Goal: Transaction & Acquisition: Purchase product/service

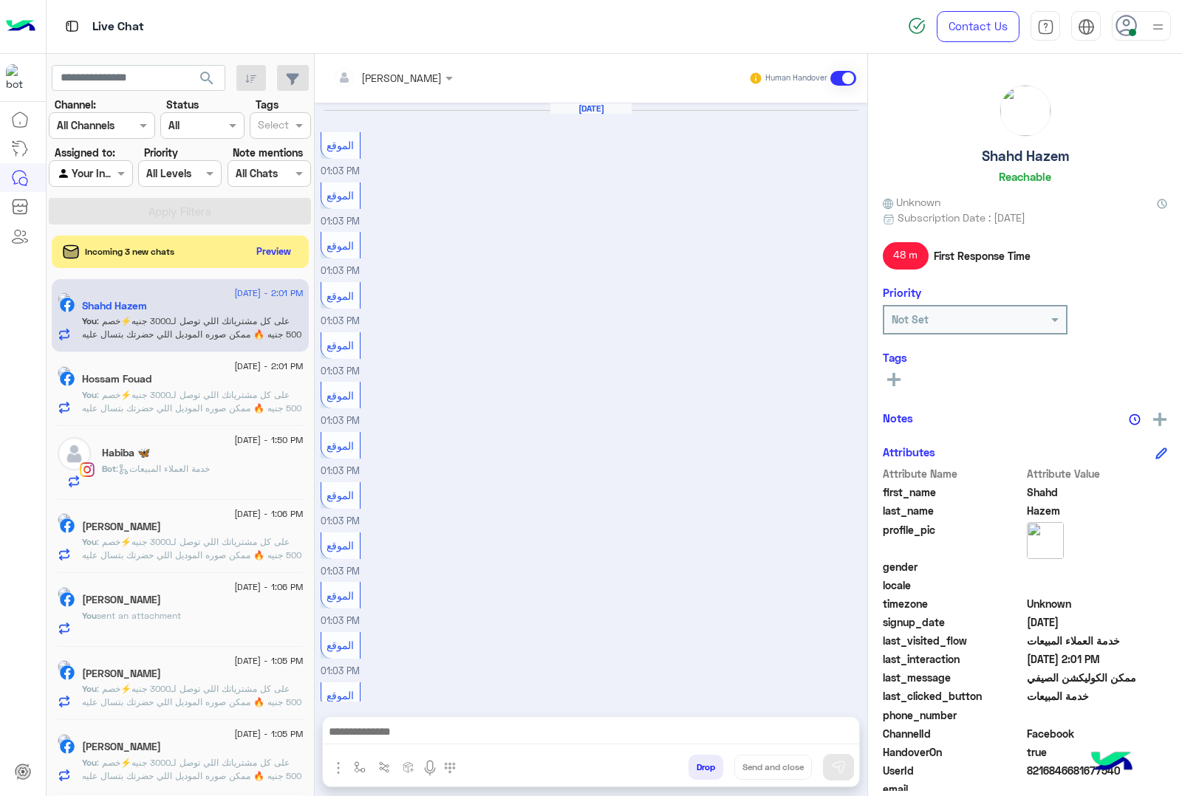
scroll to position [1294, 0]
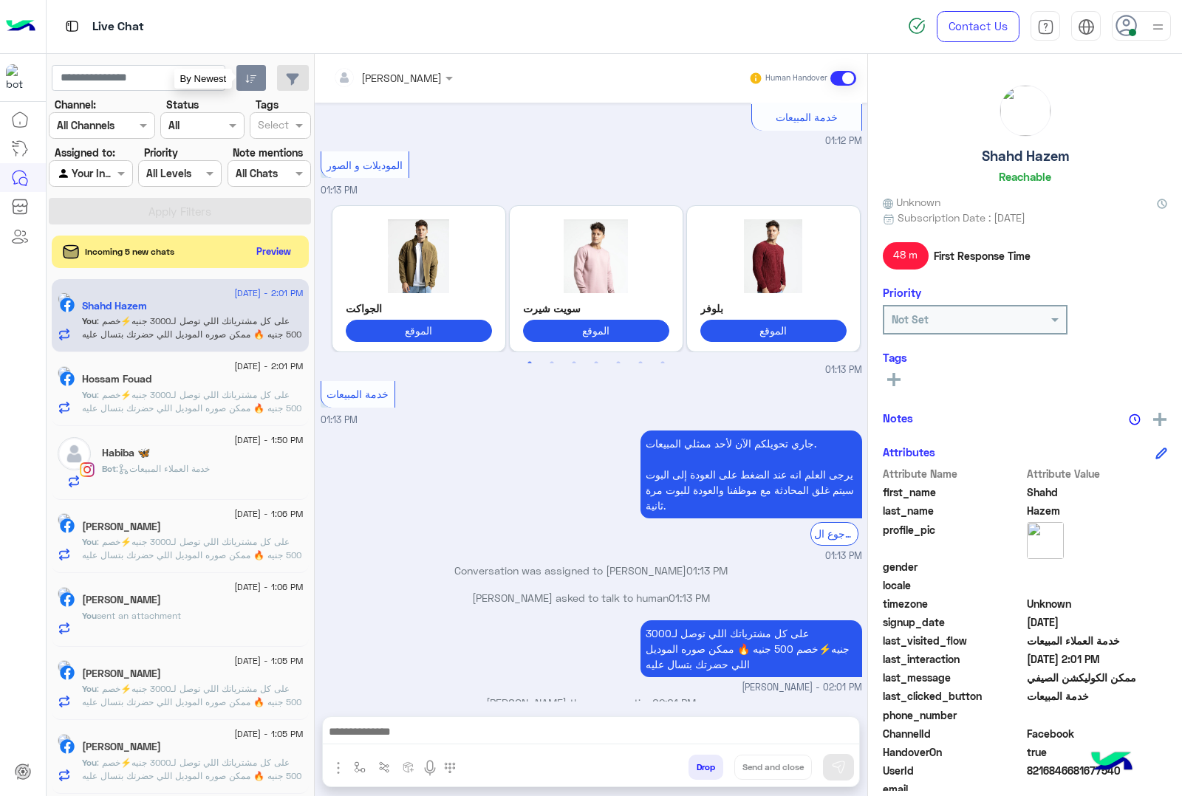
click at [252, 81] on icon "button" at bounding box center [251, 79] width 12 height 12
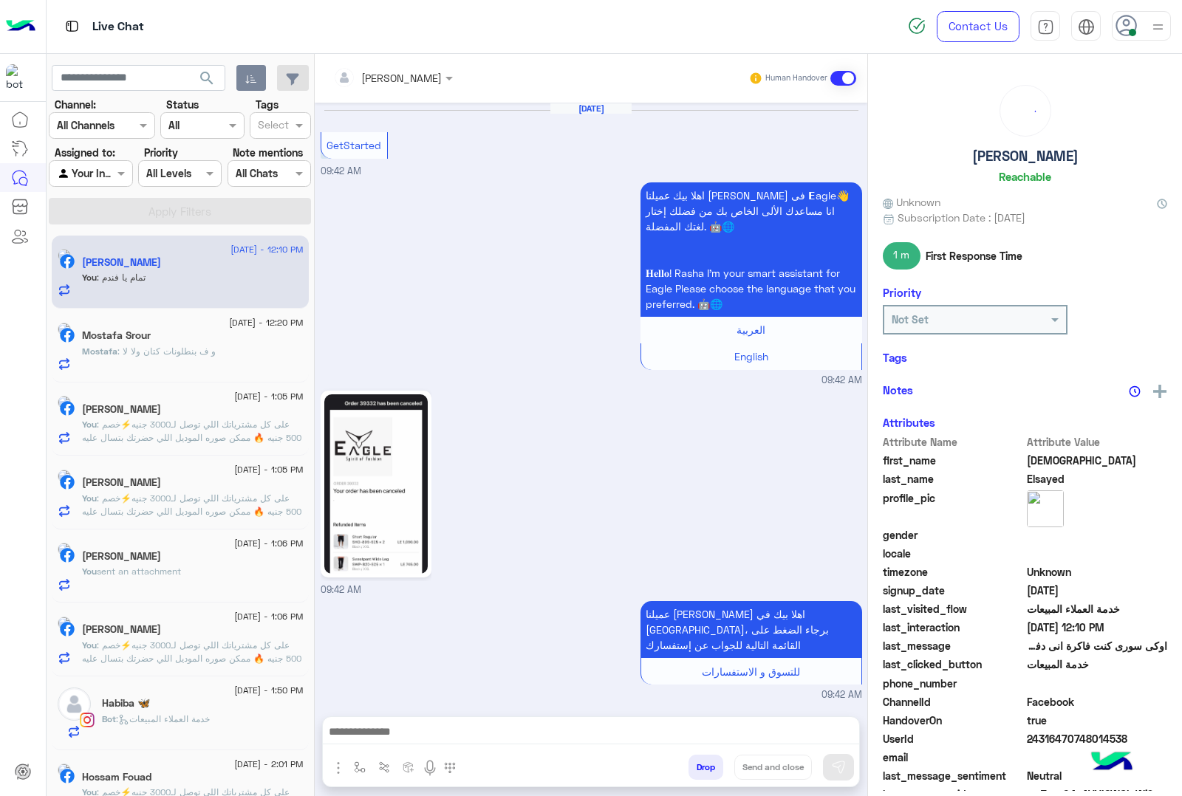
scroll to position [1223, 0]
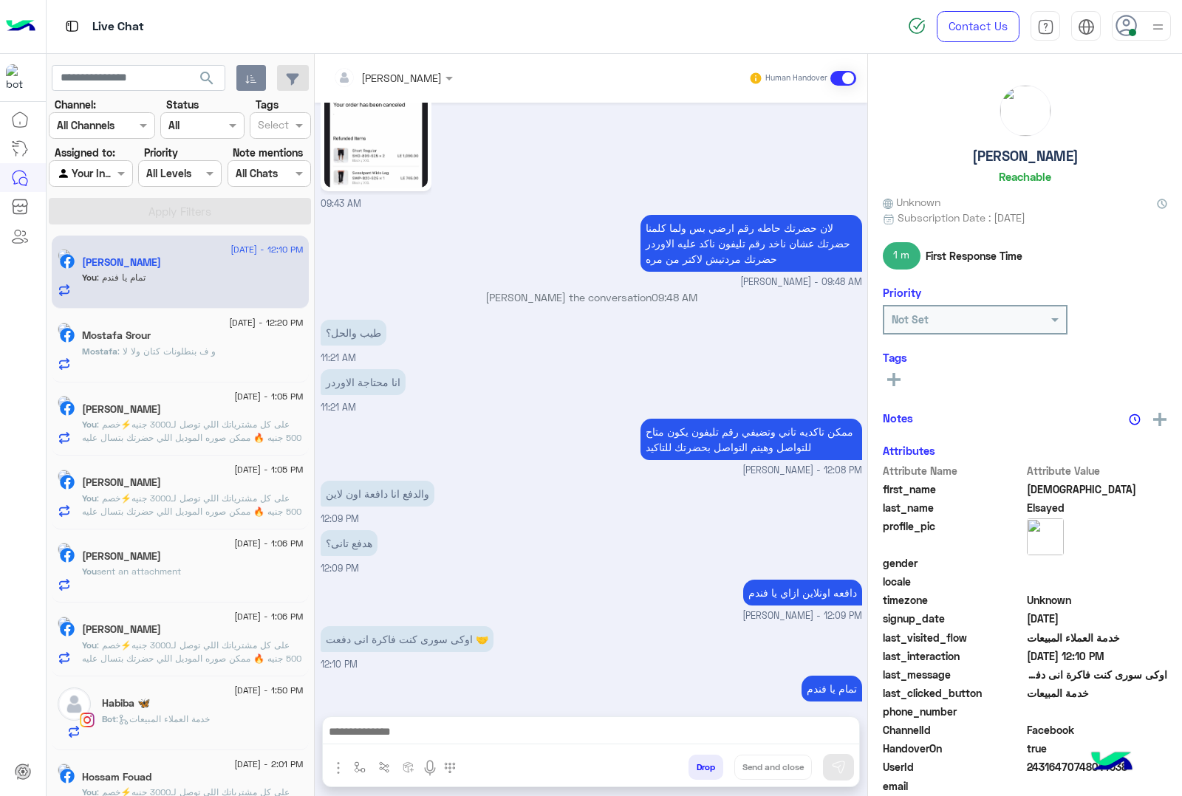
click at [692, 769] on button "Drop" at bounding box center [706, 767] width 35 height 25
click at [692, 769] on div "[PERSON_NAME] Human Handover [DATE] GetStarted 09:42 AM اهلا بيك عميلنا [PERSON…" at bounding box center [591, 428] width 553 height 748
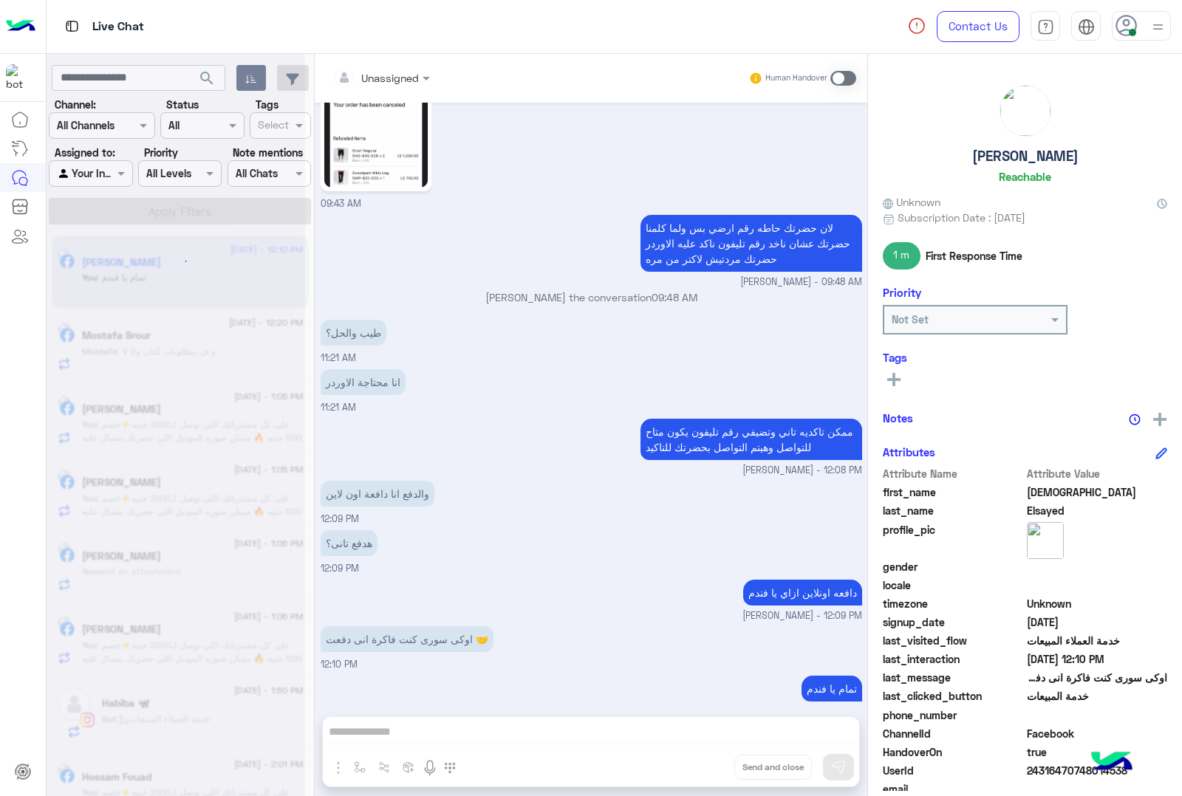
scroll to position [1250, 0]
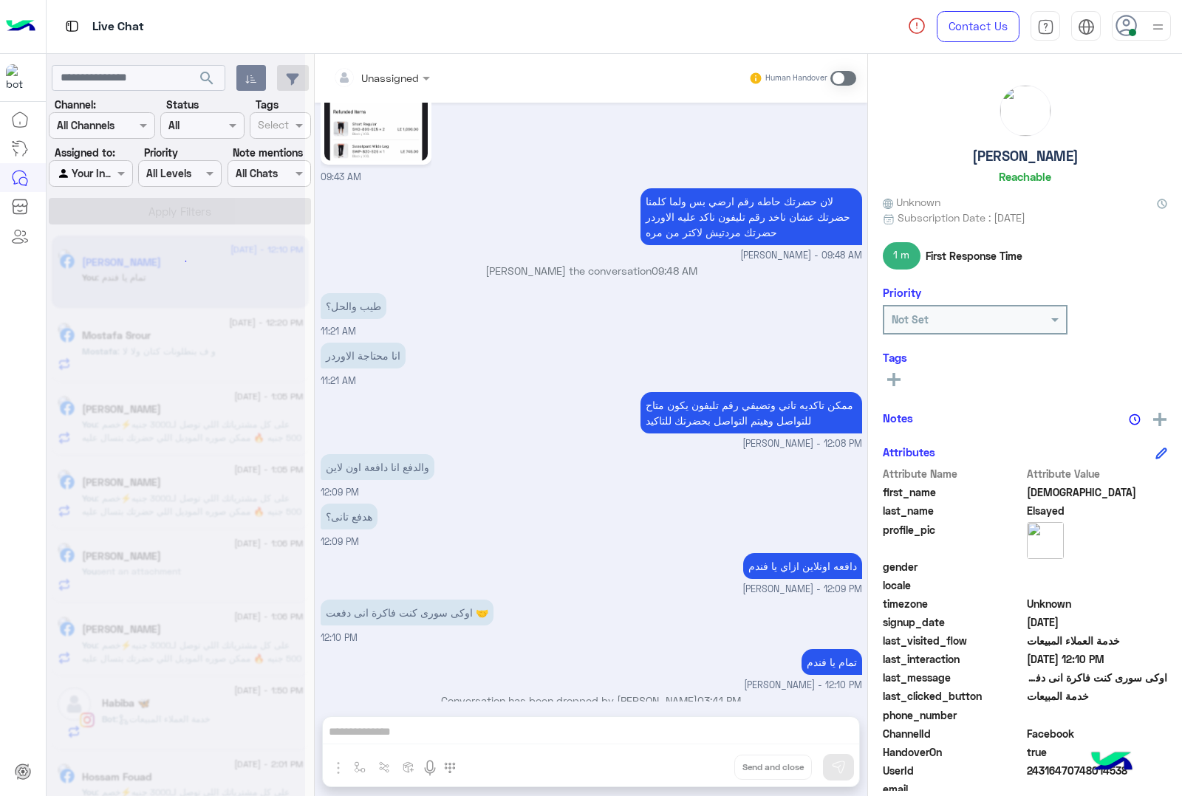
click at [692, 769] on div "Unassigned Human Handover [DATE] GetStarted 09:42 AM اهلا بيك عميلنا [PERSON_NA…" at bounding box center [591, 428] width 553 height 748
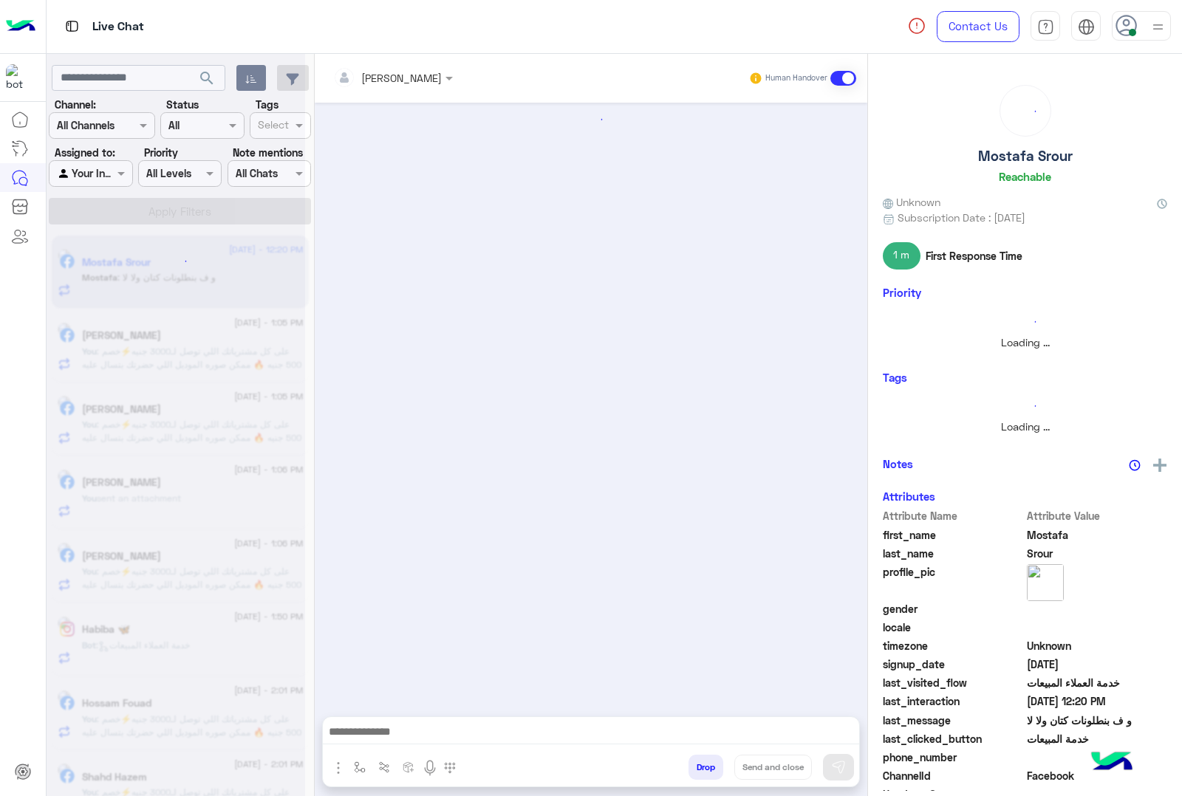
click at [692, 769] on button "Drop" at bounding box center [706, 767] width 35 height 25
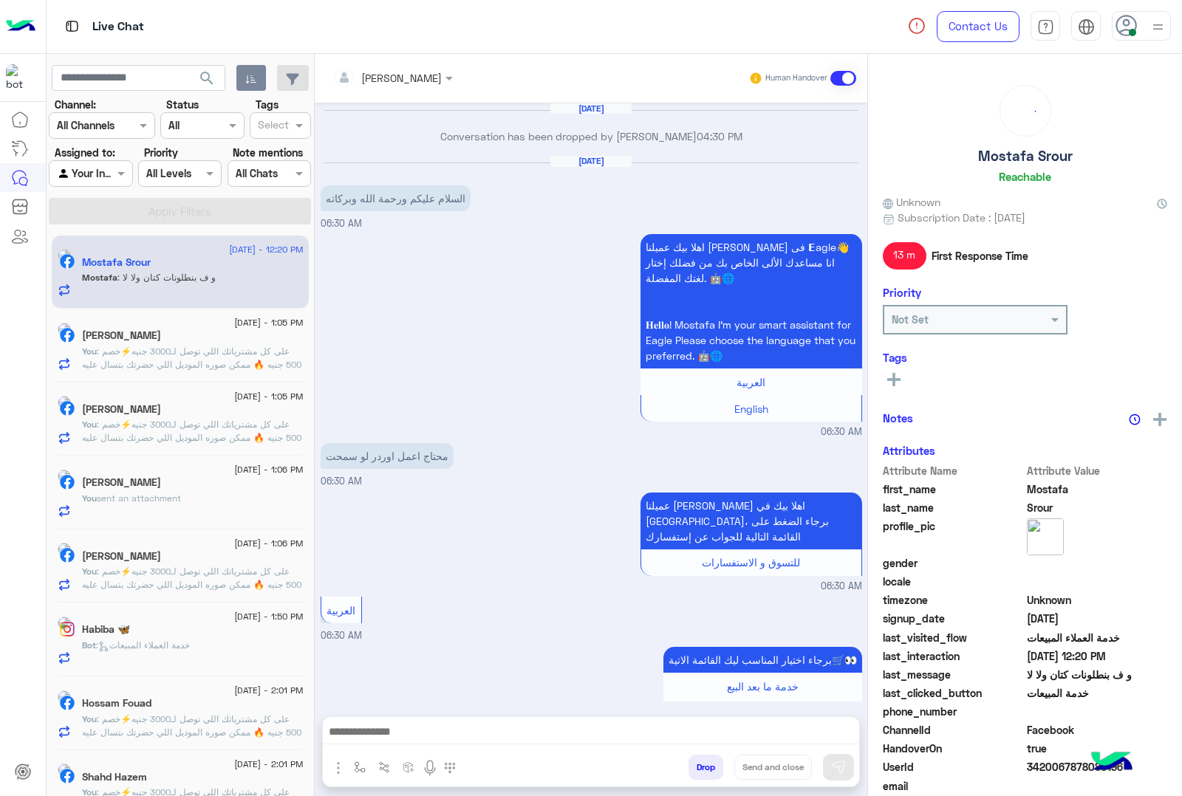
click at [692, 769] on div "[PERSON_NAME] Human Handover [DATE] Conversation has been dropped by [PERSON_NA…" at bounding box center [591, 428] width 553 height 748
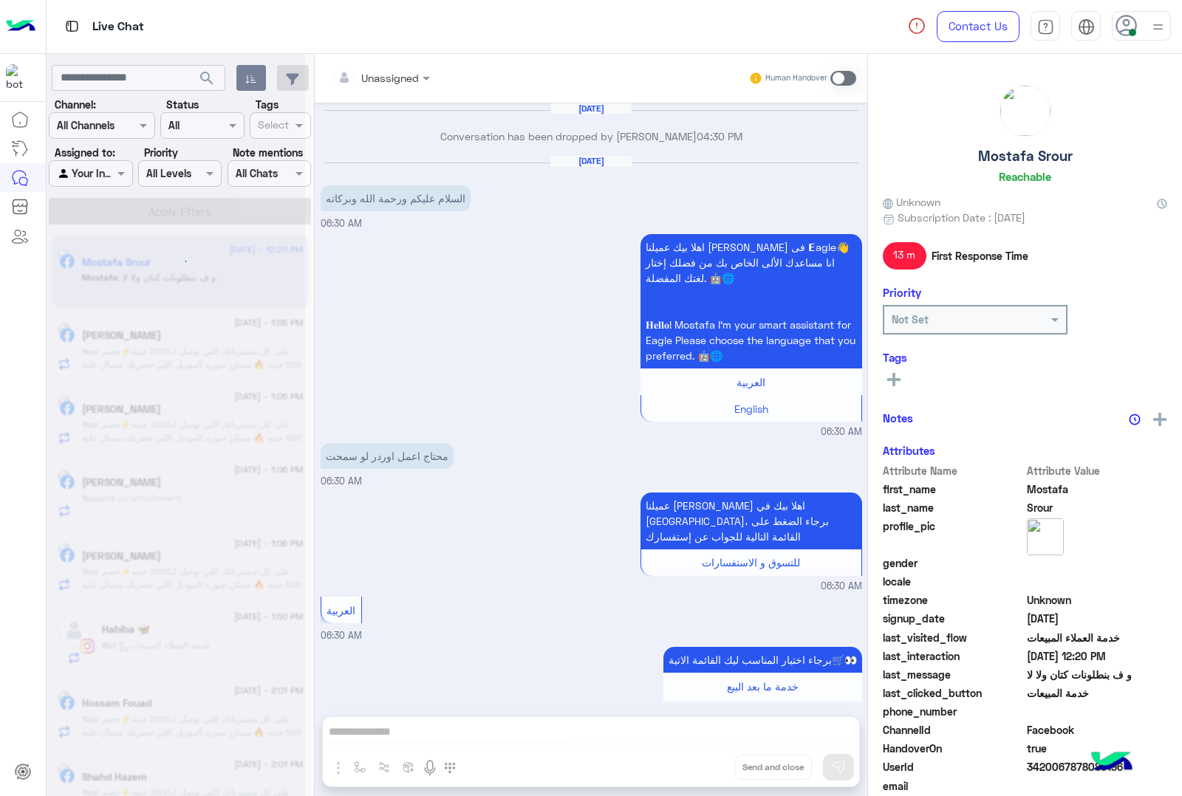
scroll to position [1988, 0]
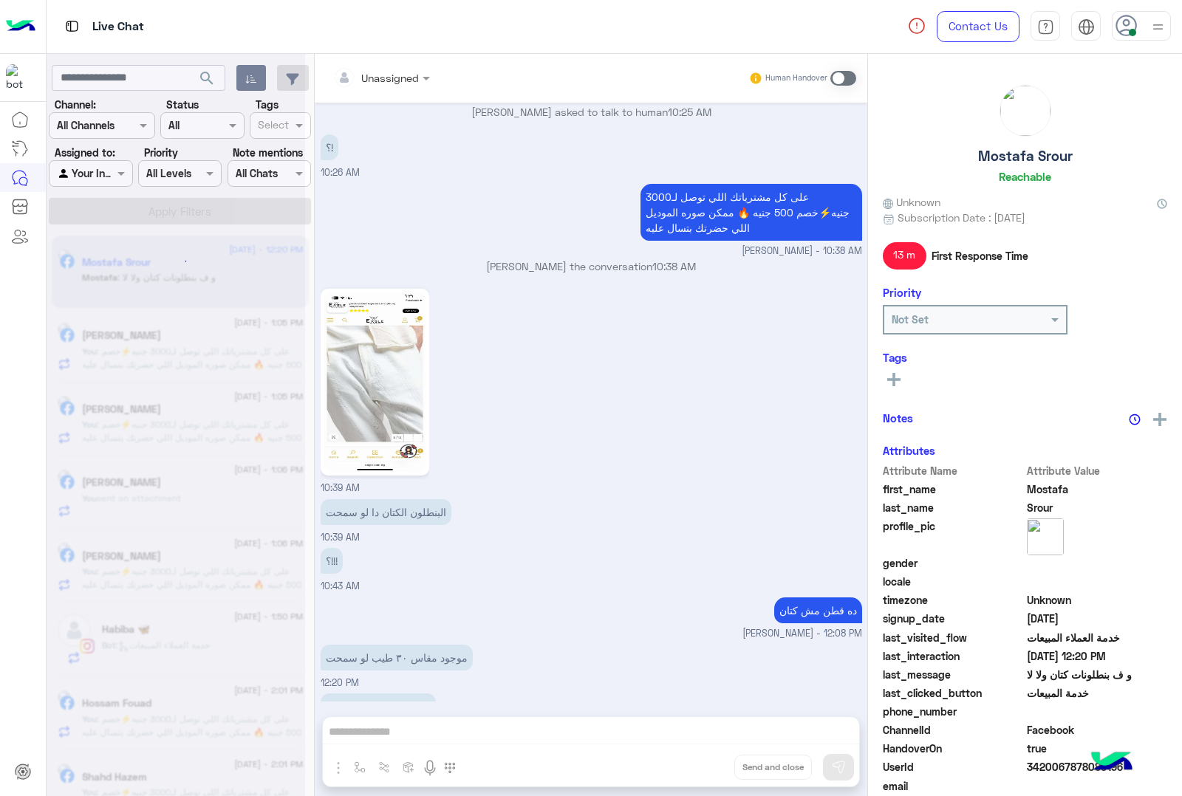
click at [692, 769] on div "Unassigned Human Handover [DATE] Conversation has been dropped by [PERSON_NAME]…" at bounding box center [591, 428] width 553 height 748
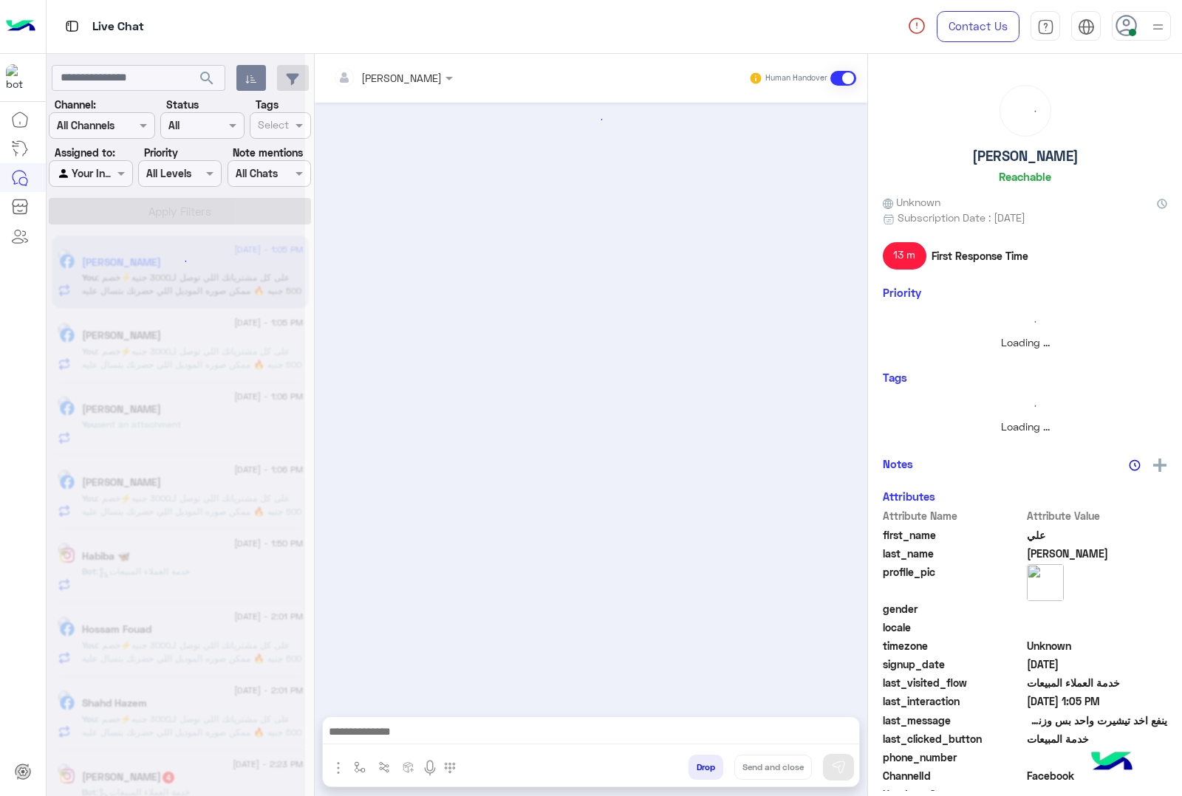
click at [692, 769] on button "Drop" at bounding box center [706, 767] width 35 height 25
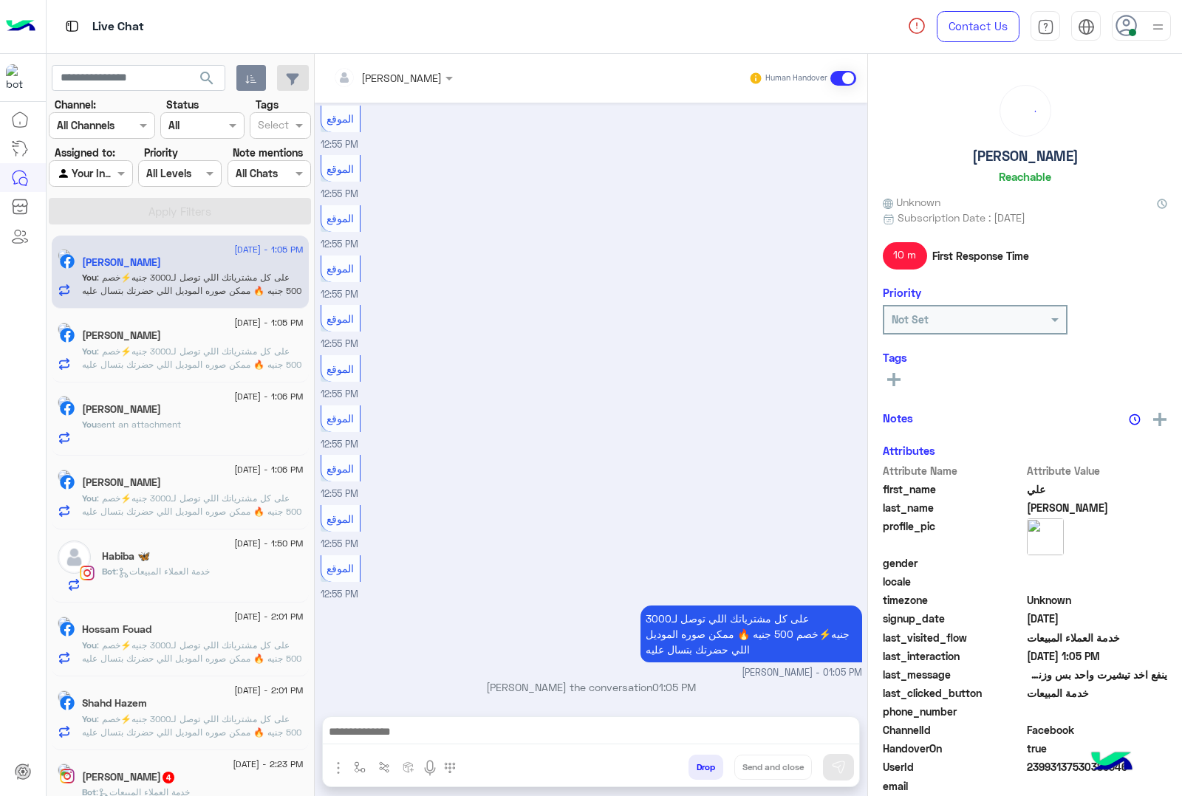
click at [692, 769] on div "[PERSON_NAME] Human Handover [DATE] الموقع 12:55 PM الموقع 12:55 PM الموقع 12:5…" at bounding box center [591, 428] width 553 height 748
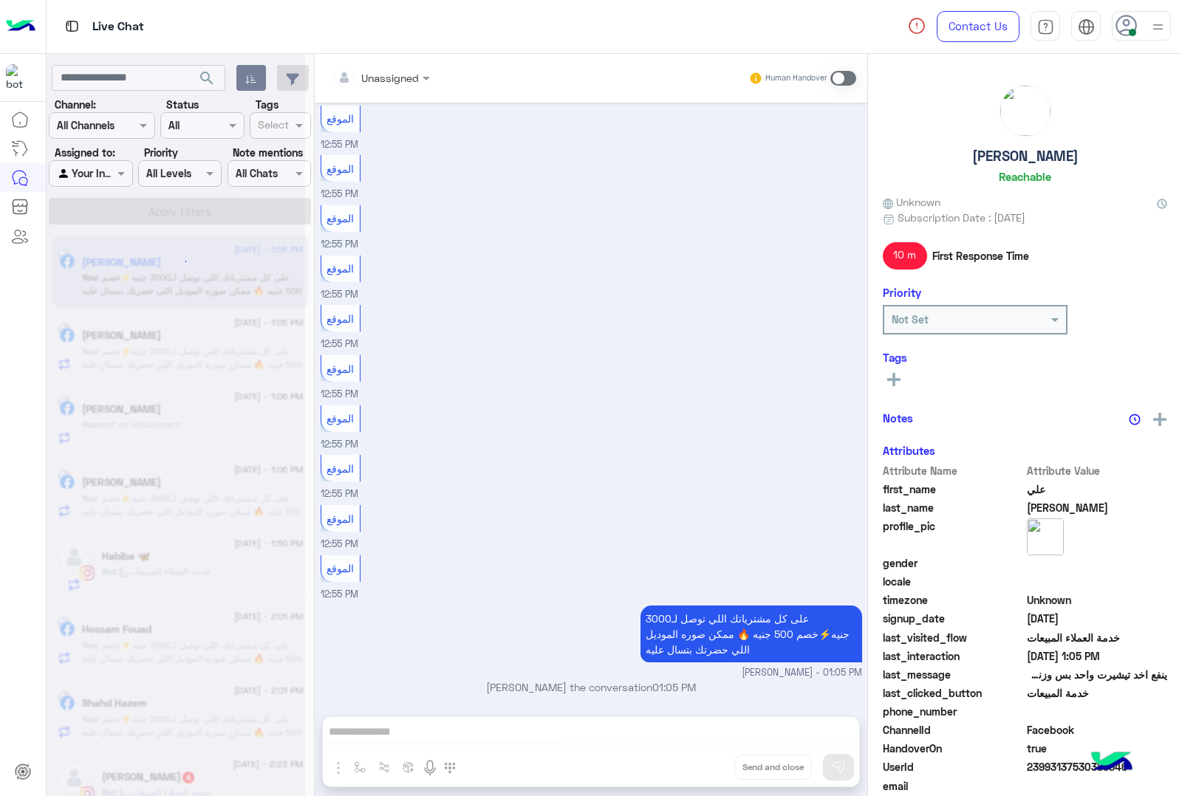
scroll to position [943, 0]
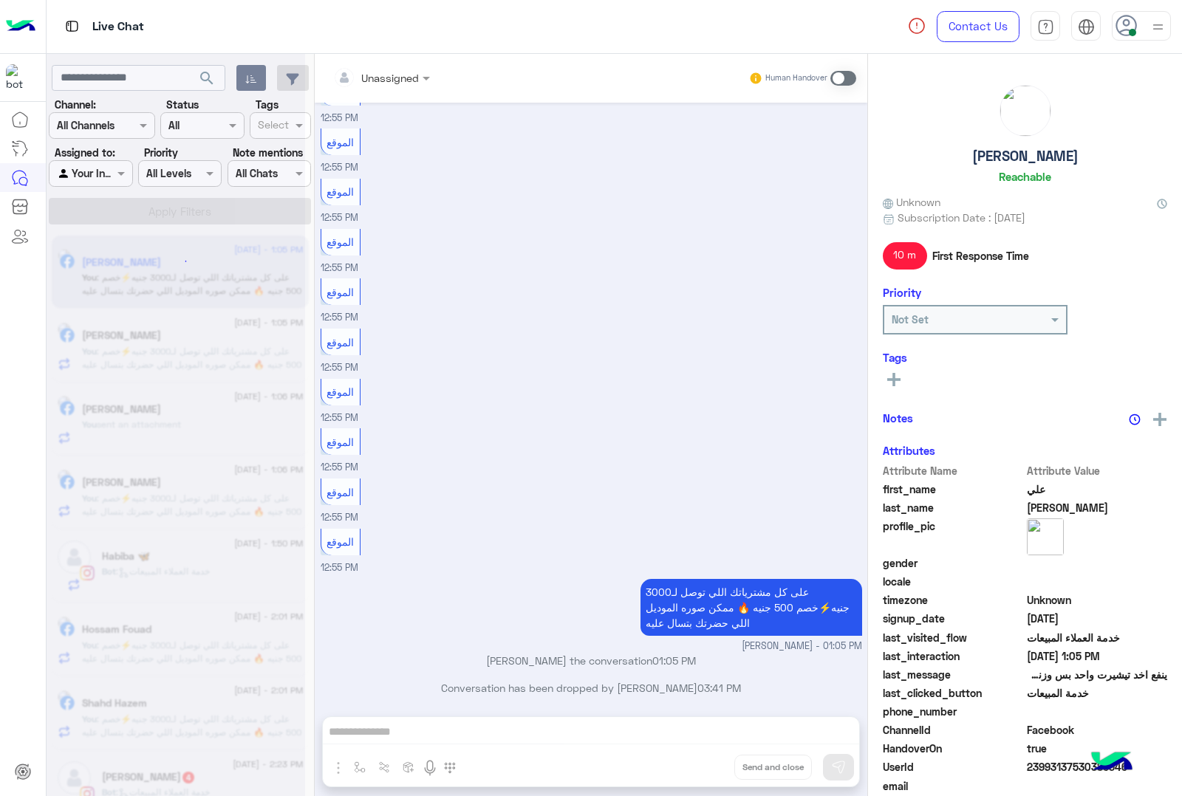
click at [692, 769] on div "Unassigned Human Handover [DATE] الموقع 12:55 PM الموقع 12:55 PM الموقع 12:55 P…" at bounding box center [591, 428] width 553 height 748
click at [0, 0] on button "Drop" at bounding box center [0, 0] width 0 height 0
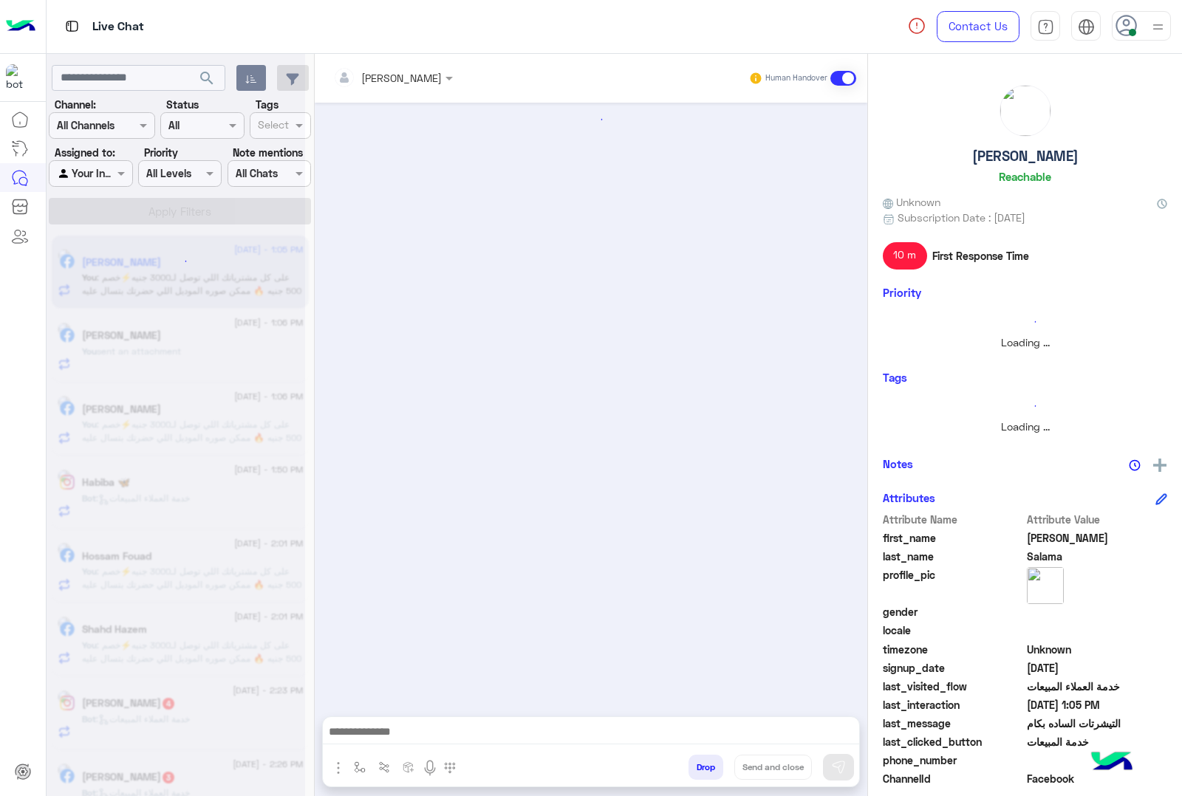
click at [692, 769] on button "Drop" at bounding box center [706, 767] width 35 height 25
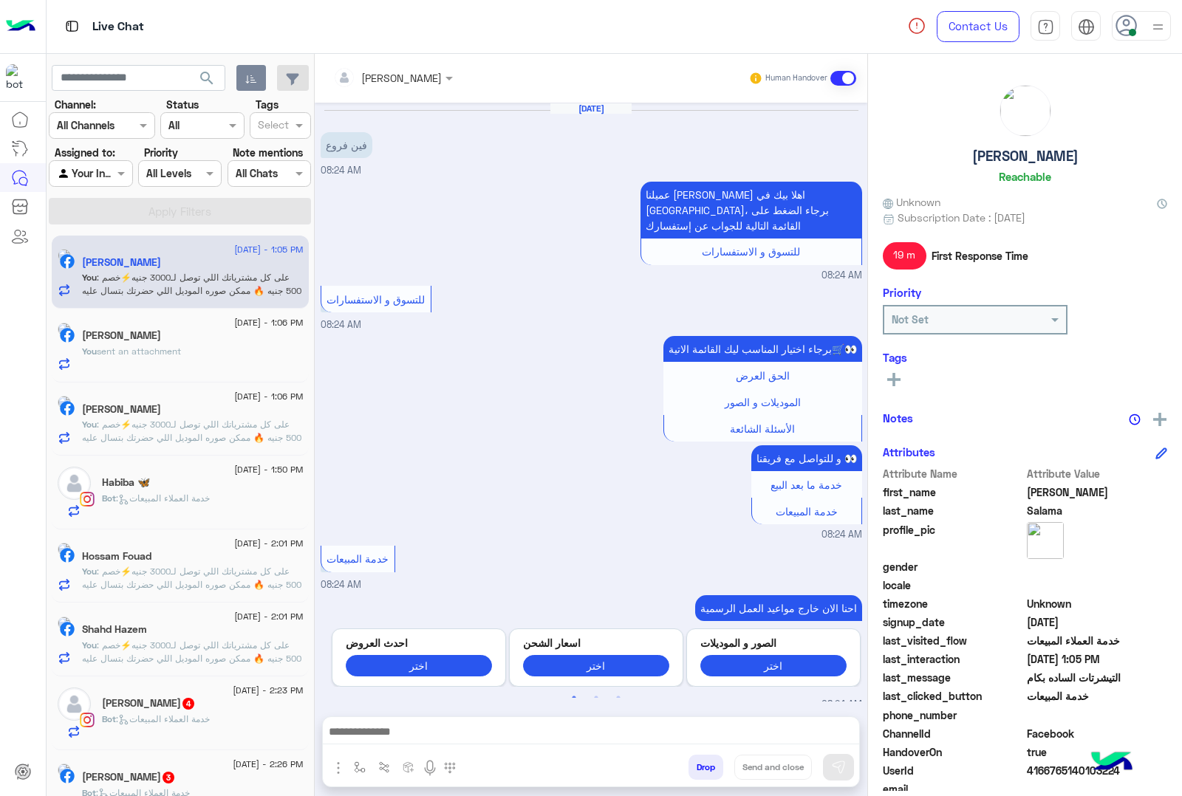
click at [692, 769] on div "[PERSON_NAME] Human Handover [DATE] فين فروع 08:24 AM عميلنا [PERSON_NAME] اهلا…" at bounding box center [591, 428] width 553 height 748
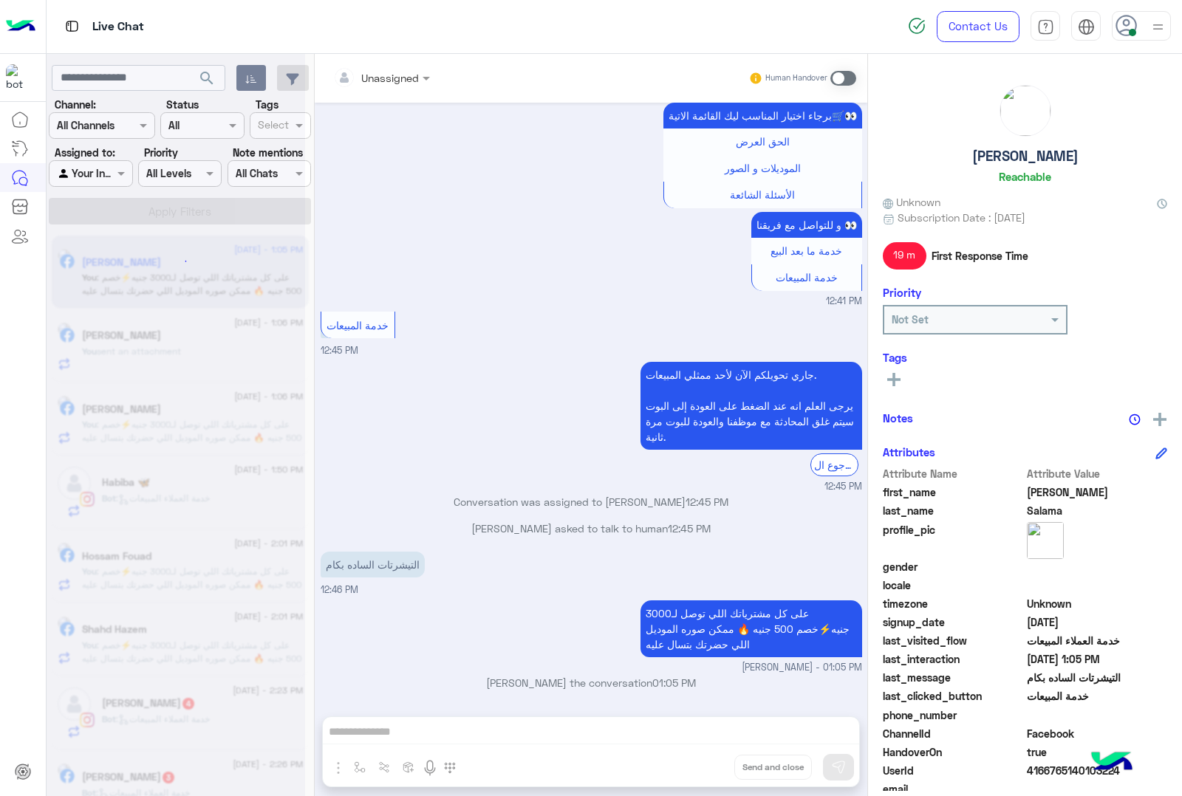
click at [692, 769] on div "Unassigned Human Handover [DATE] فين فروع 08:24 AM عميلنا [PERSON_NAME] اهلا بي…" at bounding box center [591, 428] width 553 height 748
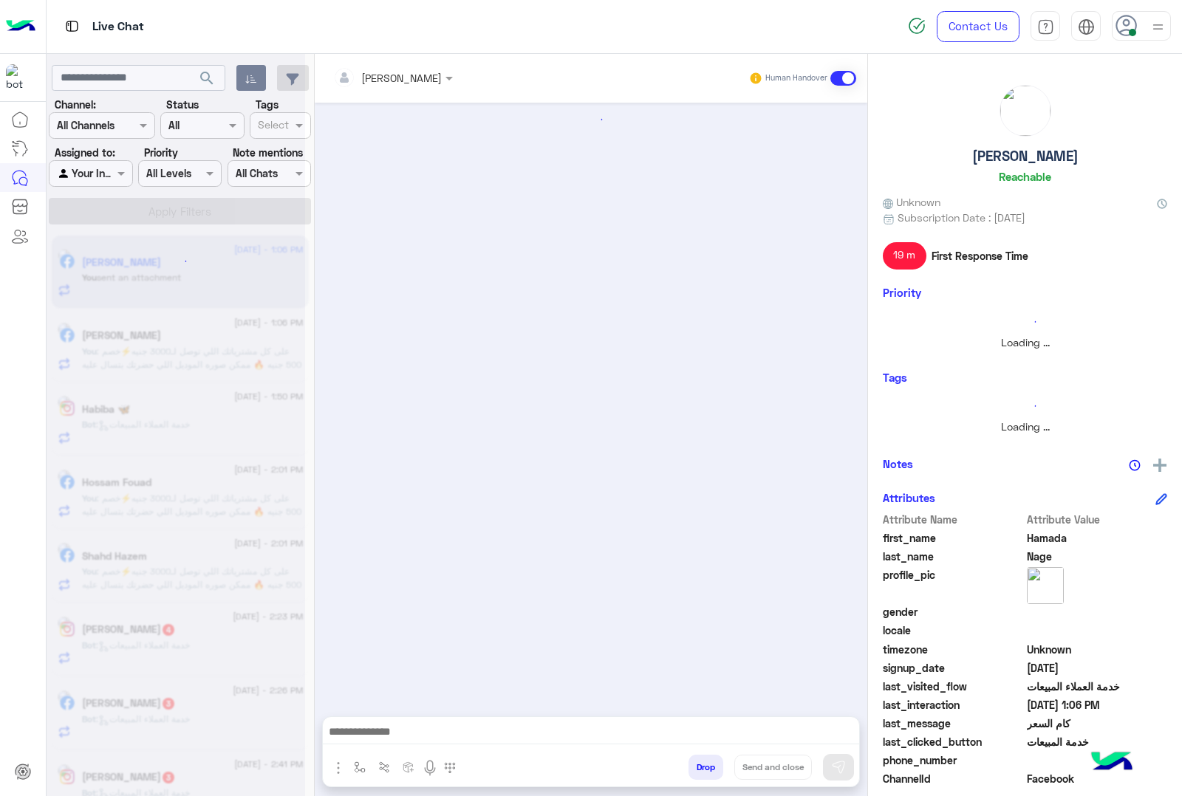
click at [692, 769] on button "Drop" at bounding box center [706, 767] width 35 height 25
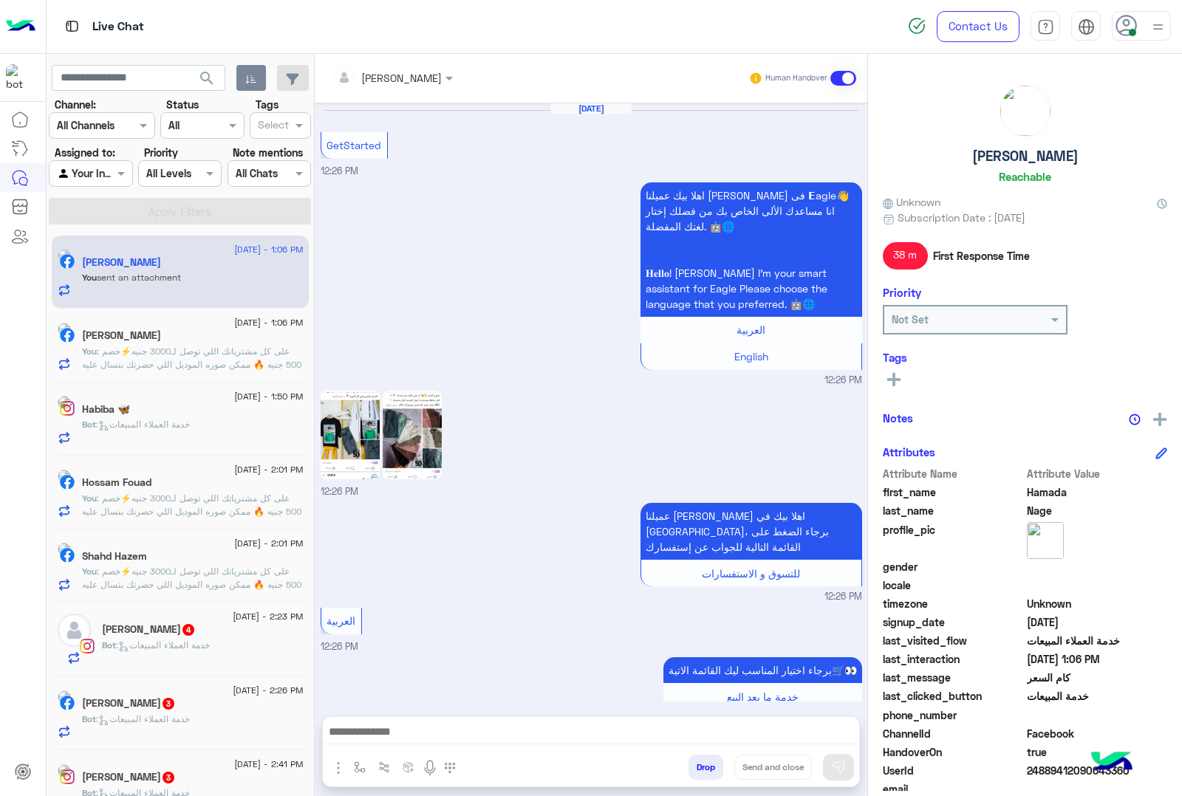
scroll to position [1053, 0]
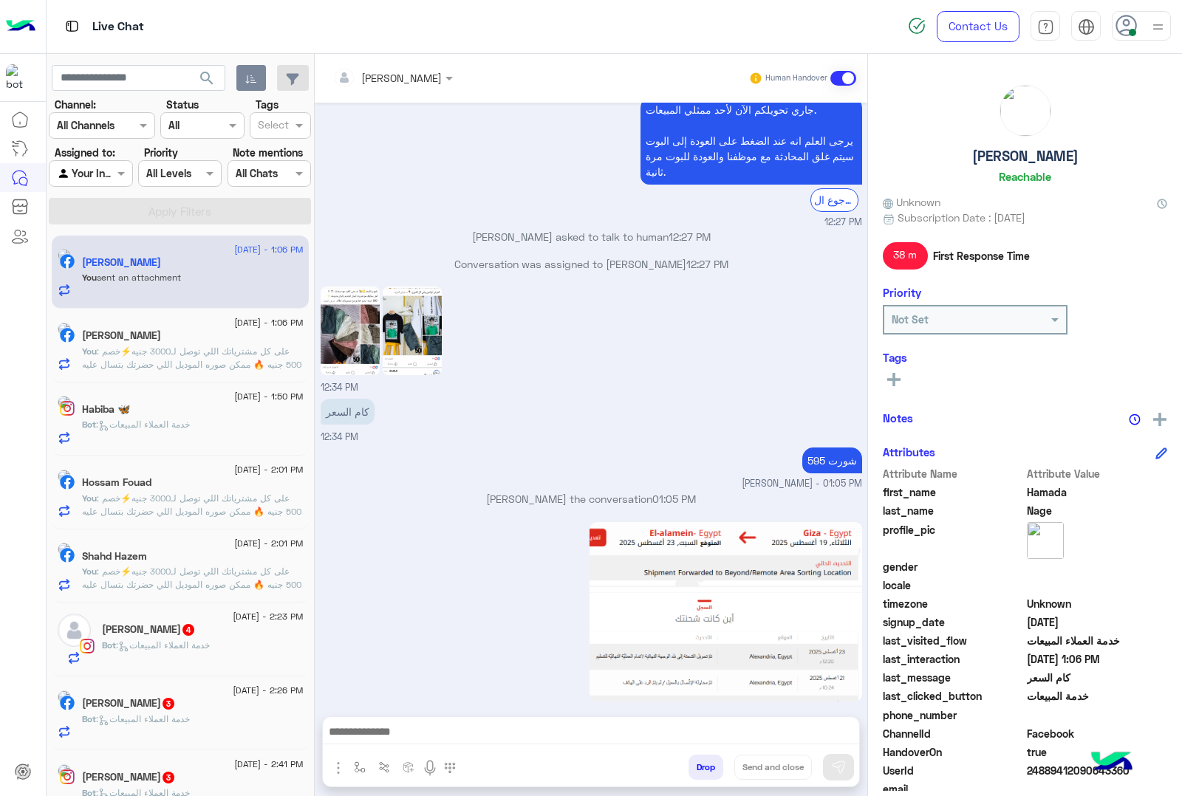
click at [692, 769] on button "Drop" at bounding box center [706, 767] width 35 height 25
click at [692, 769] on div "[PERSON_NAME] Human Handover [DATE] GetStarted 12:26 PM اهلا بيك عميلنا [PERSON…" at bounding box center [591, 428] width 553 height 748
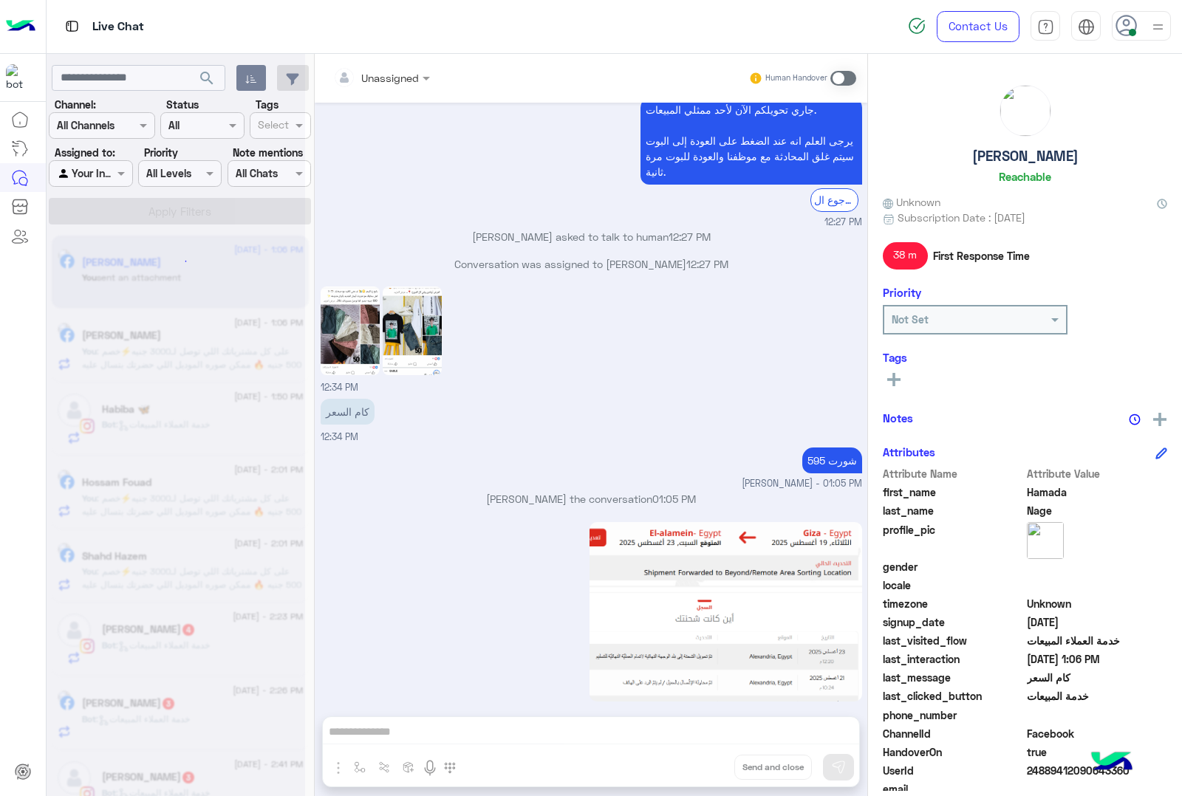
click at [692, 769] on div "Unassigned Human Handover [DATE] GetStarted 12:26 PM اهلا بيك عميلنا [PERSON_NA…" at bounding box center [591, 428] width 553 height 748
click at [0, 0] on button "Drop" at bounding box center [0, 0] width 0 height 0
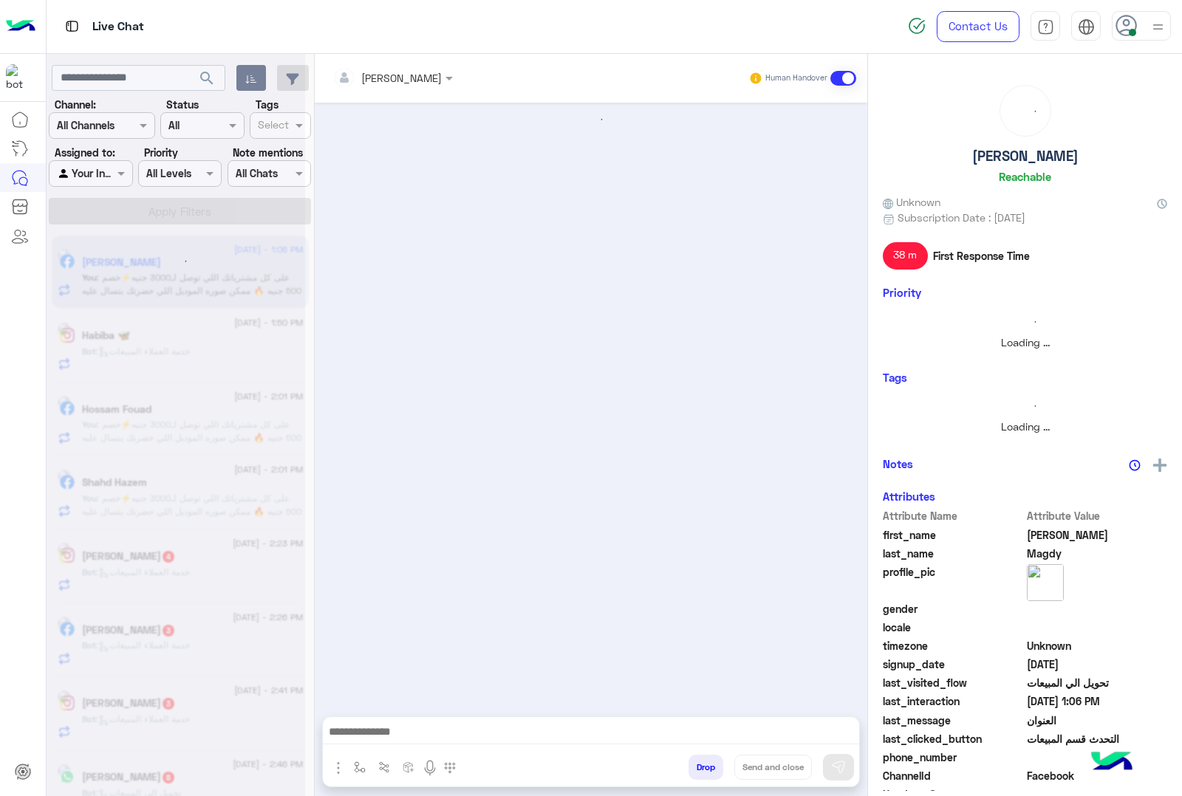
click at [692, 769] on button "Drop" at bounding box center [706, 767] width 35 height 25
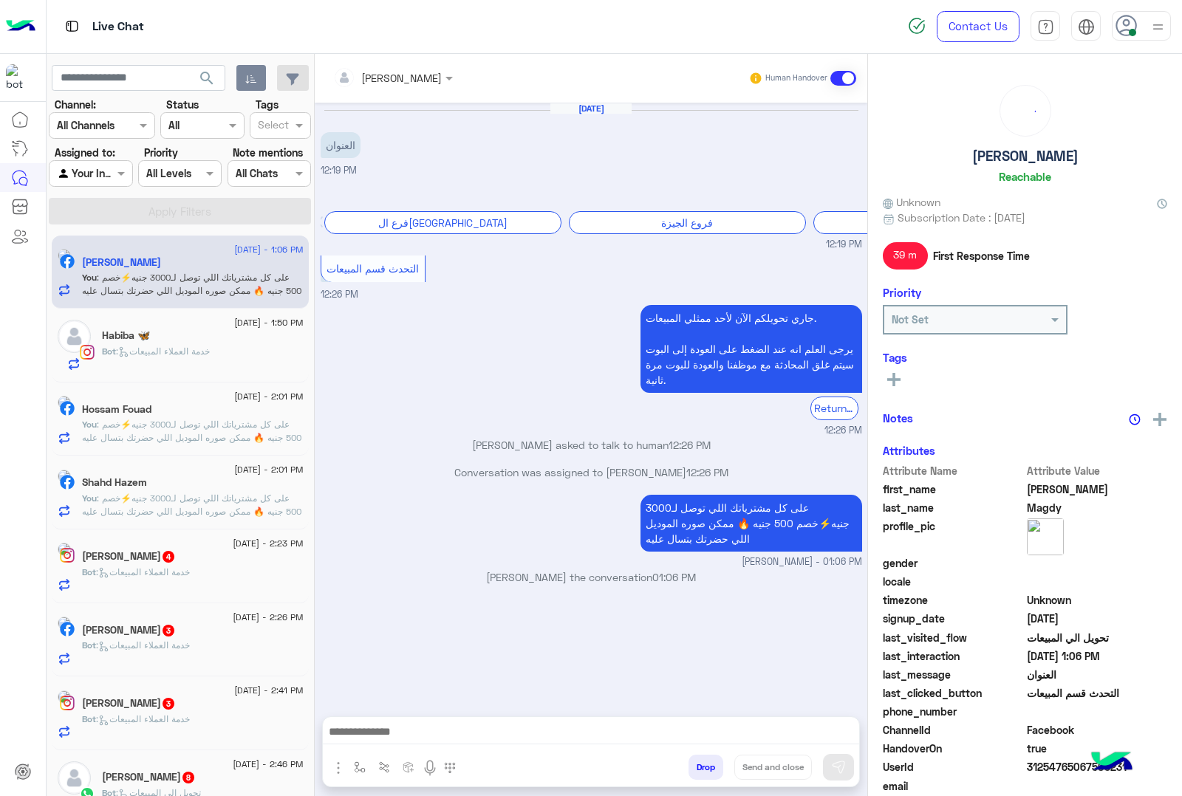
click at [692, 769] on div "[PERSON_NAME] Human Handover [DATE] العنوان 12:19 PM برجاء إختيار المحافظة فرع …" at bounding box center [591, 428] width 553 height 748
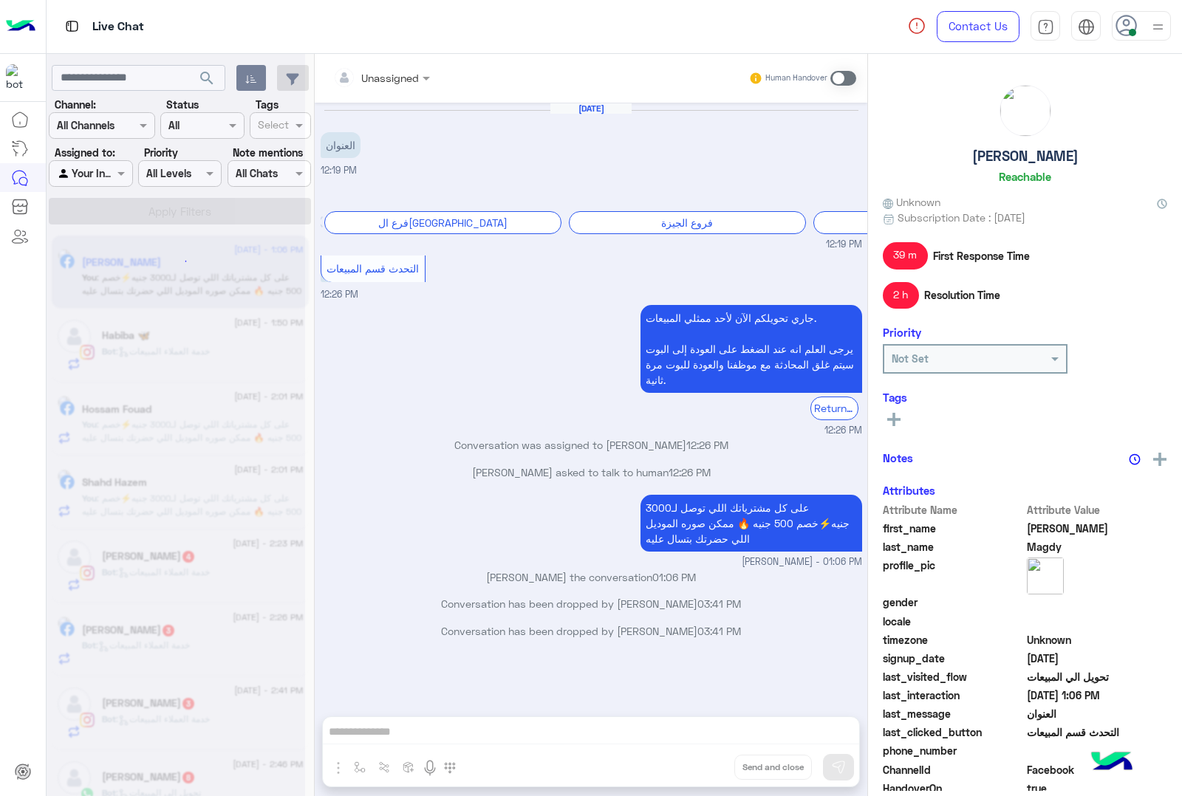
click at [692, 769] on div "Unassigned Human Handover [DATE] العنوان 12:19 PM برجاء إختيار المحافظة فرع الق…" at bounding box center [591, 428] width 553 height 748
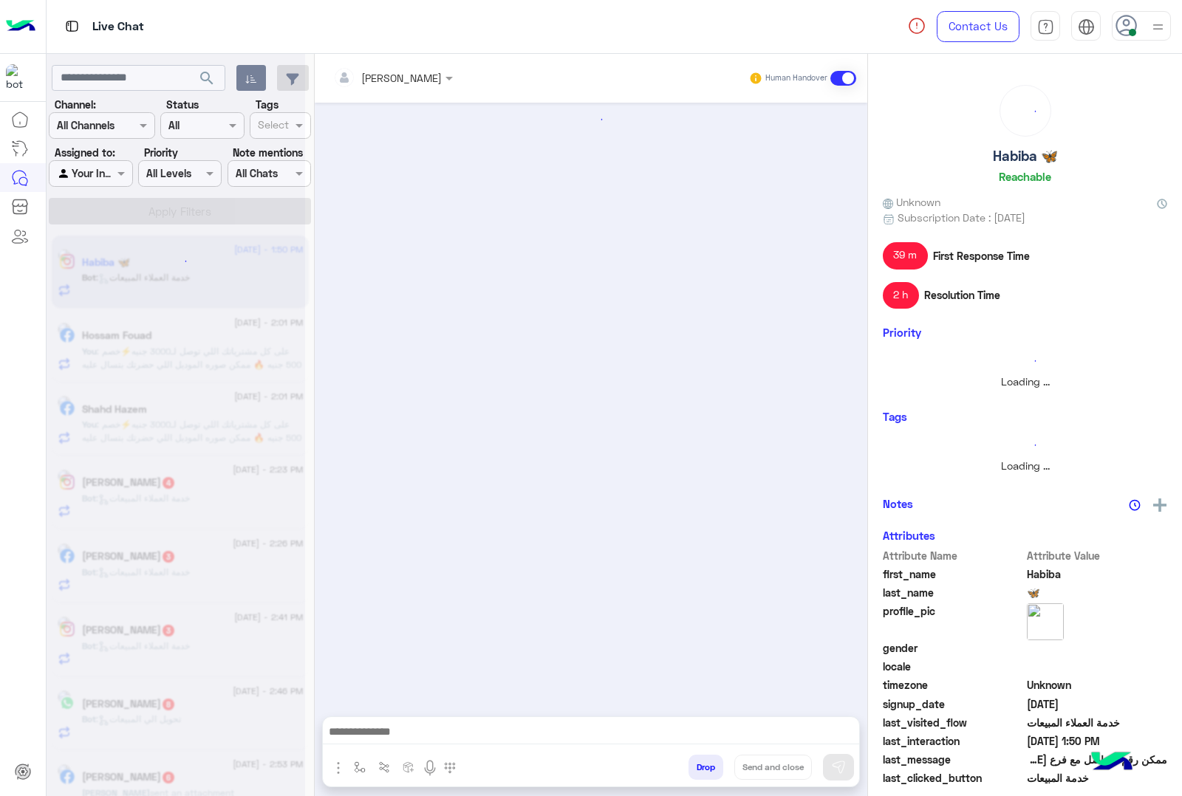
click at [692, 769] on button "Drop" at bounding box center [706, 767] width 35 height 25
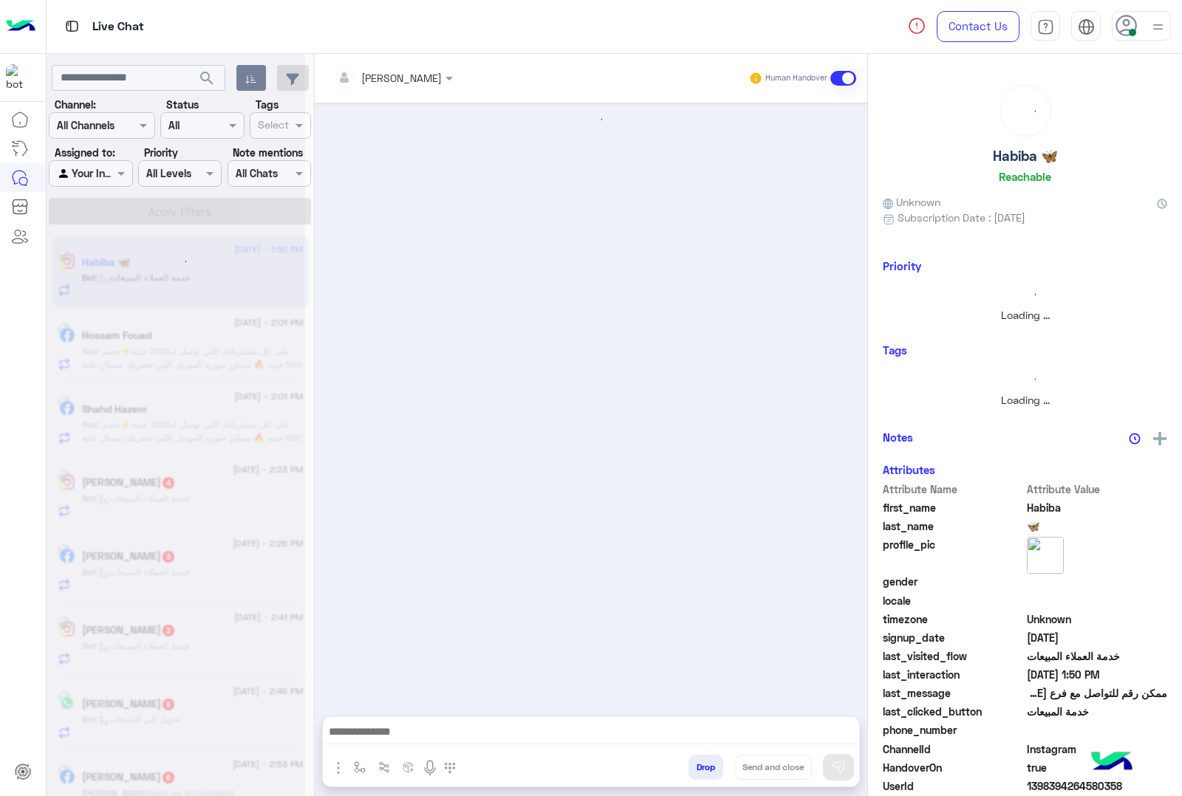
click at [692, 769] on button "Drop" at bounding box center [706, 767] width 35 height 25
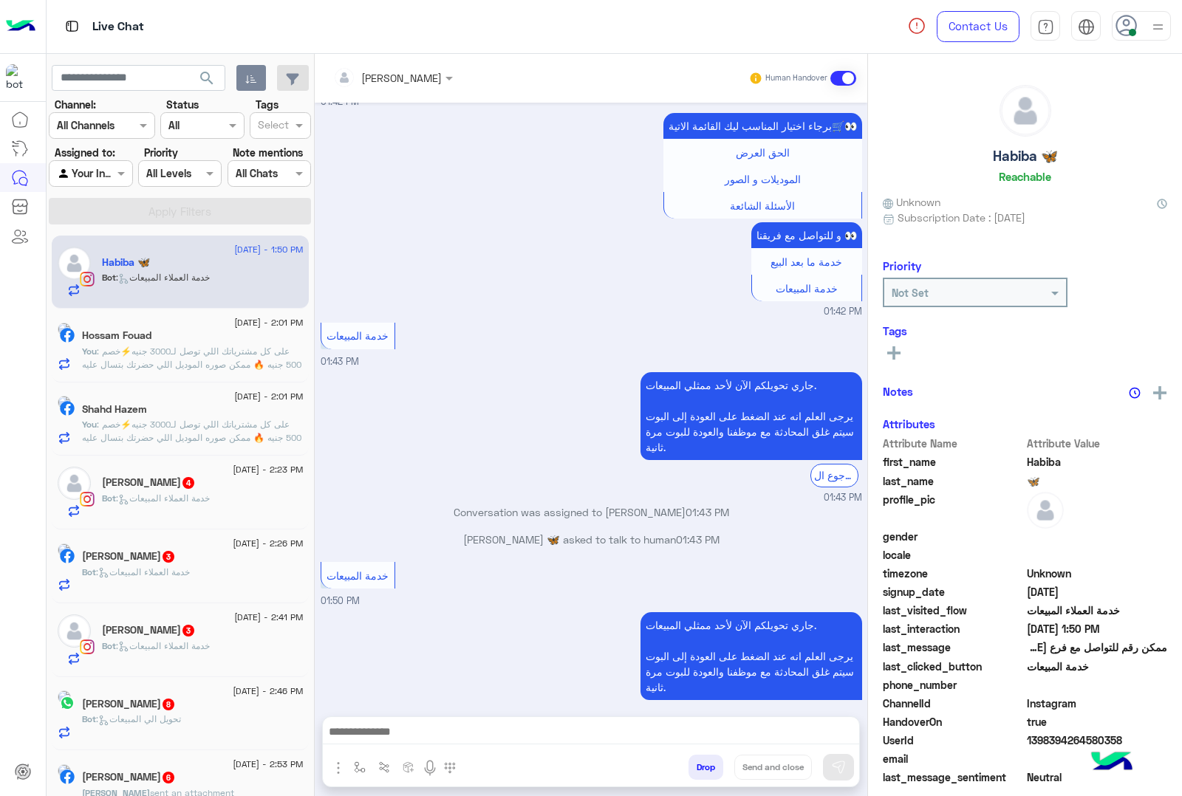
click at [692, 769] on div "[PERSON_NAME] Human Handover [DATE] ممكن رقم للتواصل مع فرع [PERSON_NAME] 01:42…" at bounding box center [591, 428] width 553 height 748
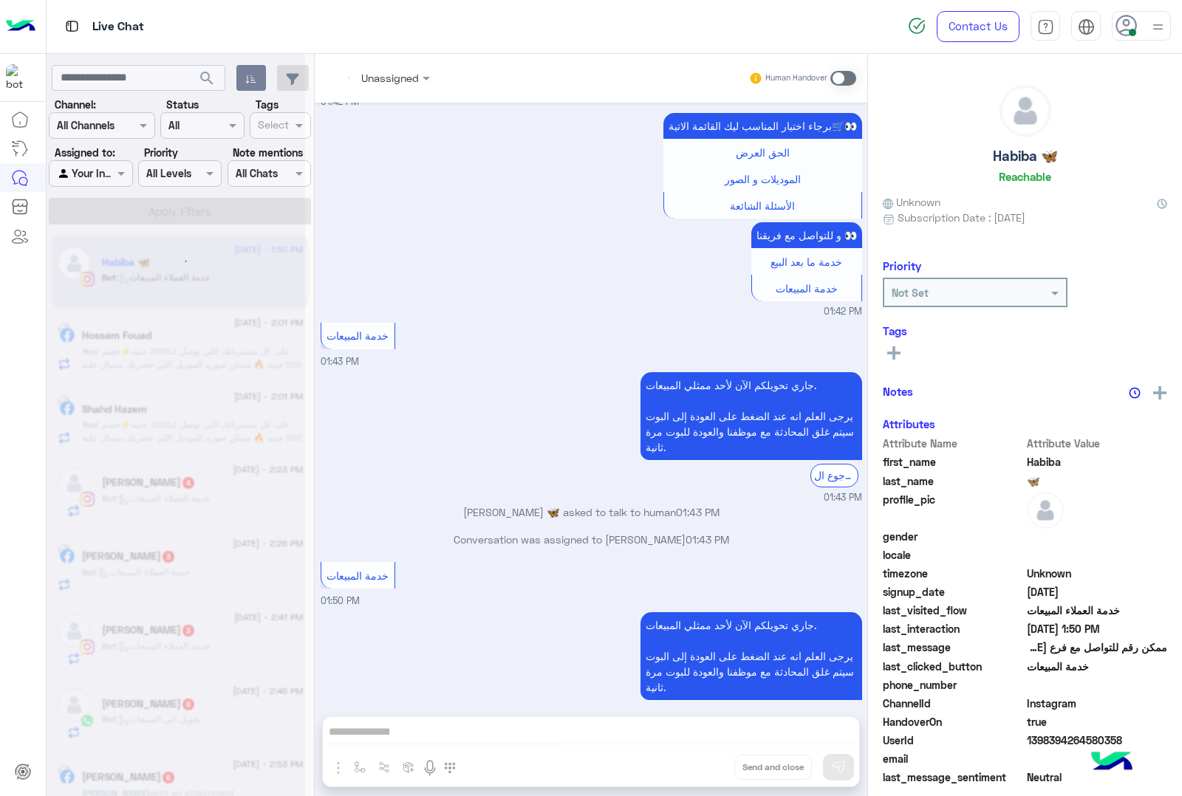
scroll to position [277, 0]
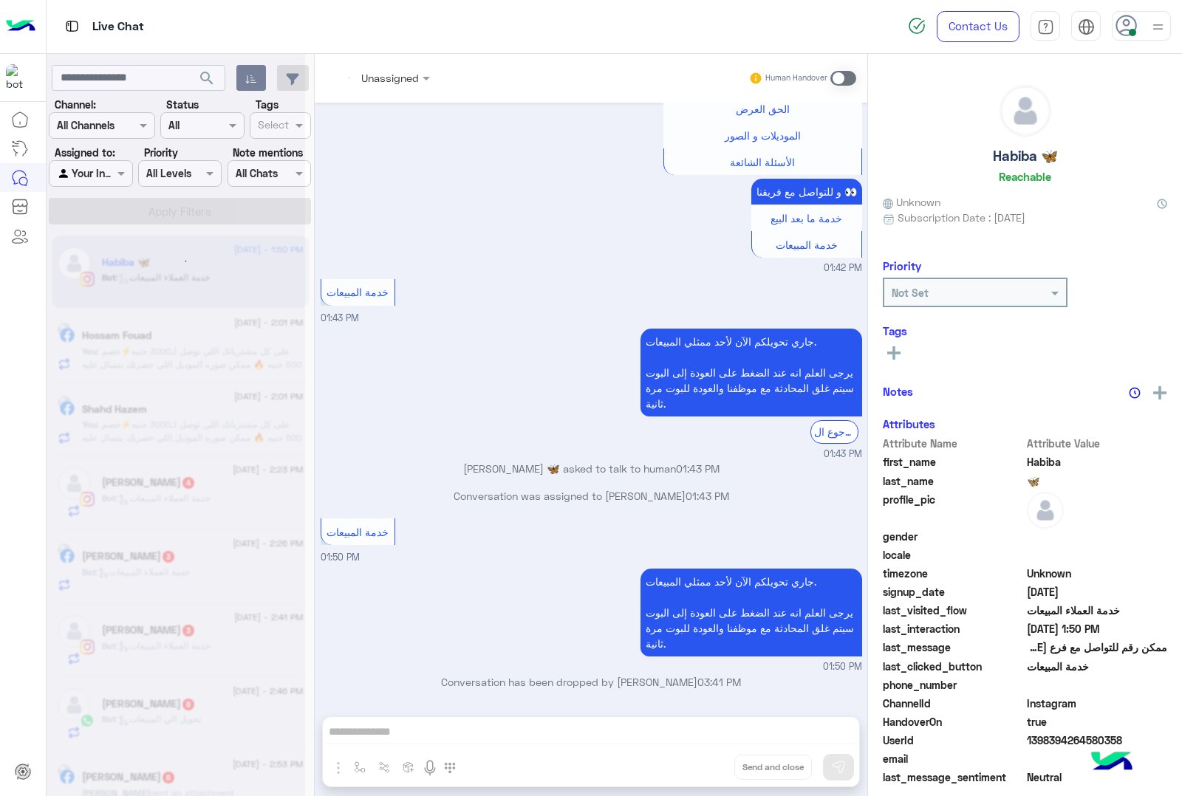
click at [692, 769] on div "Unassigned Human Handover [DATE] ممكن رقم للتواصل مع فرع [PERSON_NAME] 01:42 PM…" at bounding box center [591, 428] width 553 height 748
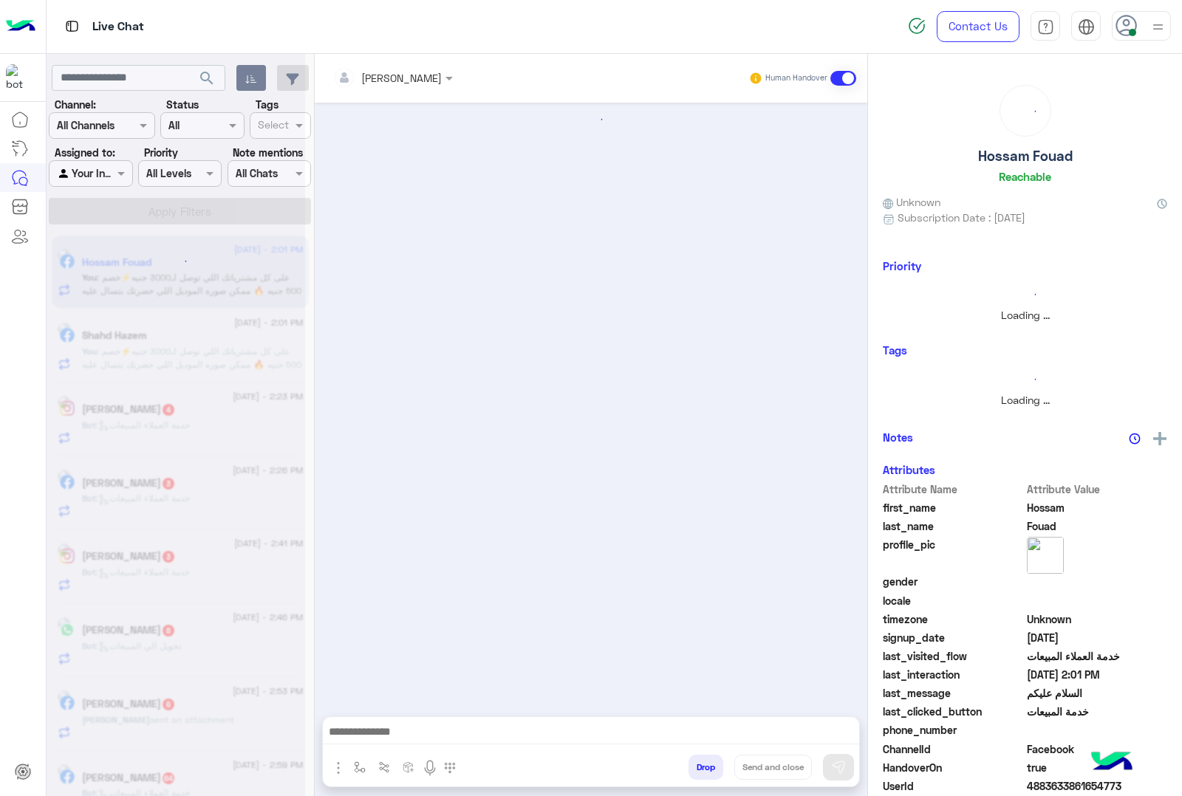
click at [692, 769] on button "Drop" at bounding box center [706, 767] width 35 height 25
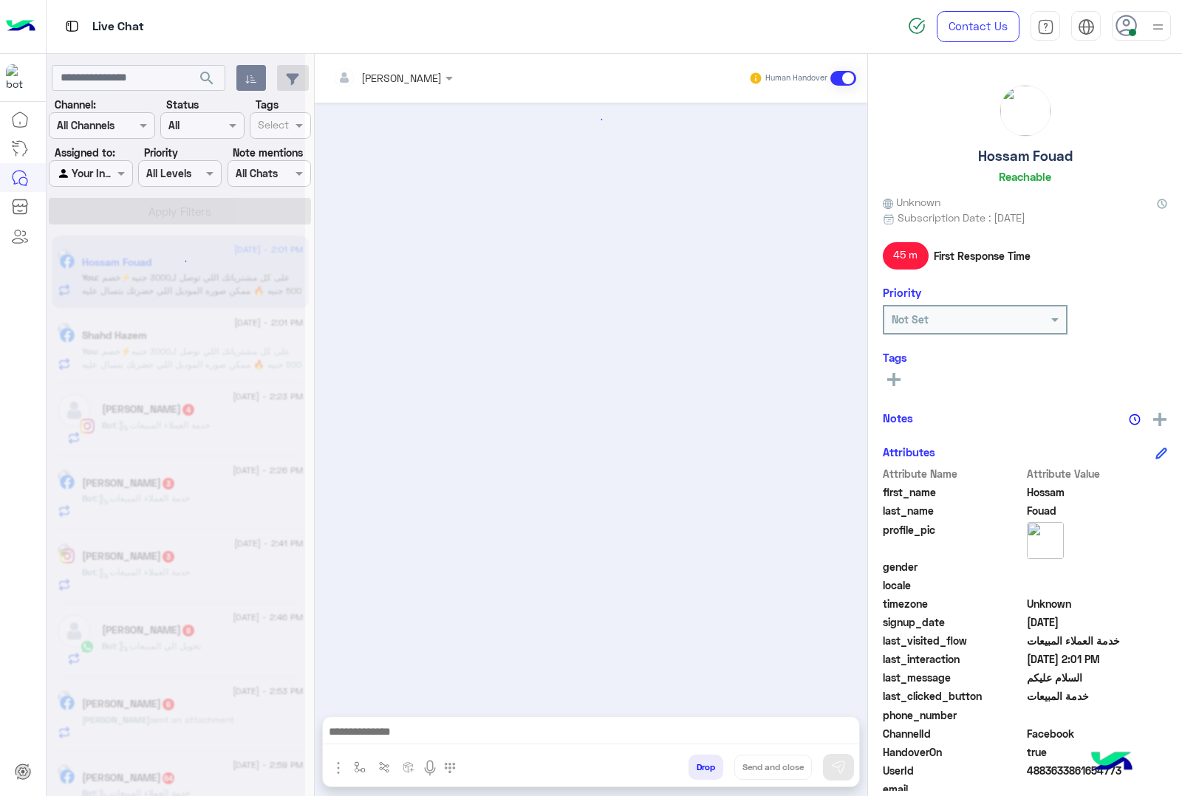
click at [692, 769] on div "[PERSON_NAME] Human Handover Drop Send and close" at bounding box center [591, 428] width 553 height 748
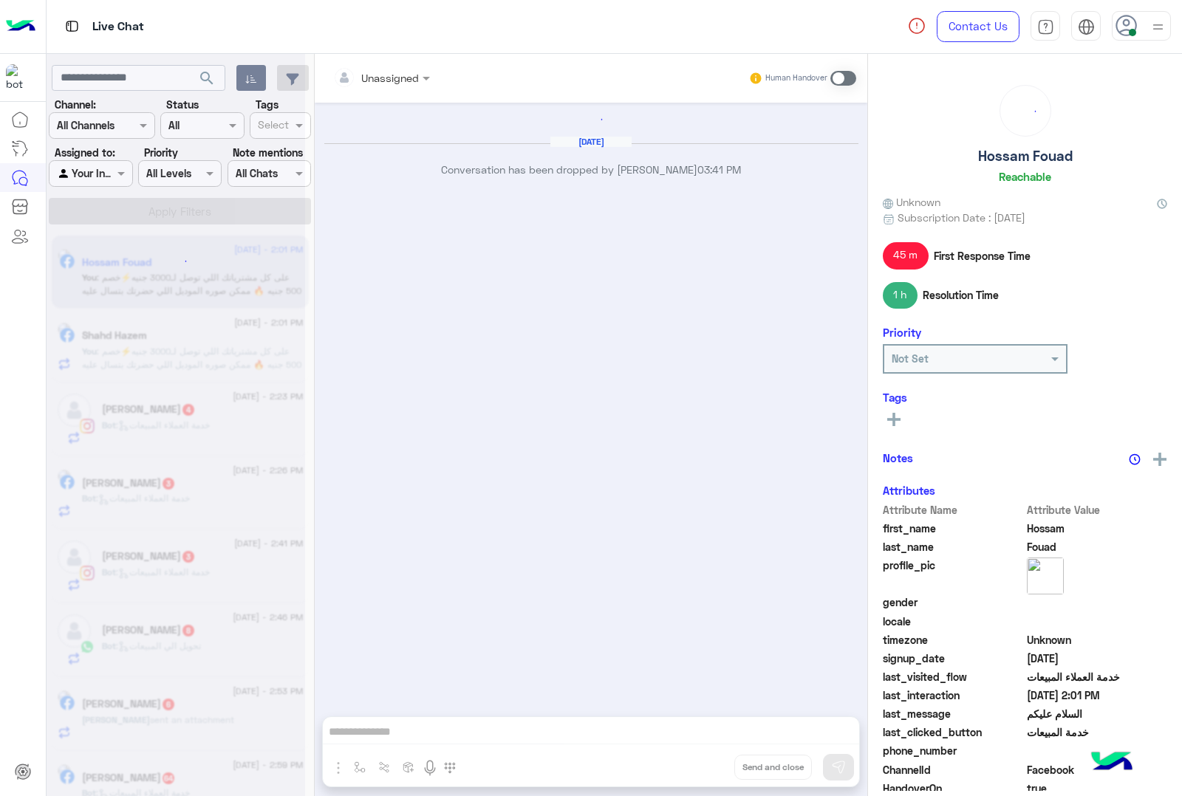
click at [692, 769] on div "Unassigned Human Handover [DATE] Conversation has been dropped by [PERSON_NAME]…" at bounding box center [591, 428] width 553 height 748
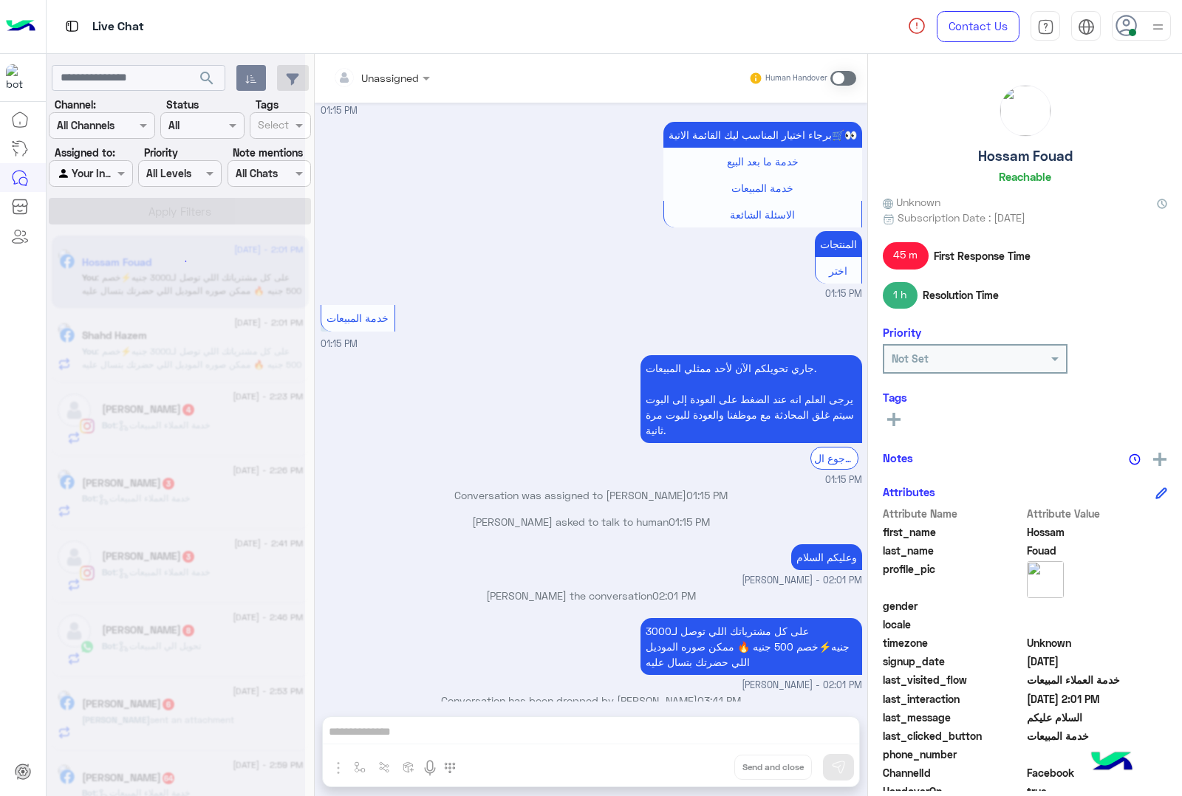
click at [0, 0] on button "Drop" at bounding box center [0, 0] width 0 height 0
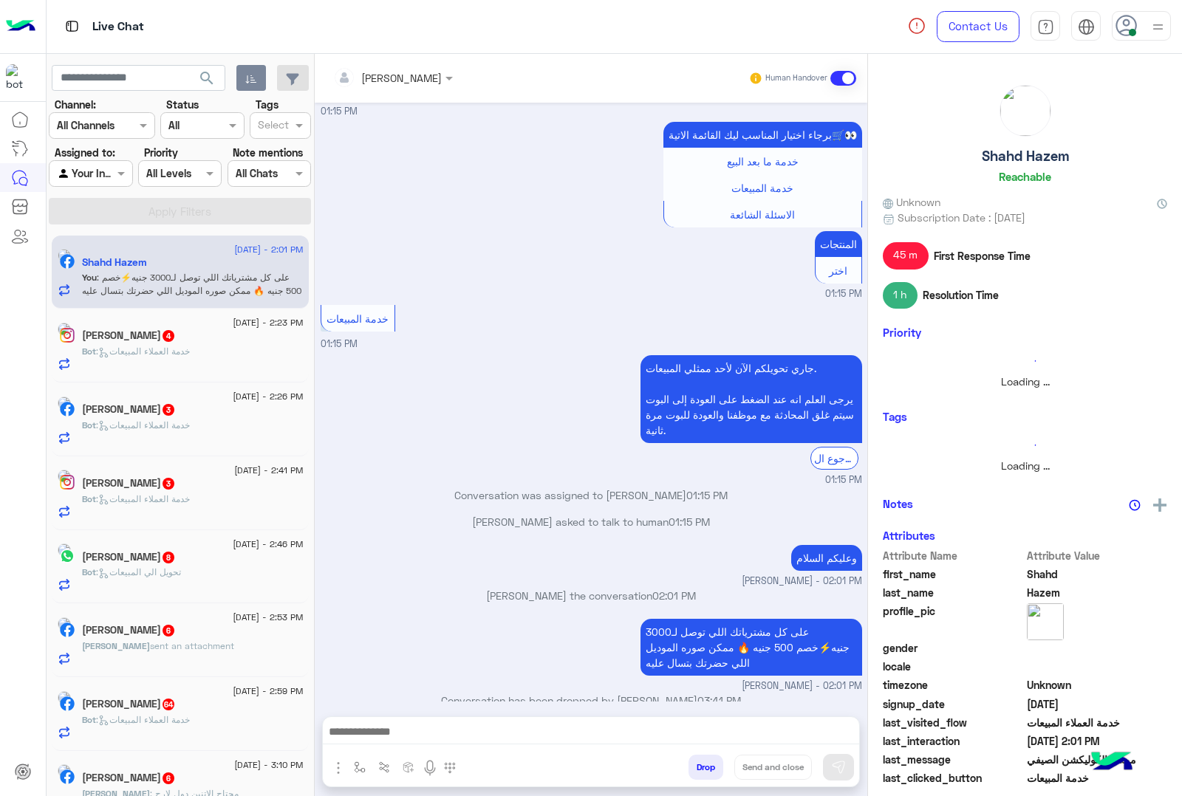
click at [692, 769] on button "Drop" at bounding box center [706, 767] width 35 height 25
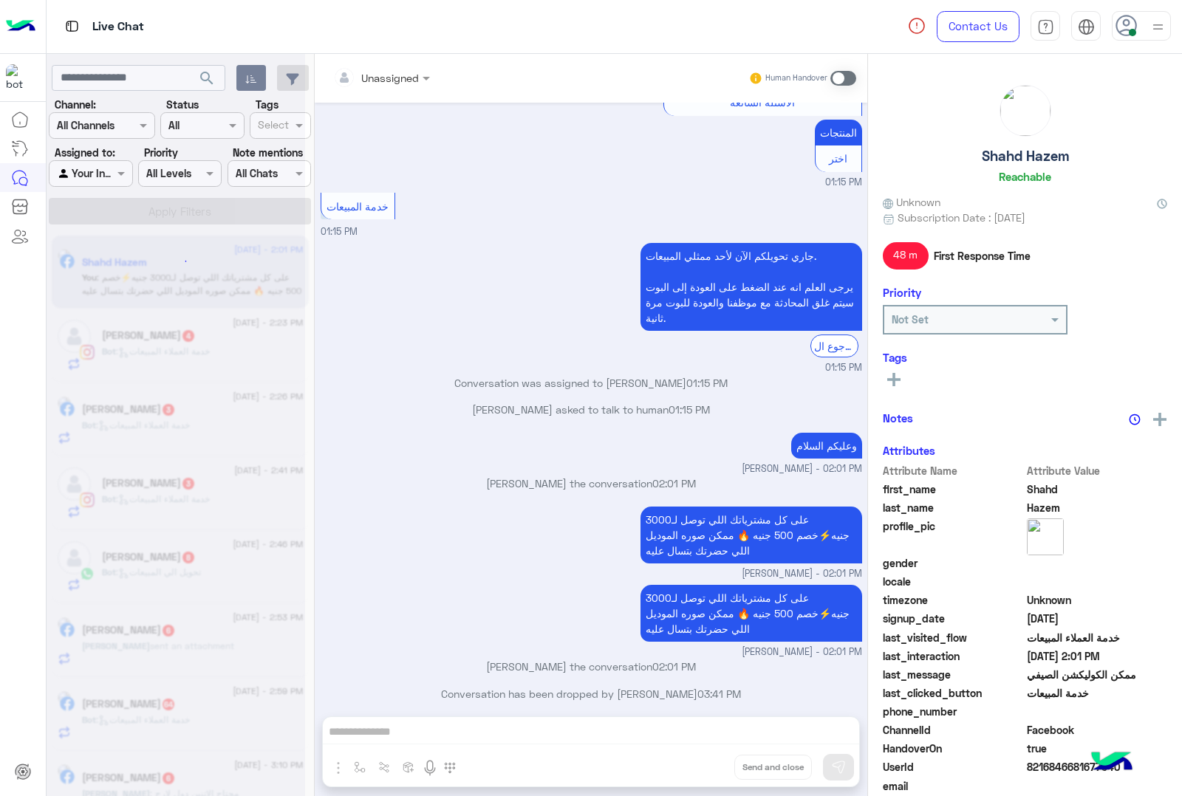
scroll to position [3935, 0]
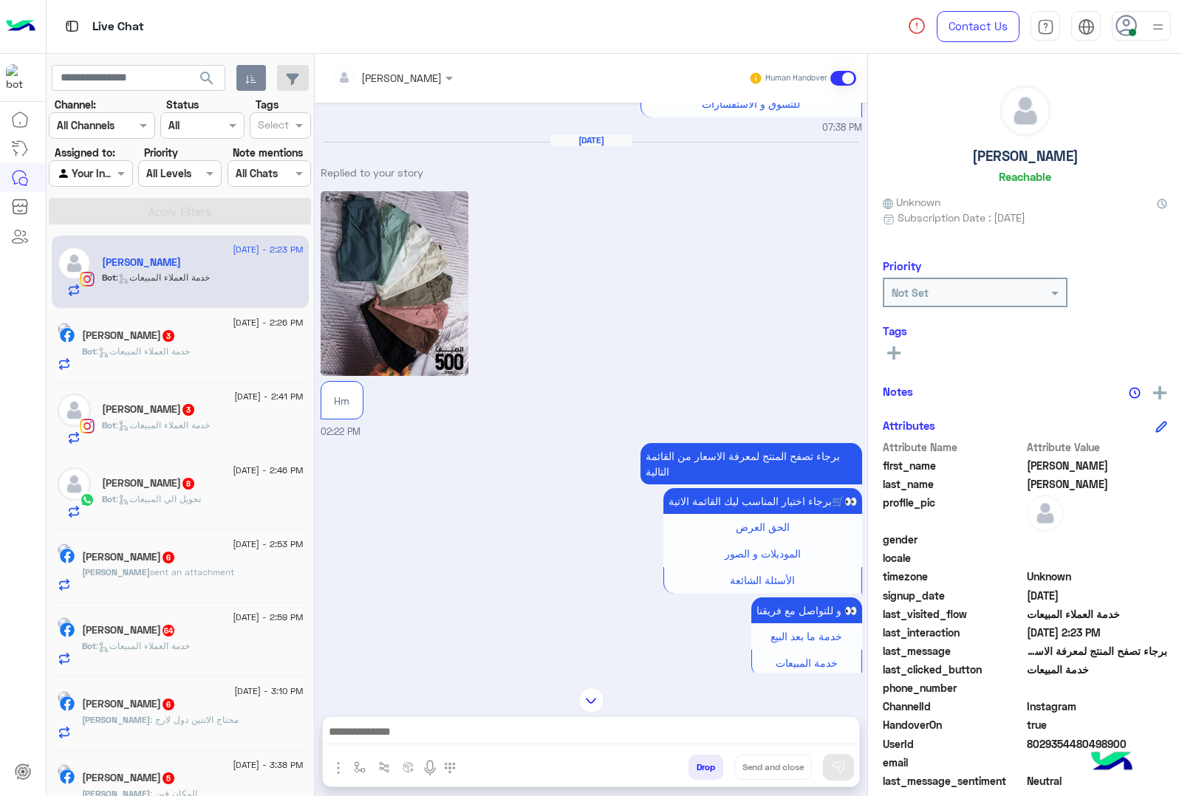
scroll to position [1601, 0]
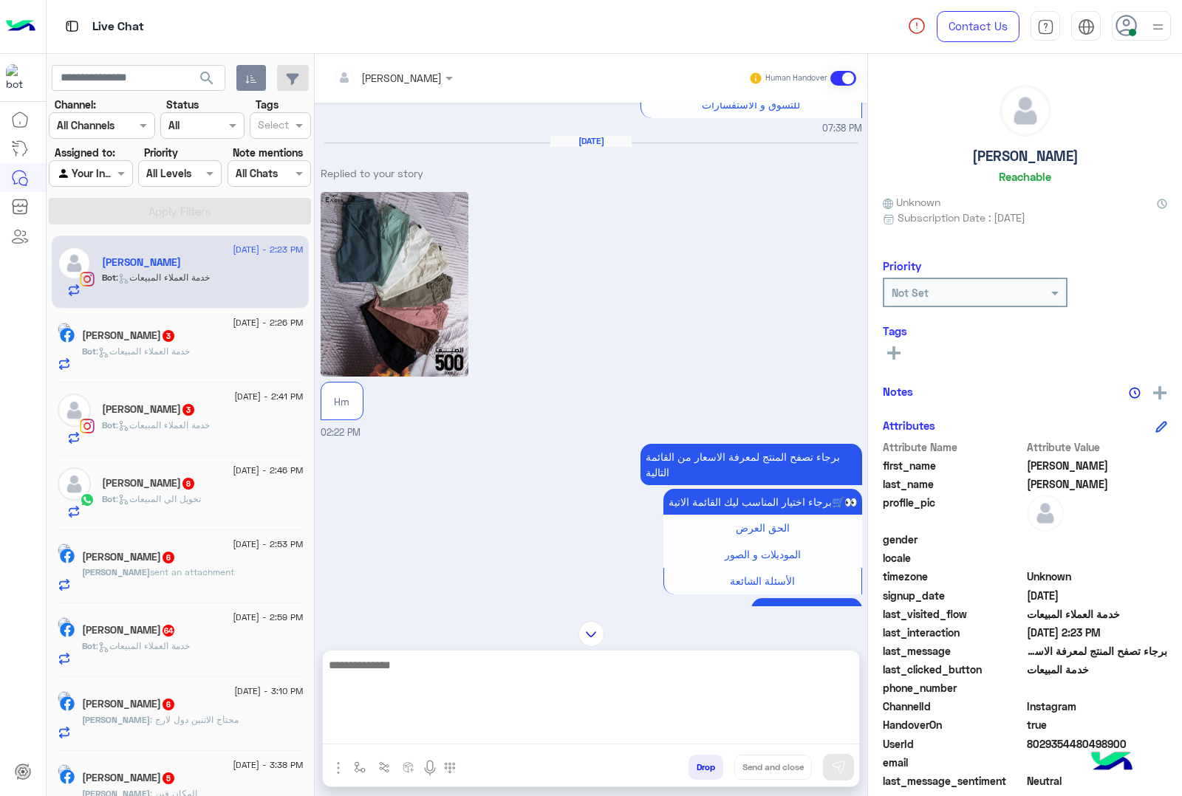
drag, startPoint x: 392, startPoint y: 736, endPoint x: 399, endPoint y: 754, distance: 18.9
click at [392, 735] on textarea at bounding box center [591, 700] width 536 height 89
type textarea "***"
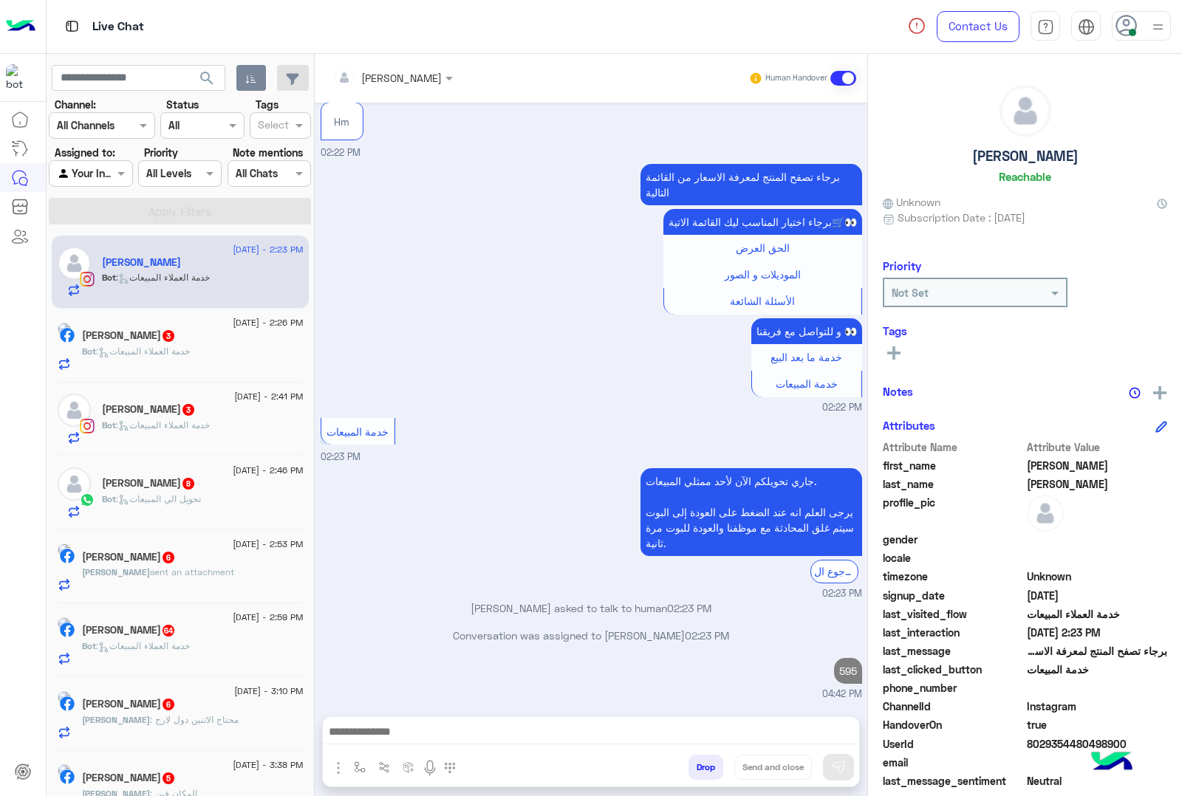
click at [222, 352] on div "Bot : خدمة العملاء المبيعات" at bounding box center [193, 358] width 222 height 26
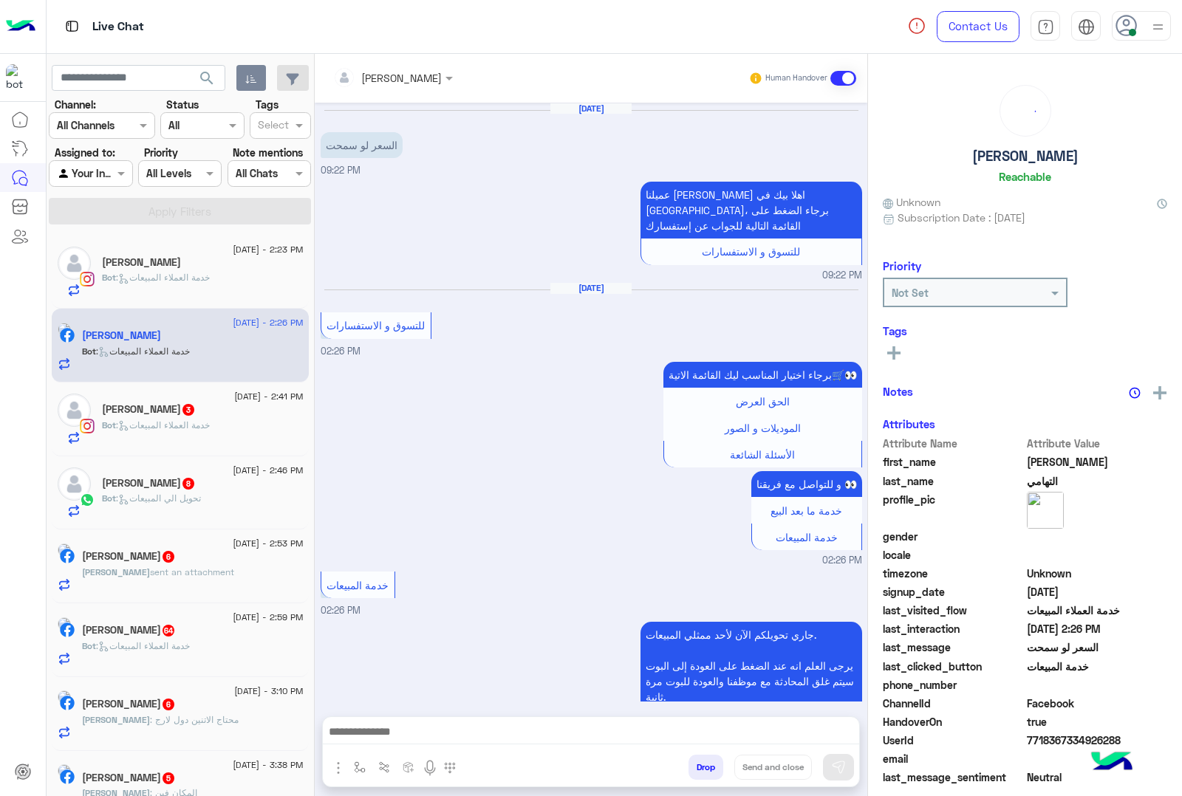
scroll to position [90, 0]
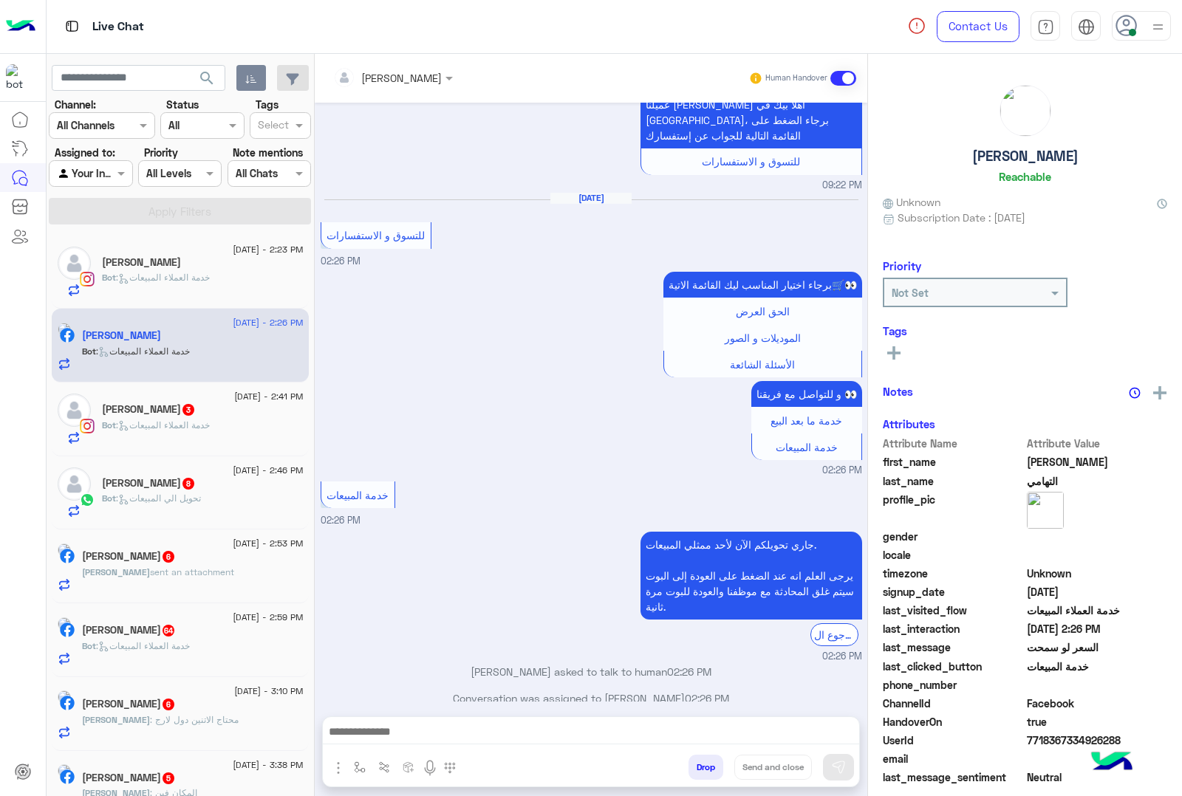
click at [355, 720] on div at bounding box center [591, 735] width 536 height 37
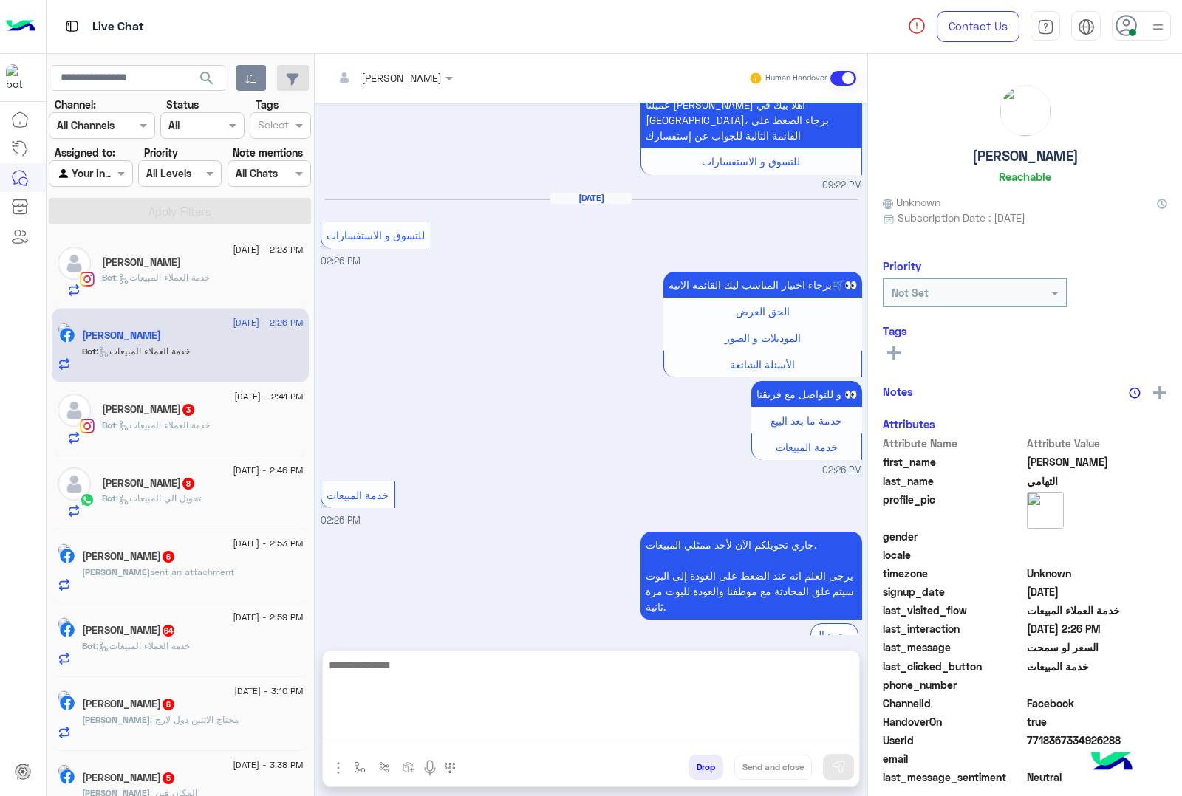
click at [358, 733] on textarea at bounding box center [591, 700] width 536 height 89
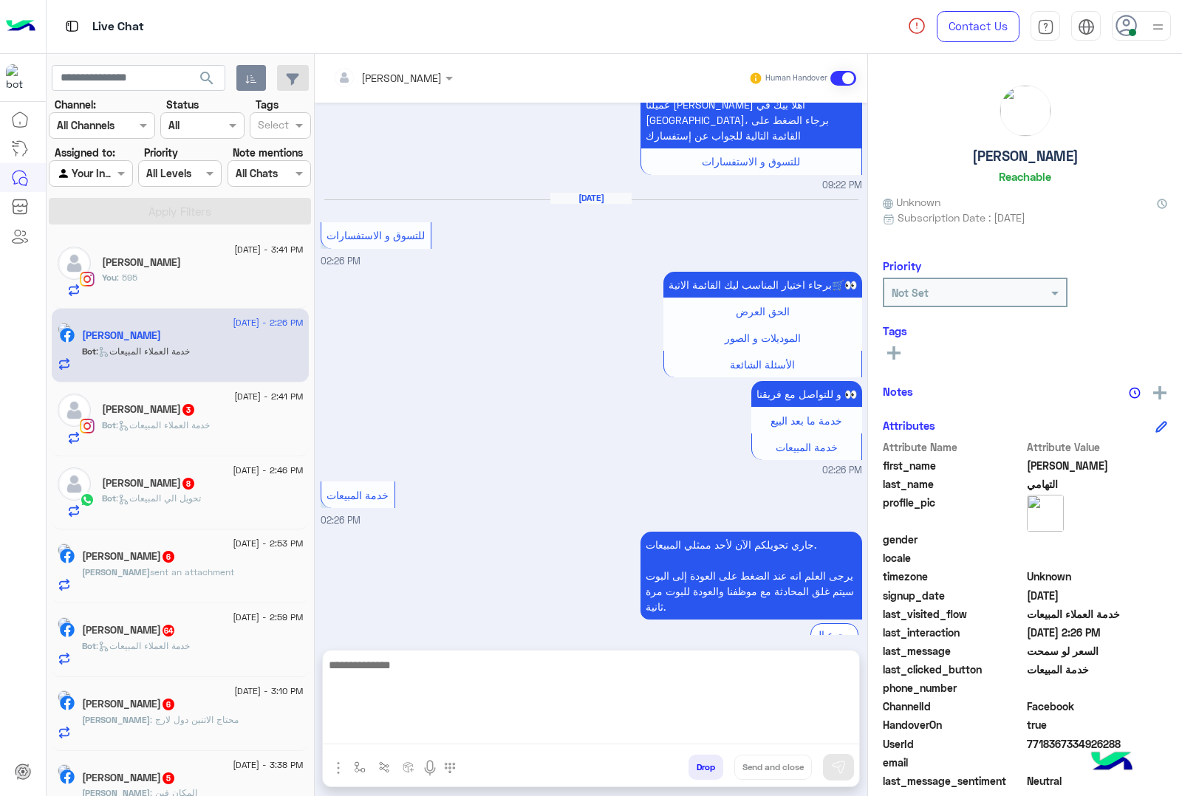
click at [403, 725] on textarea at bounding box center [591, 700] width 536 height 89
paste textarea "**********"
type textarea "**********"
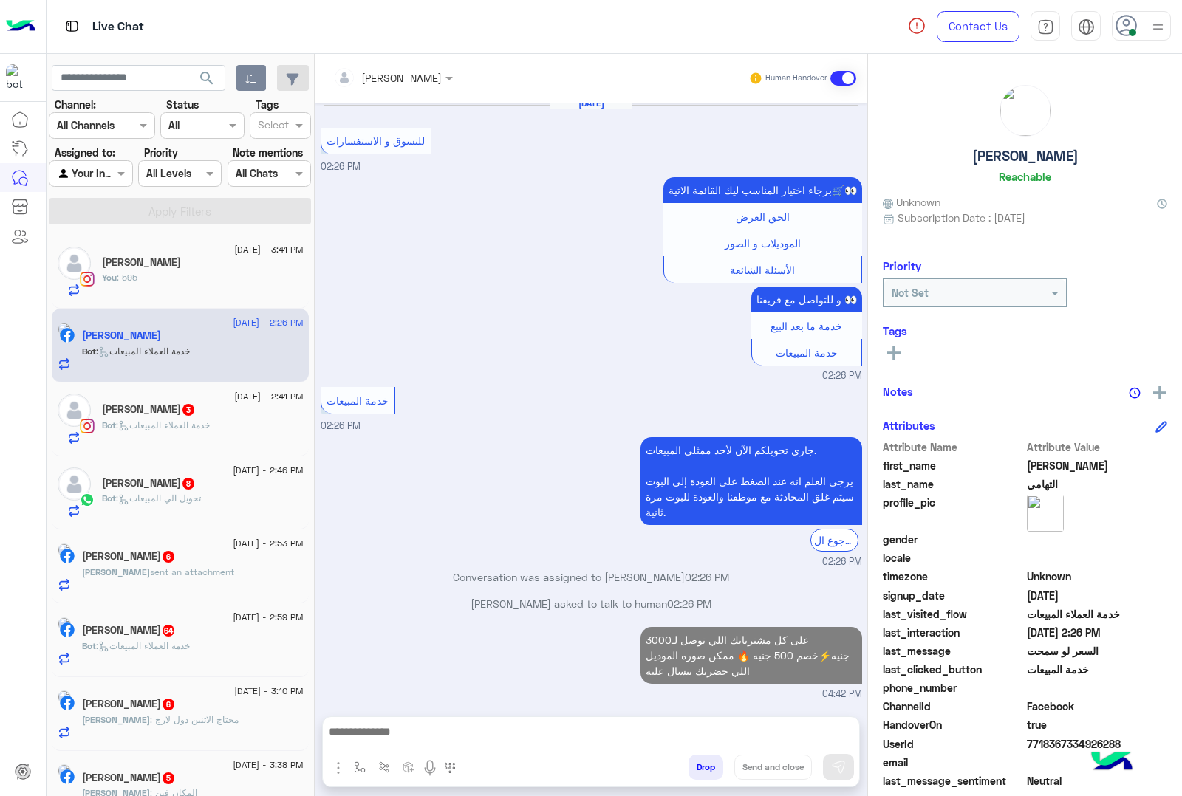
click at [166, 432] on p "Bot : خدمة العملاء المبيعات" at bounding box center [156, 425] width 108 height 13
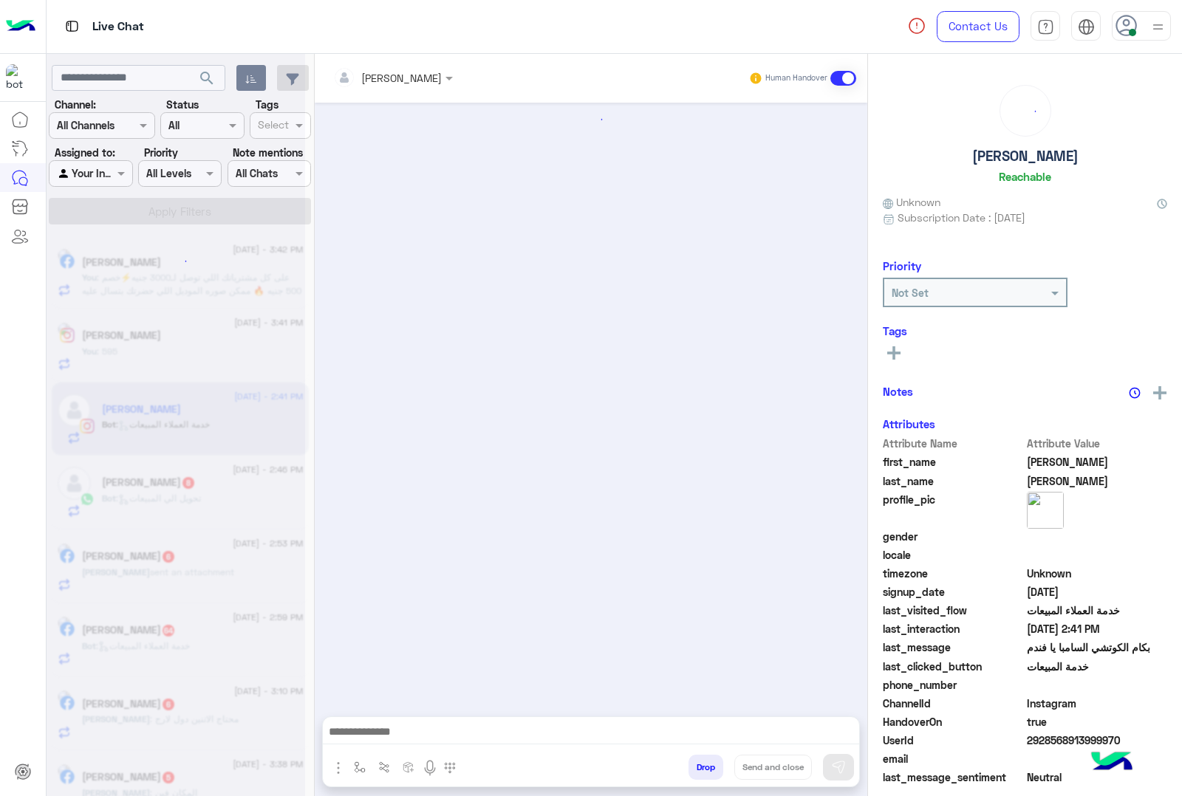
scroll to position [64, 0]
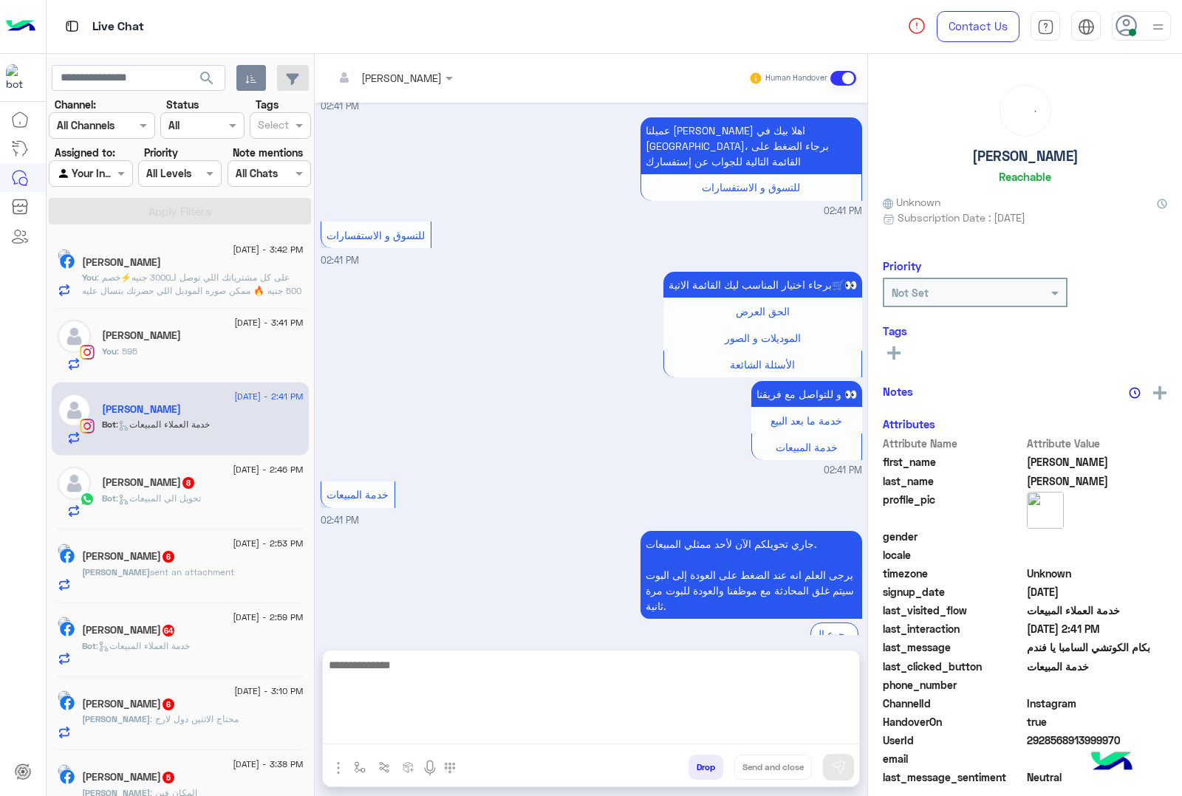
click at [416, 732] on textarea at bounding box center [591, 700] width 536 height 89
paste textarea "**********"
type textarea "**********"
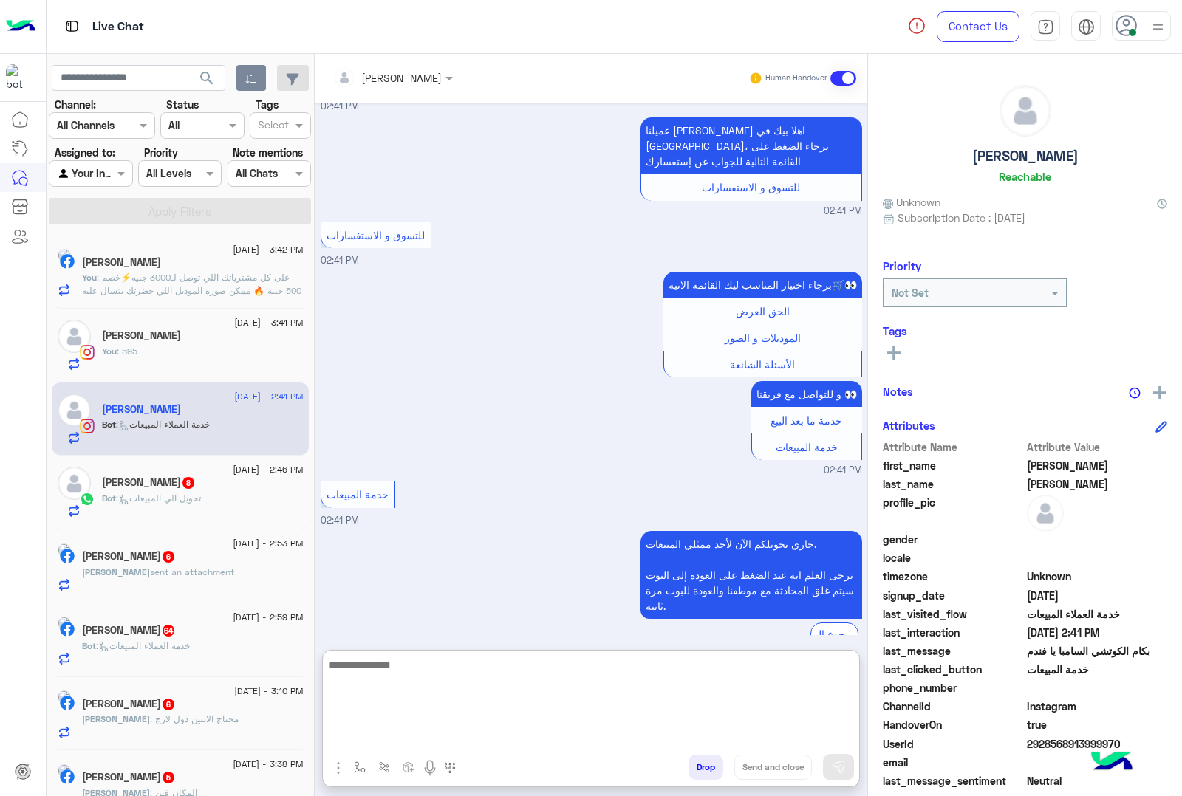
scroll to position [208, 0]
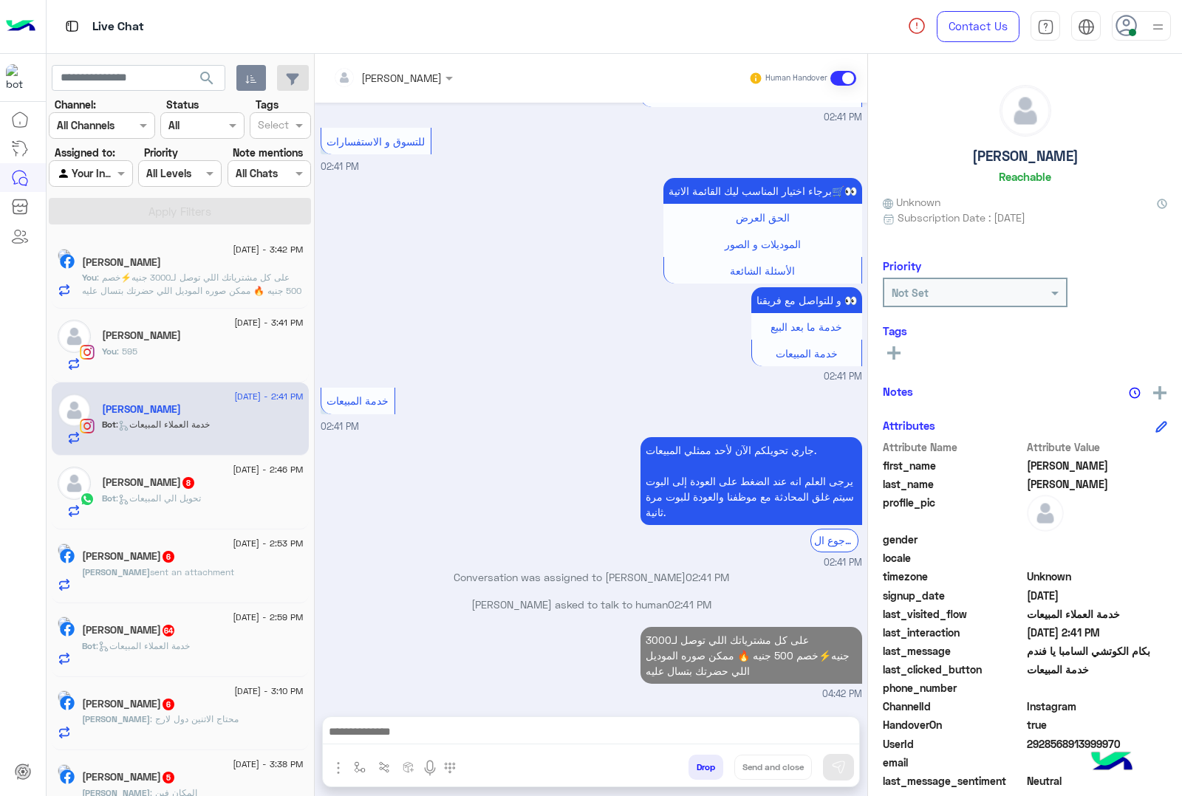
click at [205, 485] on div "[PERSON_NAME] 8" at bounding box center [203, 484] width 202 height 16
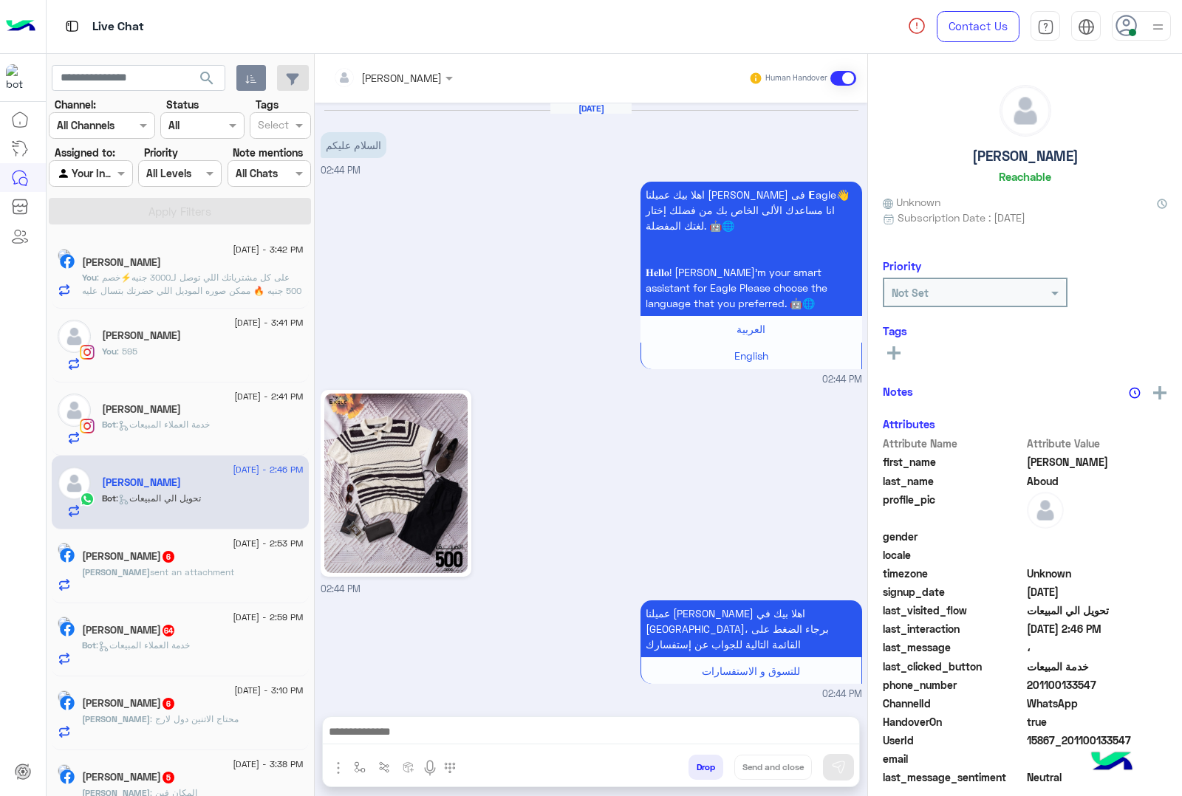
scroll to position [1007, 0]
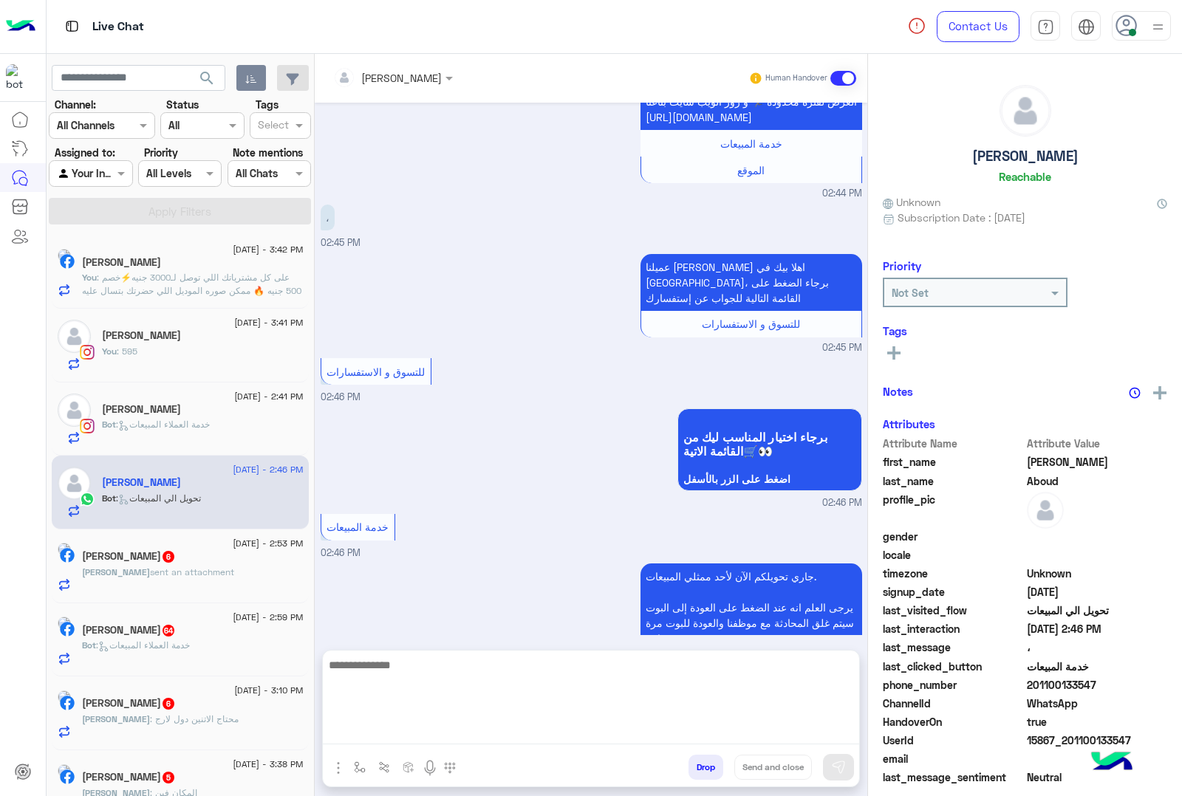
click at [440, 731] on textarea at bounding box center [591, 700] width 536 height 89
paste textarea "**********"
type textarea "**********"
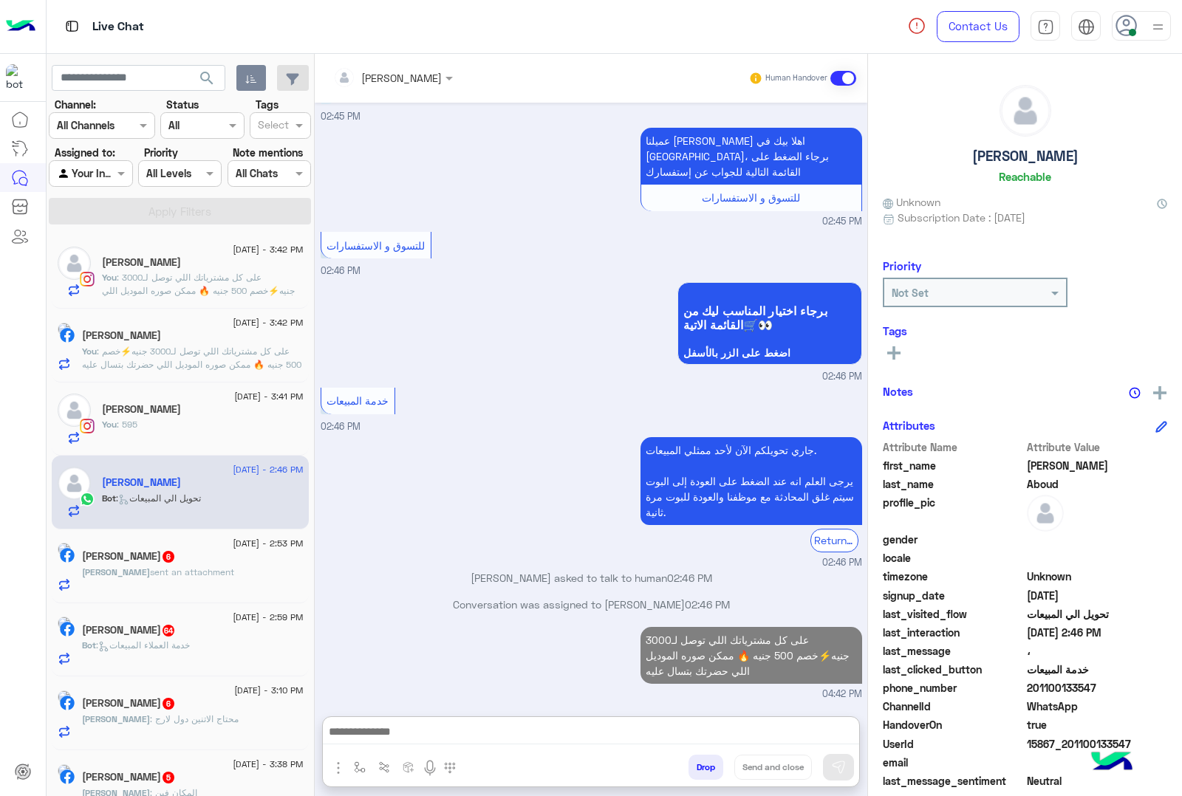
click at [179, 575] on span "sent an attachment" at bounding box center [192, 572] width 84 height 11
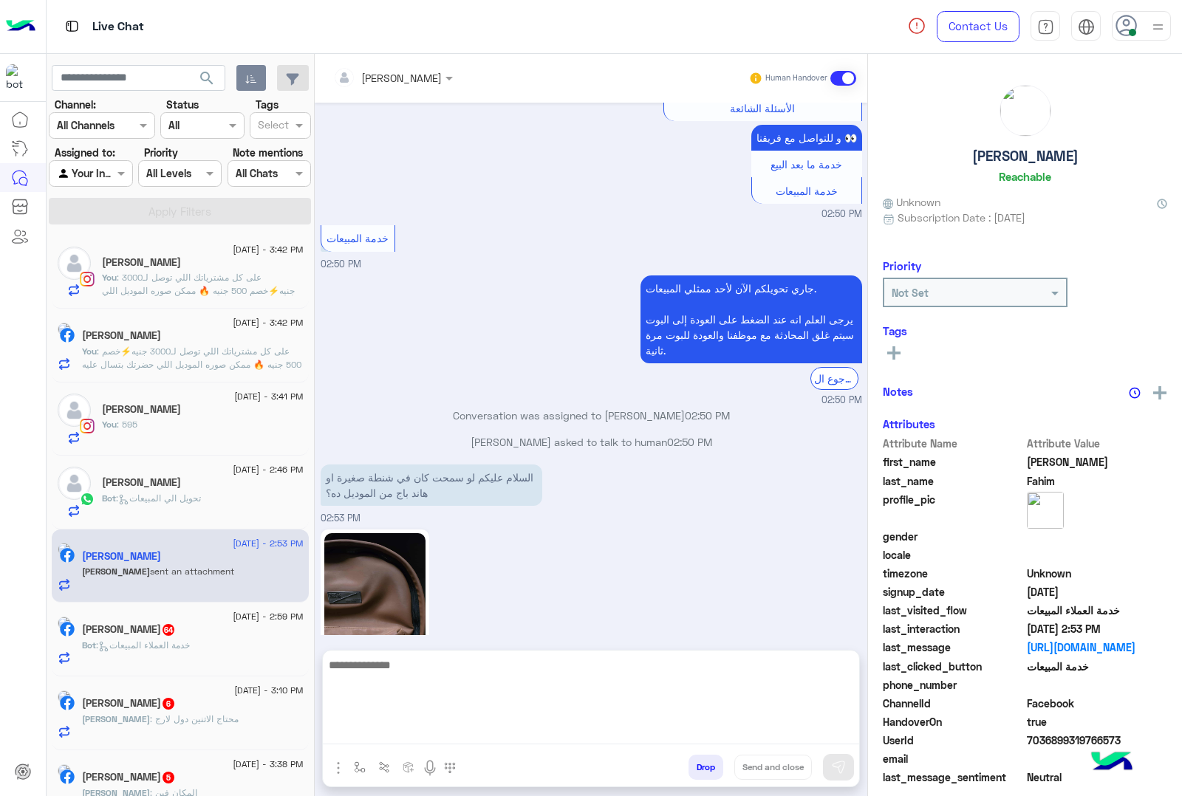
click at [451, 735] on textarea at bounding box center [591, 700] width 536 height 89
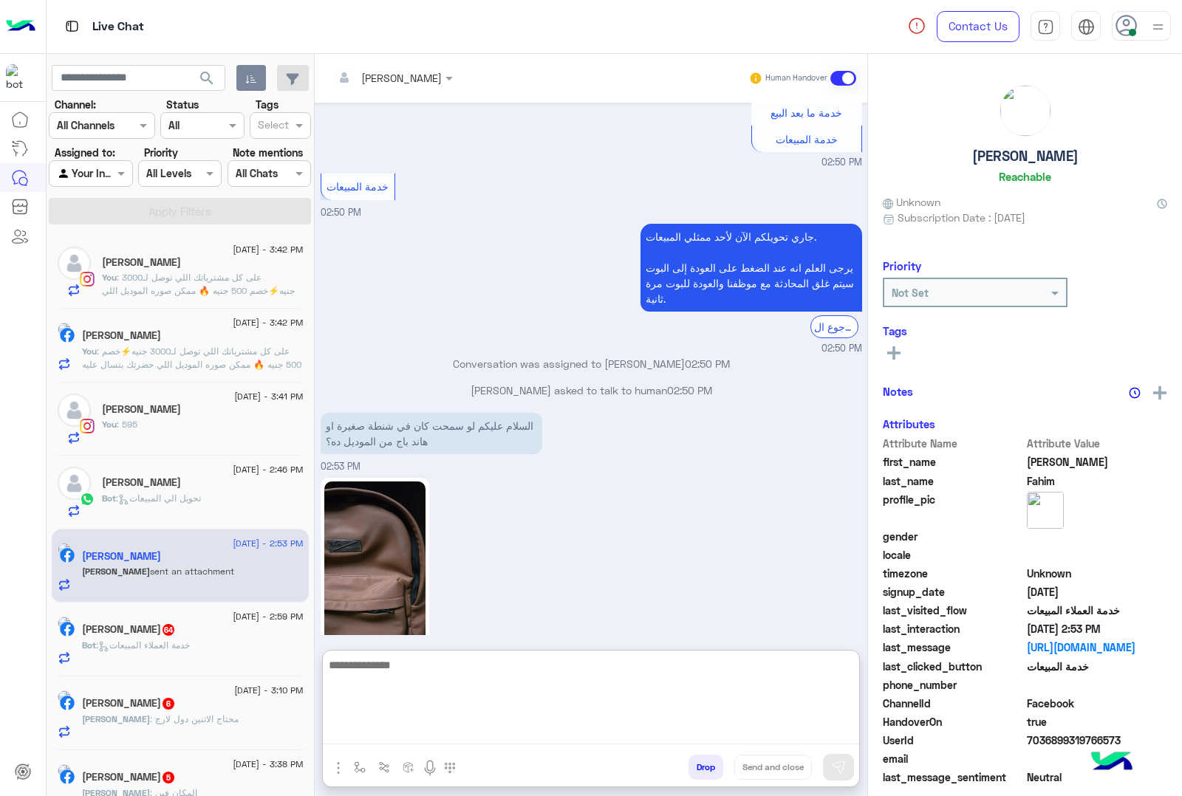
scroll to position [2002, 0]
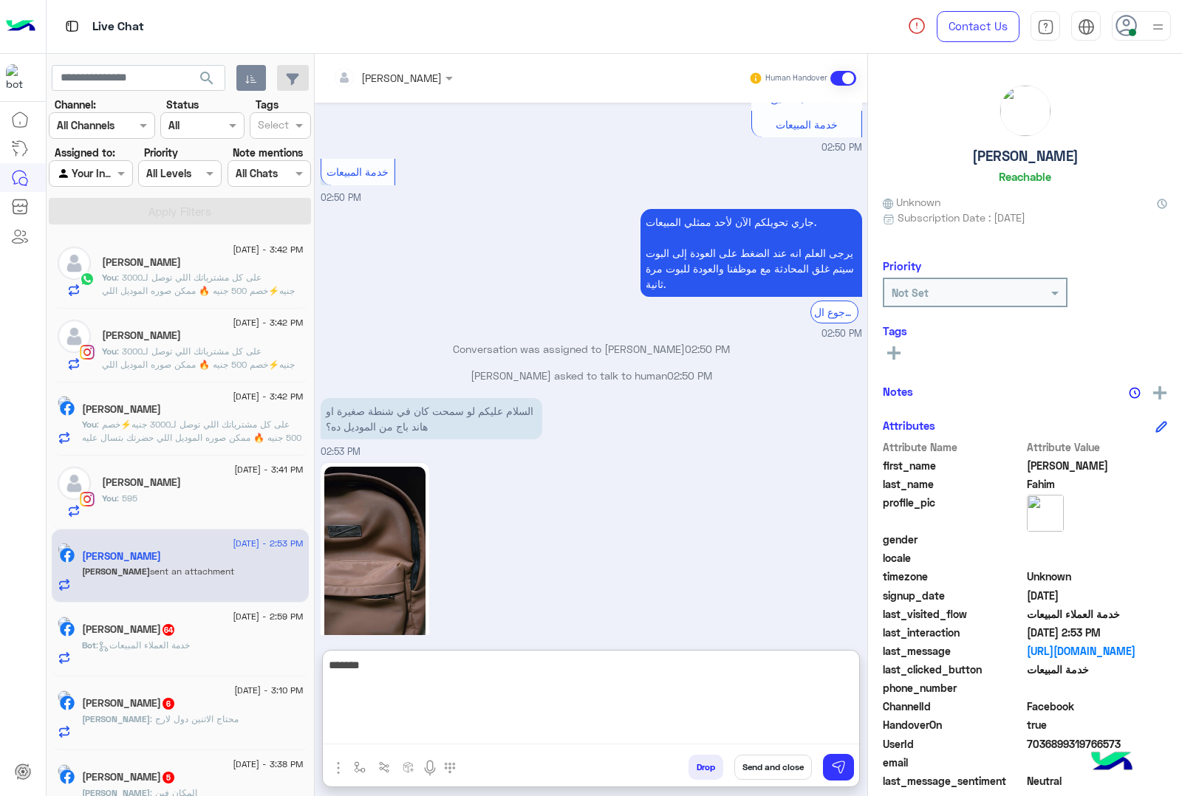
type textarea "*******"
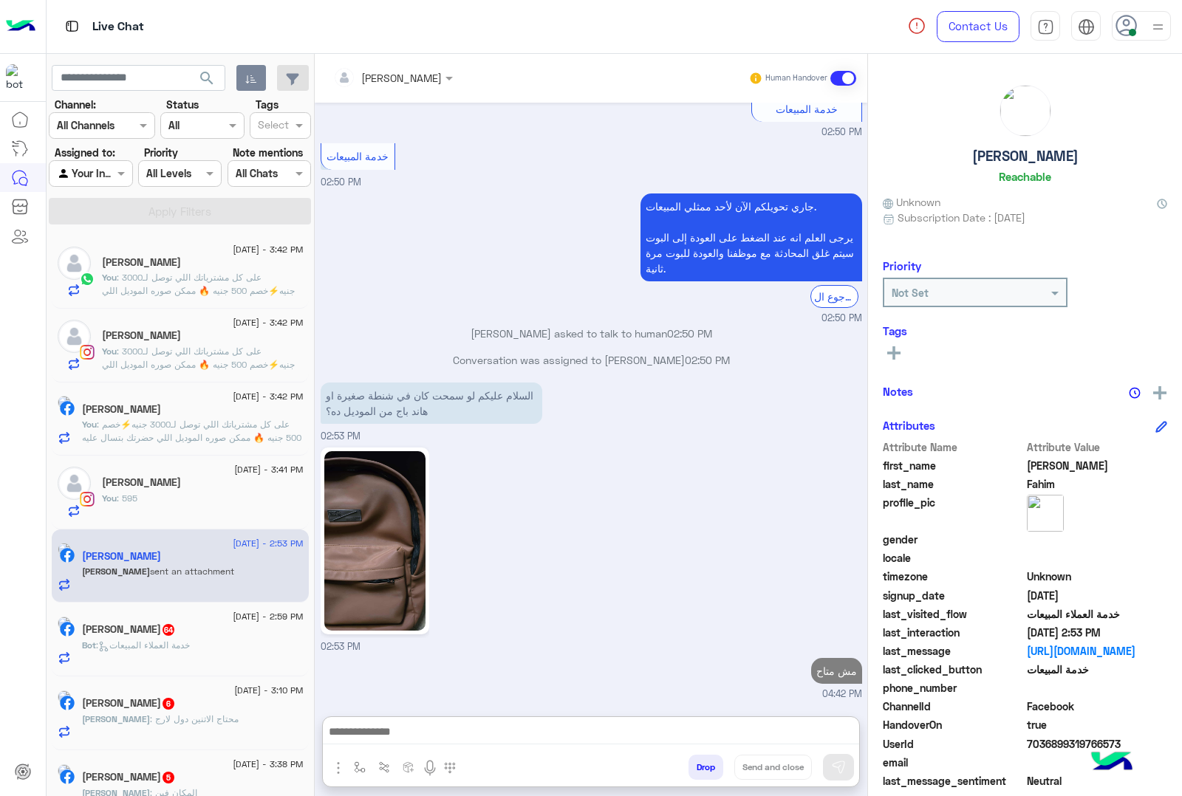
click at [411, 497] on img at bounding box center [374, 541] width 101 height 180
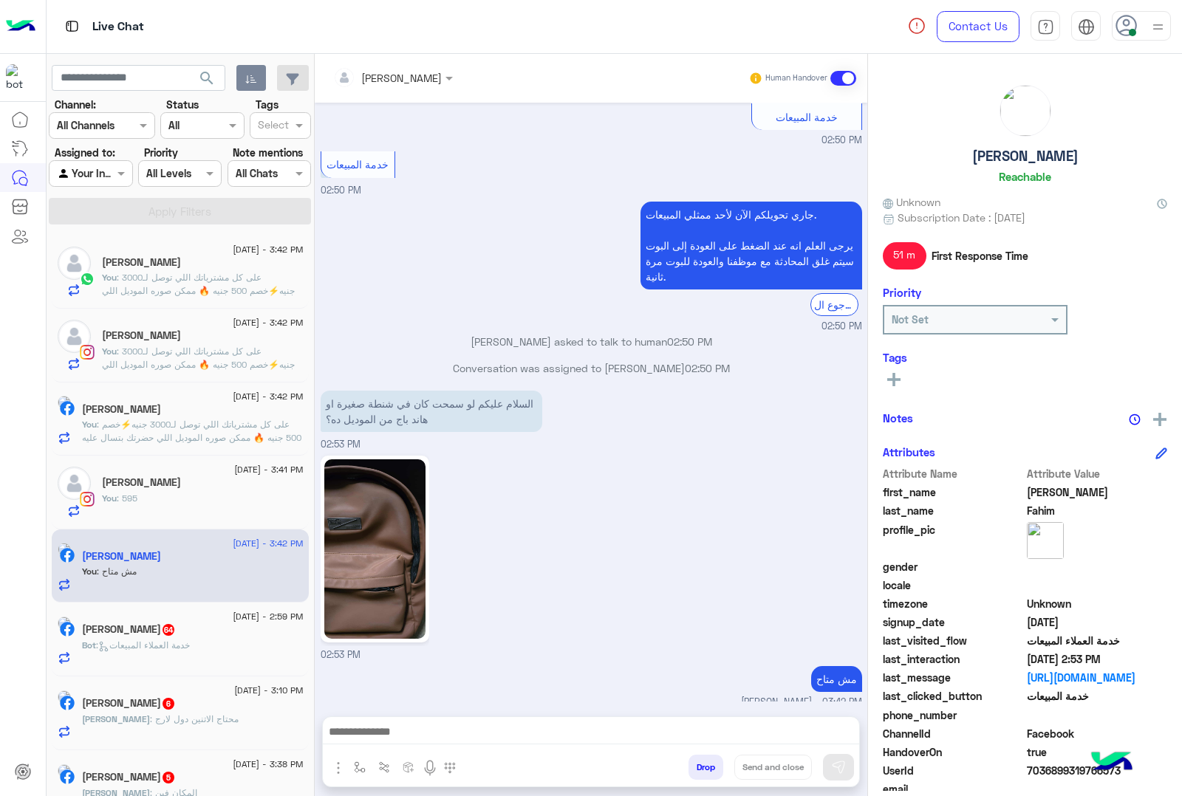
click at [190, 648] on span ": خدمة العملاء المبيعات" at bounding box center [143, 645] width 94 height 11
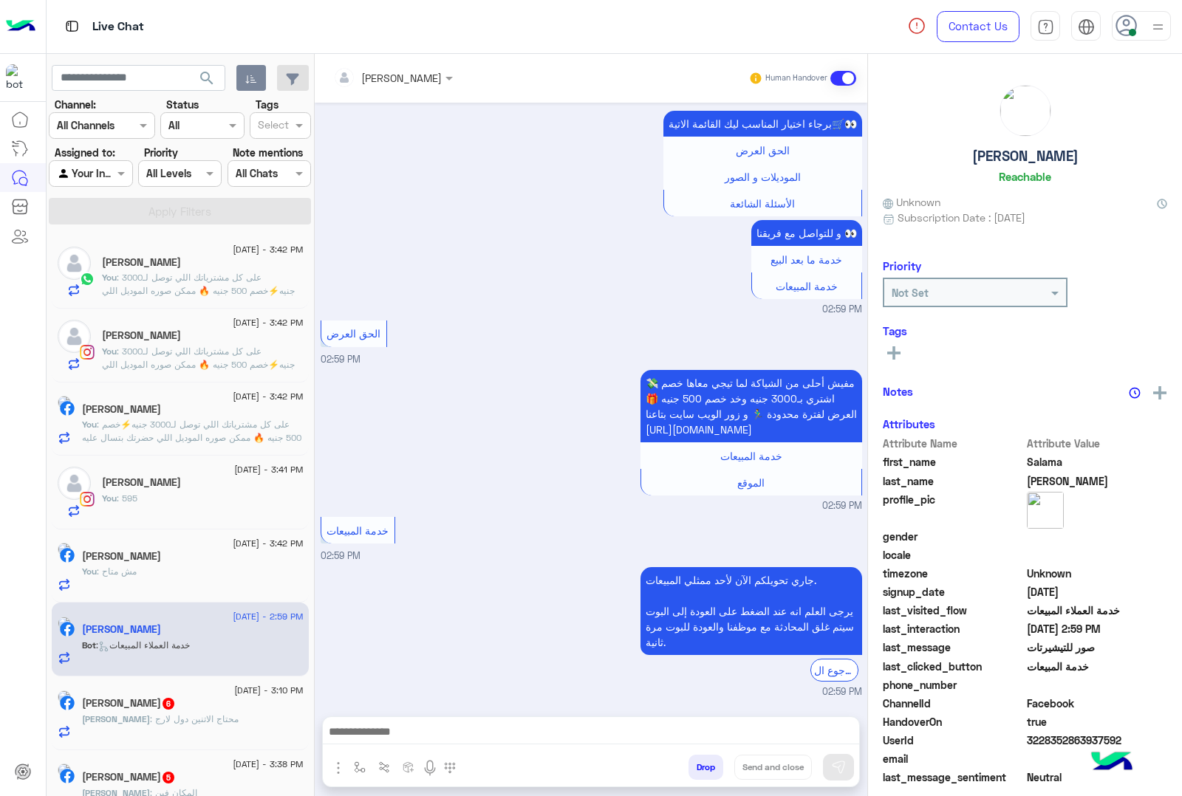
click at [378, 714] on div "[PERSON_NAME] Human Handover [DATE] الموقع 02:56 PM الموقع 02:56 PM الحق العرض …" at bounding box center [591, 428] width 553 height 748
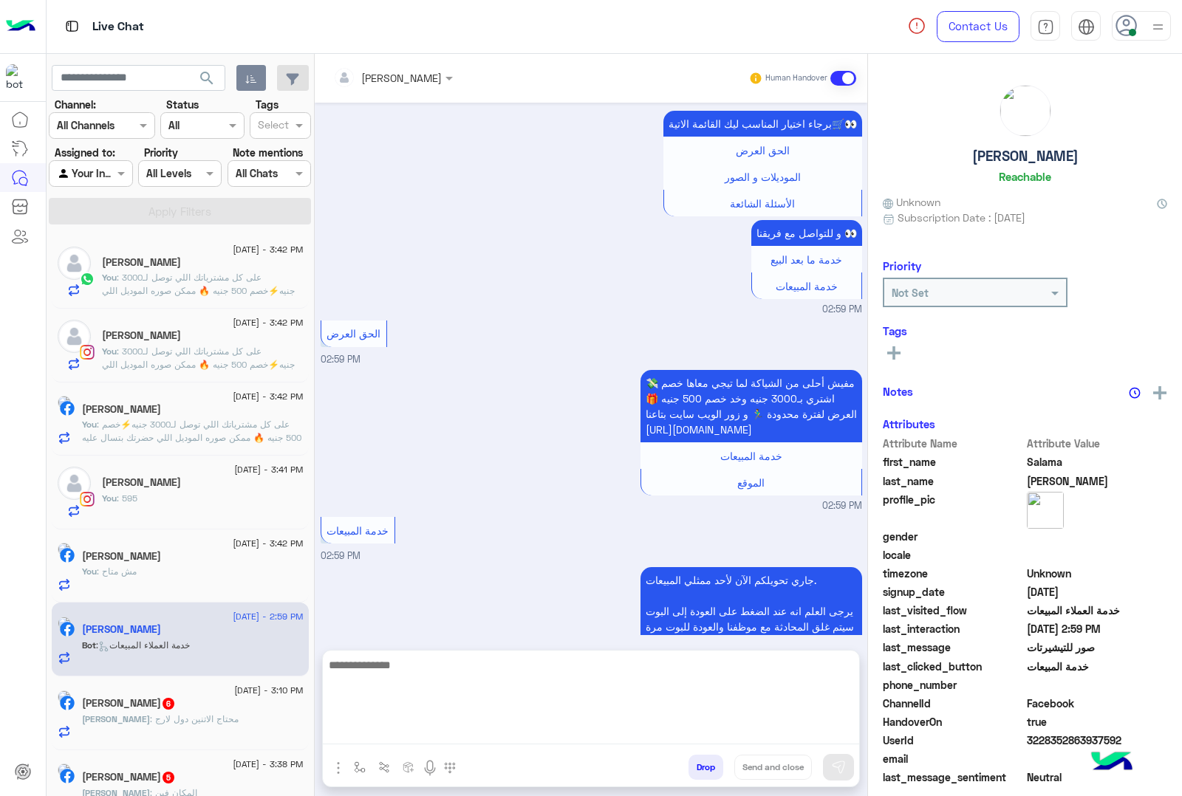
click at [374, 726] on textarea at bounding box center [591, 700] width 536 height 89
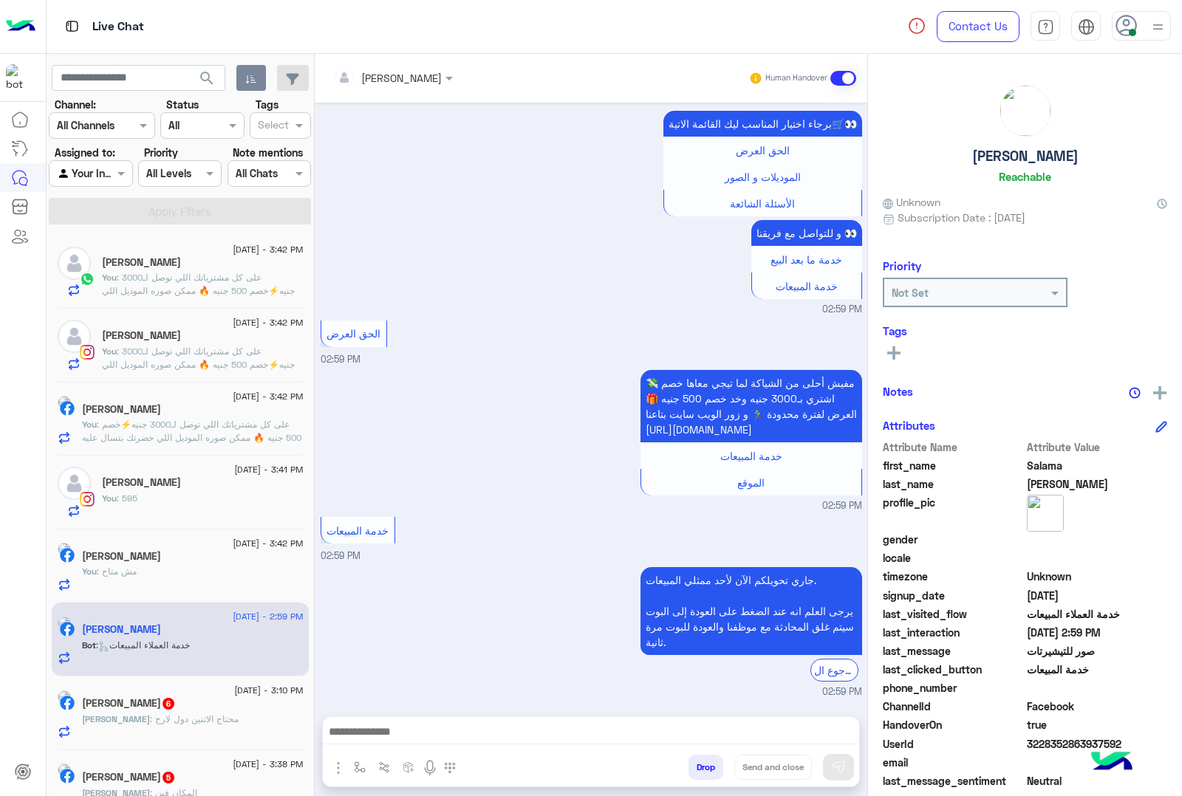
click at [425, 718] on div at bounding box center [591, 735] width 536 height 37
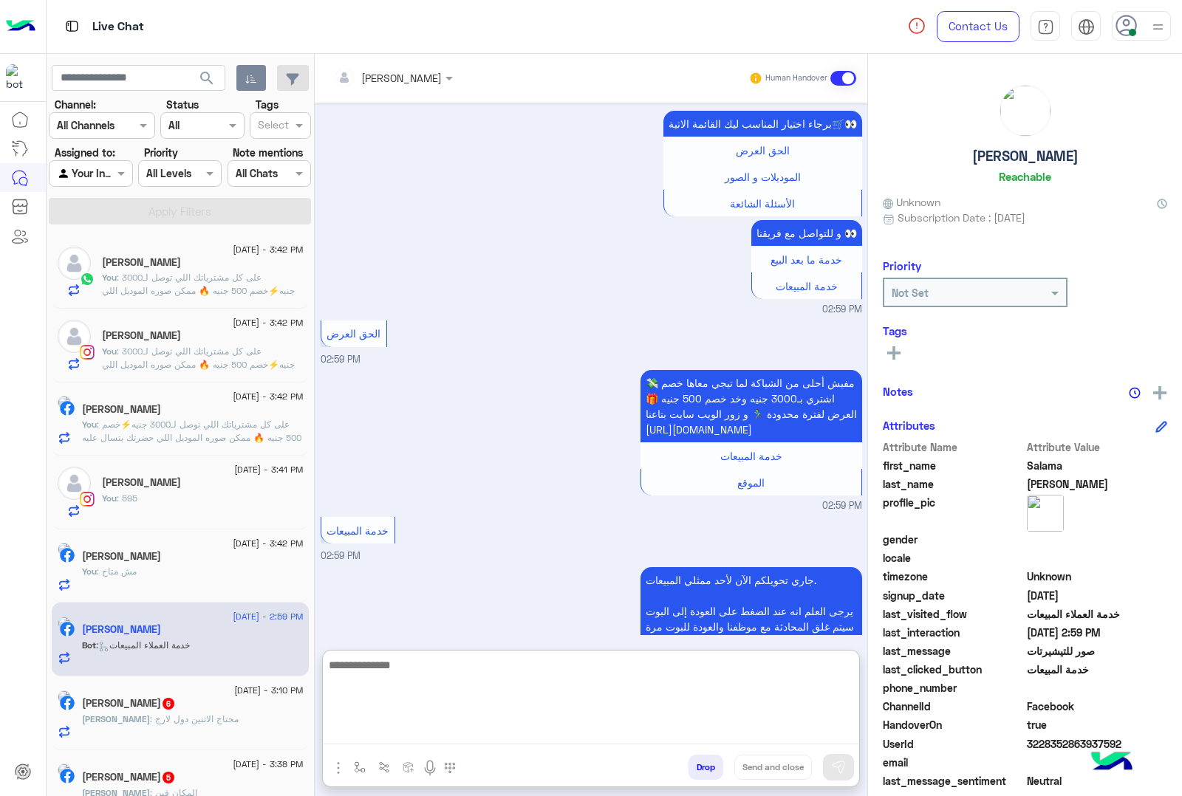
click at [410, 728] on textarea at bounding box center [591, 700] width 536 height 89
paste textarea "**********"
type textarea "**********"
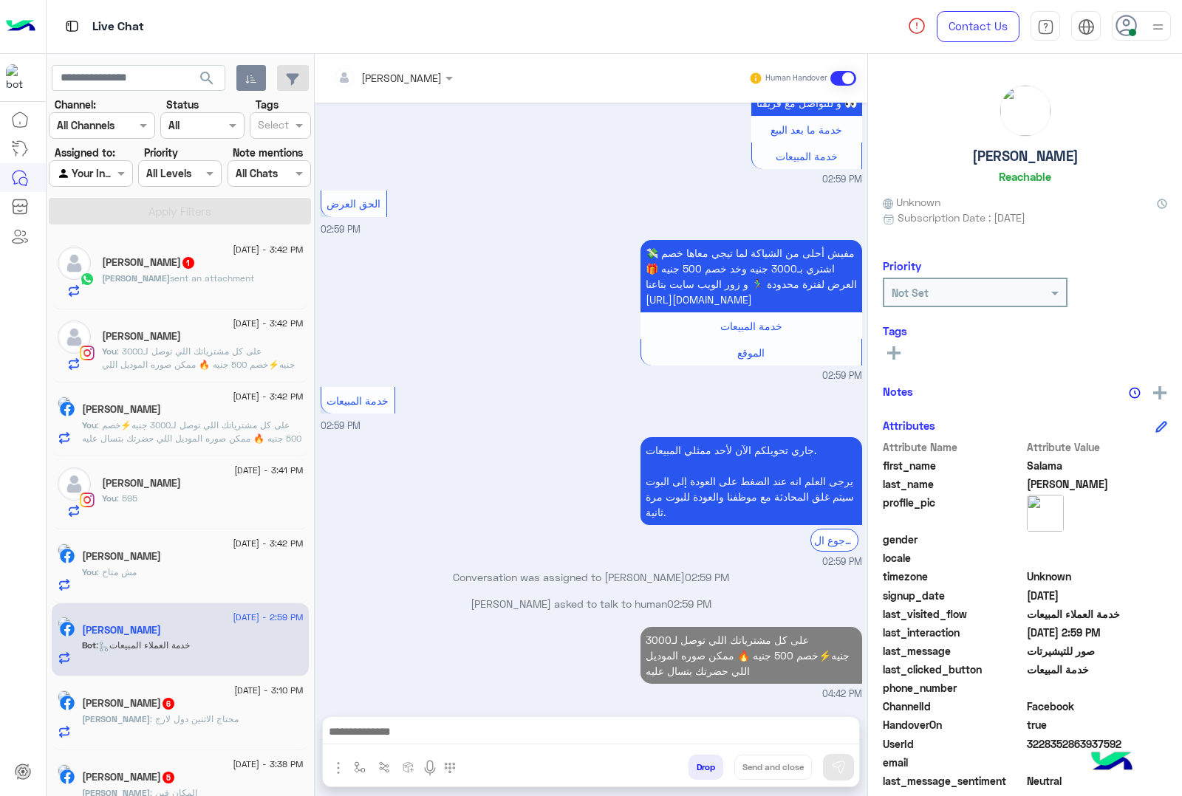
click at [164, 718] on span ": محتاج الاتنين دول لارج" at bounding box center [194, 719] width 89 height 11
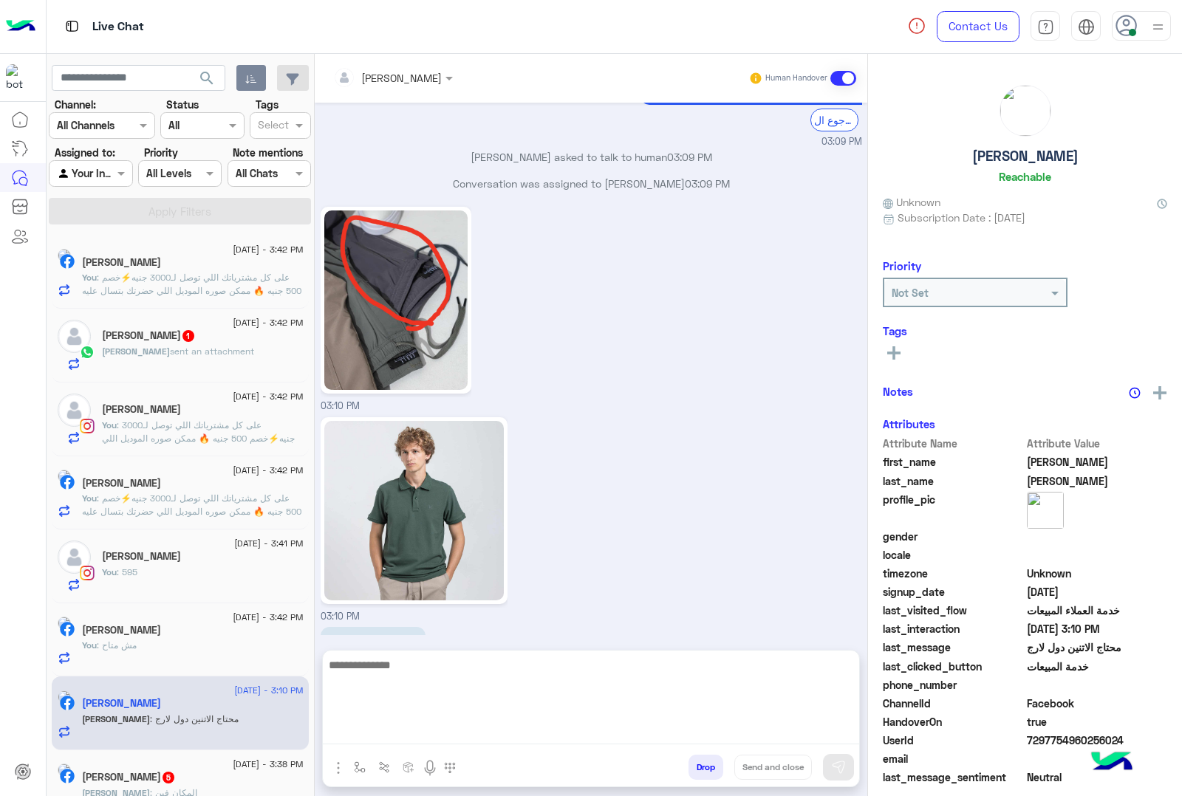
click at [417, 722] on textarea at bounding box center [591, 700] width 536 height 89
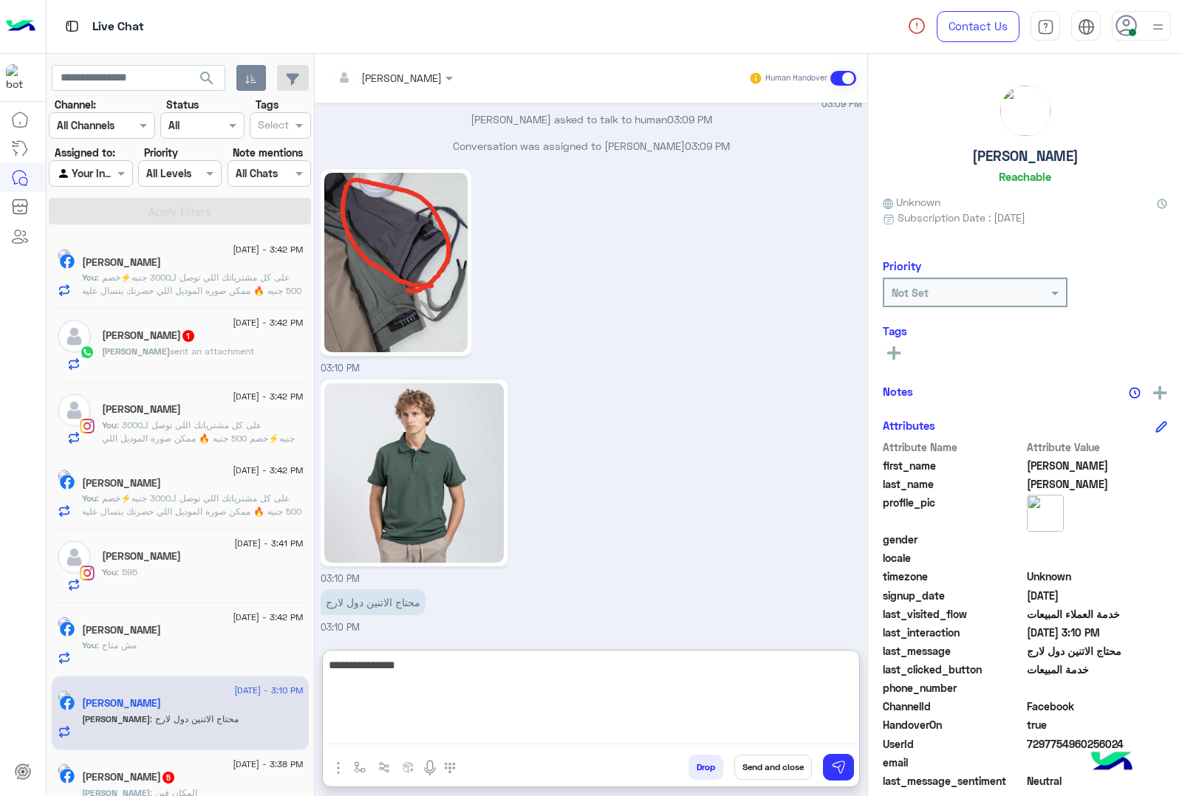
type textarea "**********"
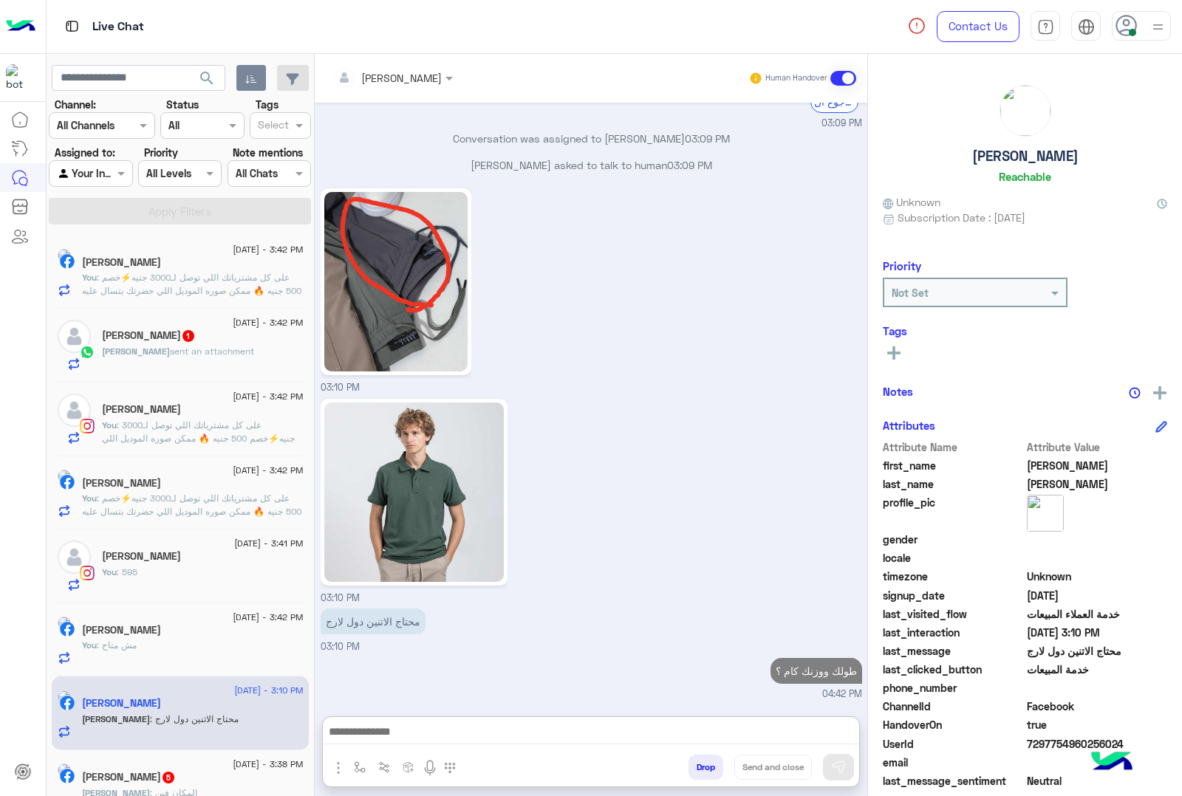
click at [196, 340] on span "1" at bounding box center [188, 335] width 15 height 13
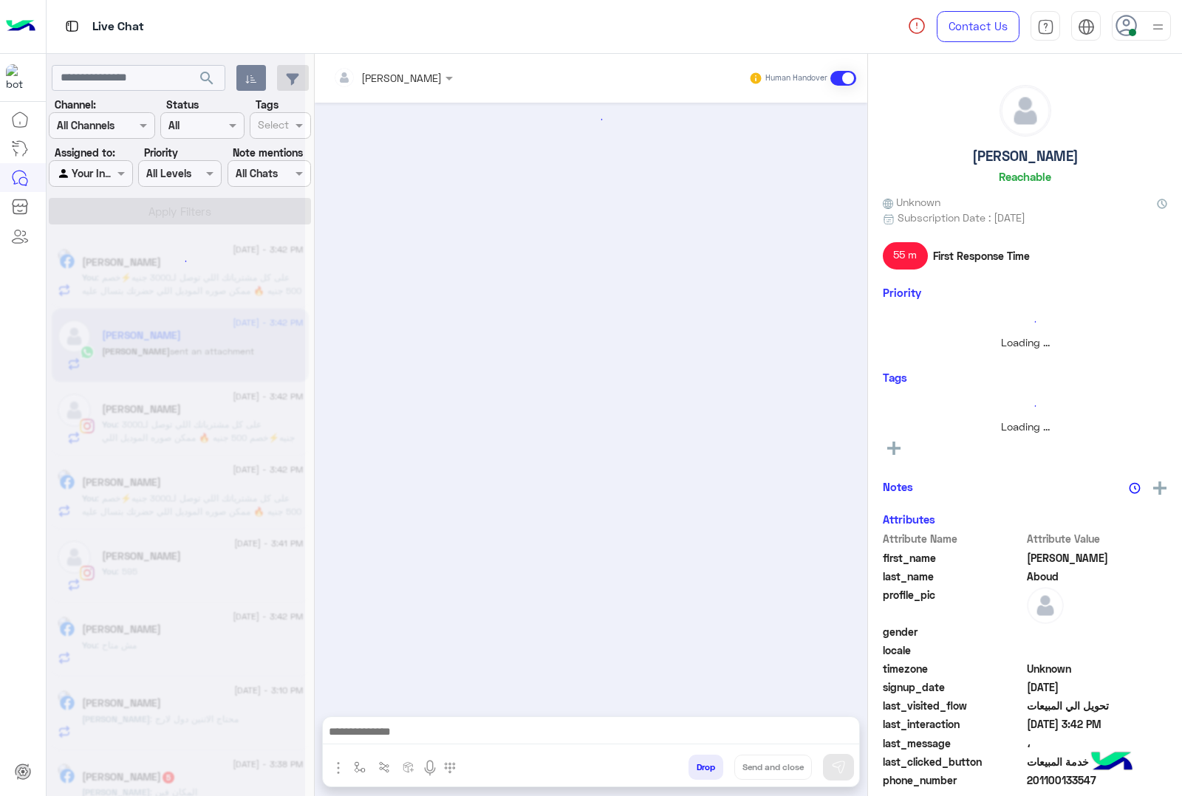
scroll to position [1323, 0]
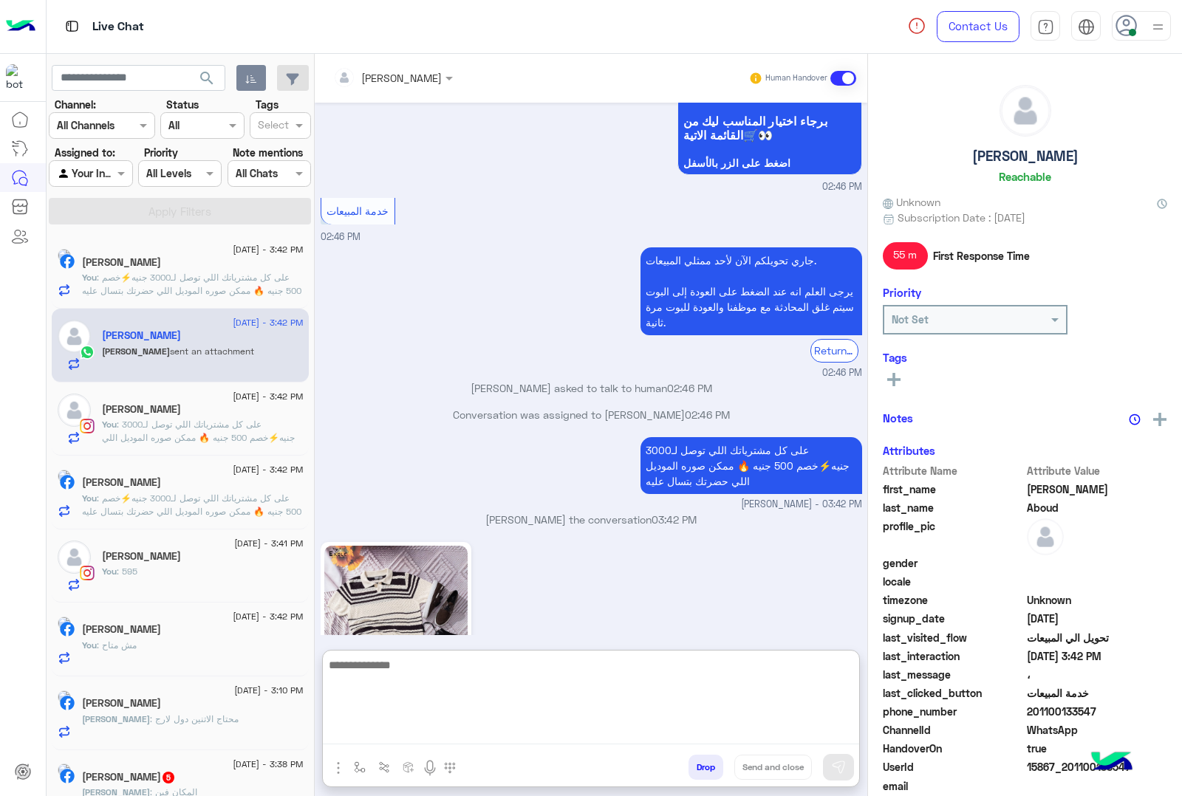
click at [412, 733] on textarea at bounding box center [591, 700] width 536 height 89
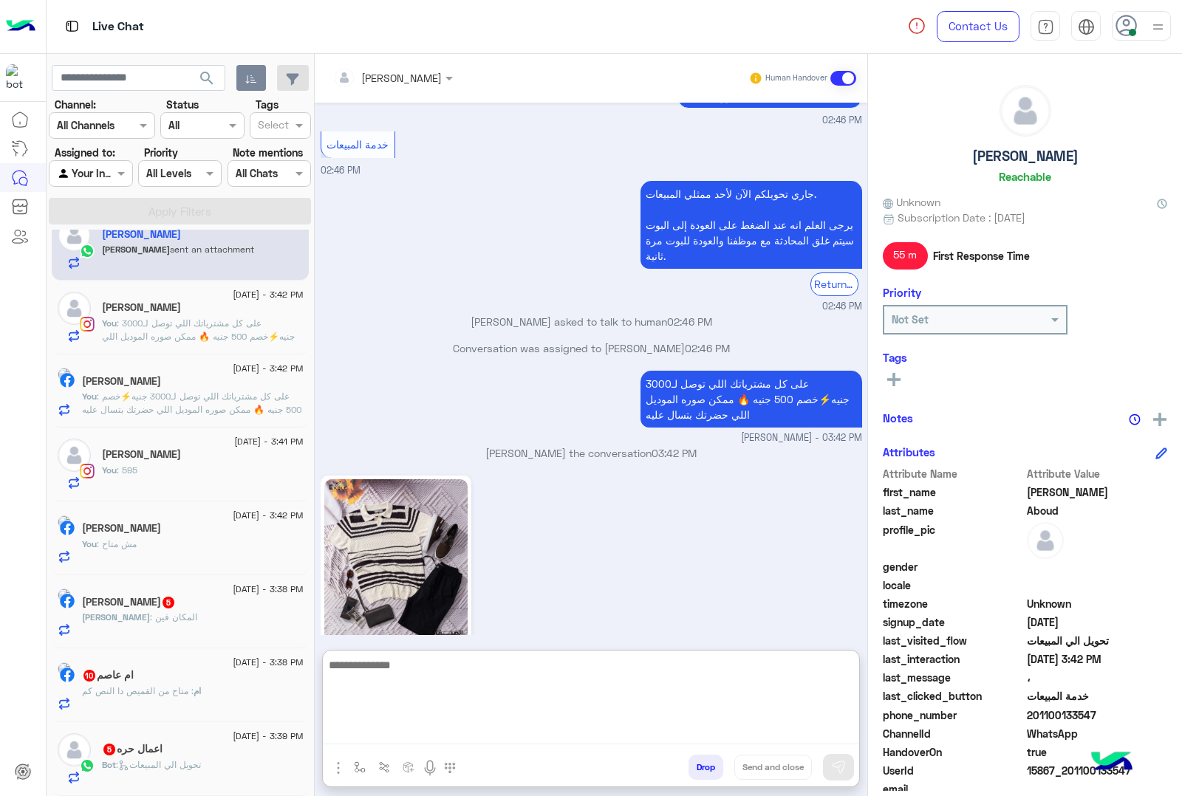
scroll to position [180, 0]
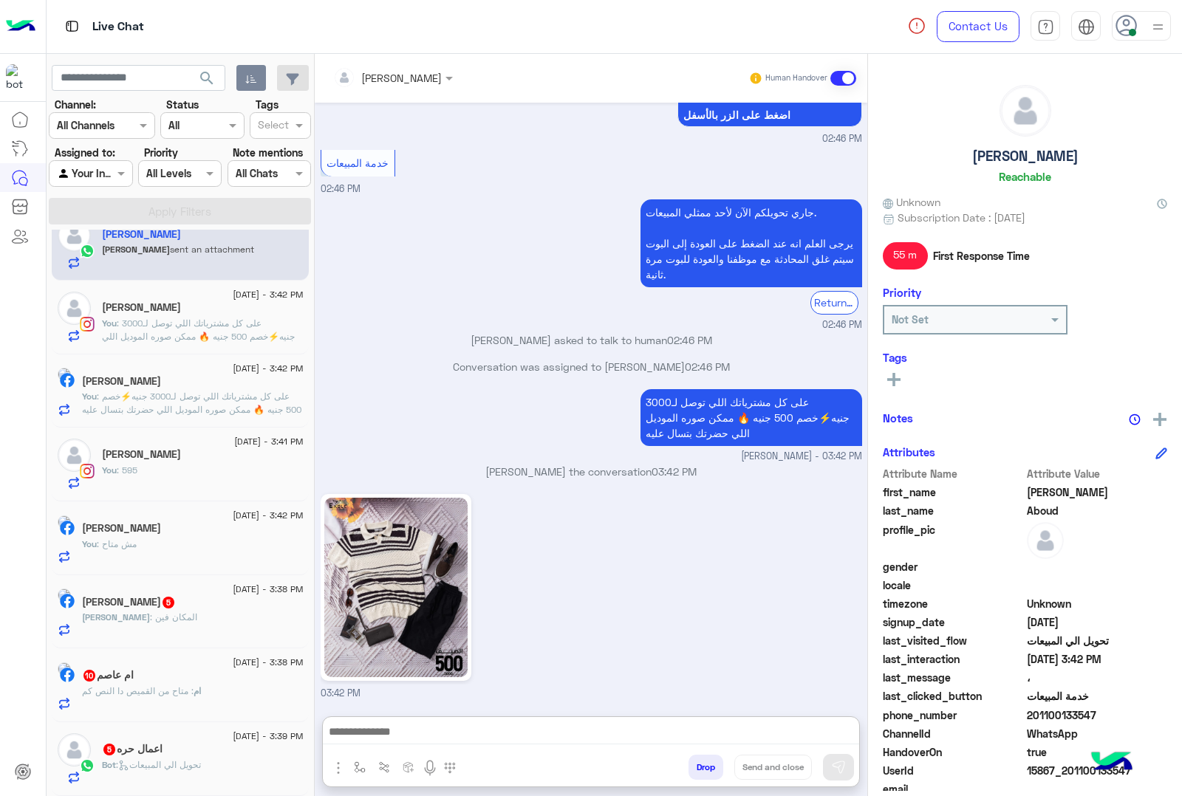
click at [139, 640] on div "[DATE] - 3:38 PM [PERSON_NAME] 5 [PERSON_NAME] : المكان فين" at bounding box center [180, 612] width 257 height 74
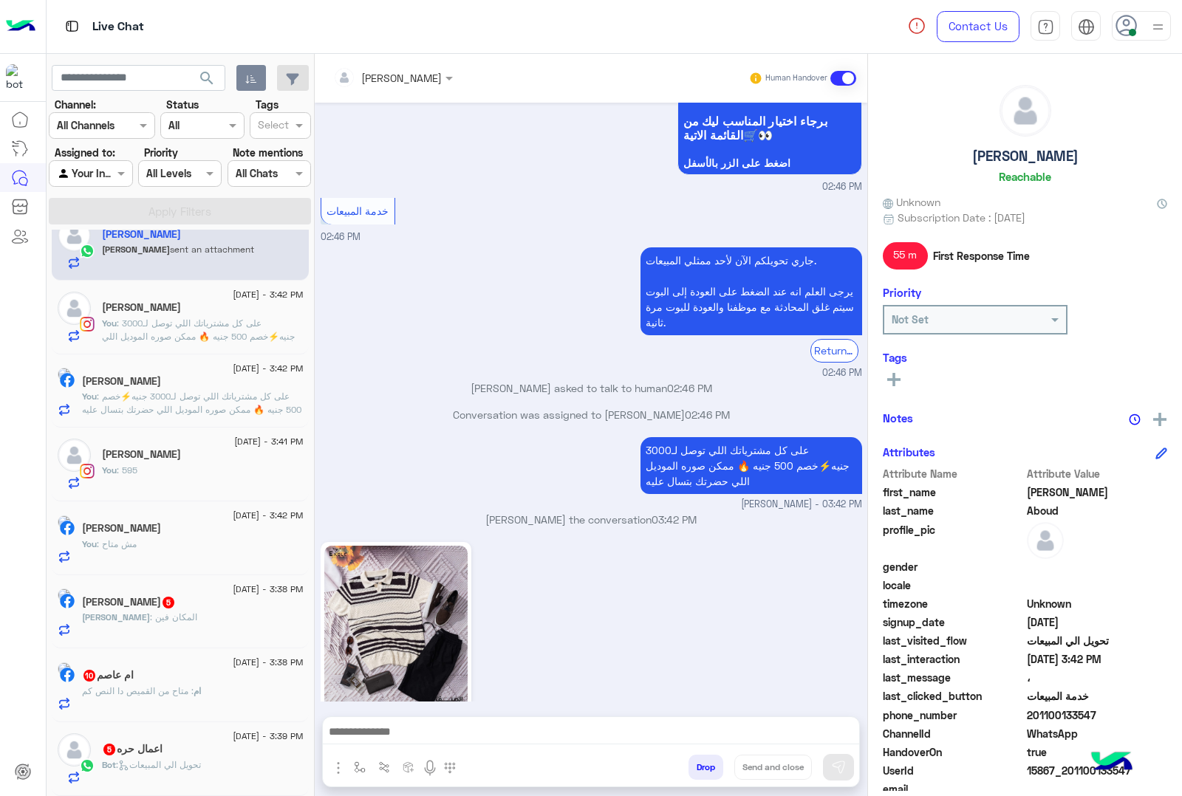
click at [150, 618] on span "[PERSON_NAME]" at bounding box center [116, 617] width 68 height 11
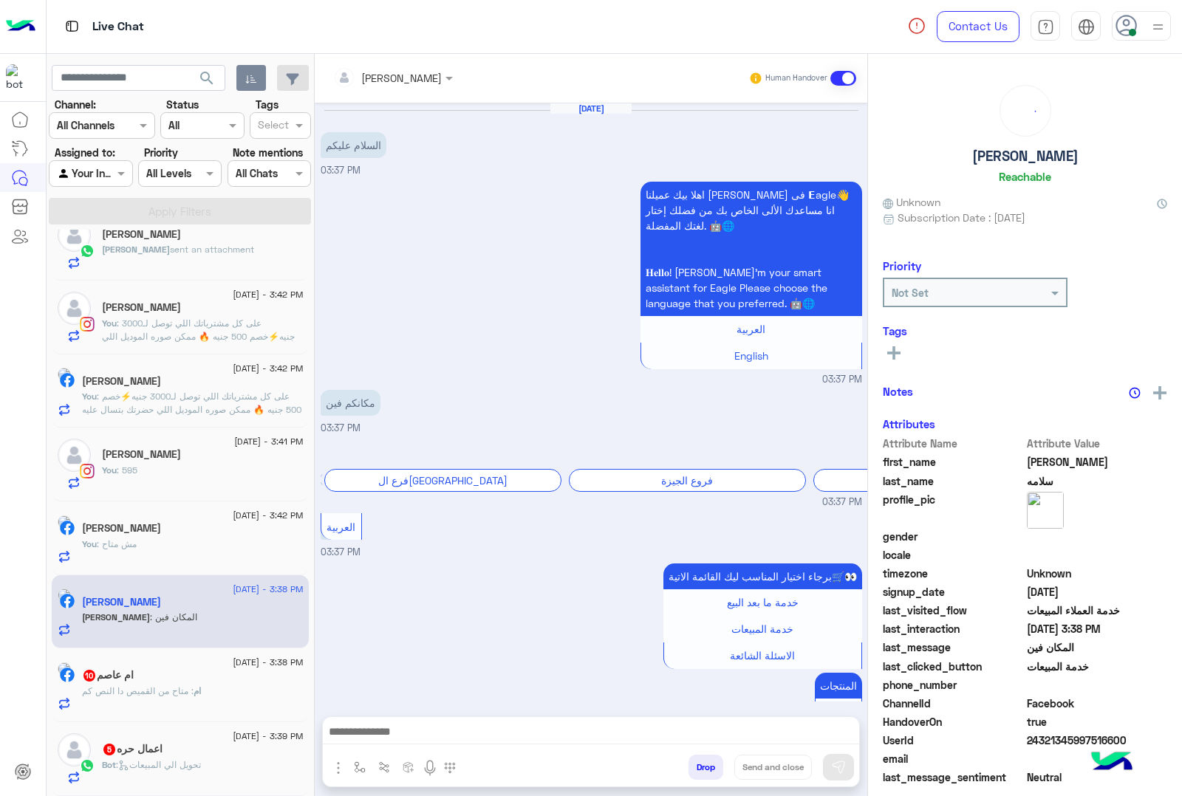
scroll to position [334, 0]
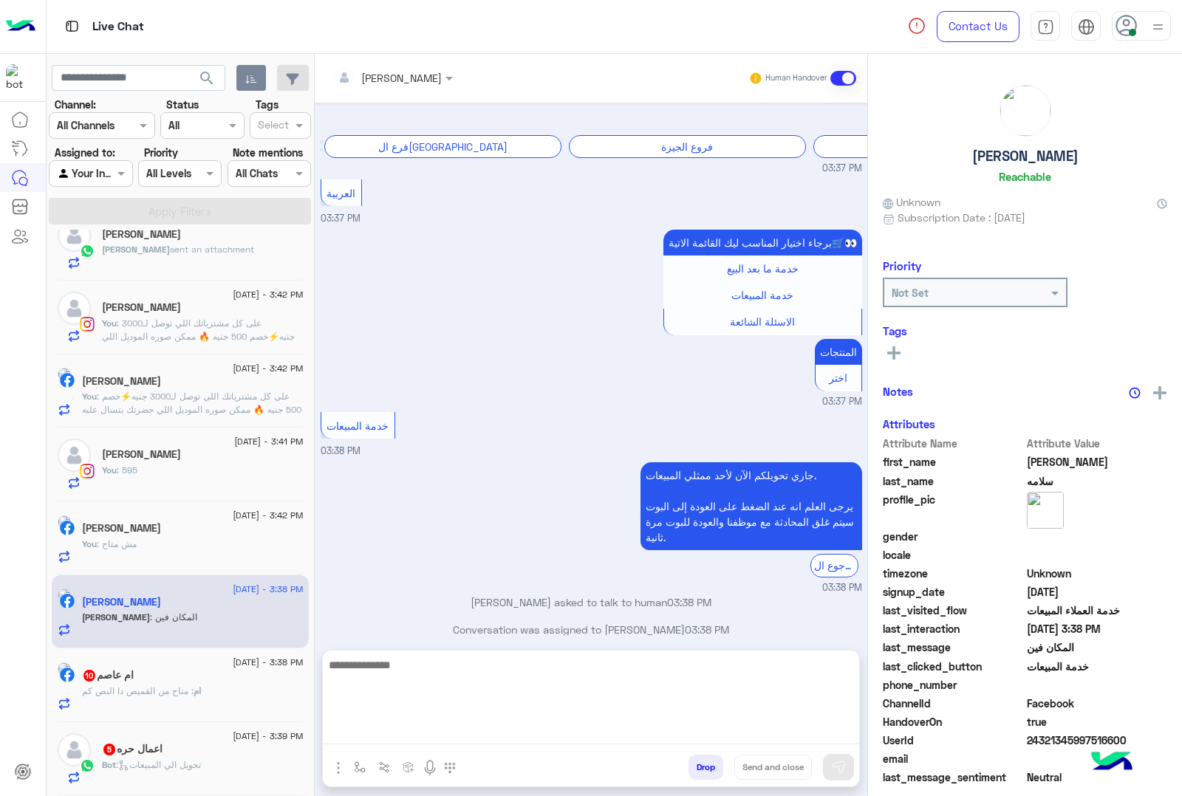
click at [347, 725] on textarea at bounding box center [591, 700] width 536 height 89
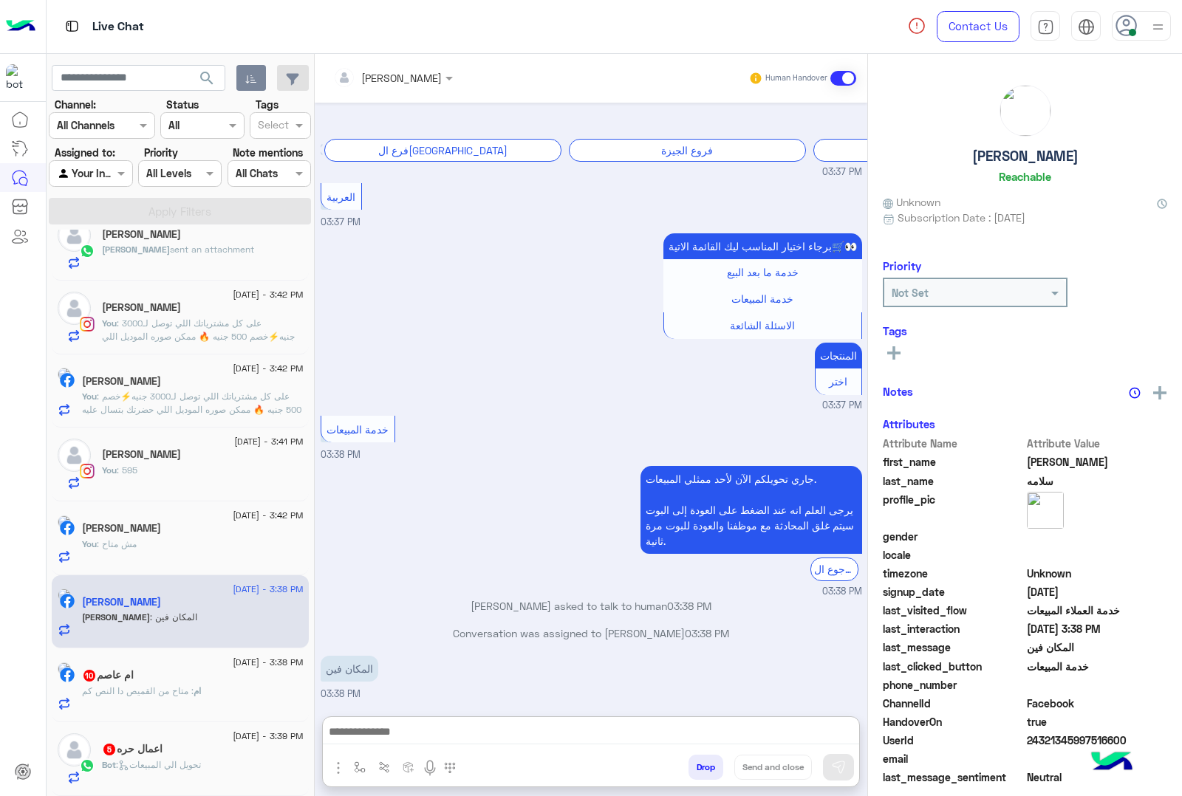
click at [342, 772] on img "button" at bounding box center [338, 768] width 18 height 18
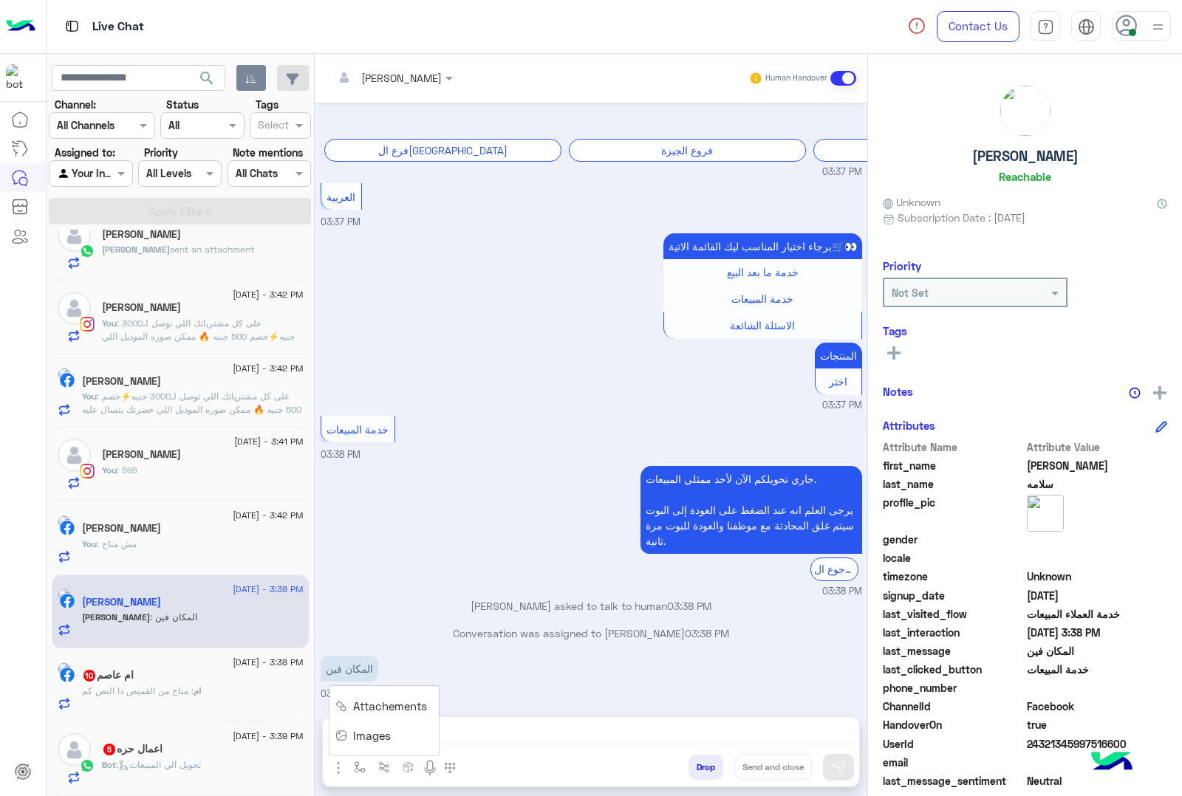
click at [353, 734] on span "Images" at bounding box center [372, 736] width 38 height 17
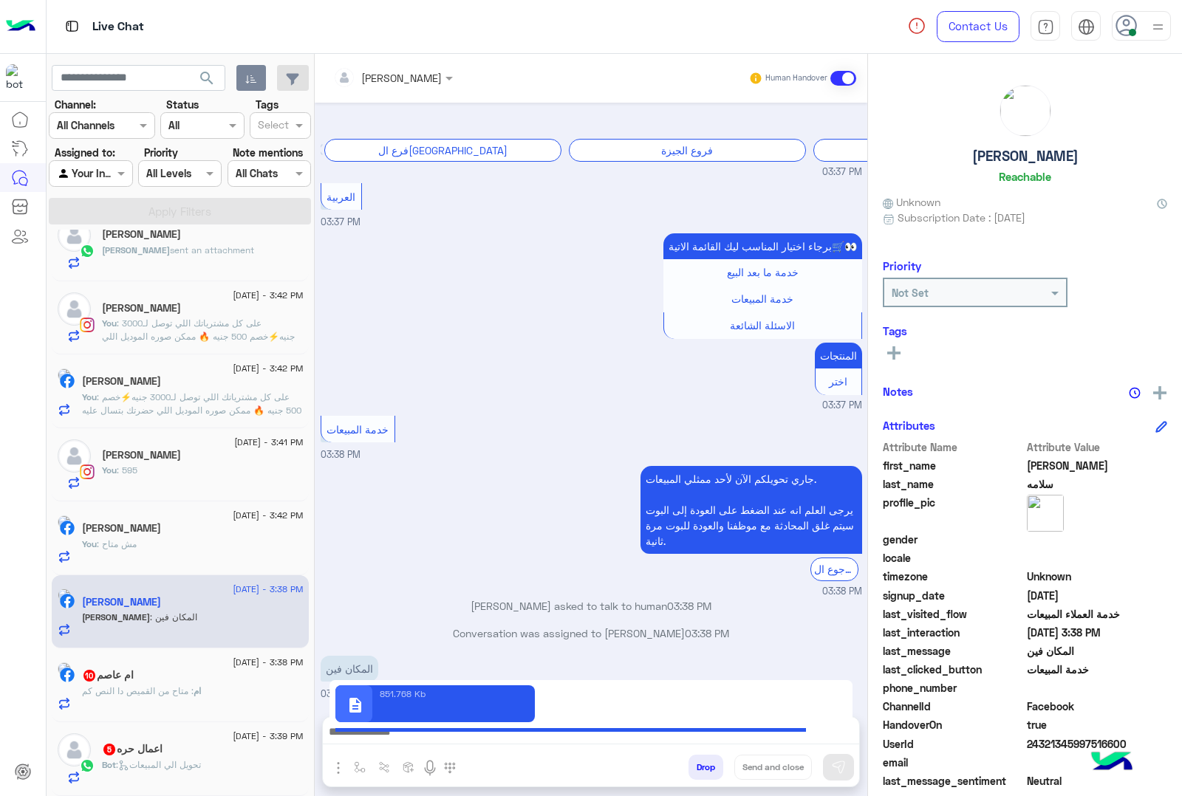
scroll to position [180, 0]
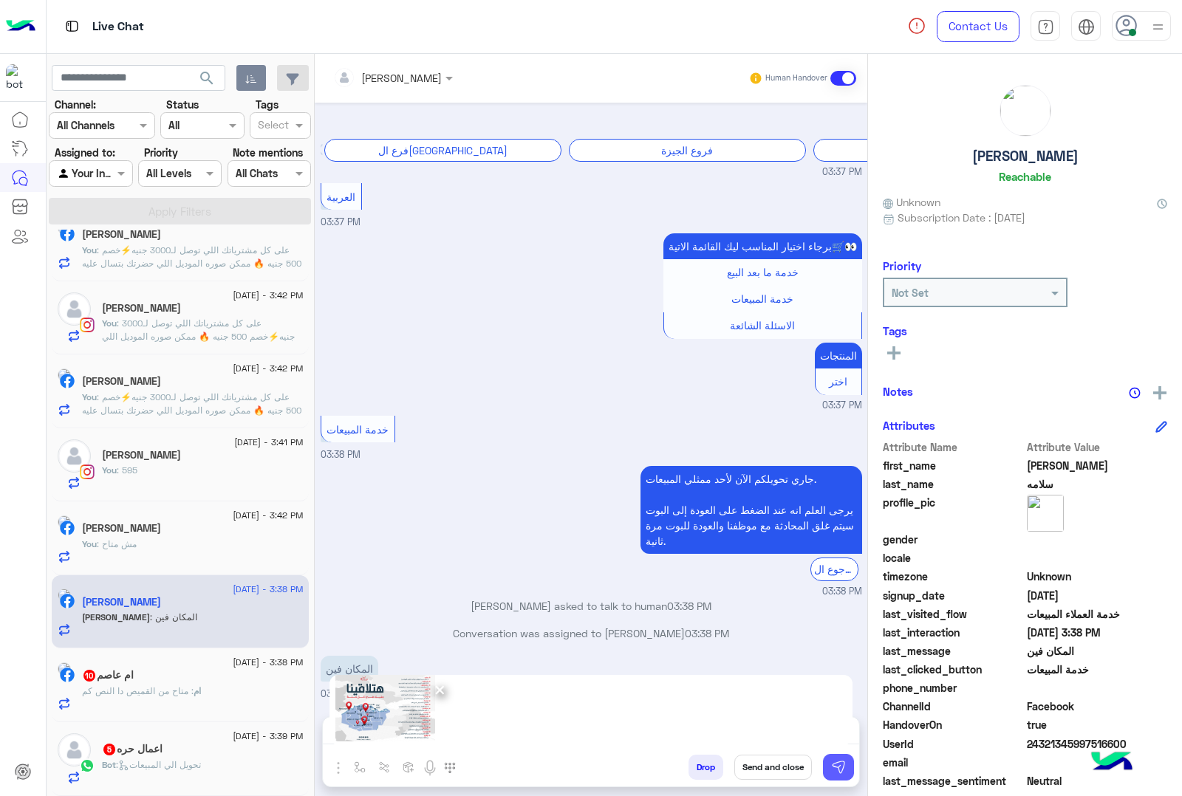
click at [844, 765] on img at bounding box center [838, 767] width 15 height 15
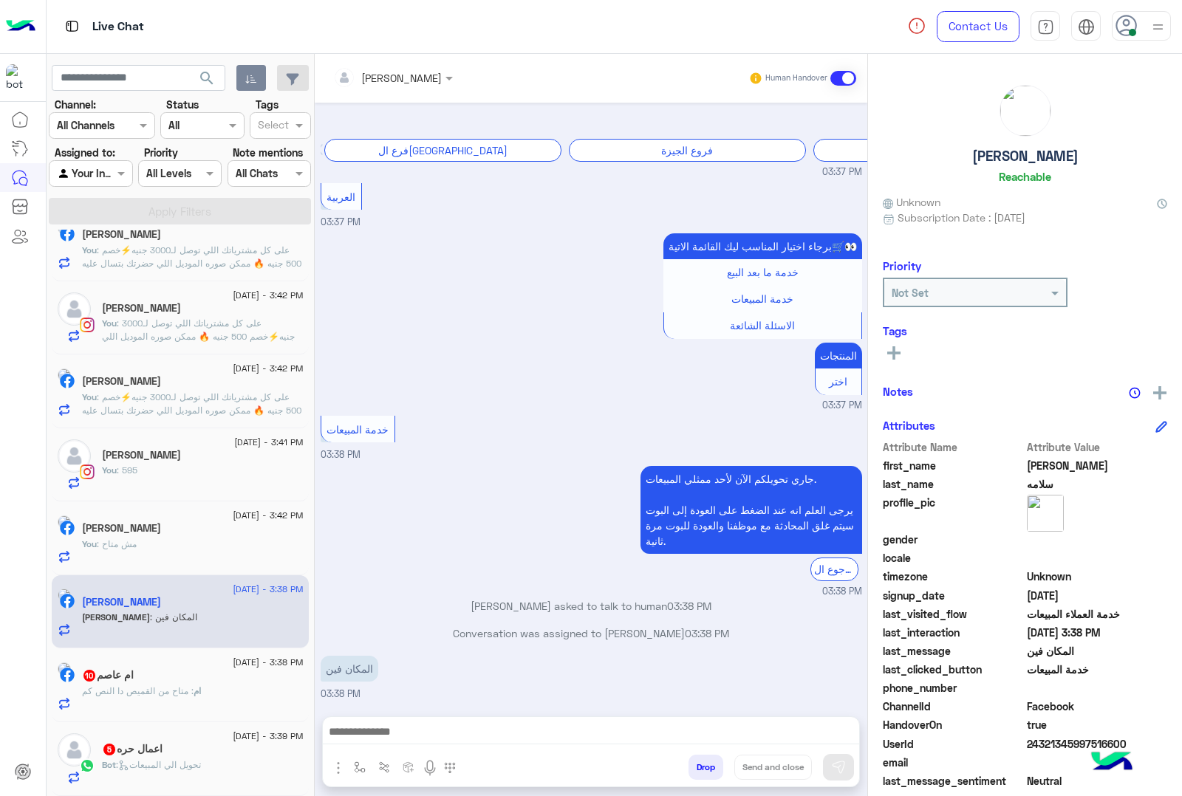
click at [185, 688] on span ": متاح من القميص دا النص كم" at bounding box center [138, 691] width 112 height 11
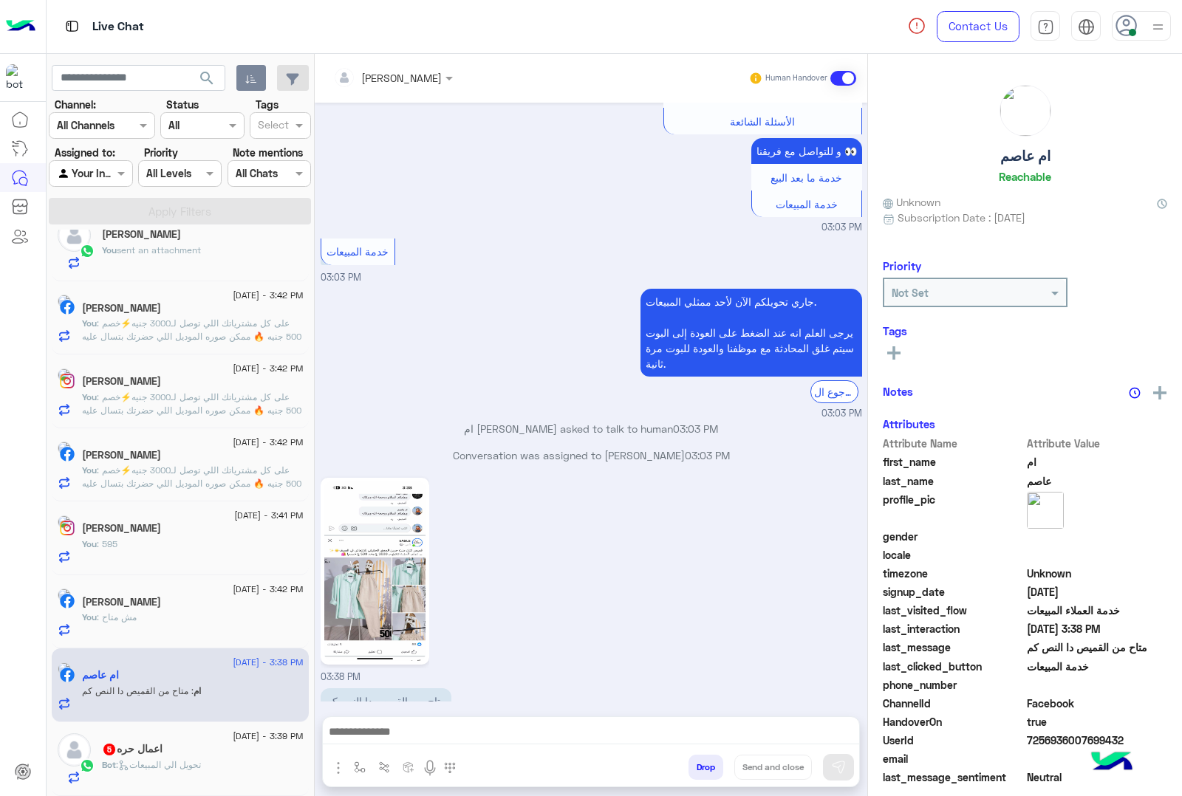
scroll to position [178, 0]
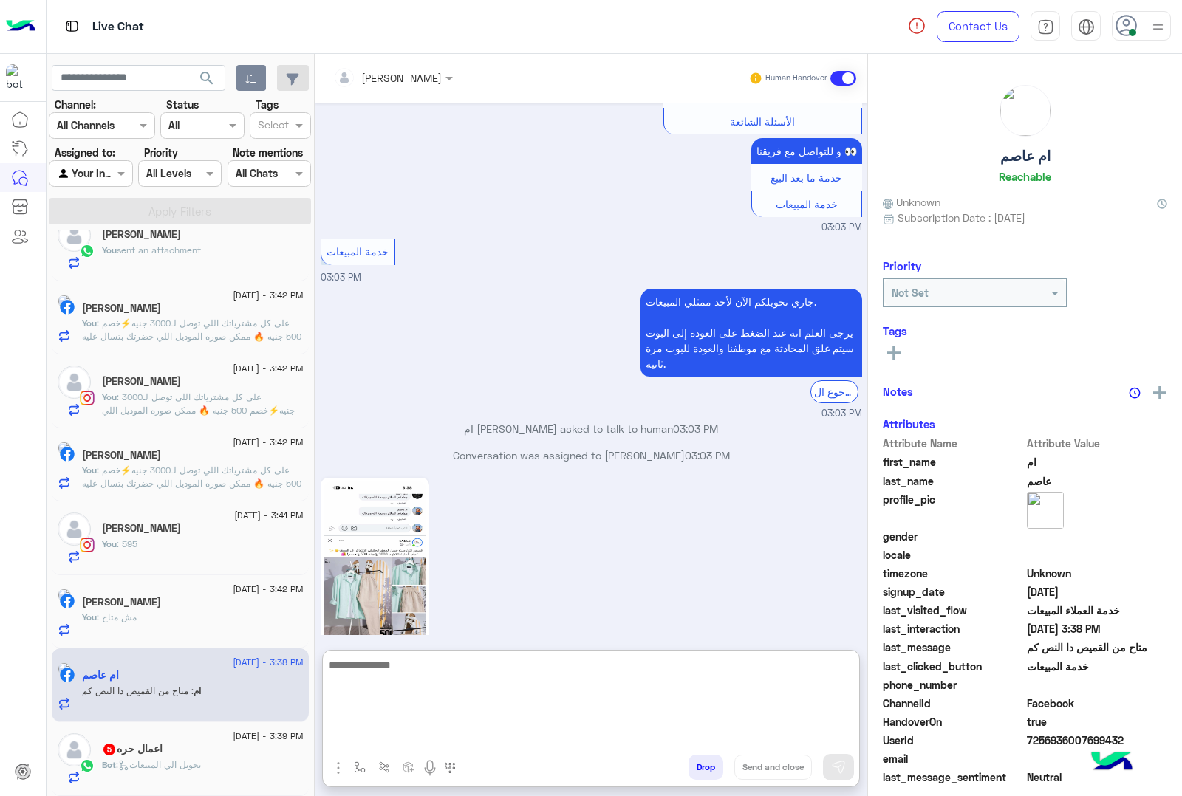
click at [361, 724] on textarea at bounding box center [591, 700] width 536 height 89
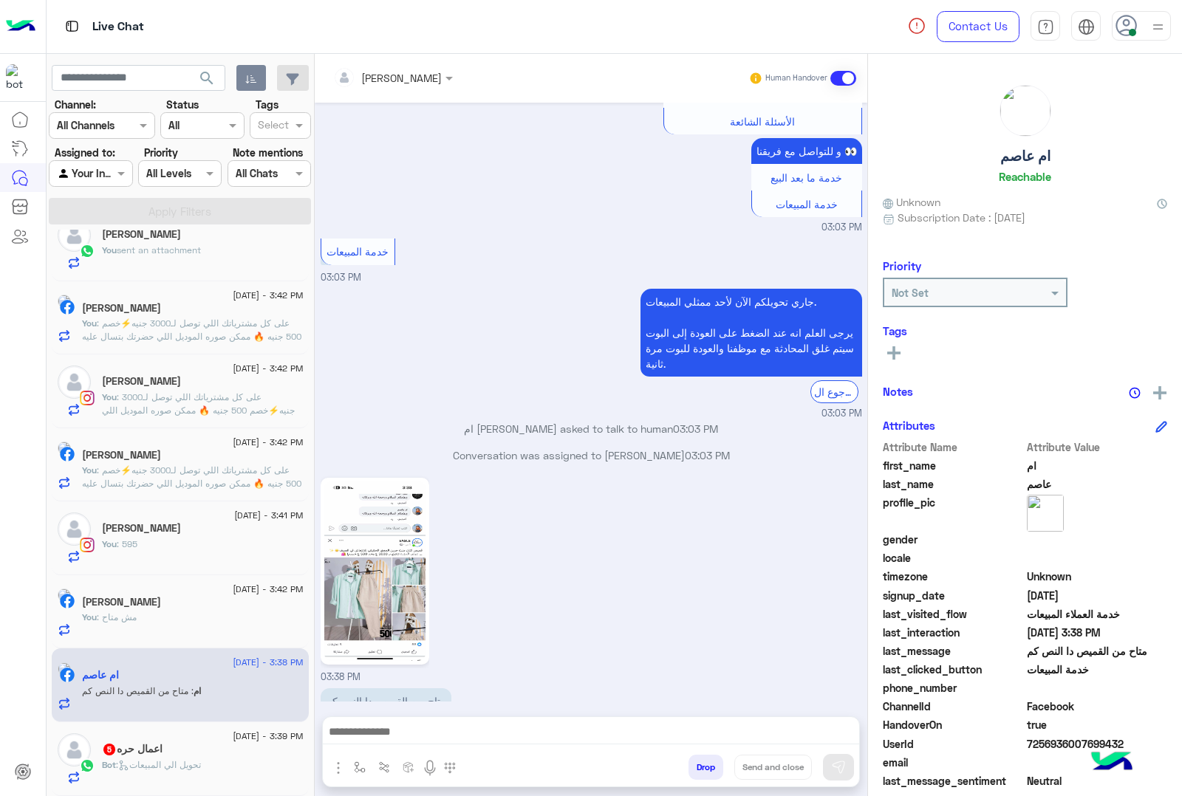
click at [366, 558] on img at bounding box center [374, 572] width 101 height 180
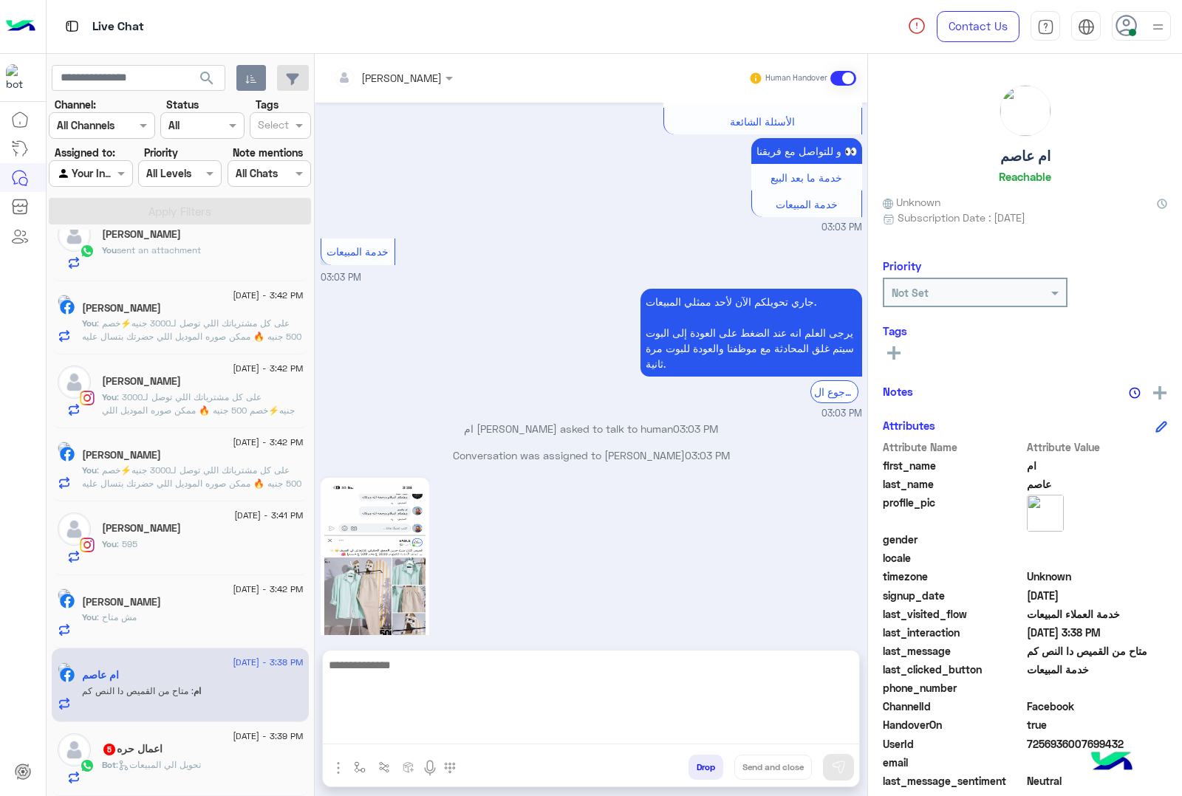
click at [443, 735] on textarea at bounding box center [591, 700] width 536 height 89
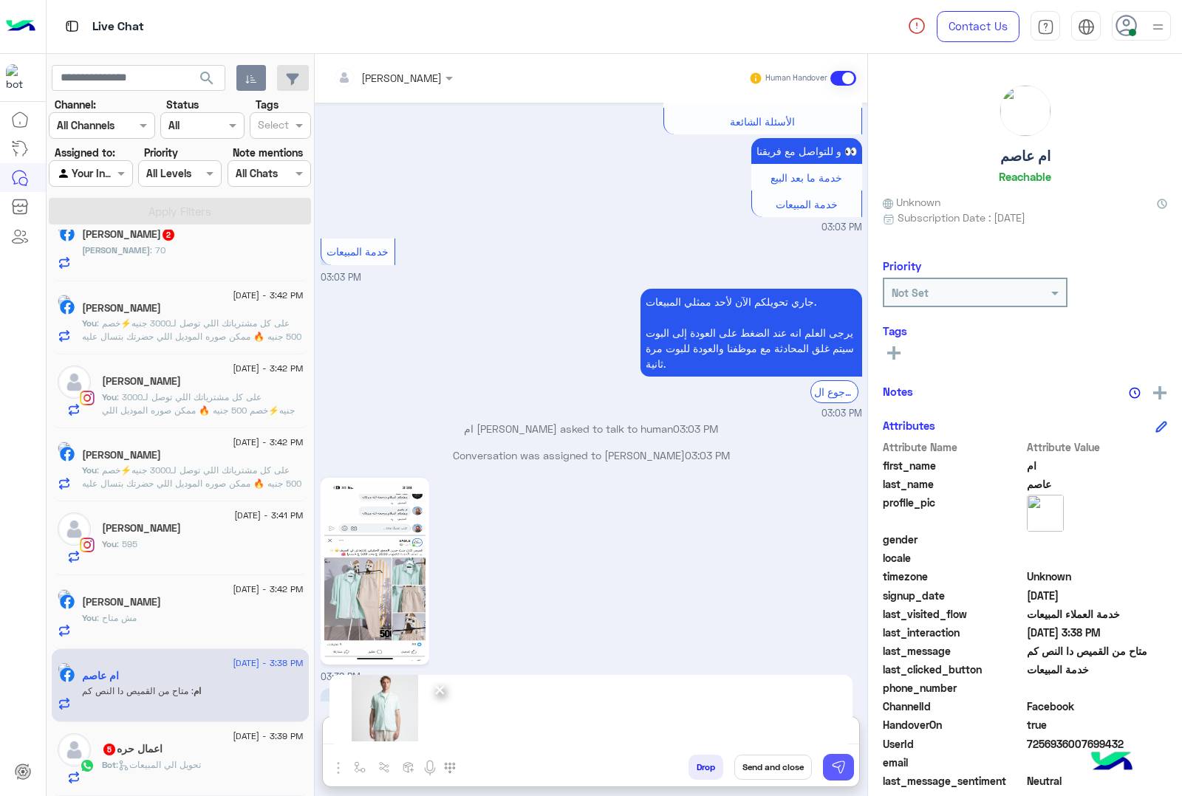
click at [844, 770] on img at bounding box center [838, 767] width 15 height 15
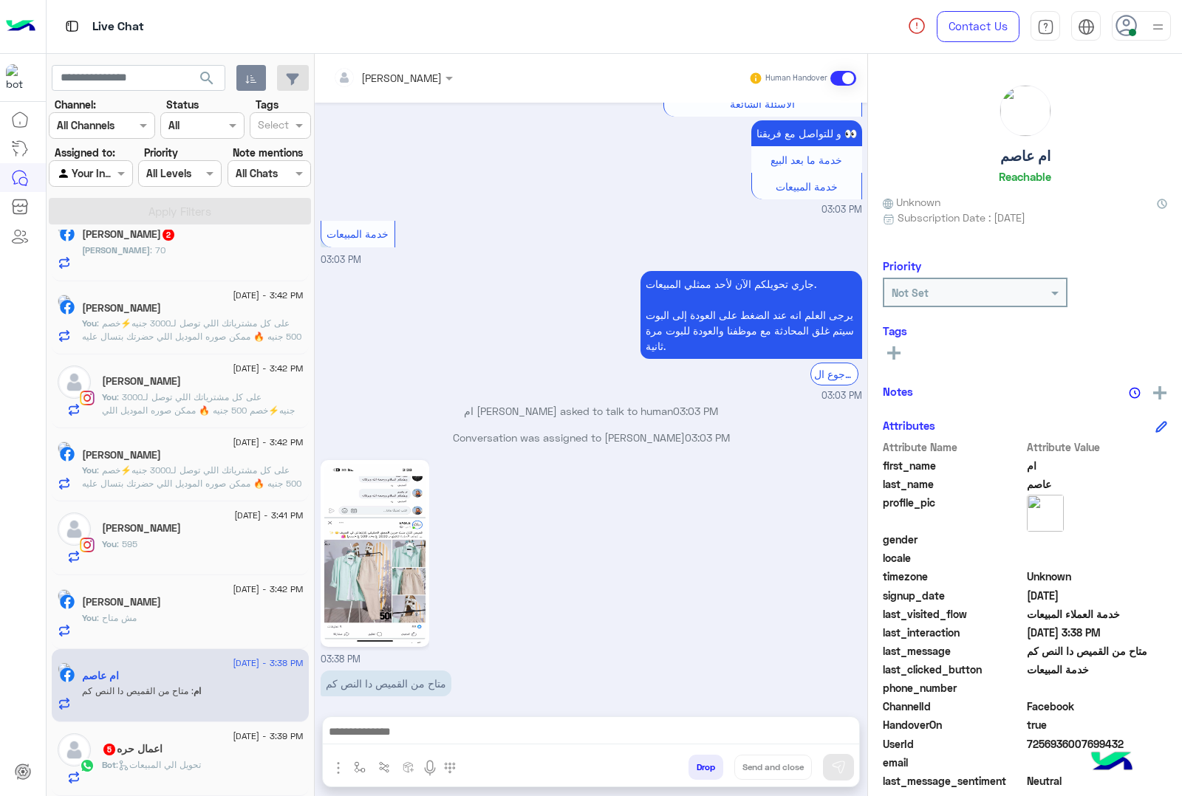
scroll to position [1649, 0]
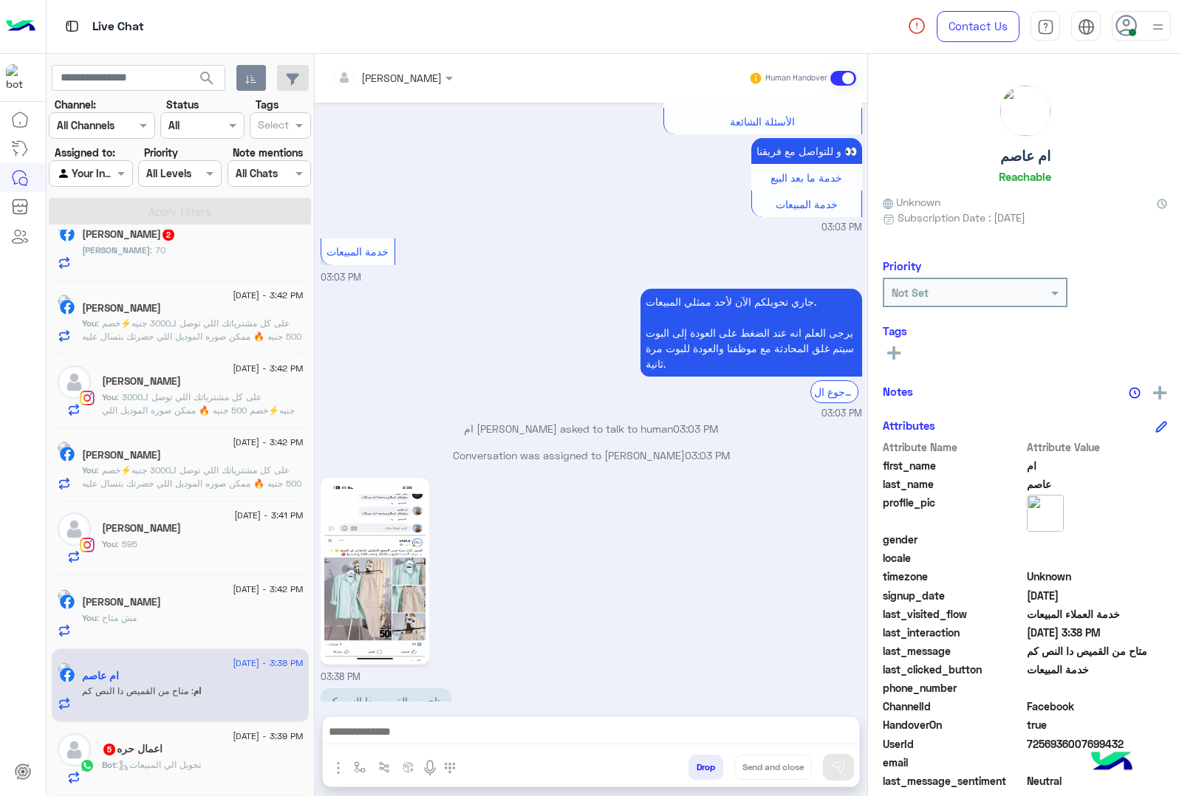
click at [180, 752] on div "اعمال حره 5" at bounding box center [203, 751] width 202 height 16
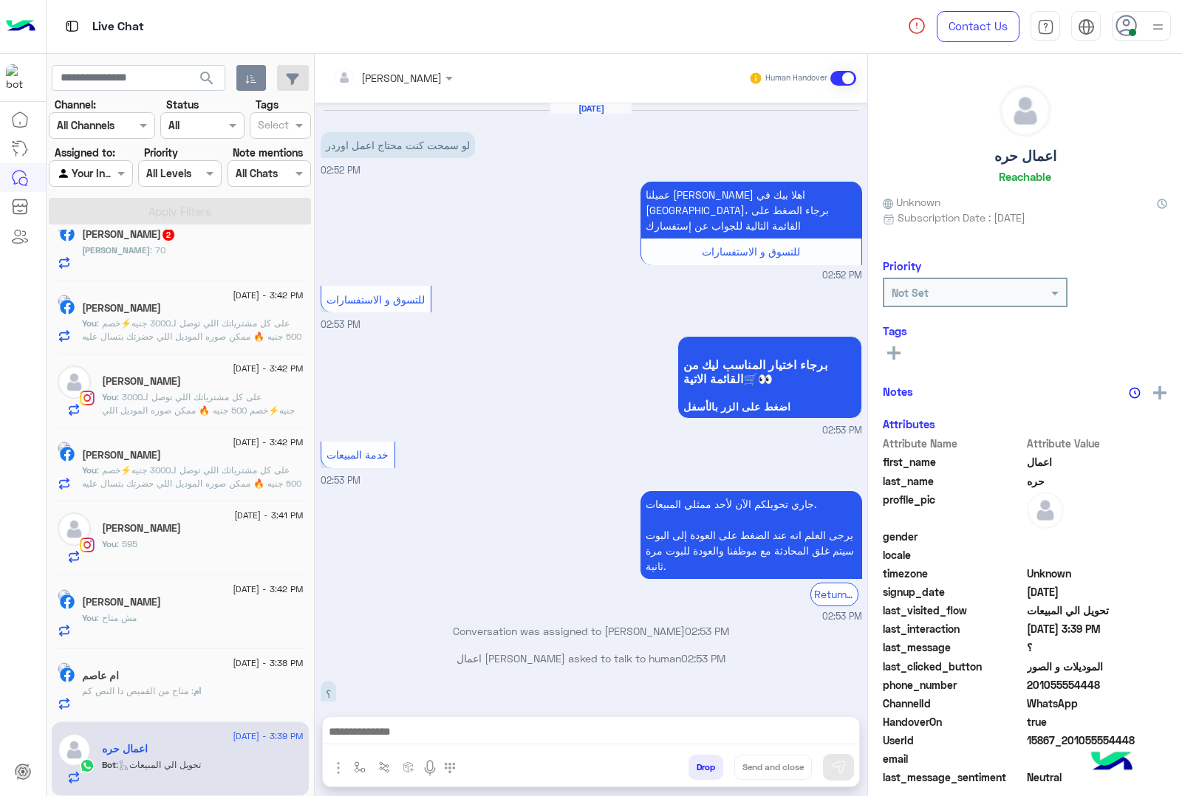
scroll to position [168, 0]
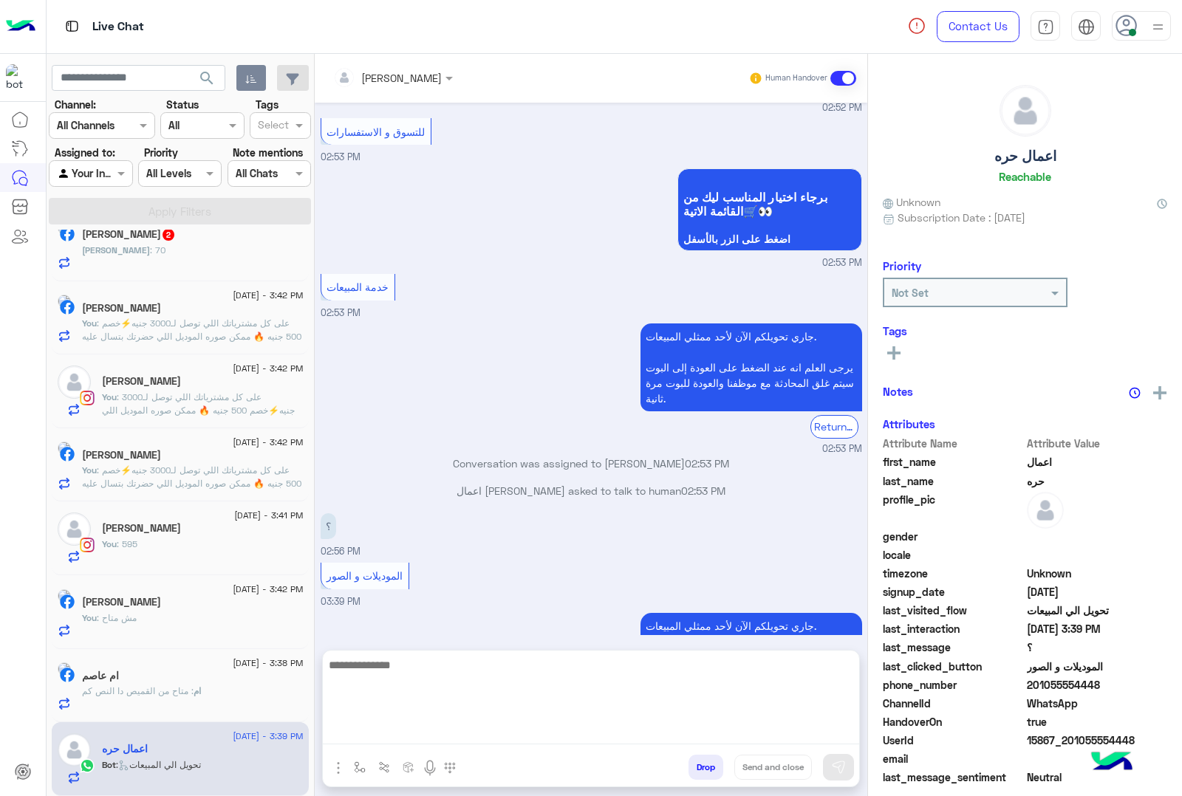
click at [381, 736] on textarea at bounding box center [591, 700] width 536 height 89
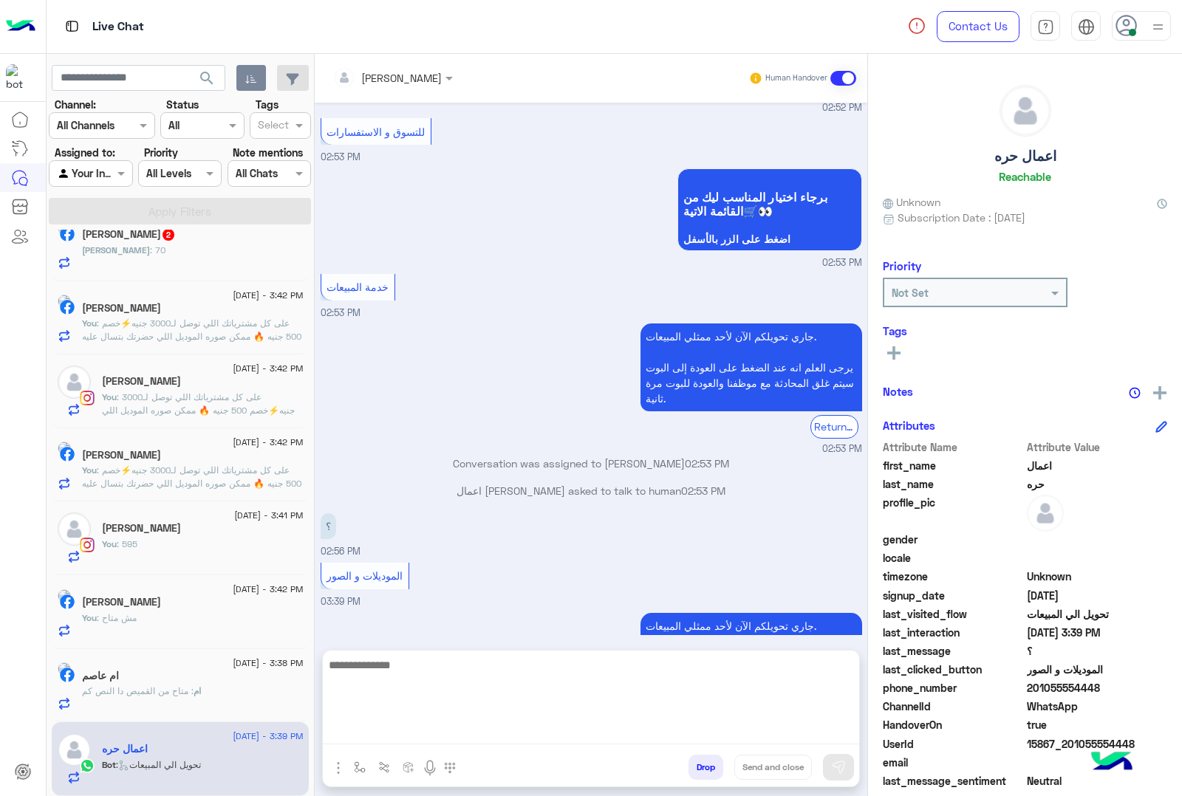
click at [433, 733] on textarea at bounding box center [591, 700] width 536 height 89
paste textarea "**********"
type textarea "**********"
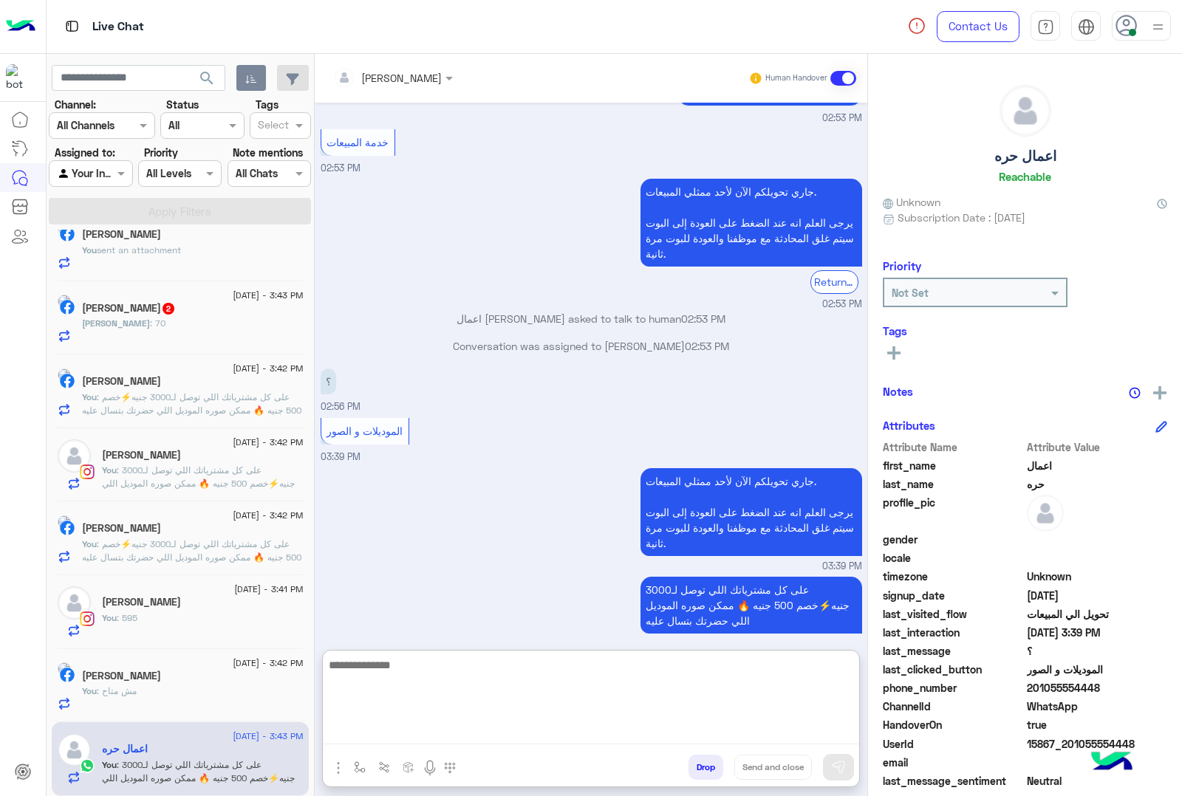
scroll to position [340, 0]
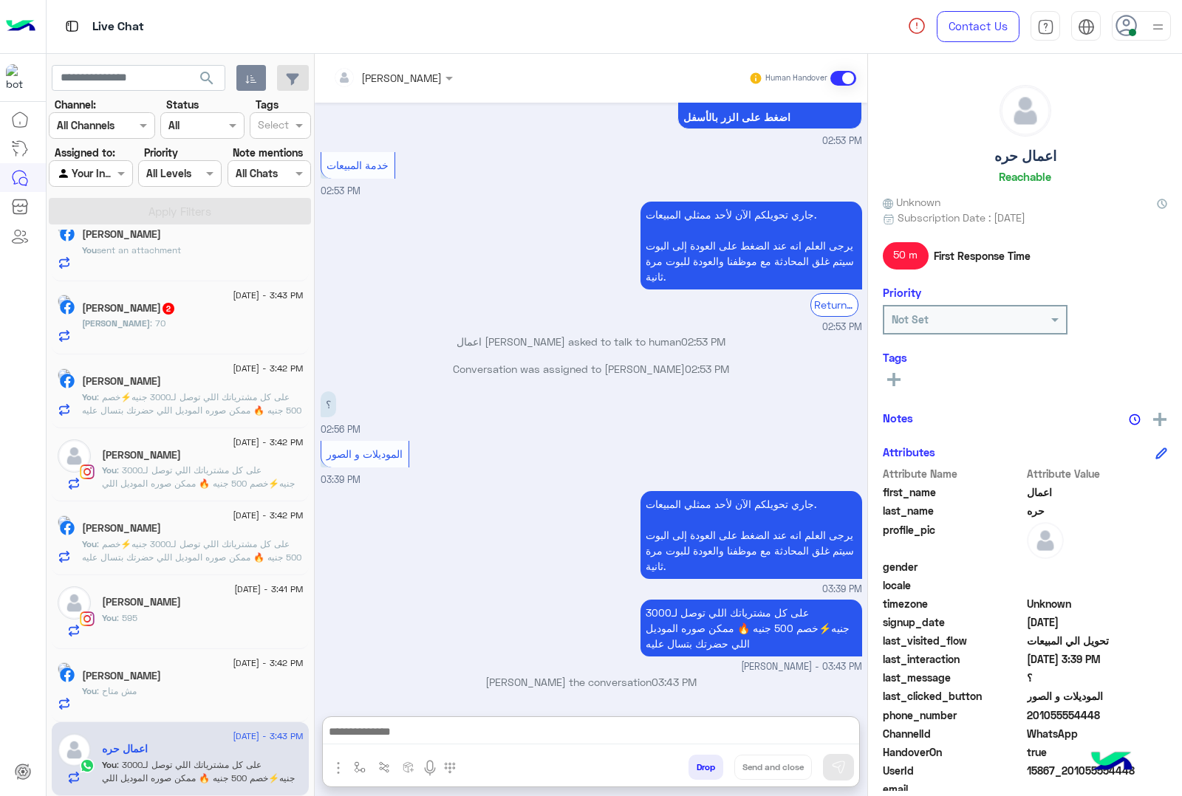
click at [197, 314] on div "[PERSON_NAME] 2" at bounding box center [193, 310] width 222 height 16
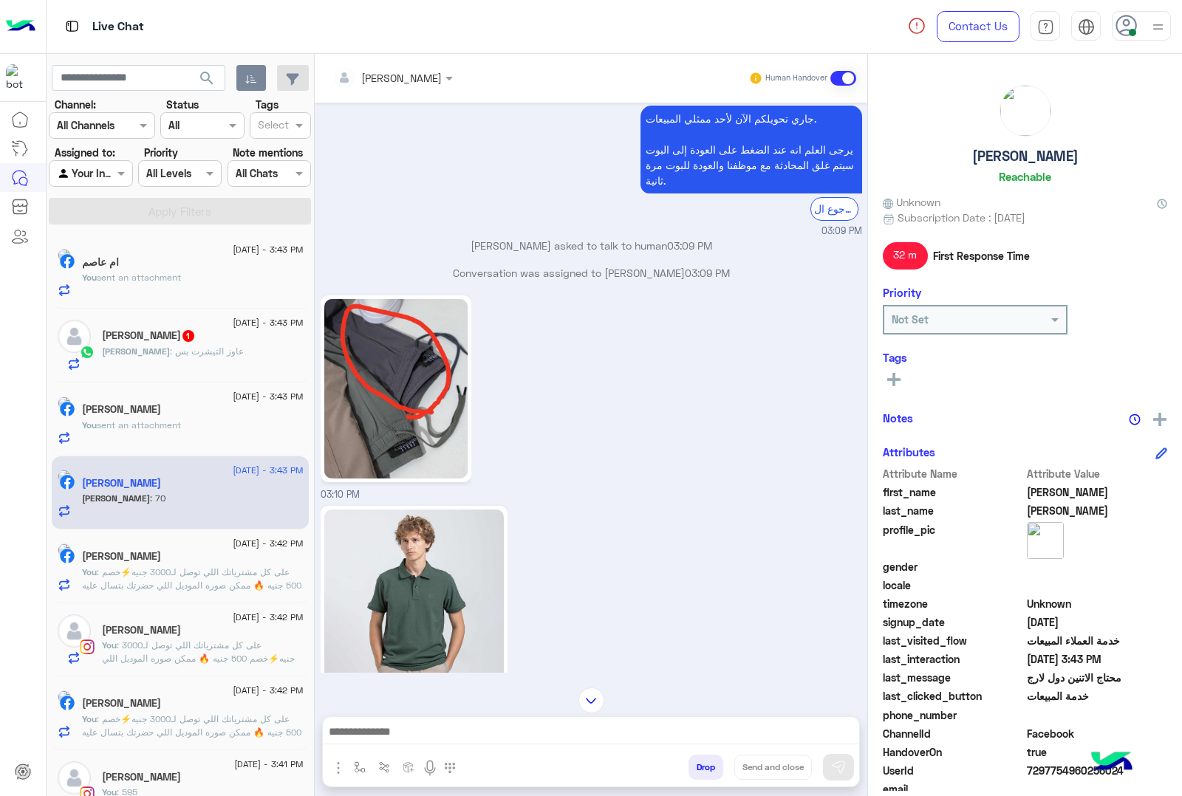
scroll to position [2165, 0]
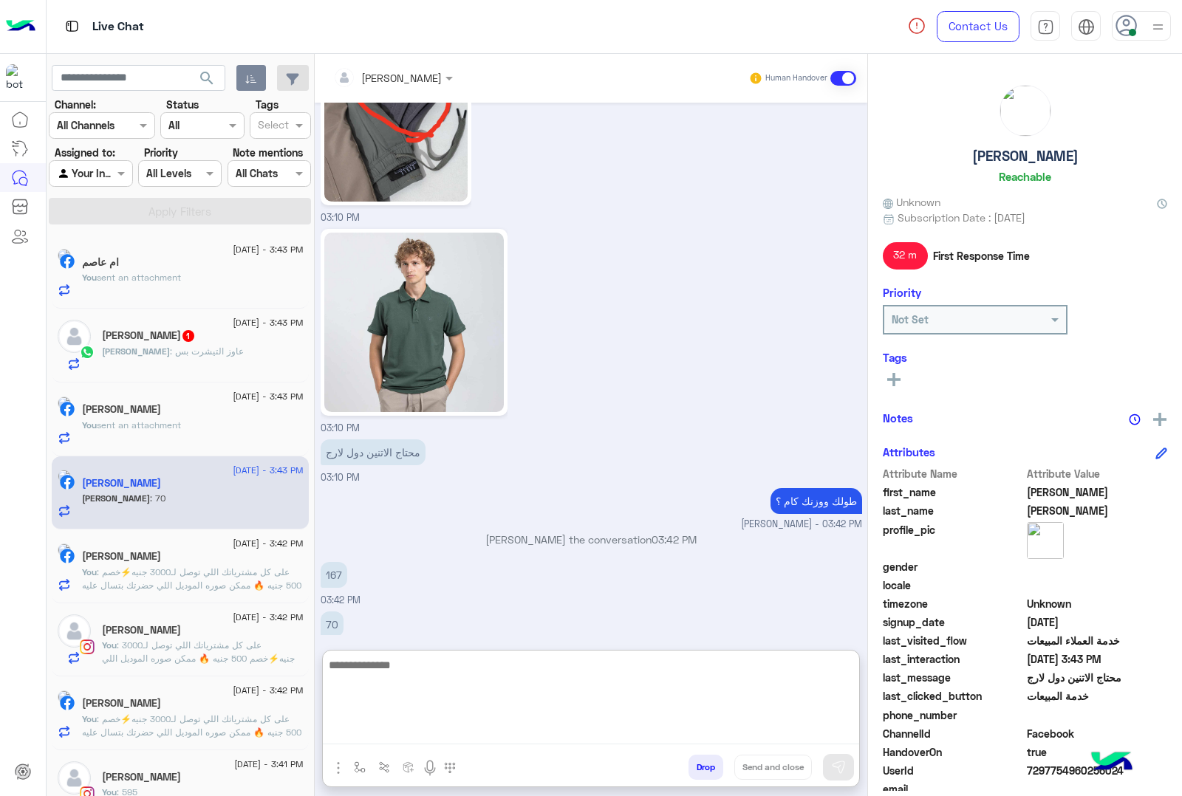
click at [419, 728] on textarea at bounding box center [591, 700] width 536 height 89
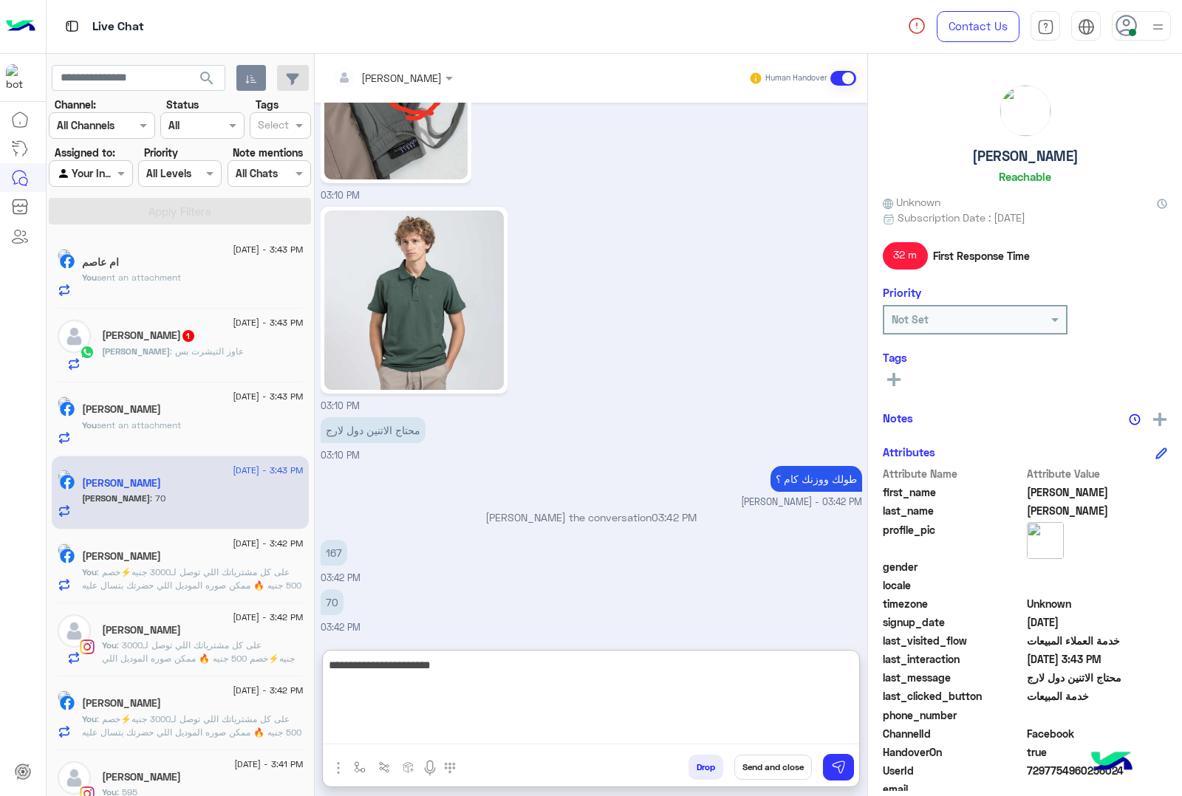
type textarea "**********"
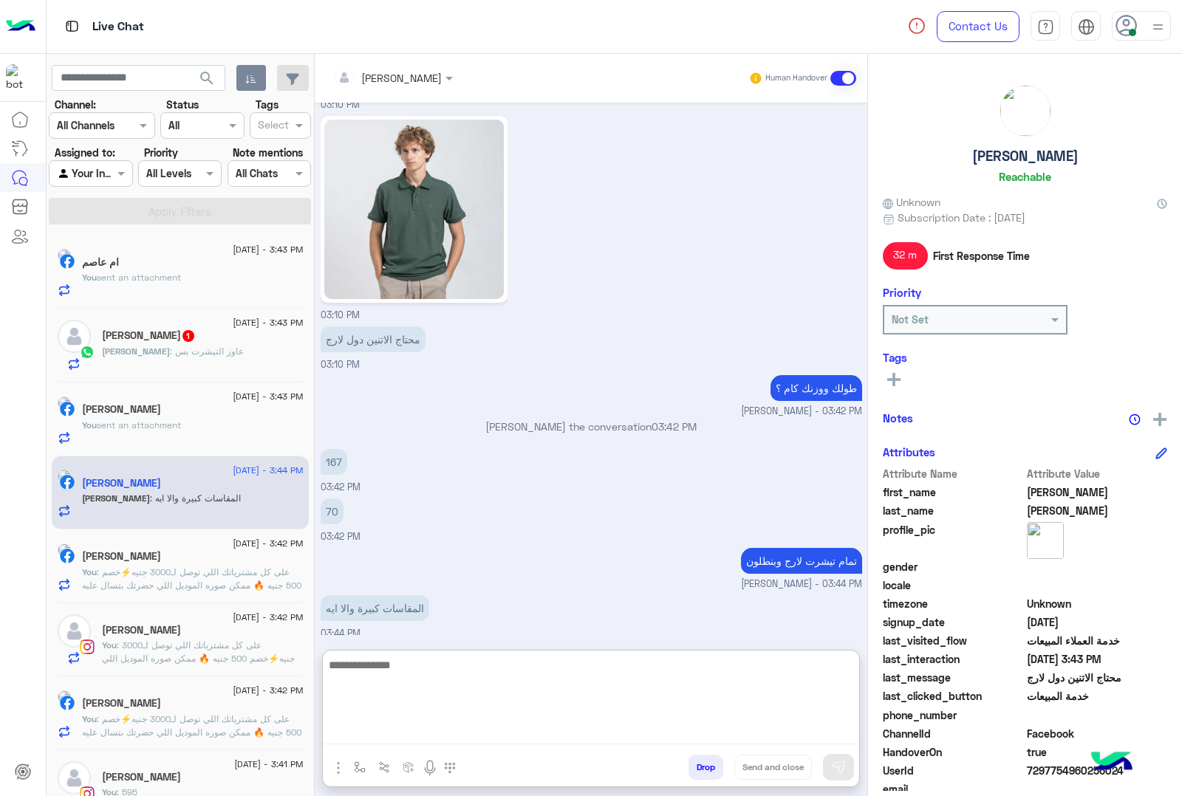
scroll to position [2327, 0]
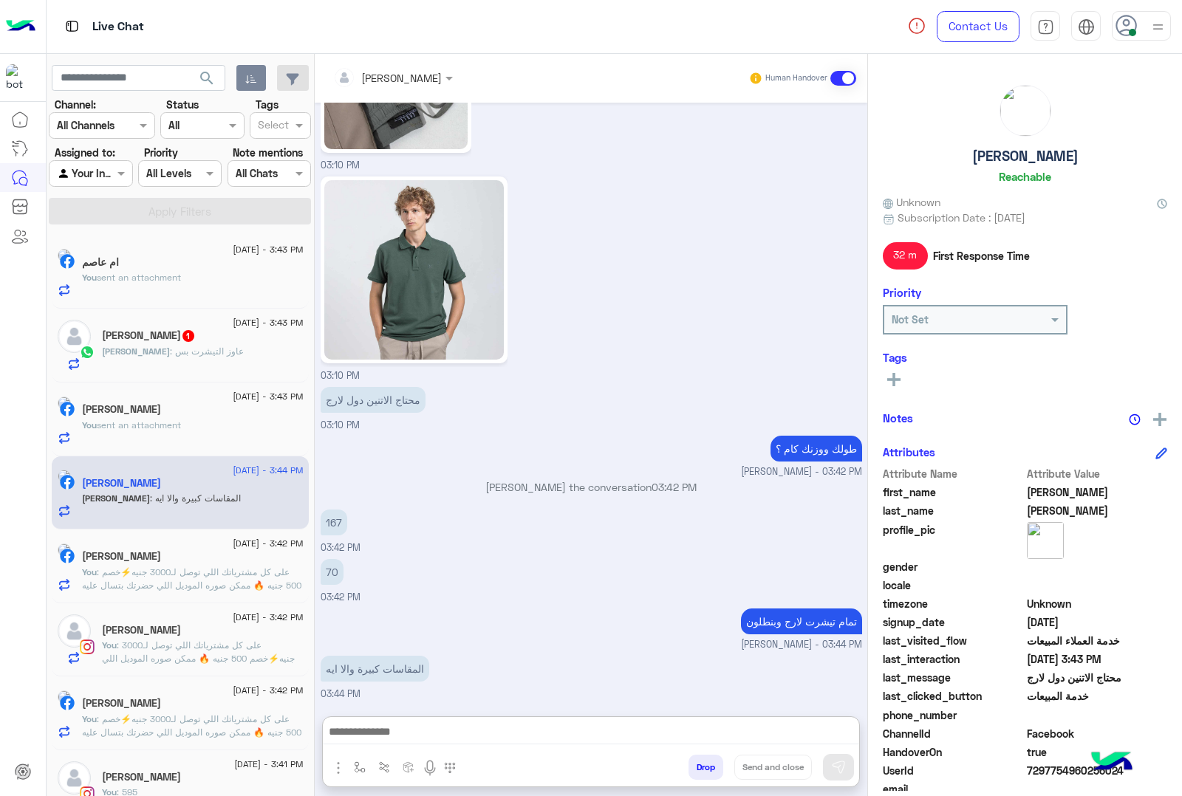
click at [209, 355] on div "Mahmoud : عاوز التيشرت بس" at bounding box center [203, 358] width 202 height 26
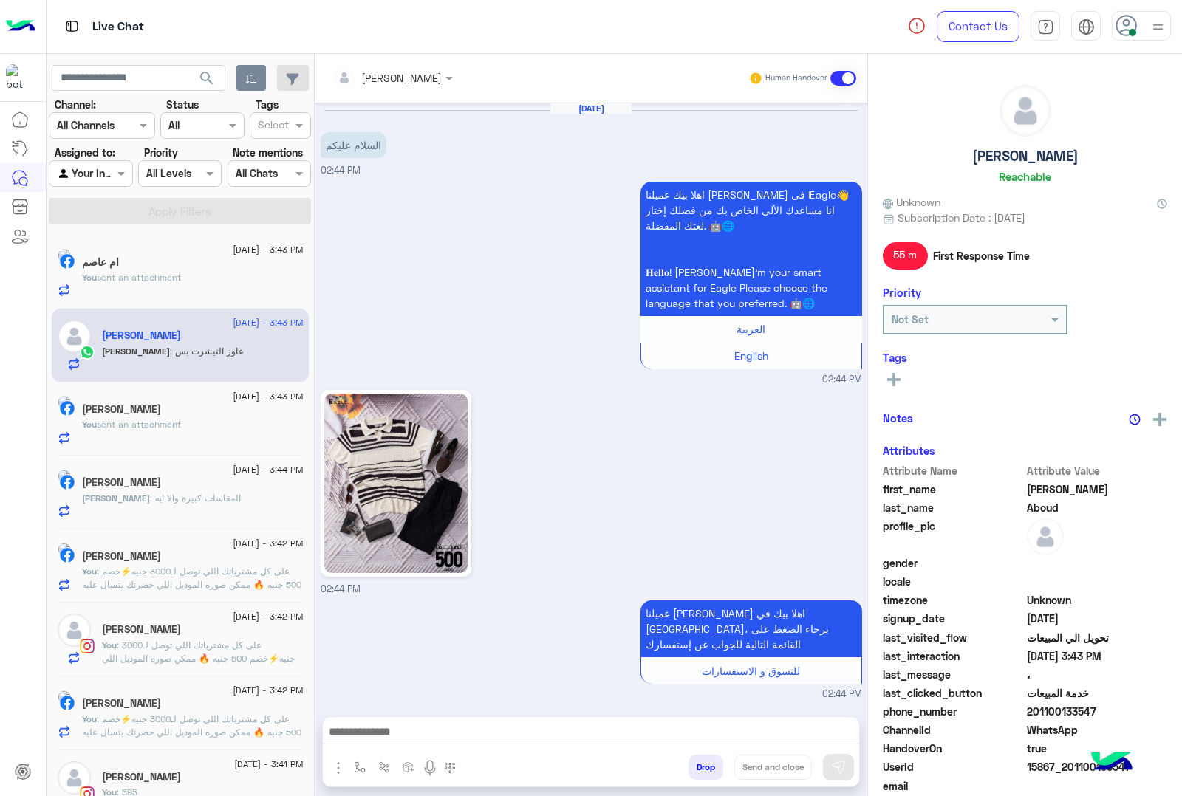
scroll to position [1572, 0]
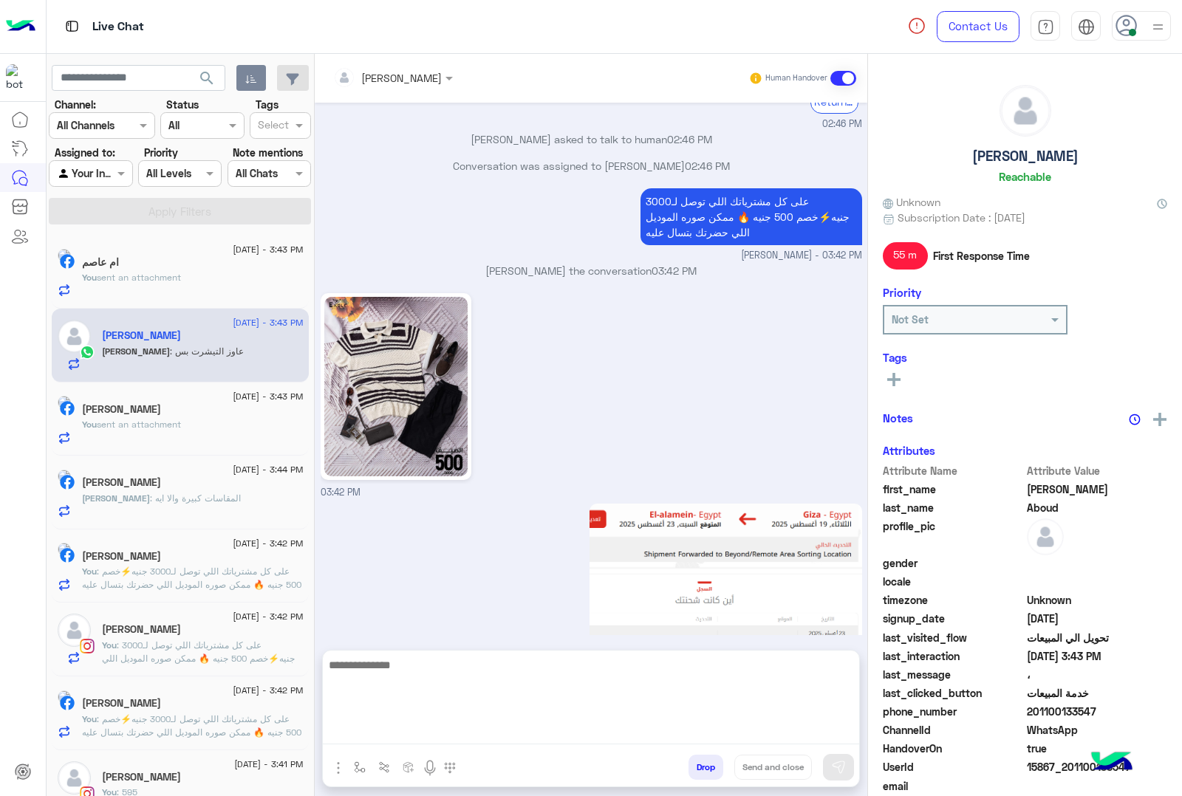
click at [462, 741] on textarea at bounding box center [591, 700] width 536 height 89
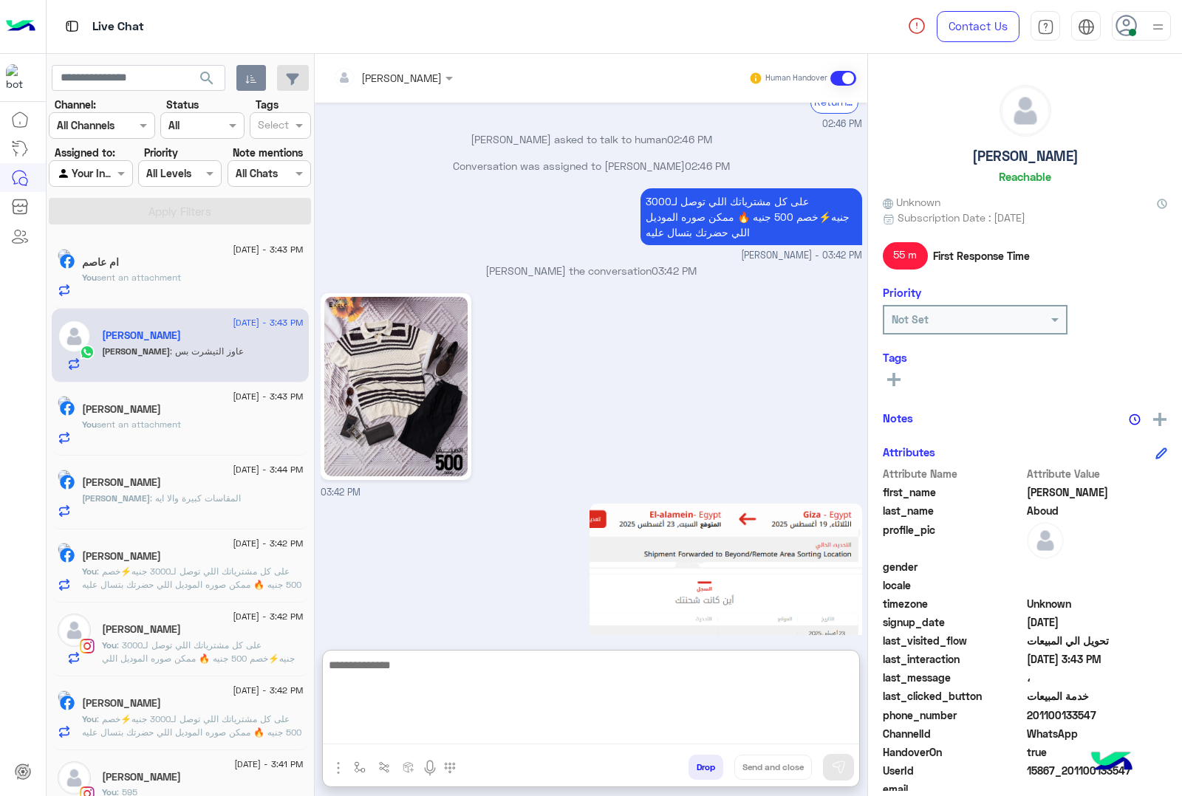
scroll to position [1639, 0]
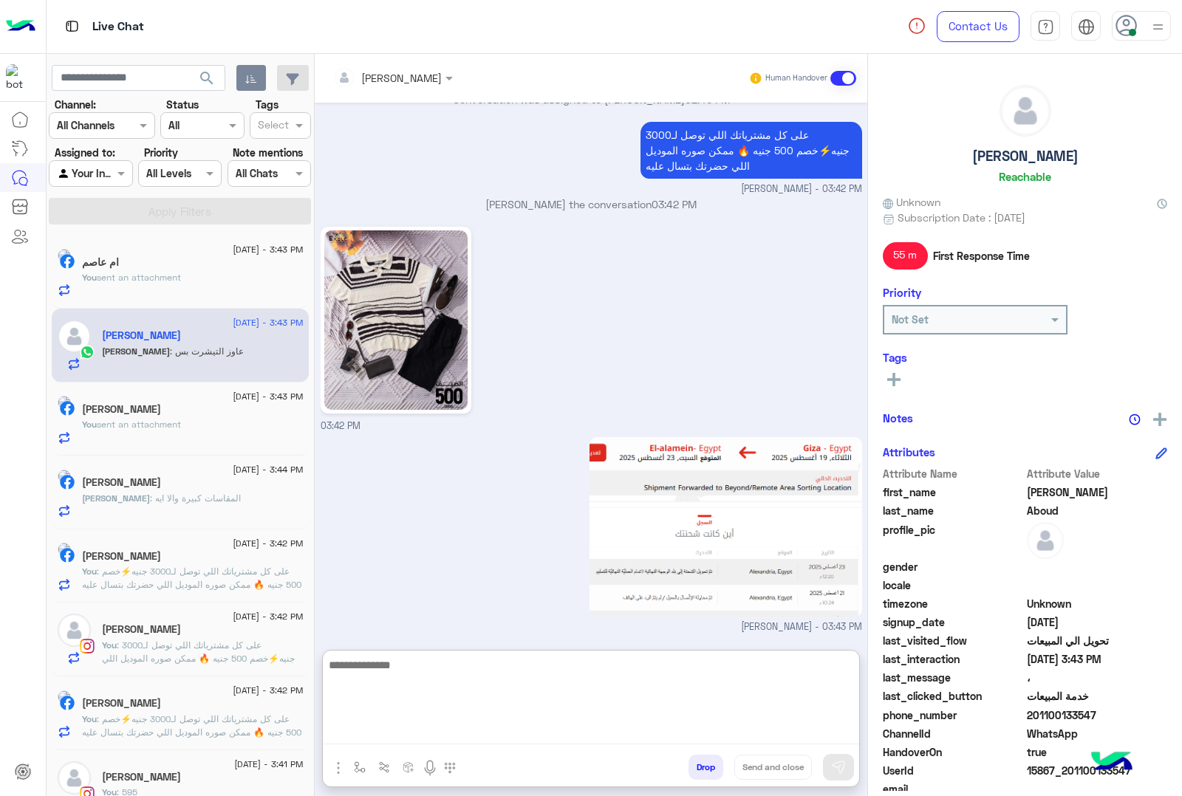
click at [423, 662] on textarea at bounding box center [591, 700] width 536 height 89
type textarea "**********"
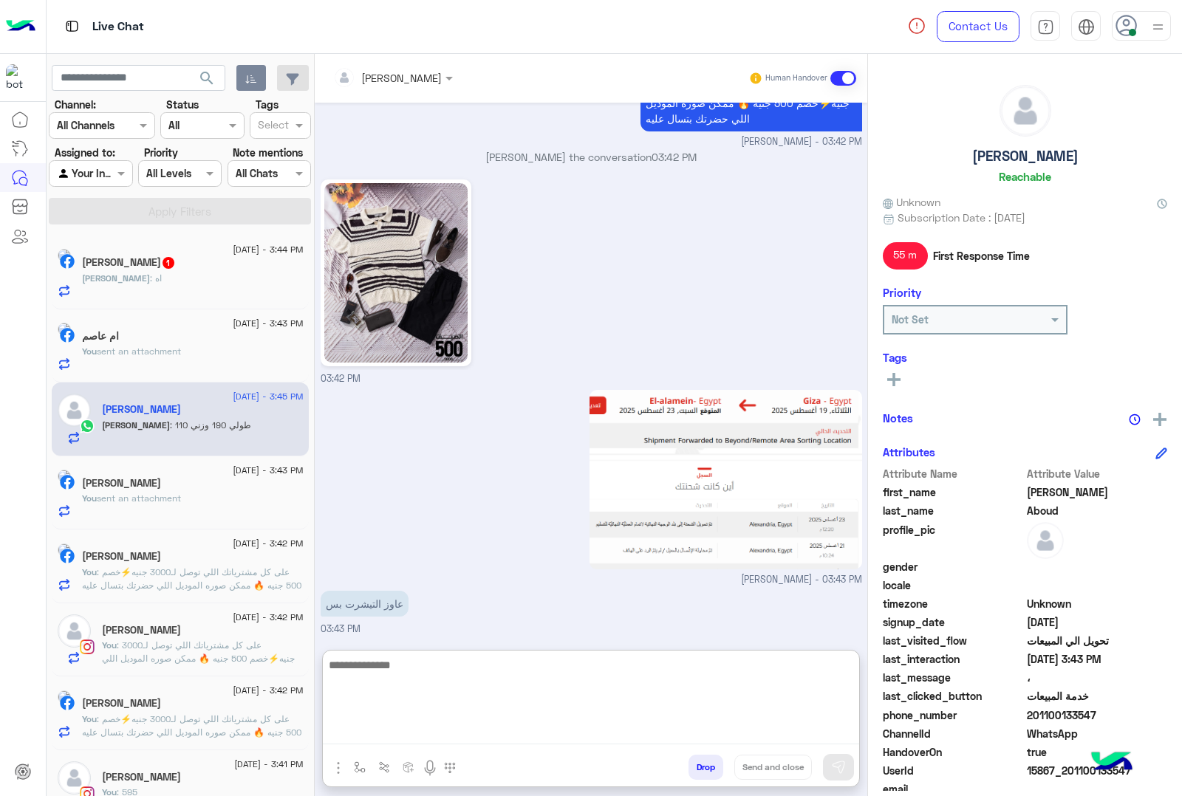
scroll to position [1751, 0]
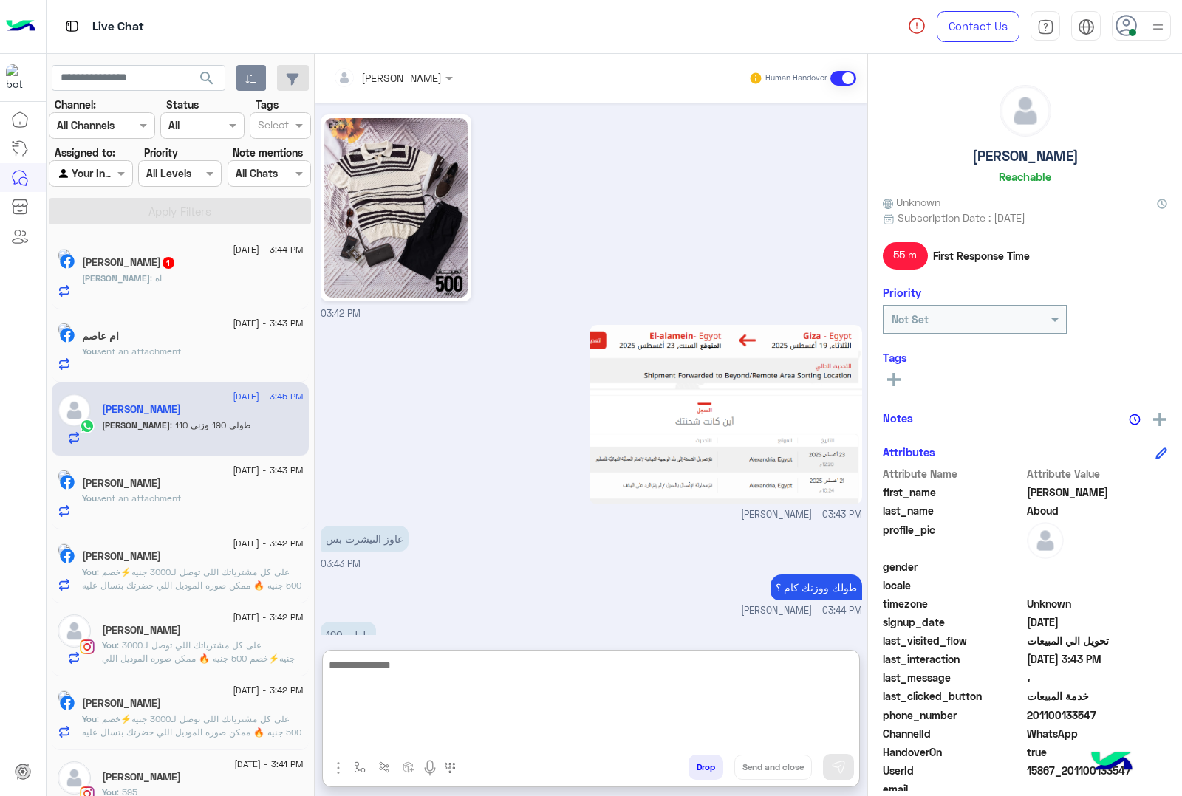
click at [404, 666] on textarea at bounding box center [591, 700] width 536 height 89
type textarea "**********"
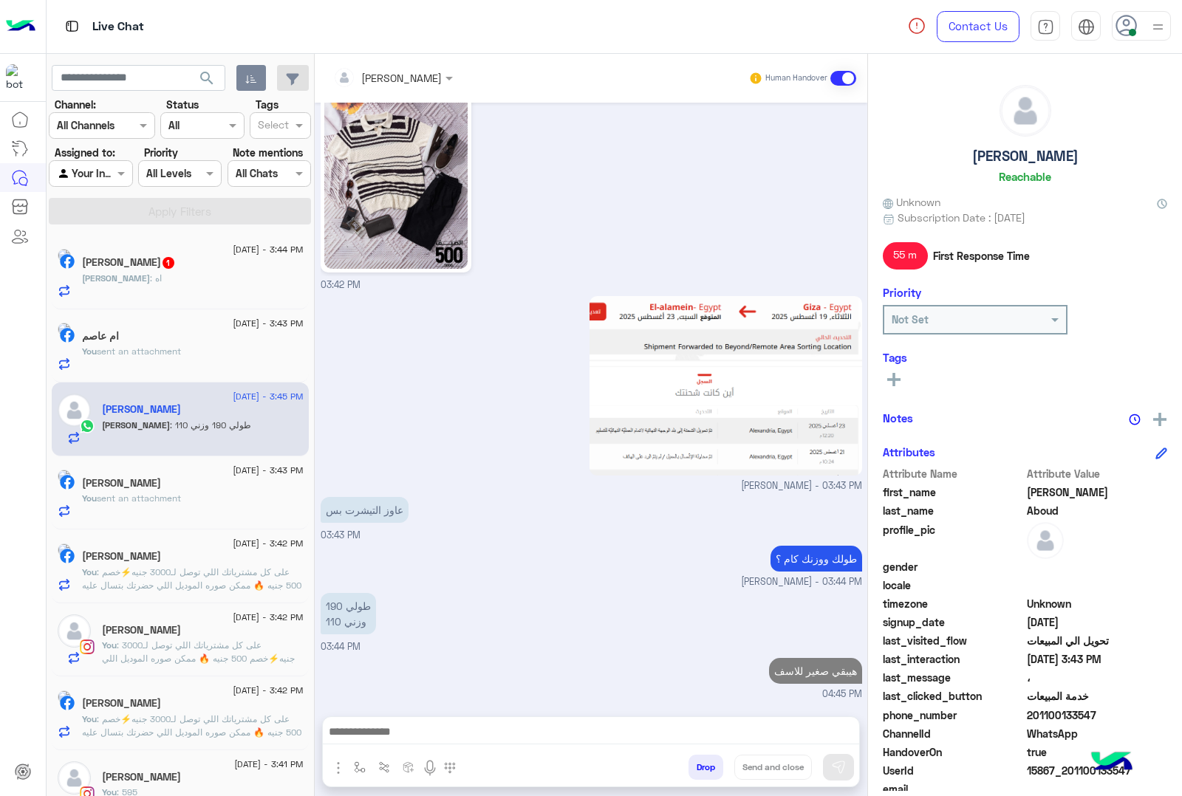
click at [142, 290] on div "[PERSON_NAME] : اه" at bounding box center [193, 285] width 222 height 26
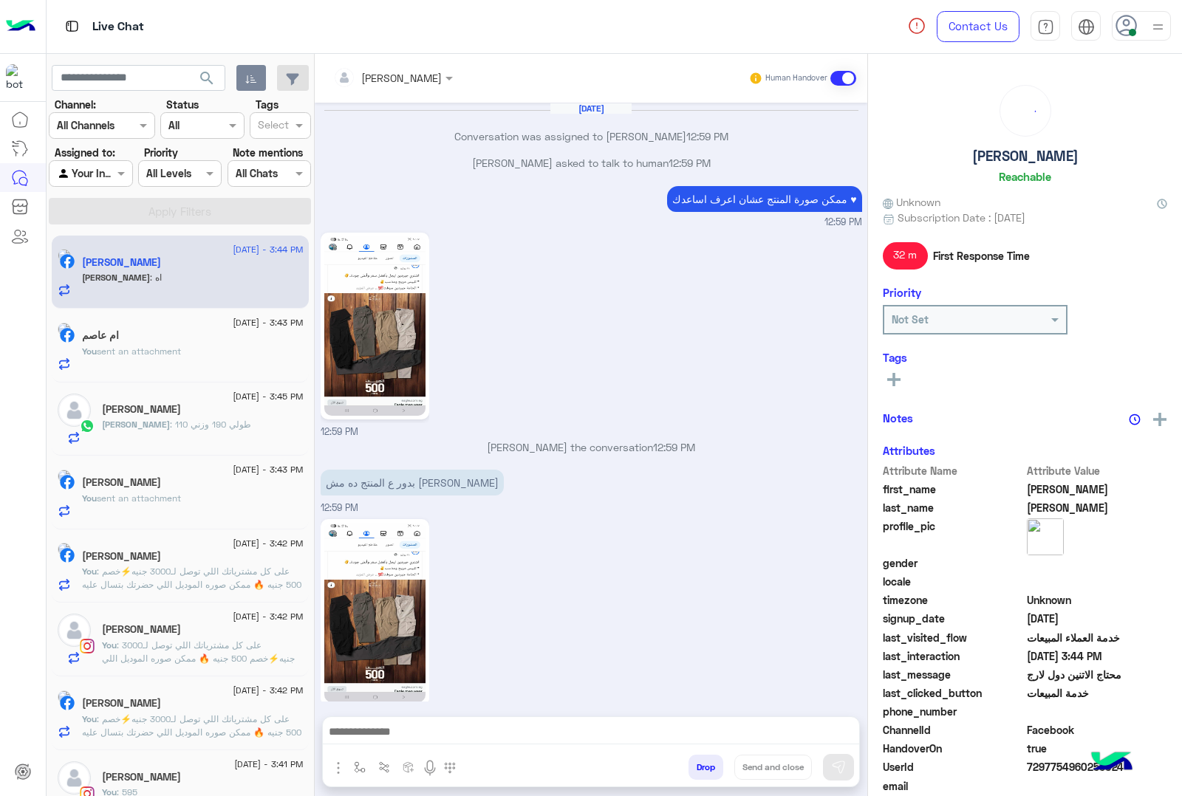
scroll to position [1914, 0]
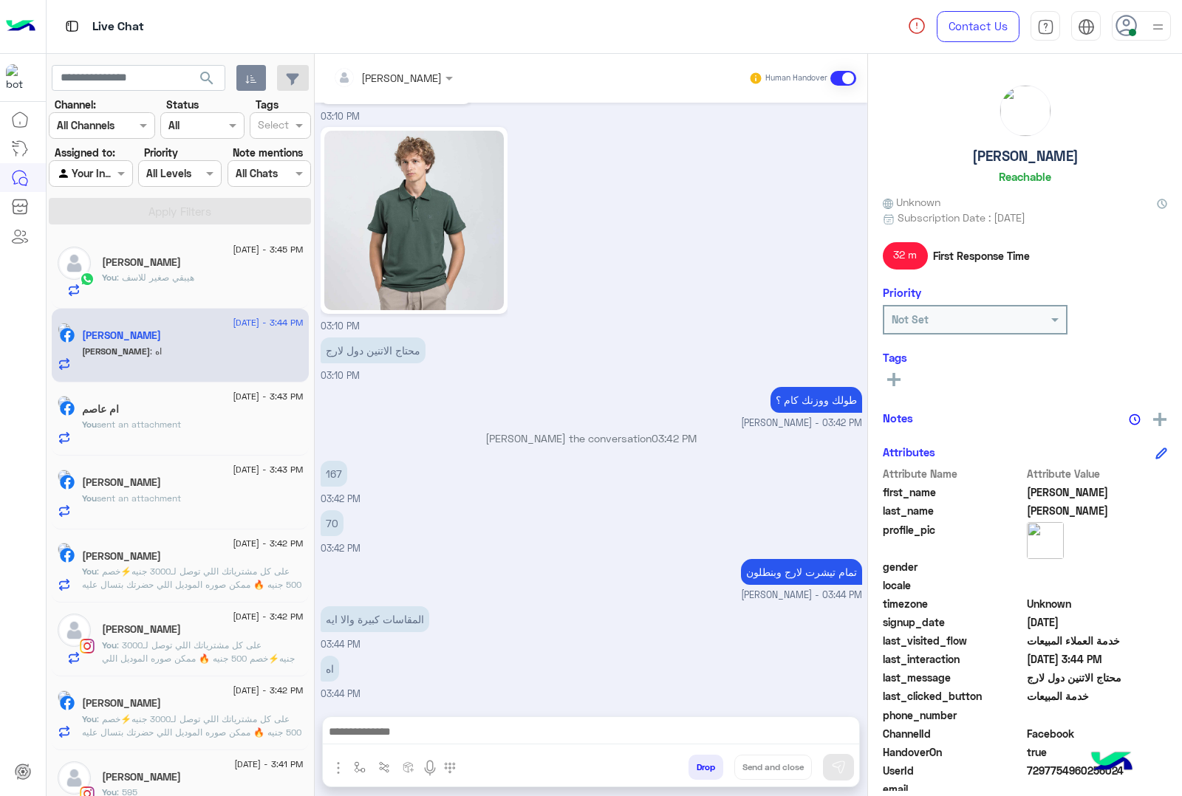
click at [434, 721] on div at bounding box center [591, 735] width 536 height 37
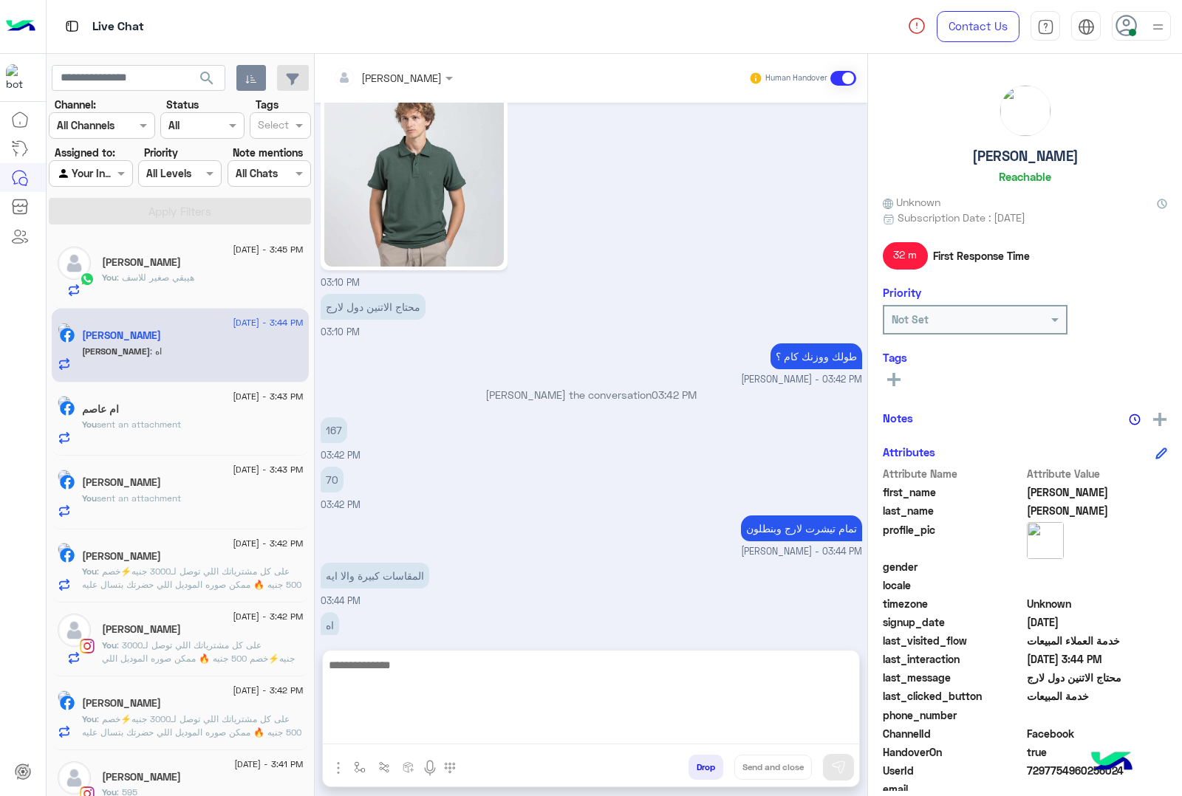
click at [438, 729] on textarea at bounding box center [591, 700] width 536 height 89
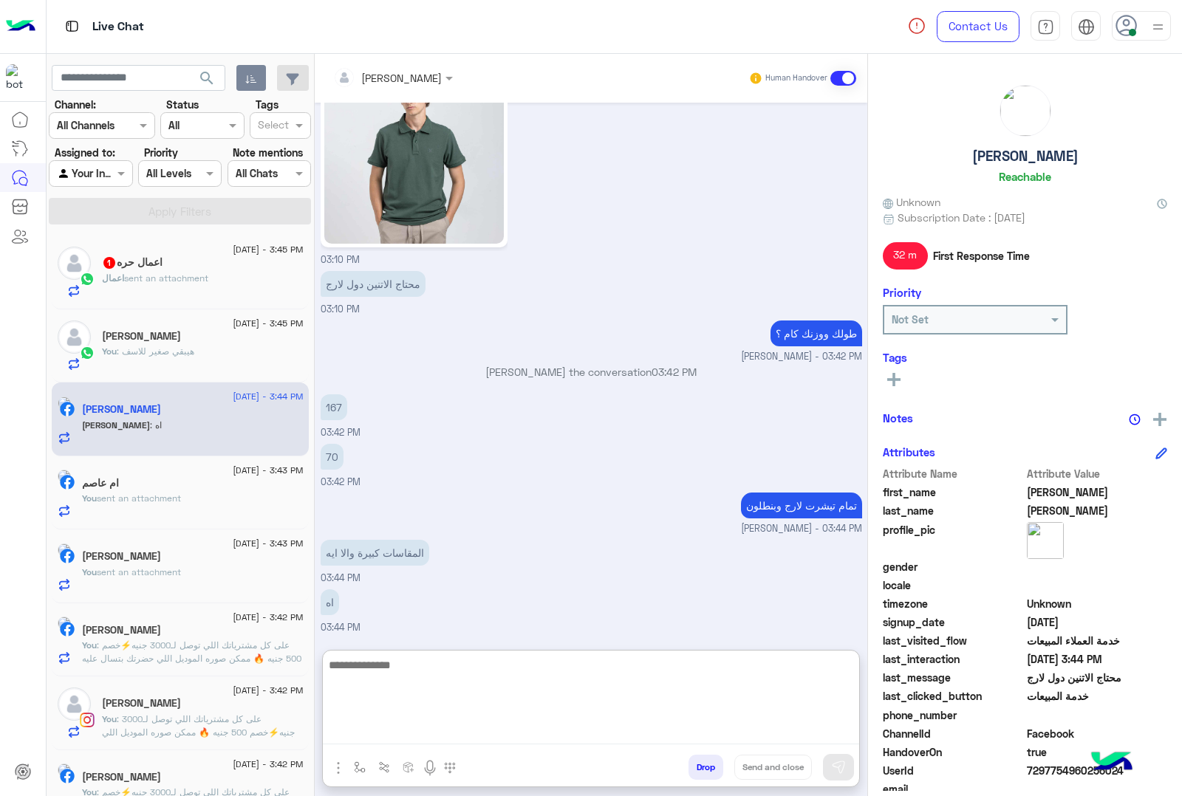
scroll to position [1980, 0]
click at [411, 665] on textarea at bounding box center [591, 700] width 536 height 89
type textarea "*********"
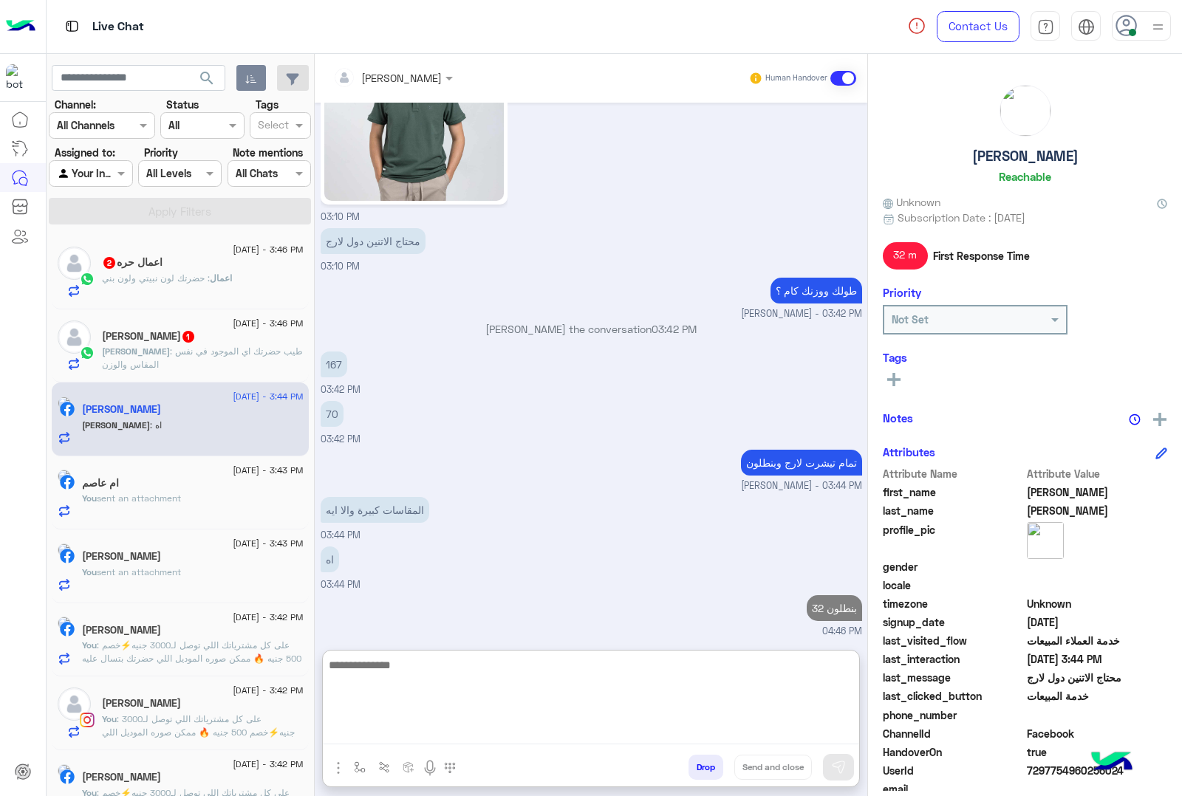
scroll to position [2028, 0]
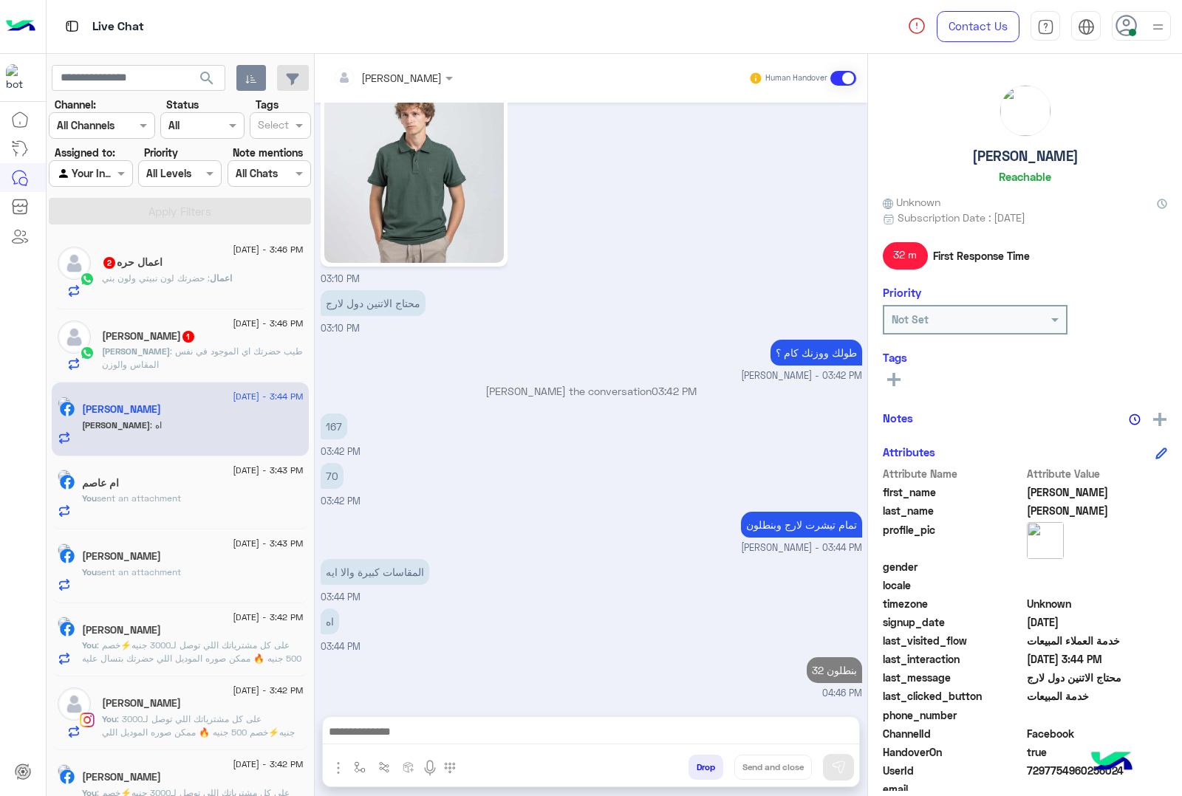
click at [175, 335] on h5 "[PERSON_NAME] 1" at bounding box center [149, 336] width 94 height 13
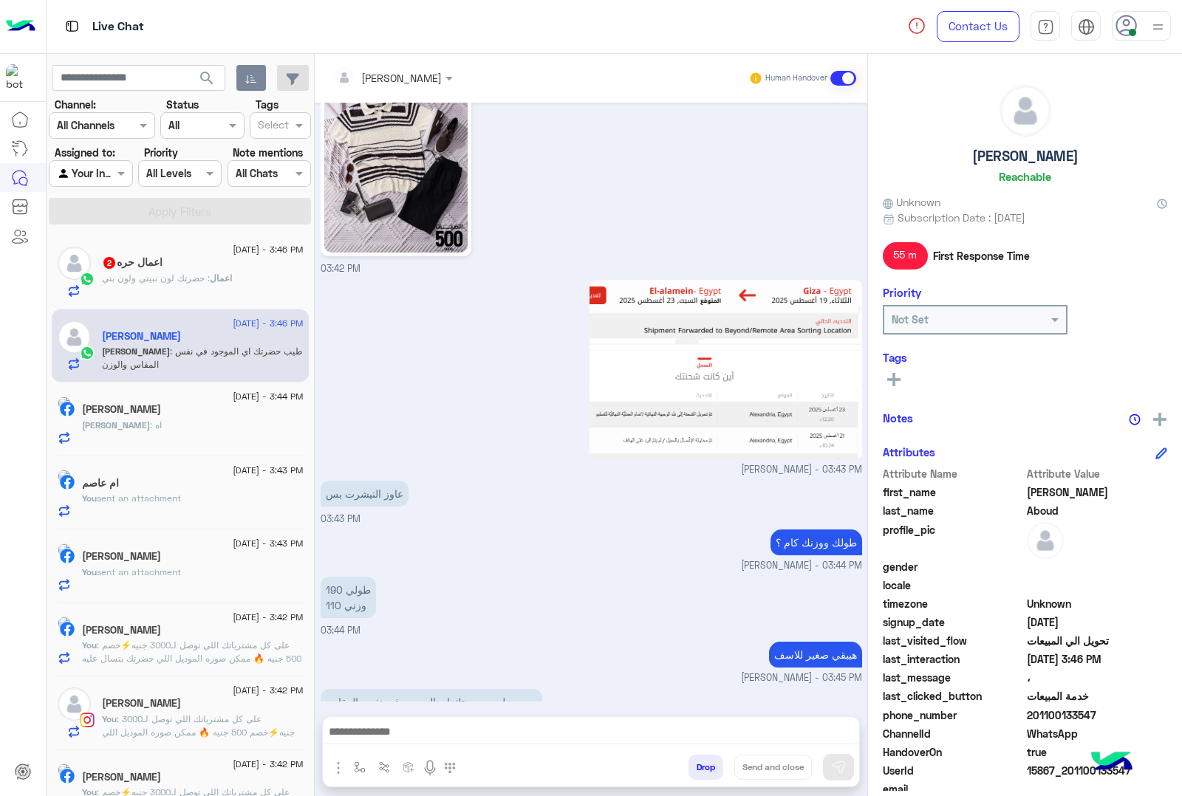
scroll to position [1795, 0]
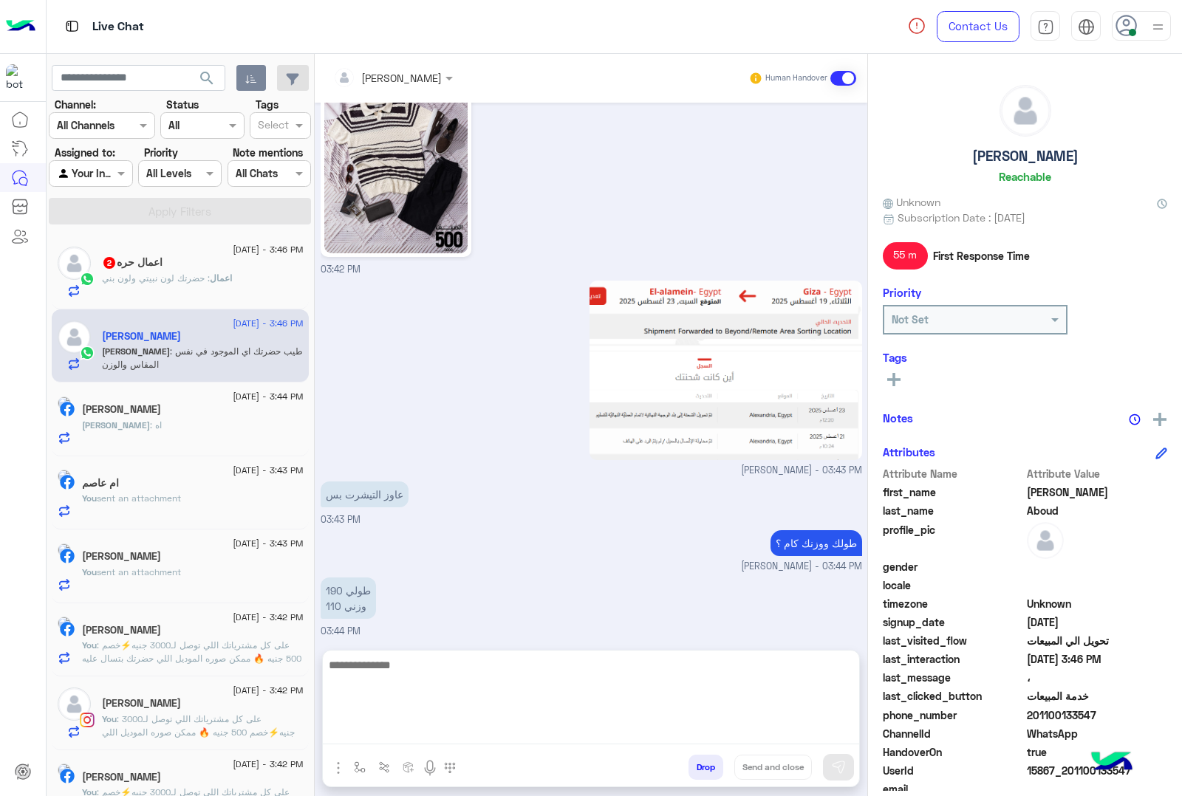
click at [449, 732] on textarea at bounding box center [591, 700] width 536 height 89
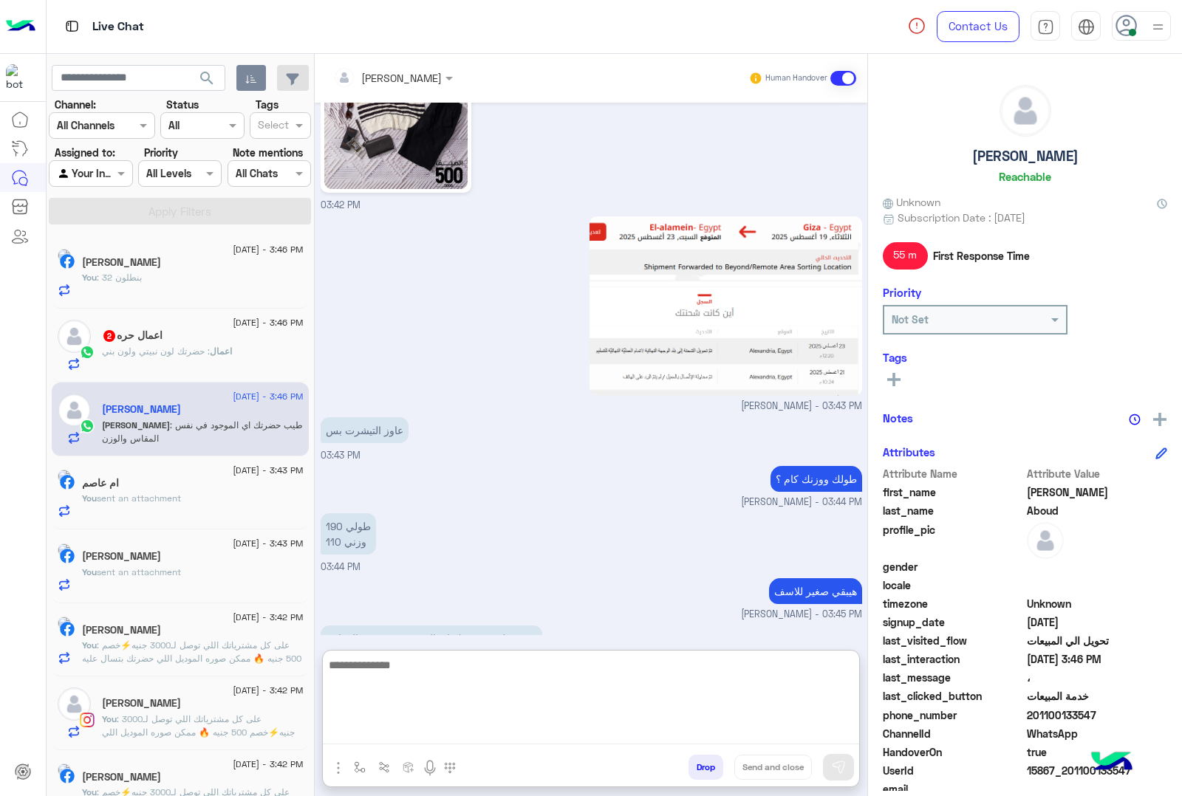
scroll to position [1862, 0]
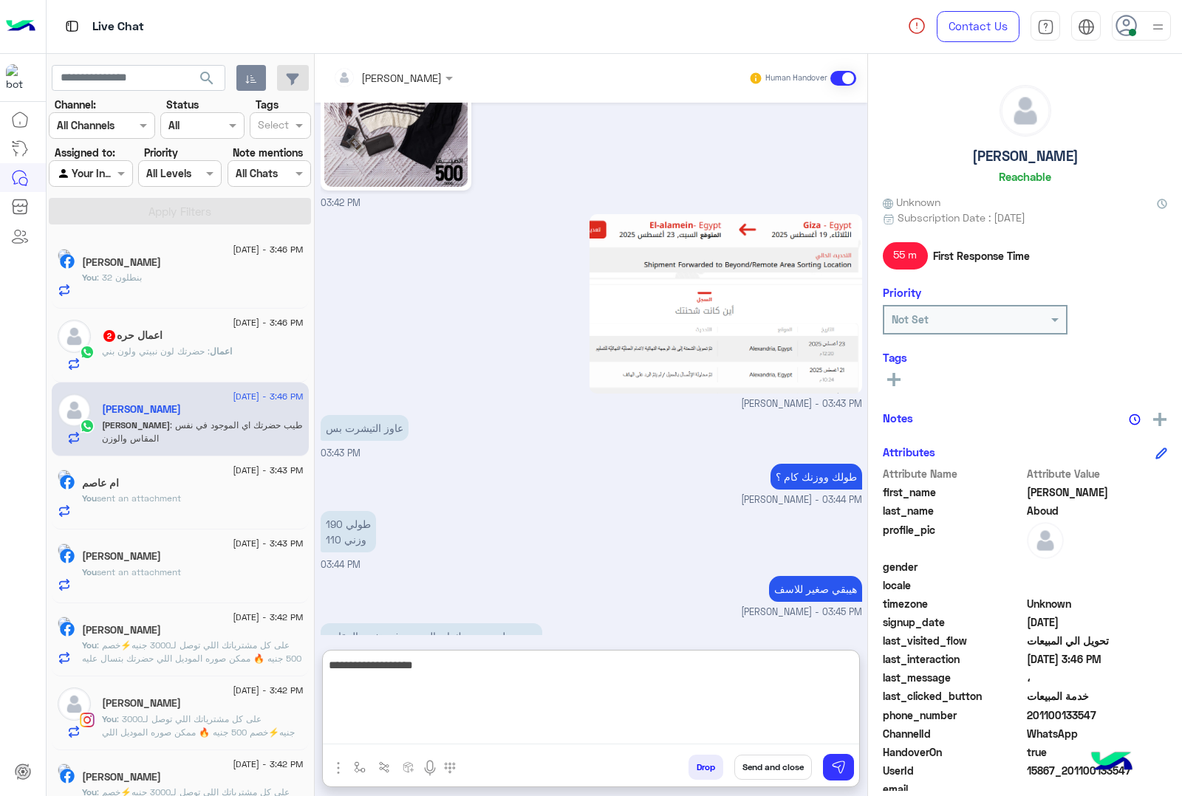
type textarea "**********"
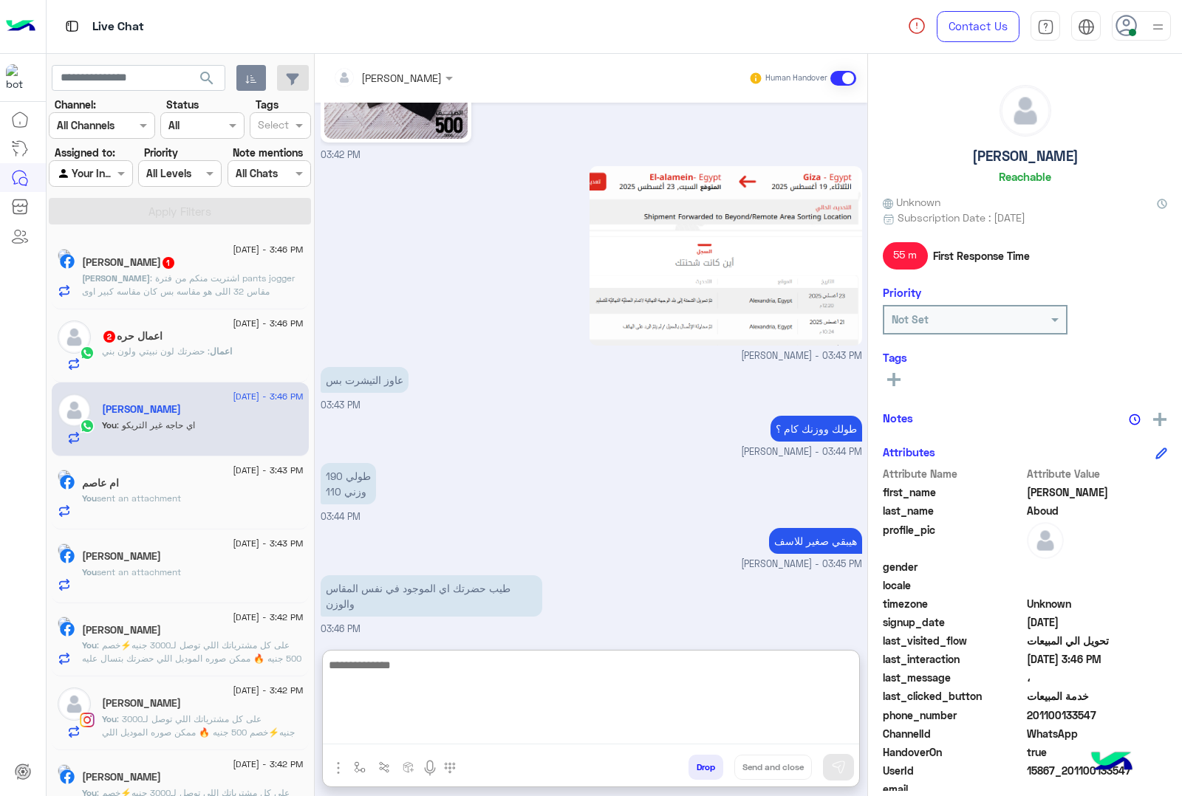
scroll to position [1910, 0]
paste textarea "**********"
type textarea "**********"
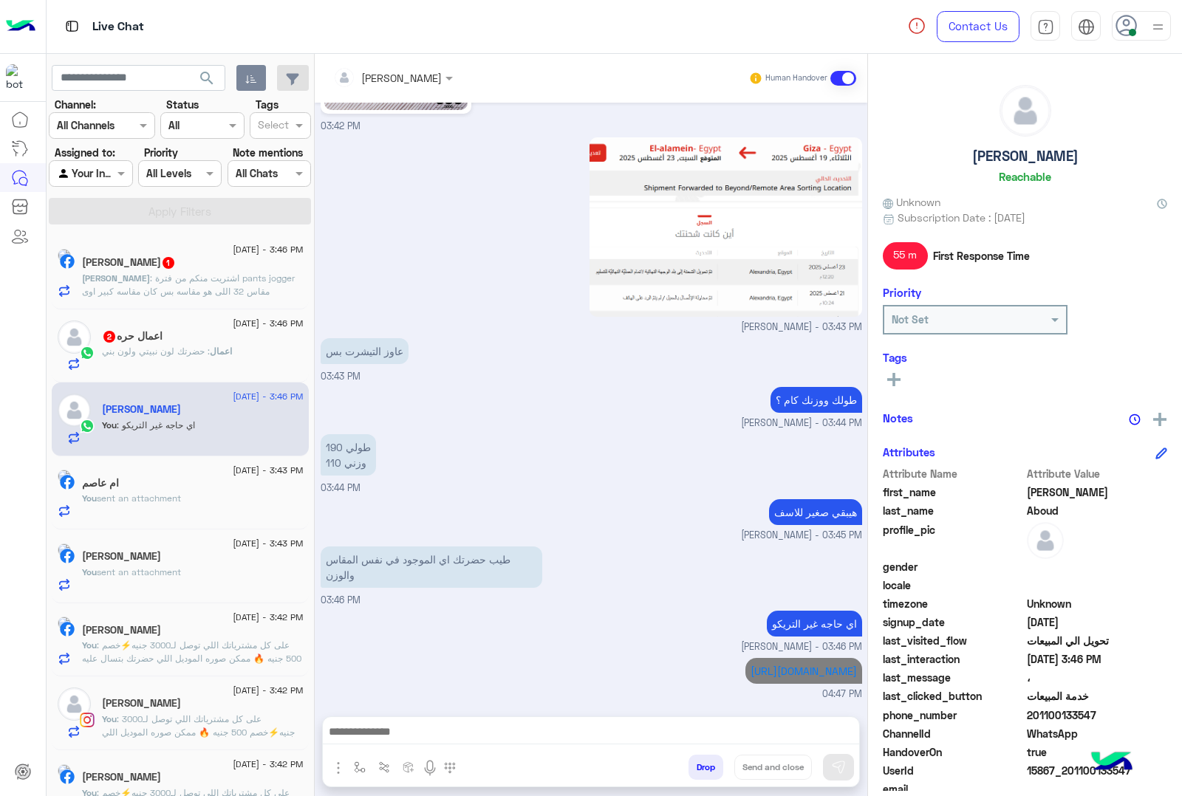
click at [190, 357] on span ": حضرتك لون نبيتي ولون بني" at bounding box center [156, 351] width 108 height 11
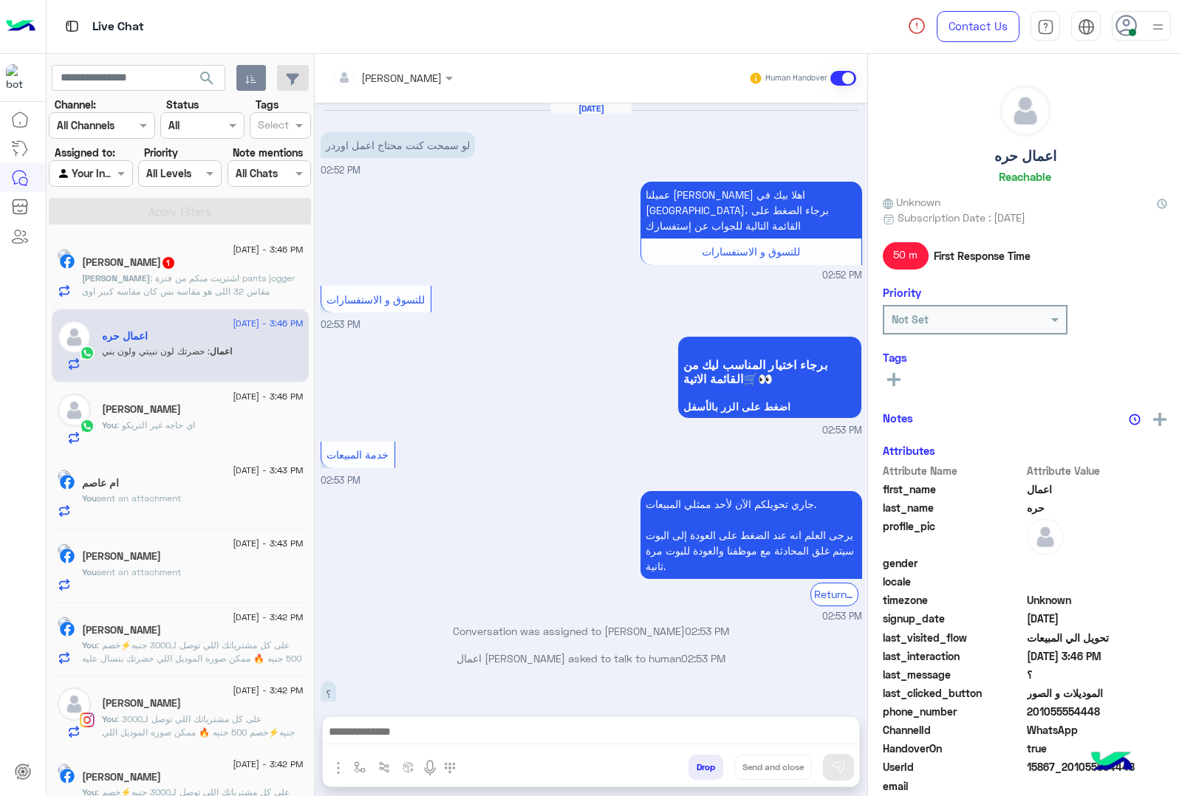
scroll to position [533, 0]
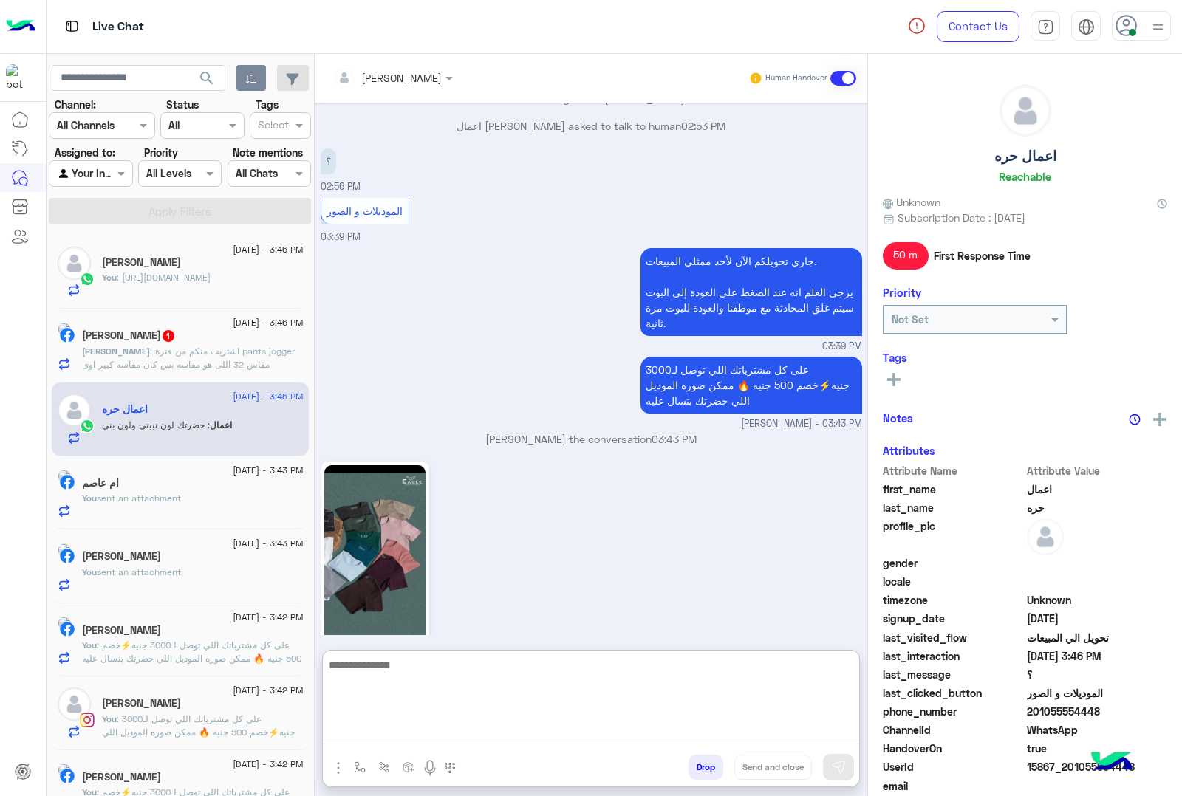
click at [448, 726] on textarea at bounding box center [591, 700] width 536 height 89
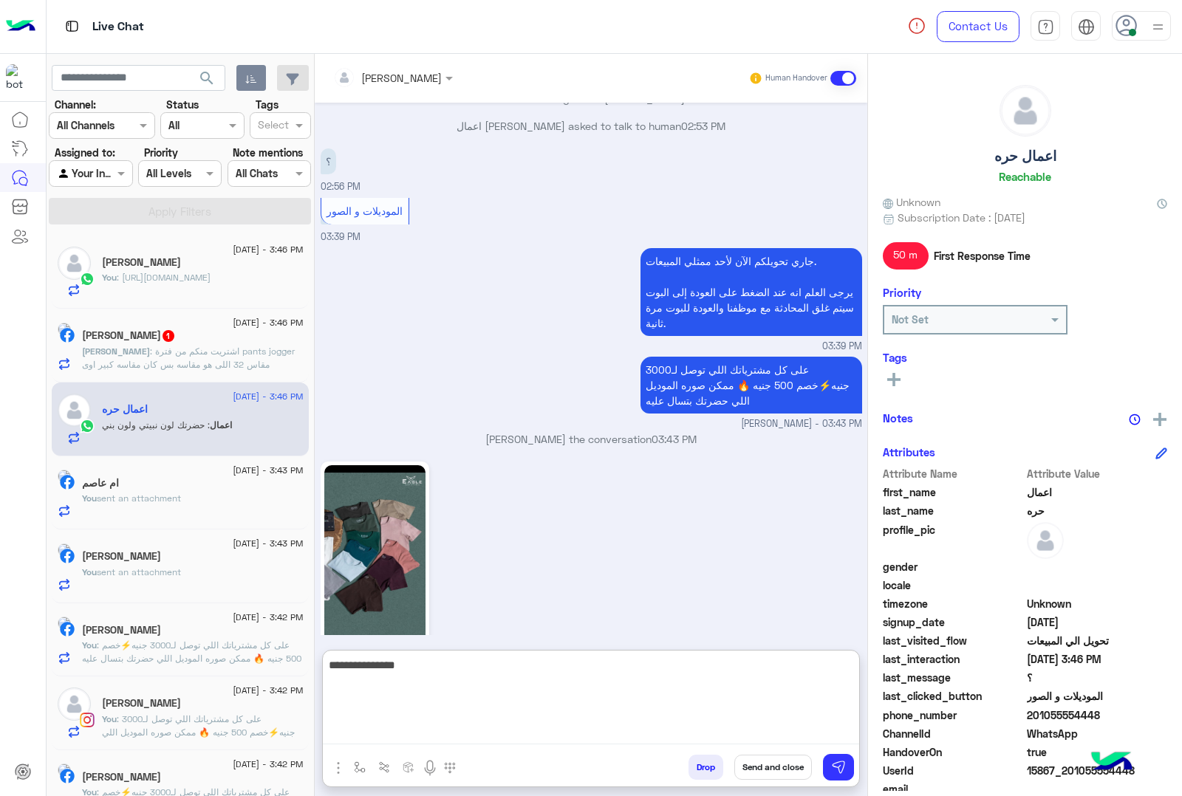
type textarea "**********"
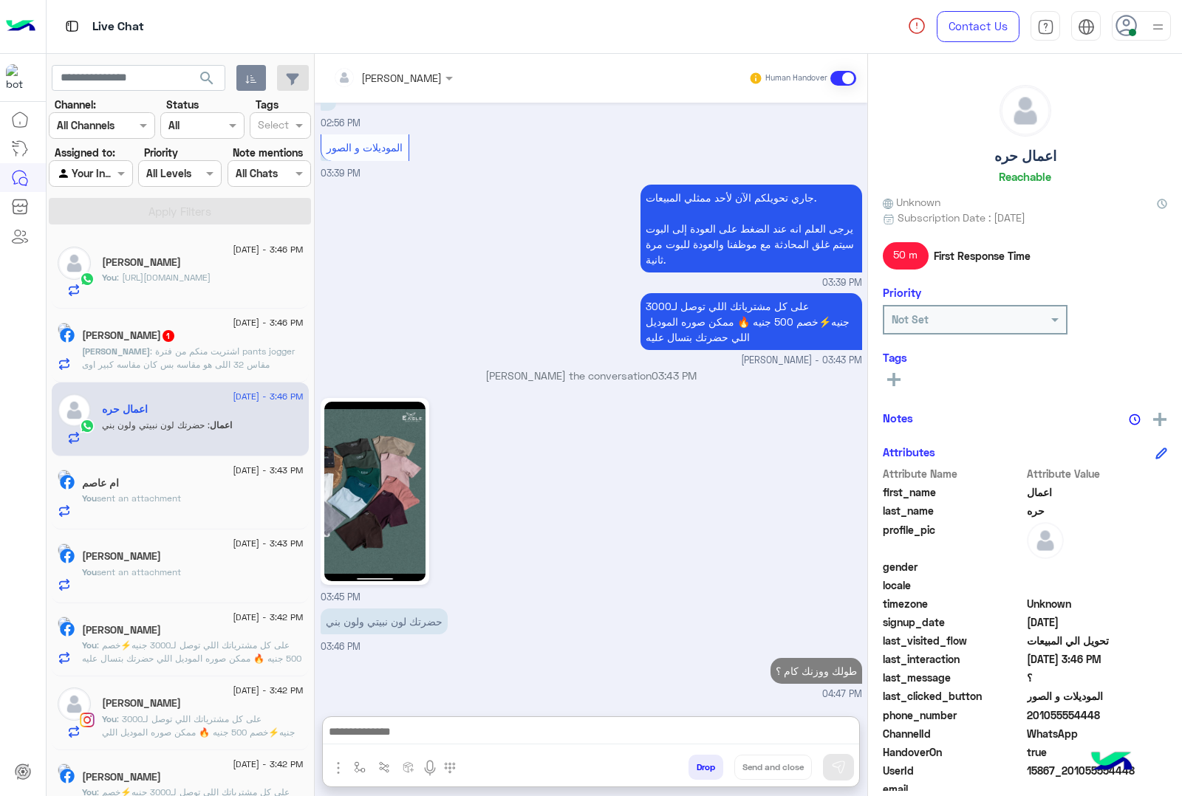
click at [197, 351] on span ": اشتريت منكم من فترة pants jogger مقاس 32 اللى هو مقاسه بس كان مقاسه كبير اوى" at bounding box center [188, 358] width 213 height 24
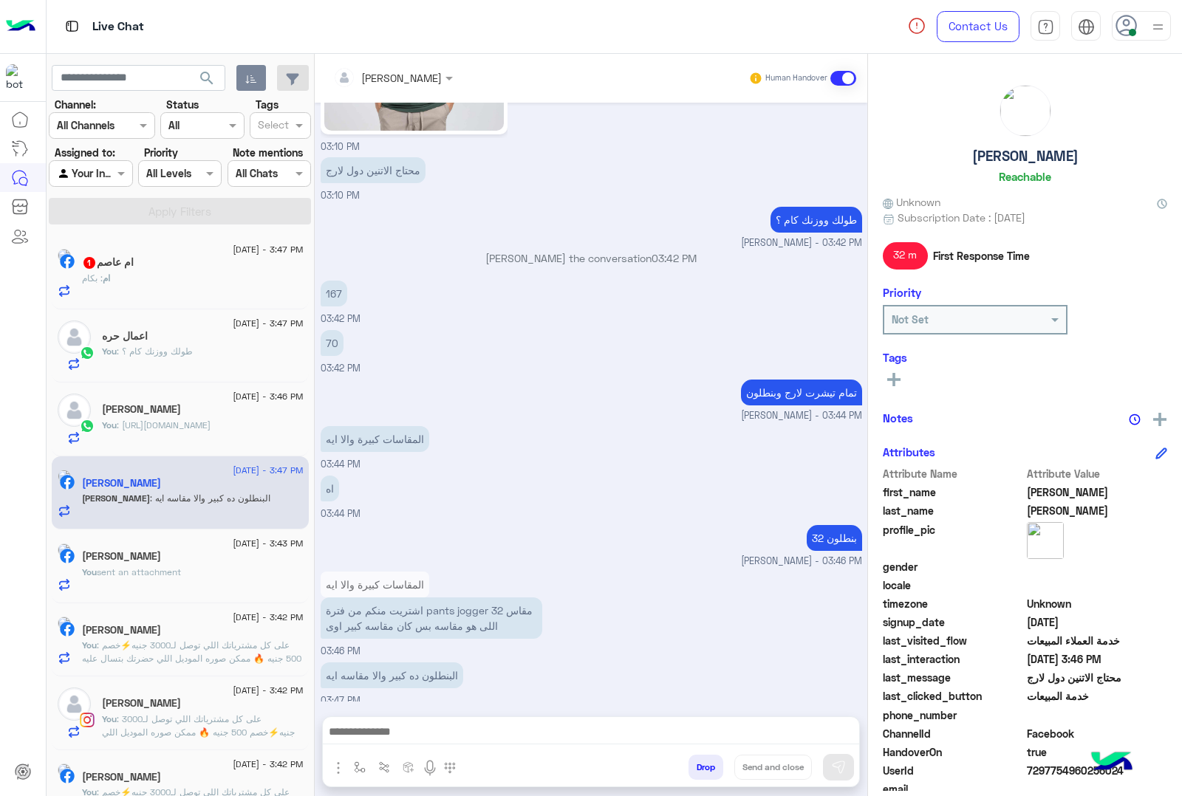
scroll to position [2046, 0]
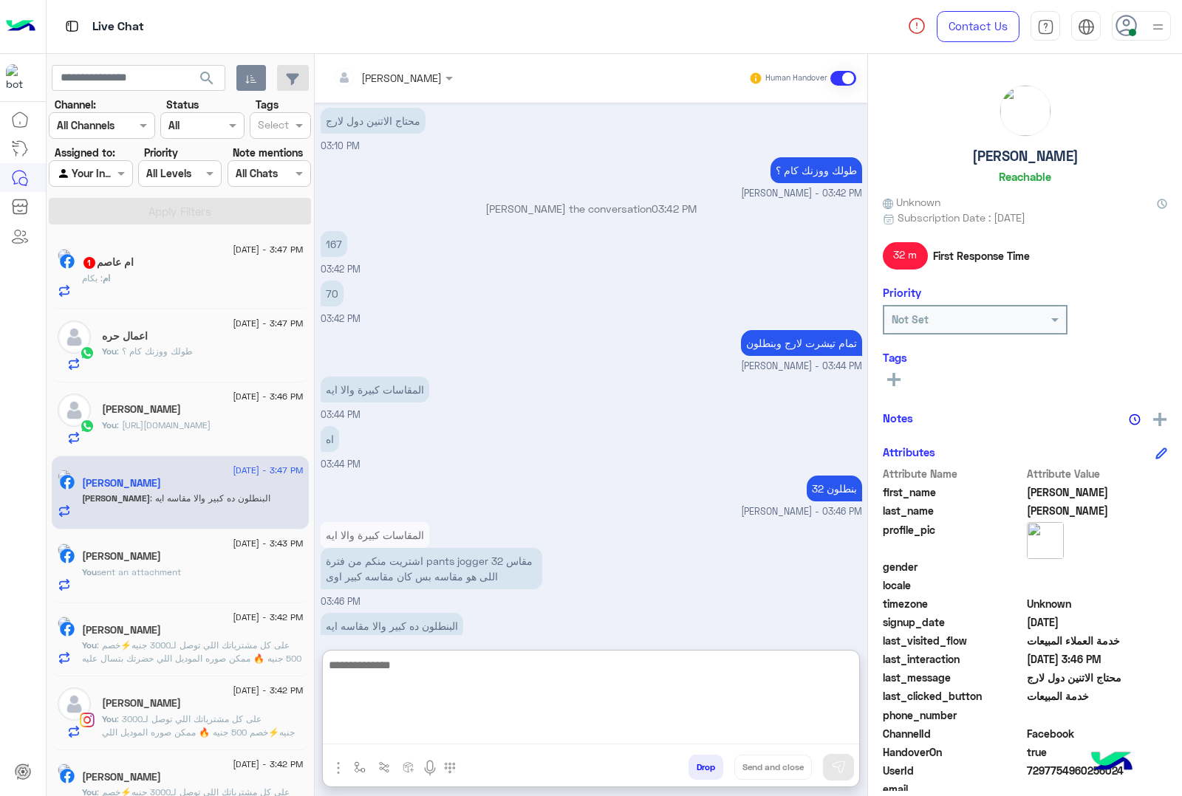
click at [468, 739] on textarea at bounding box center [591, 700] width 536 height 89
type textarea "*"
type textarea "**********"
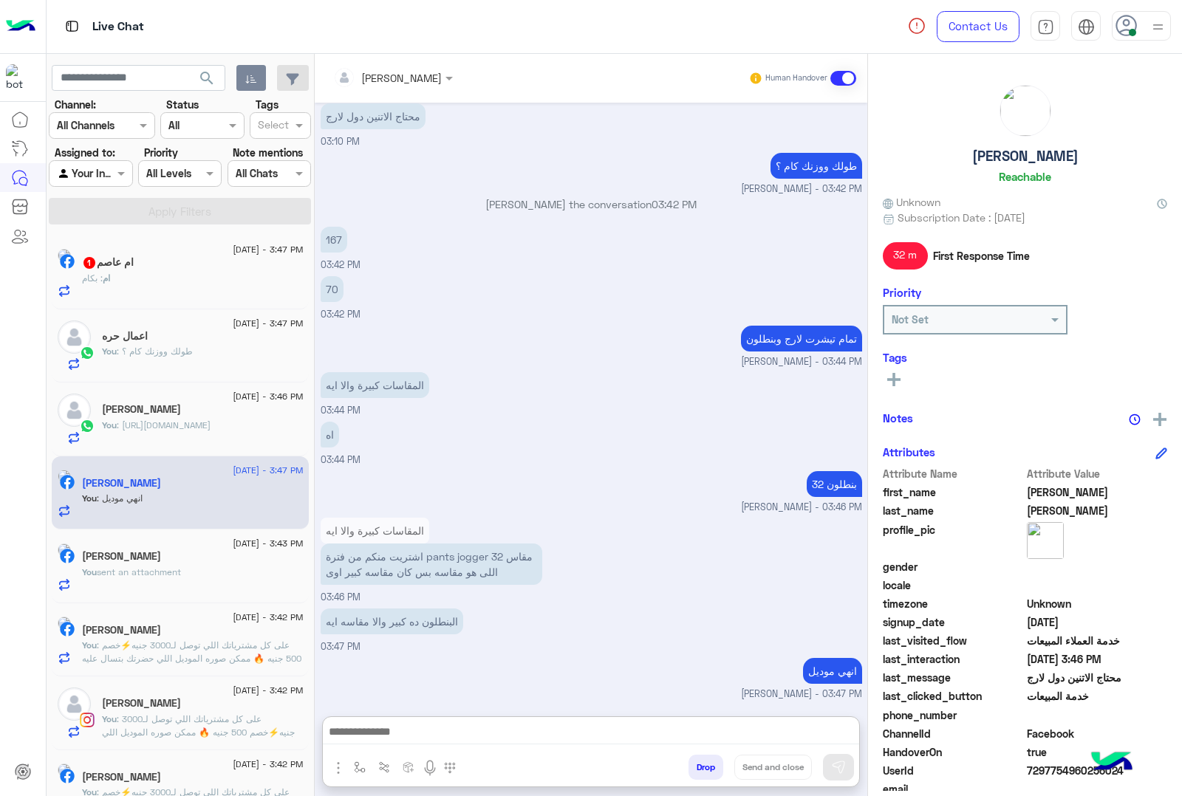
click at [134, 269] on h5 "ام عاصم 1" at bounding box center [108, 262] width 52 height 13
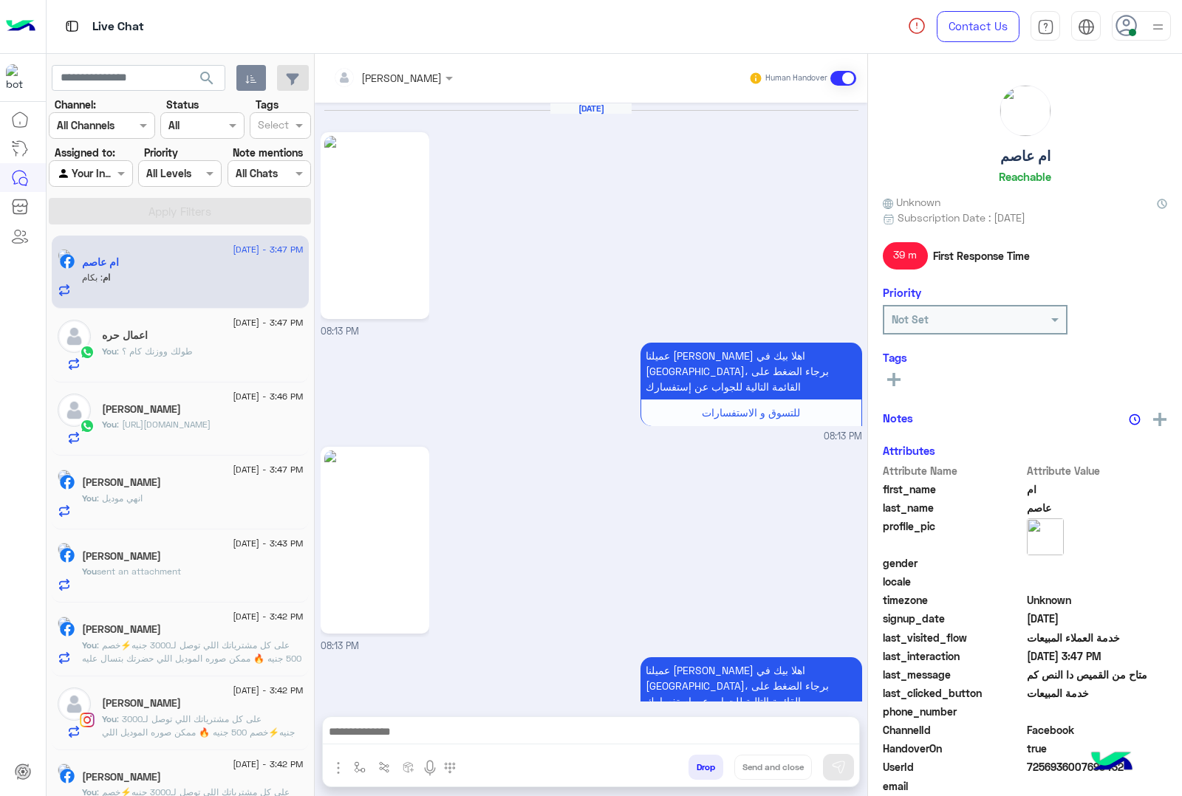
scroll to position [1925, 0]
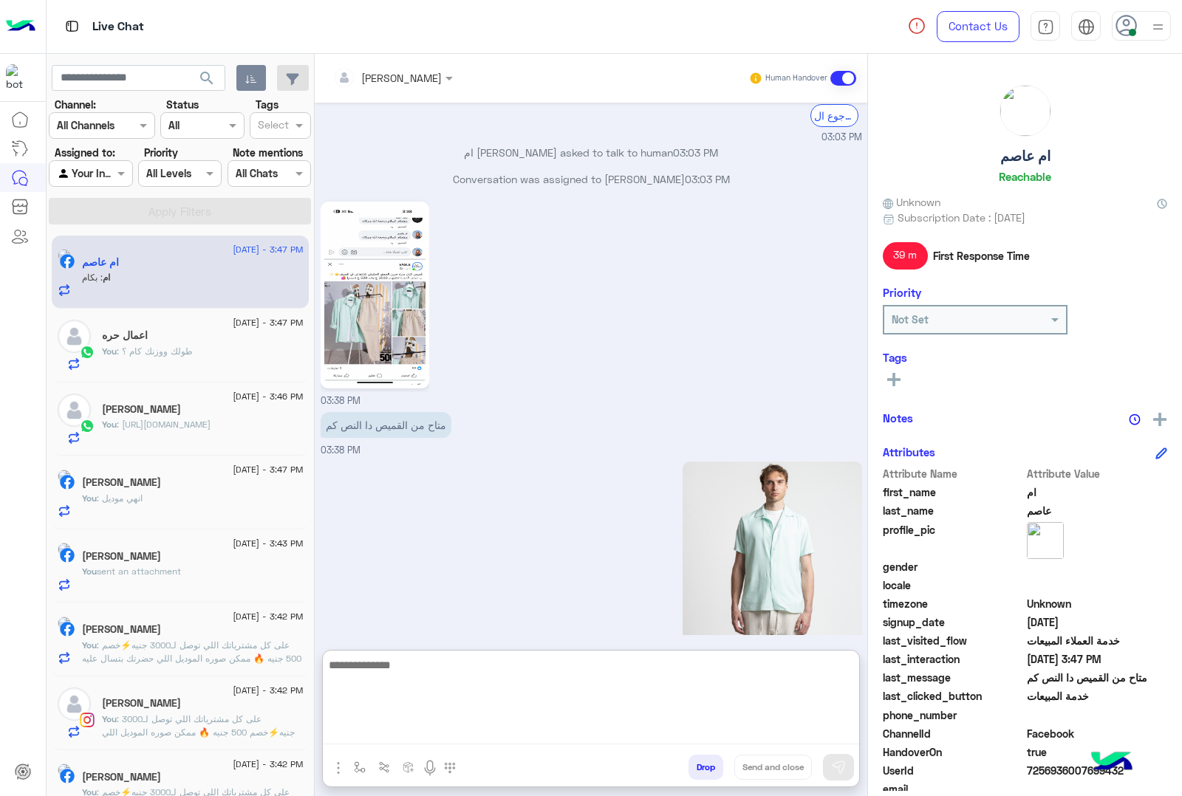
click at [375, 734] on textarea at bounding box center [591, 700] width 536 height 89
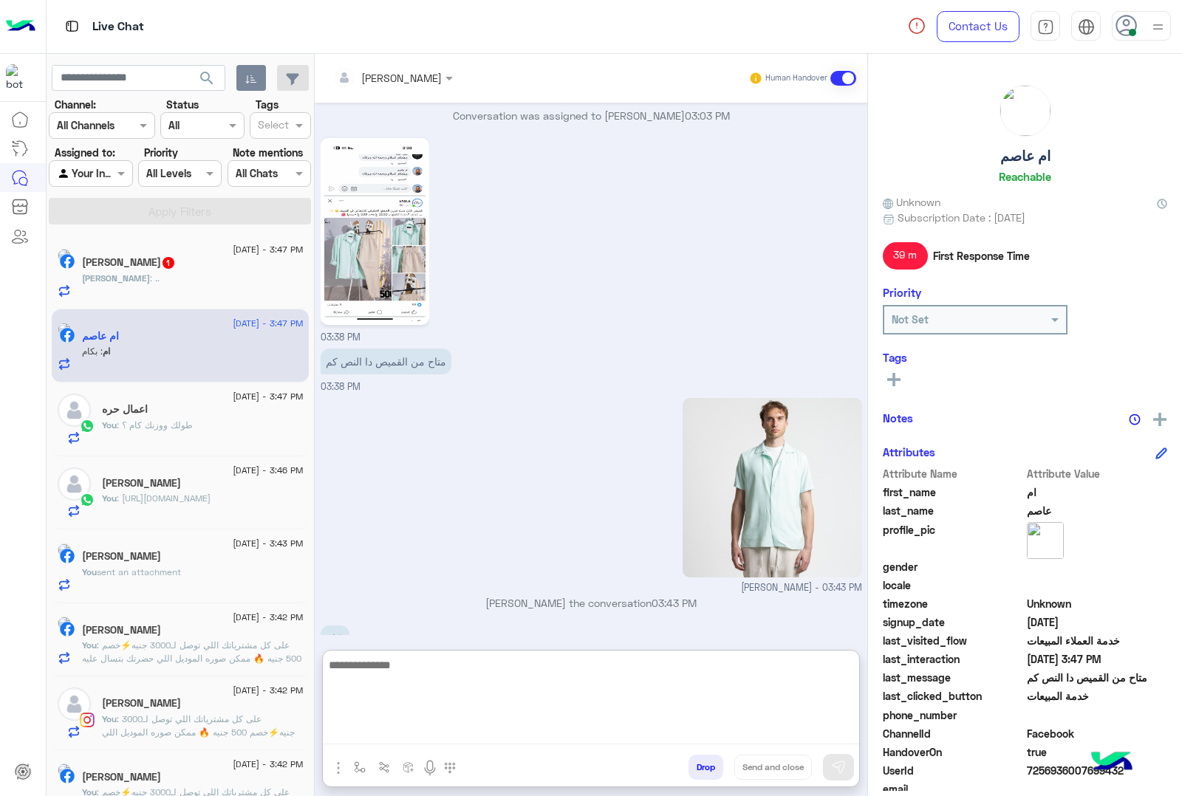
scroll to position [1992, 0]
type textarea "***"
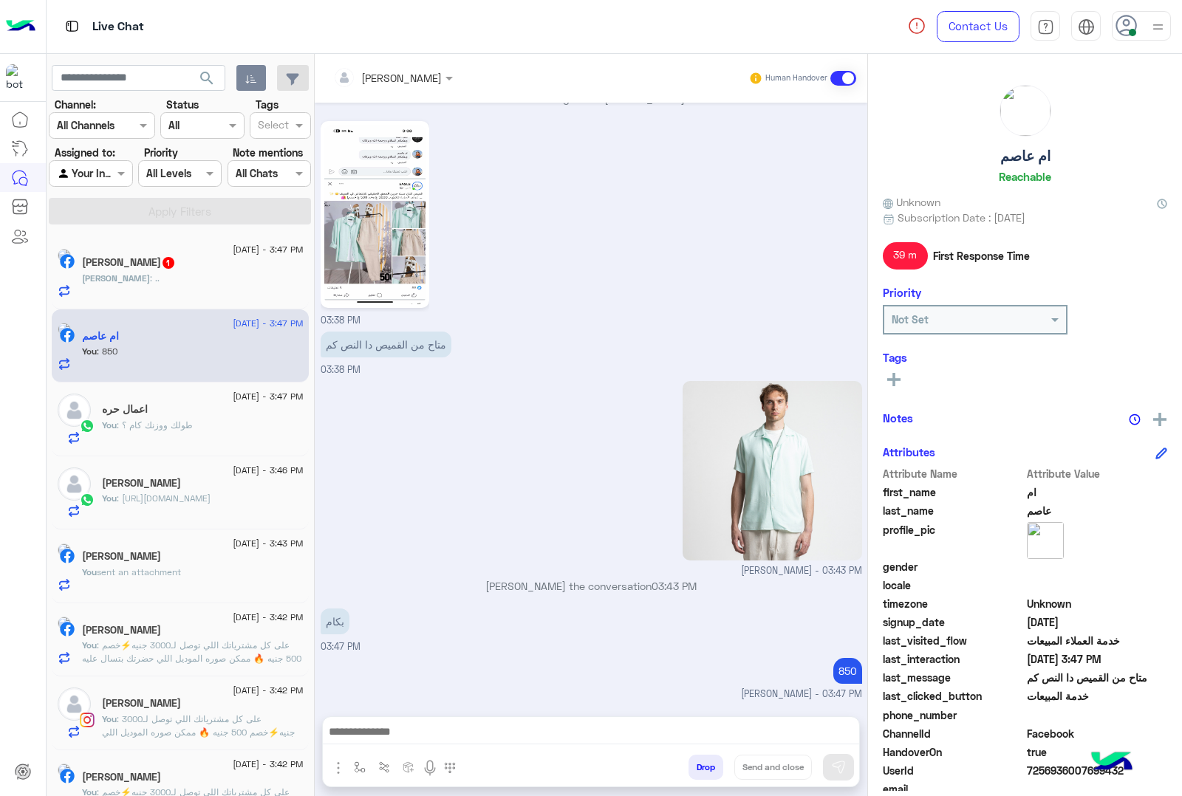
click at [153, 267] on h5 "[PERSON_NAME] 1" at bounding box center [129, 262] width 94 height 13
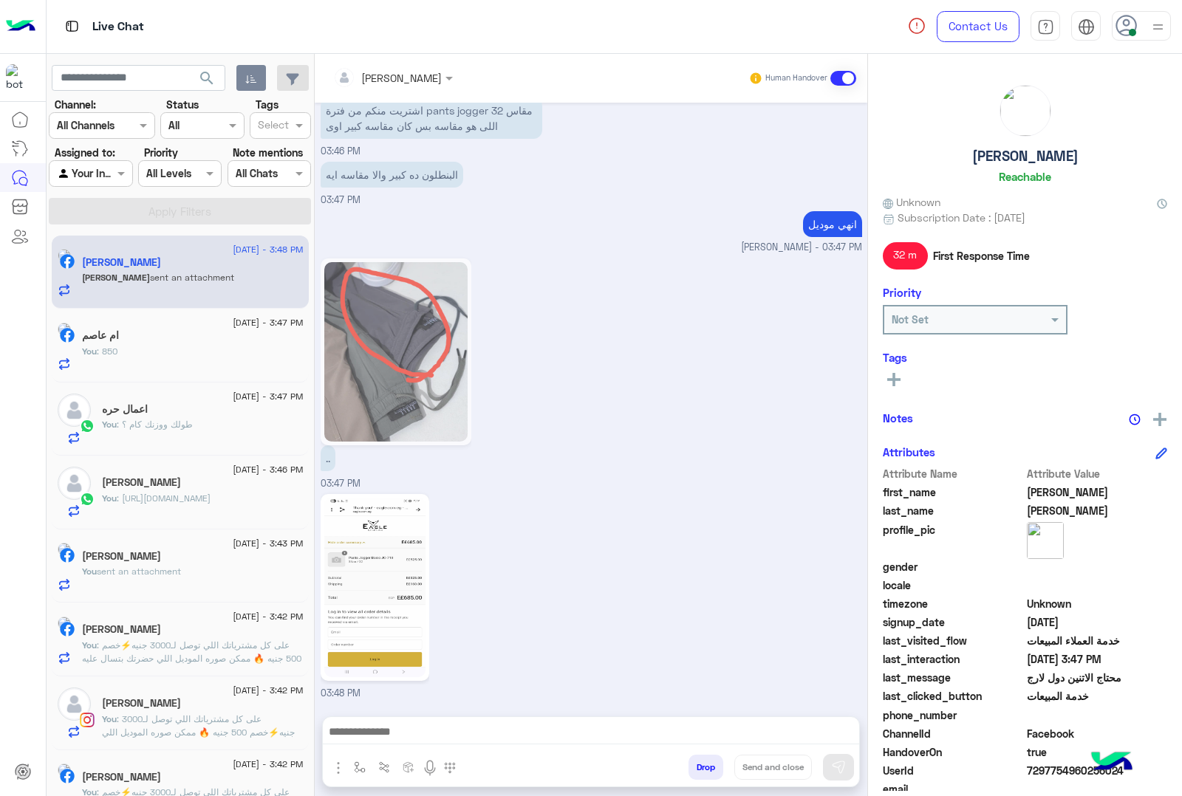
scroll to position [2255, 0]
click at [397, 626] on img at bounding box center [374, 588] width 101 height 180
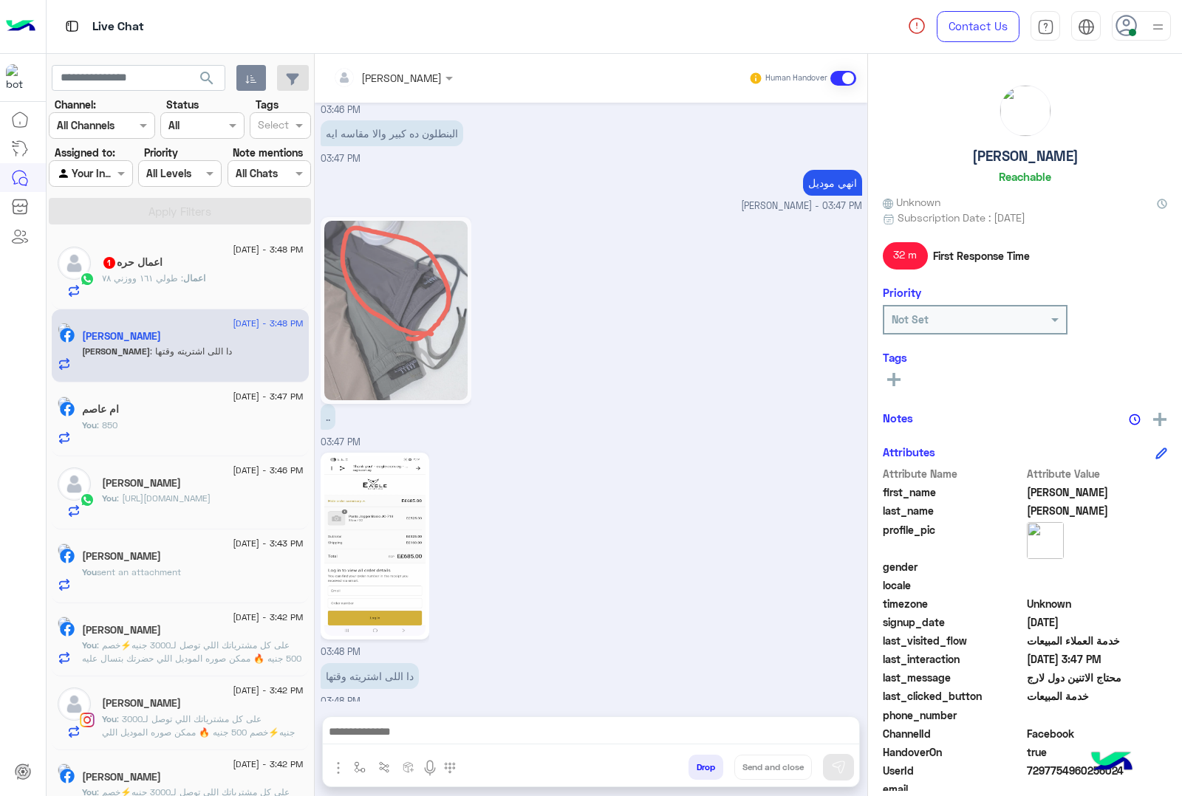
scroll to position [2305, 0]
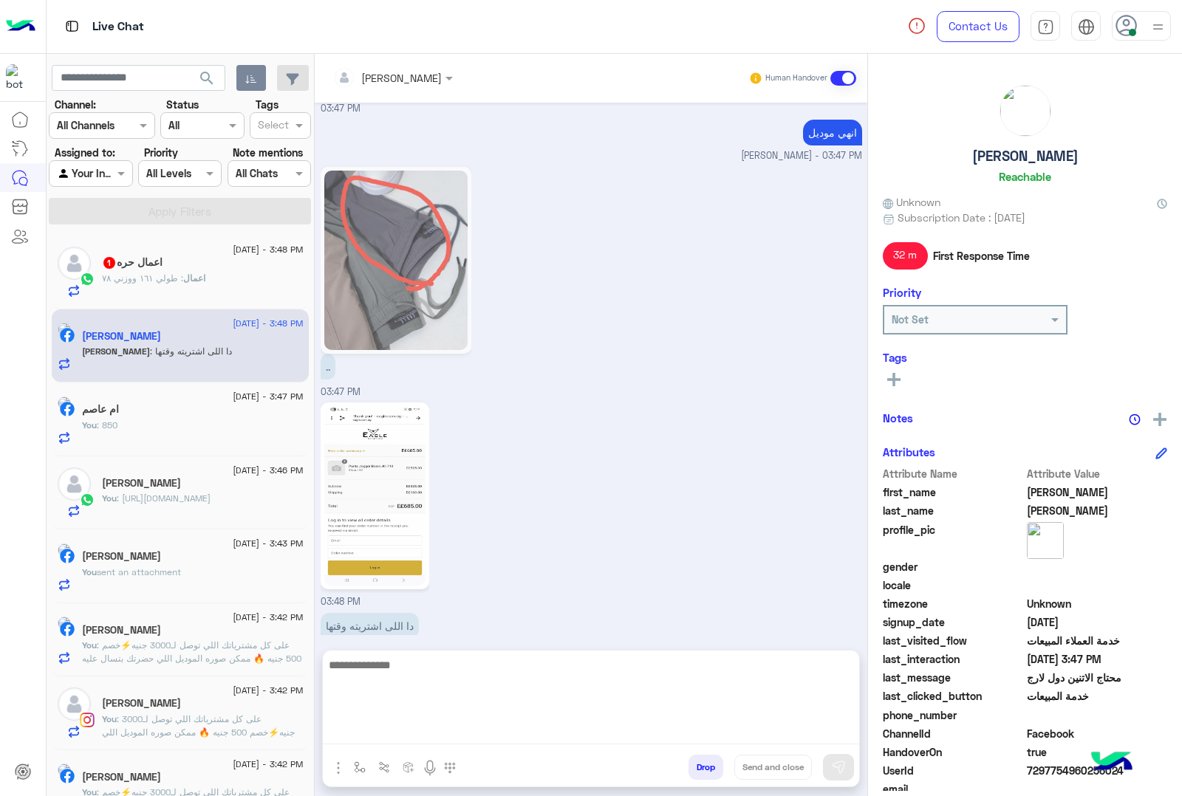
click at [417, 729] on textarea at bounding box center [591, 700] width 536 height 89
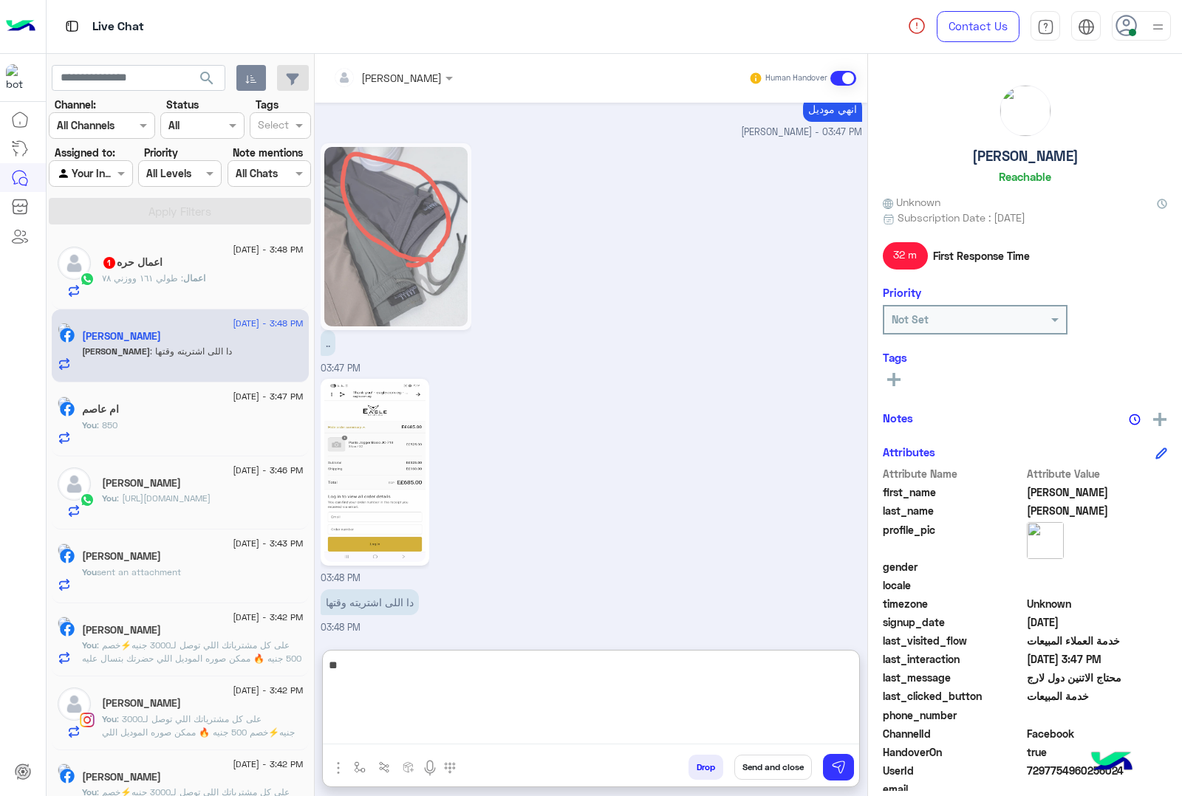
type textarea "*"
type textarea "**********"
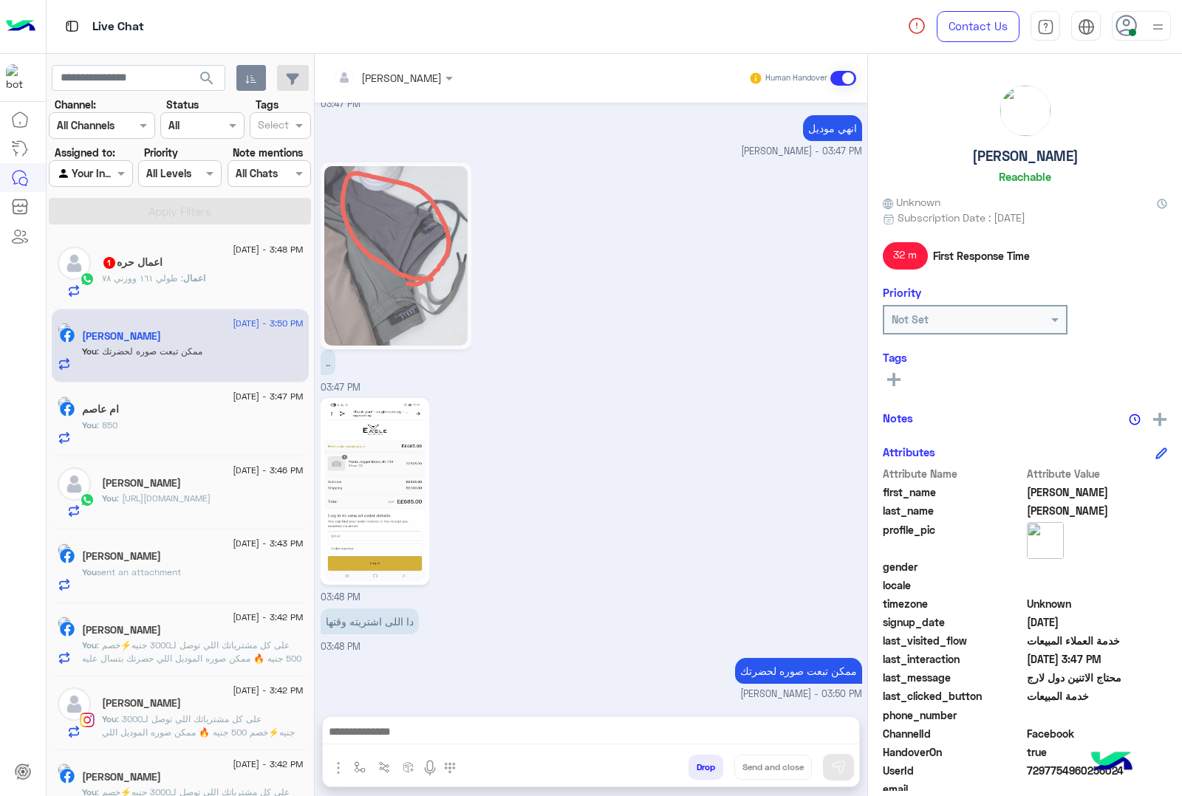
click at [194, 287] on div "اعمال : طولي ١٦١ ووزني ٧٨" at bounding box center [203, 285] width 202 height 26
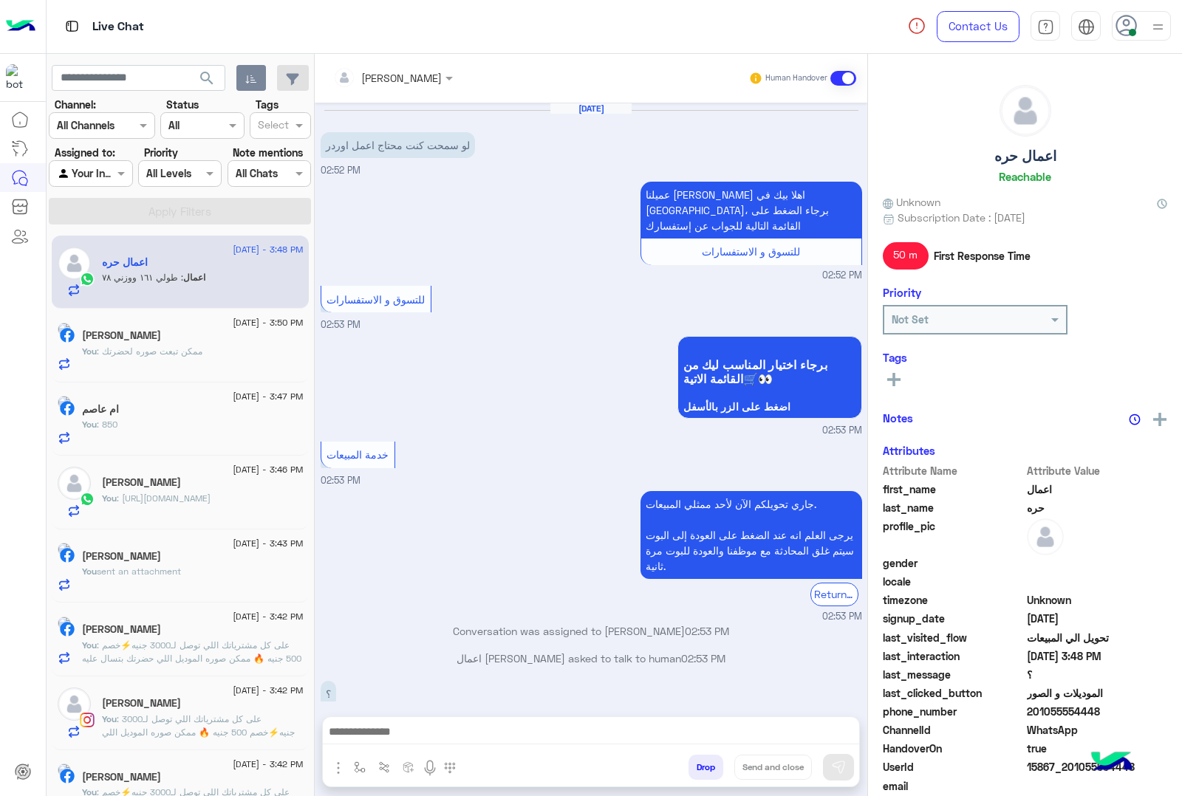
scroll to position [629, 0]
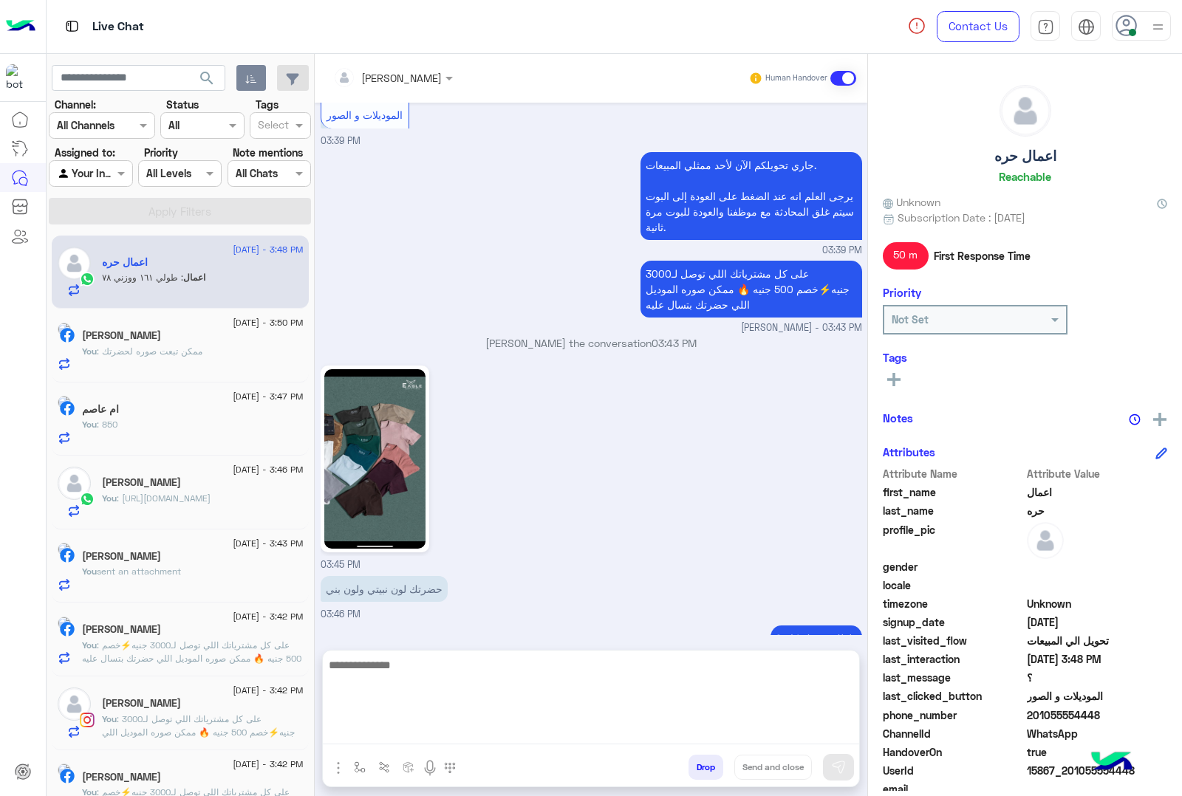
click at [409, 730] on textarea at bounding box center [591, 700] width 536 height 89
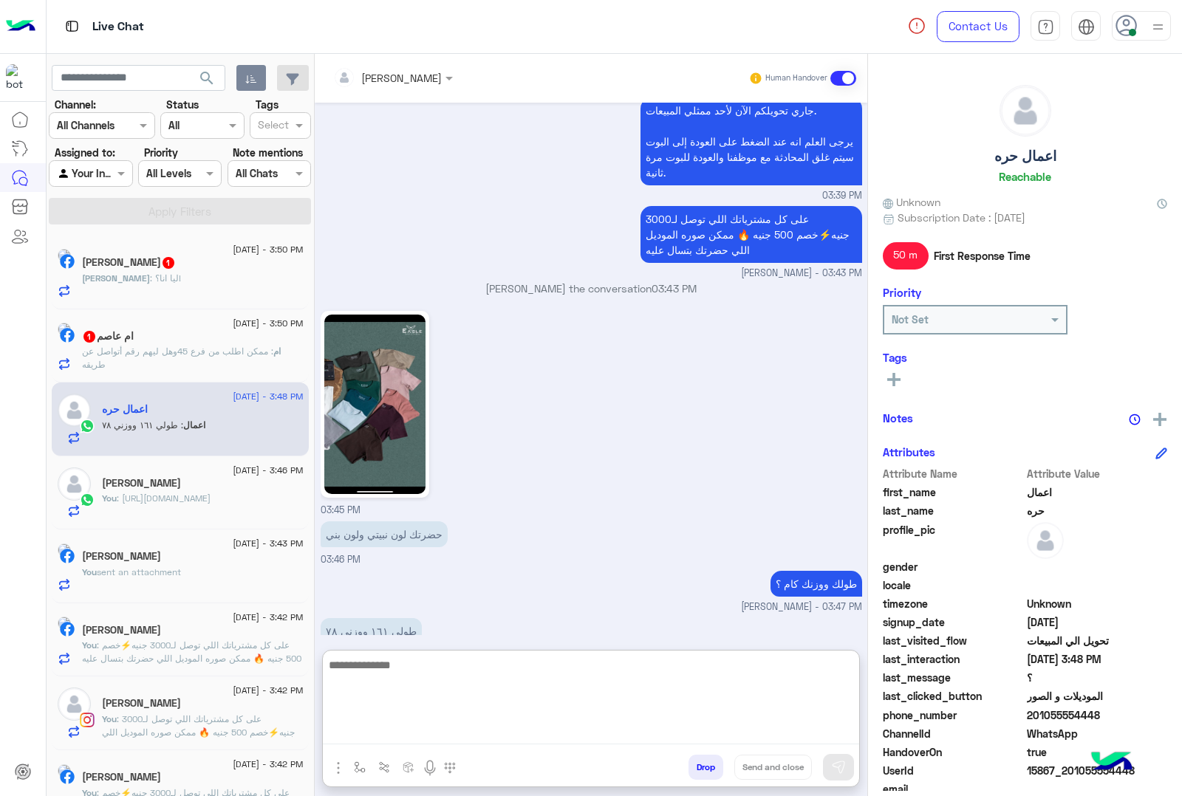
scroll to position [694, 0]
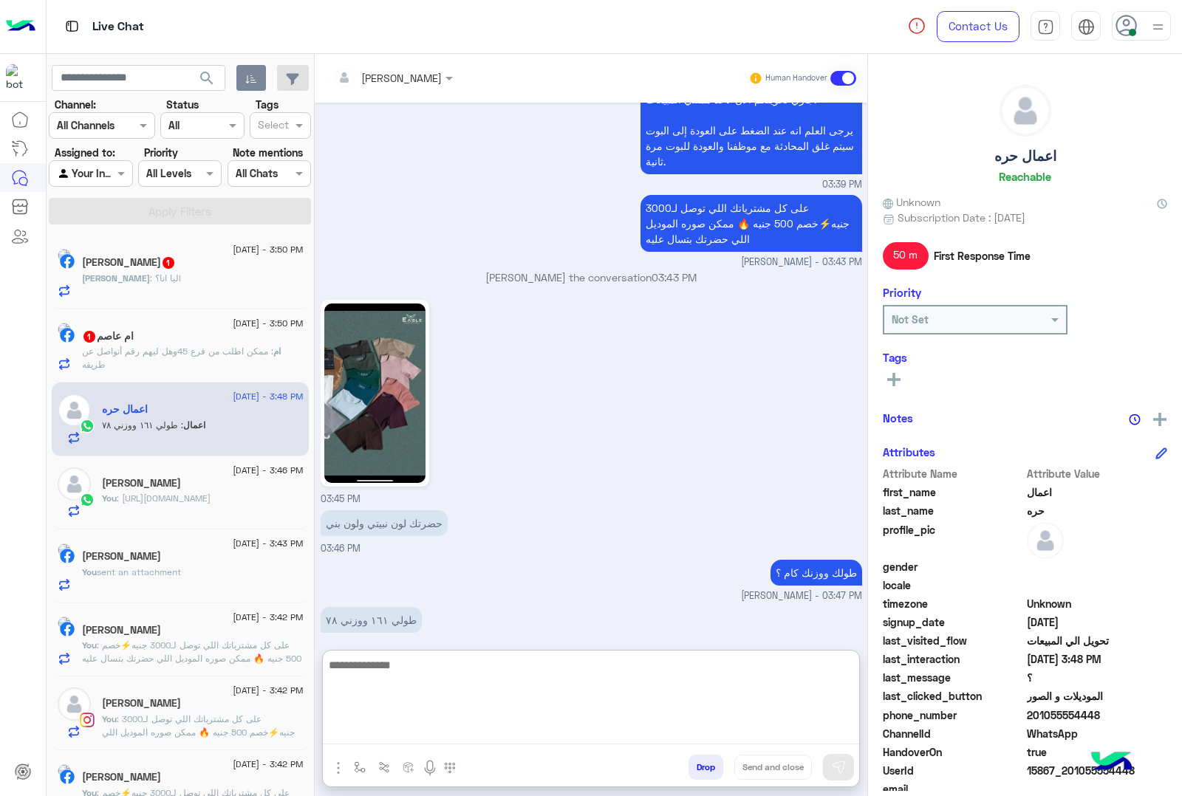
click at [386, 656] on textarea at bounding box center [591, 700] width 536 height 89
type textarea "****"
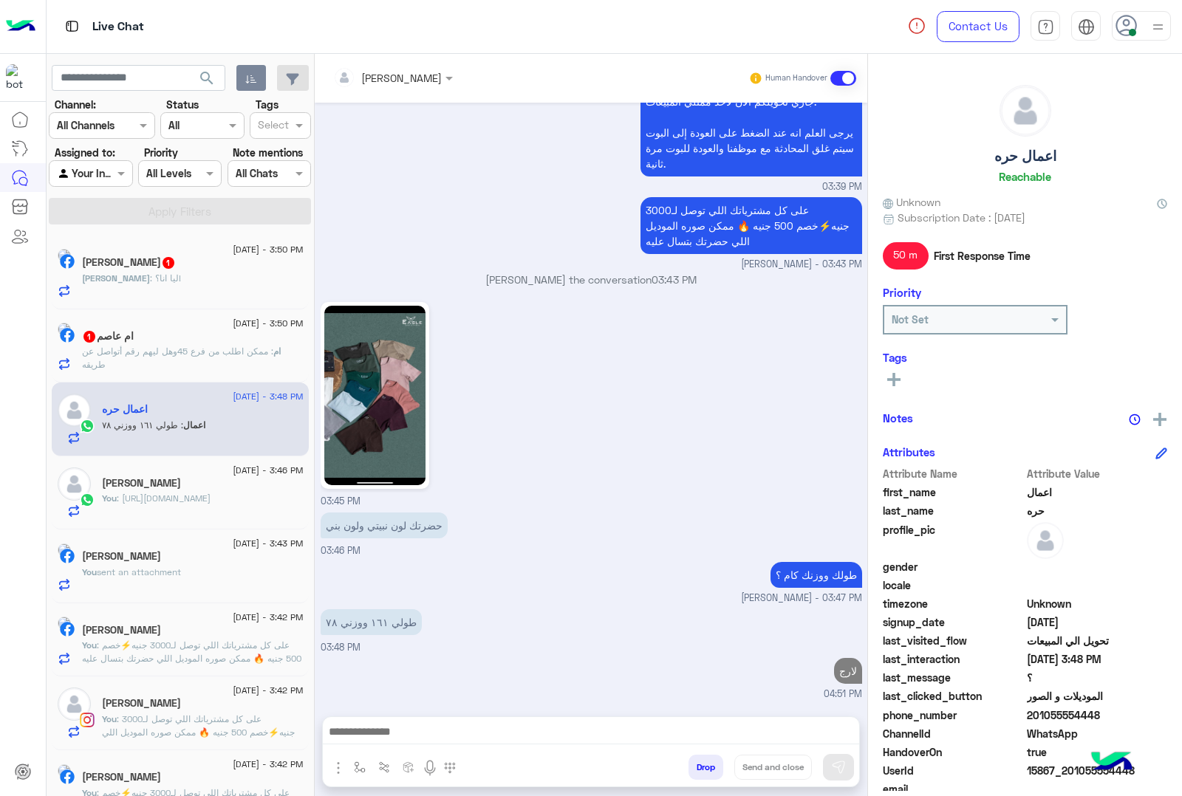
click at [176, 278] on div "[PERSON_NAME] : ليا انا؟!" at bounding box center [193, 285] width 222 height 26
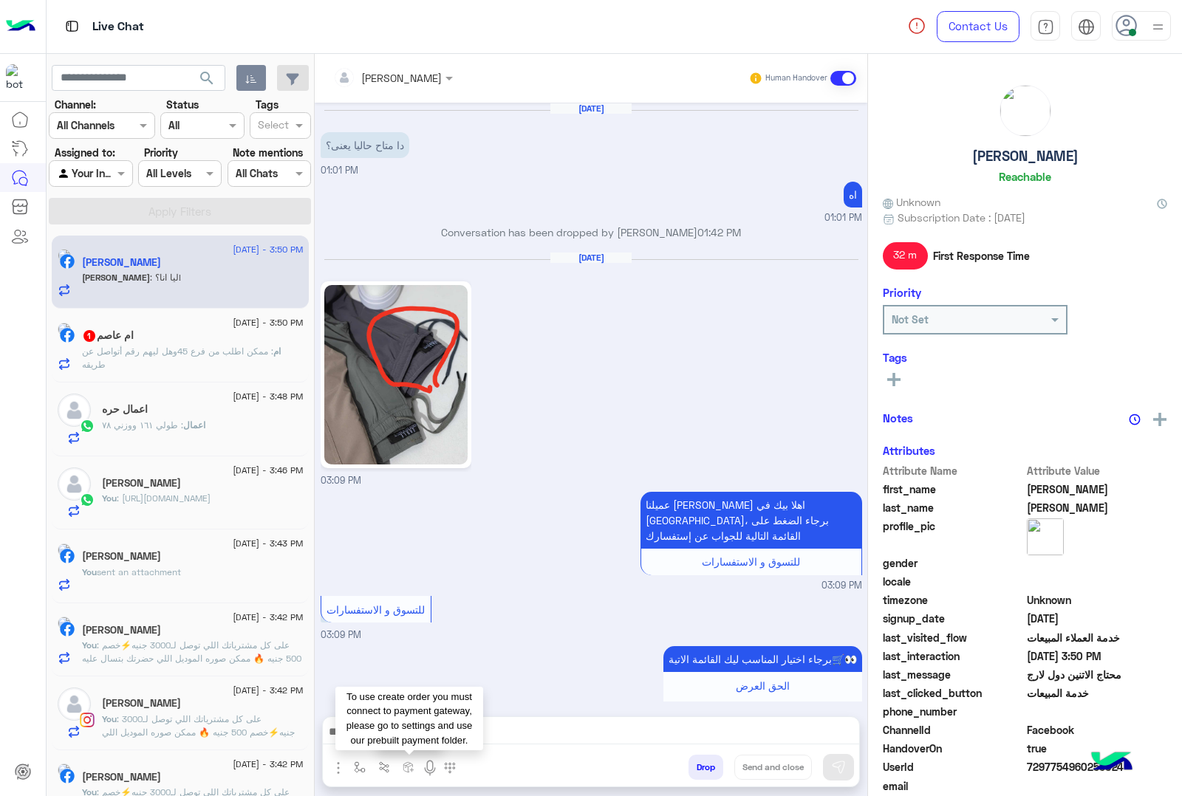
scroll to position [1985, 0]
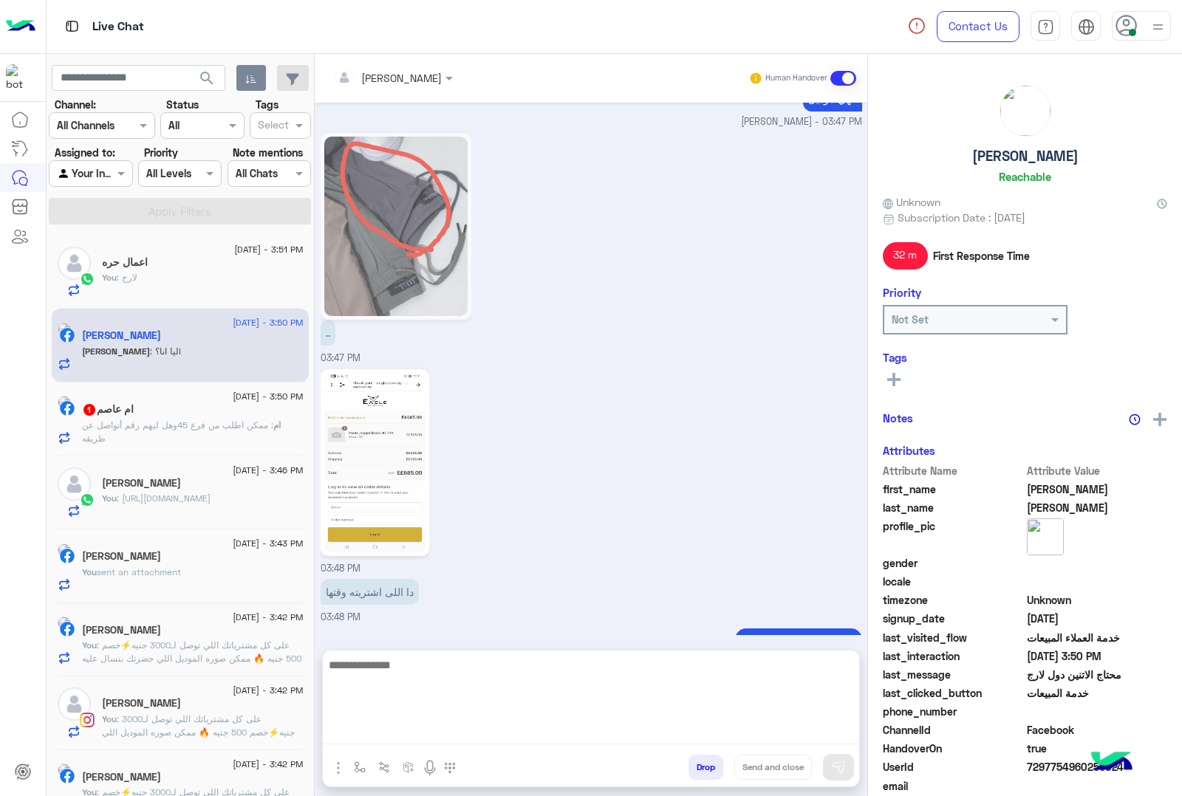
click at [416, 726] on textarea at bounding box center [591, 700] width 536 height 89
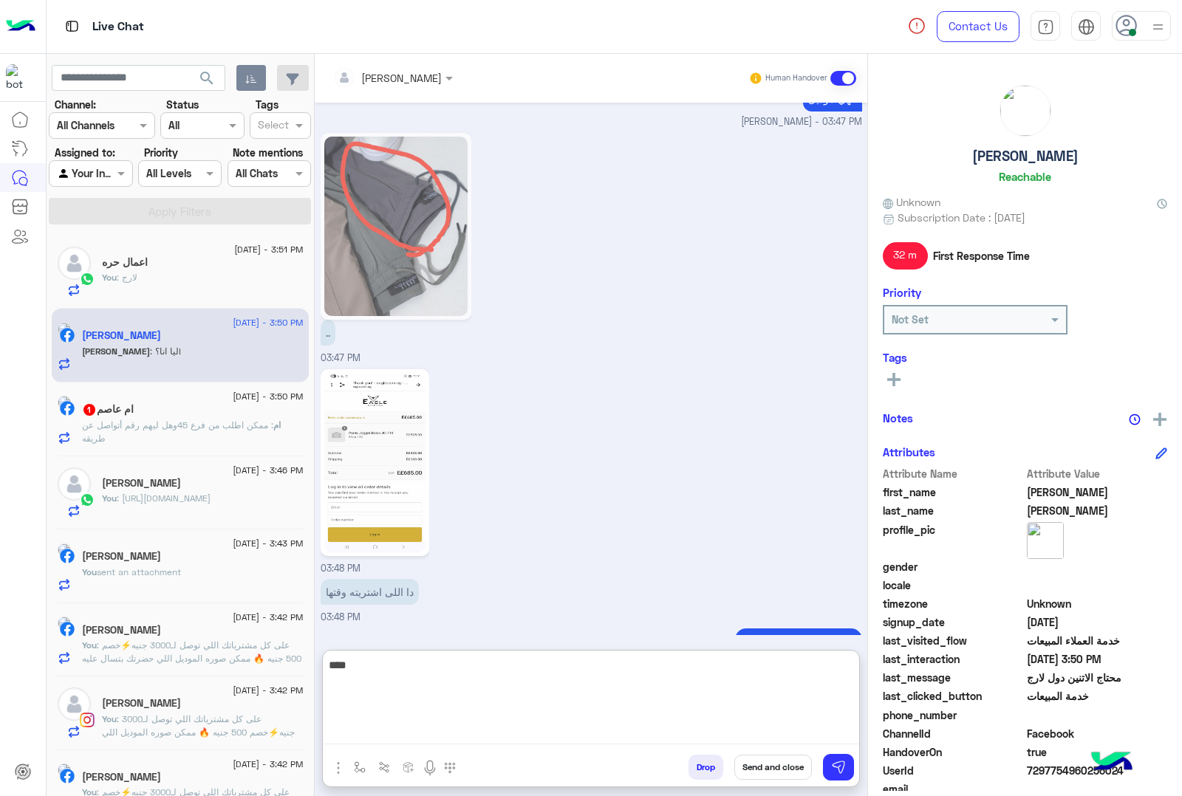
type textarea "****"
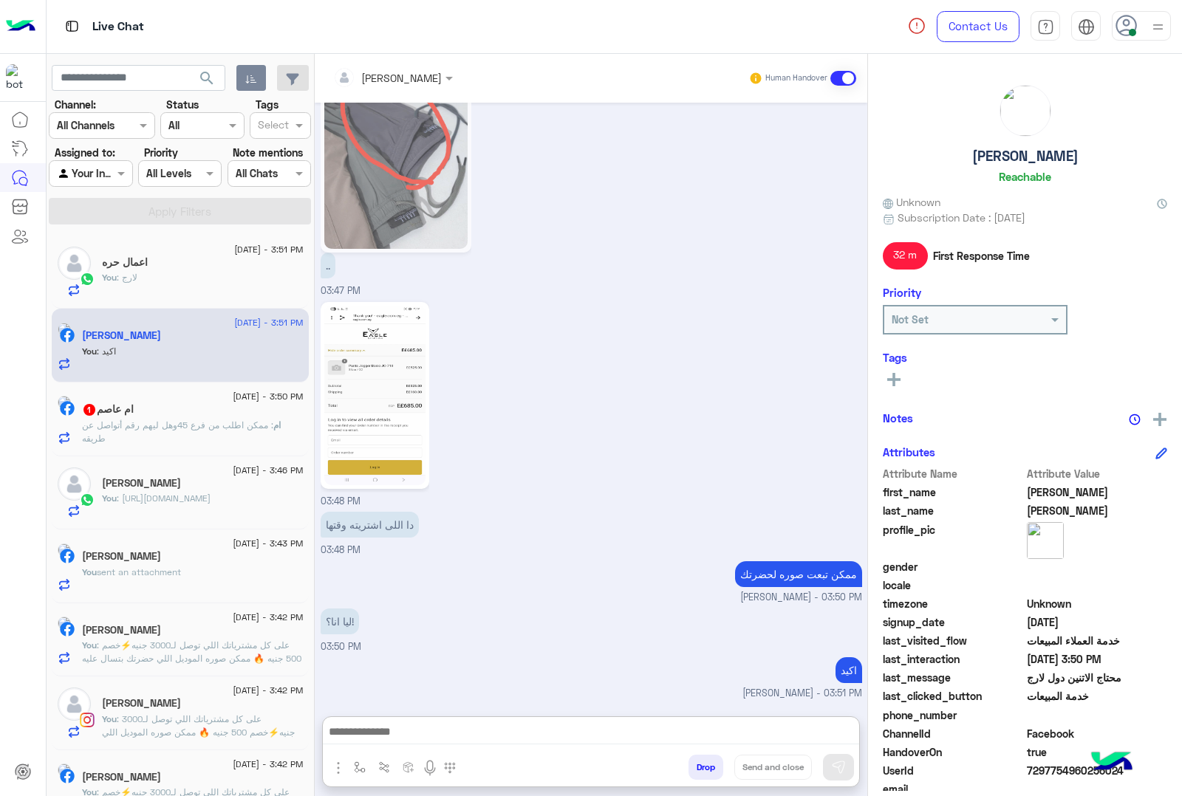
click at [235, 426] on span ": ممكن اطلب من فرع 45وهل ليهم رقم أتواصل عن طريقه" at bounding box center [177, 432] width 191 height 24
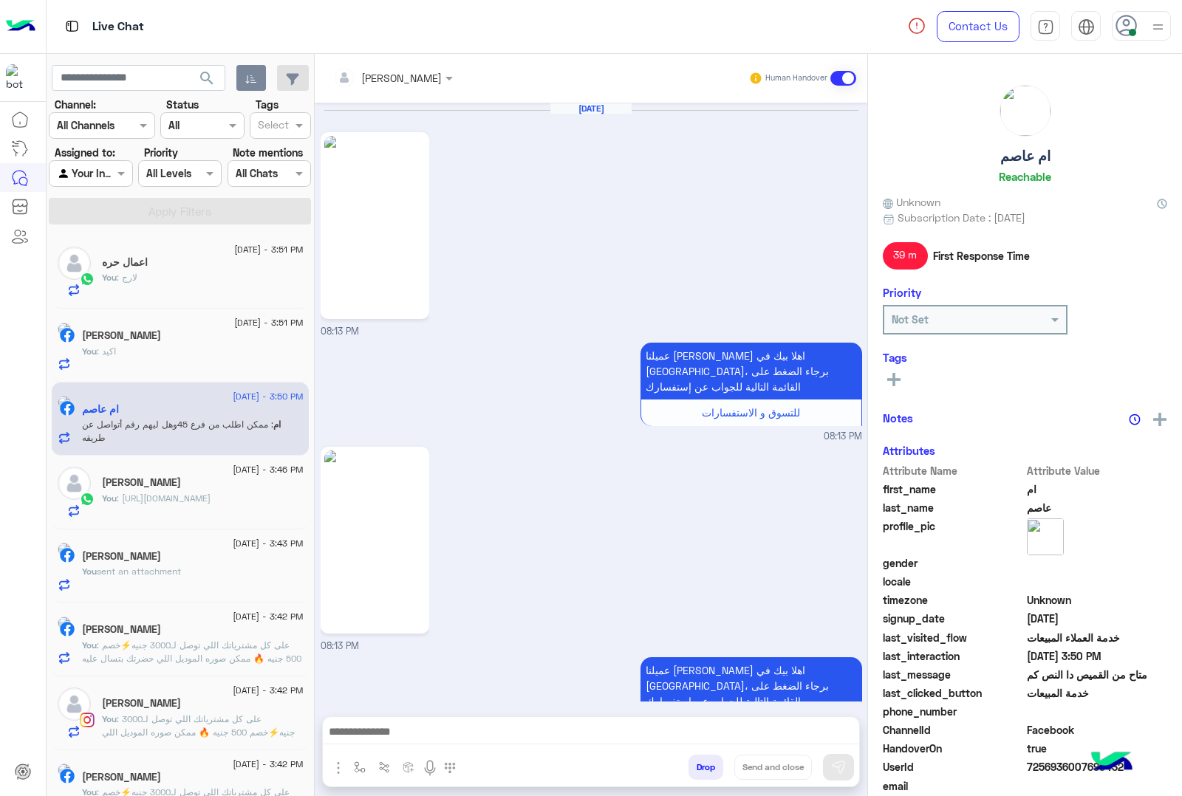
scroll to position [2037, 0]
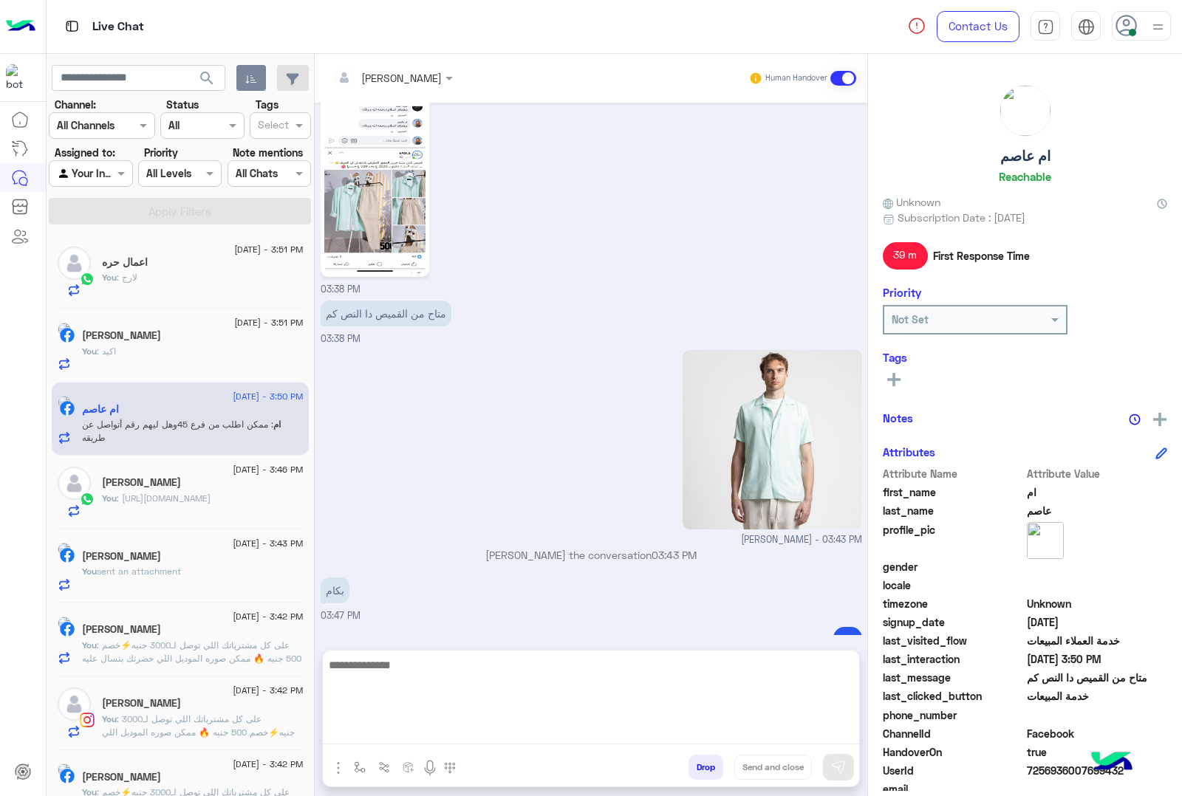
click at [414, 729] on textarea at bounding box center [591, 700] width 536 height 89
type textarea "**********"
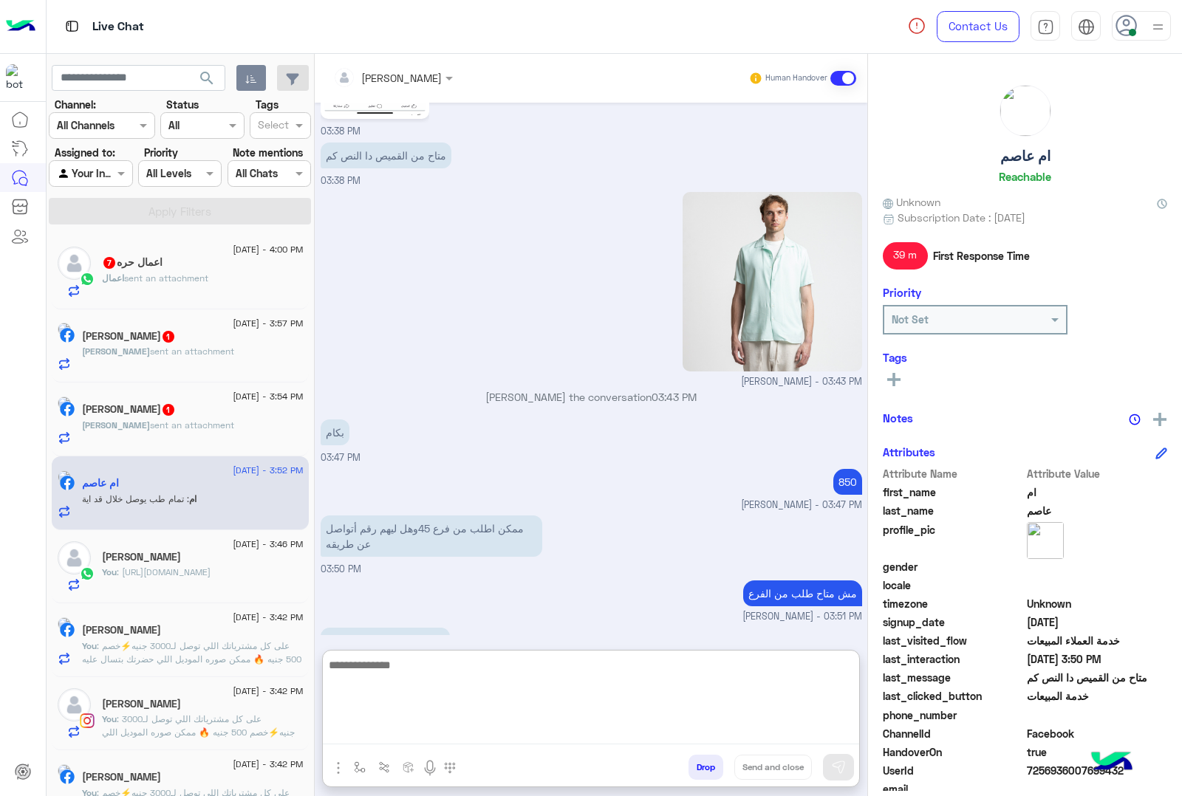
scroll to position [2199, 0]
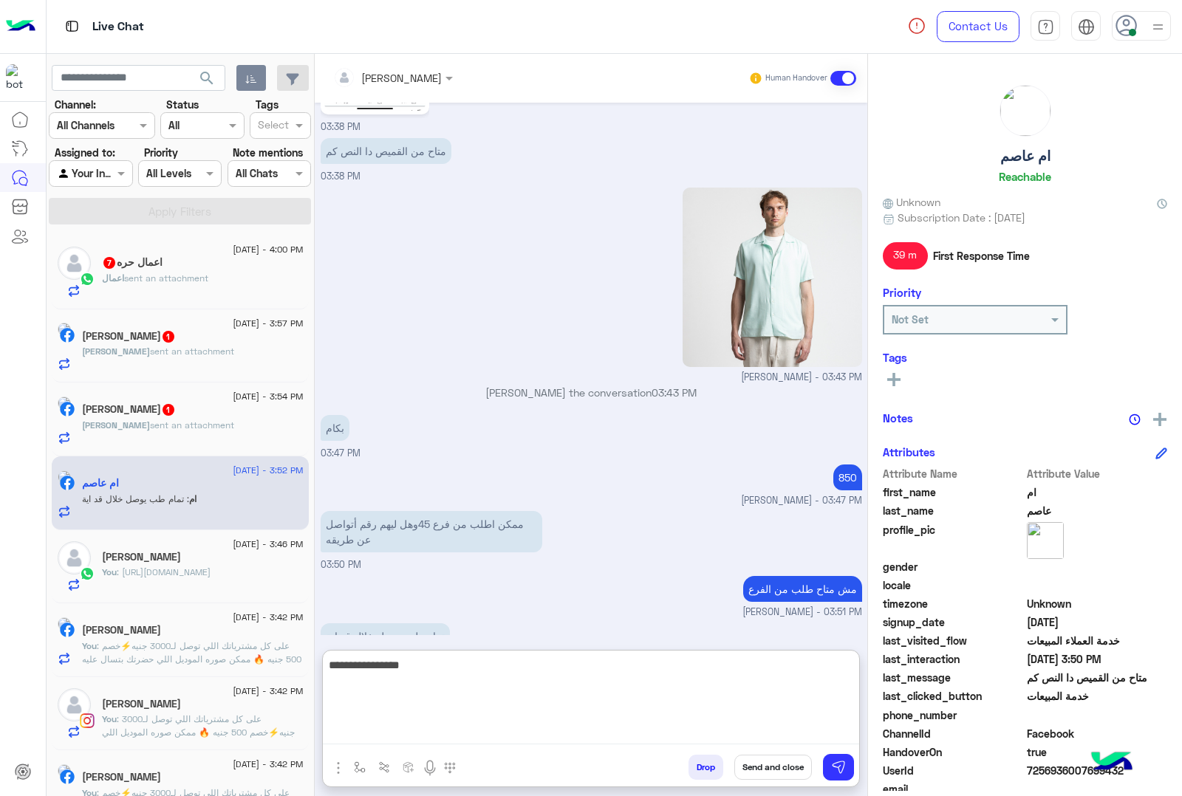
type textarea "**********"
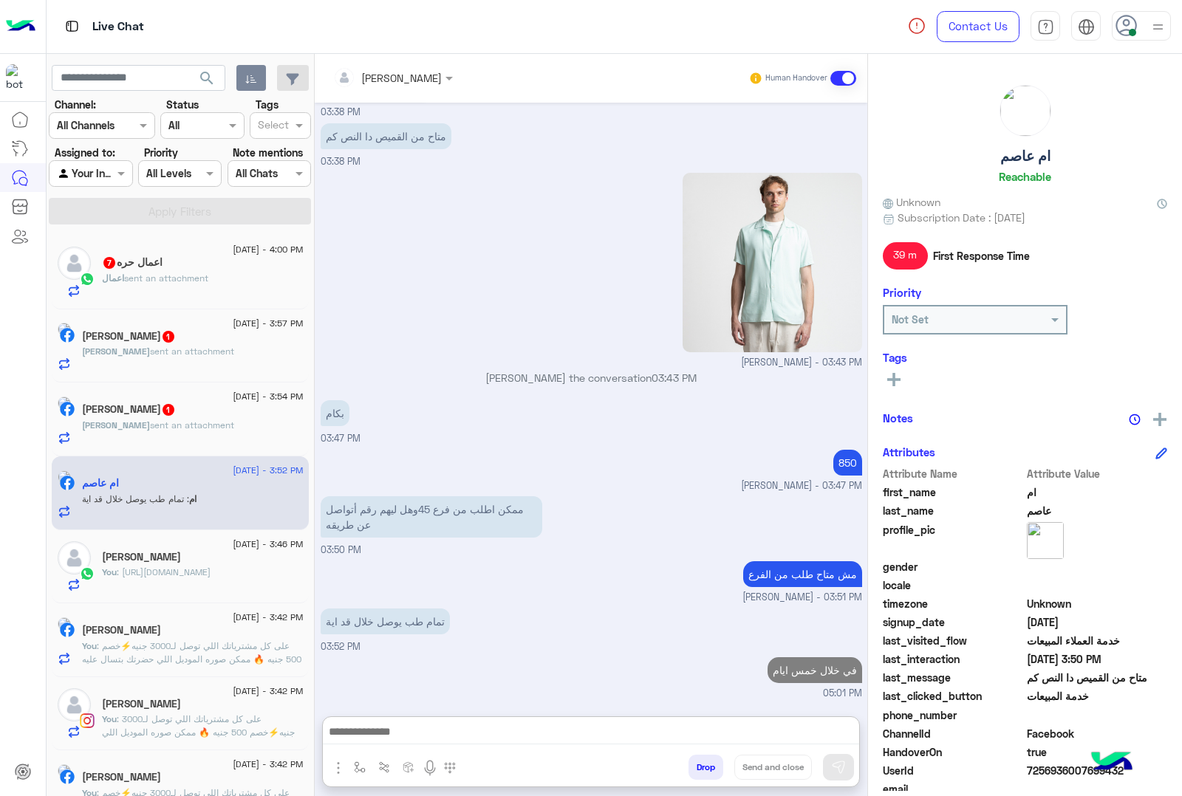
click at [123, 429] on span "[PERSON_NAME]" at bounding box center [116, 425] width 68 height 11
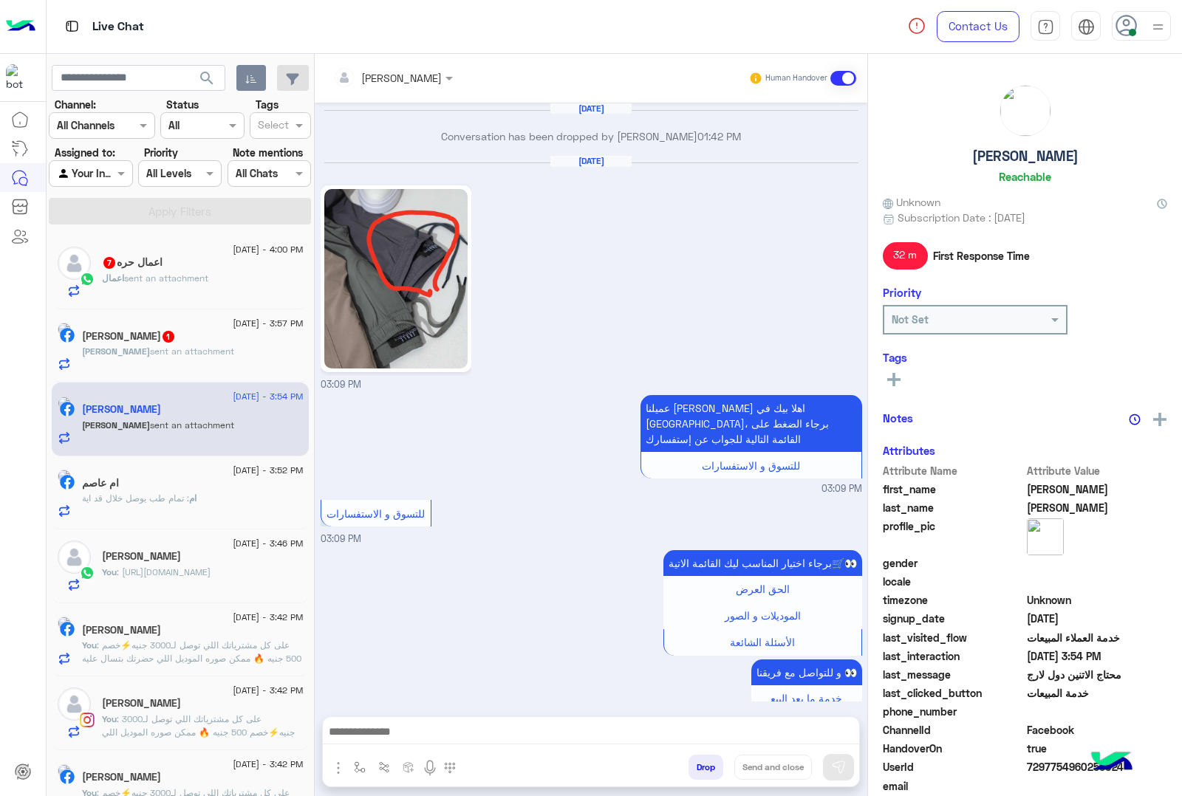
scroll to position [2147, 0]
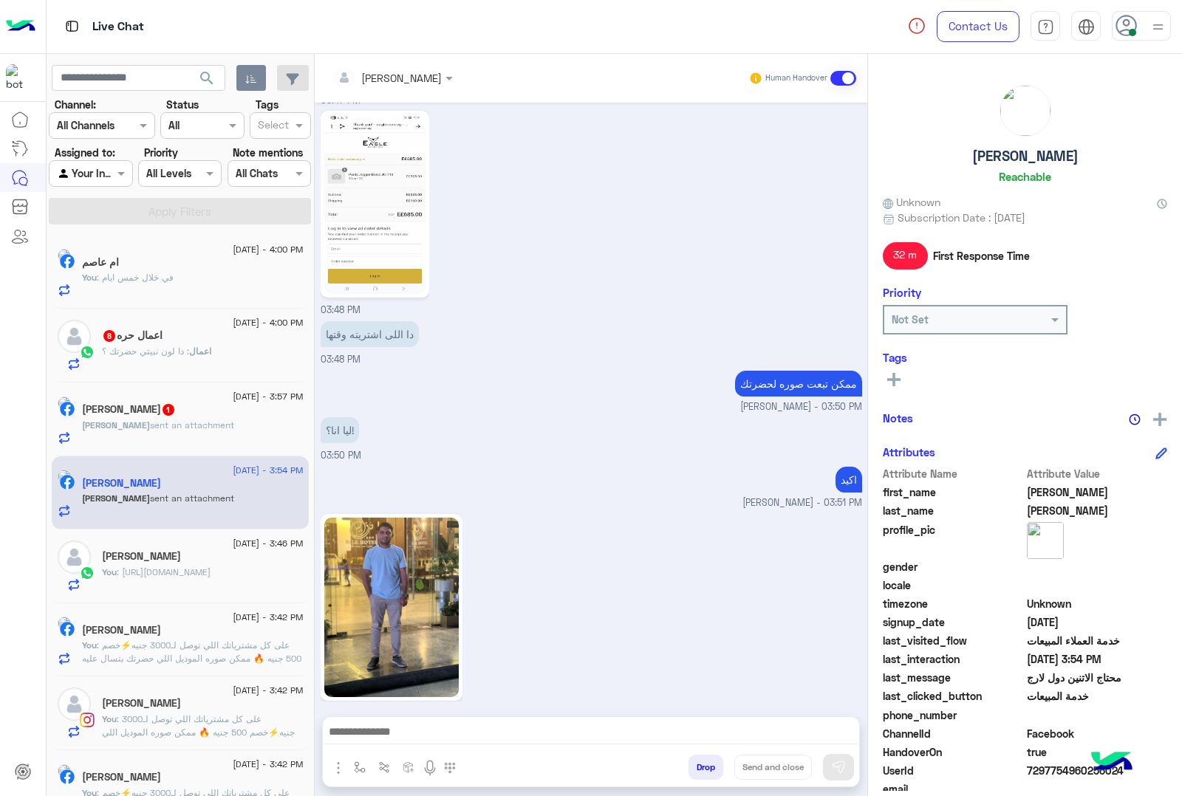
click at [382, 587] on img at bounding box center [391, 608] width 134 height 180
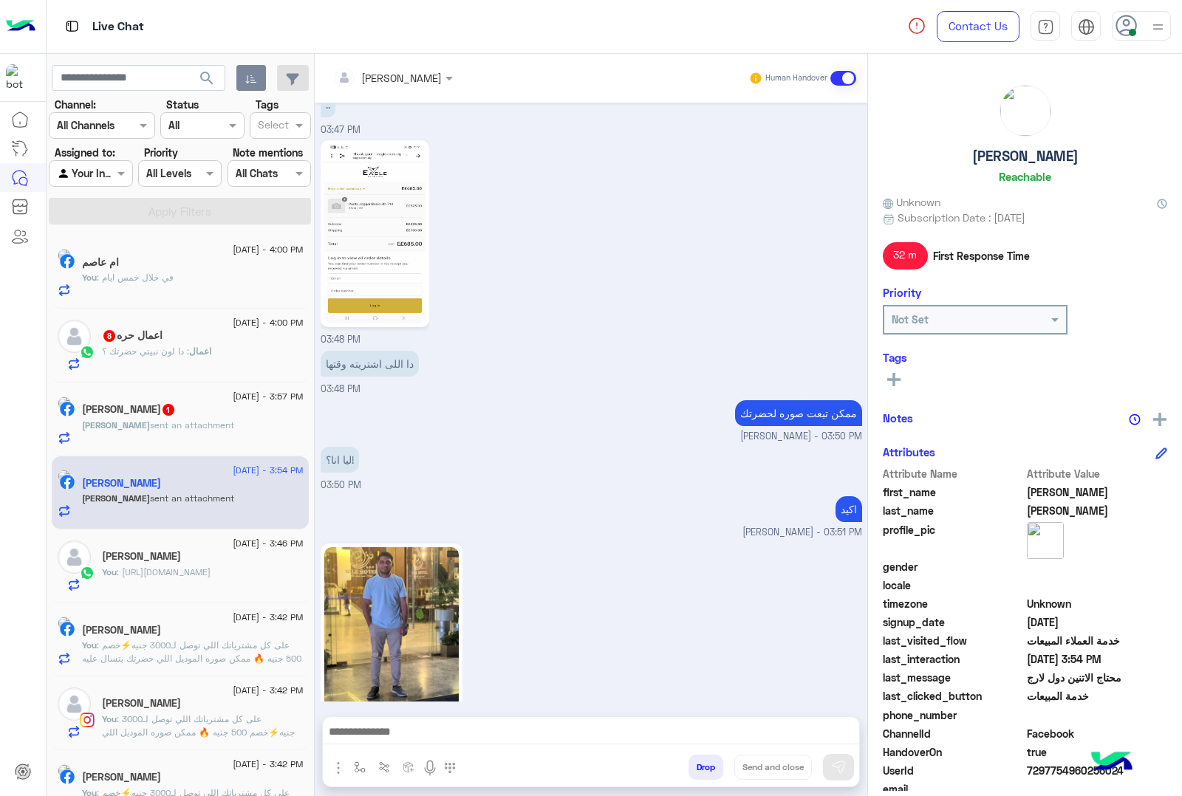
scroll to position [2146, 0]
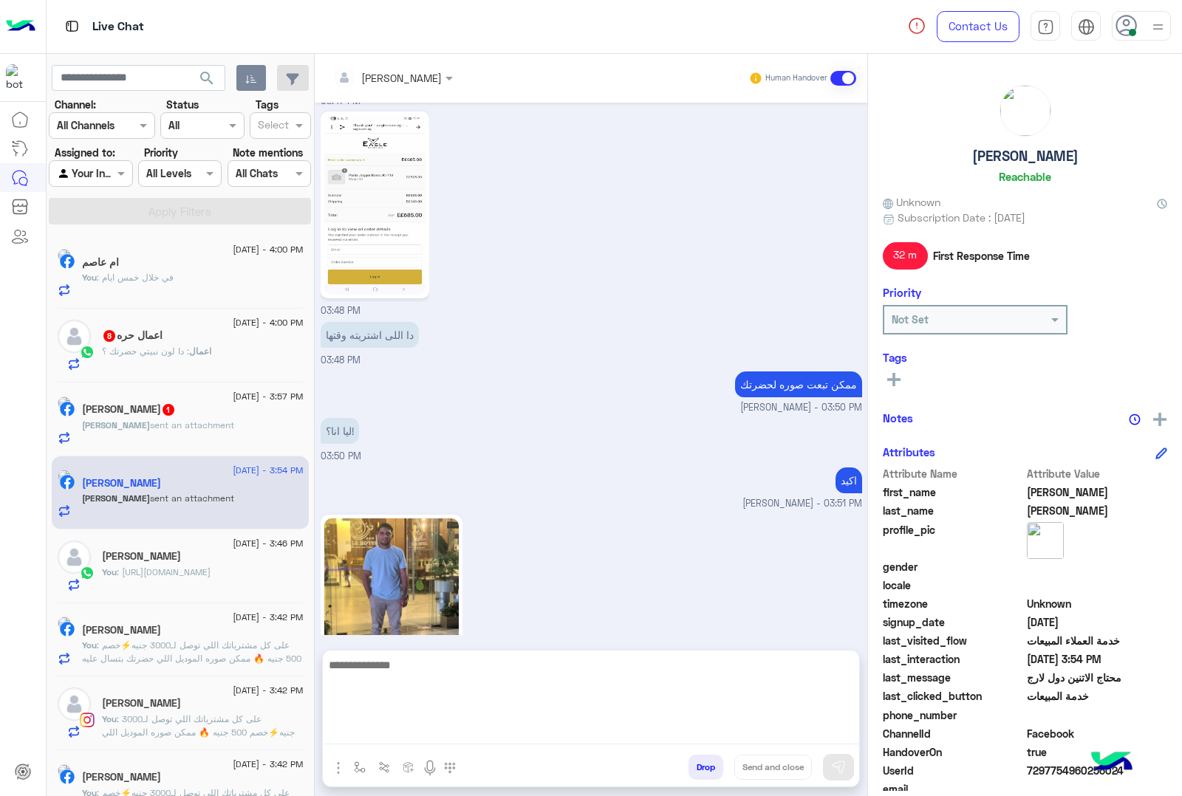
click at [385, 739] on textarea at bounding box center [591, 700] width 536 height 89
type textarea "**********"
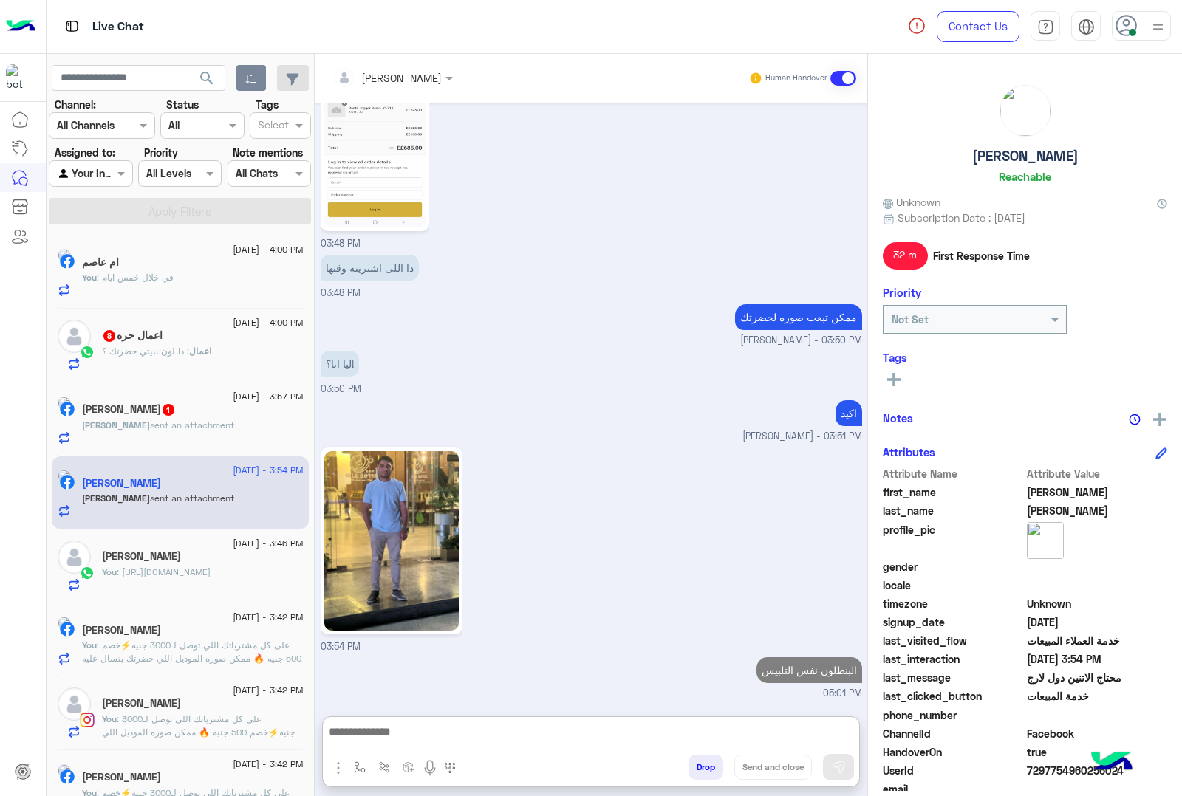
click at [160, 358] on p "اعمال : دا لون نبيتي حضرتك ؟" at bounding box center [156, 351] width 109 height 13
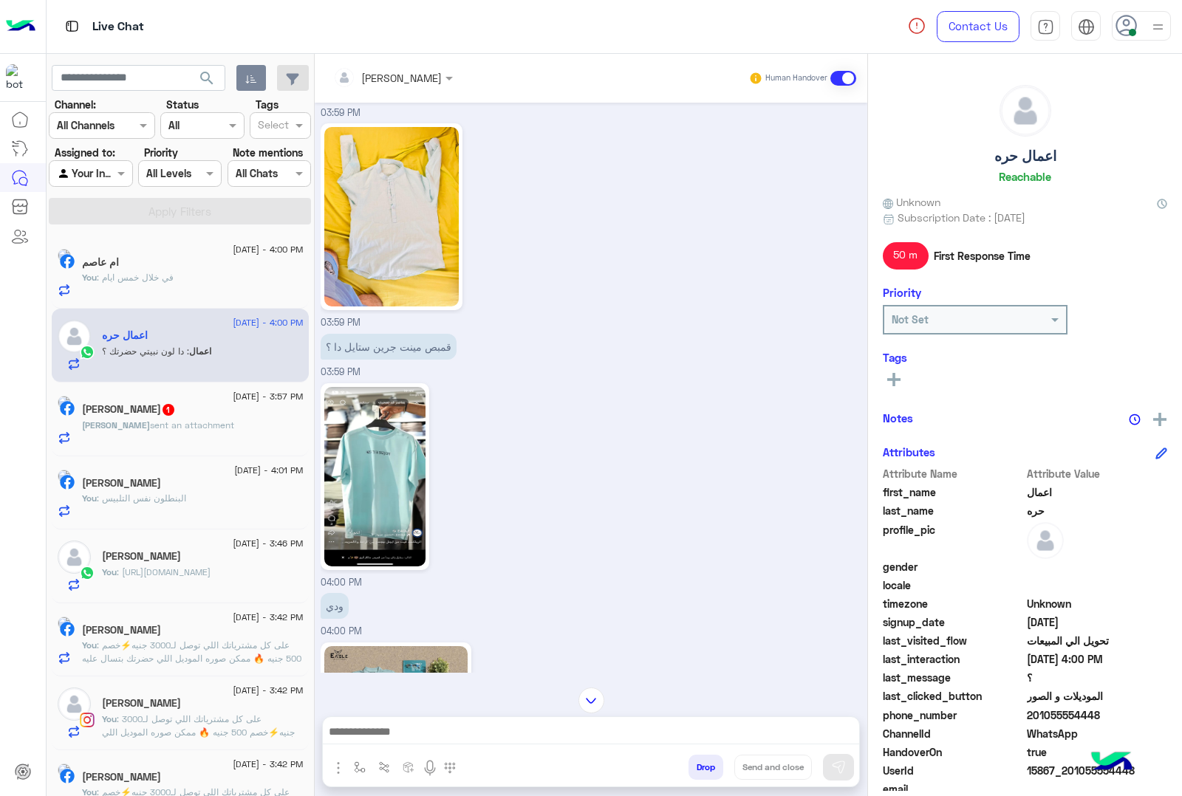
scroll to position [1368, 0]
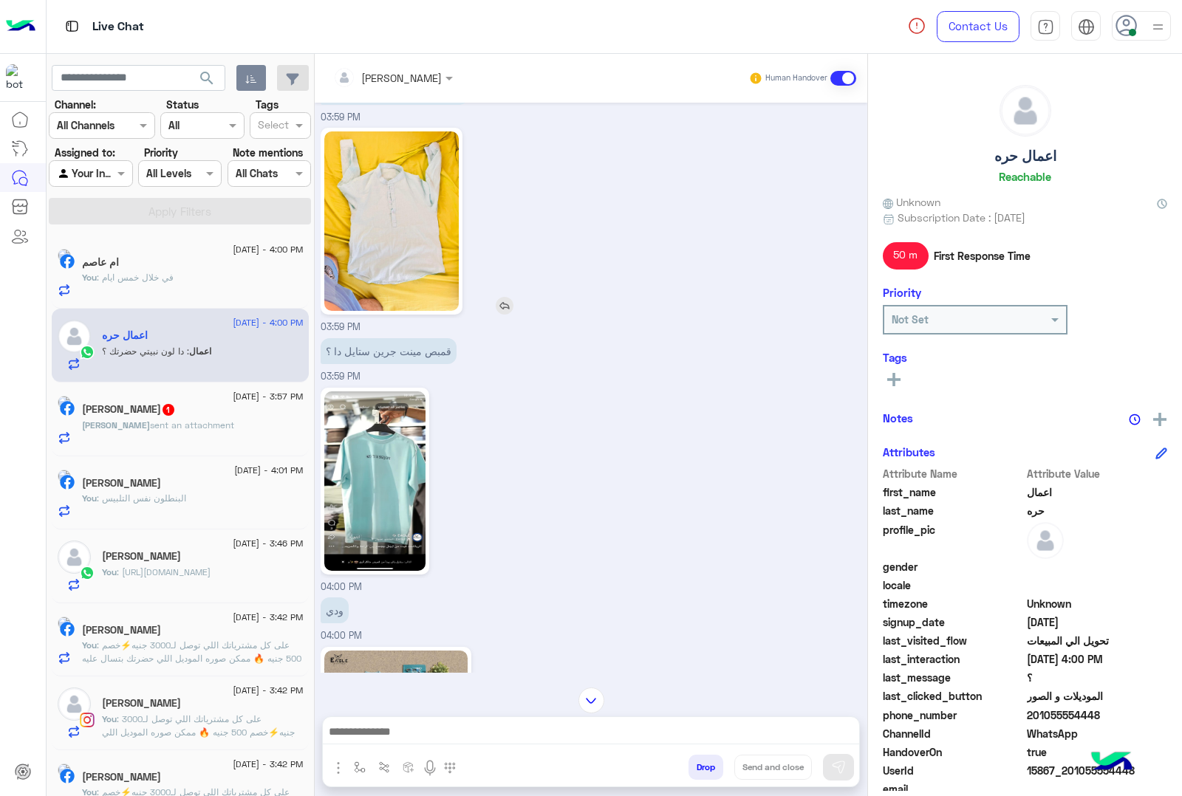
click at [381, 247] on img at bounding box center [391, 221] width 134 height 180
click at [504, 297] on img at bounding box center [505, 306] width 18 height 18
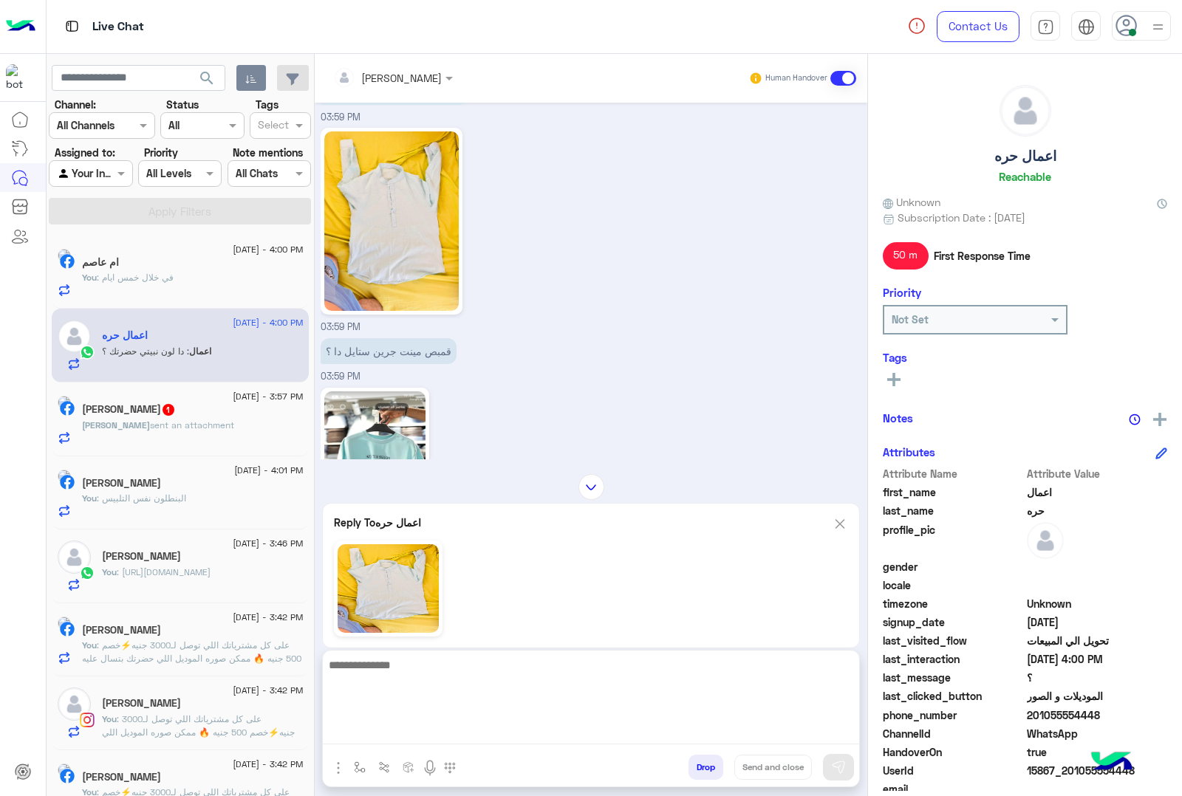
click at [370, 737] on textarea at bounding box center [591, 700] width 536 height 89
type textarea "*******"
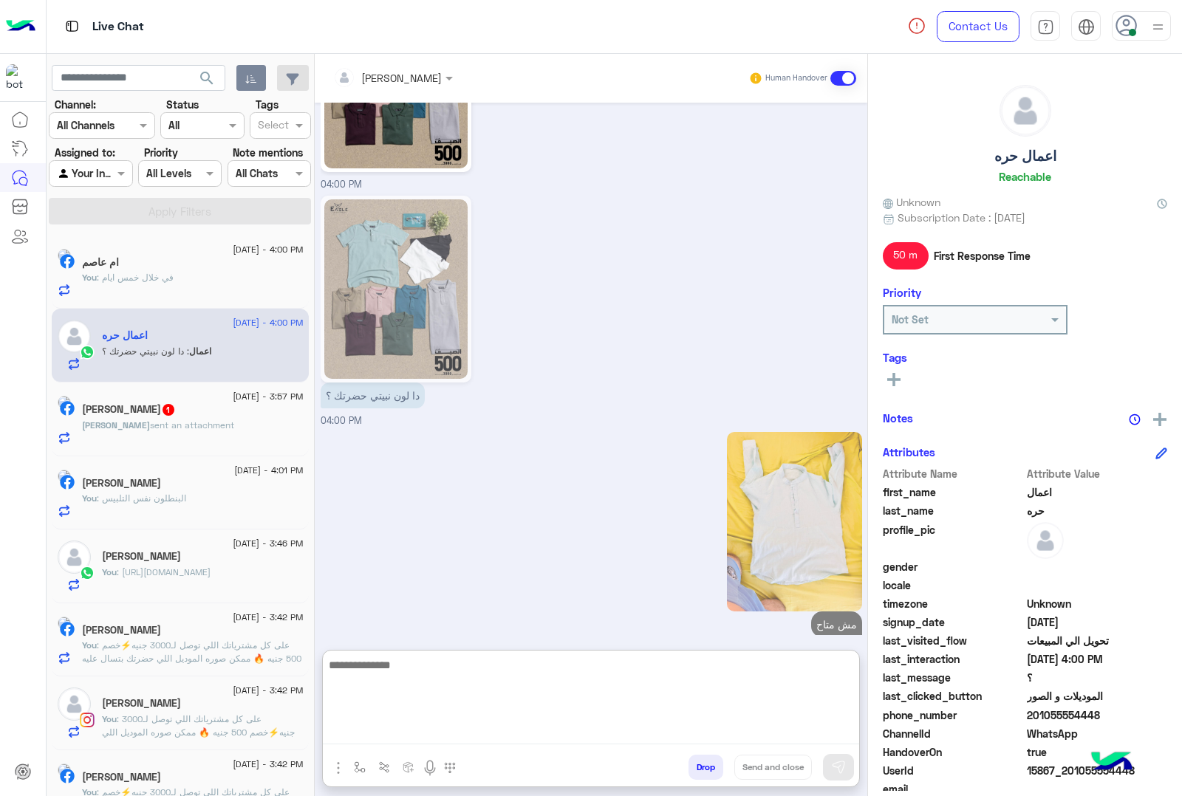
scroll to position [1938, 0]
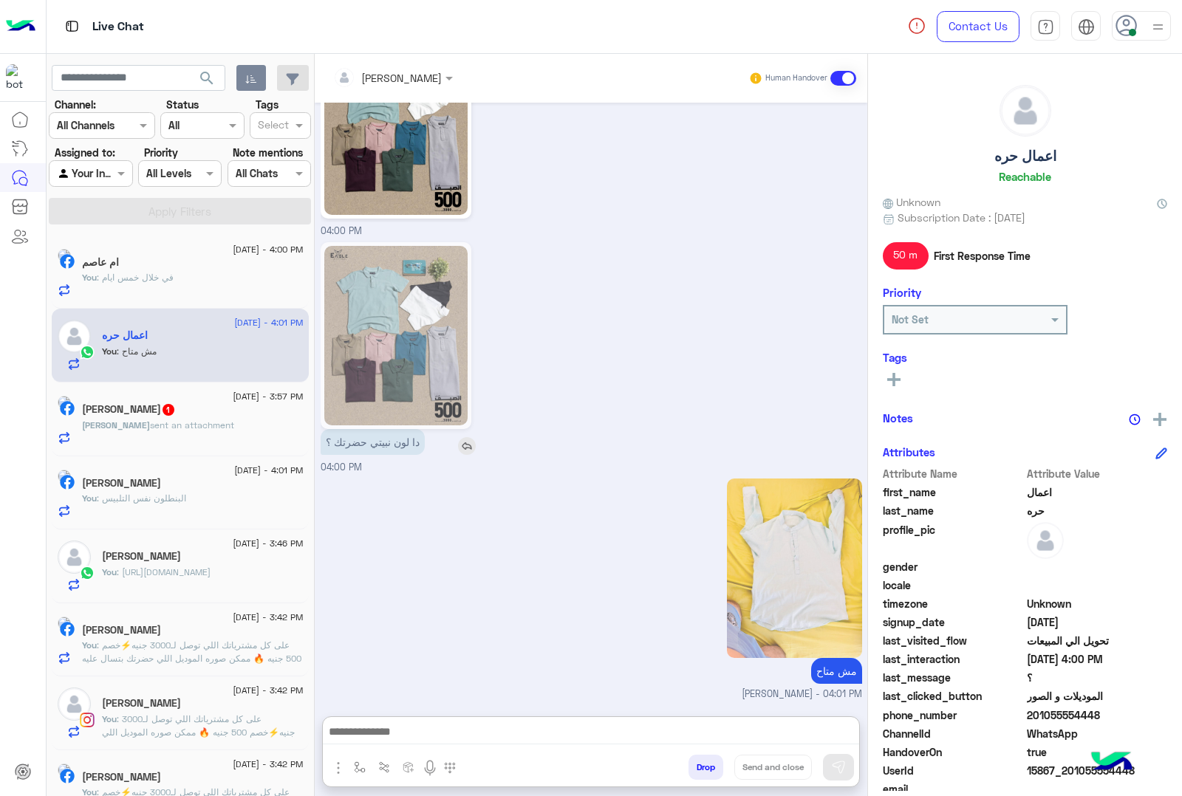
click at [467, 475] on div "مش [PERSON_NAME] - 04:01 PM" at bounding box center [592, 588] width 542 height 227
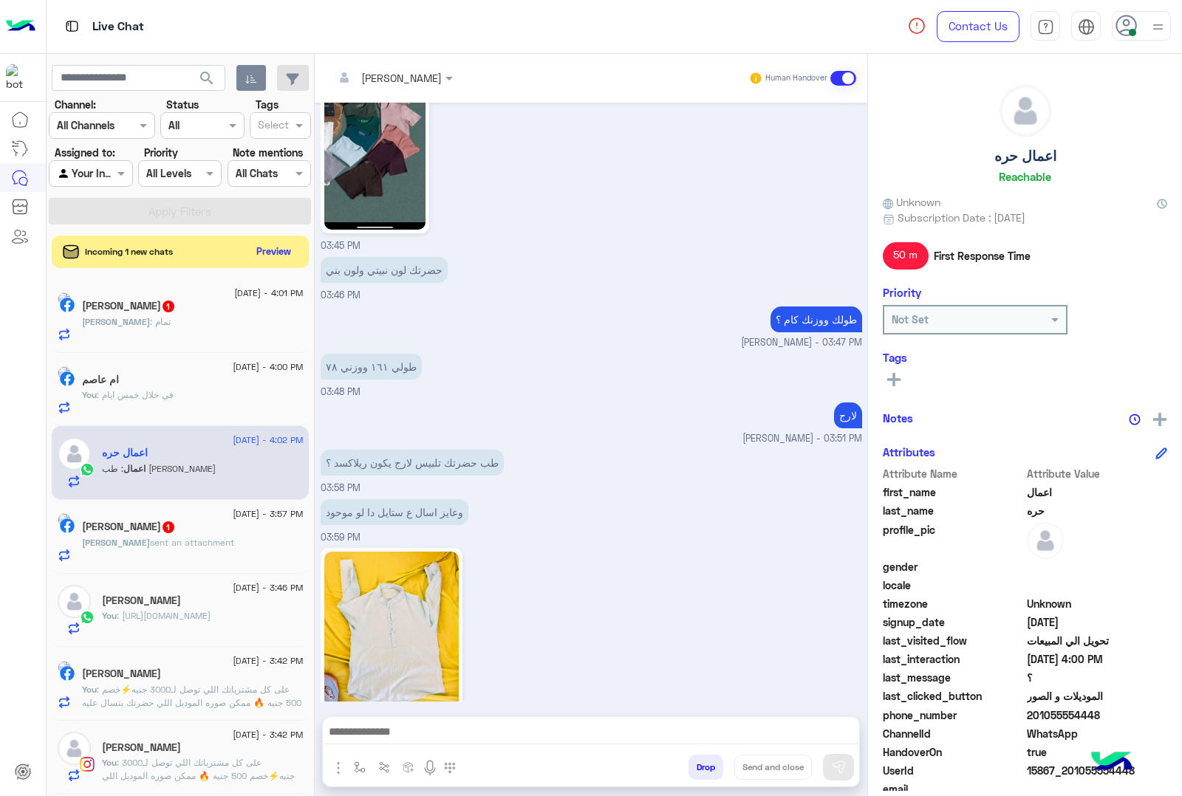
scroll to position [2039, 0]
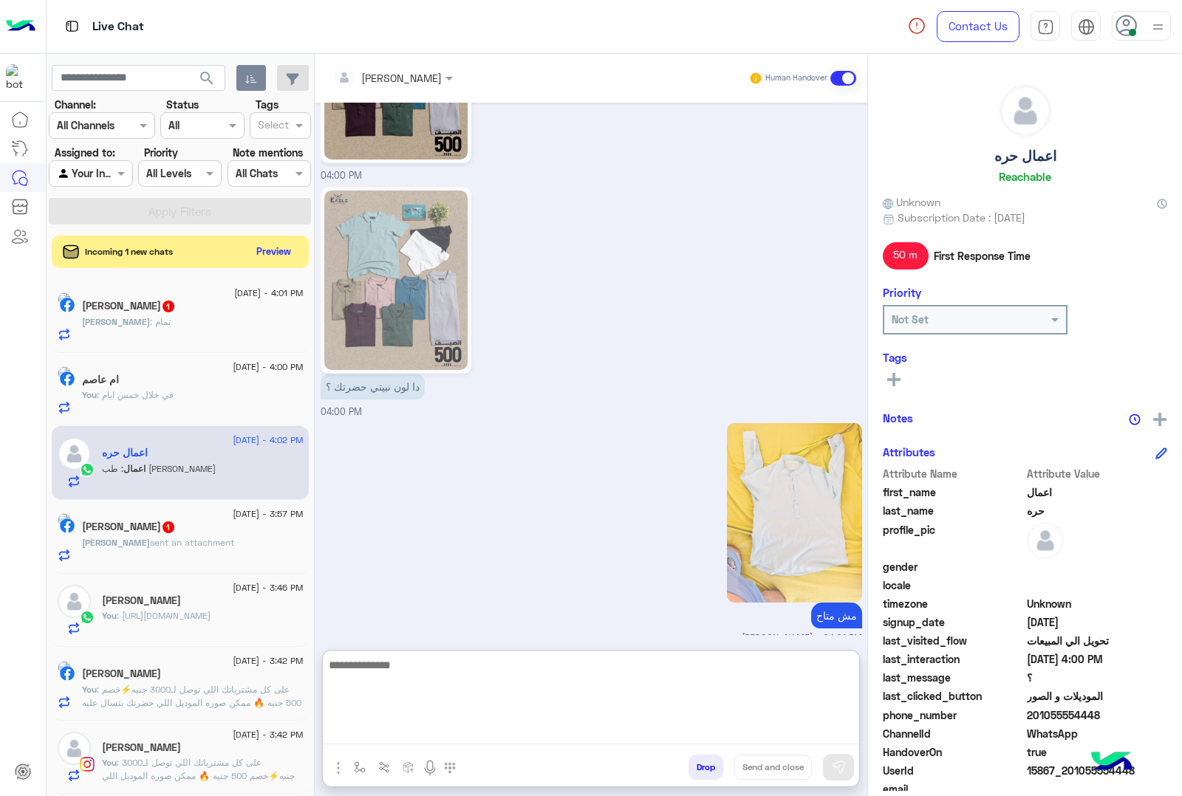
click at [420, 734] on textarea at bounding box center [591, 700] width 536 height 89
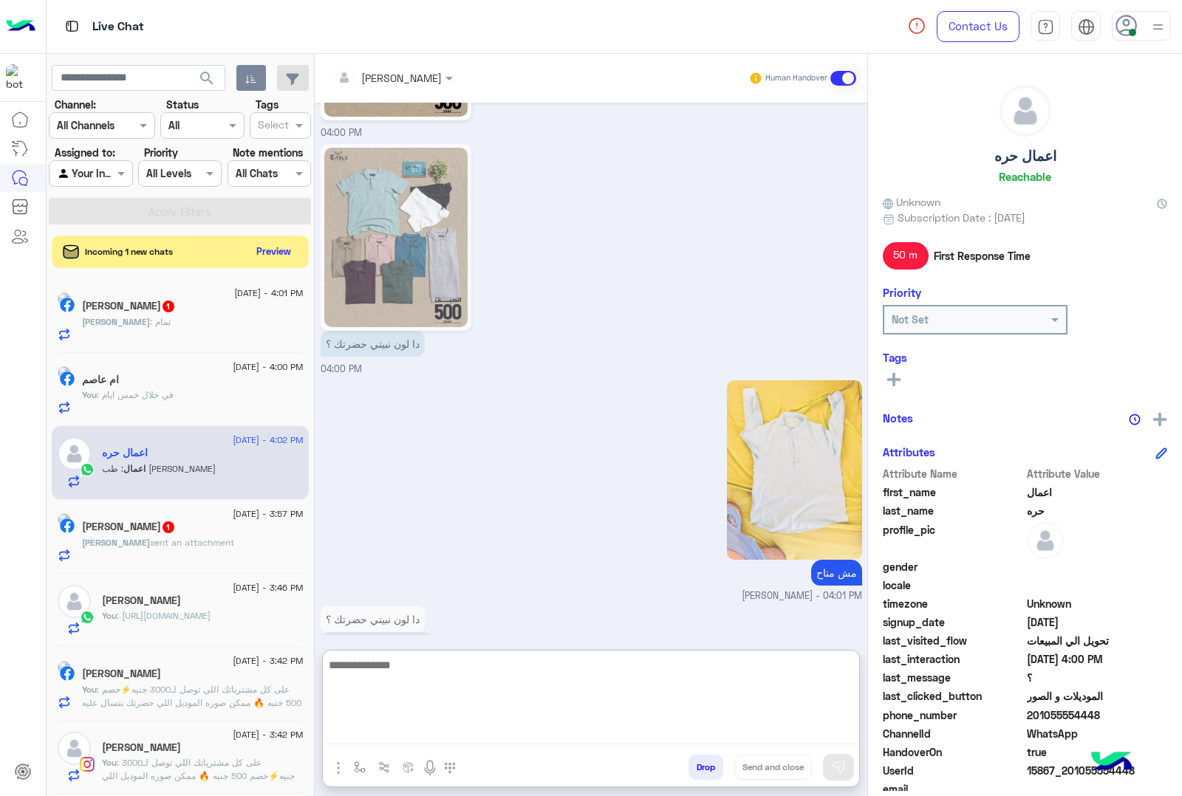
scroll to position [2105, 0]
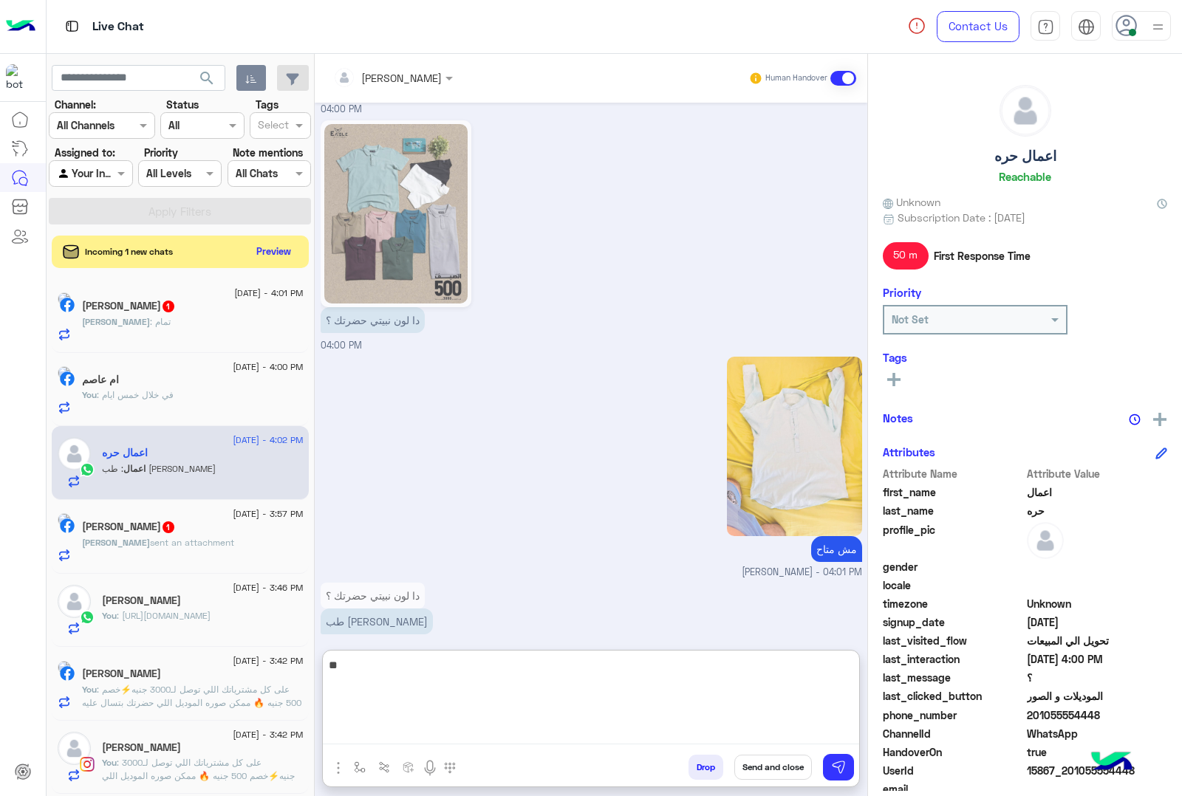
type textarea "*"
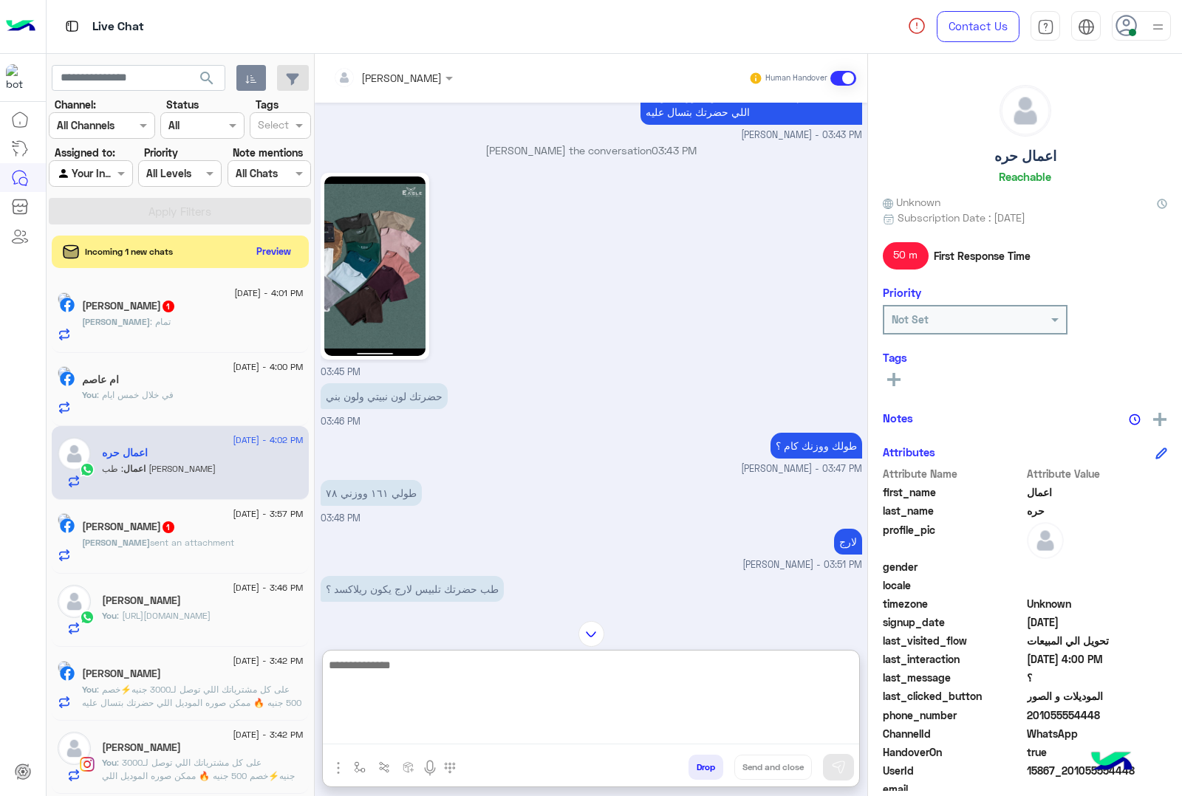
scroll to position [813, 0]
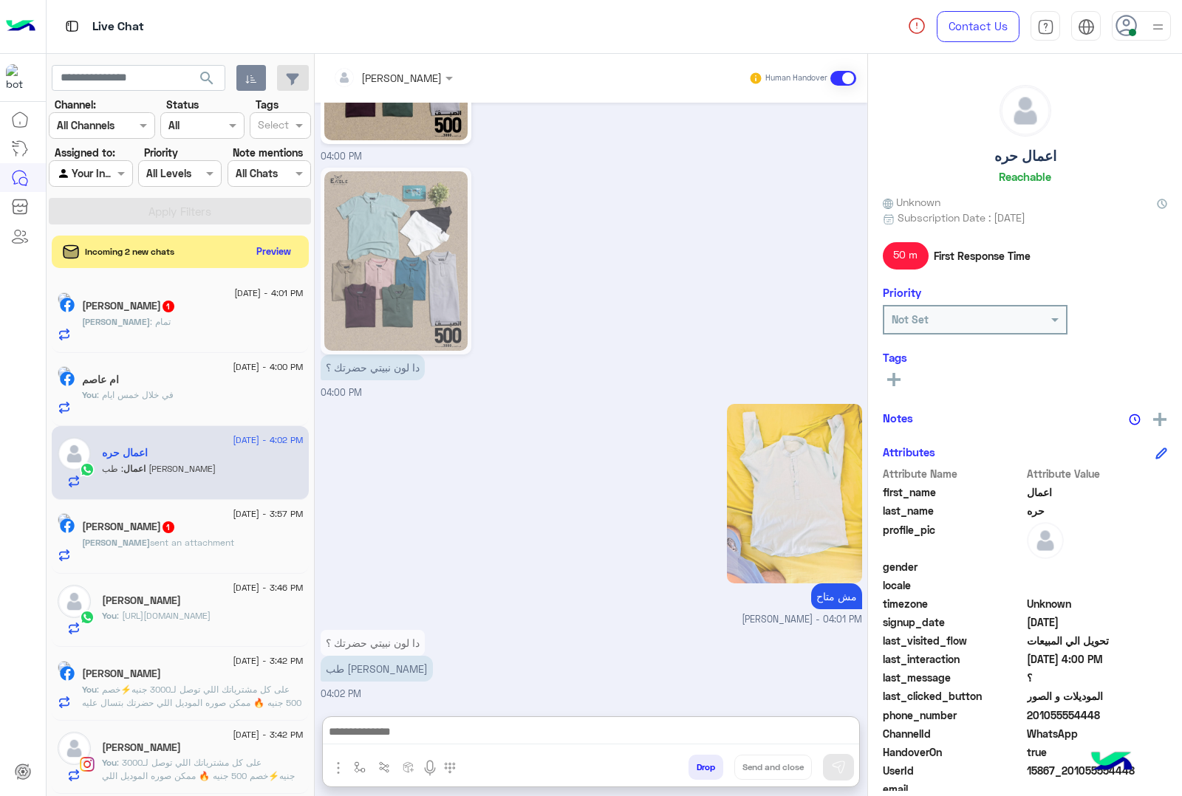
click at [421, 187] on img at bounding box center [395, 261] width 143 height 180
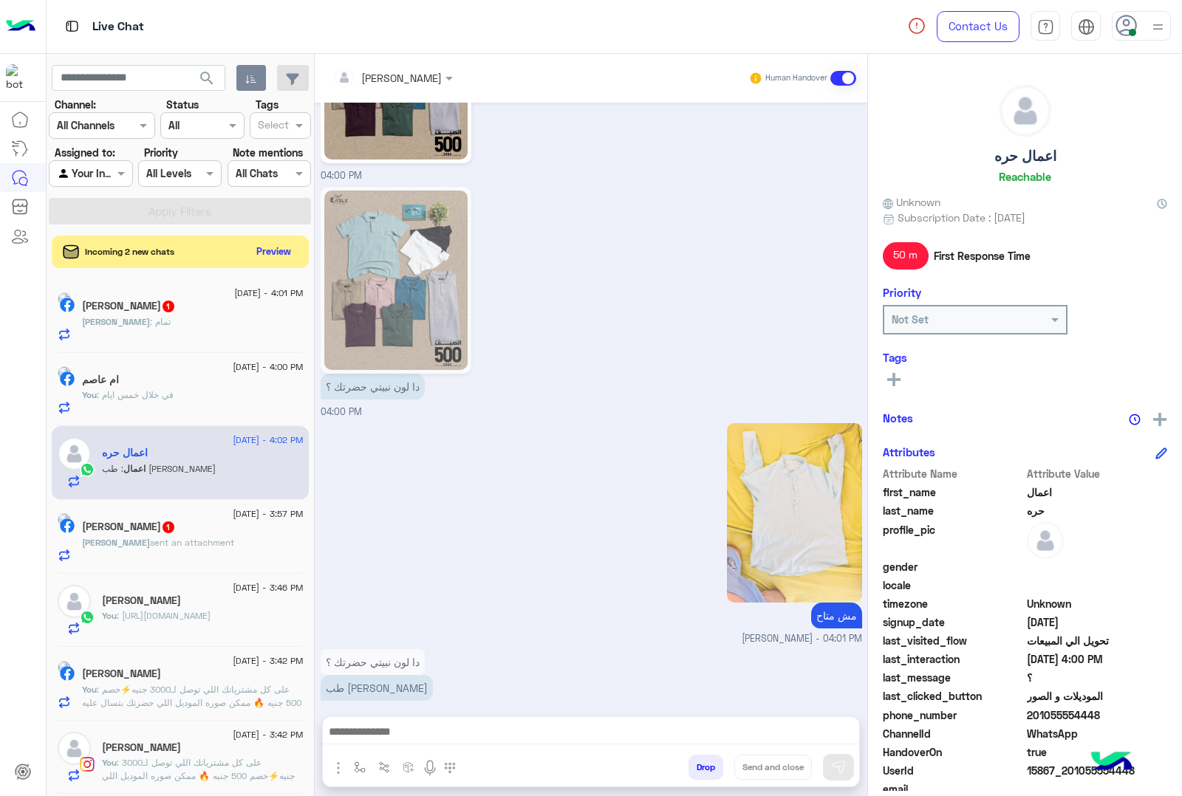
click at [445, 308] on img at bounding box center [395, 281] width 143 height 180
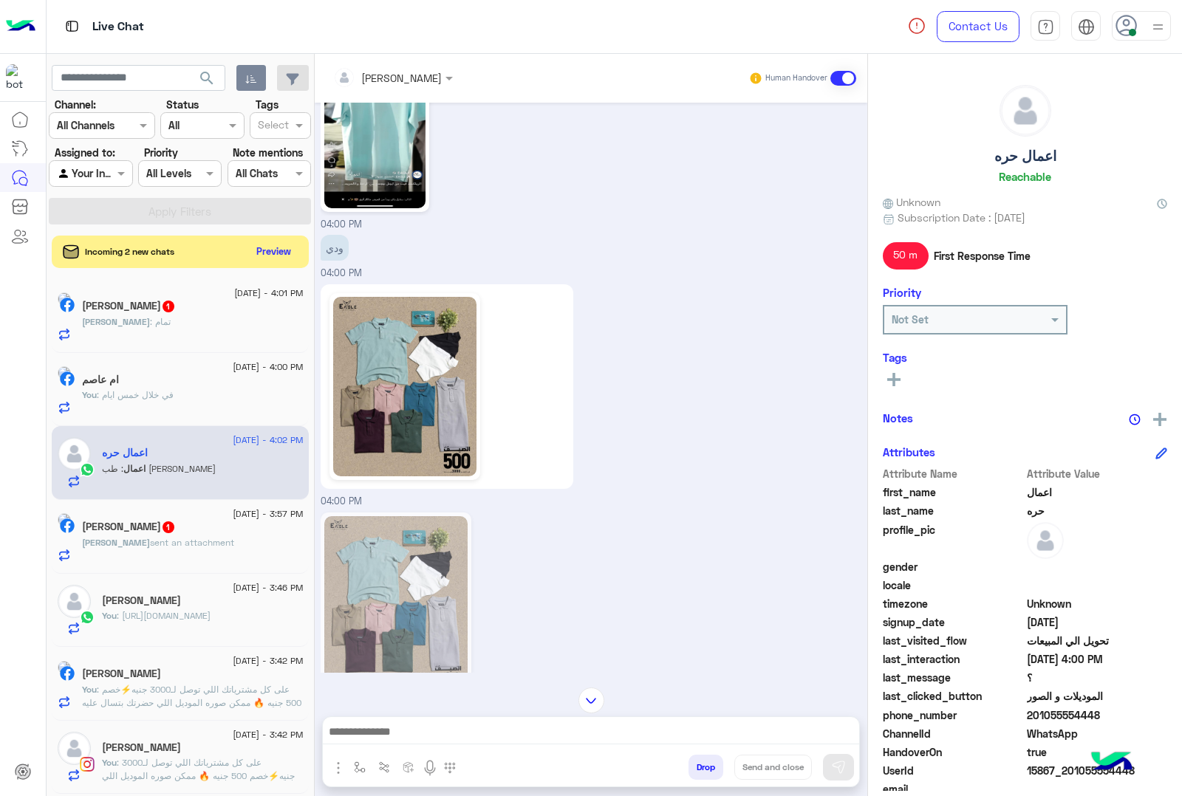
scroll to position [1712, 0]
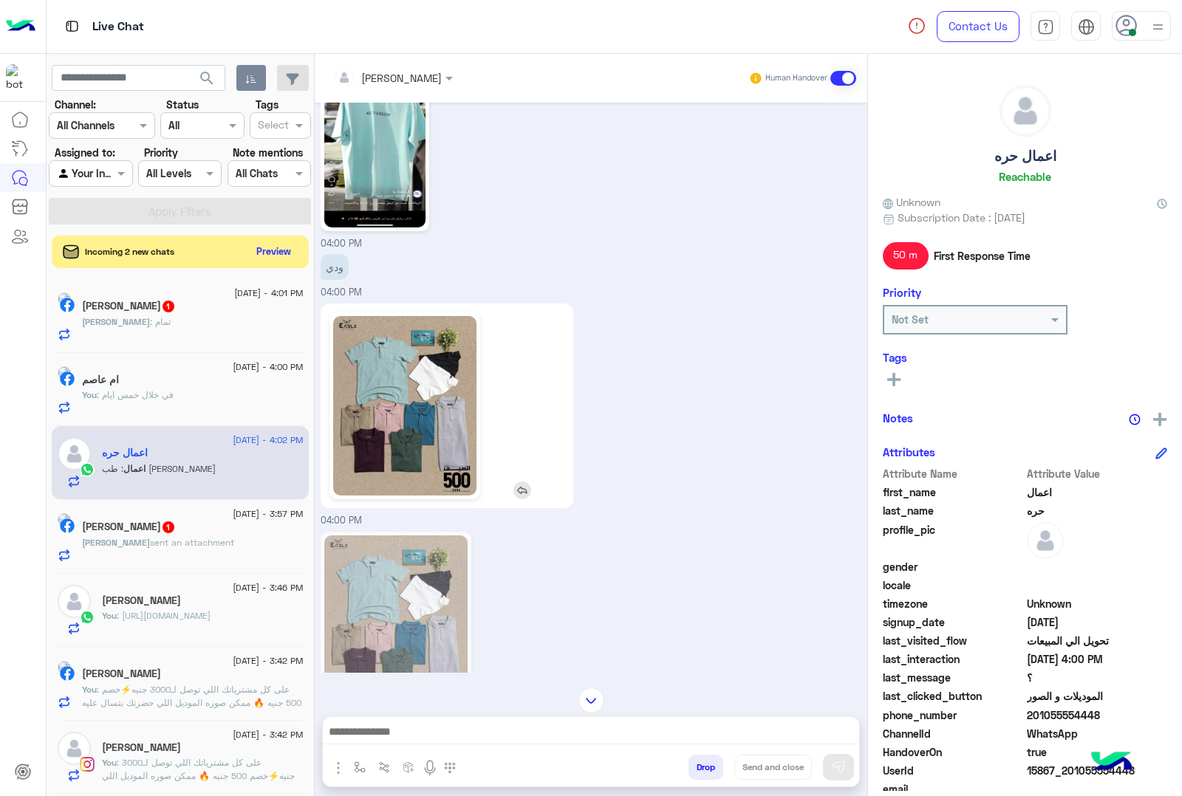
click at [426, 431] on img at bounding box center [404, 406] width 143 height 180
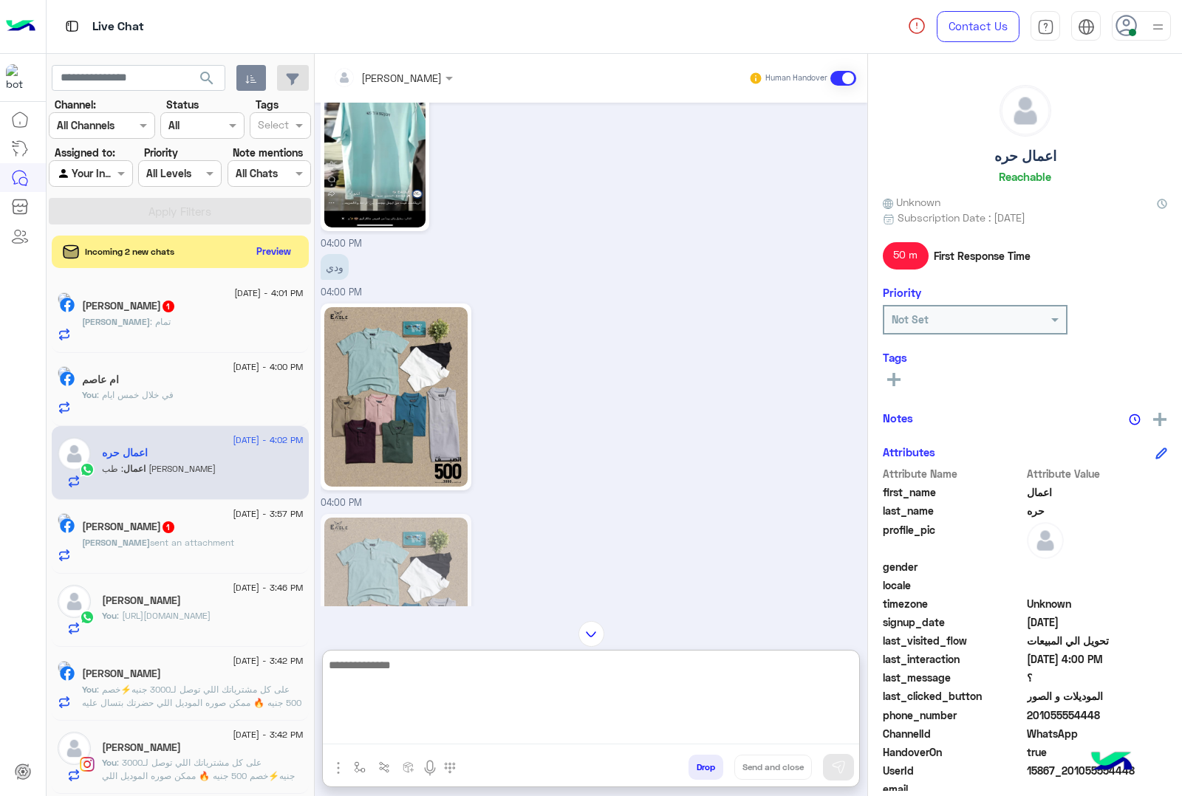
click at [389, 732] on textarea at bounding box center [591, 700] width 536 height 89
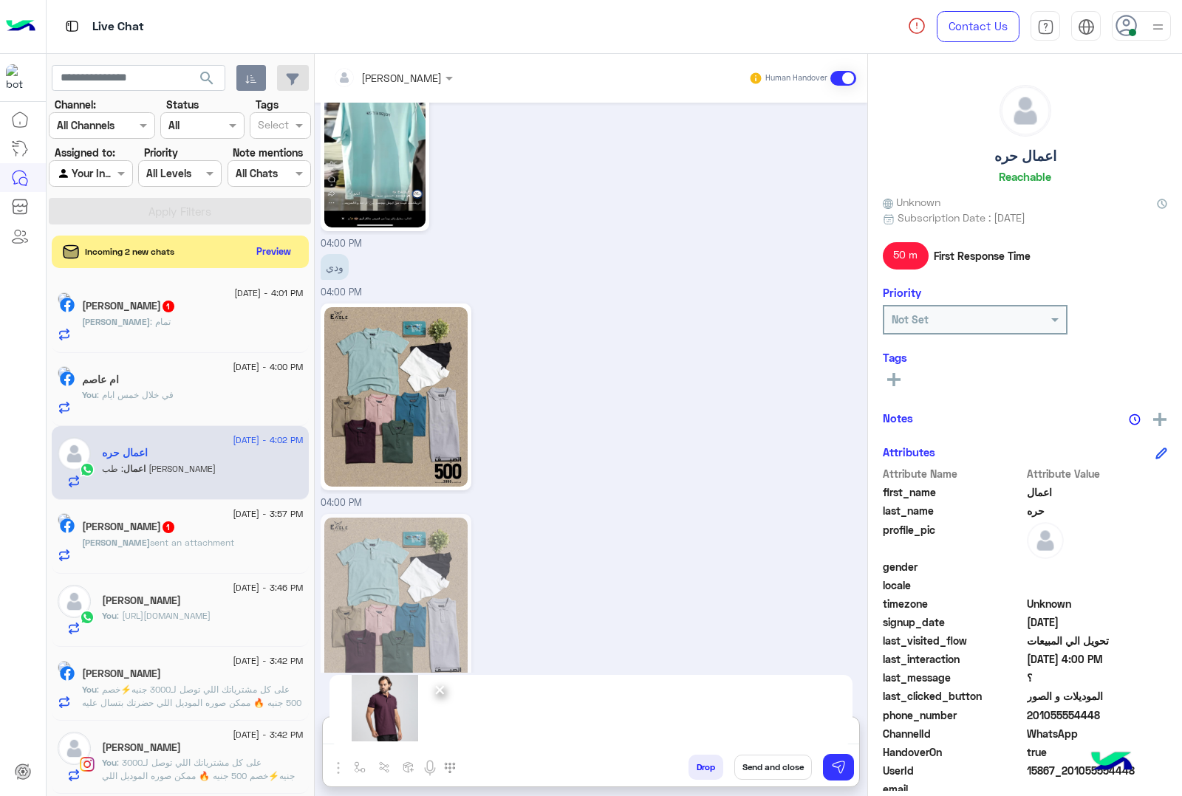
click at [855, 765] on div "Drop Send and close" at bounding box center [663, 770] width 392 height 33
click at [839, 768] on img at bounding box center [838, 767] width 15 height 15
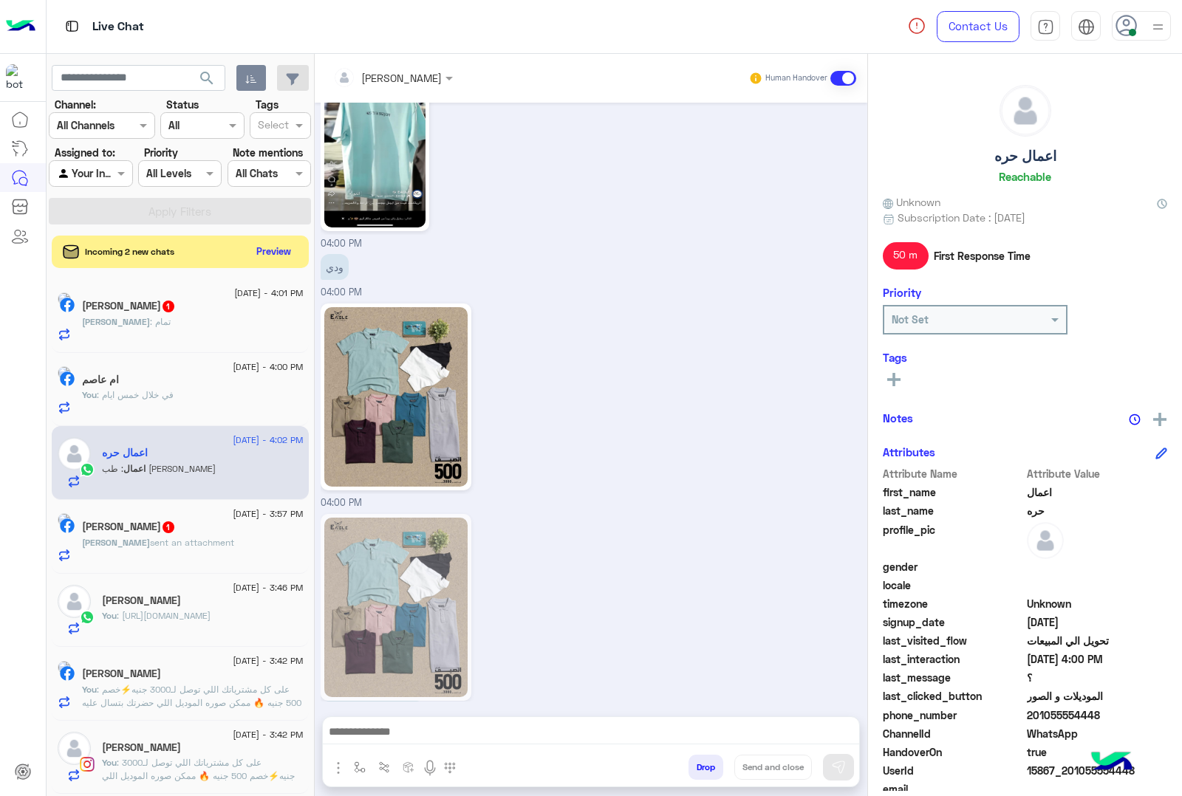
scroll to position [2039, 0]
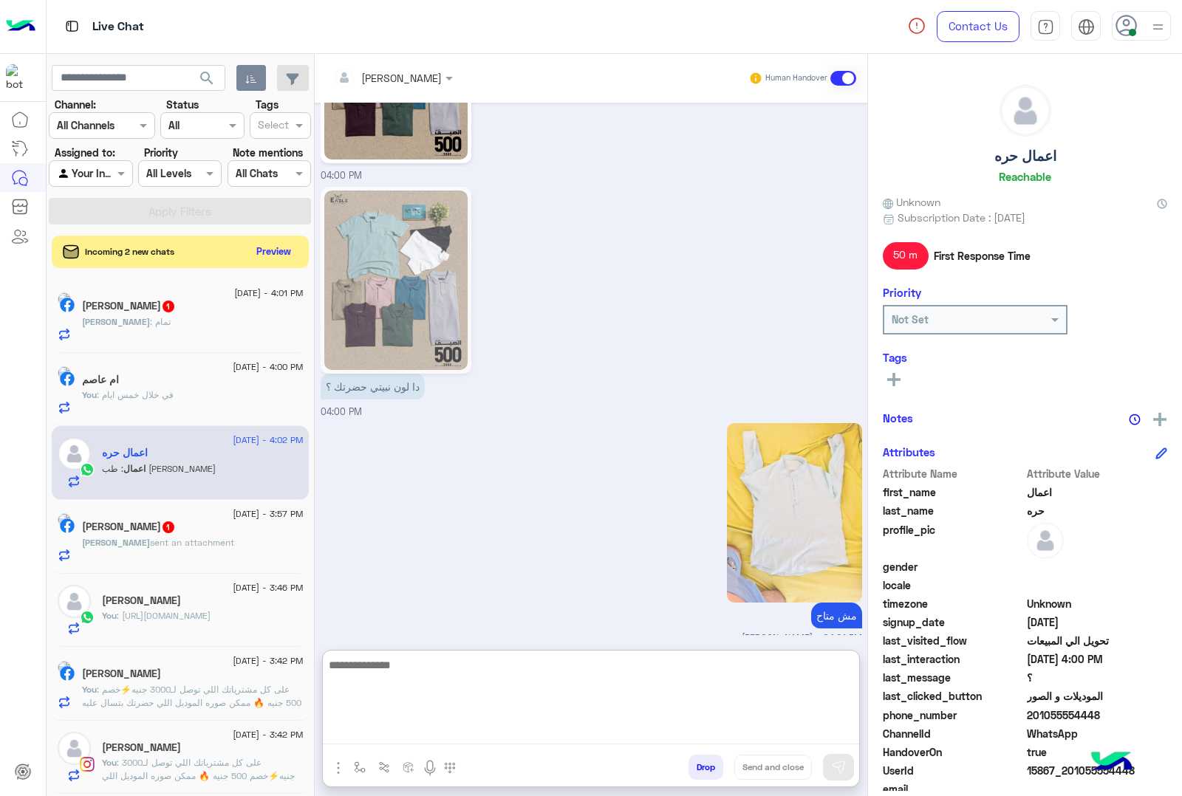
click at [455, 730] on textarea at bounding box center [591, 700] width 536 height 89
type textarea "*********"
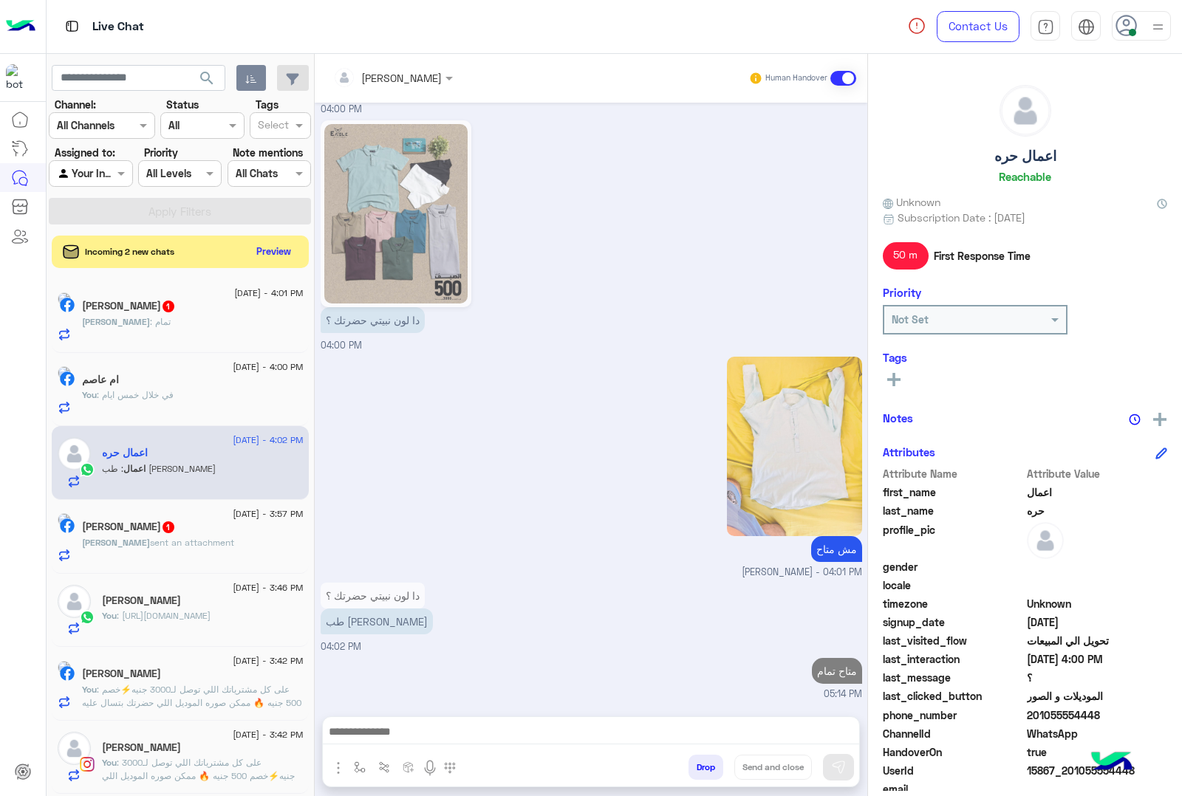
click at [209, 334] on div "Ismail : تمام" at bounding box center [193, 328] width 222 height 26
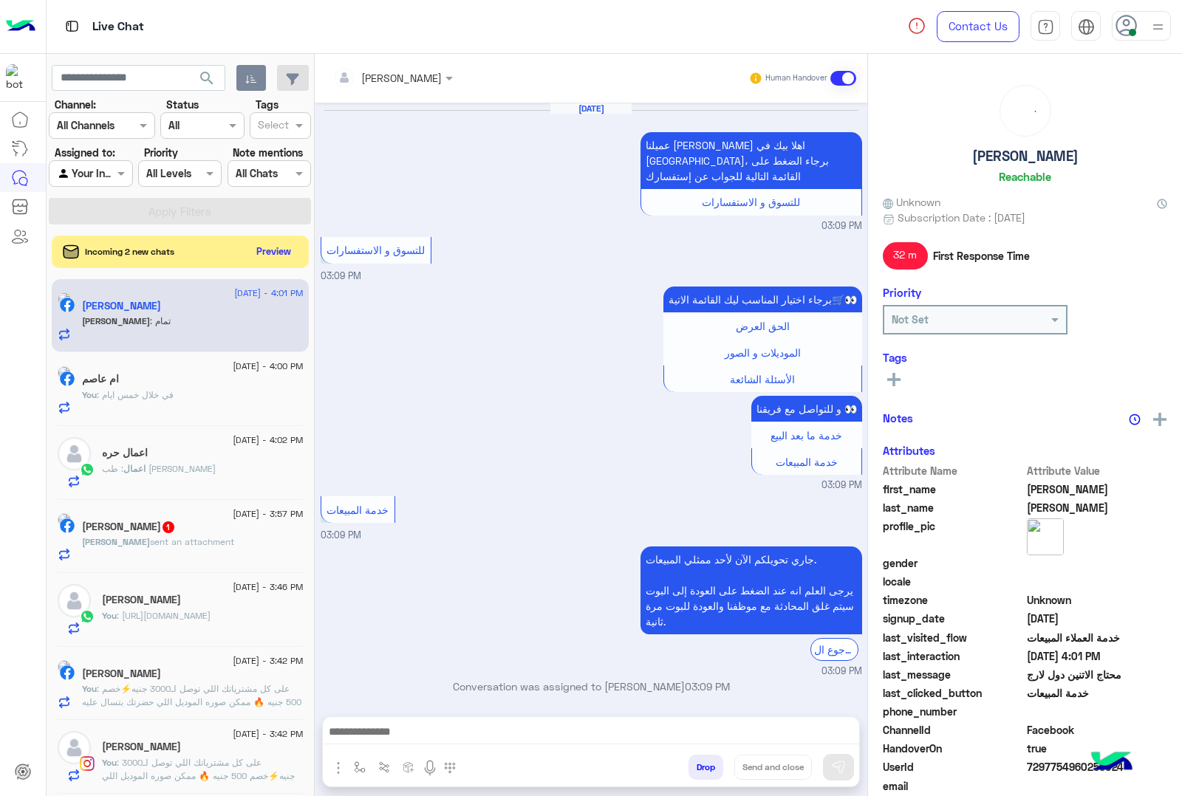
scroll to position [1978, 0]
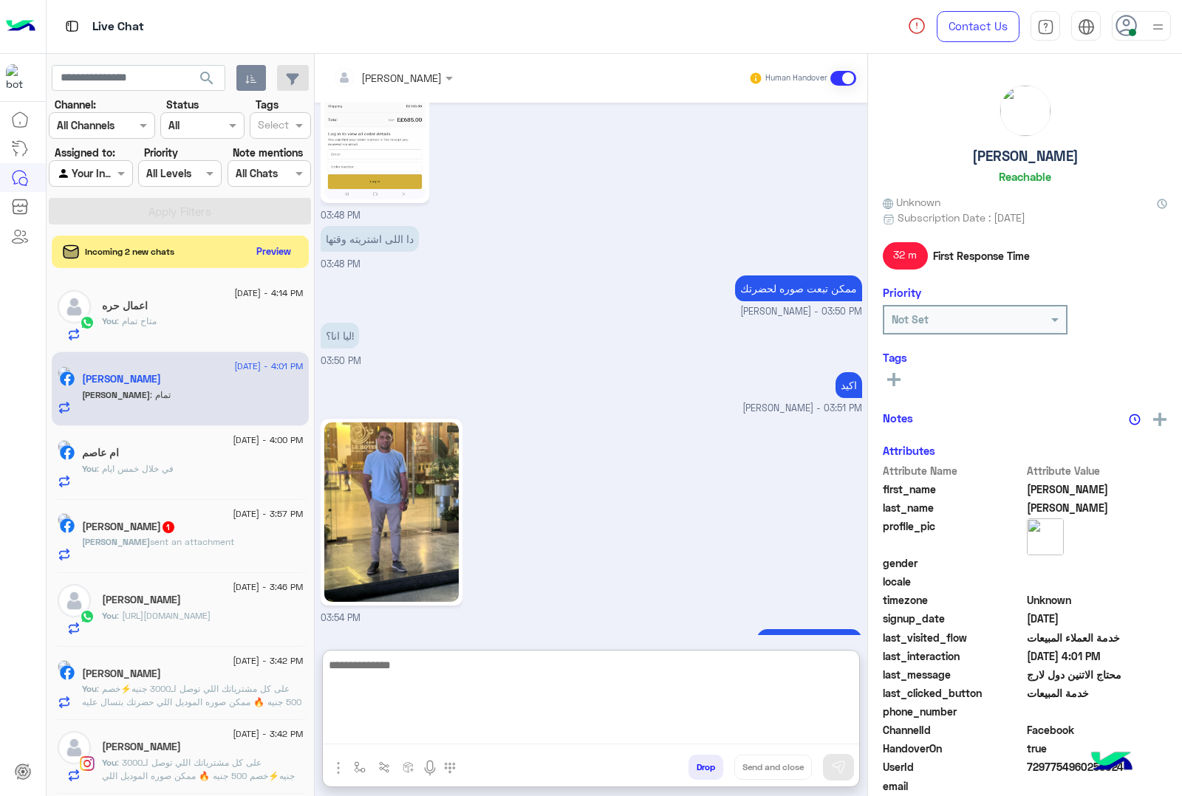
click at [389, 731] on textarea at bounding box center [591, 700] width 536 height 89
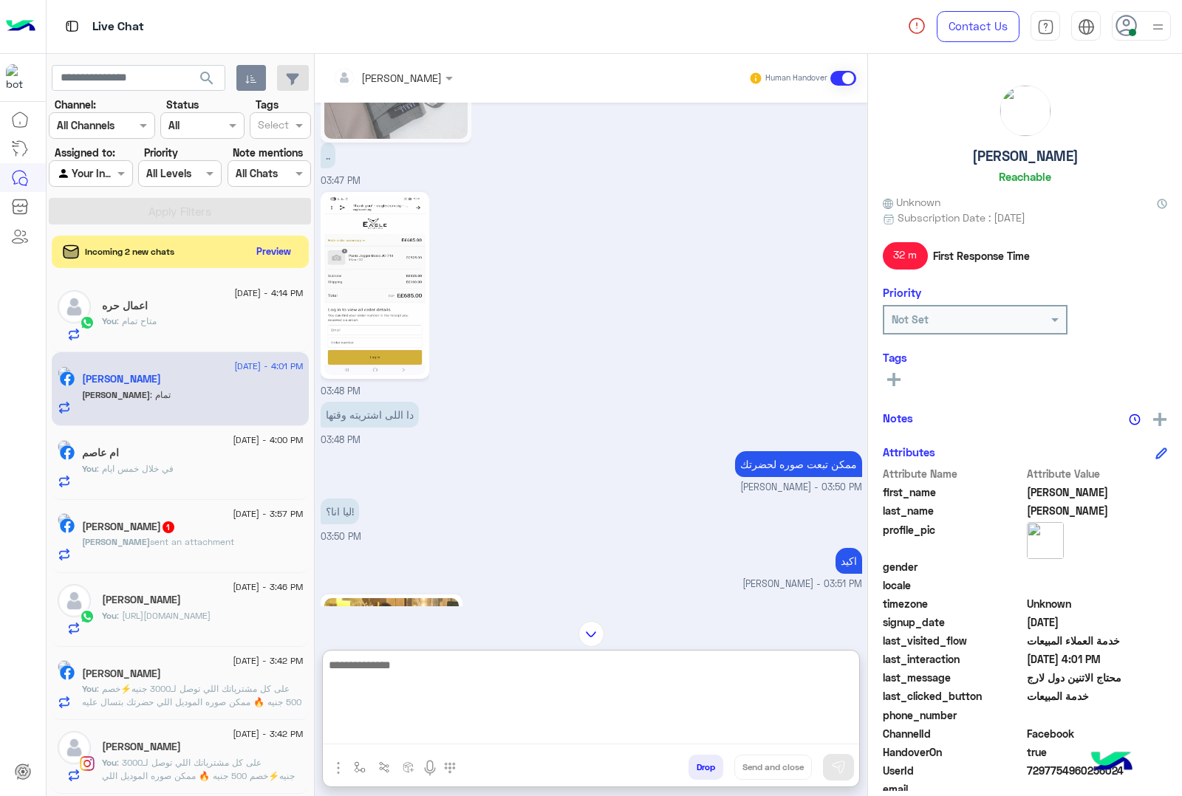
scroll to position [2045, 0]
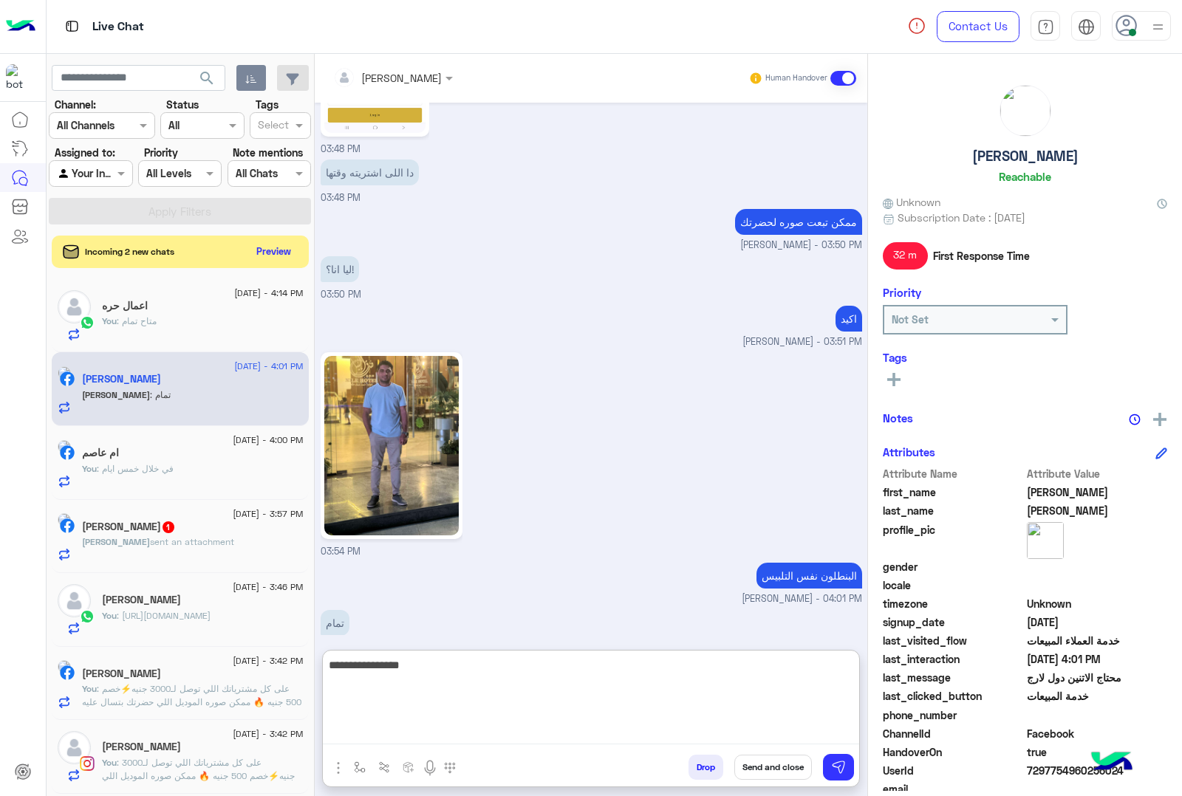
type textarea "**********"
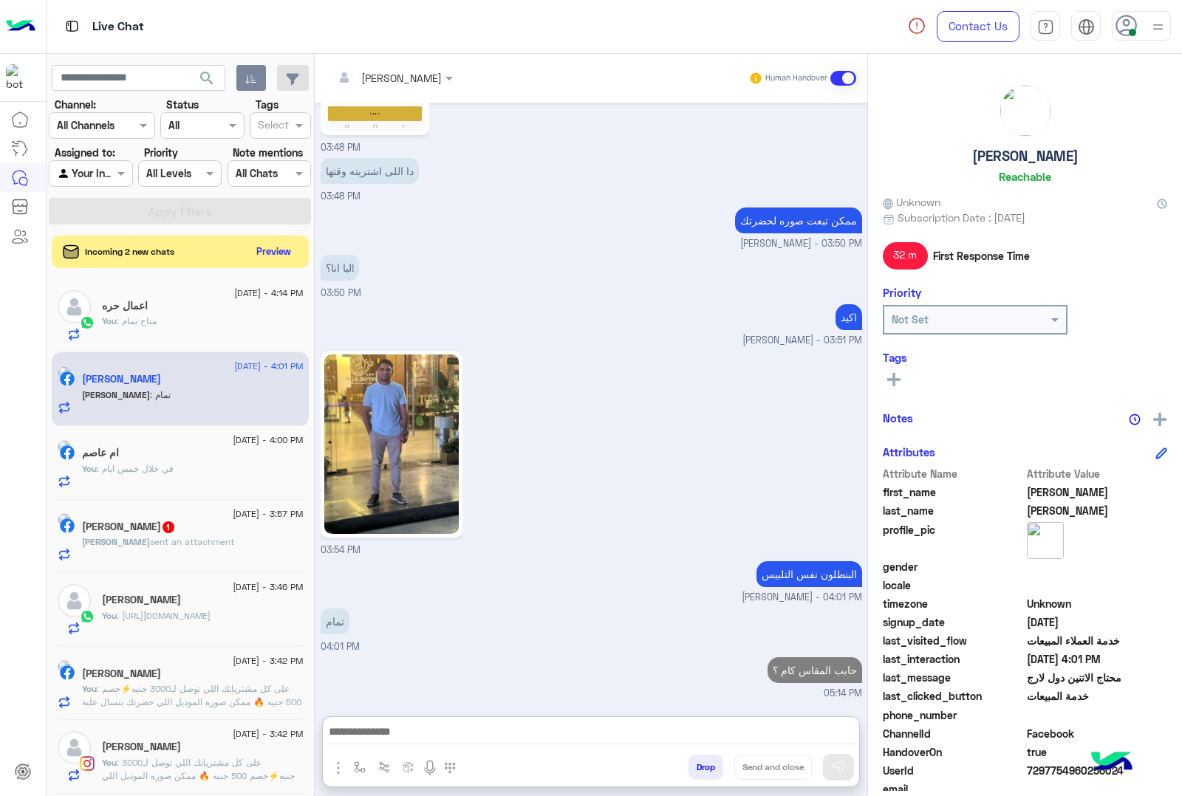
click at [145, 538] on p "[PERSON_NAME] sent an attachment" at bounding box center [158, 542] width 152 height 13
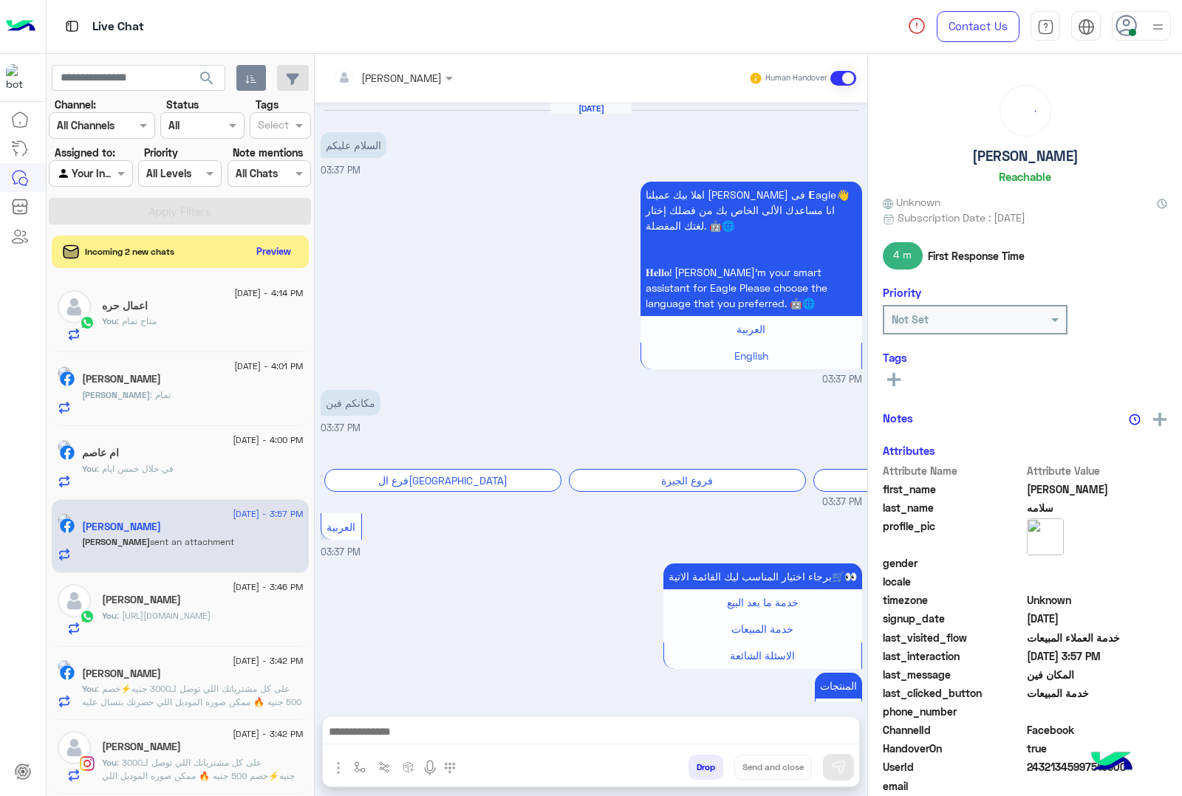
scroll to position [772, 0]
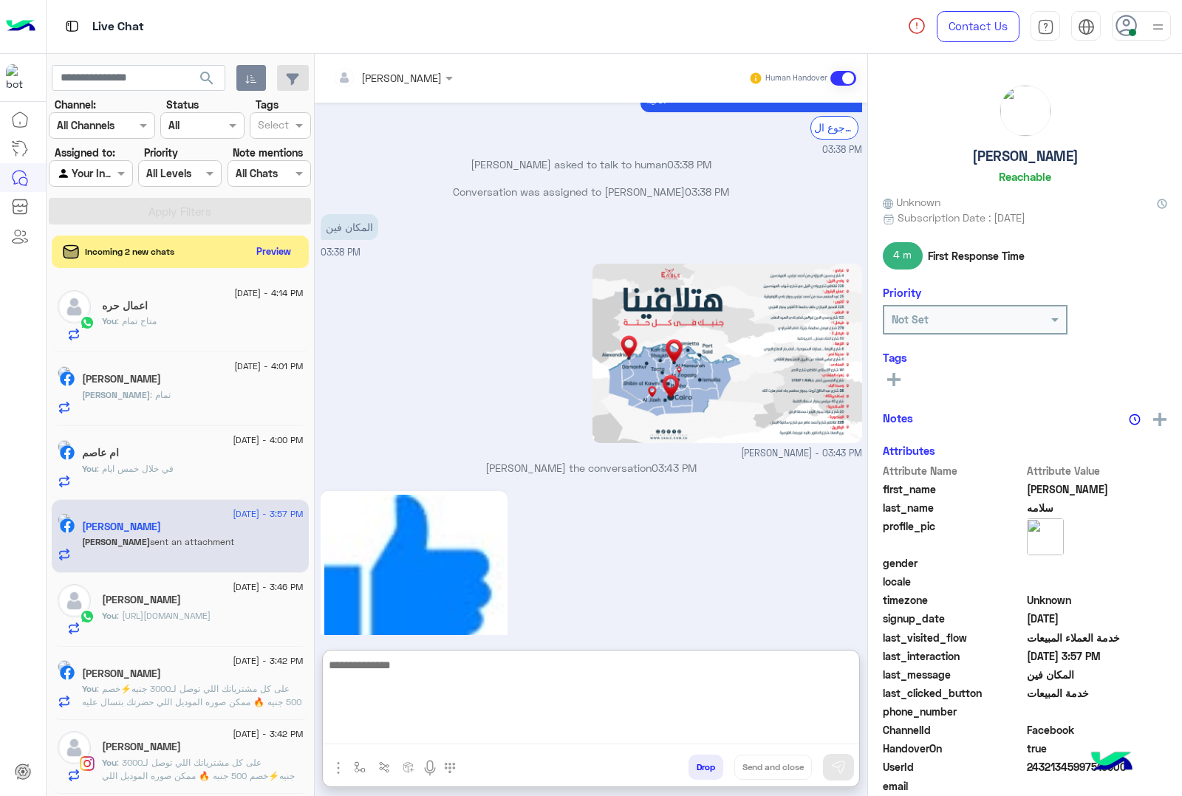
click at [397, 742] on textarea at bounding box center [591, 700] width 536 height 89
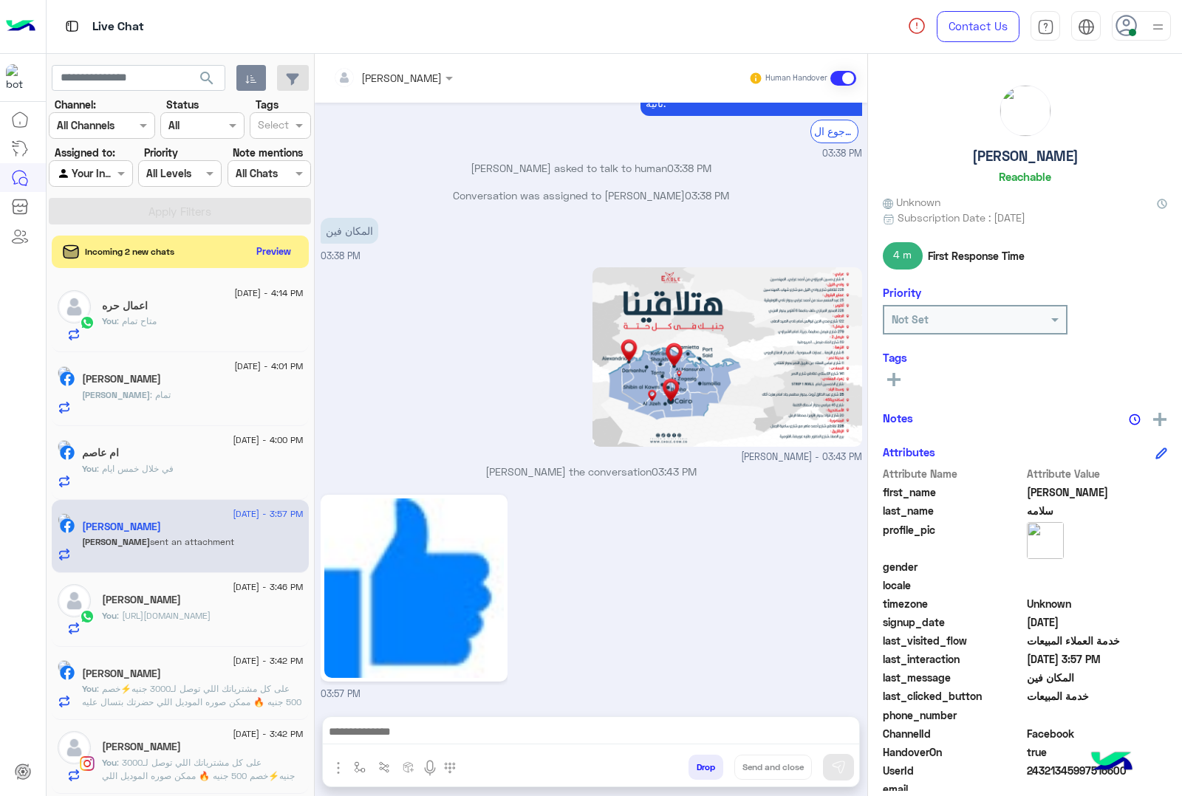
click at [699, 771] on button "Drop" at bounding box center [706, 767] width 35 height 25
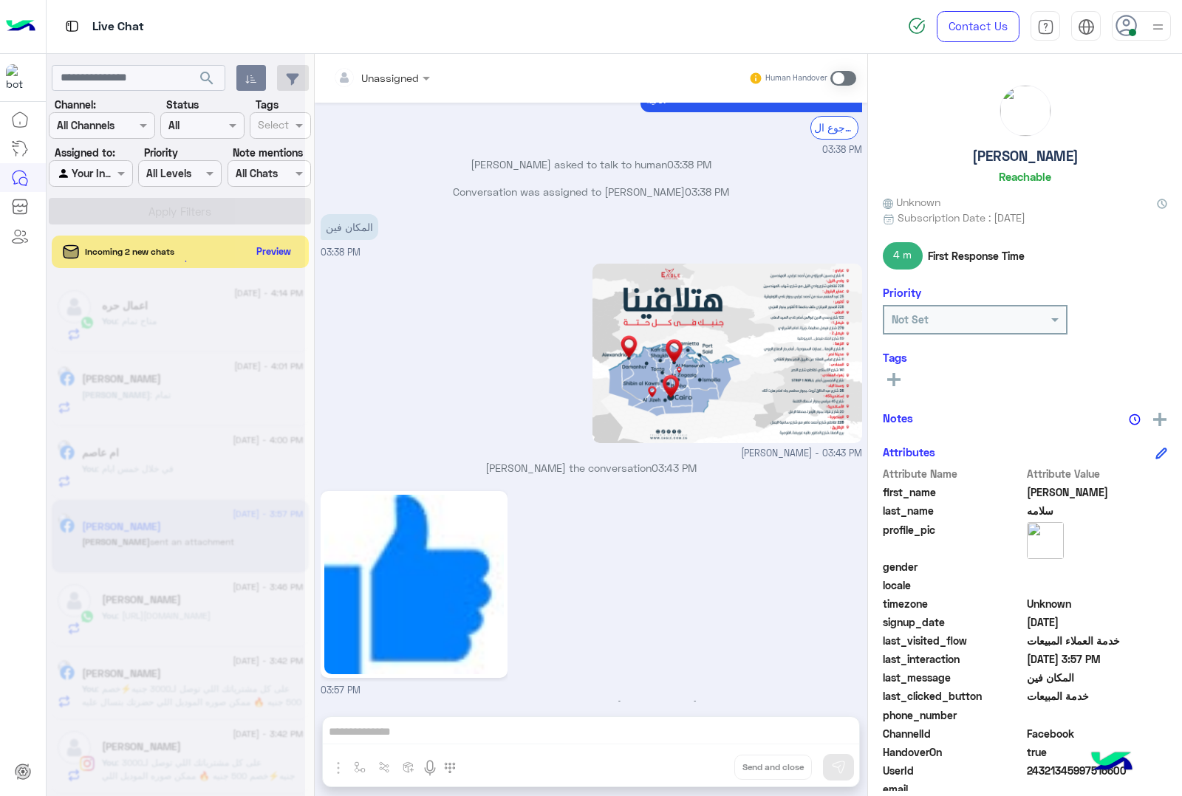
scroll to position [799, 0]
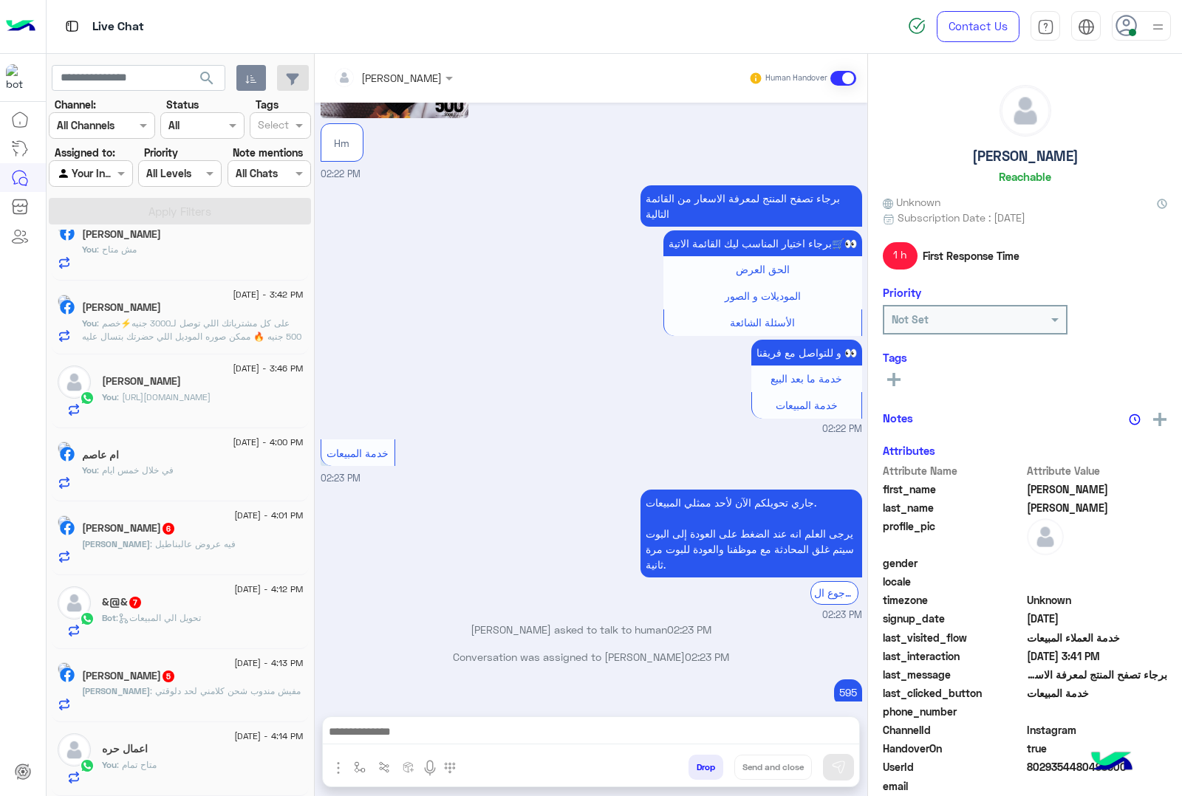
scroll to position [327, 0]
click at [194, 612] on span "Bot : تحويل الي المبيعات" at bounding box center [151, 617] width 99 height 11
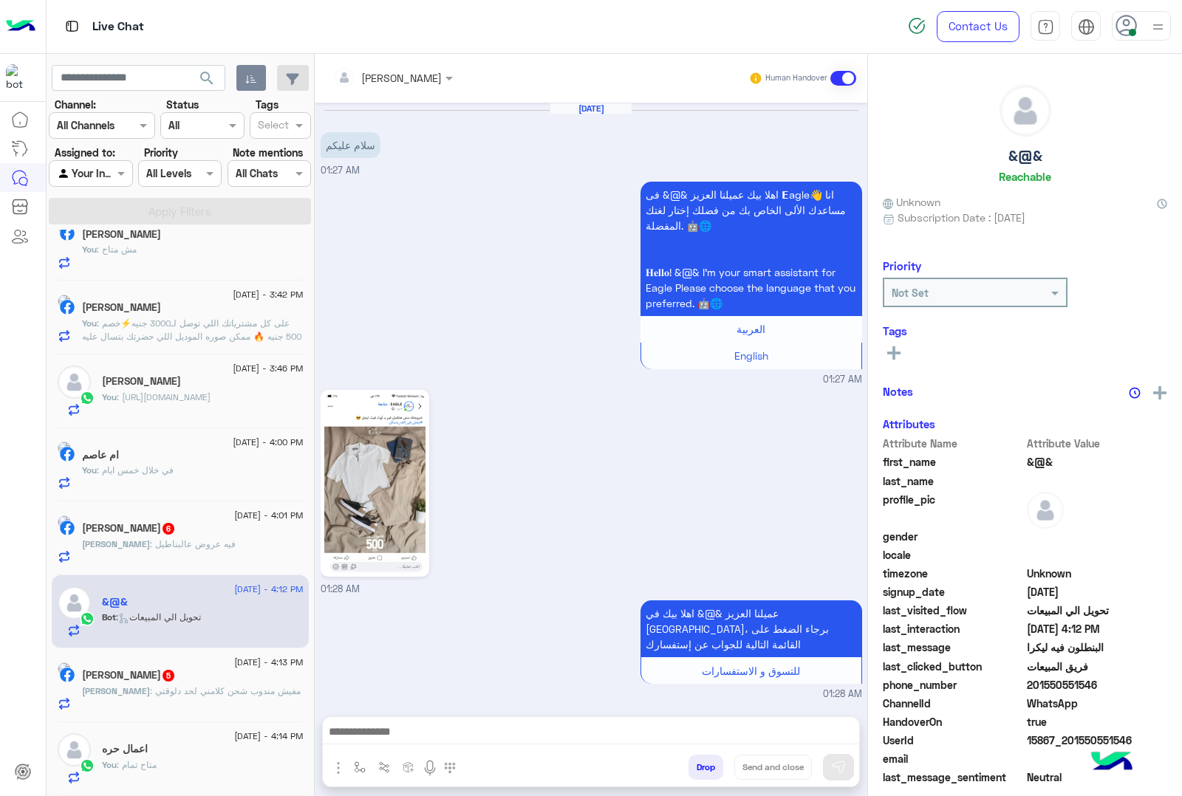
scroll to position [865, 0]
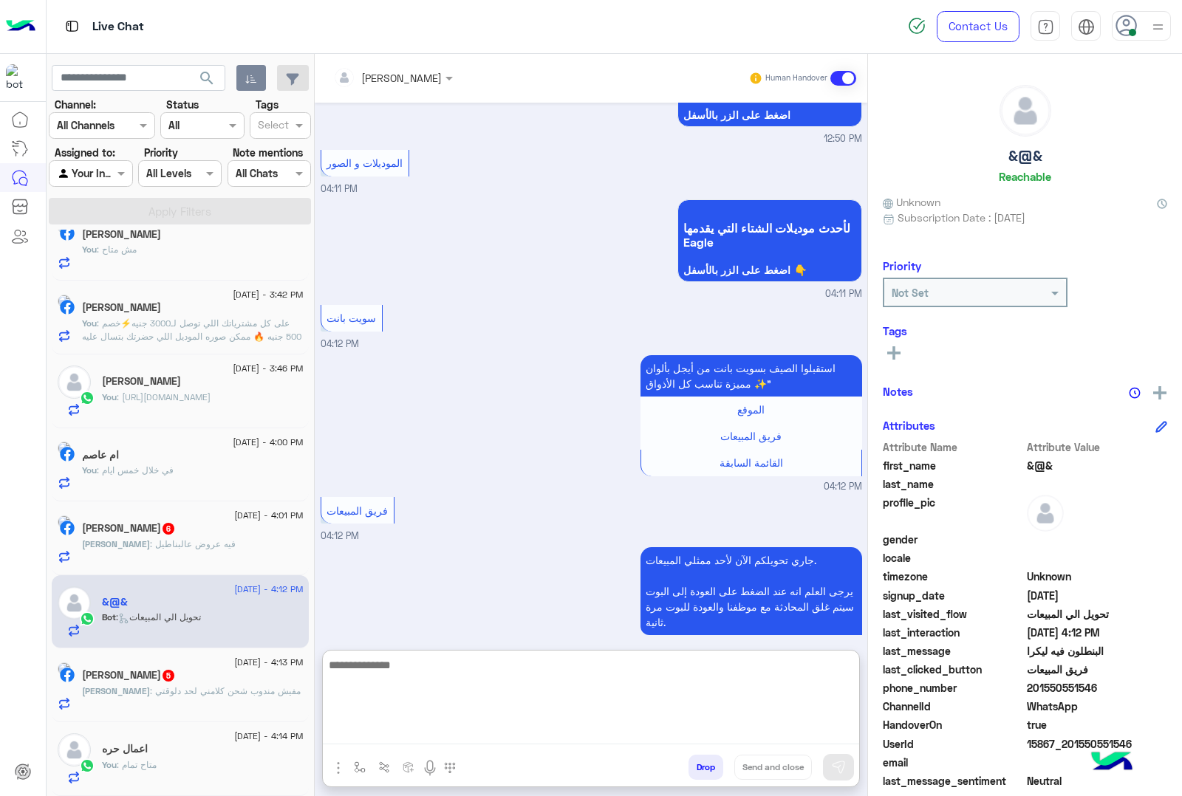
click at [366, 737] on textarea at bounding box center [591, 700] width 536 height 89
paste textarea "**********"
type textarea "**********"
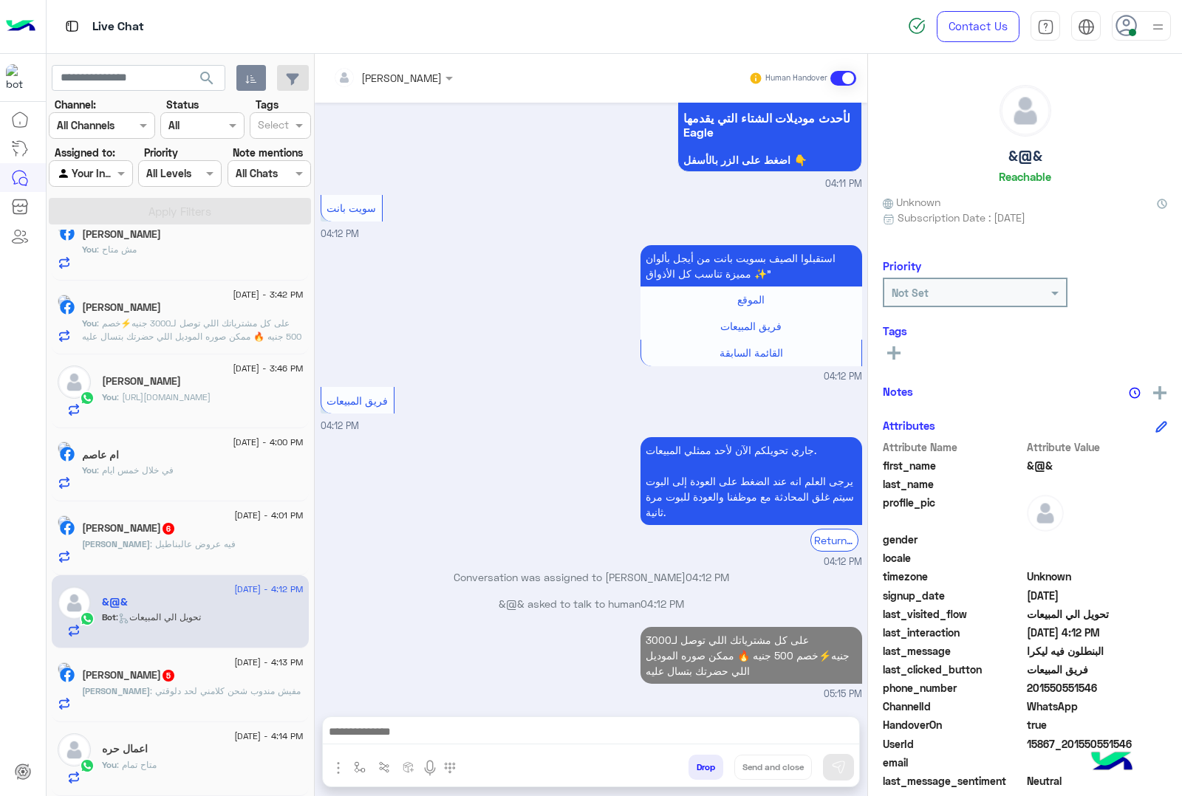
click at [185, 541] on span ": فيه عروض عالبناطيل" at bounding box center [193, 544] width 86 height 11
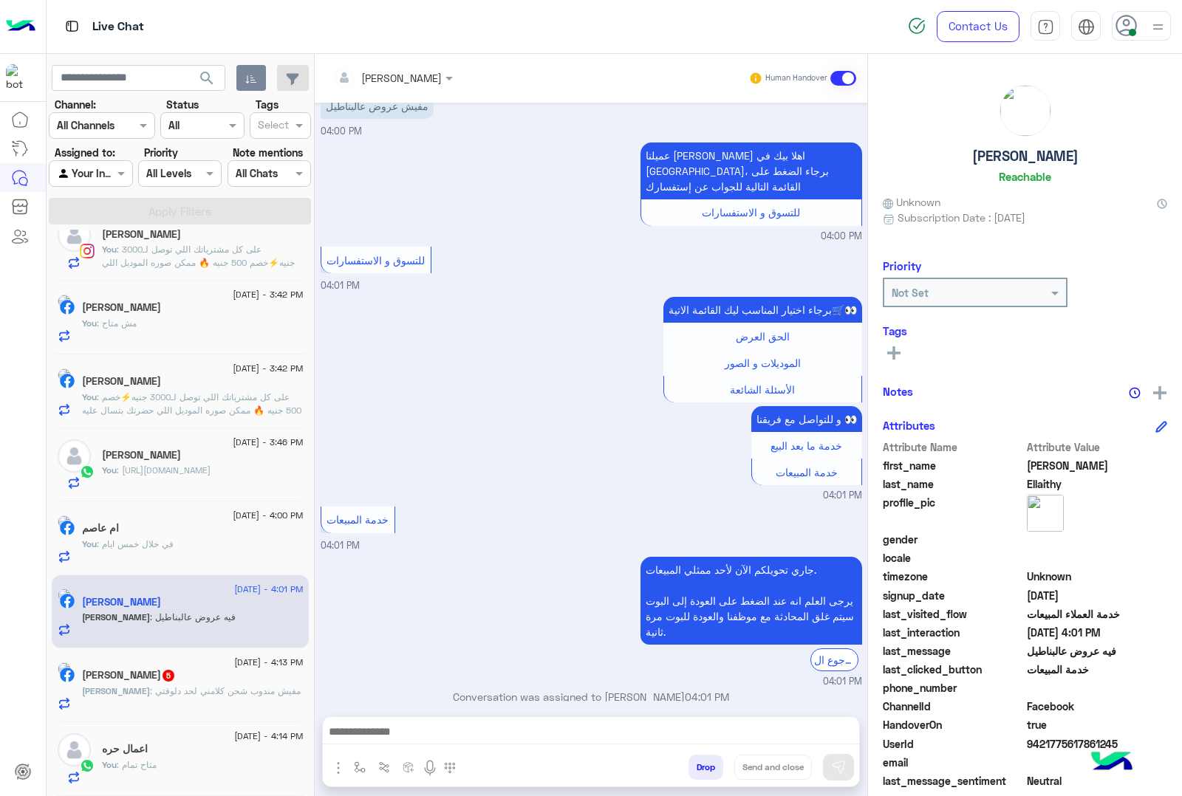
scroll to position [2314, 0]
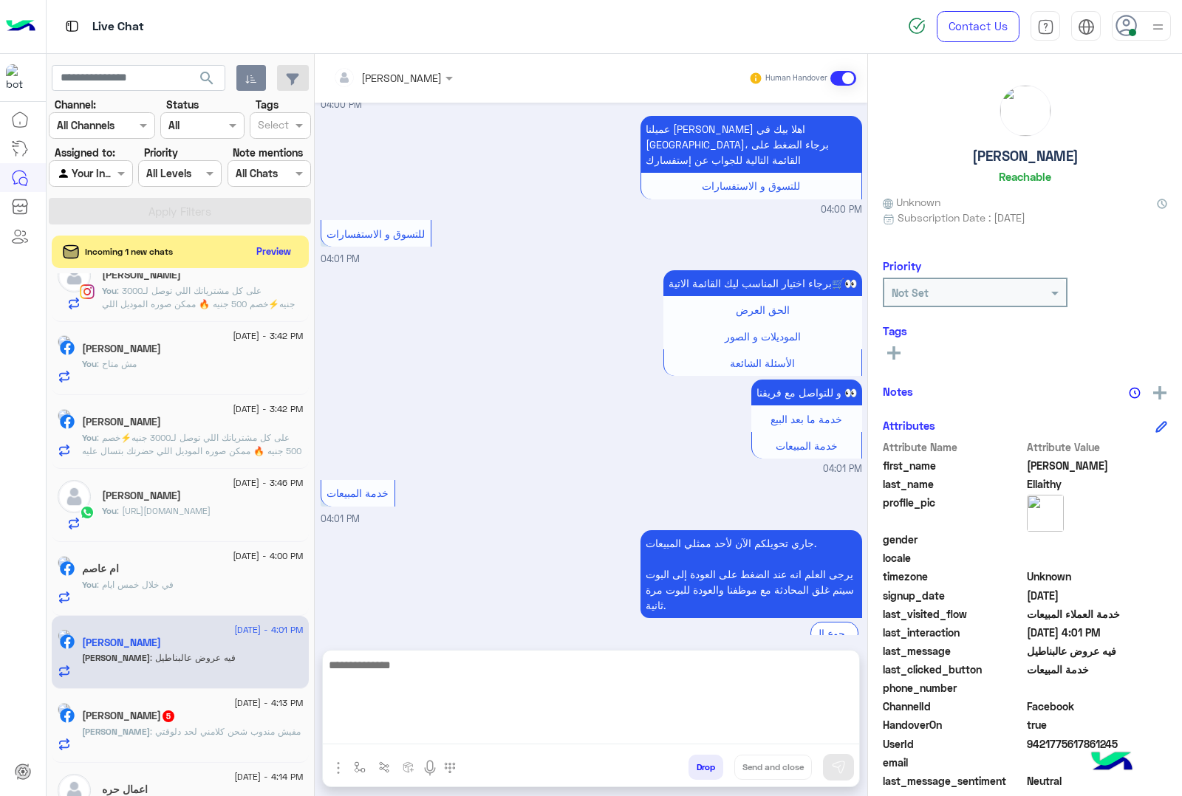
click at [445, 733] on textarea at bounding box center [591, 700] width 536 height 89
click at [375, 732] on textarea at bounding box center [591, 700] width 536 height 89
paste textarea "**********"
type textarea "**********"
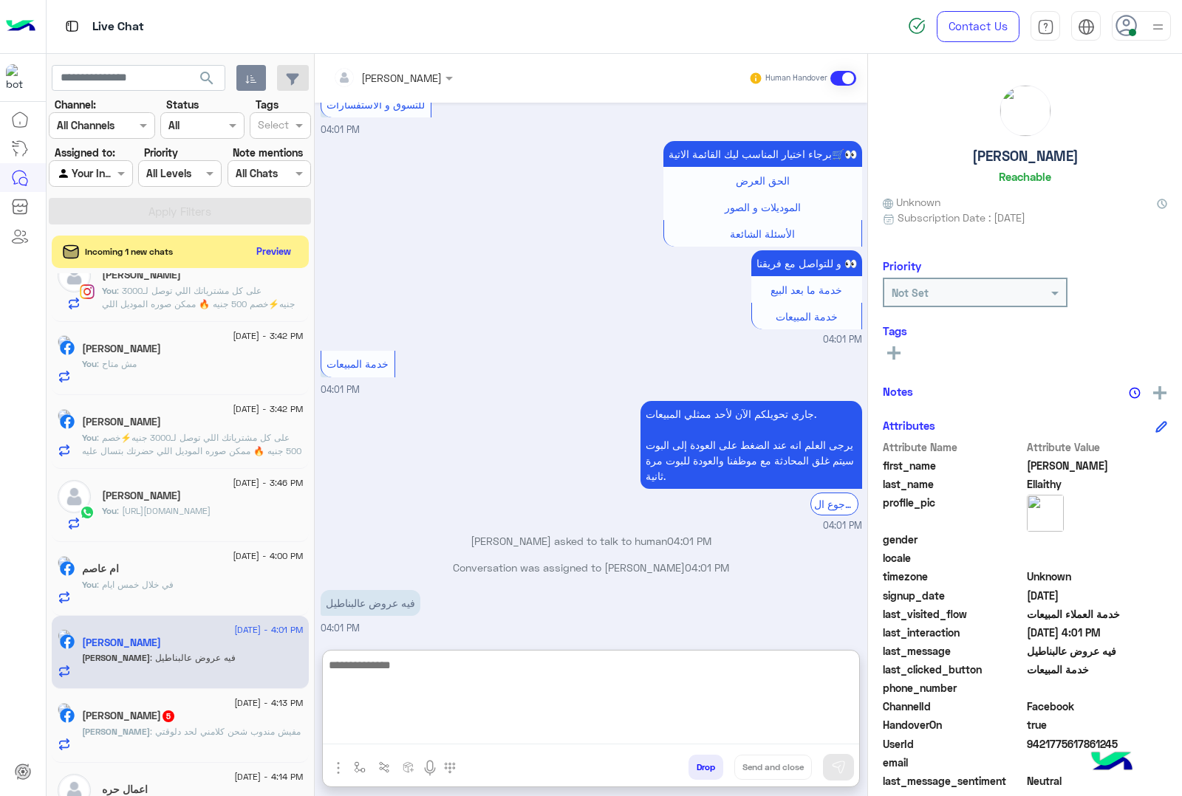
scroll to position [2470, 0]
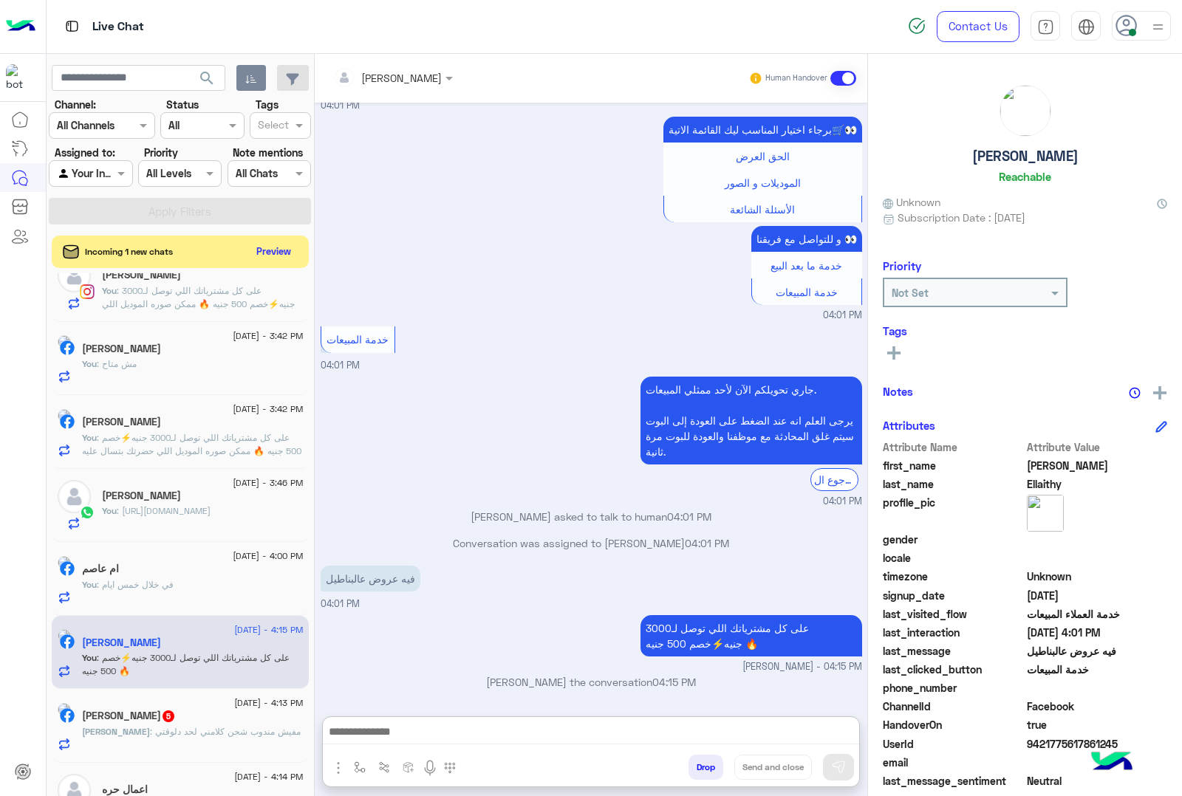
click at [234, 722] on div "[PERSON_NAME] 5" at bounding box center [193, 718] width 222 height 16
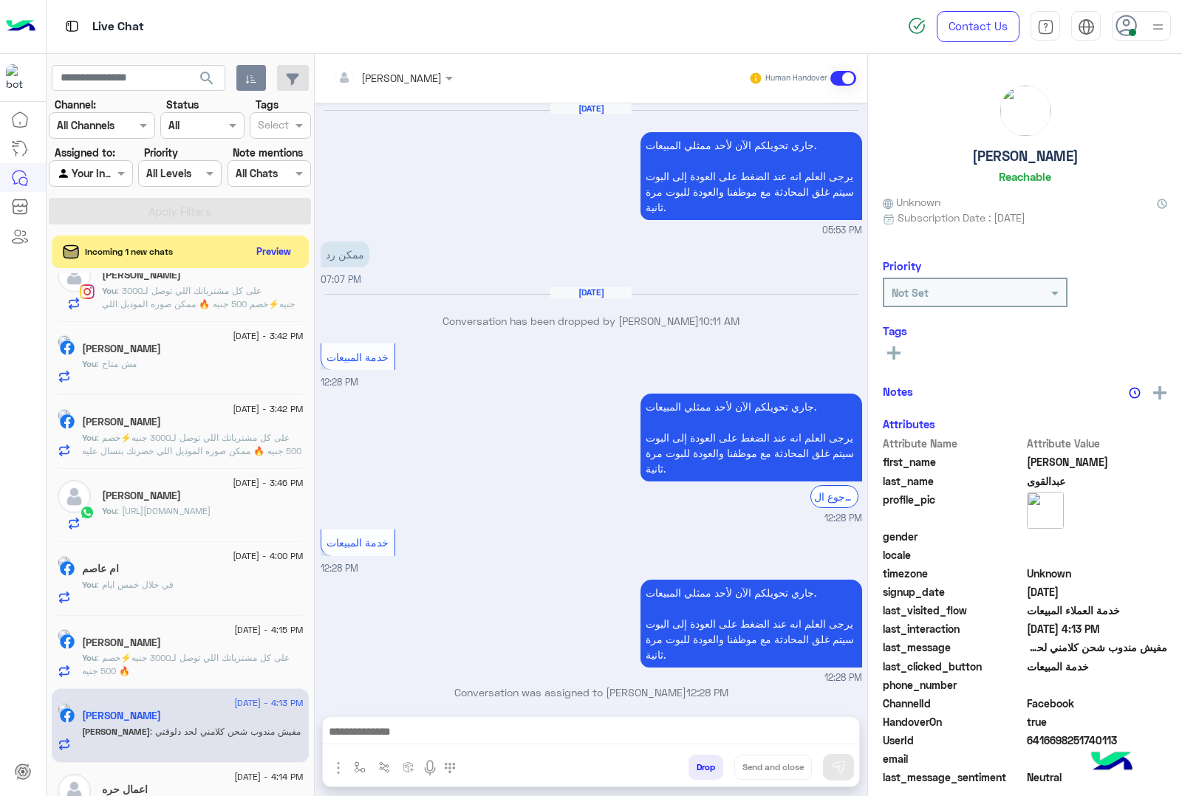
scroll to position [1544, 0]
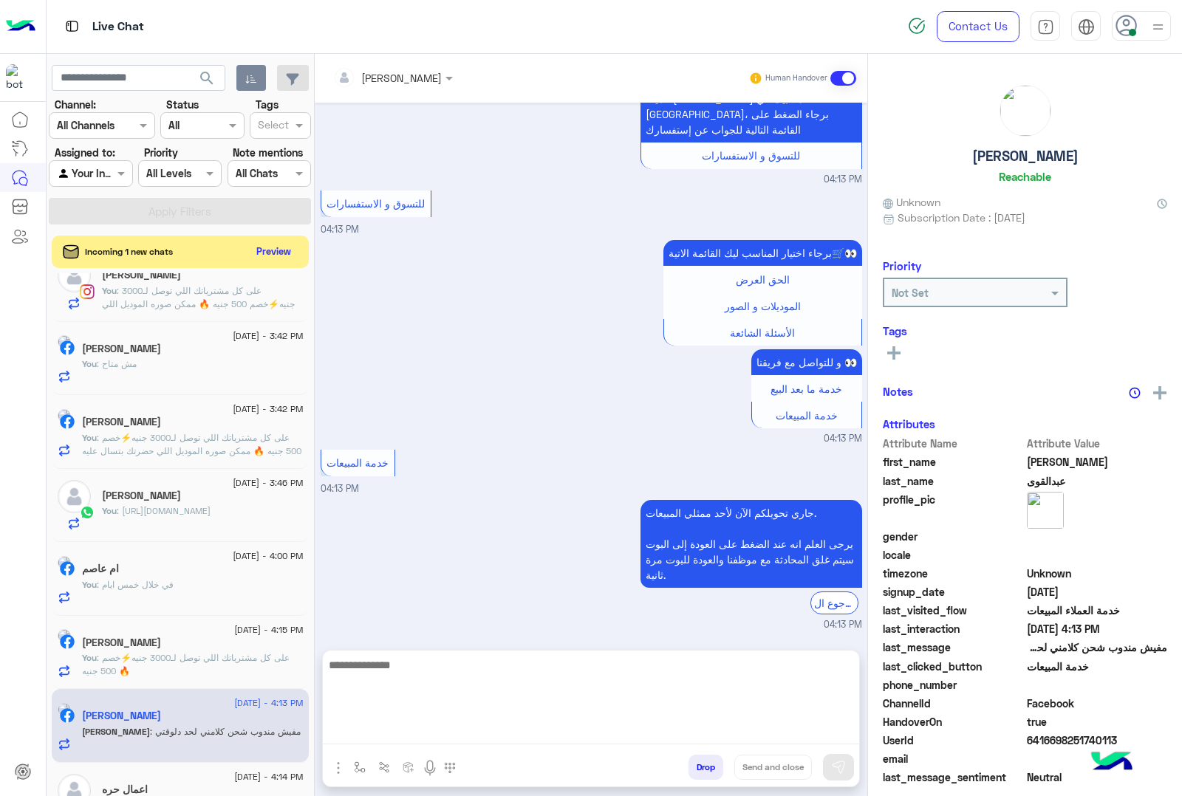
click at [408, 730] on textarea at bounding box center [591, 700] width 536 height 89
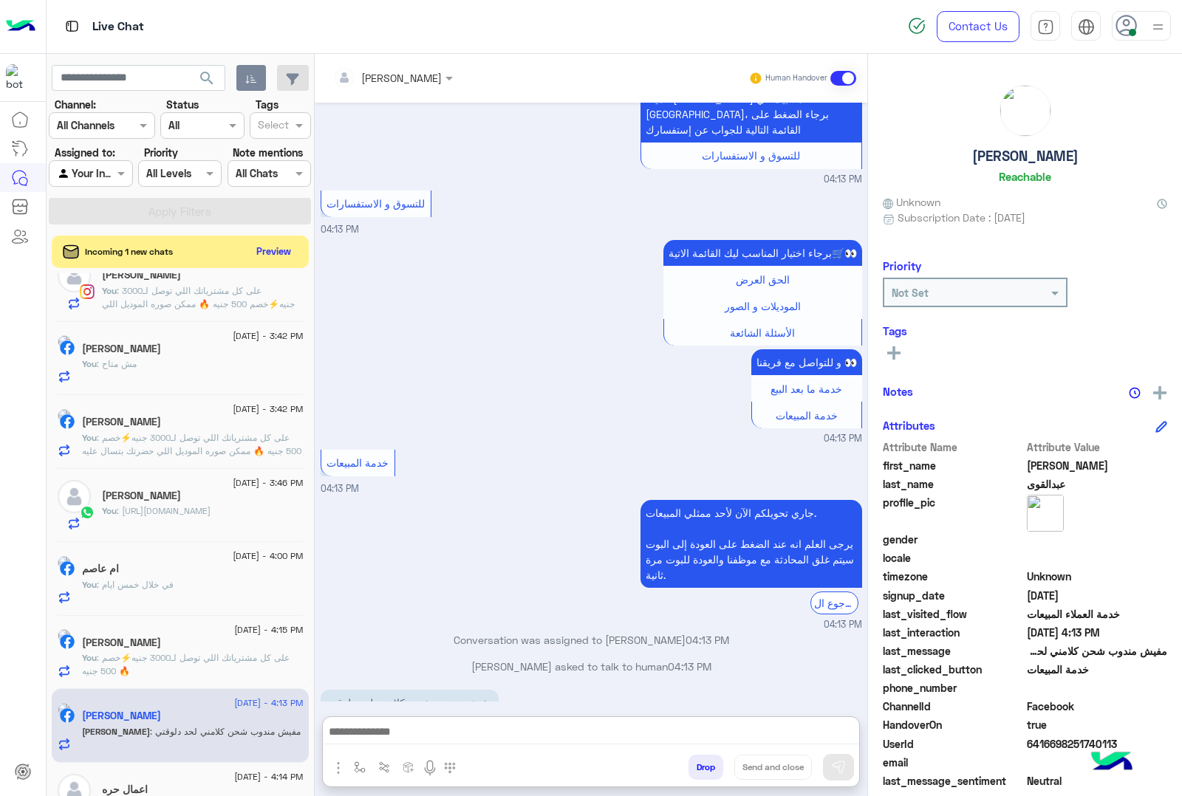
click at [442, 87] on div "[PERSON_NAME]" at bounding box center [387, 78] width 109 height 30
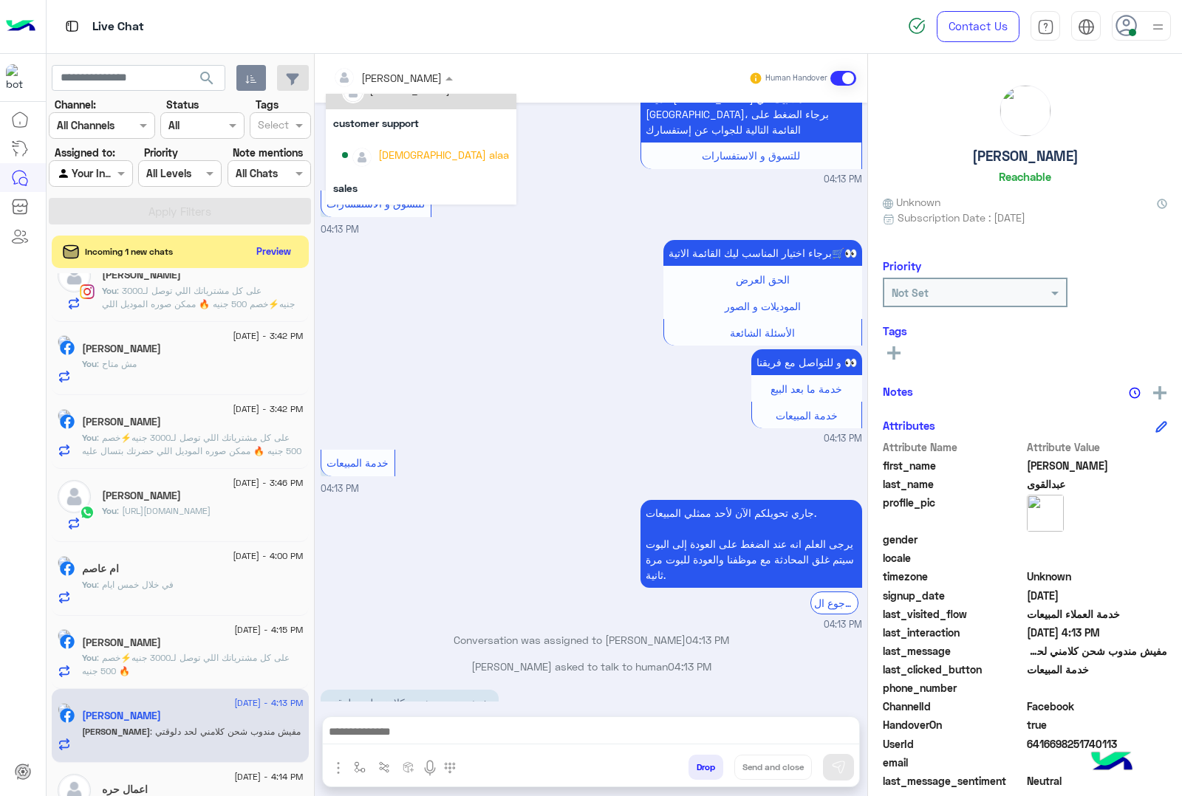
scroll to position [92, 0]
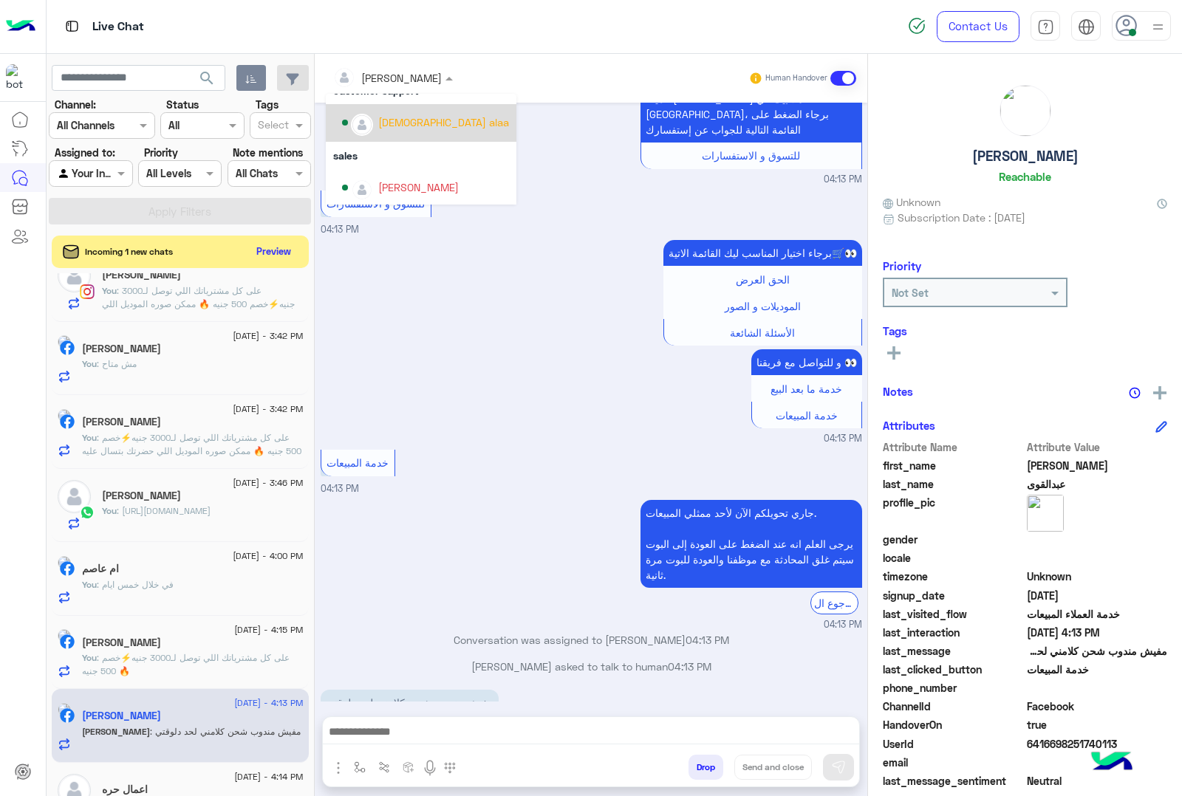
click at [410, 123] on div "[DEMOGRAPHIC_DATA] alaa" at bounding box center [443, 123] width 131 height 16
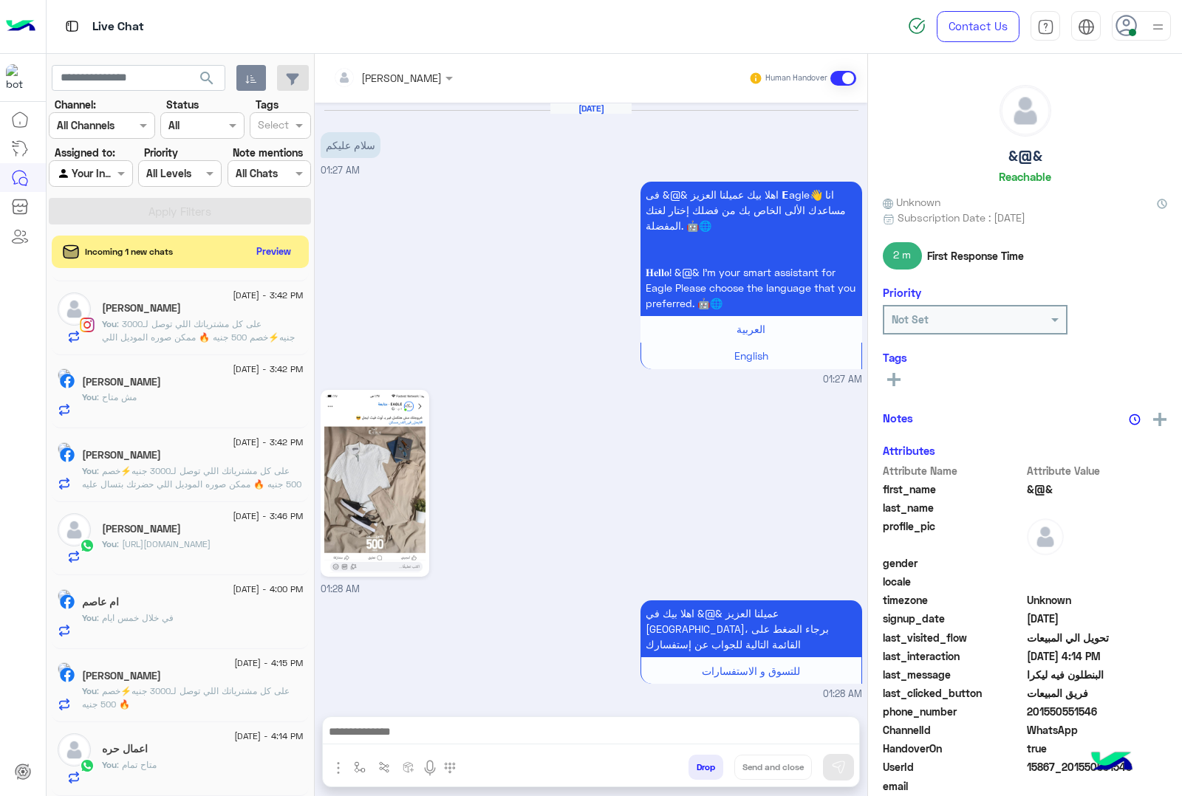
scroll to position [970, 0]
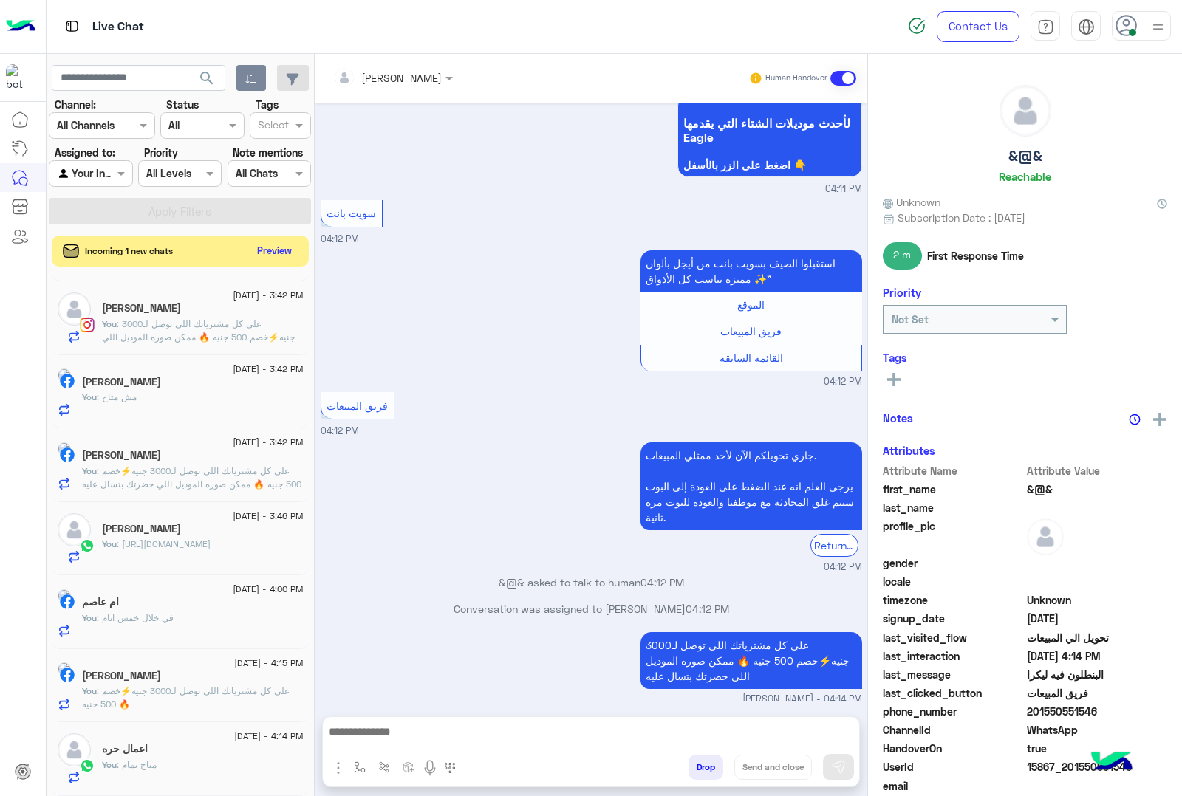
click at [267, 252] on button "Preview" at bounding box center [275, 251] width 46 height 20
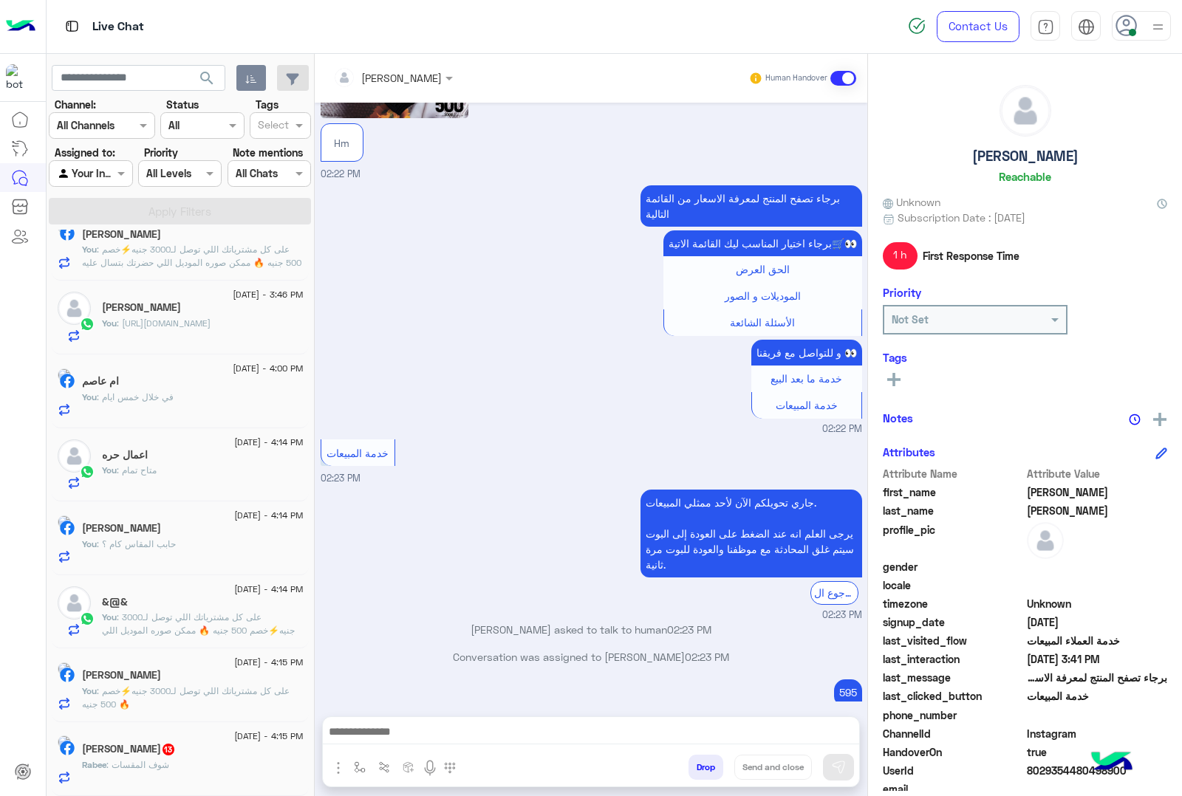
click at [205, 788] on div "[DATE] - 4:15 PM [PERSON_NAME] 13 Rabee : شوف المقسات" at bounding box center [180, 759] width 257 height 74
click at [204, 767] on div "Rabee : شوف المقسات" at bounding box center [193, 772] width 222 height 26
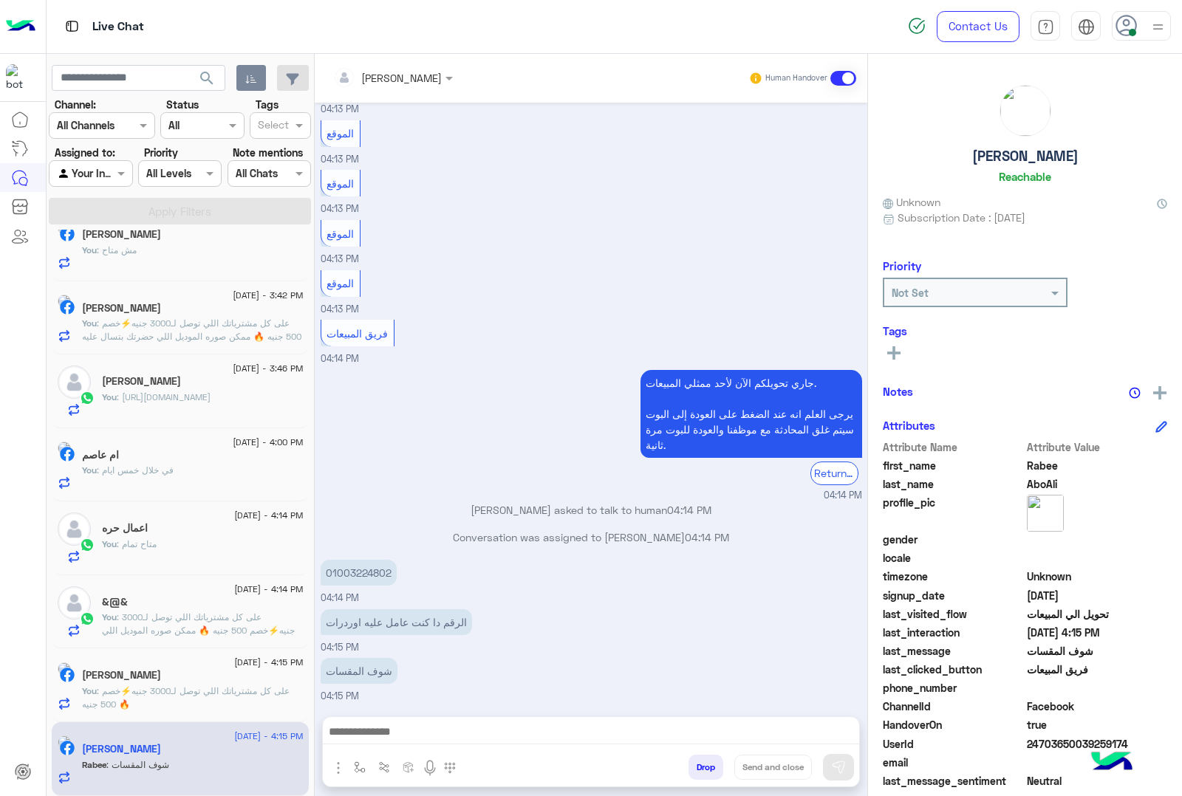
click at [359, 569] on p "01003224802" at bounding box center [359, 573] width 76 height 26
copy p "01003224802"
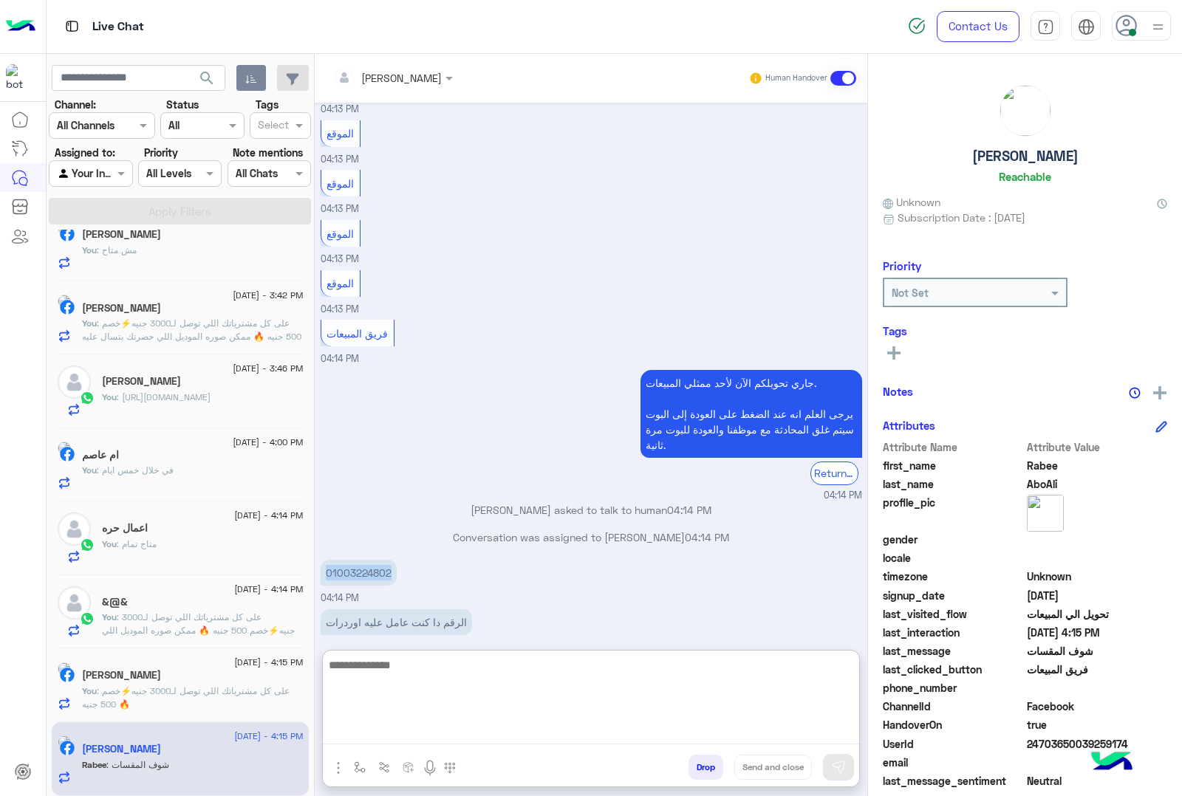
click at [379, 729] on textarea at bounding box center [591, 700] width 536 height 89
type textarea "**********"
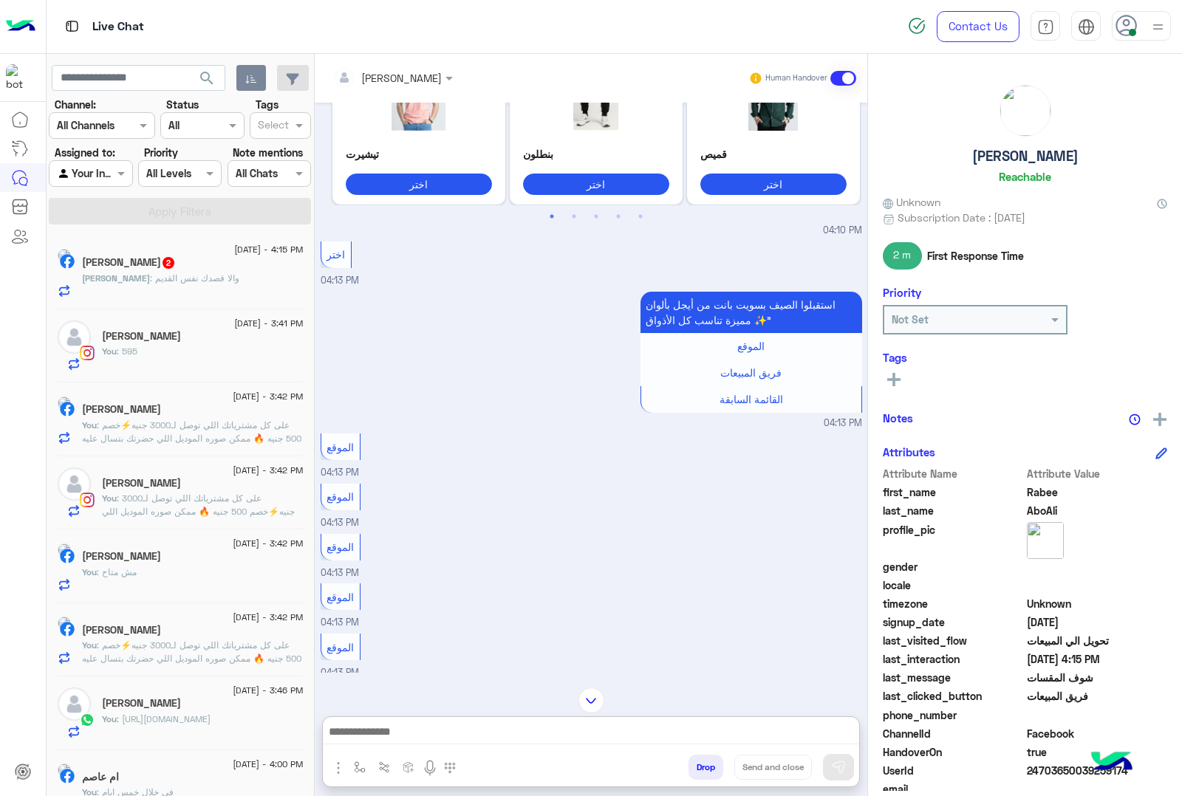
click at [247, 281] on div "[PERSON_NAME] : والا قصدك نفس القديم" at bounding box center [193, 285] width 222 height 26
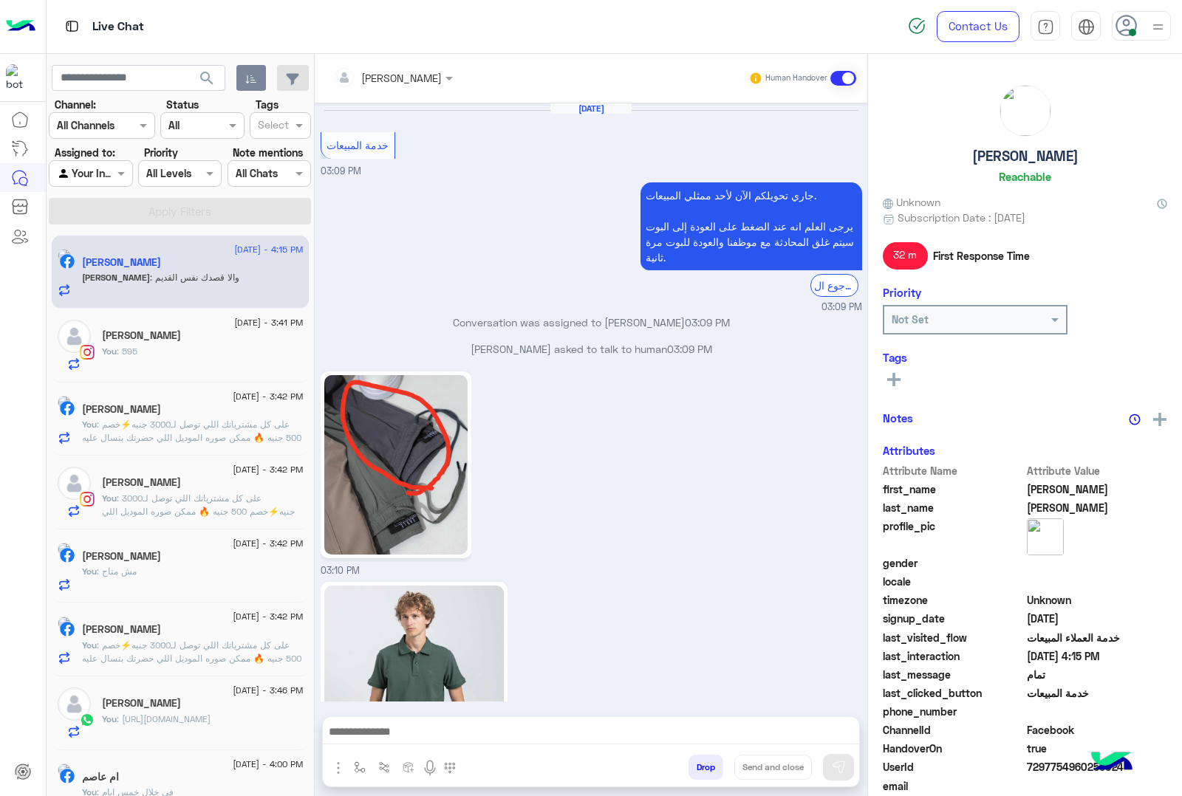
scroll to position [1775, 0]
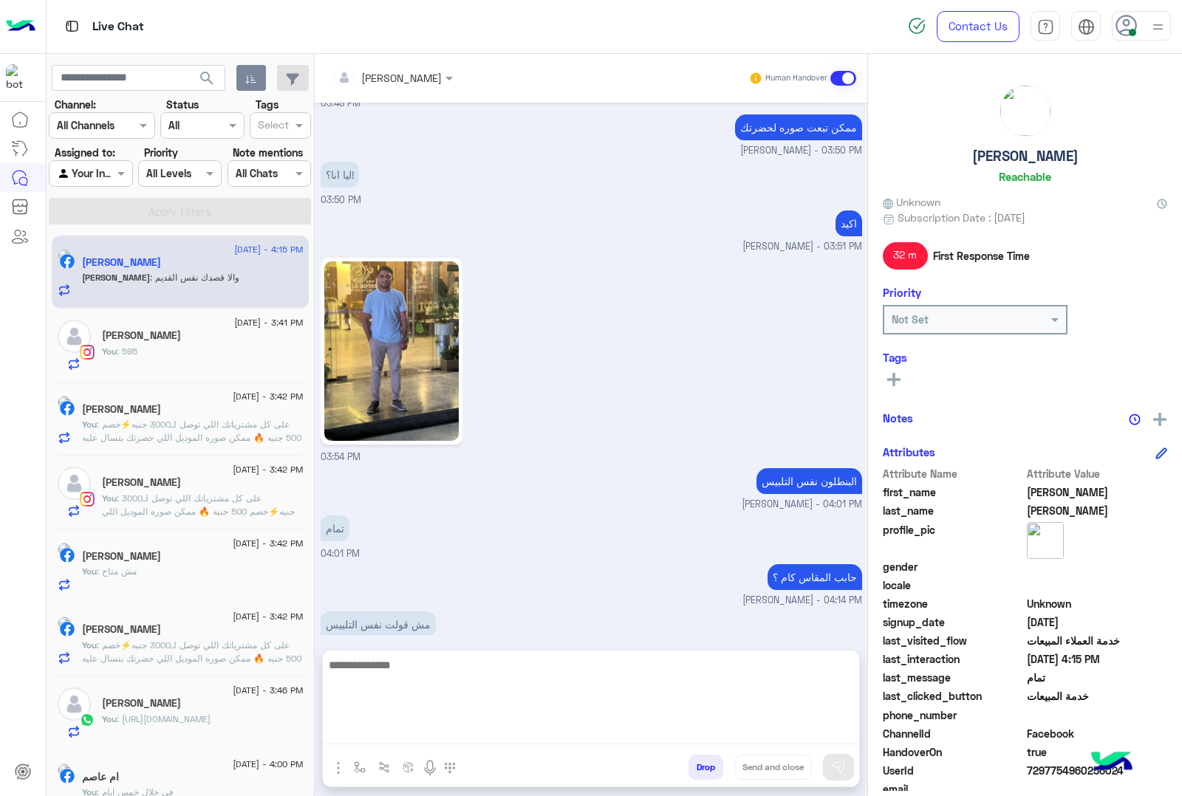
click at [434, 734] on textarea at bounding box center [591, 700] width 536 height 89
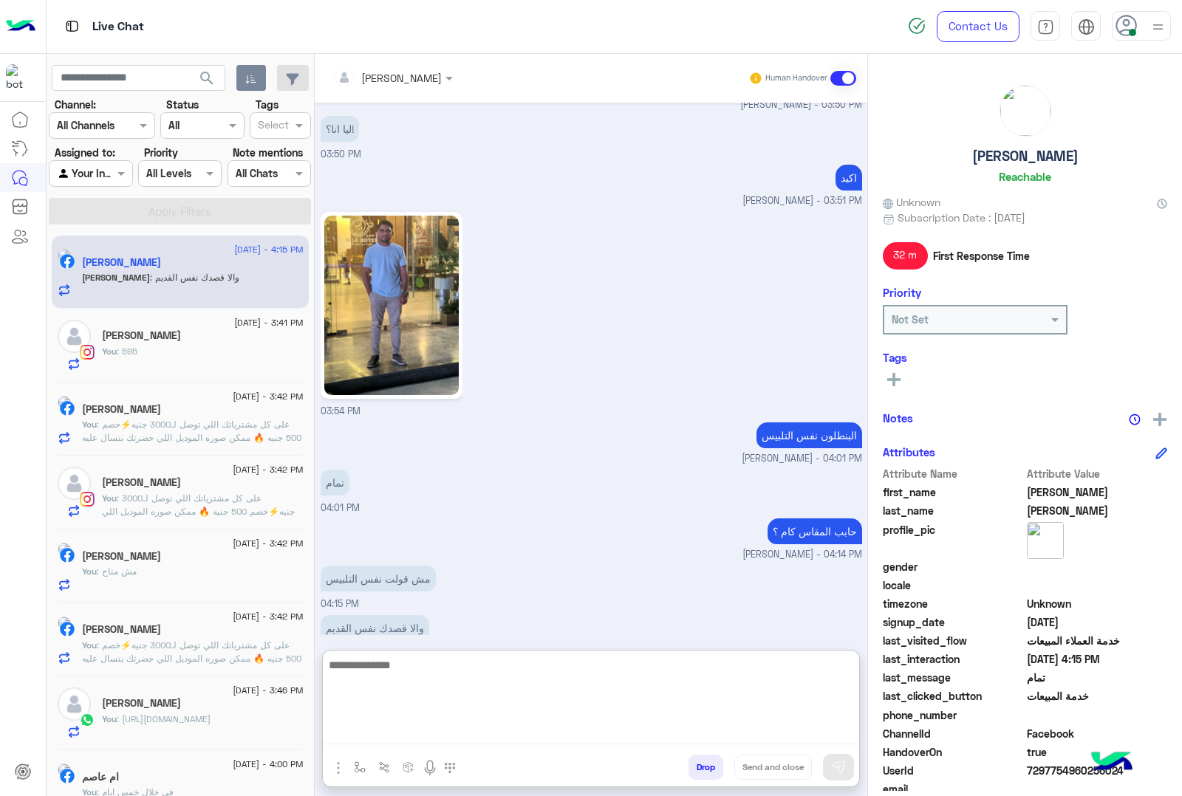
scroll to position [1842, 0]
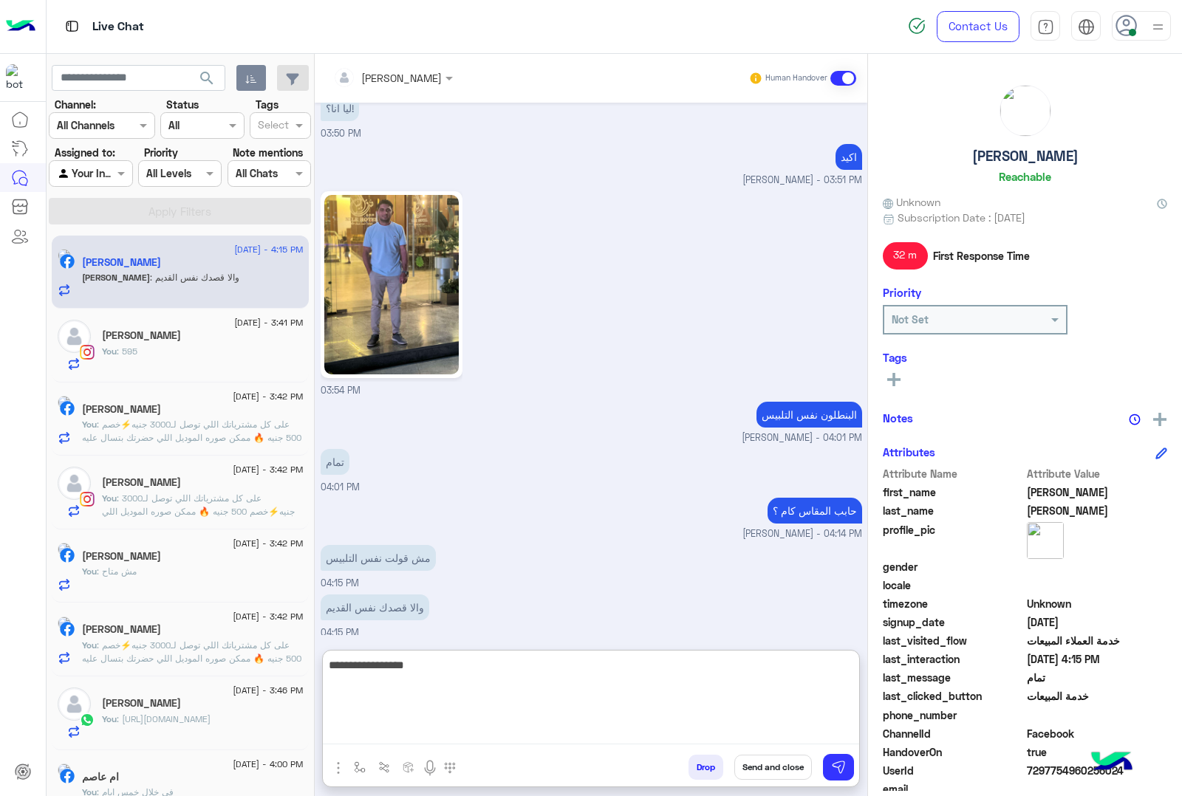
type textarea "**********"
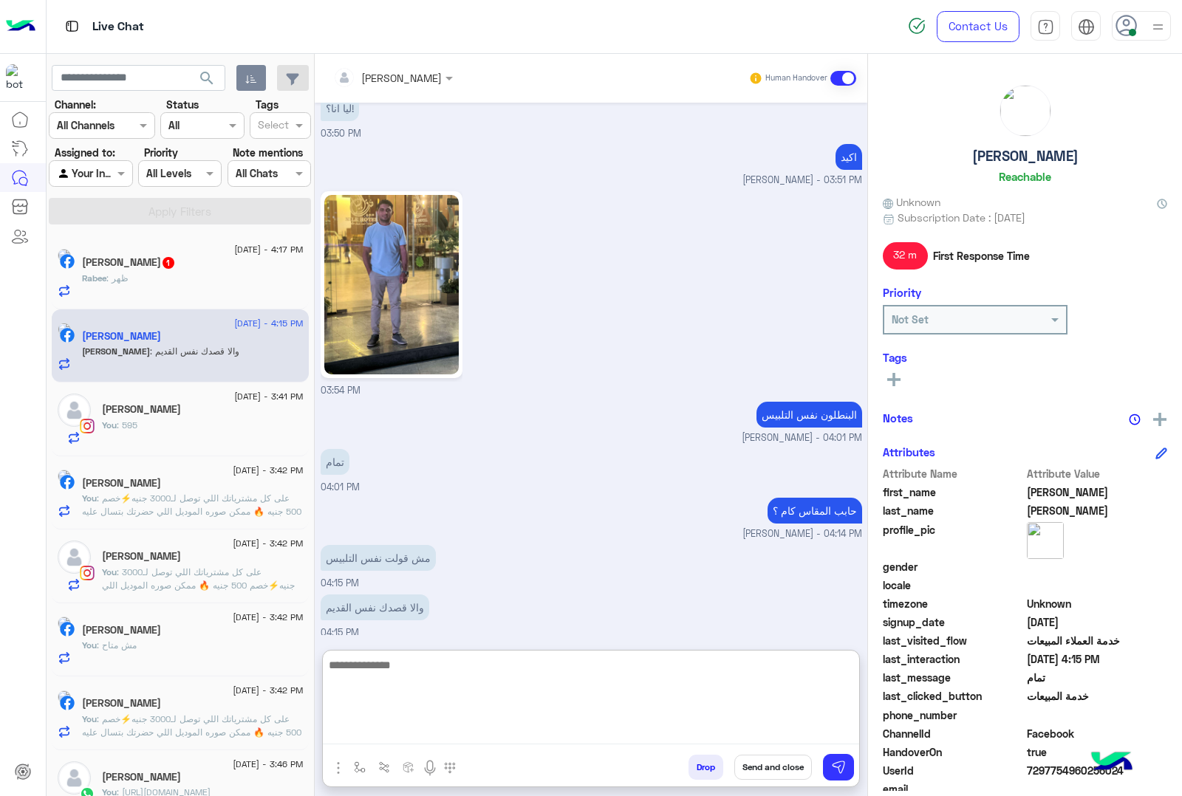
scroll to position [1889, 0]
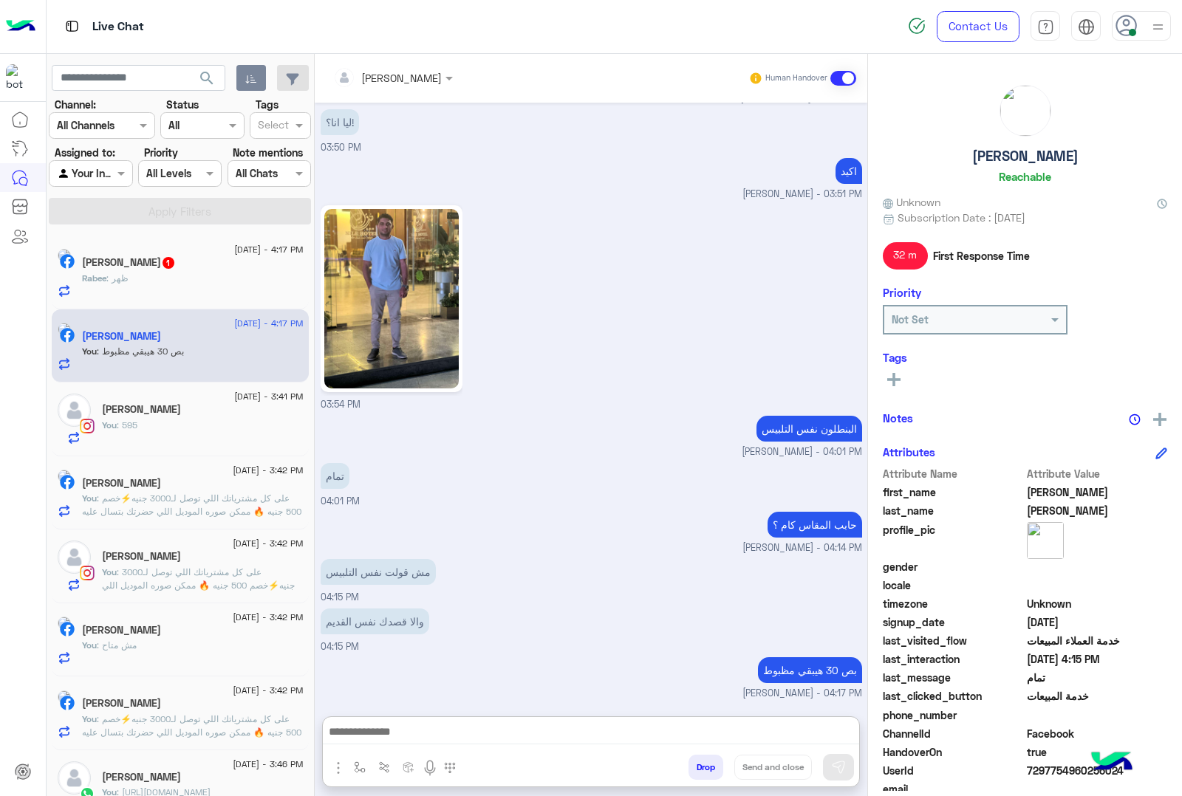
click at [198, 283] on div "Rabee : ظهر" at bounding box center [193, 285] width 222 height 26
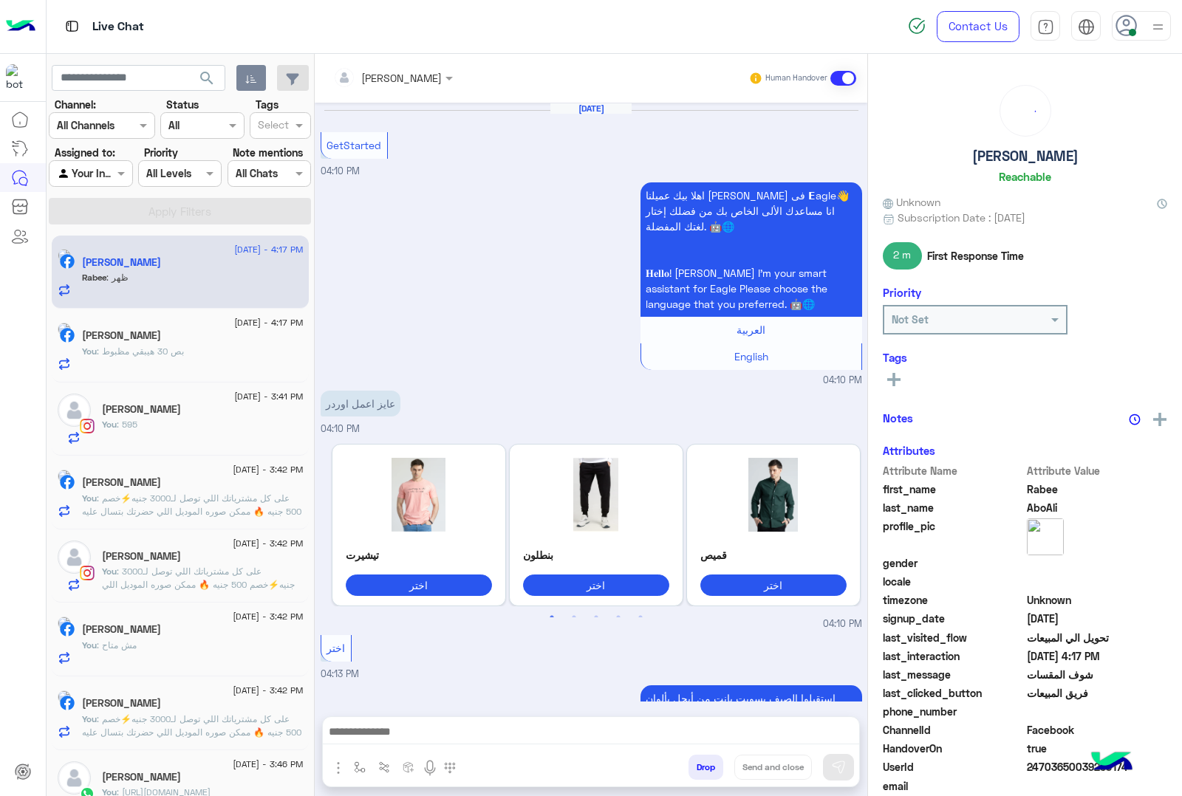
scroll to position [931, 0]
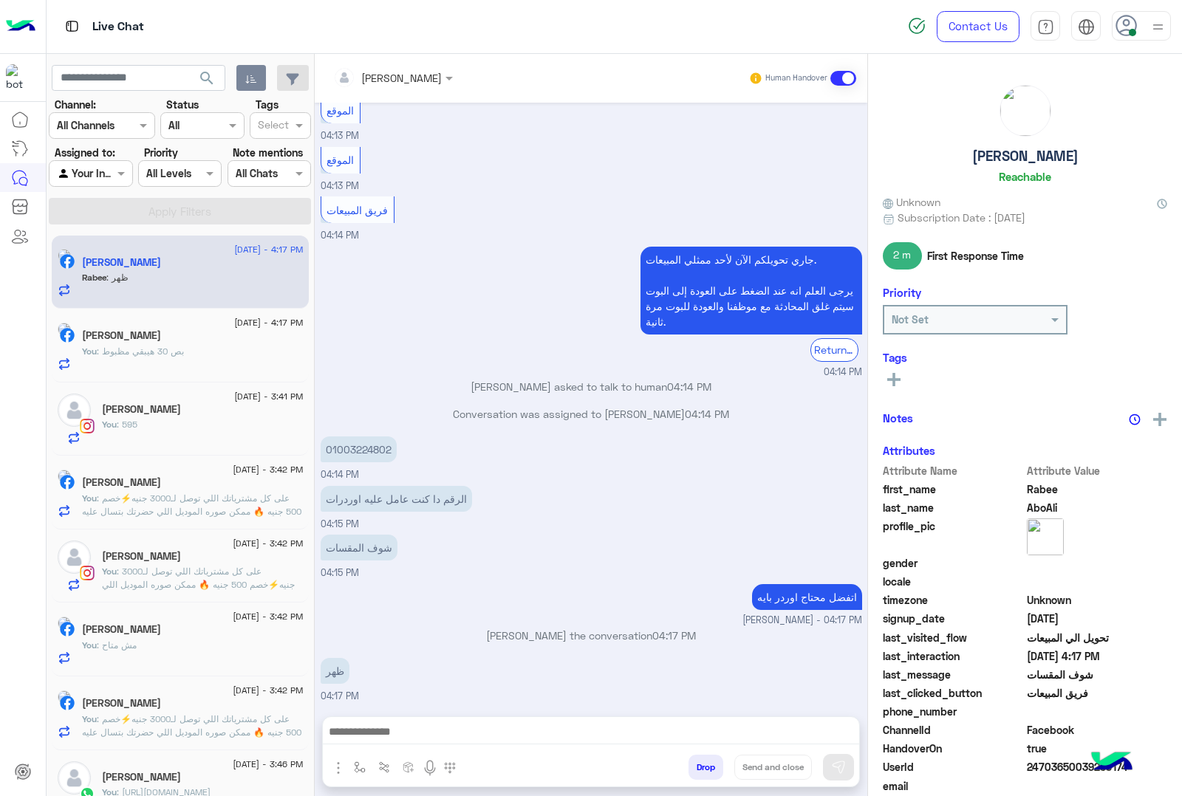
click at [368, 721] on div at bounding box center [591, 735] width 536 height 37
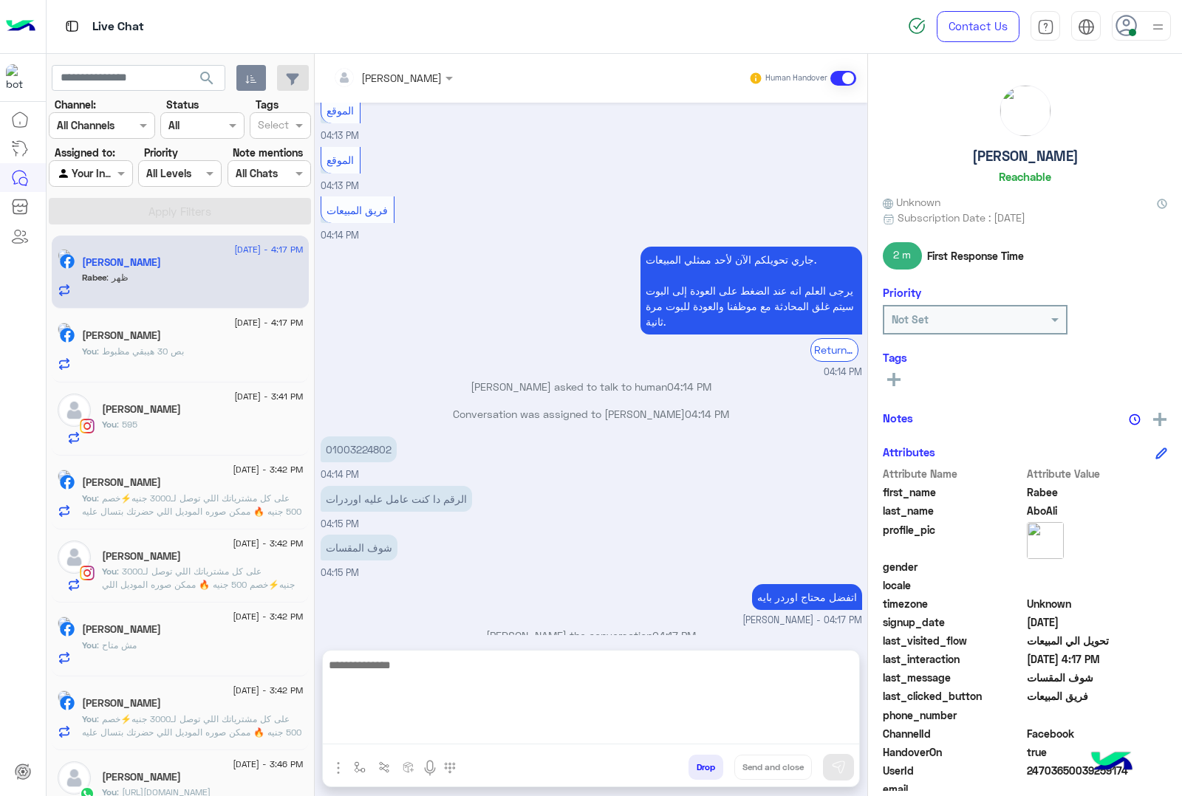
click at [364, 728] on textarea at bounding box center [591, 700] width 536 height 89
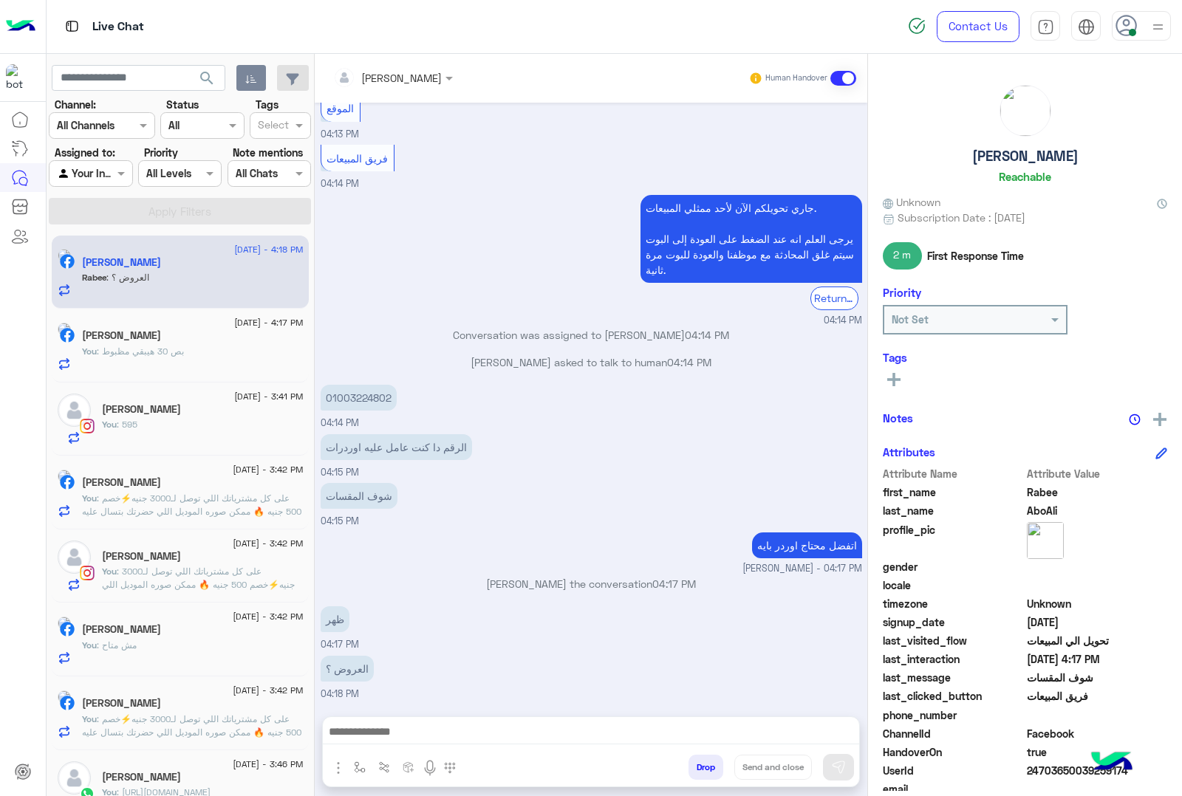
scroll to position [980, 0]
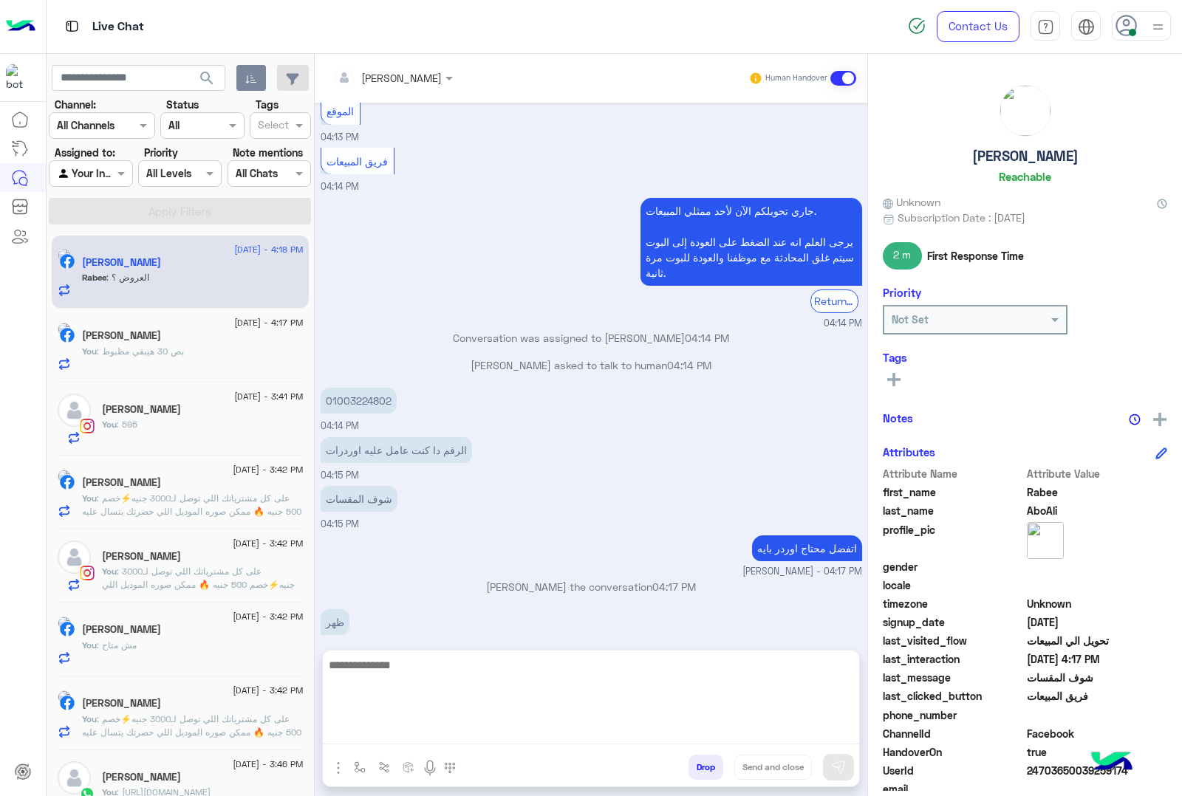
click at [396, 734] on textarea at bounding box center [591, 700] width 536 height 89
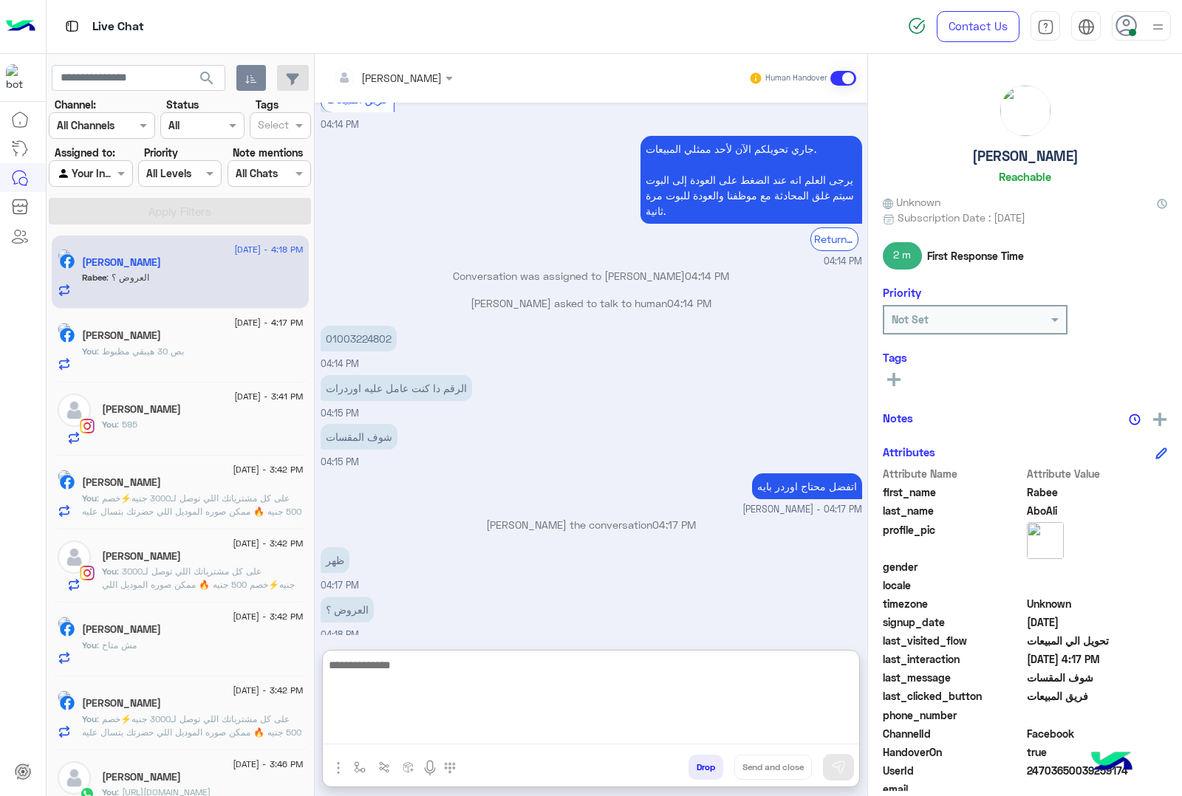
paste textarea "**********"
type textarea "**********"
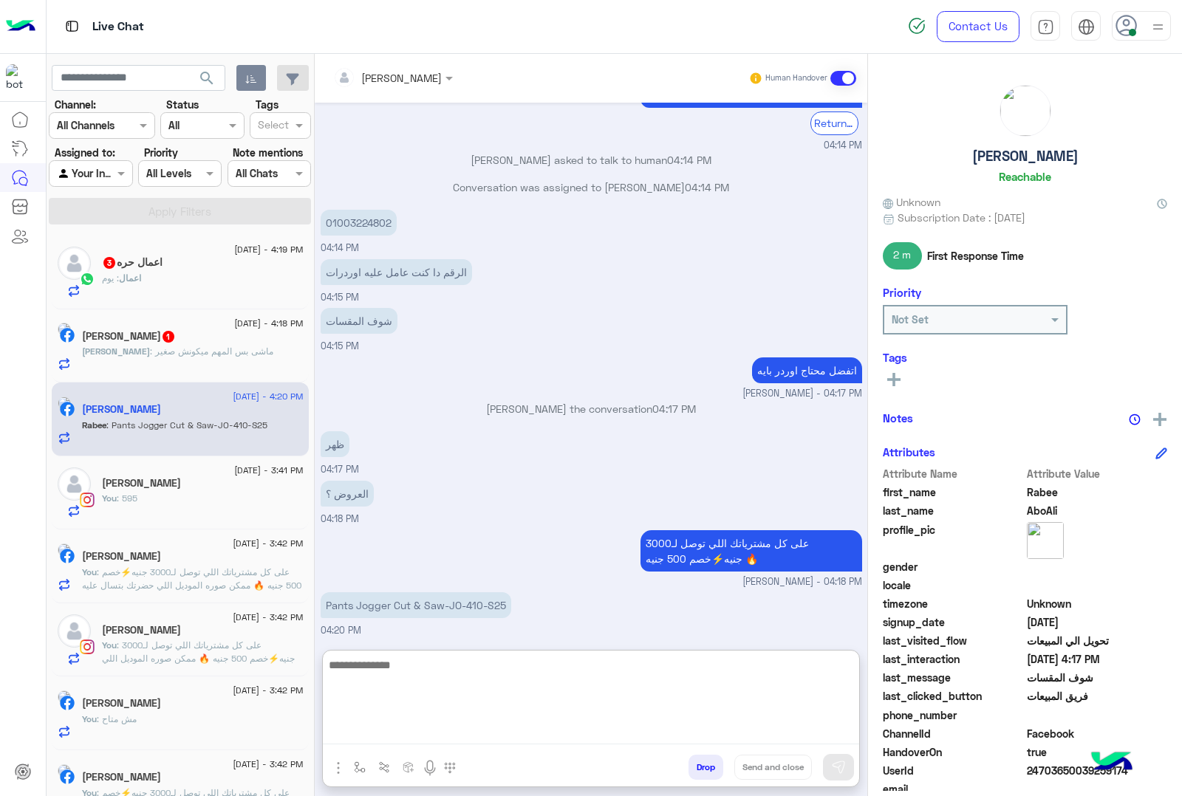
scroll to position [1206, 0]
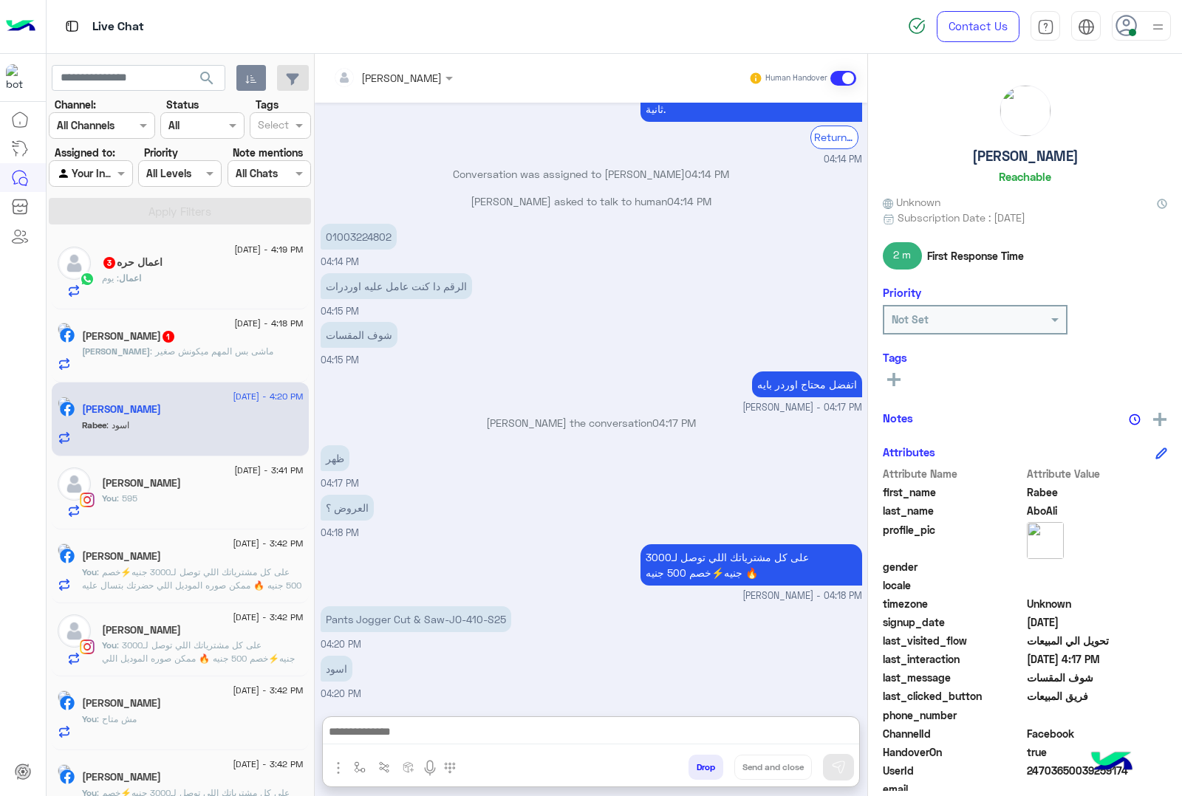
click at [390, 607] on p "Pants Jogger Cut & Saw-JO-410-S25" at bounding box center [416, 620] width 191 height 26
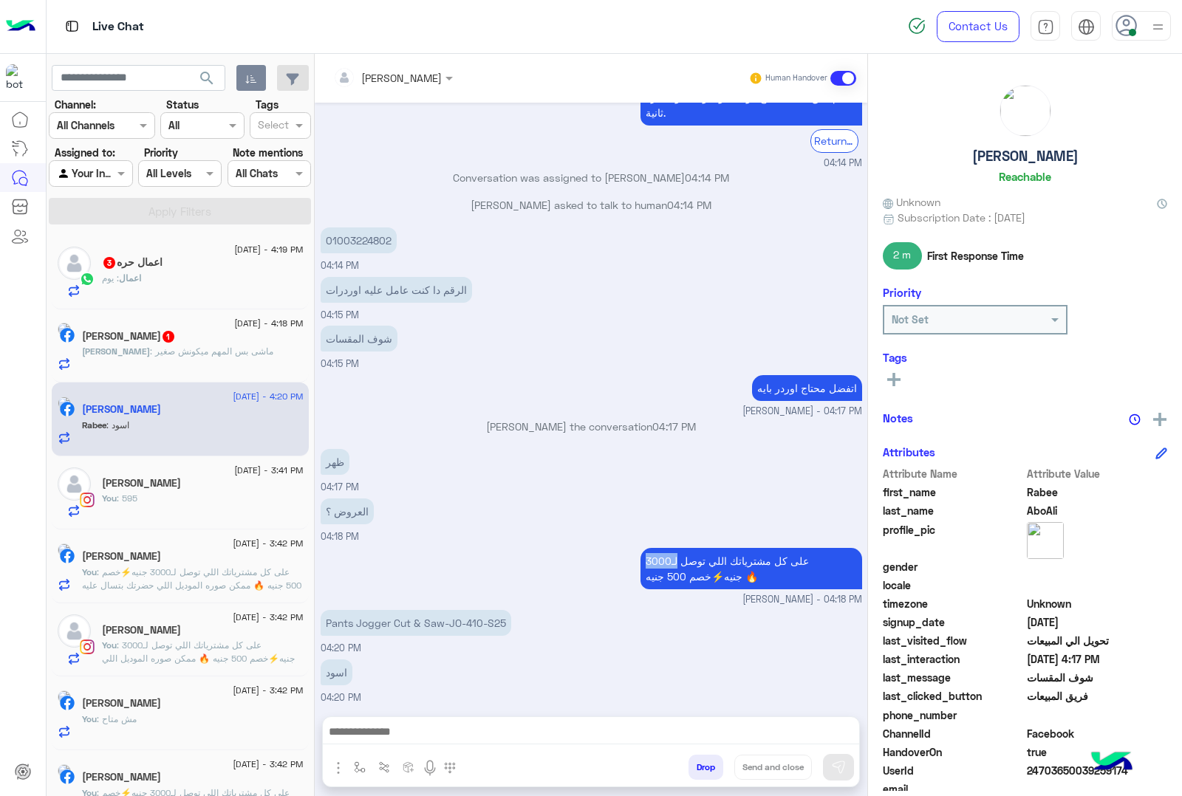
click at [390, 550] on div "على كل مشترياتك اللي توصل لـ3000 جنيه⚡خصم 500 جنيه 🔥 [PERSON_NAME] - 04:18 PM" at bounding box center [592, 575] width 542 height 63
click at [400, 619] on p "Pants Jogger Cut & Saw-JO-410-S25" at bounding box center [416, 623] width 191 height 26
copy app-message "Pants Jogger Cut & Saw-JO-410-S25"
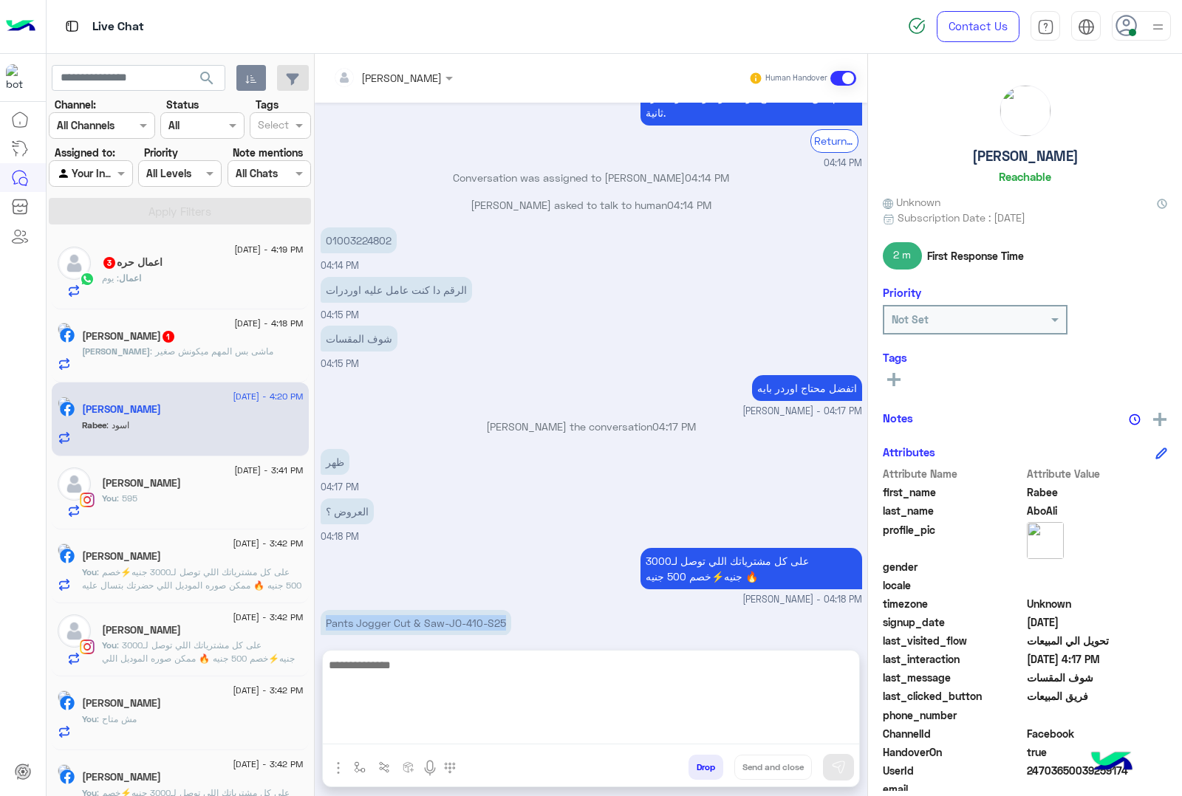
click at [380, 728] on textarea at bounding box center [591, 700] width 536 height 89
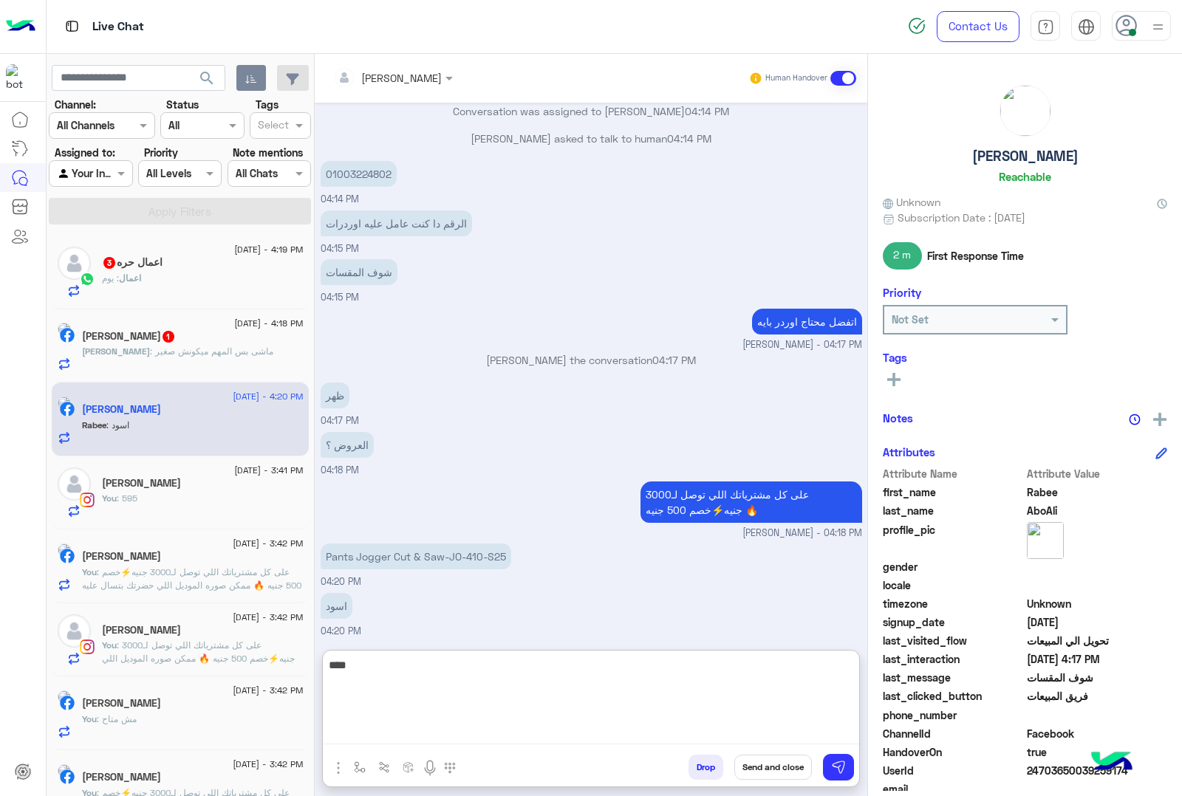
scroll to position [1256, 0]
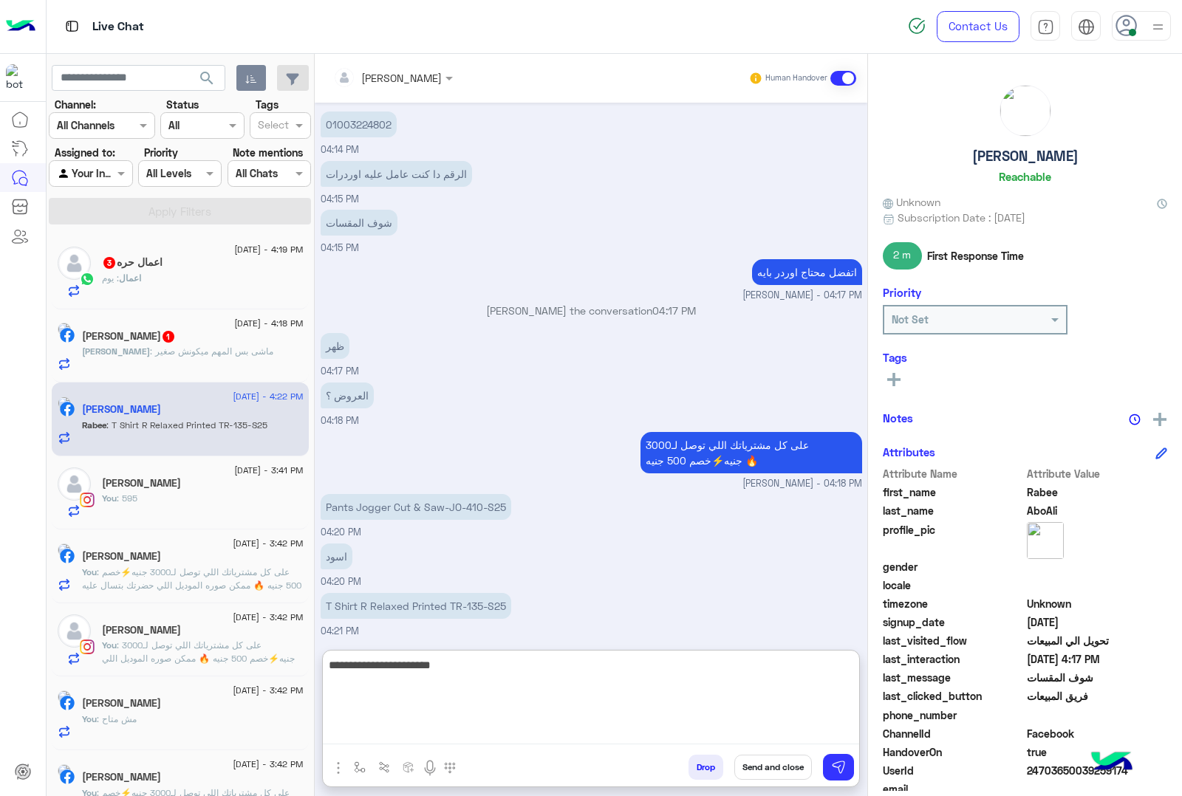
type textarea "**********"
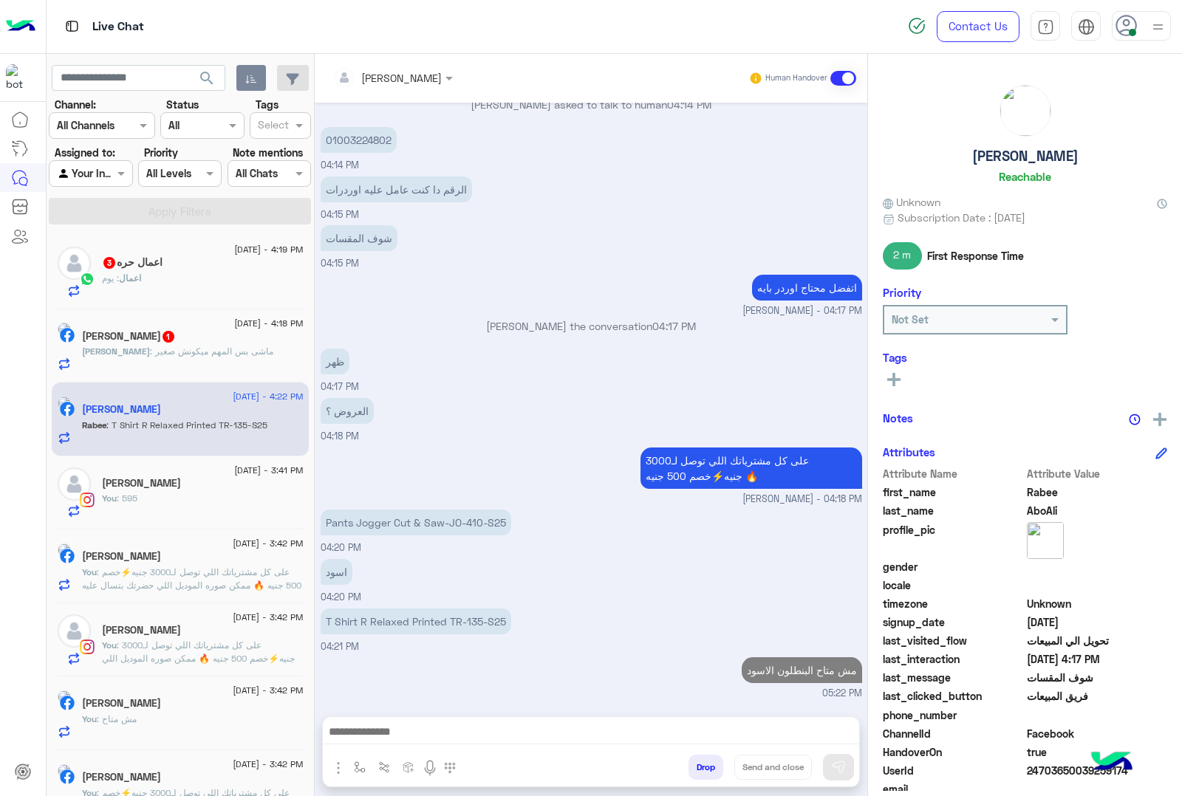
click at [445, 609] on p "T Shirt R Relaxed Printed TR-135-S25" at bounding box center [416, 622] width 191 height 26
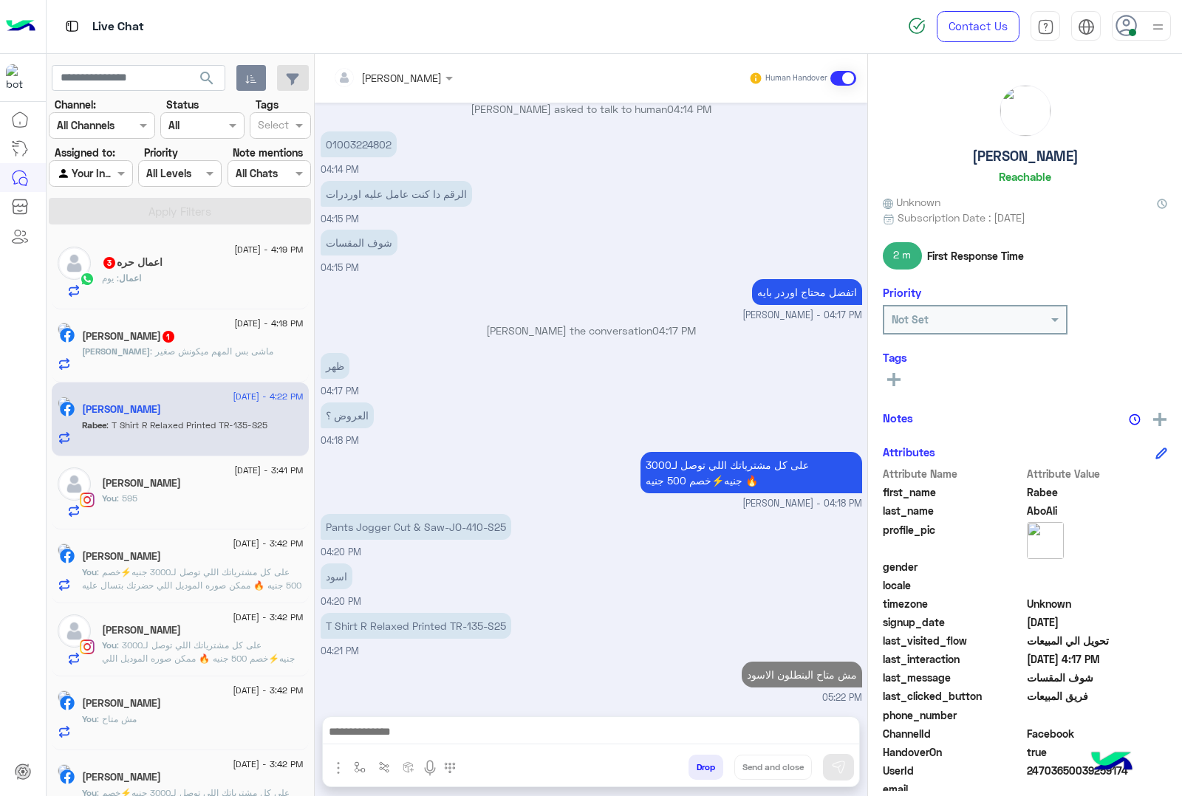
click at [445, 560] on div "اسود 04:20 PM" at bounding box center [592, 584] width 542 height 49
click at [423, 629] on p "T Shirt R Relaxed Printed TR-135-S25" at bounding box center [416, 626] width 191 height 26
click at [426, 618] on p "T Shirt R Relaxed Printed TR-135-S25" at bounding box center [416, 626] width 191 height 26
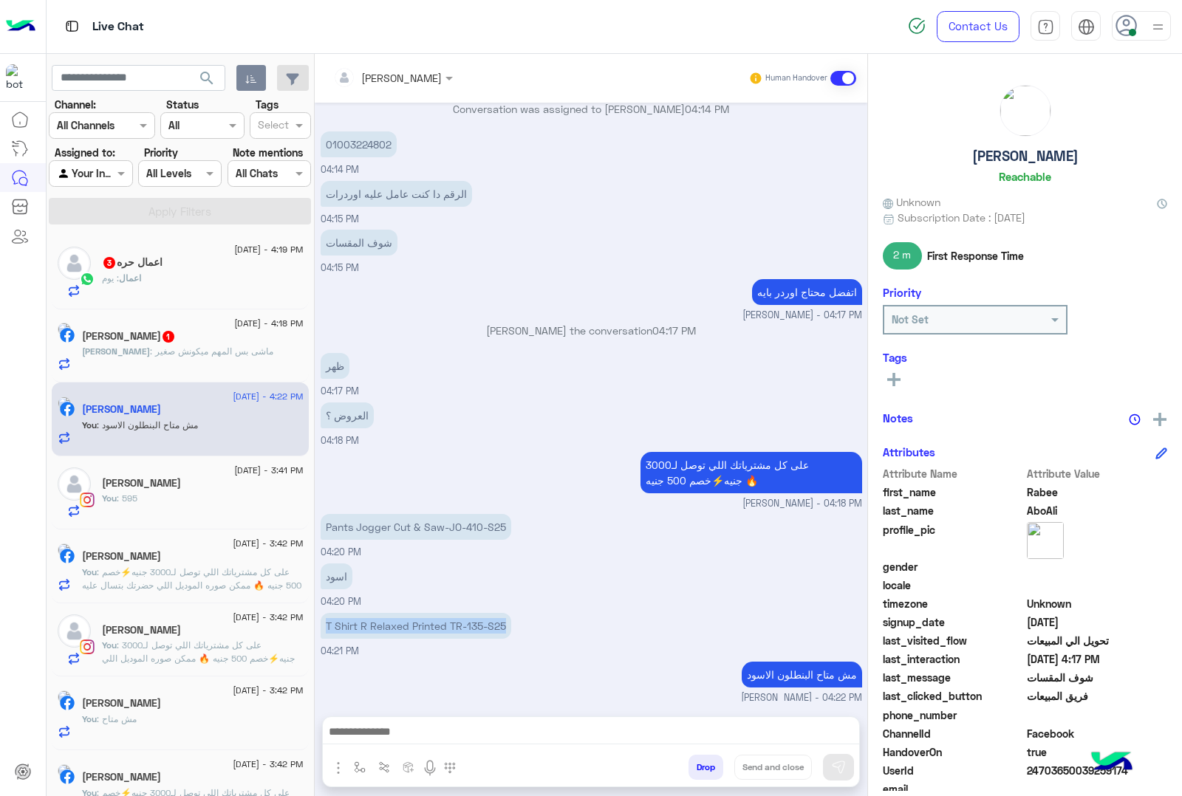
copy app-message "T Shirt R Relaxed Printed TR-135-S25"
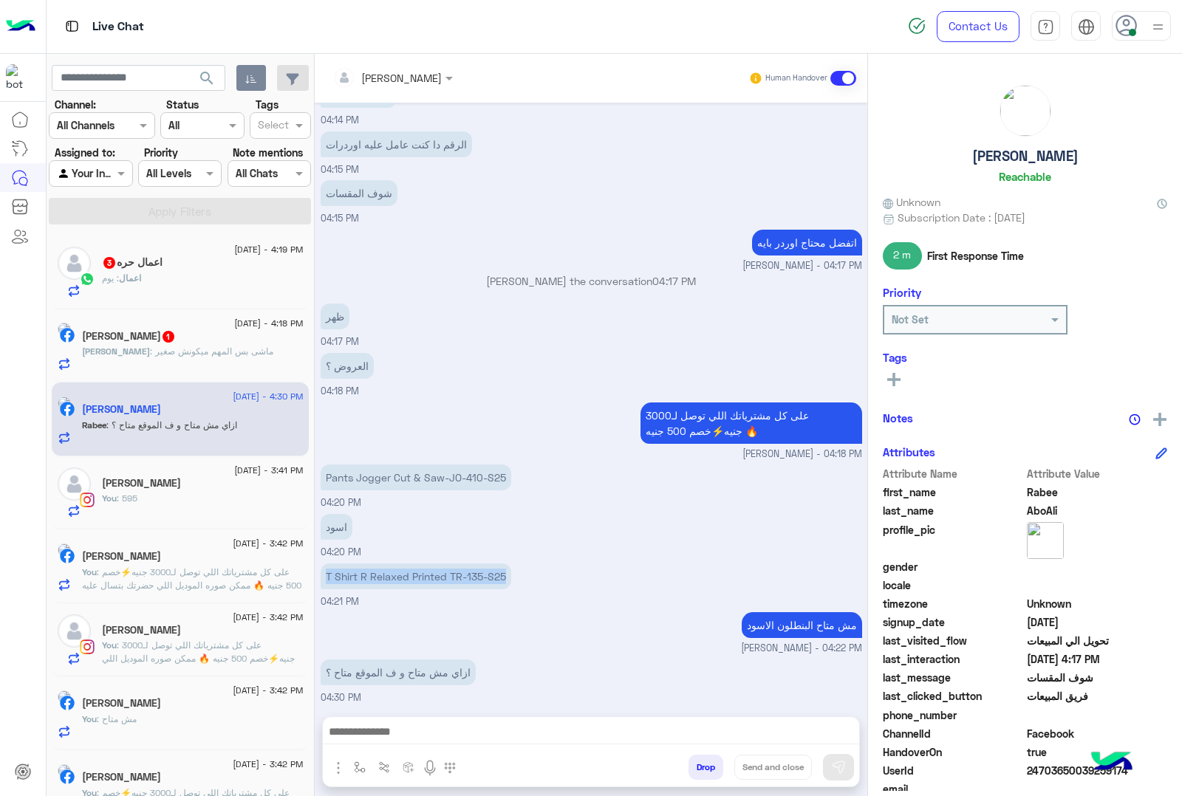
drag, startPoint x: 448, startPoint y: 477, endPoint x: 526, endPoint y: 493, distance: 79.8
click at [526, 493] on div "Pants Jogger Cut & Saw-JO-410-S25 04:20 PM" at bounding box center [592, 485] width 542 height 49
click at [447, 522] on div "اسود 04:20 PM" at bounding box center [592, 534] width 542 height 49
drag, startPoint x: 448, startPoint y: 476, endPoint x: 536, endPoint y: 488, distance: 88.0
click at [536, 488] on div "Pants Jogger Cut & Saw-JO-410-S25 04:20 PM" at bounding box center [592, 485] width 542 height 49
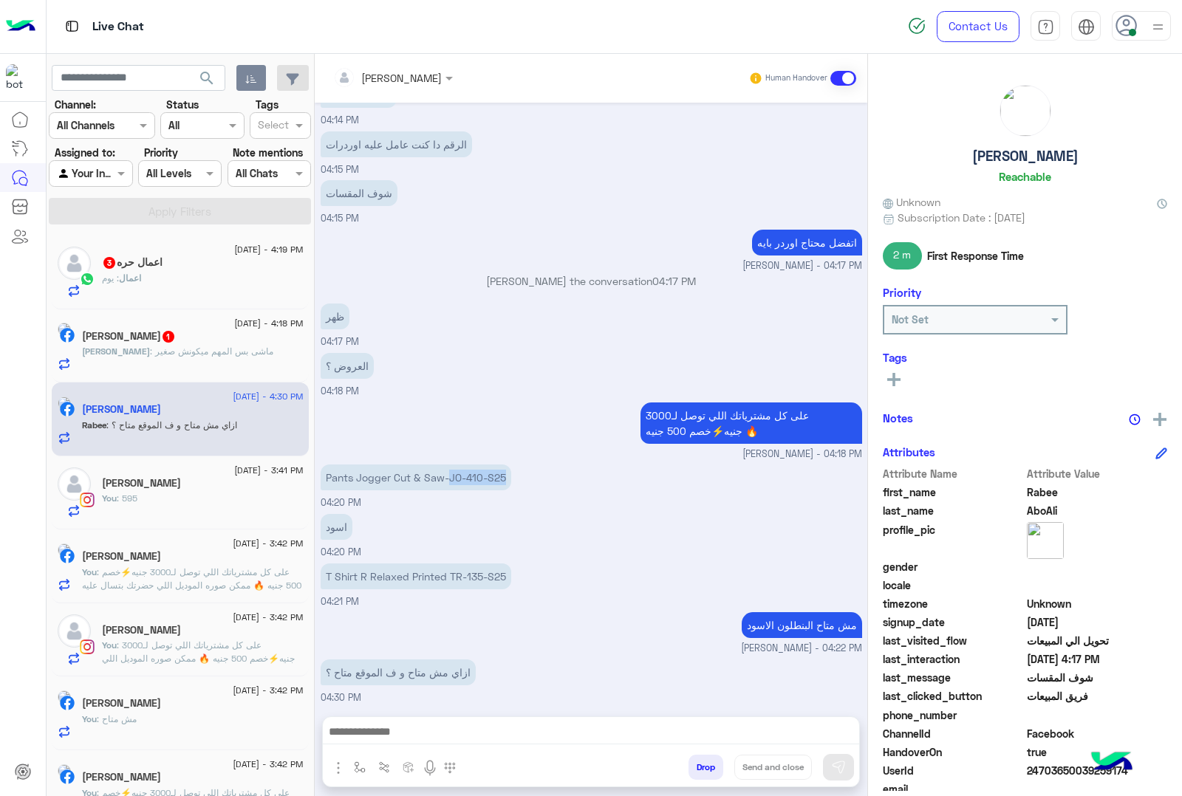
copy p "JO-410-S25"
click at [351, 721] on div at bounding box center [591, 735] width 536 height 37
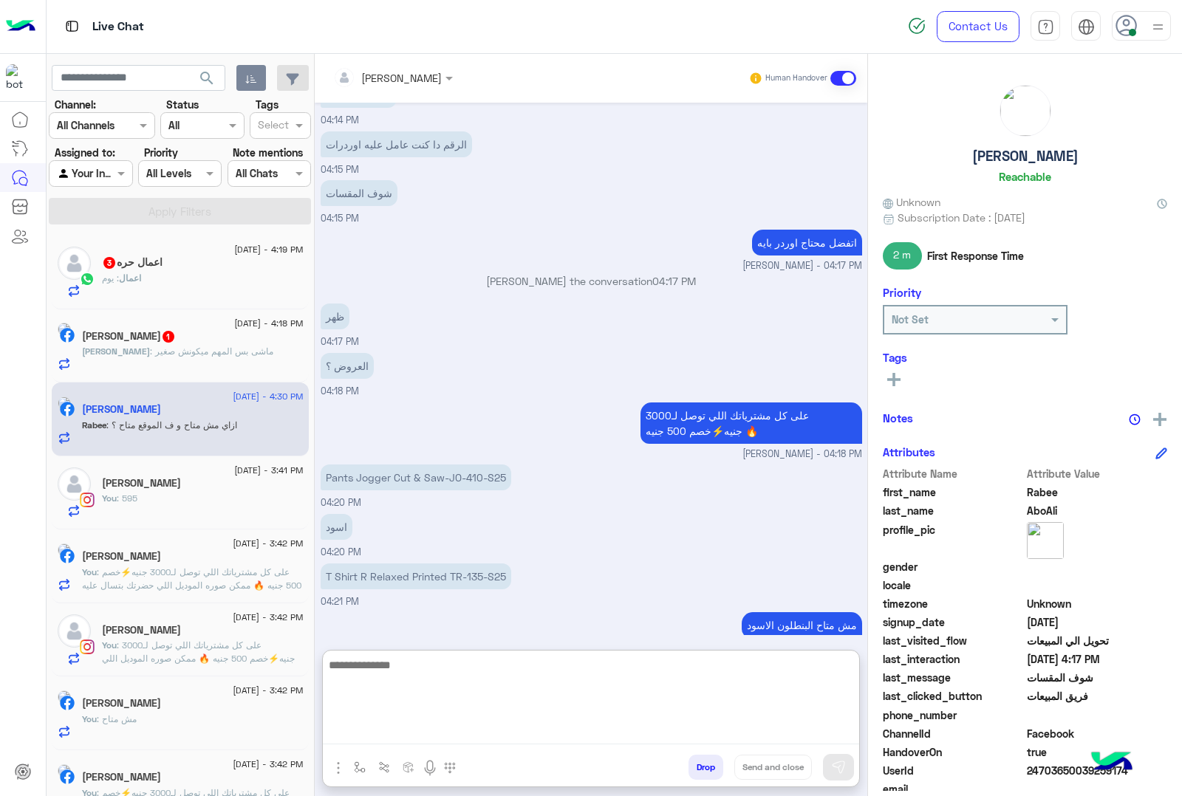
click at [355, 733] on textarea at bounding box center [591, 700] width 536 height 89
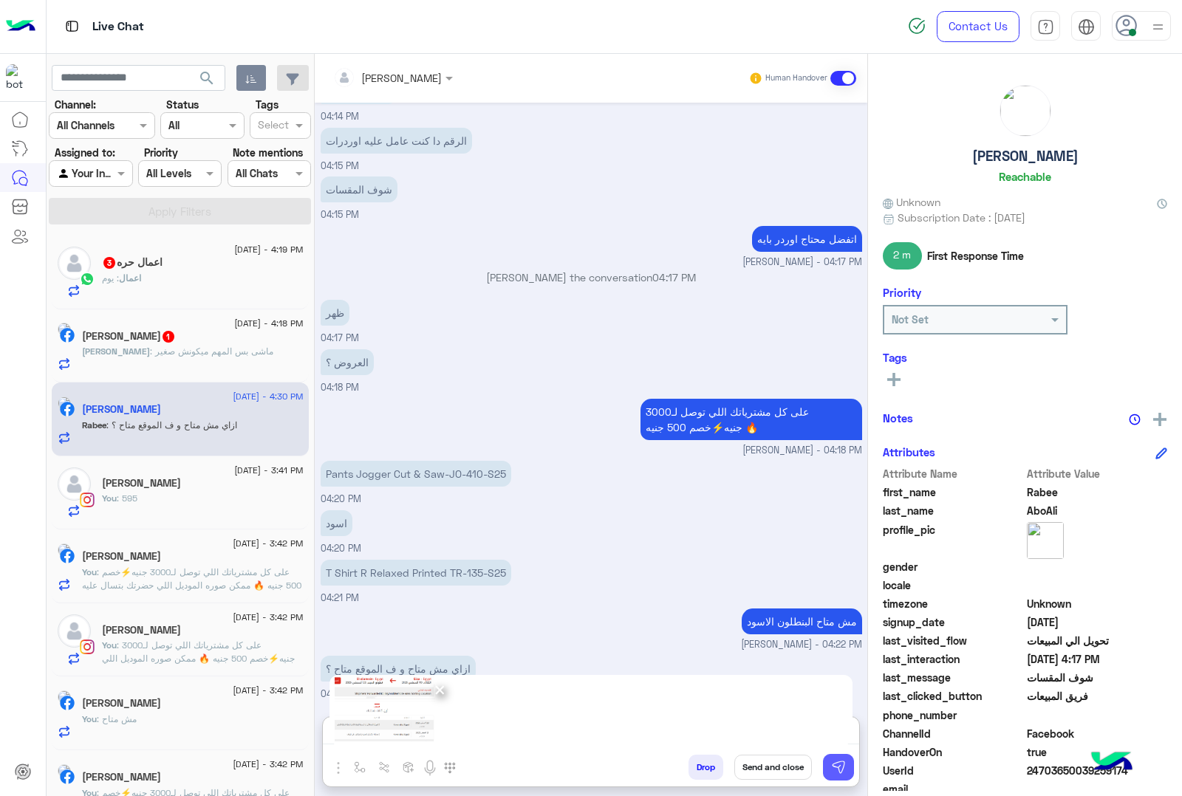
click at [847, 767] on button at bounding box center [838, 767] width 31 height 27
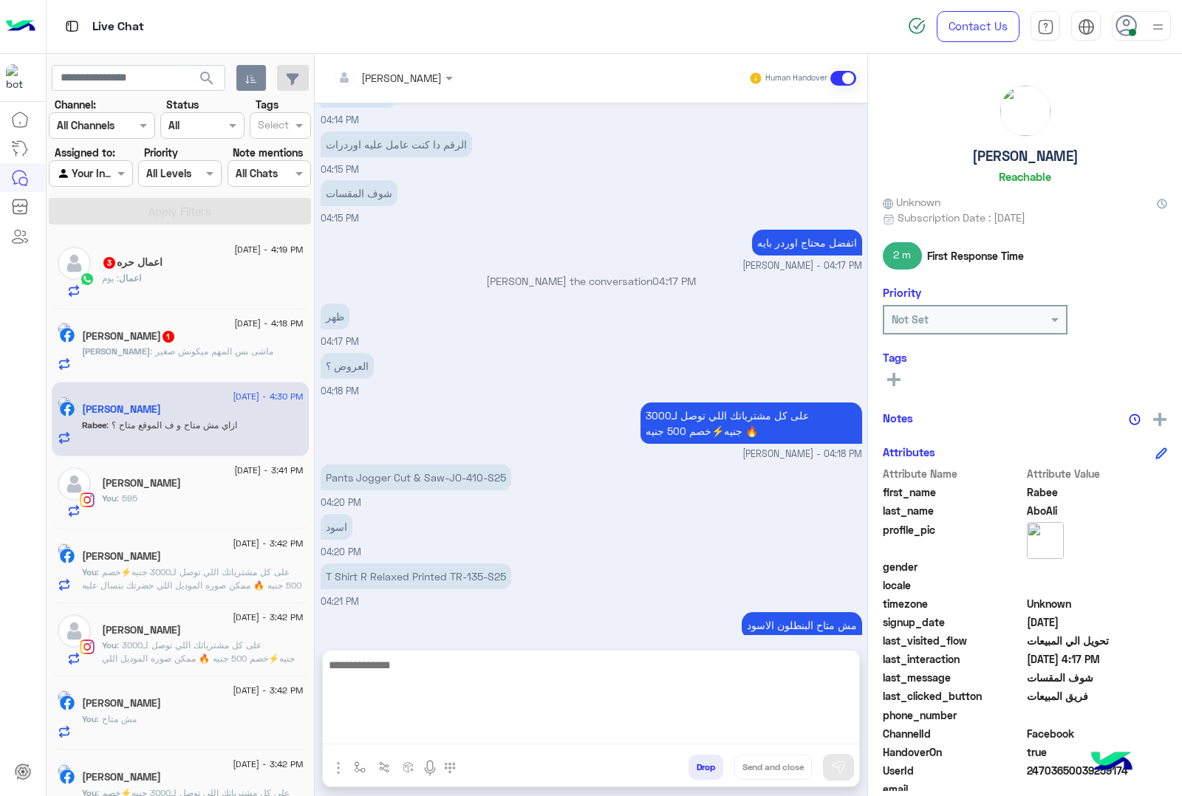
click at [475, 728] on textarea at bounding box center [591, 700] width 536 height 89
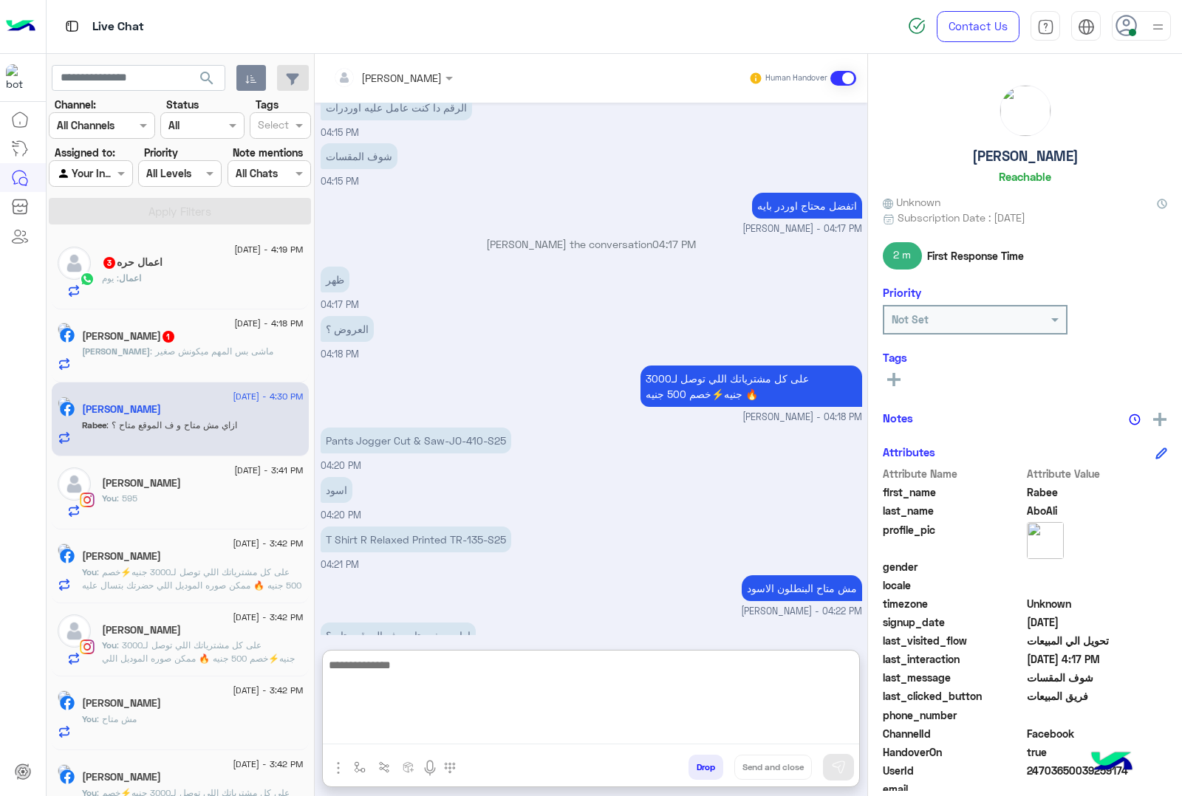
scroll to position [1342, 0]
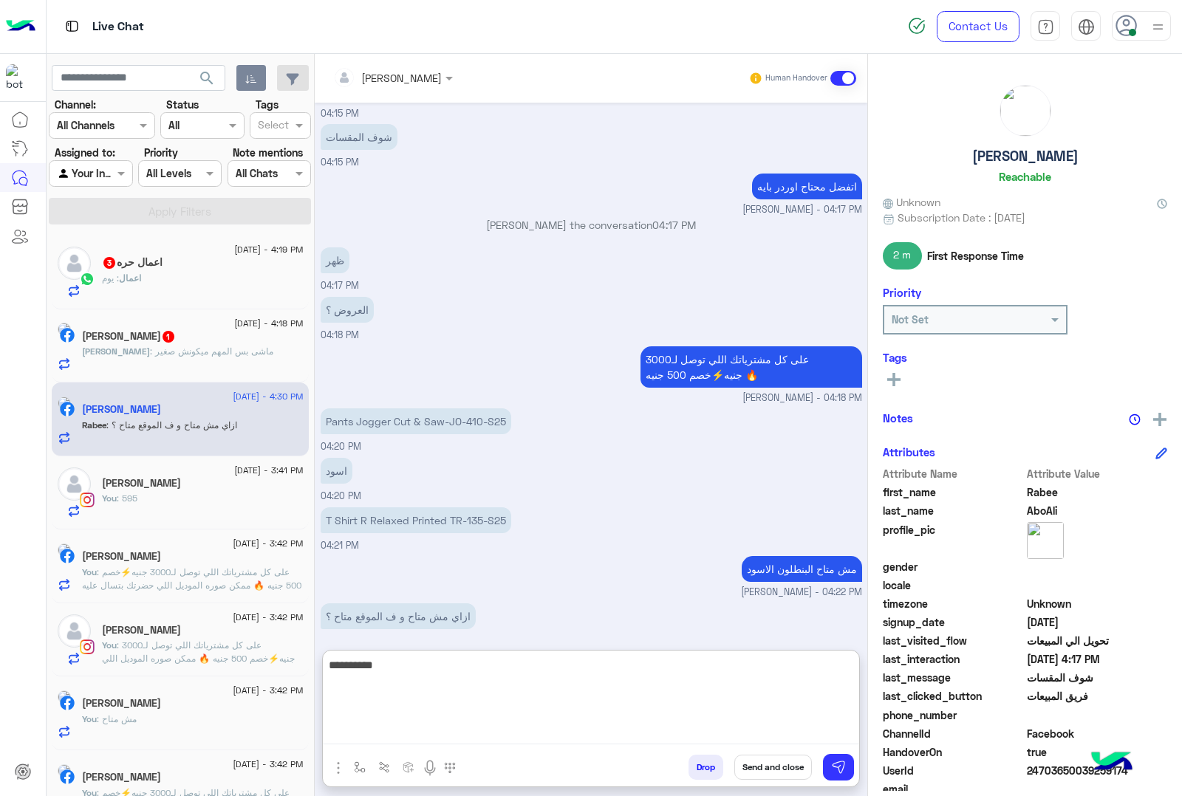
type textarea "**********"
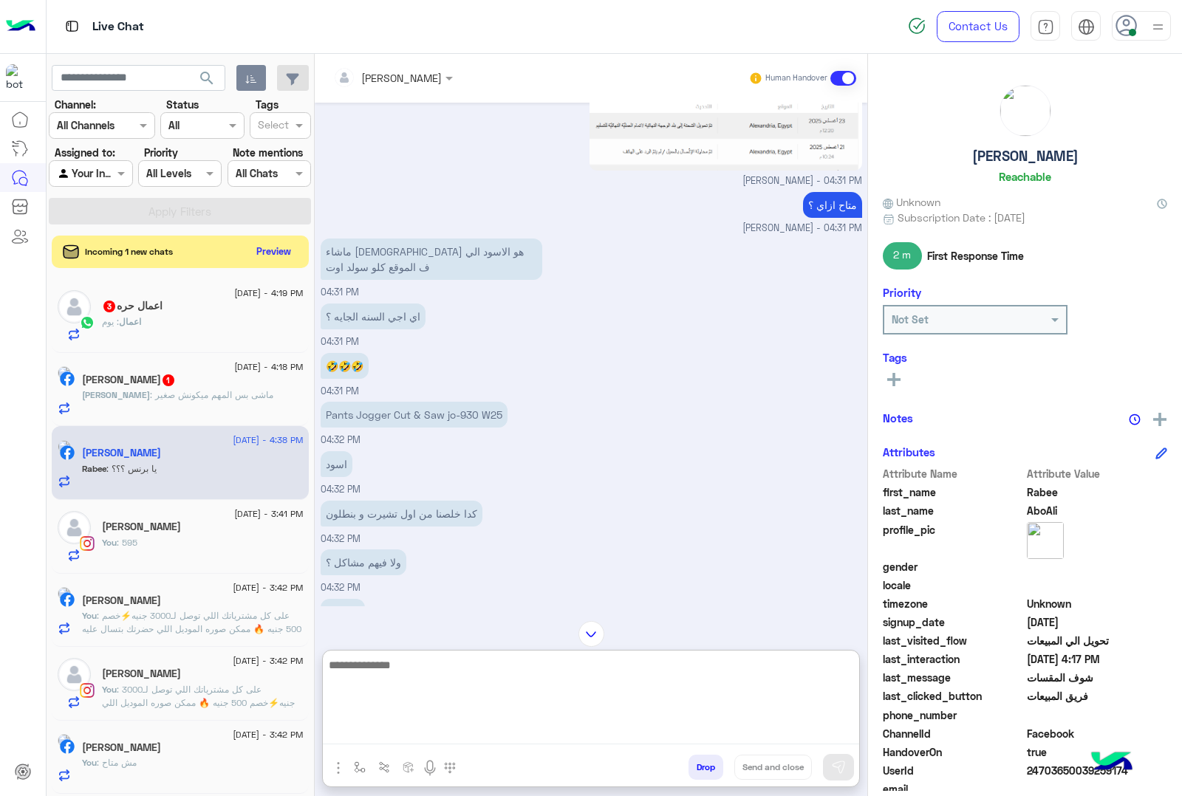
scroll to position [1892, 0]
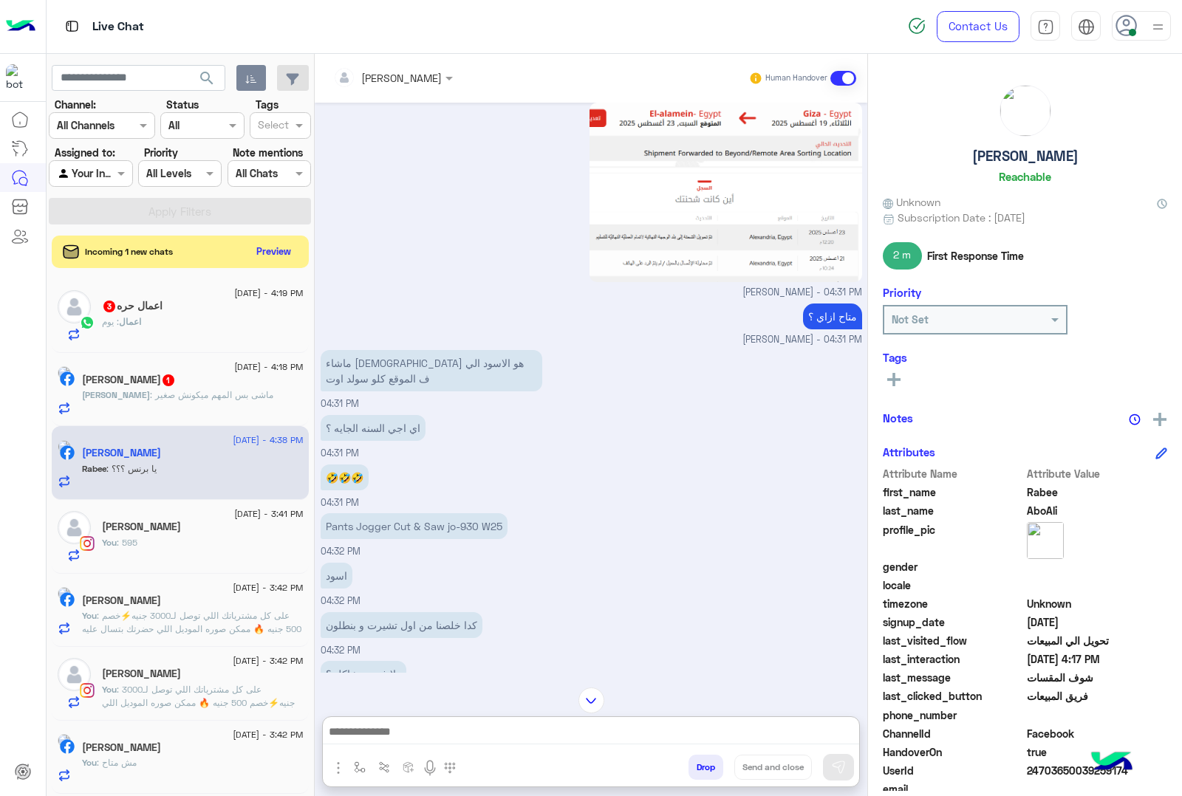
click at [433, 522] on p "Pants Jogger Cut & Saw jo-930 W25" at bounding box center [414, 526] width 187 height 26
copy app-message "Pants Jogger Cut & Saw jo-930 W25"
click at [542, 581] on div "اسود 04:32 PM" at bounding box center [592, 583] width 542 height 49
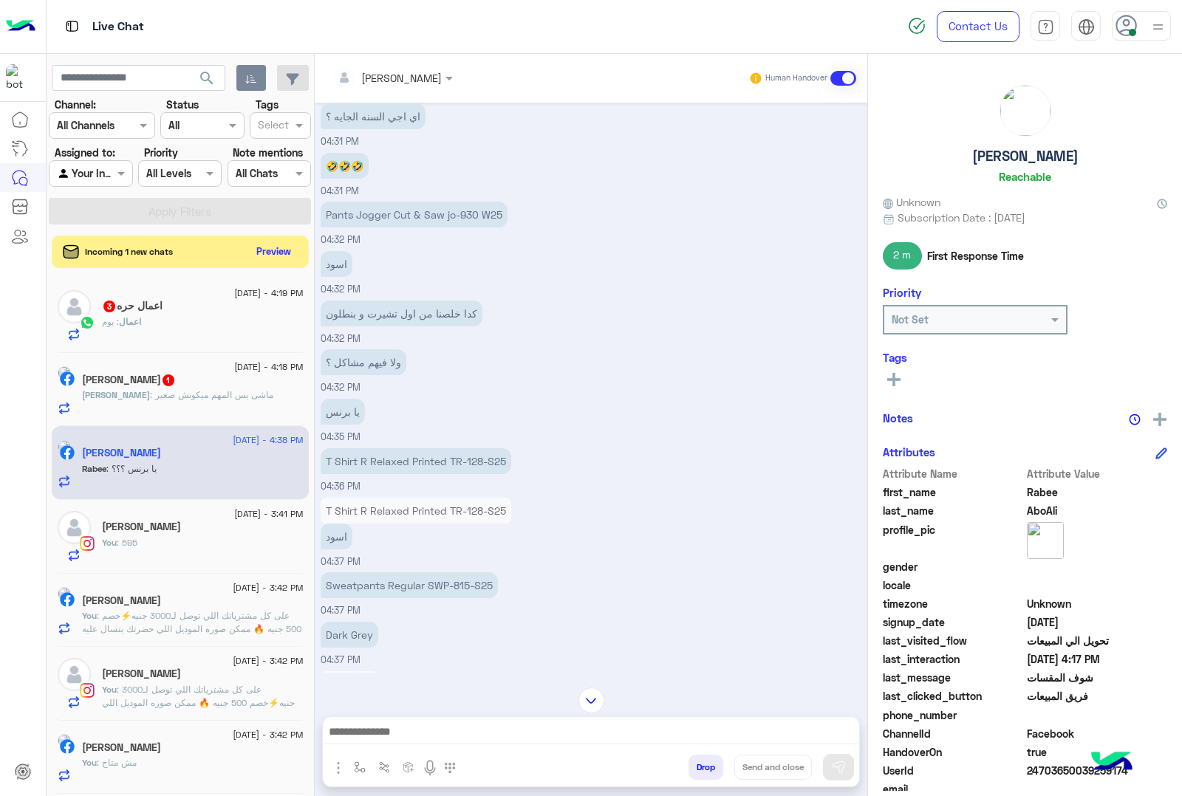
scroll to position [2261, 0]
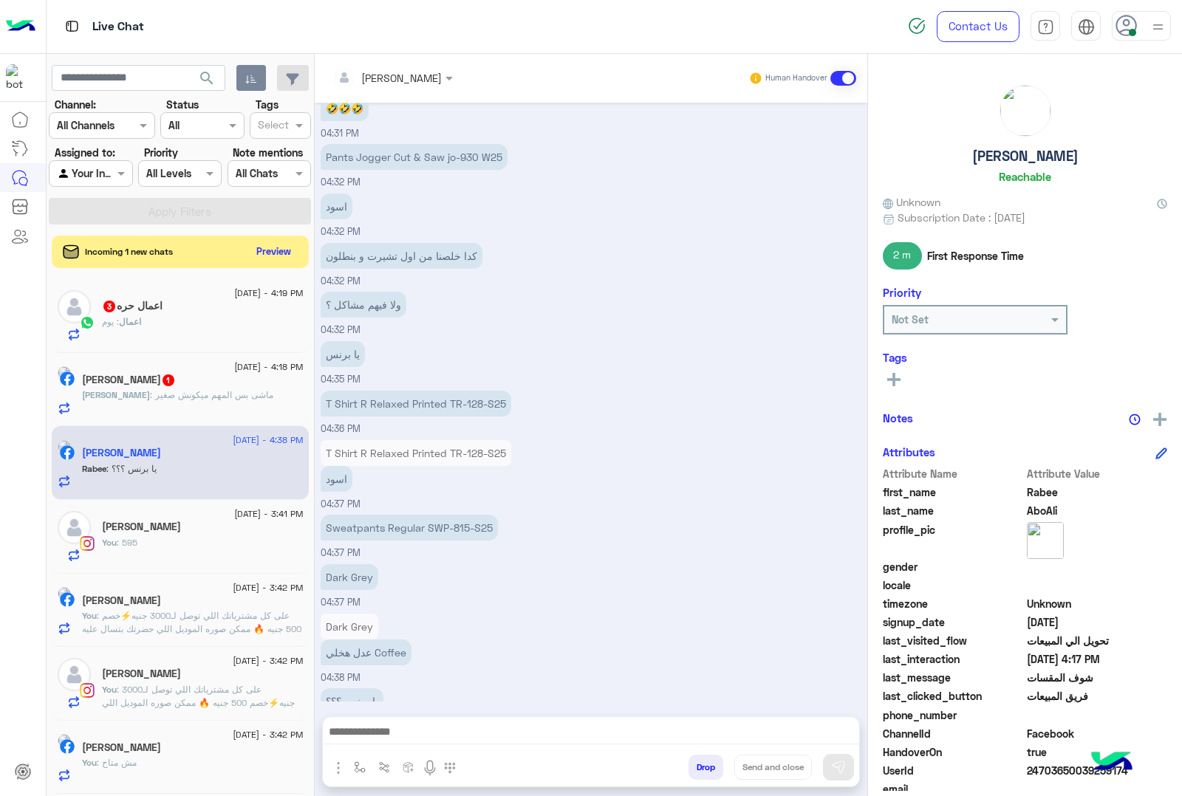
click at [443, 449] on p "T Shirt R Relaxed Printed TR-128-S25" at bounding box center [416, 453] width 191 height 26
copy app-message "T Shirt R Relaxed Printed TR-128-S25"
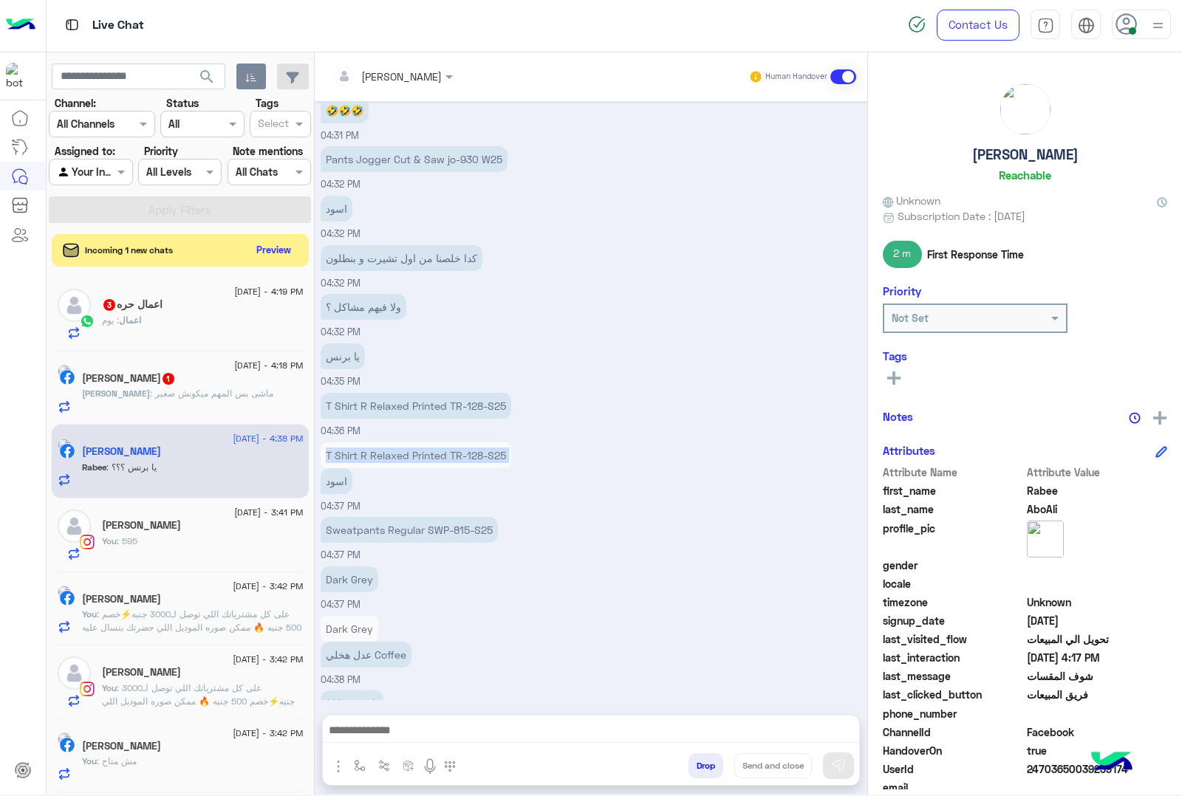
scroll to position [2266, 0]
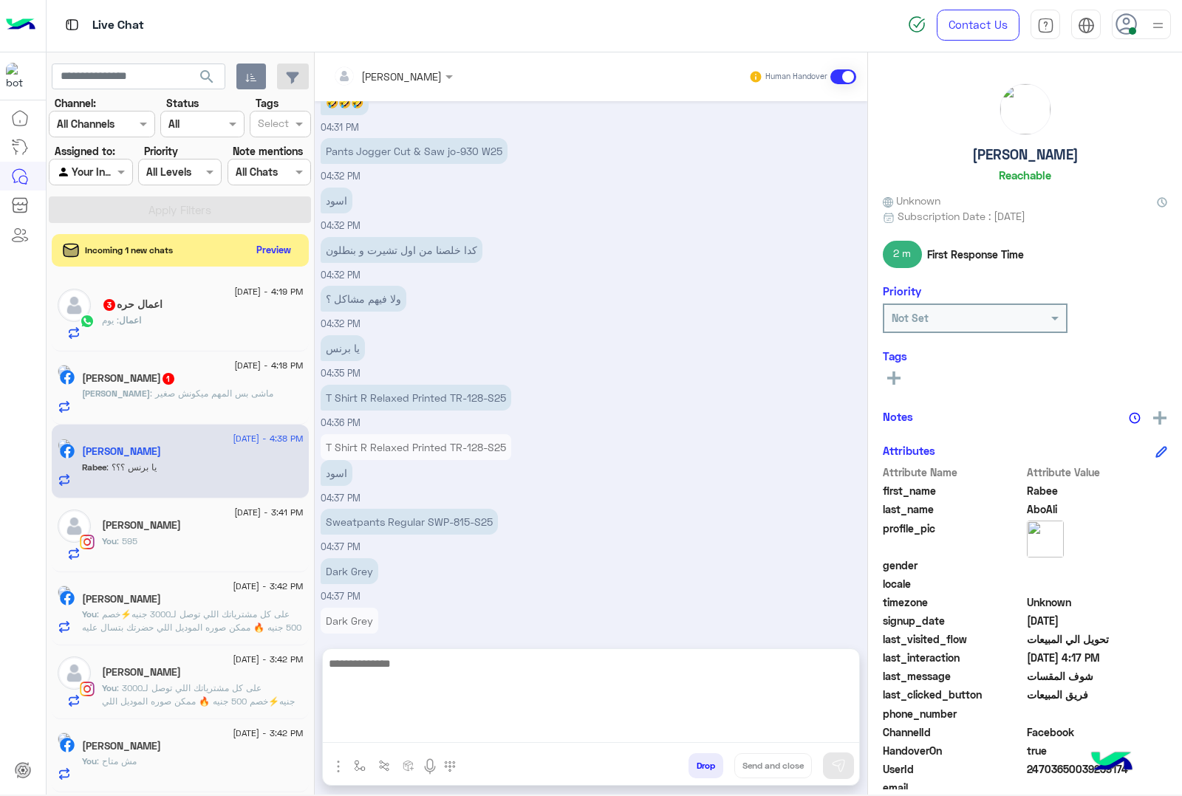
click at [409, 724] on textarea at bounding box center [591, 699] width 536 height 89
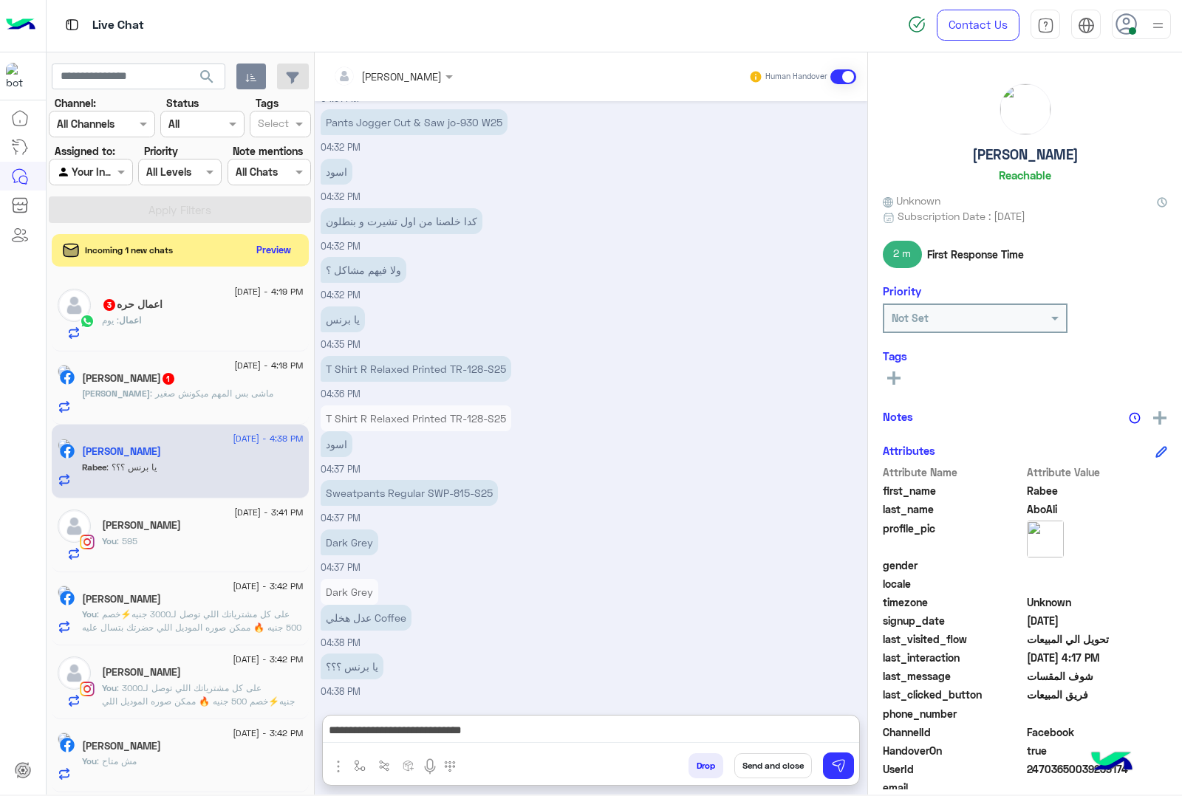
click at [410, 480] on p "Sweatpants Regular SWP-815-S25" at bounding box center [409, 493] width 177 height 26
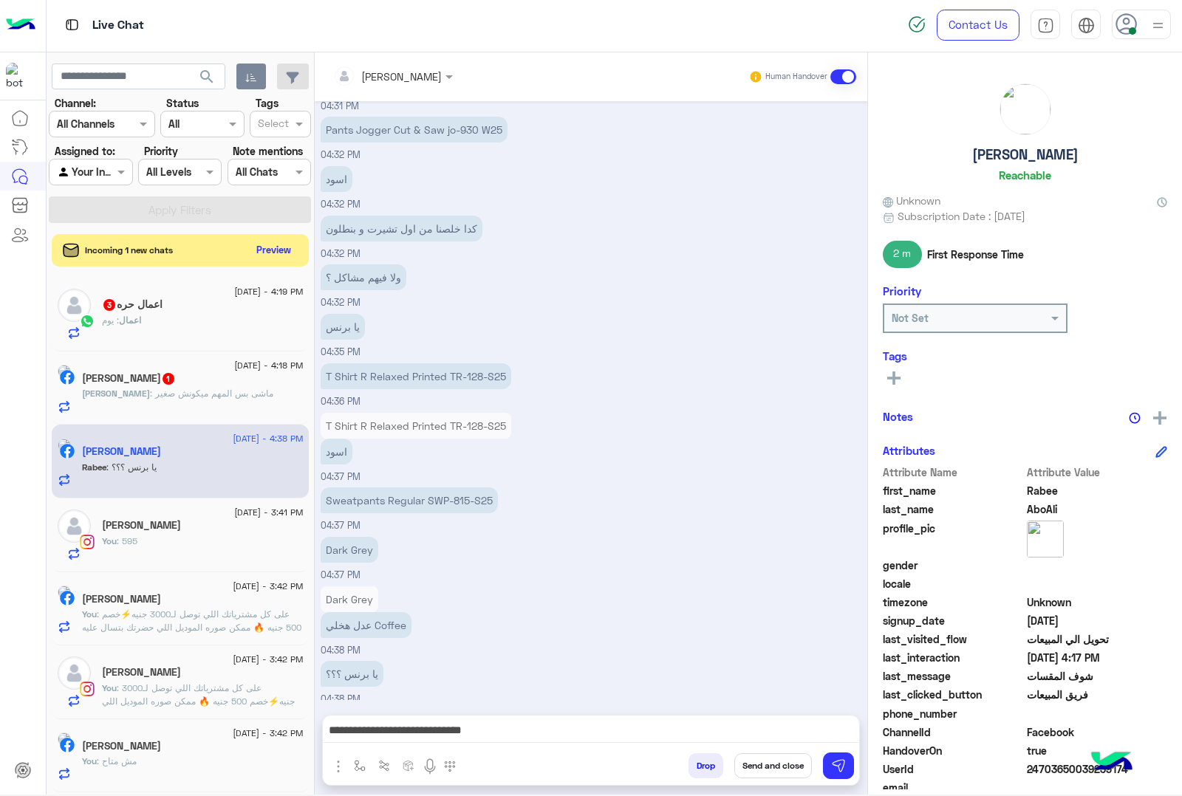
click at [410, 427] on div "T Shirt R Relaxed Printed TR-128-S25 اسود" at bounding box center [416, 439] width 191 height 52
click at [410, 427] on p "T Shirt R Relaxed Printed TR-128-S25" at bounding box center [416, 426] width 191 height 26
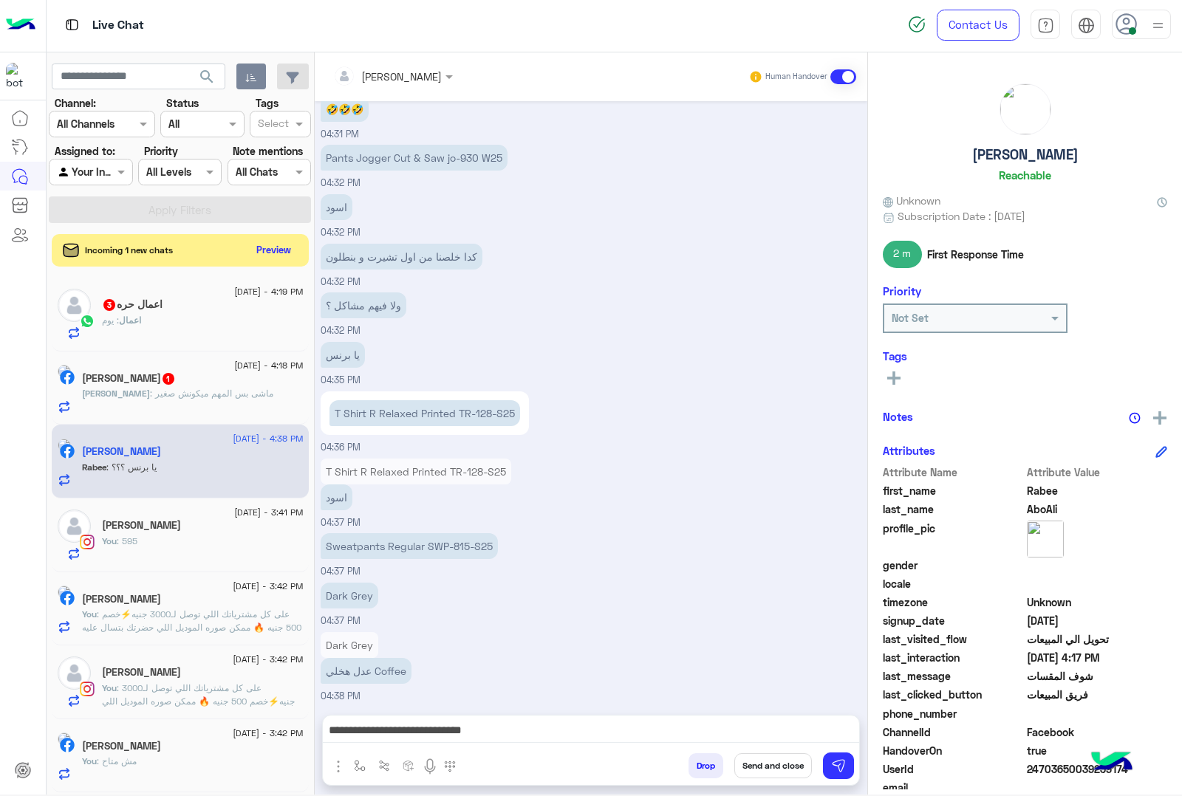
click at [440, 486] on div "اسود" at bounding box center [416, 498] width 191 height 26
click at [425, 535] on p "Sweatpants Regular SWP-815-S25" at bounding box center [409, 548] width 177 height 26
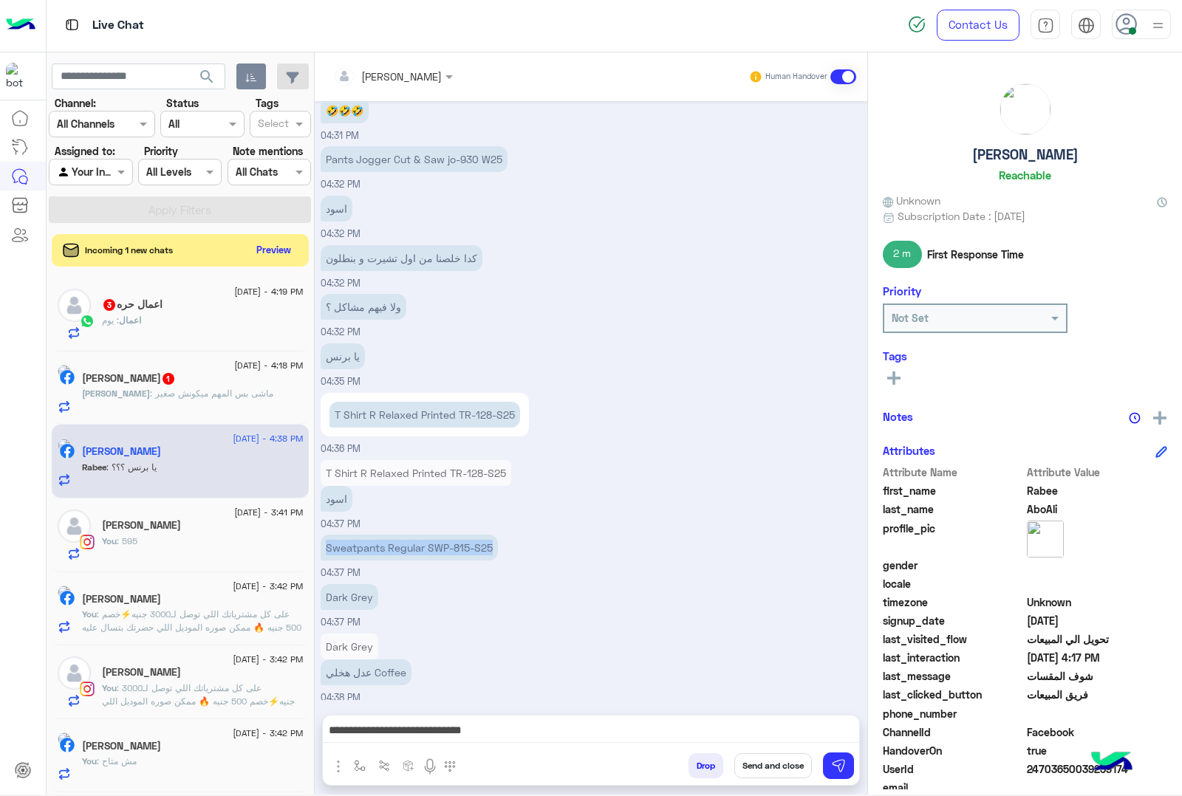
copy app-message "Sweatpants Regular SWP-815-S25"
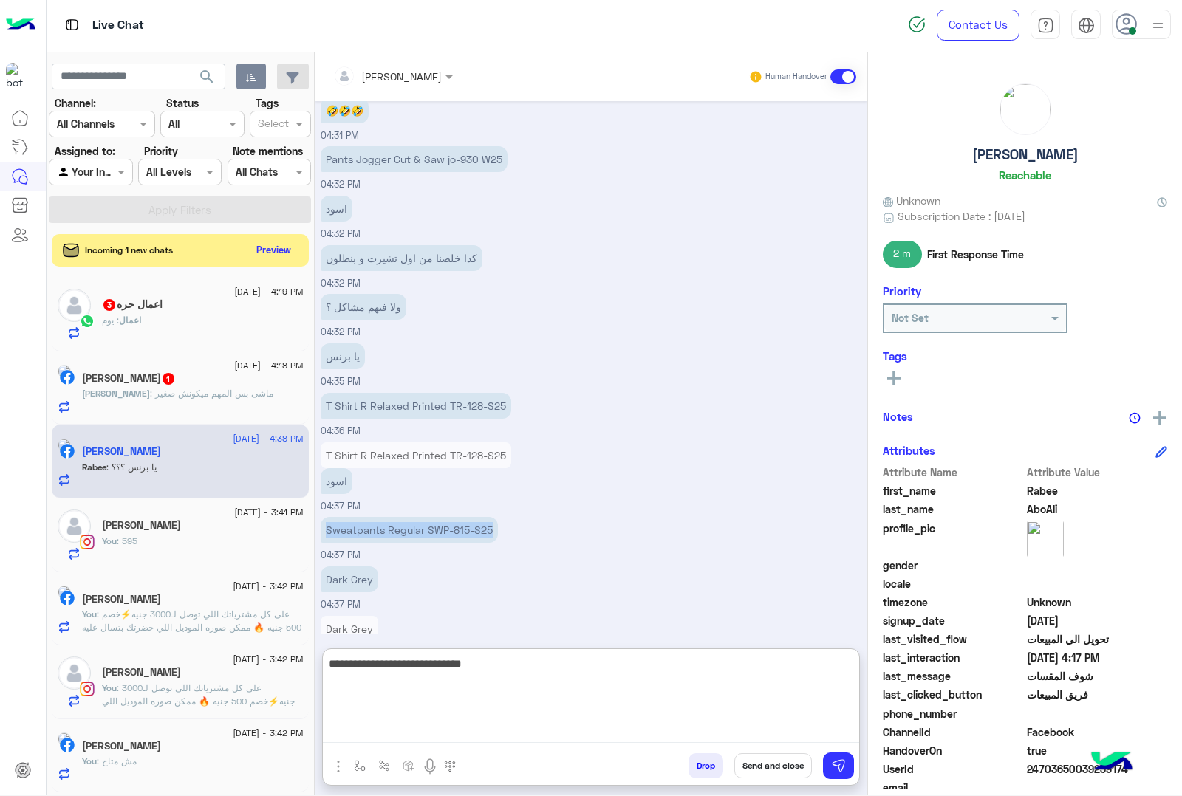
click at [672, 736] on textarea "**********" at bounding box center [591, 699] width 536 height 89
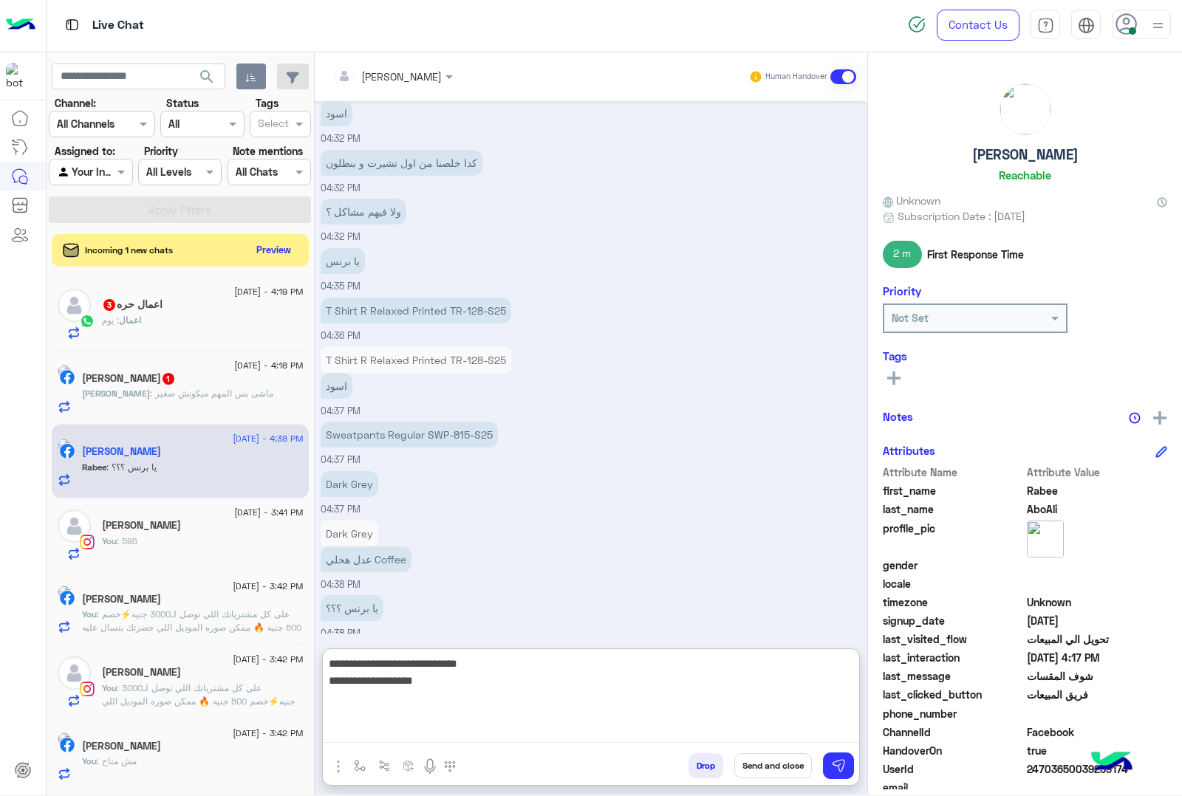
click at [778, 684] on textarea "**********" at bounding box center [591, 699] width 536 height 89
type textarea "**********"
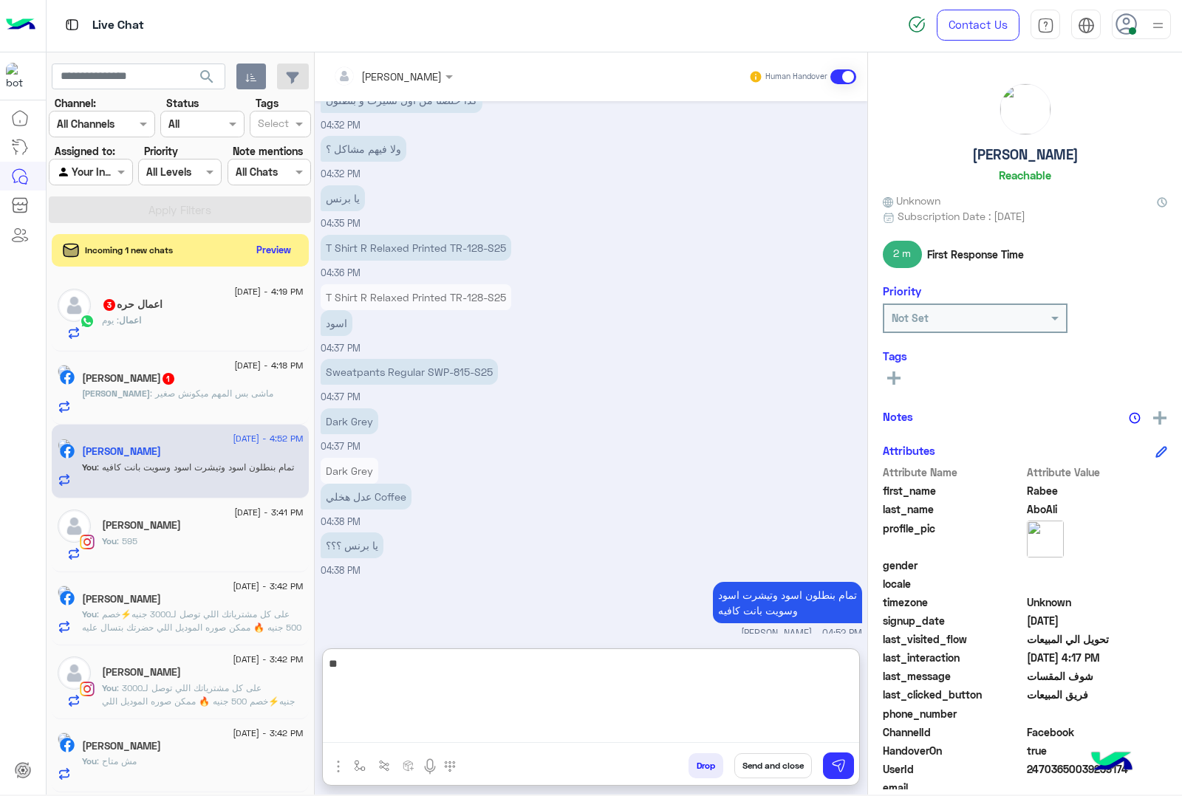
type textarea "*"
type textarea "**********"
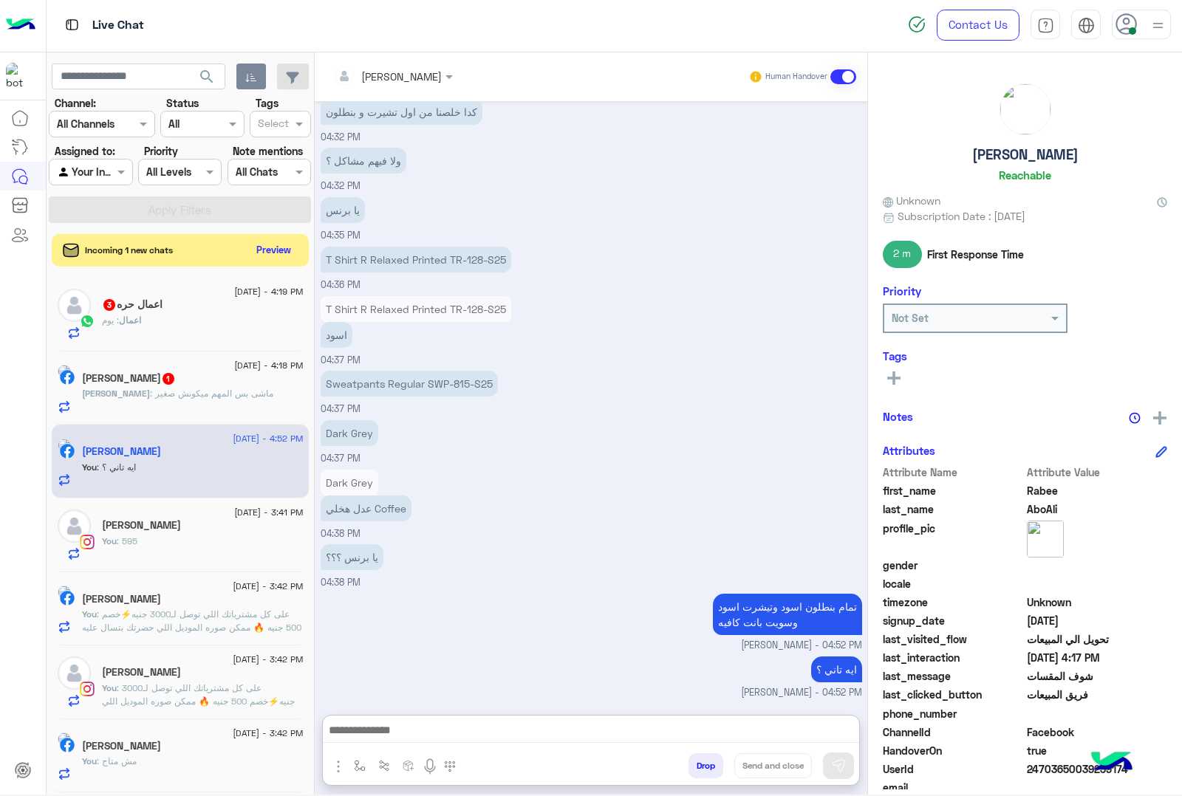
click at [163, 385] on h5 "[PERSON_NAME] 1" at bounding box center [129, 378] width 94 height 13
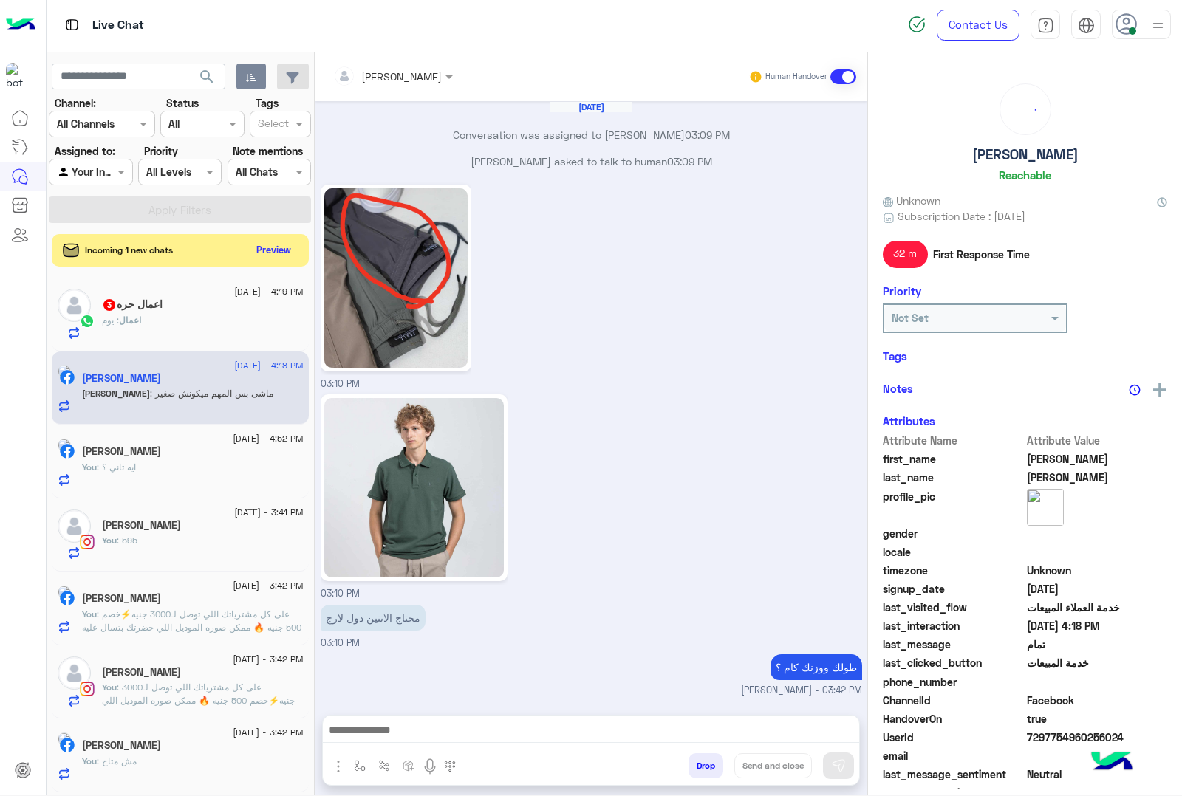
scroll to position [1686, 0]
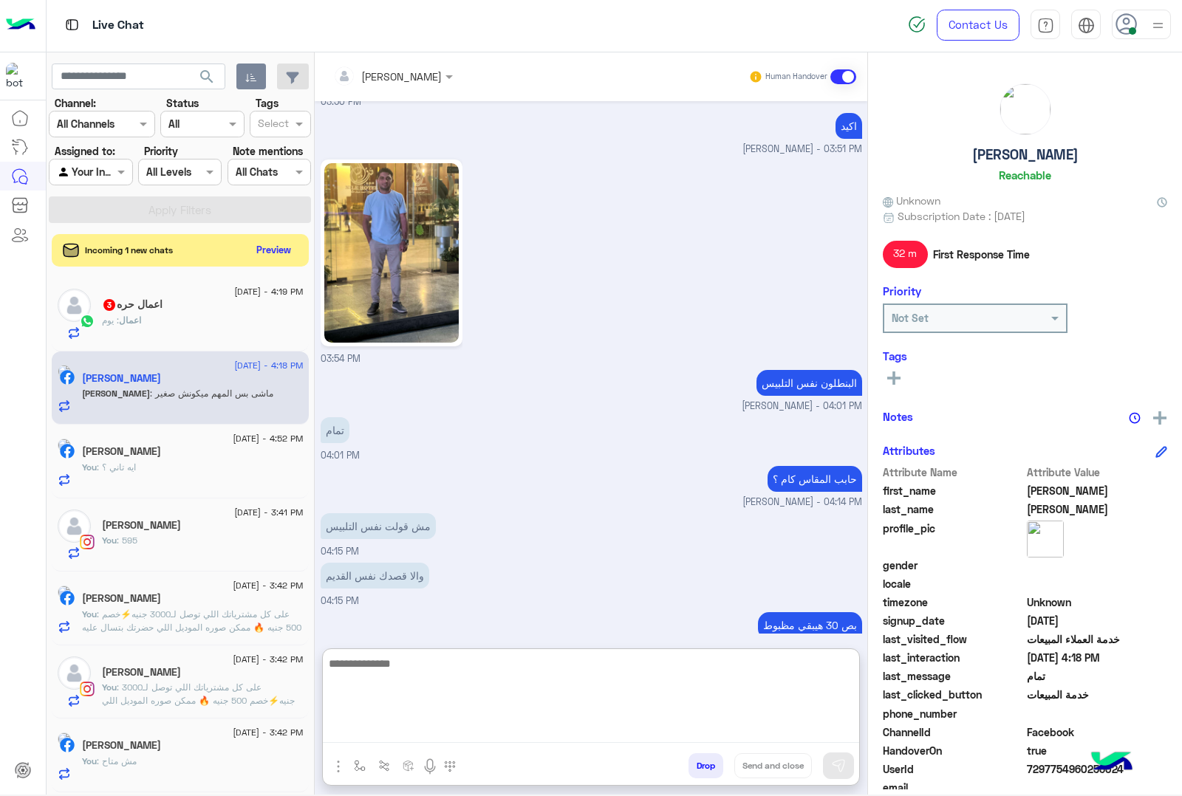
click at [404, 732] on textarea at bounding box center [591, 699] width 536 height 89
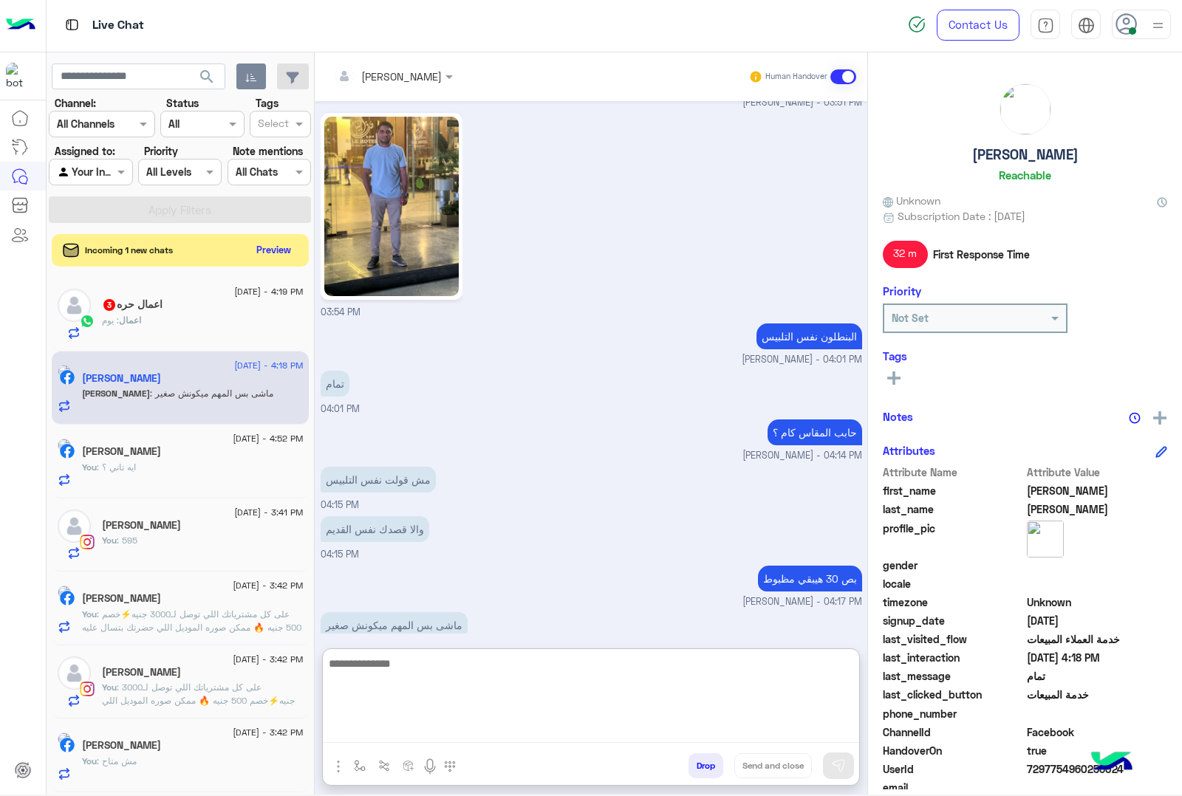
scroll to position [1752, 0]
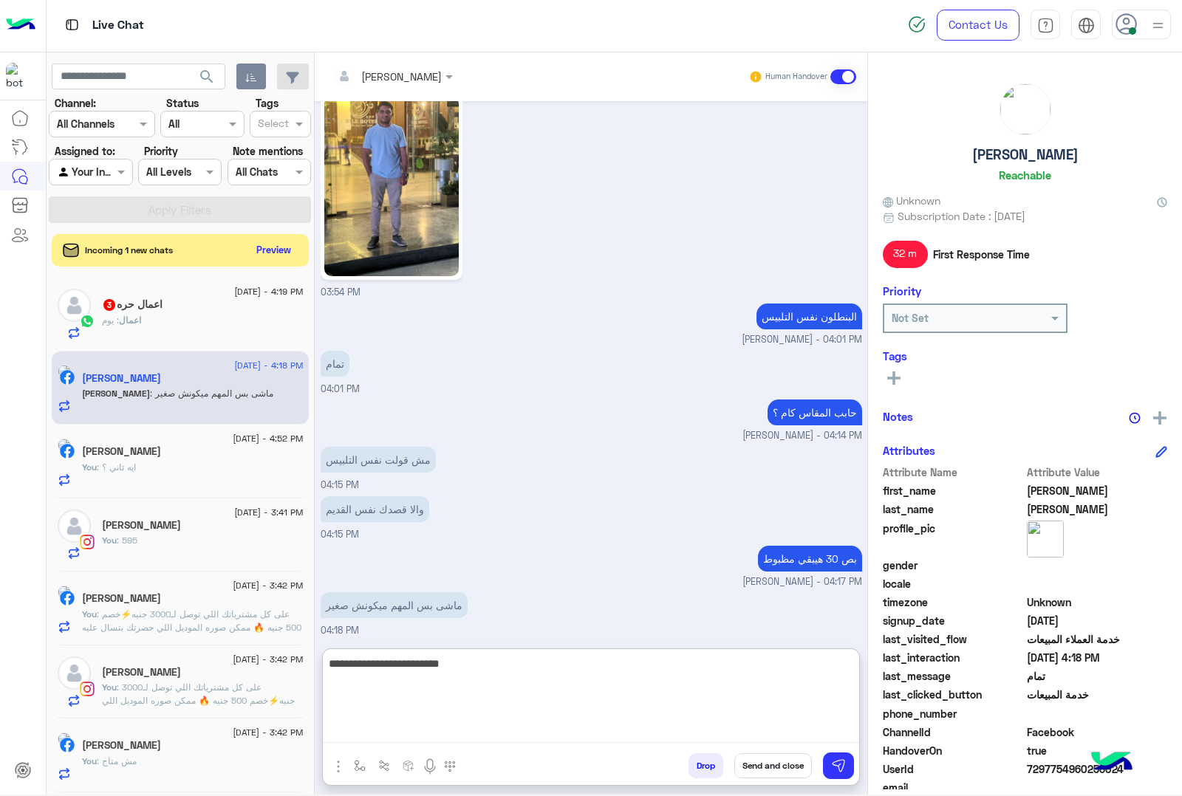
type textarea "**********"
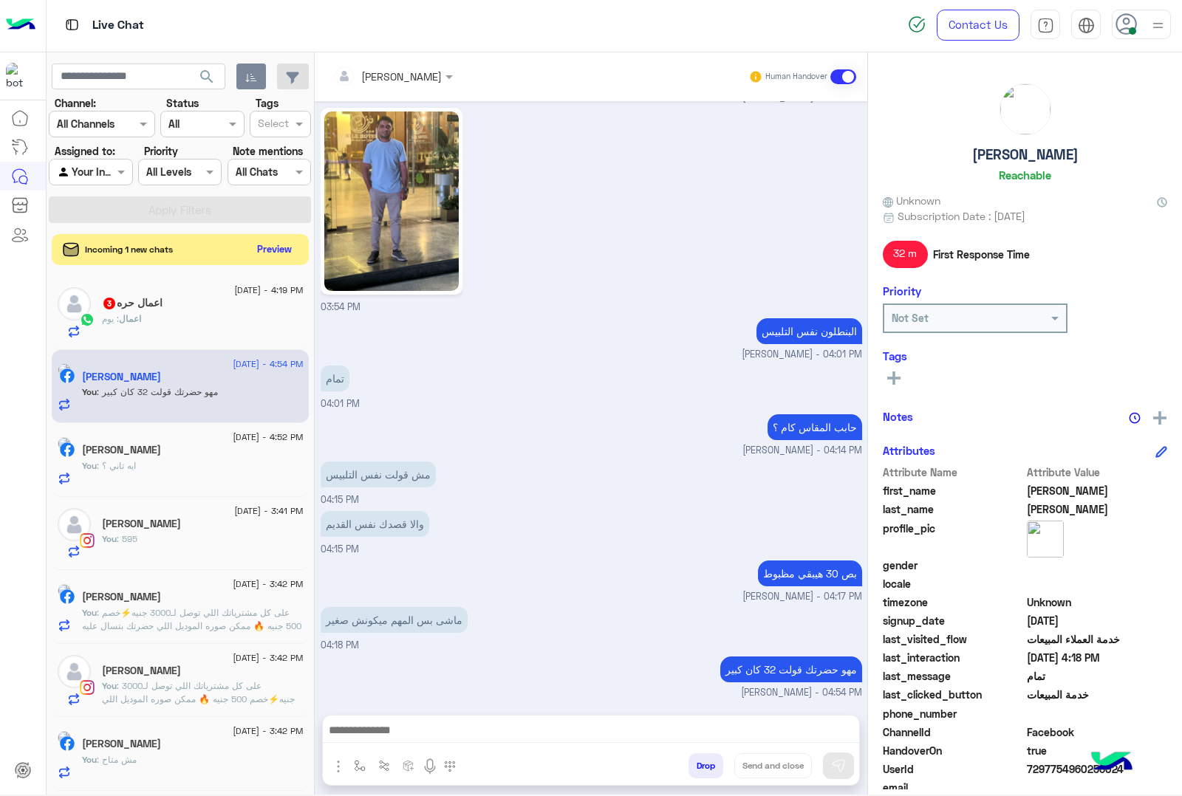
click at [276, 253] on button "Preview" at bounding box center [275, 249] width 46 height 20
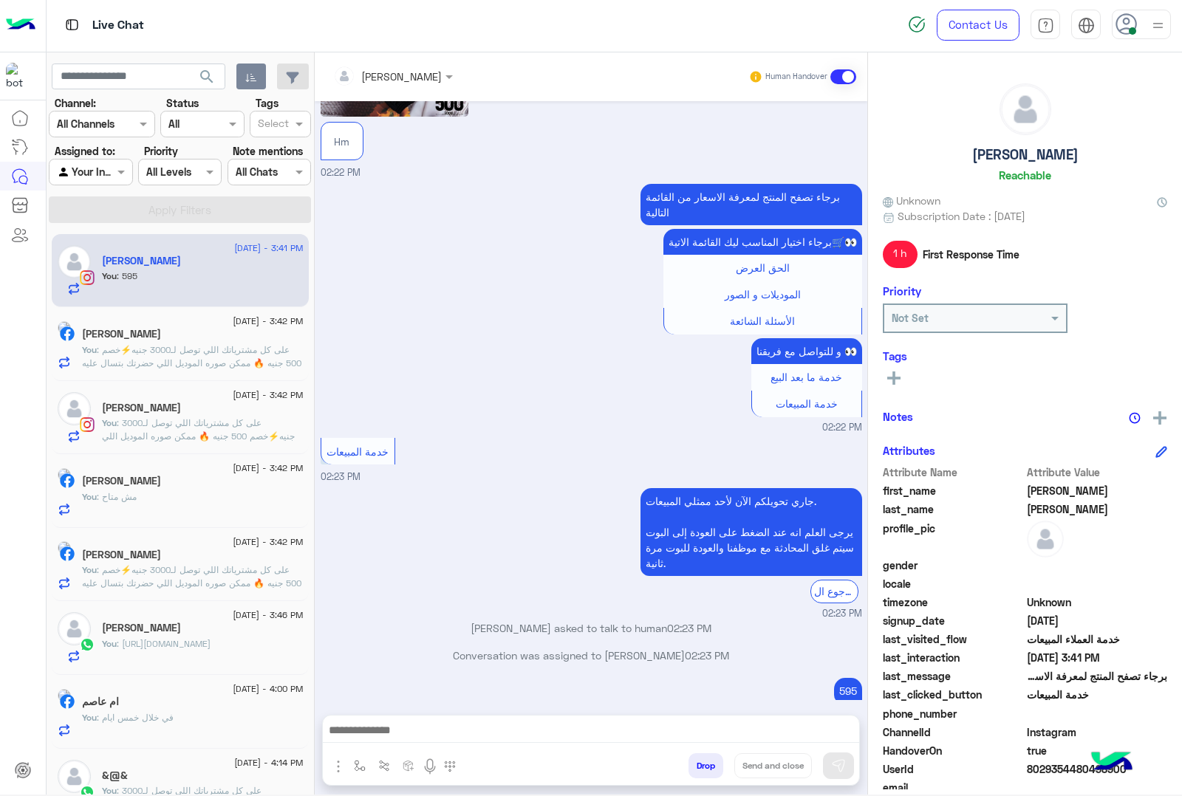
click at [175, 284] on div "You : 595" at bounding box center [203, 283] width 202 height 26
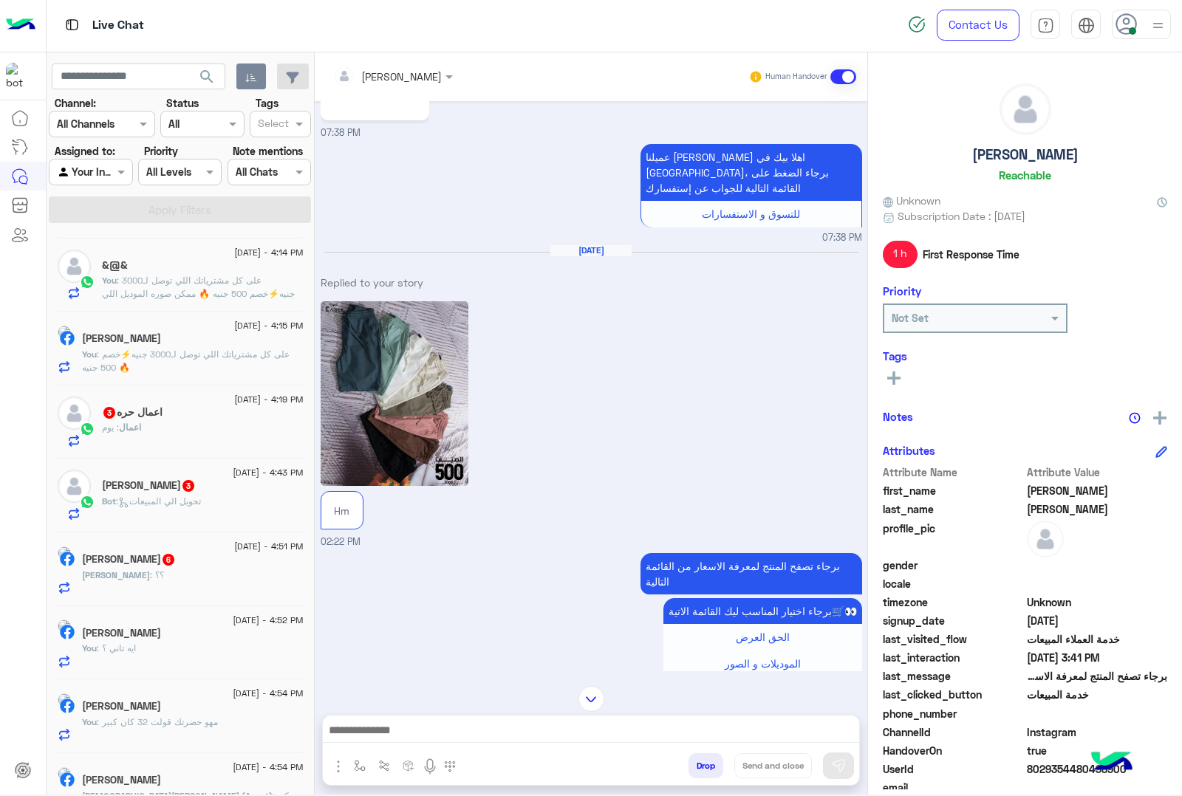
scroll to position [548, 0]
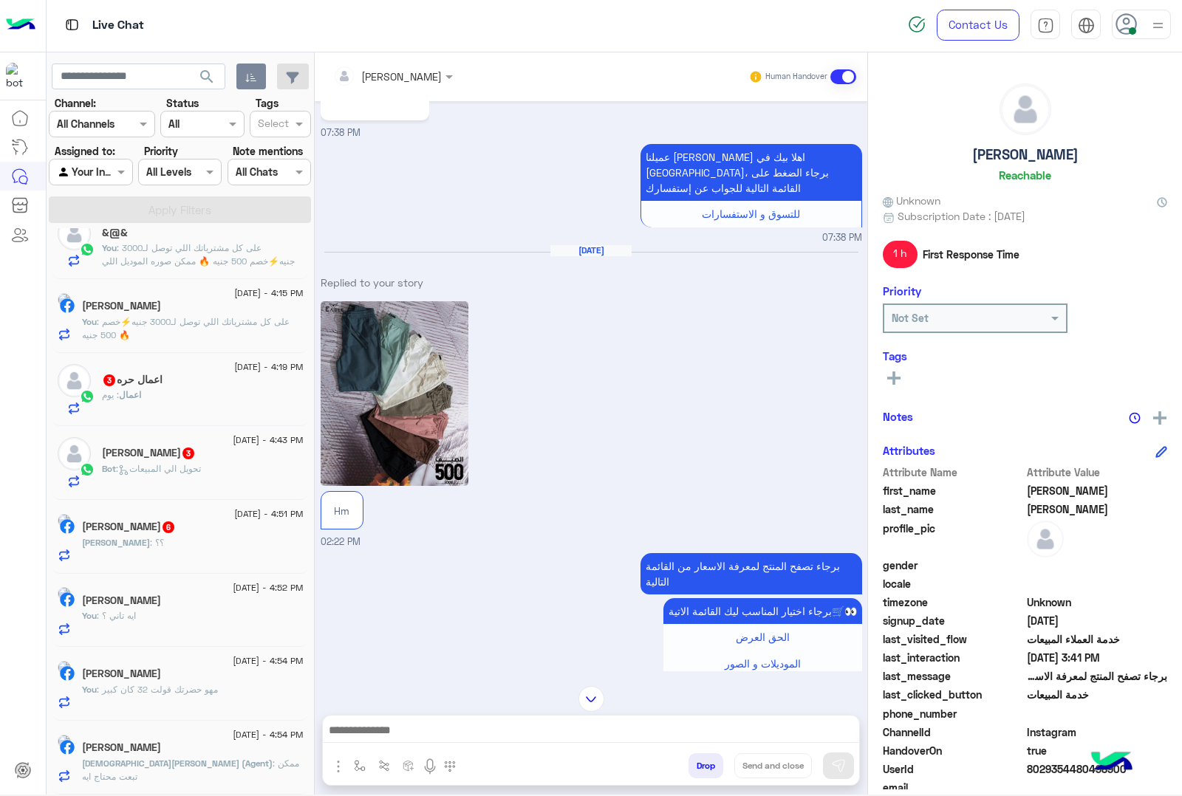
click at [178, 768] on span ": ممكن تبعت محتاج ايه" at bounding box center [190, 770] width 217 height 24
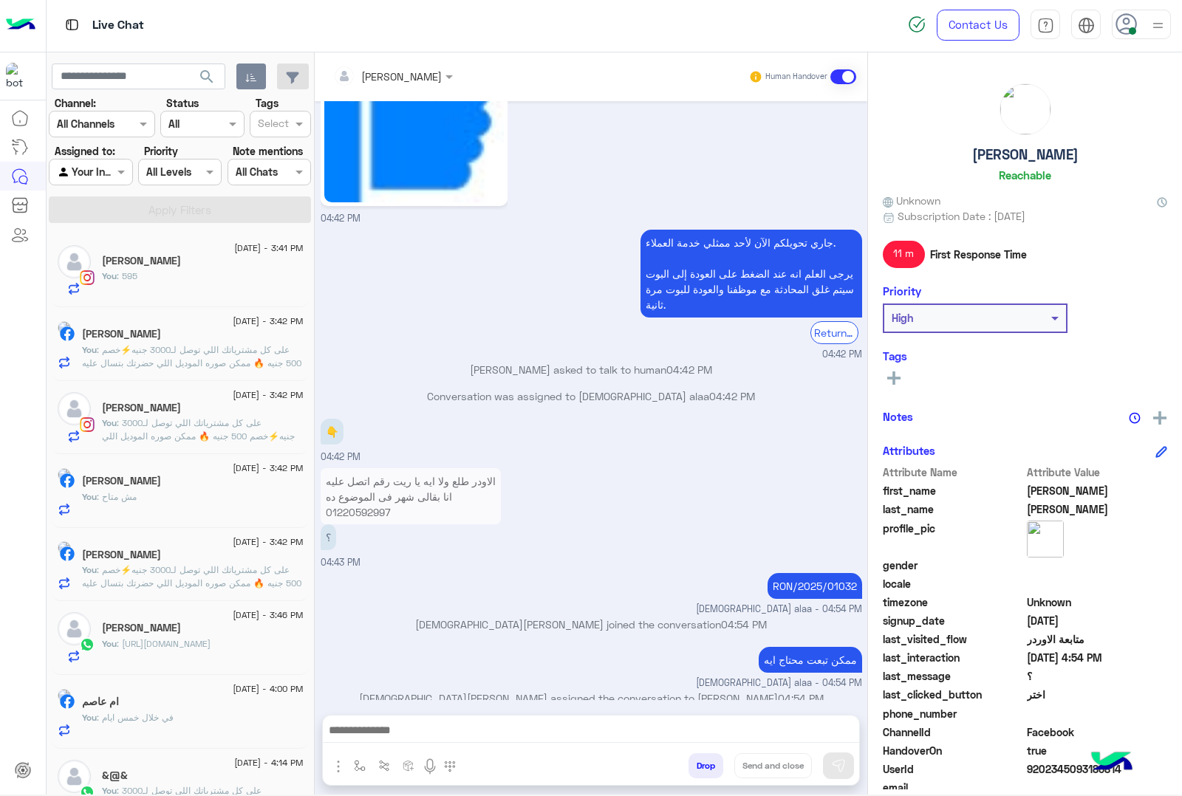
click at [420, 72] on div at bounding box center [393, 75] width 134 height 17
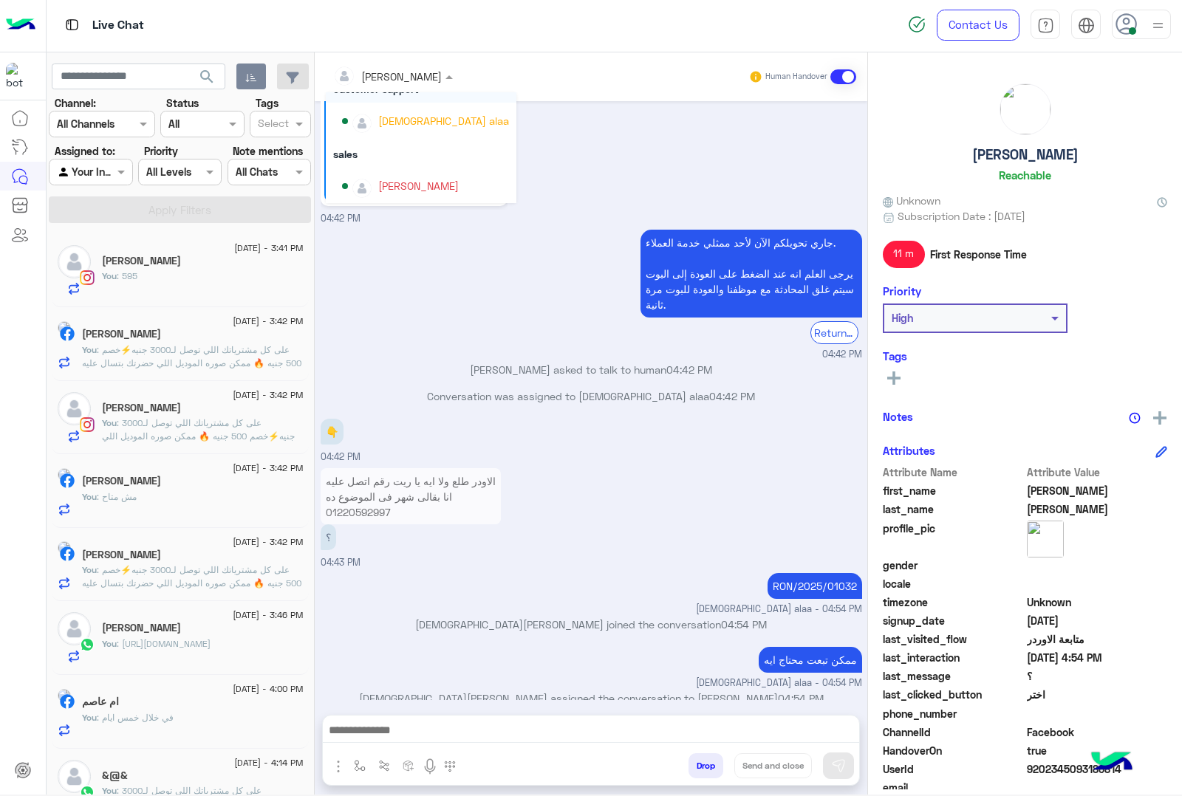
scroll to position [94, 0]
click at [372, 127] on div "[DEMOGRAPHIC_DATA] alaa" at bounding box center [425, 120] width 167 height 26
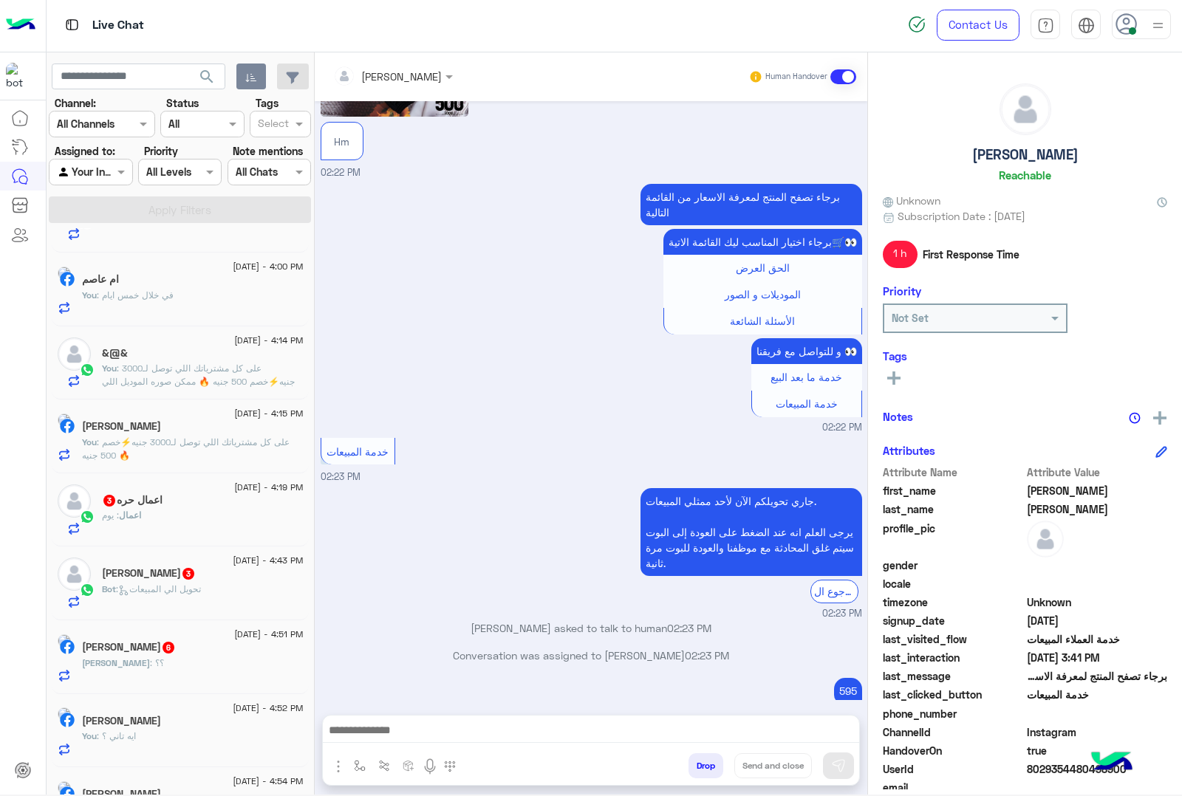
scroll to position [474, 0]
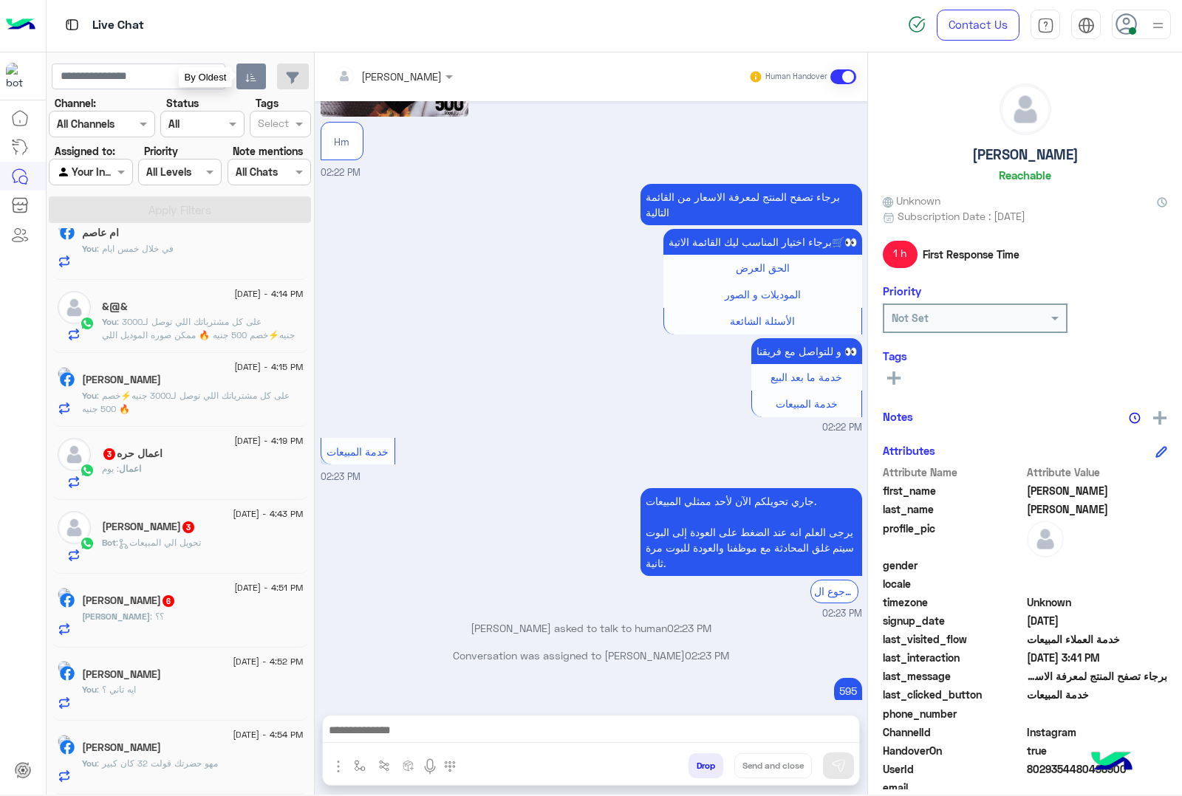
click at [245, 78] on icon "button" at bounding box center [251, 78] width 12 height 12
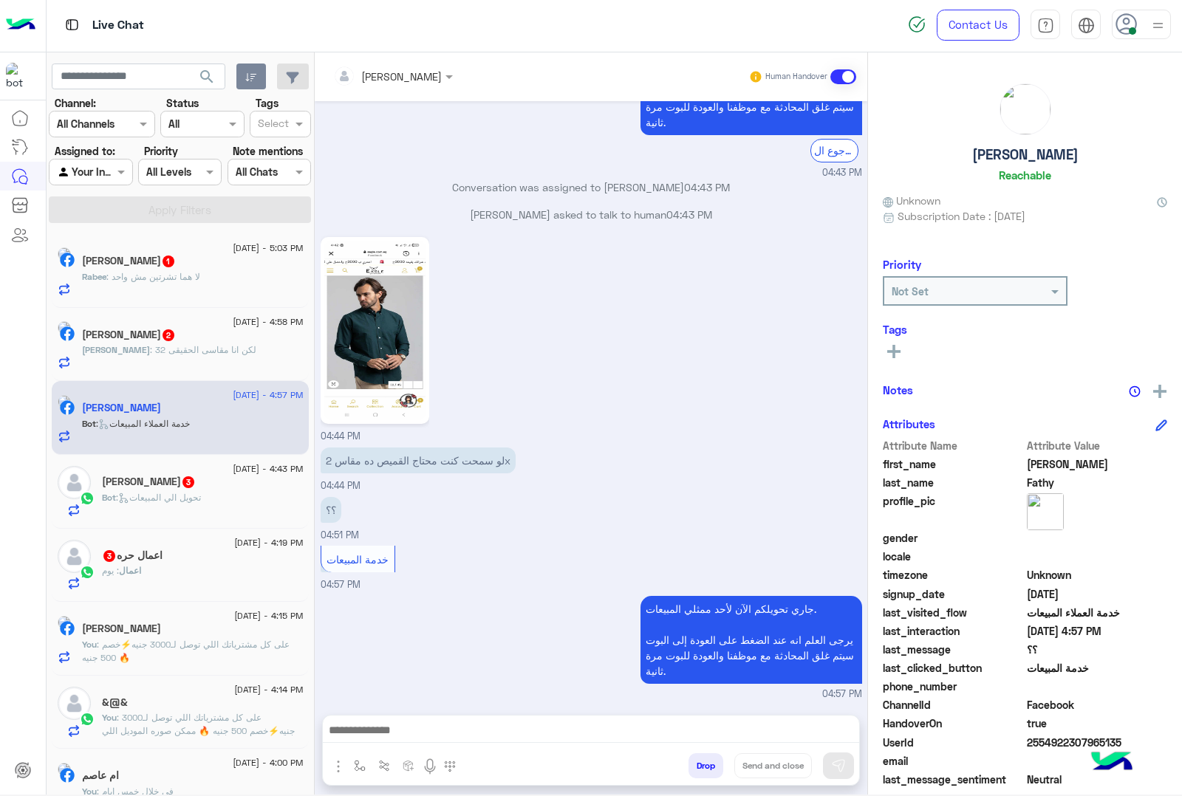
click at [171, 270] on div "Rabee AboAli 1" at bounding box center [193, 263] width 222 height 16
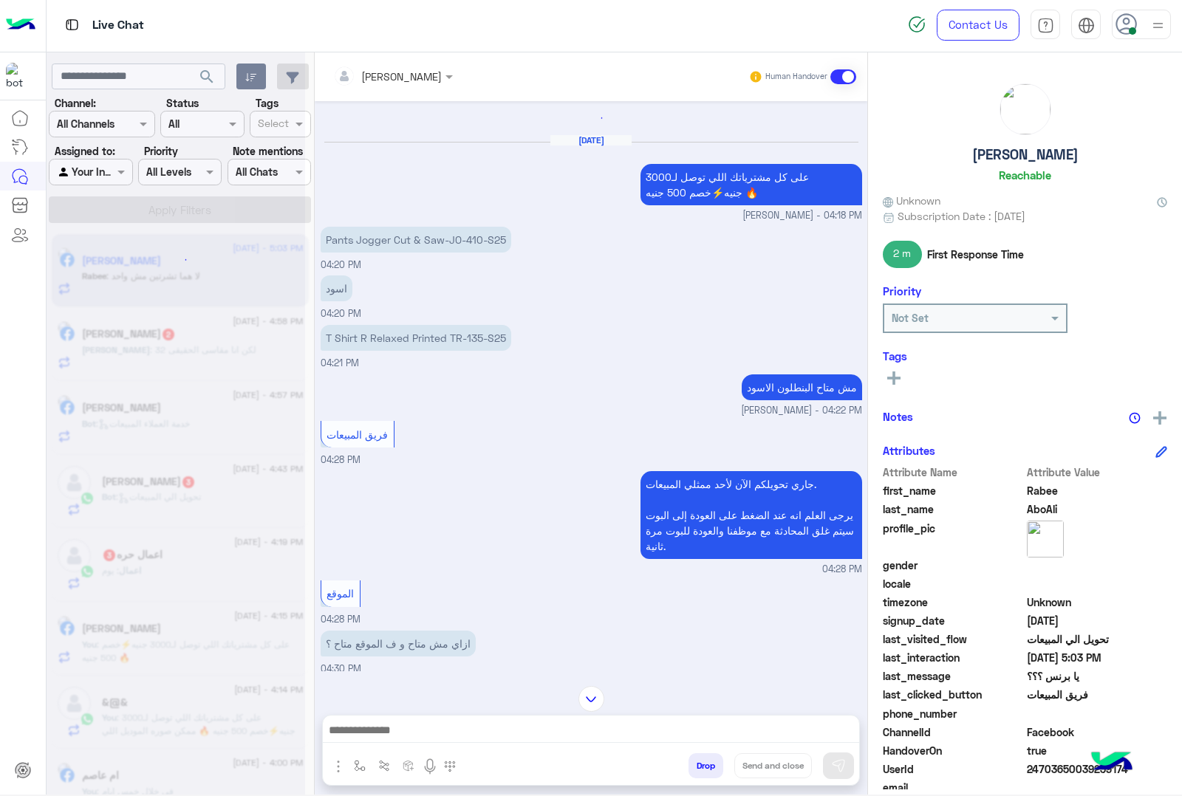
scroll to position [1520, 0]
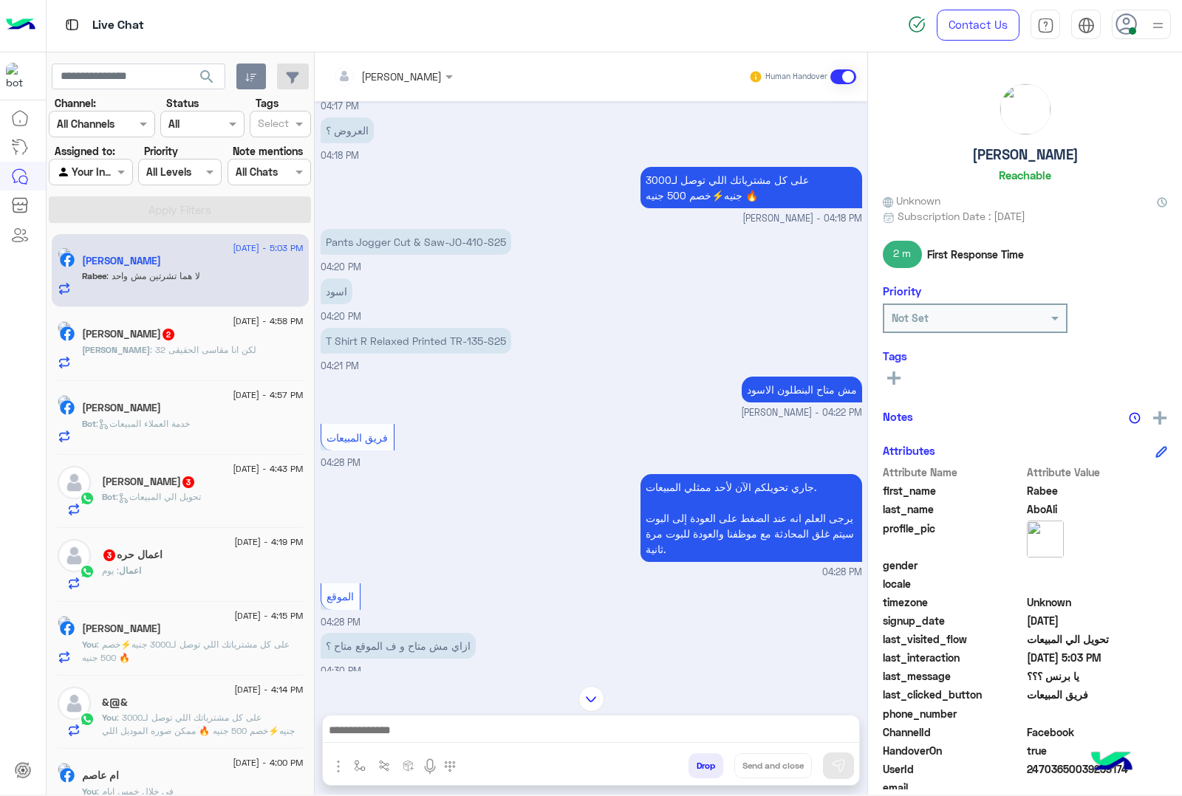
click at [455, 329] on p "T Shirt R Relaxed Printed TR-135-S25" at bounding box center [416, 341] width 191 height 26
copy app-message "T Shirt R Relaxed Printed TR-135-S25"
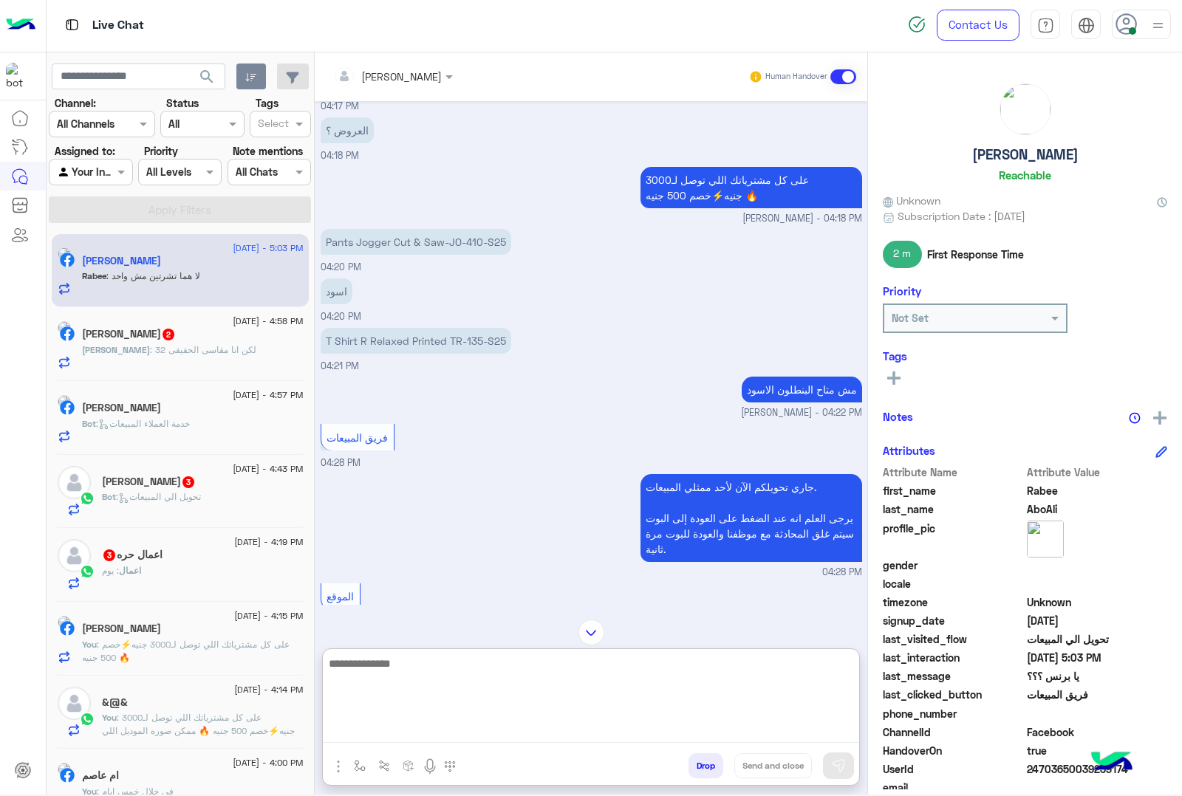
click at [404, 737] on textarea at bounding box center [591, 699] width 536 height 89
paste textarea "**********"
type textarea "**********"
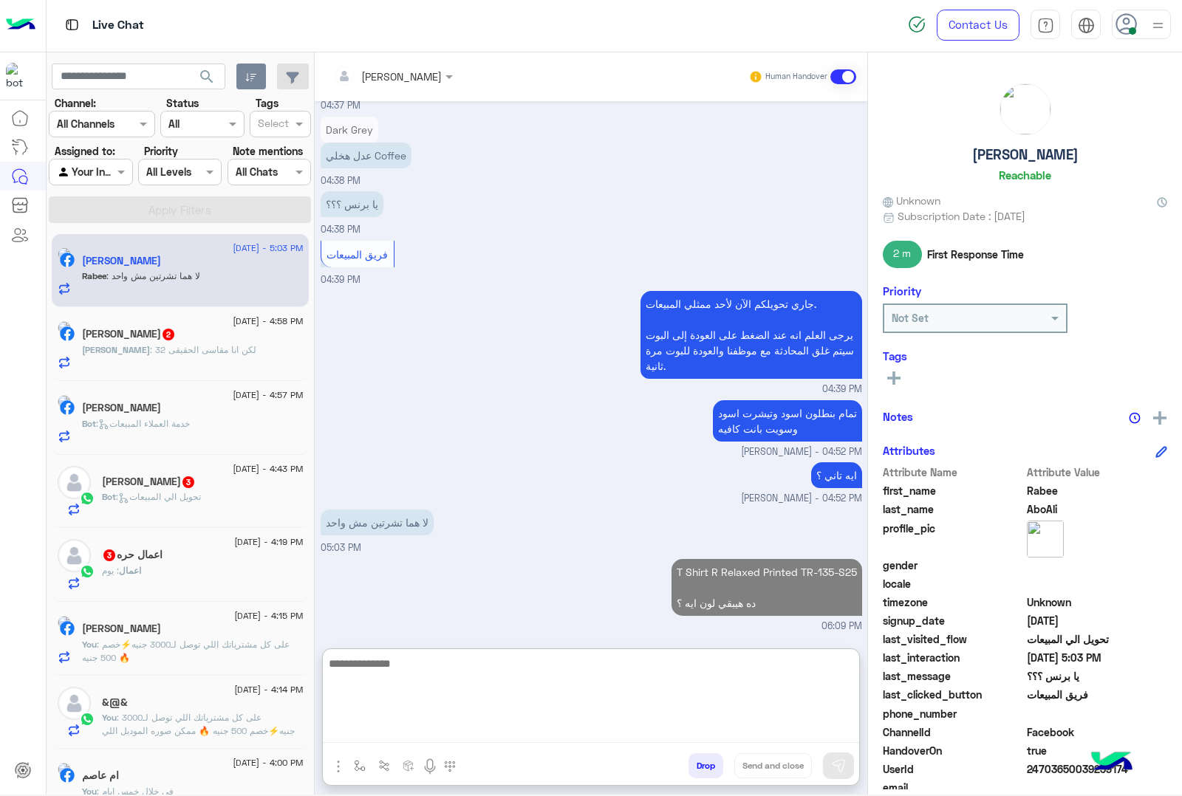
scroll to position [2957, 0]
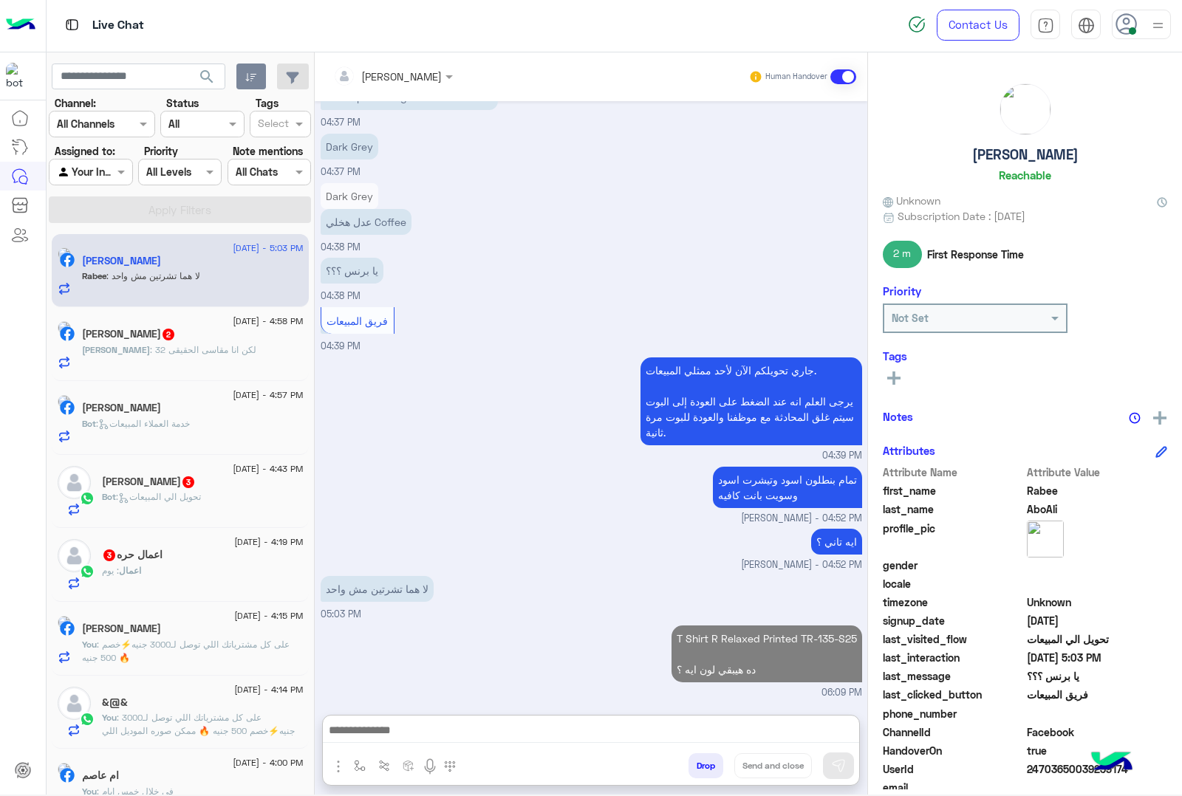
click at [175, 366] on div "[PERSON_NAME] : لكن انا مقاسى الحقيقى 32" at bounding box center [193, 357] width 222 height 26
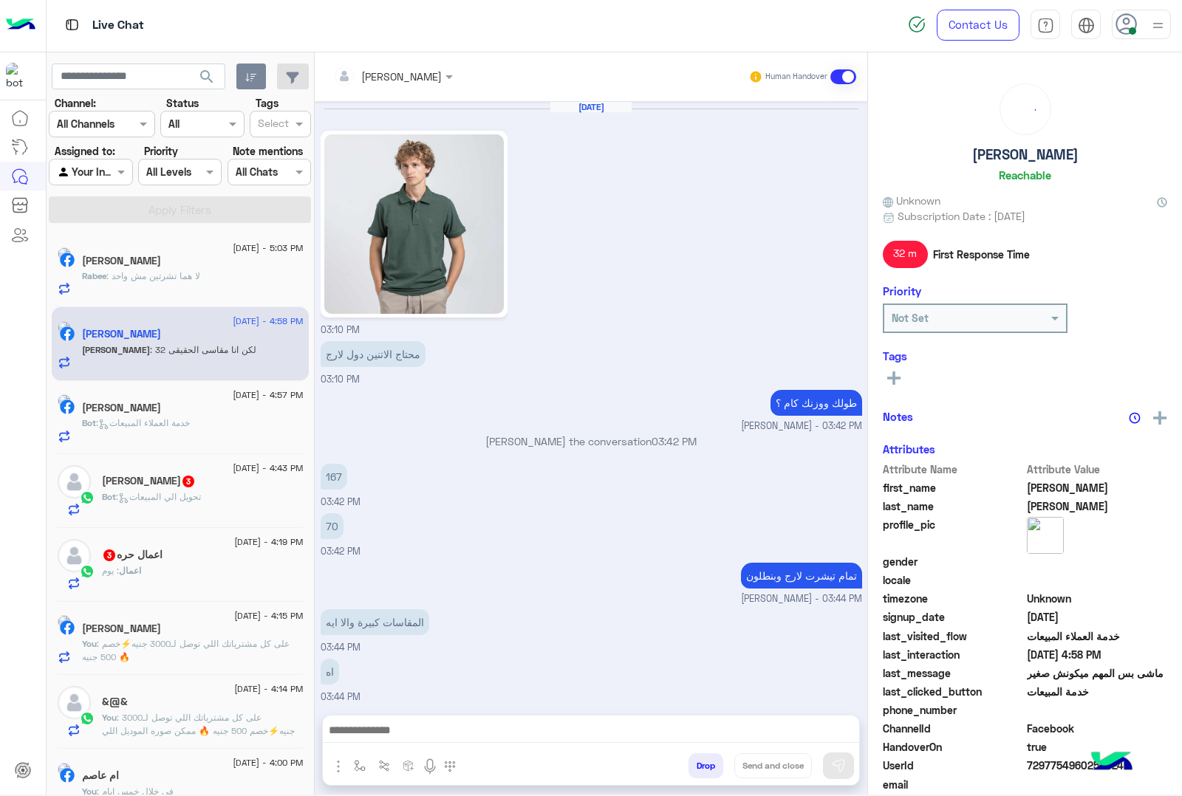
scroll to position [1567, 0]
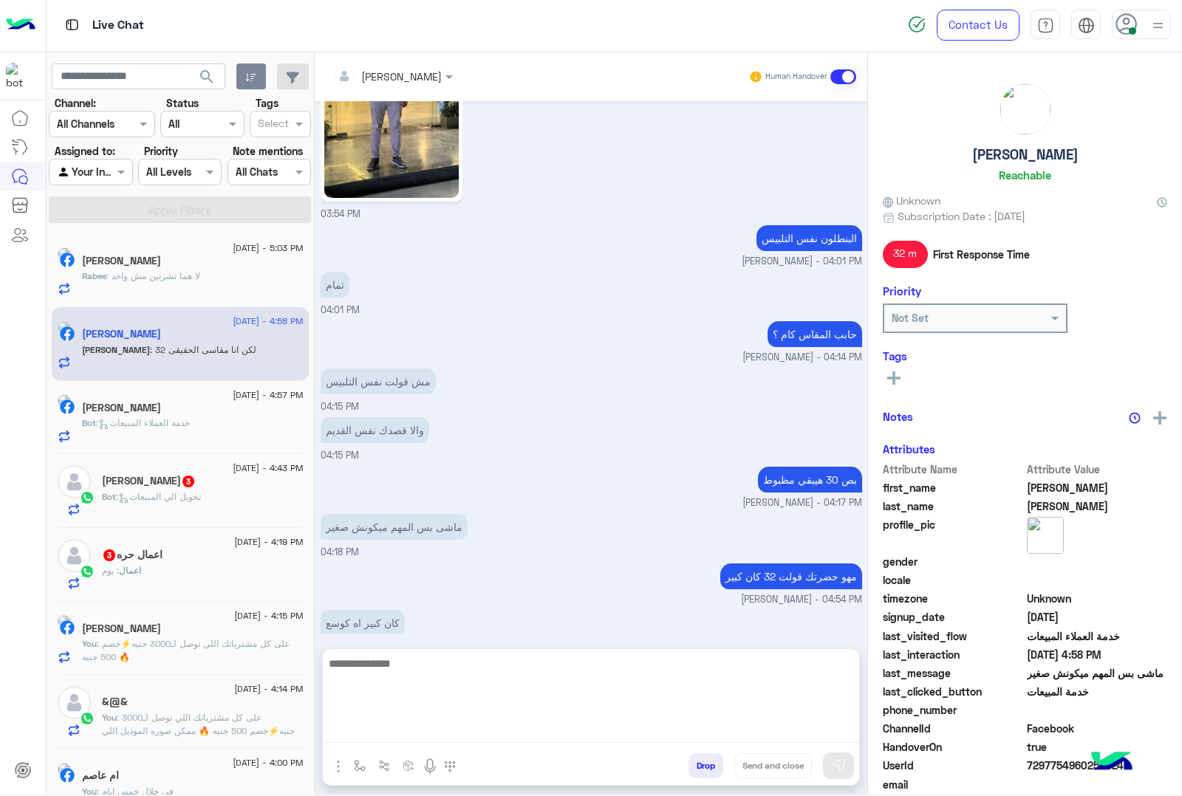
click at [442, 729] on textarea at bounding box center [591, 699] width 536 height 89
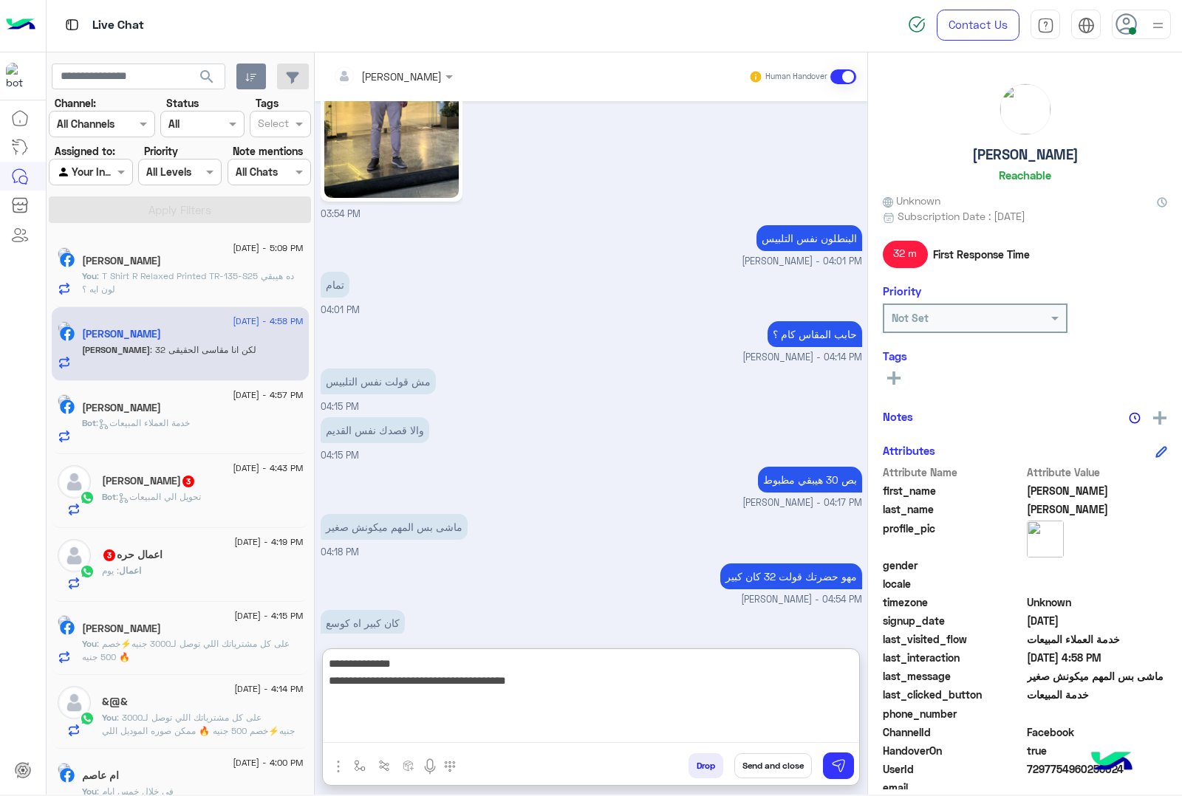
type textarea "**********"
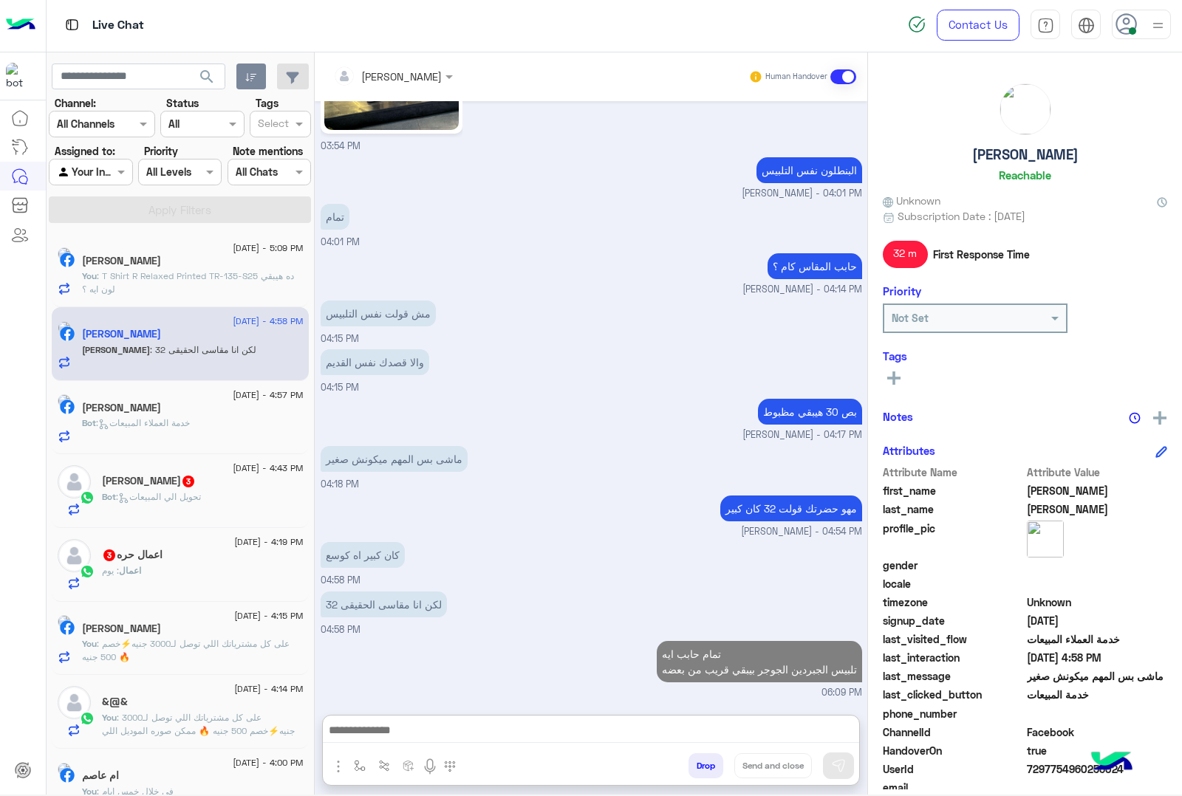
click at [205, 503] on div "Bot : تحويل الي المبيعات" at bounding box center [203, 504] width 202 height 26
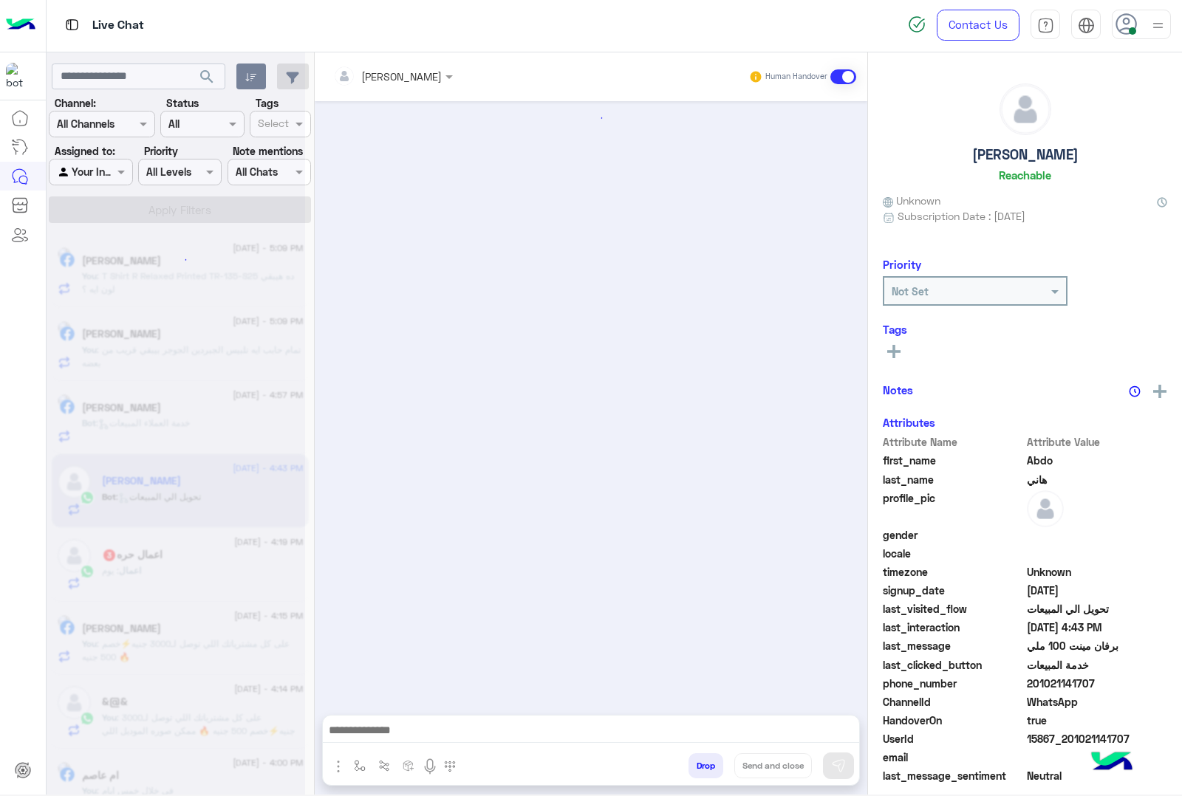
scroll to position [1158, 0]
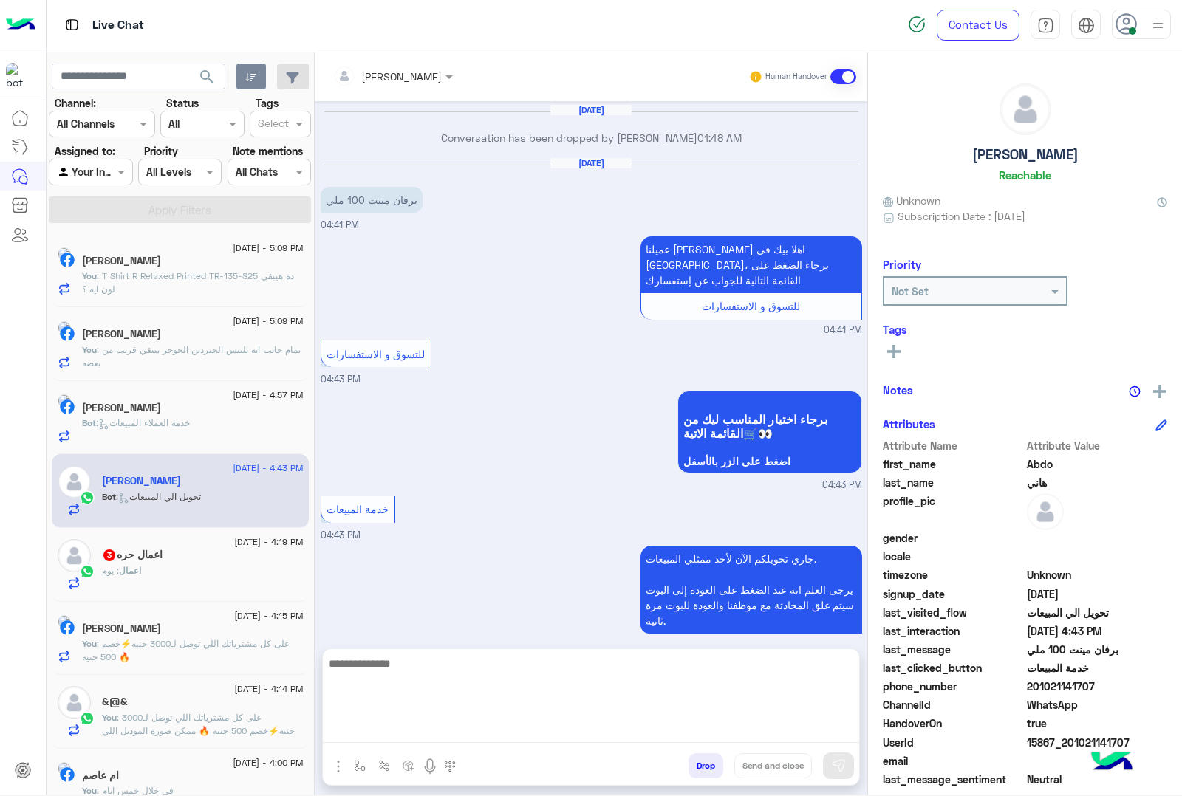
click at [401, 732] on textarea at bounding box center [591, 699] width 536 height 89
type textarea "*******"
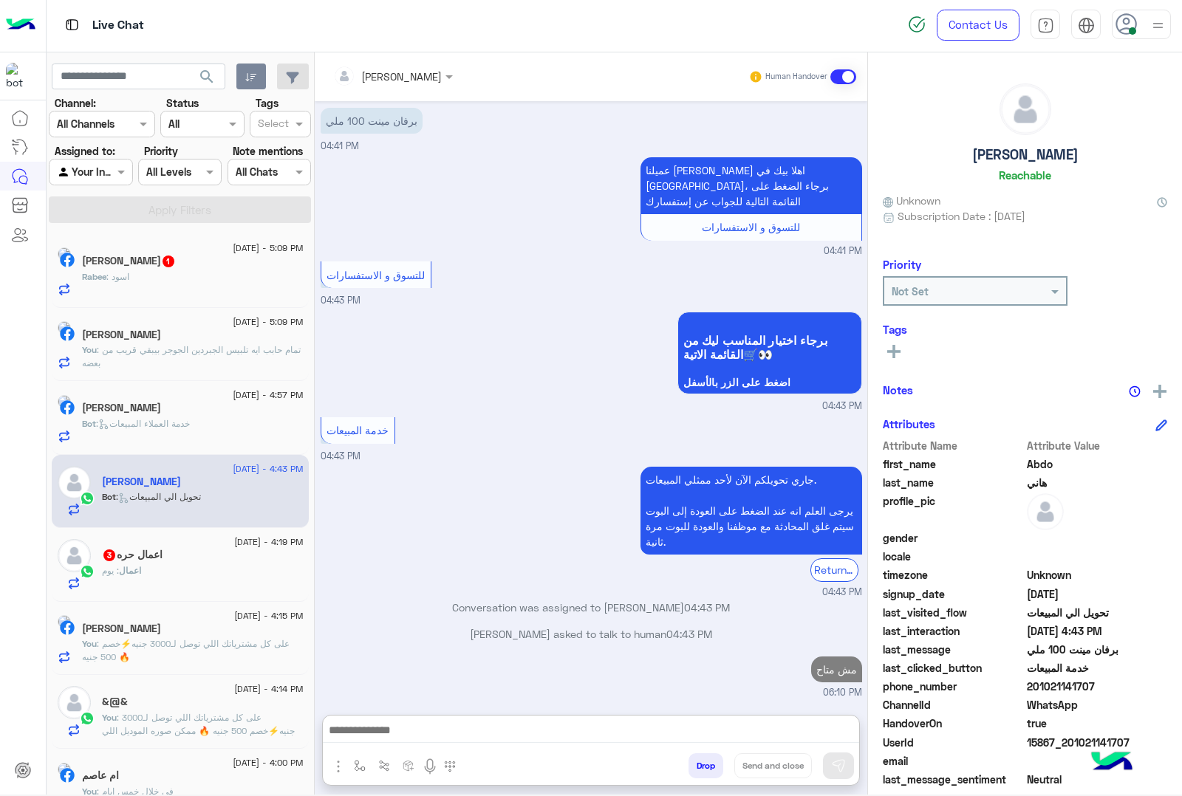
click at [148, 298] on div "[DATE] - 5:09 PM [PERSON_NAME] 1 Rabee : اسود" at bounding box center [180, 271] width 257 height 74
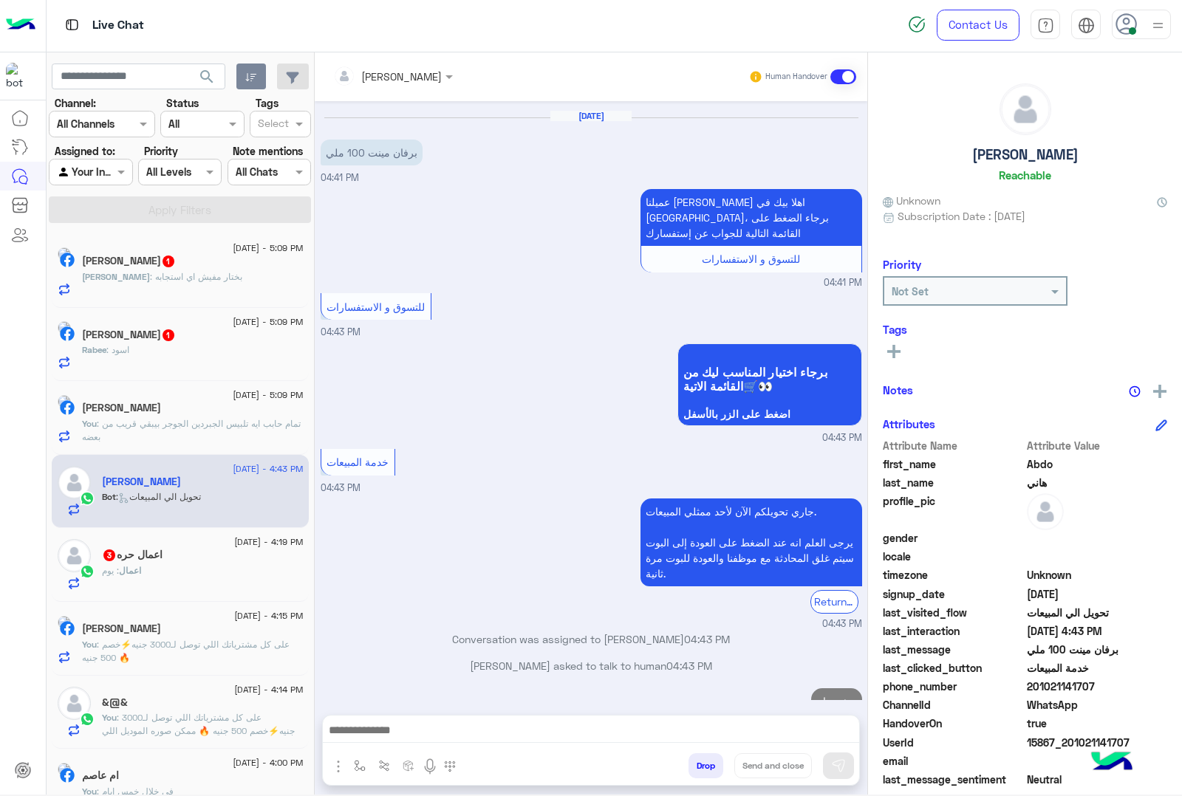
click at [174, 284] on p "[PERSON_NAME] : بختار مفيش اي استجابه" at bounding box center [162, 276] width 160 height 13
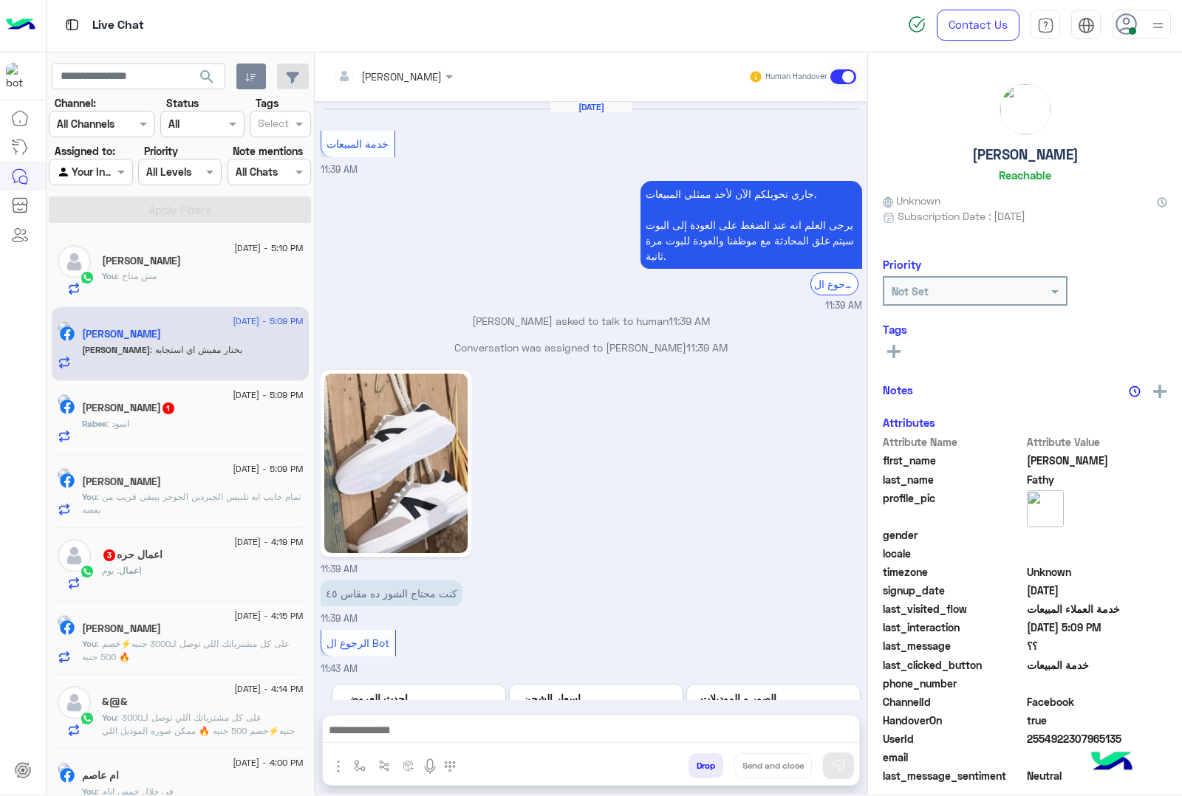
scroll to position [1893, 0]
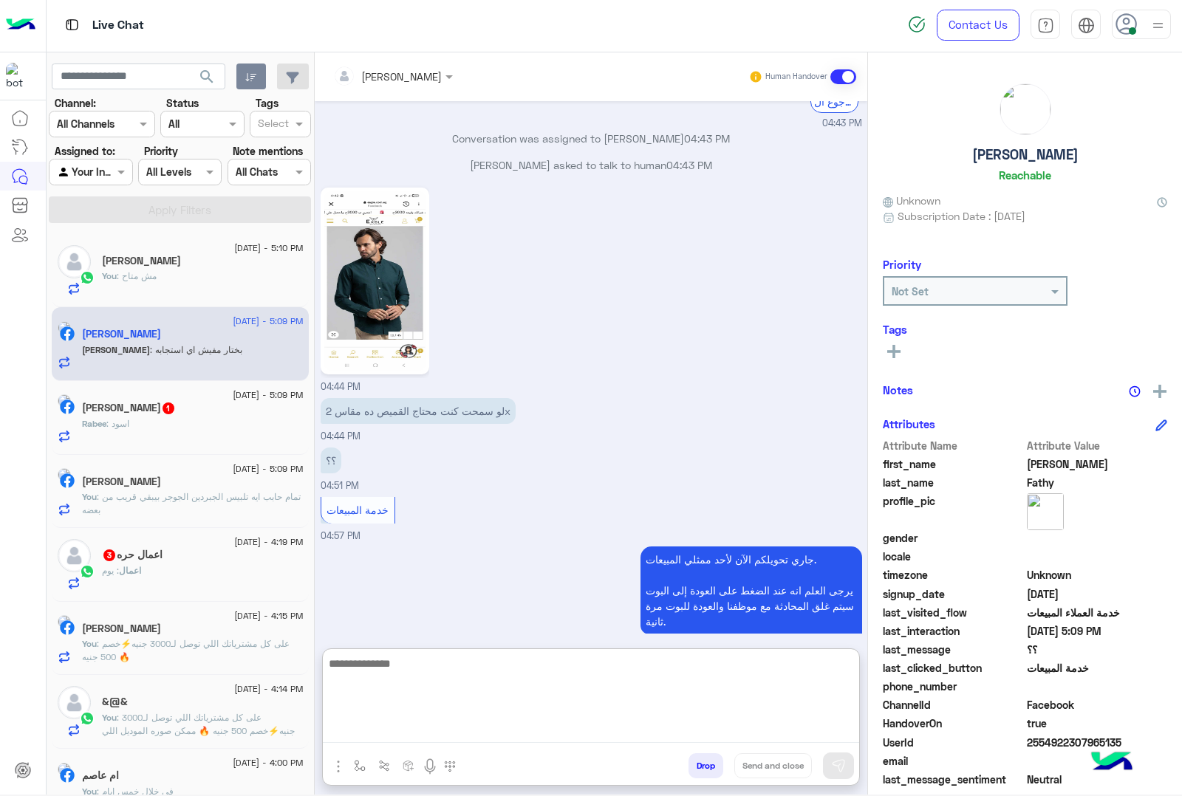
click at [427, 732] on textarea at bounding box center [591, 699] width 536 height 89
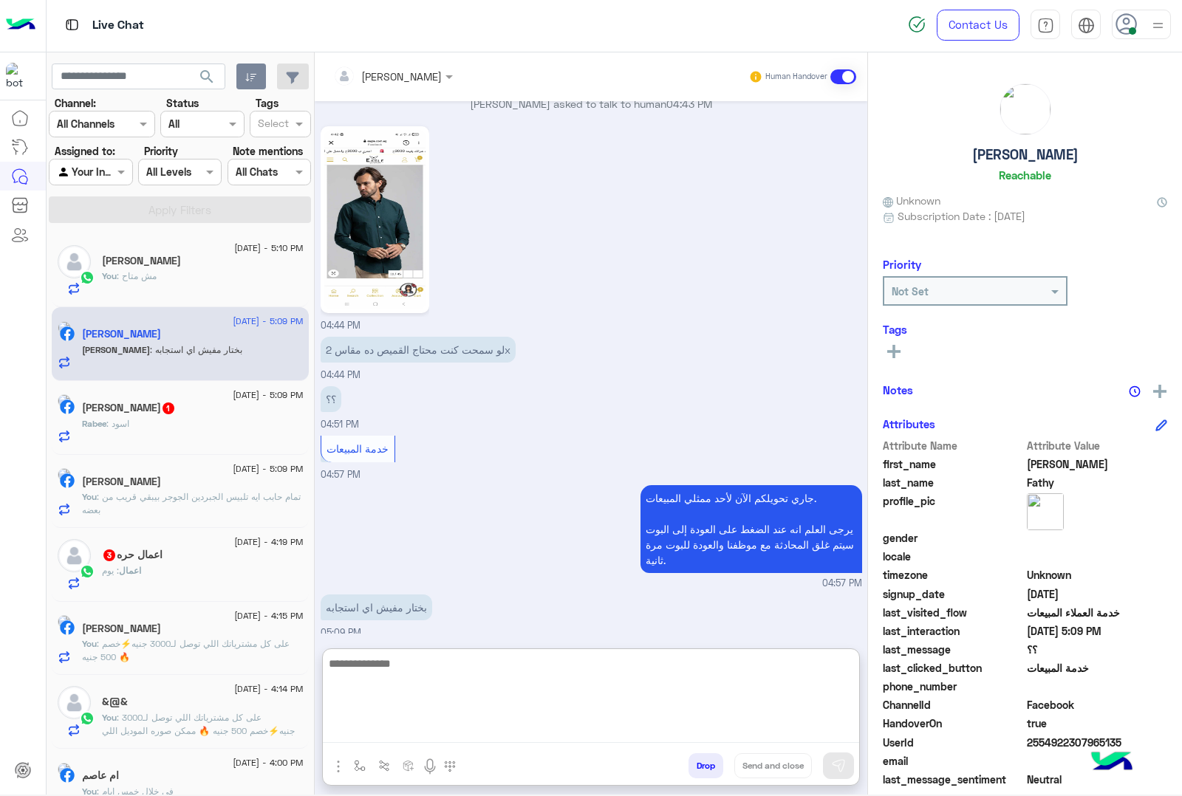
scroll to position [1958, 0]
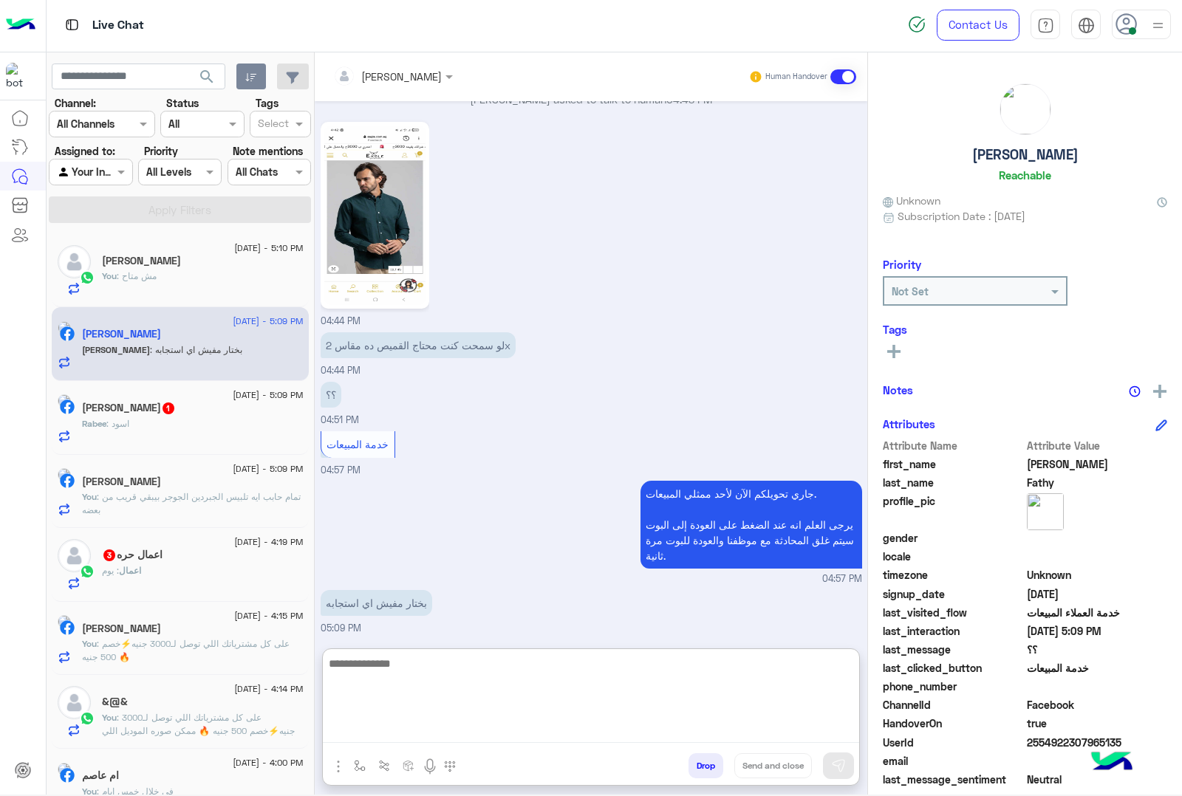
click at [441, 670] on textarea at bounding box center [591, 699] width 536 height 89
type textarea "**********"
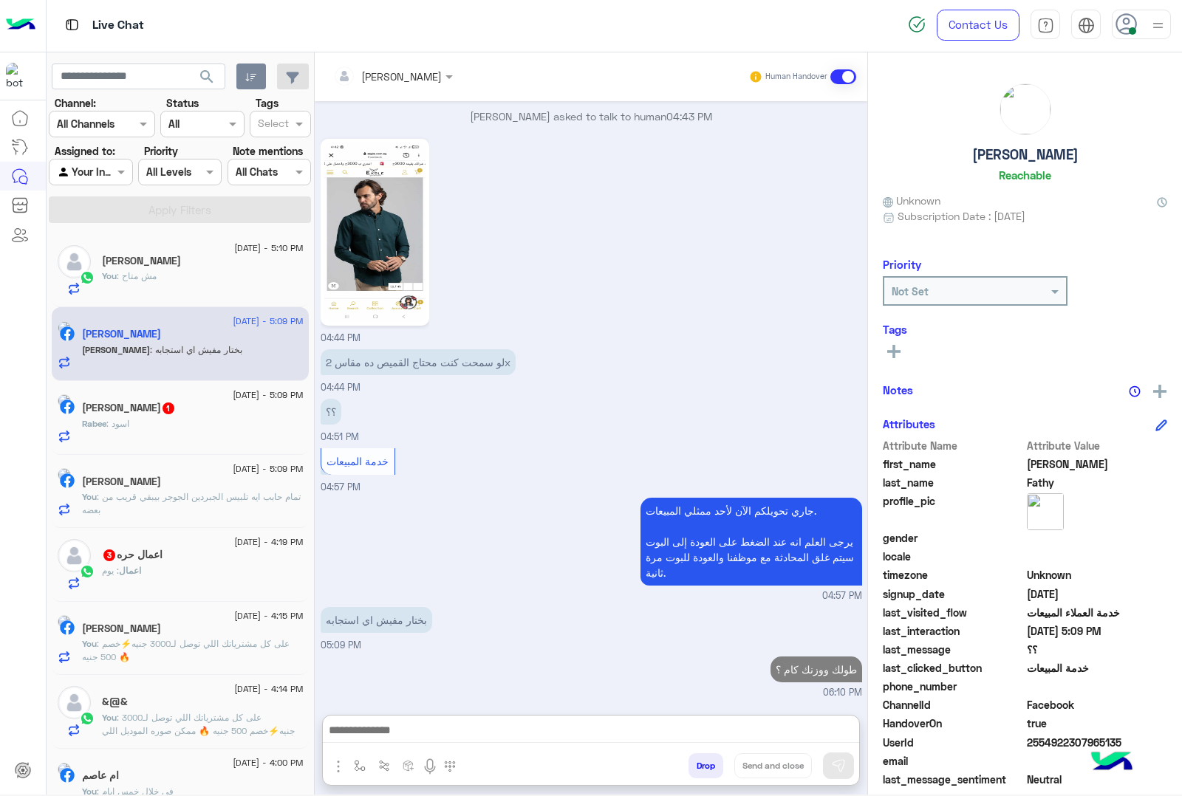
click at [144, 414] on h5 "Rabee AboAli 1" at bounding box center [129, 408] width 94 height 13
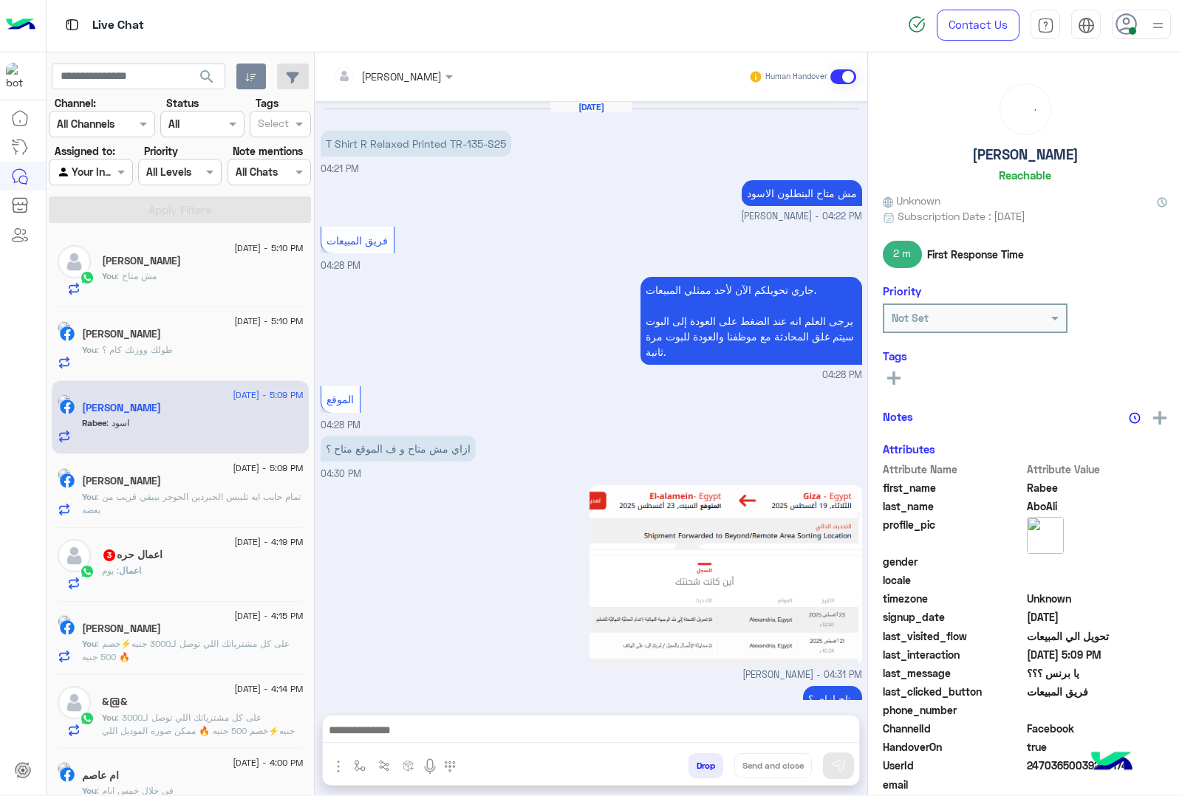
scroll to position [1276, 0]
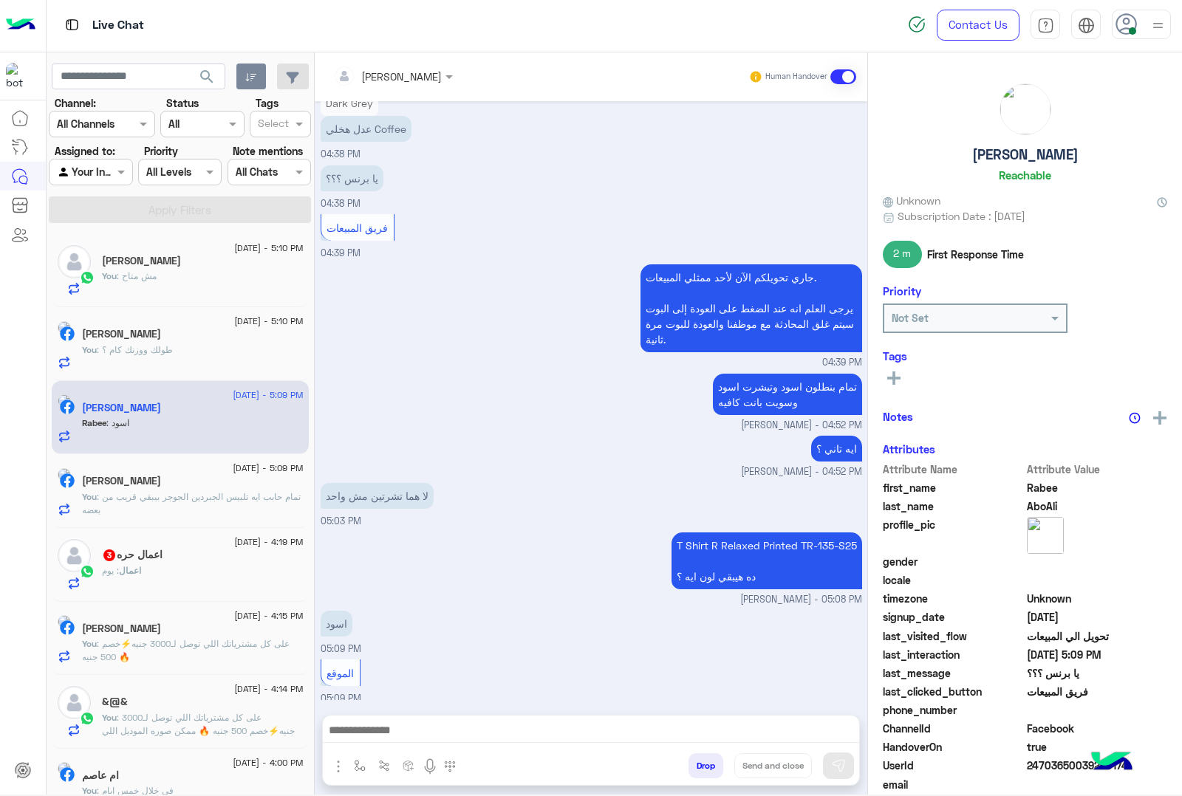
click at [737, 542] on p "T Shirt R Relaxed Printed TR-135-S25 ده هيبقي لون ايه ؟" at bounding box center [767, 561] width 191 height 57
copy p "T Shirt R Relaxed Printed TR-135-S25"
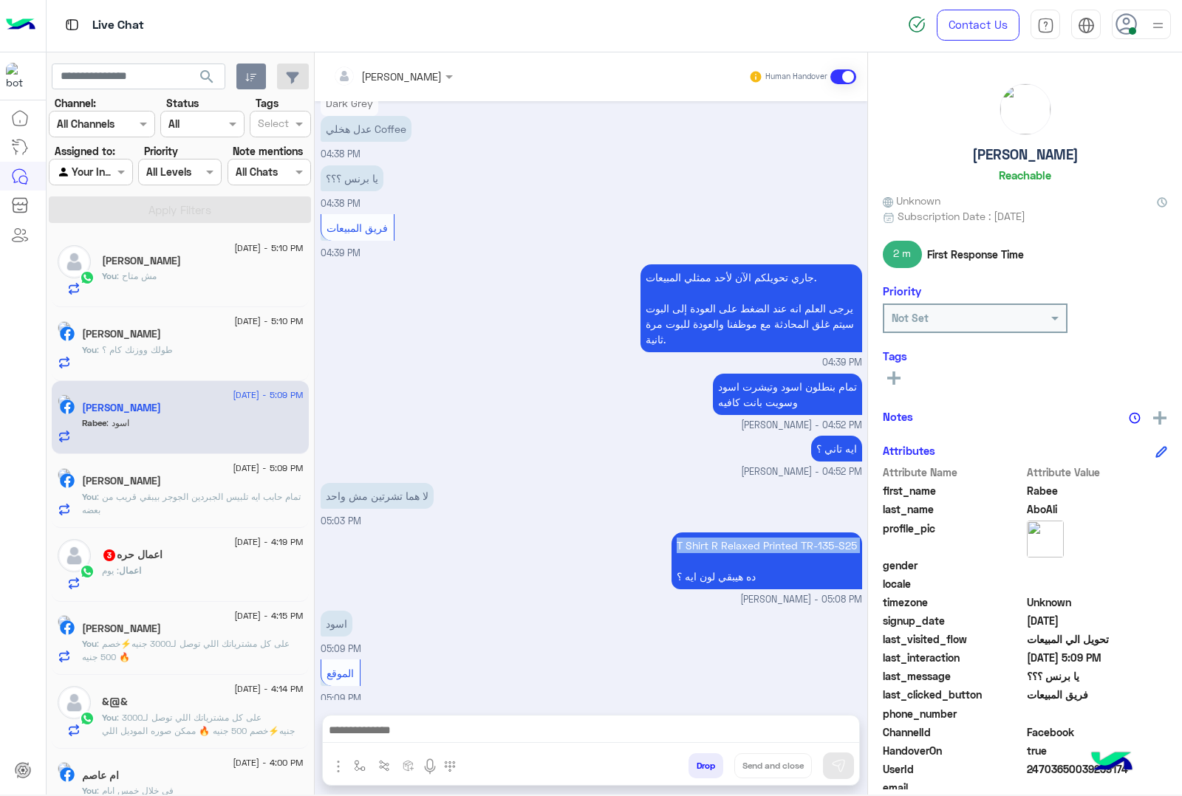
click at [488, 748] on div at bounding box center [591, 734] width 536 height 37
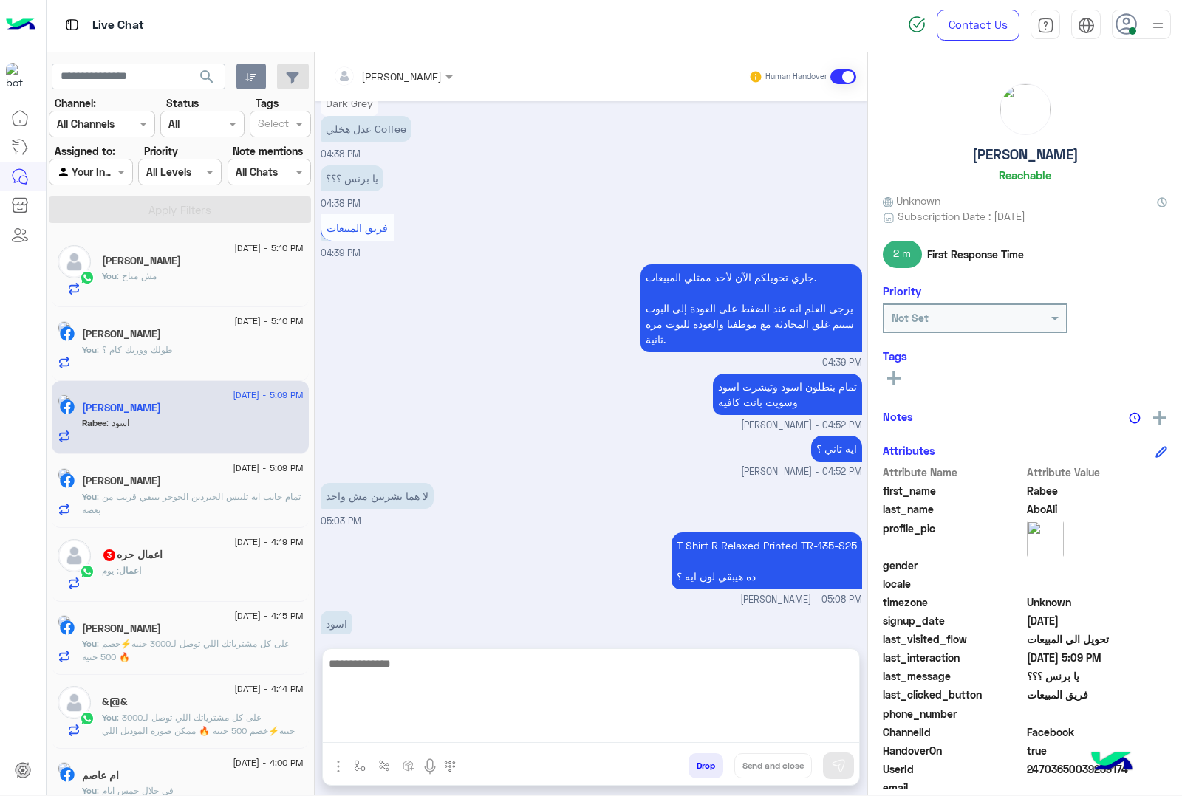
click at [489, 730] on textarea at bounding box center [591, 699] width 536 height 89
type textarea "**********"
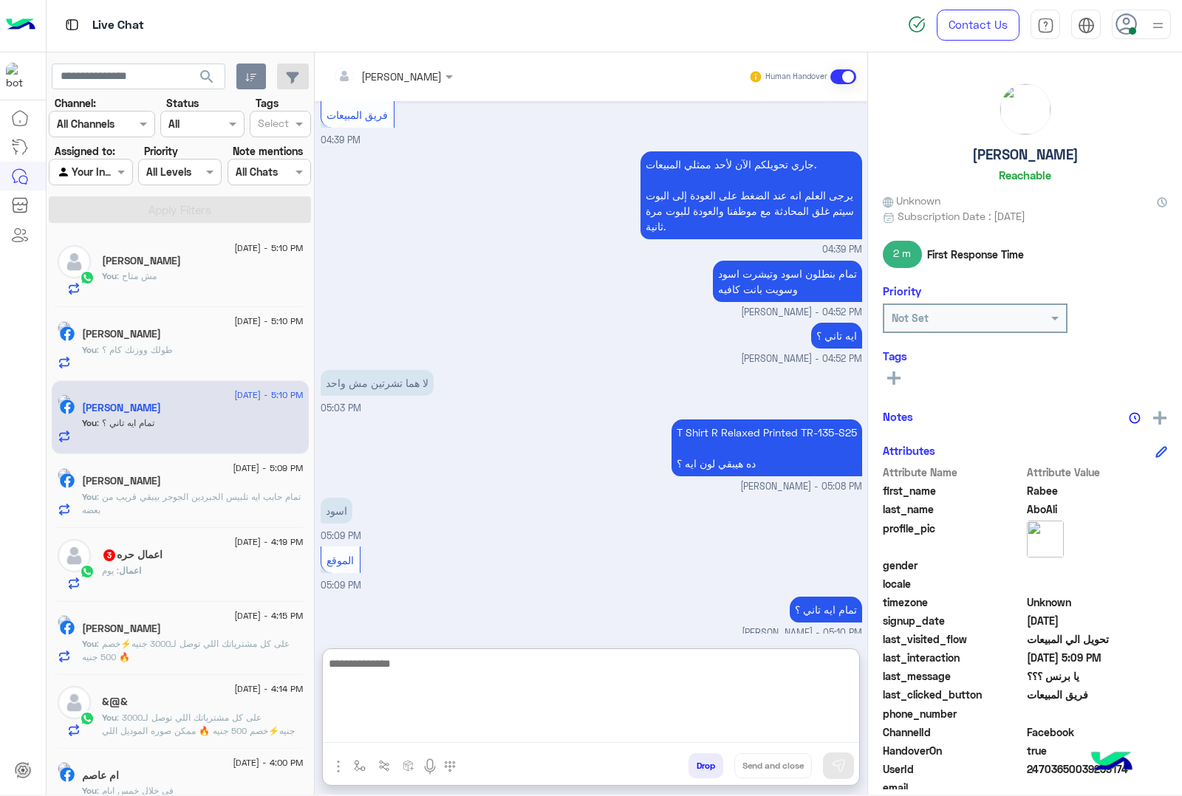
scroll to position [1390, 0]
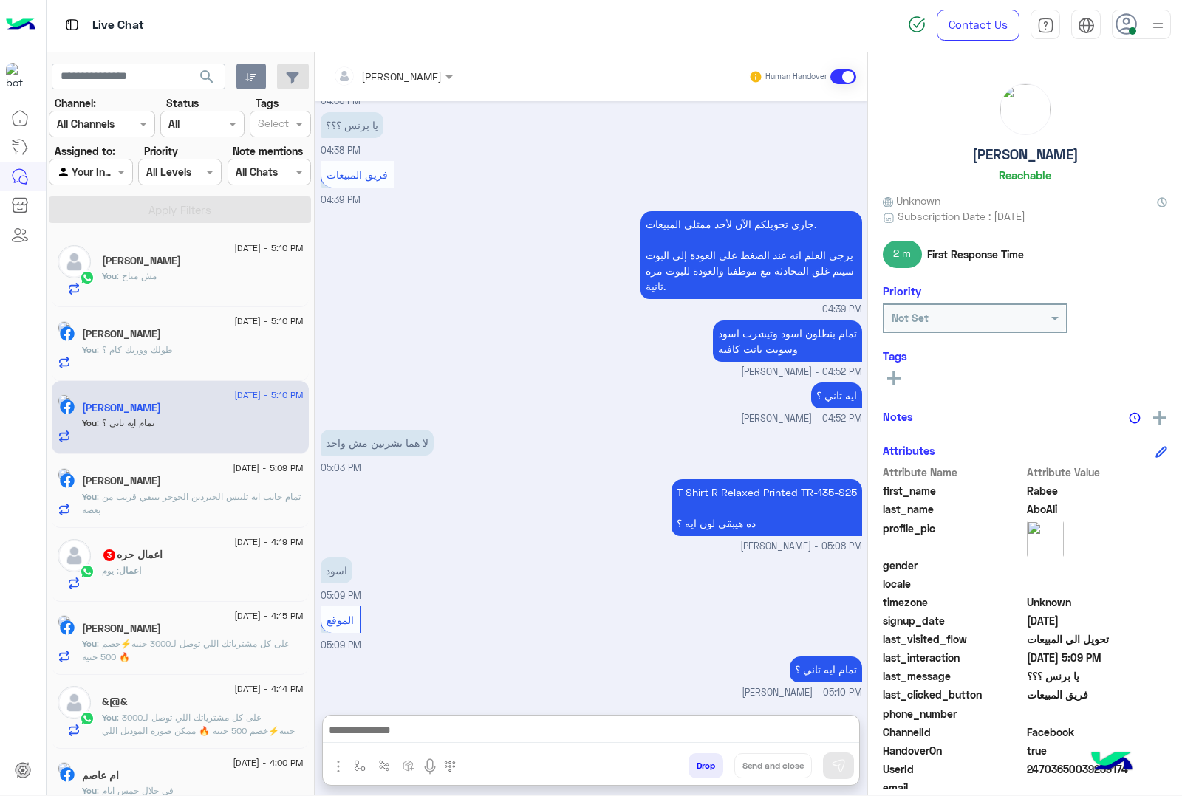
click at [234, 540] on span "[DATE] - 4:19 PM" at bounding box center [268, 542] width 69 height 13
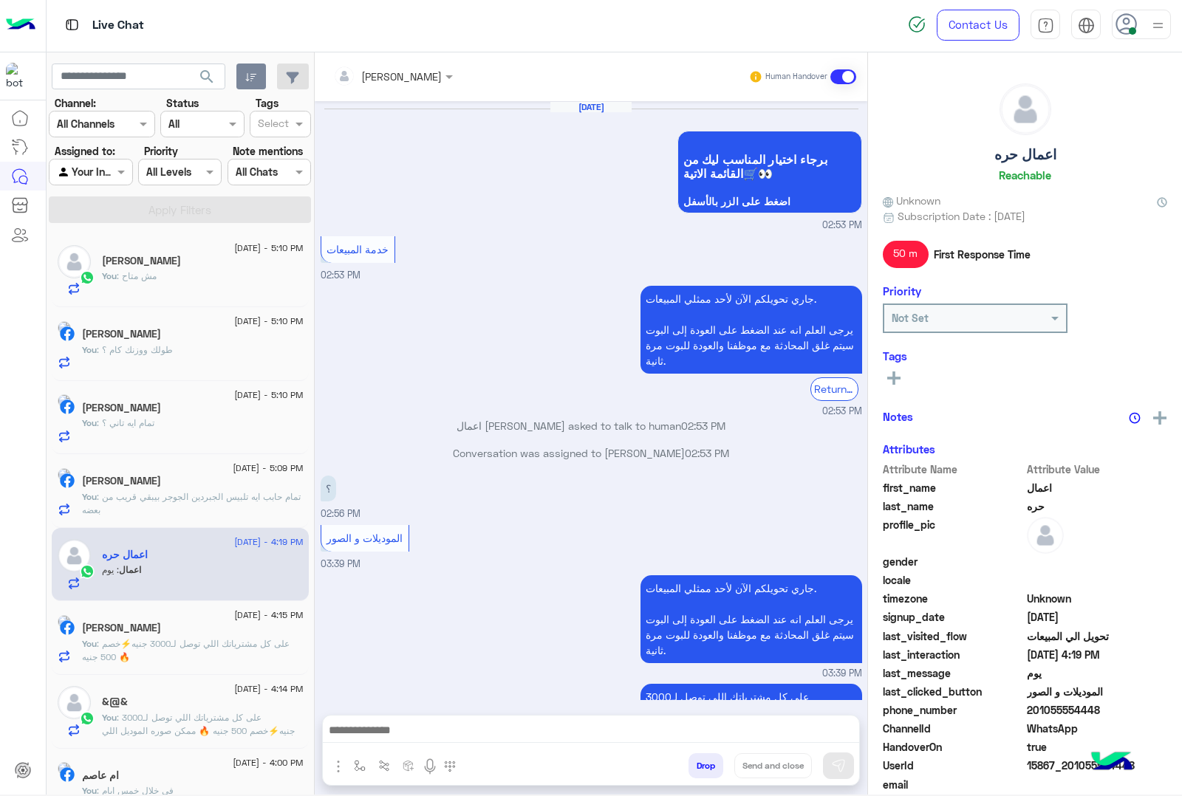
scroll to position [2449, 0]
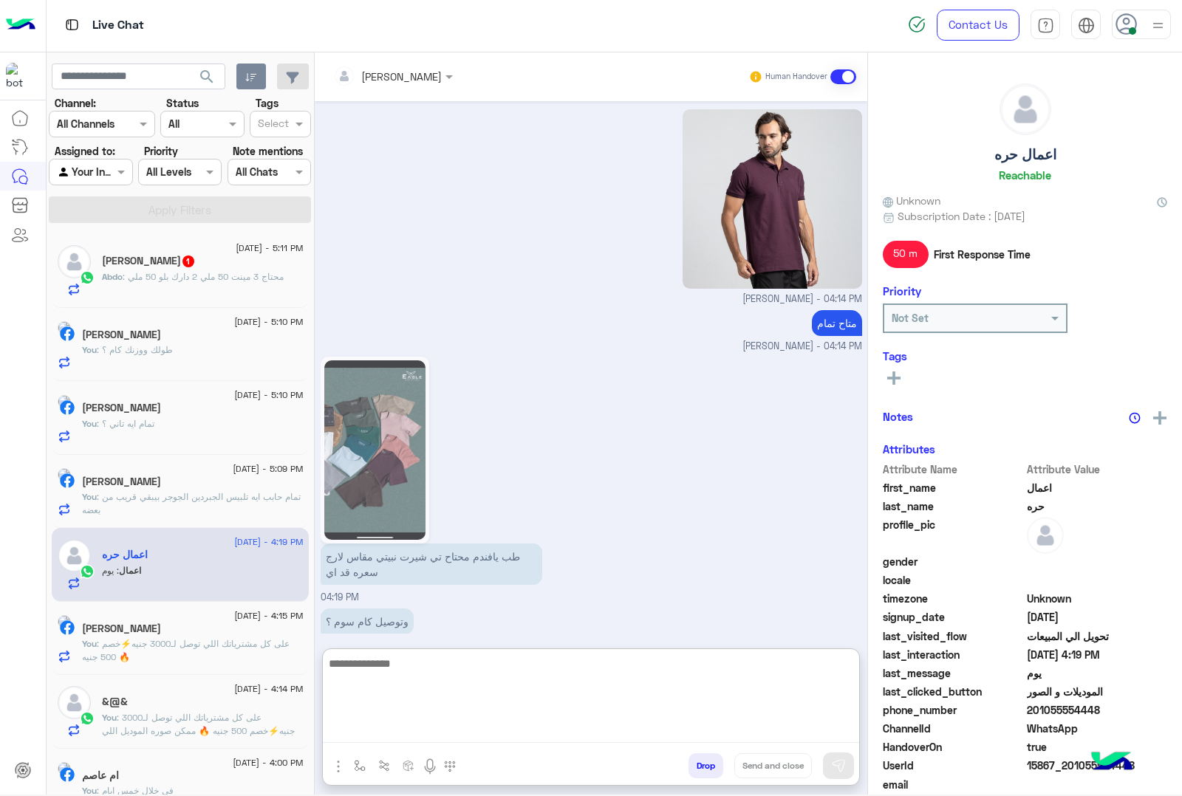
click at [419, 725] on textarea at bounding box center [591, 699] width 536 height 89
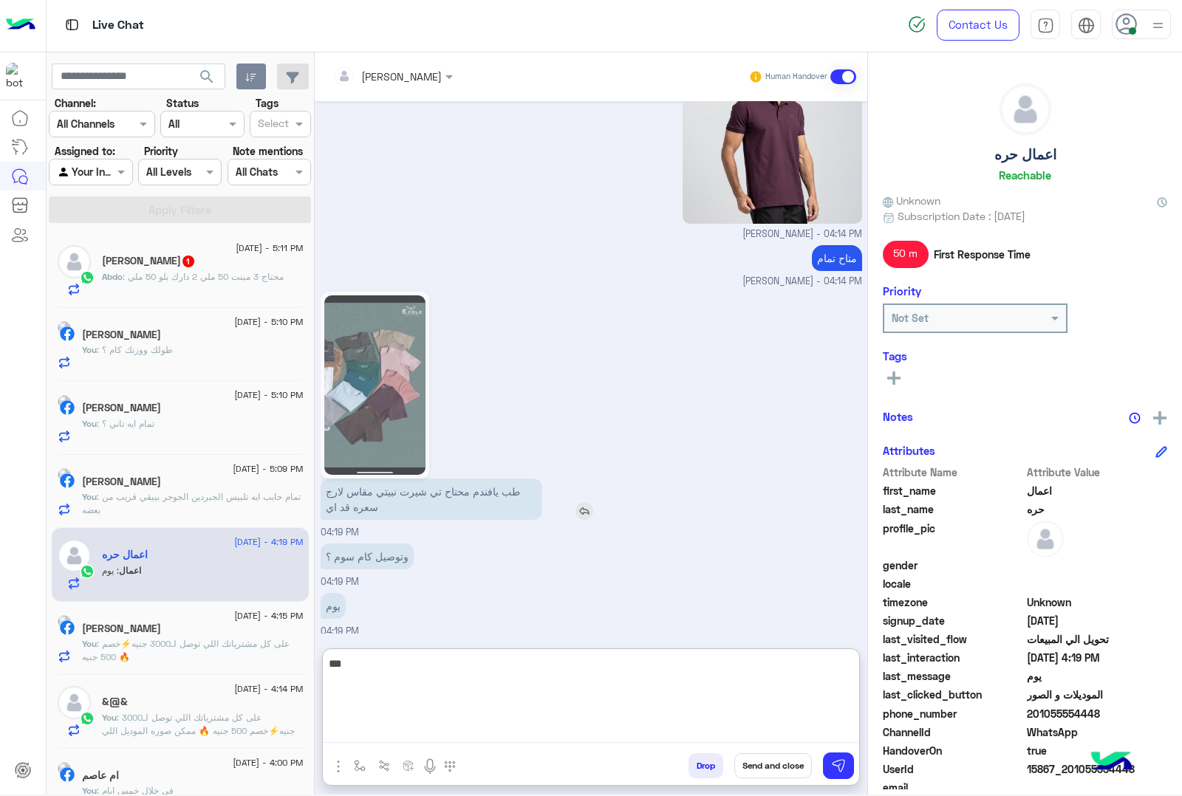
type textarea "***"
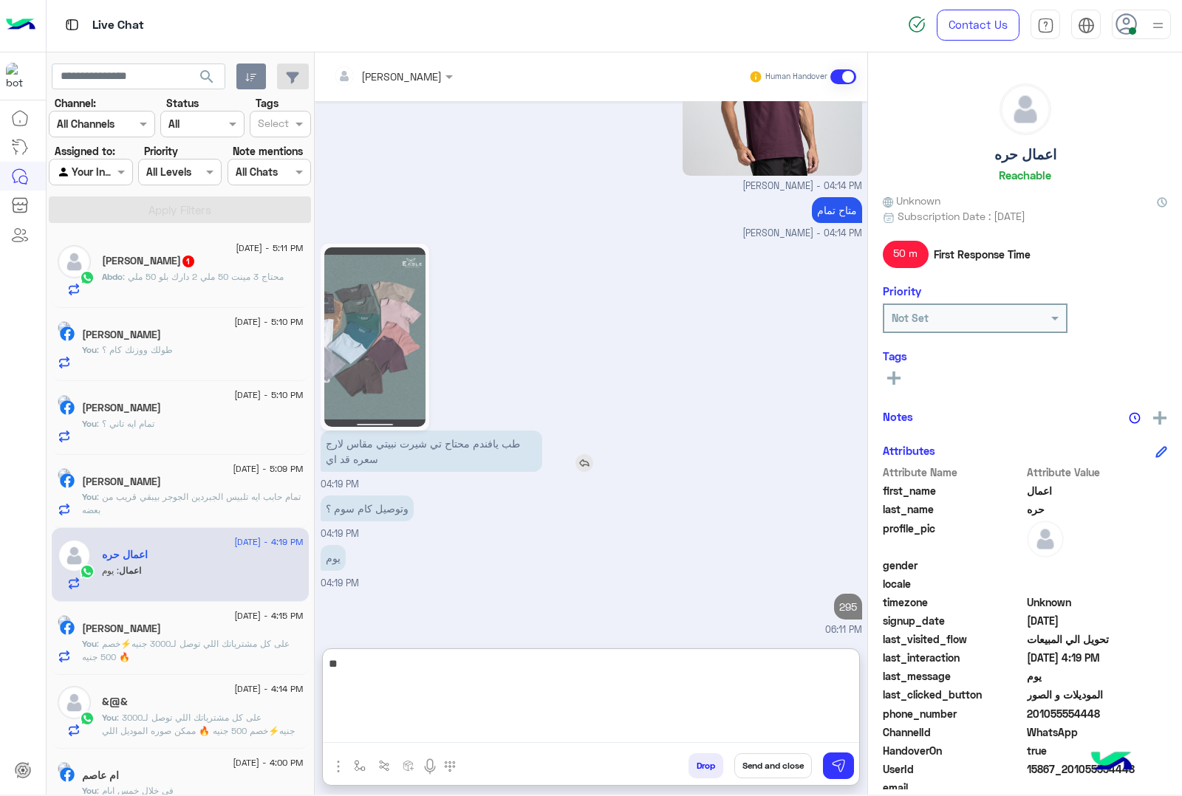
type textarea "*"
type textarea "*********"
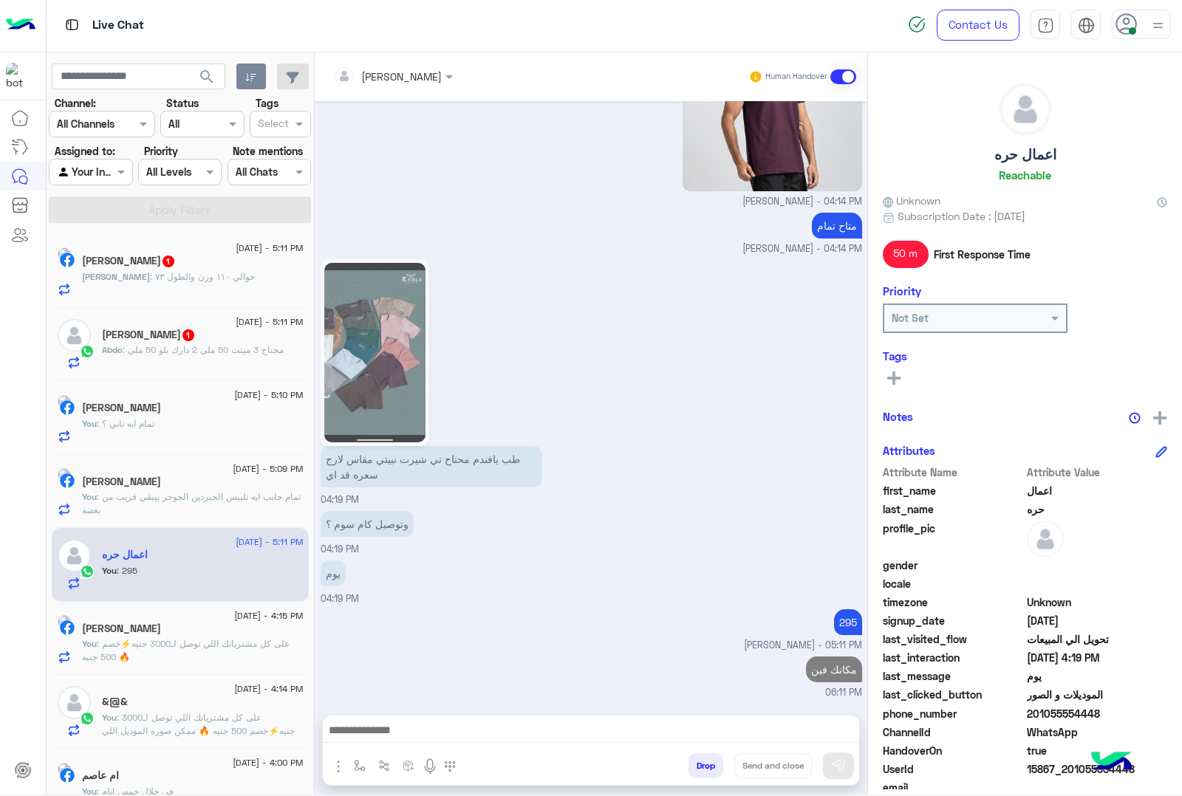
click at [168, 360] on div "Abdo : محتاج 3 مينت 50 ملي 2 دارك بلو 50 ملي" at bounding box center [203, 357] width 202 height 26
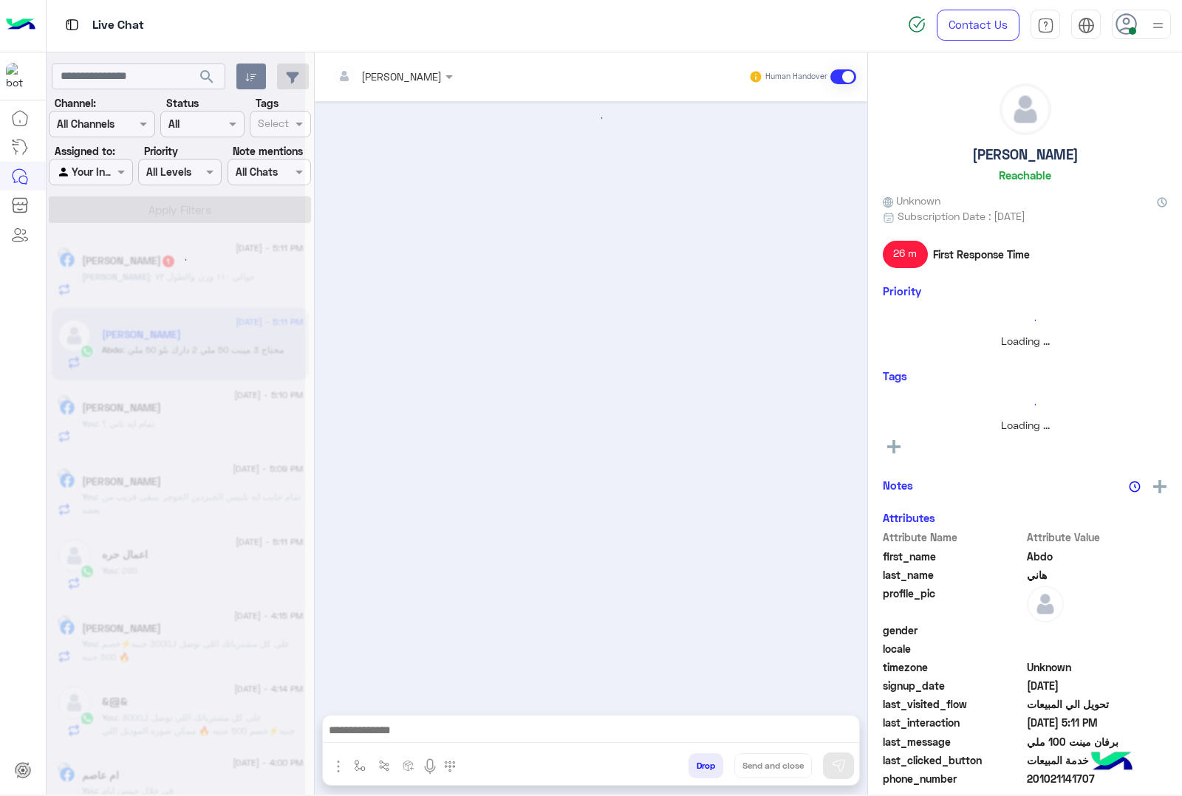
scroll to position [1175, 0]
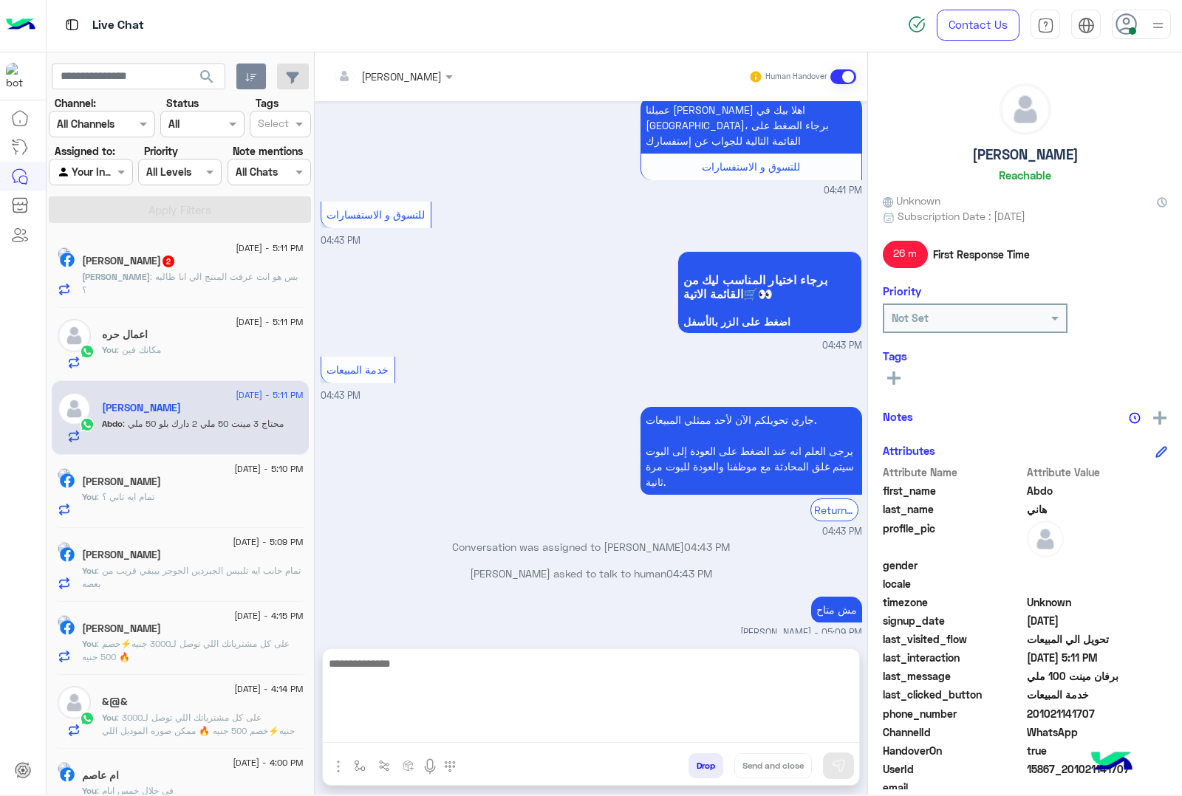
click at [389, 734] on textarea at bounding box center [591, 699] width 536 height 89
type textarea "**********"
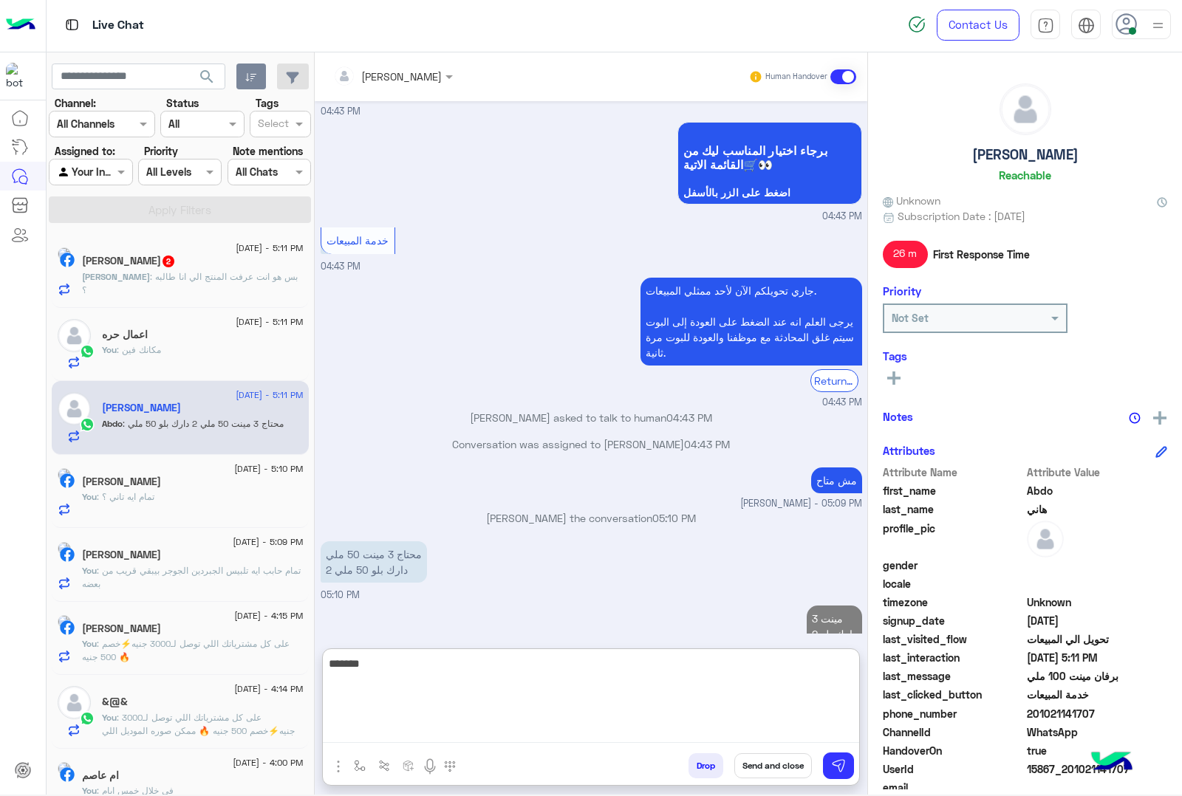
type textarea "********"
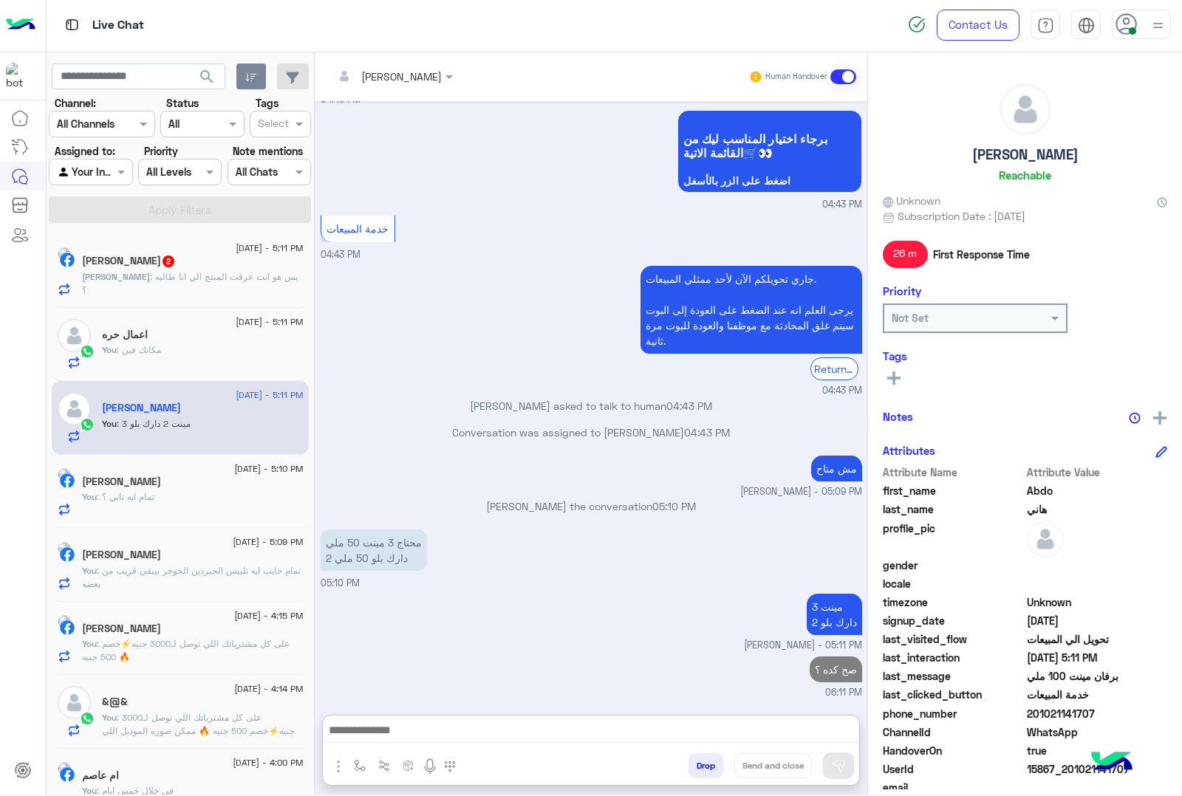
click at [222, 281] on span ": بس هو انت عرفت المنتج الي انا طالبه ؟" at bounding box center [190, 283] width 216 height 24
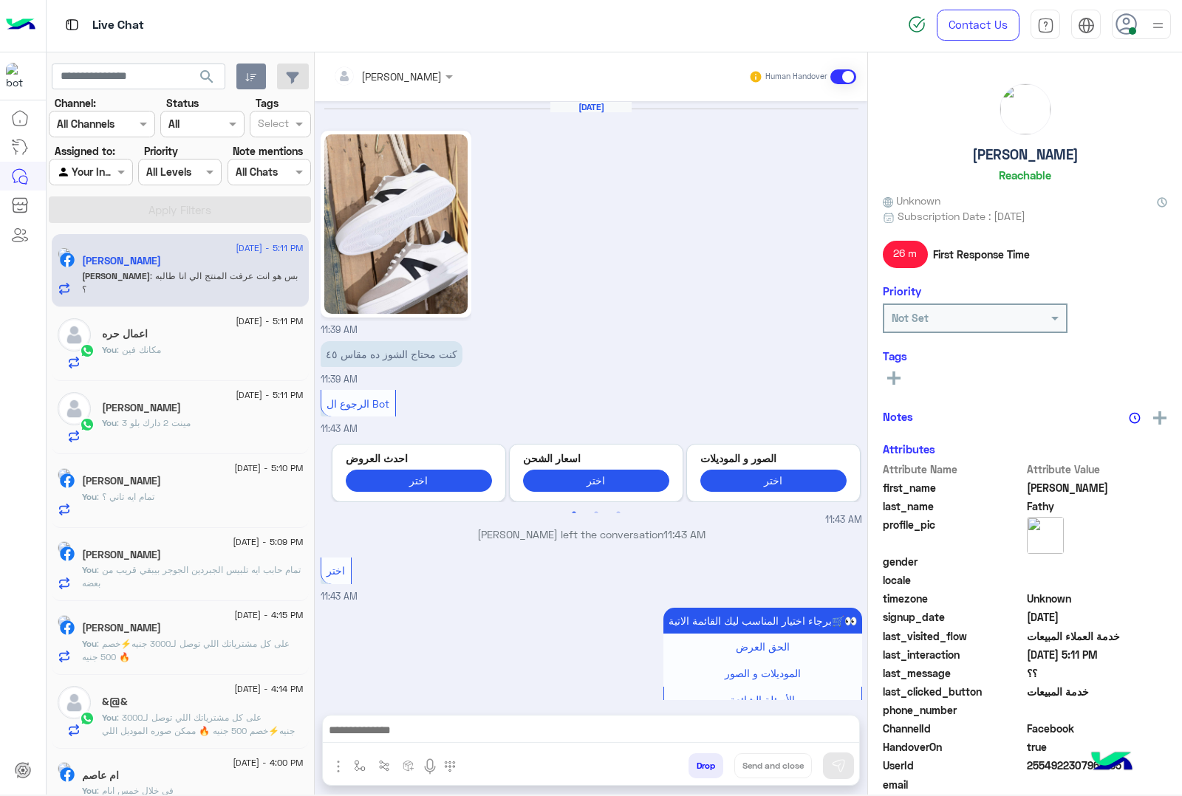
scroll to position [1825, 0]
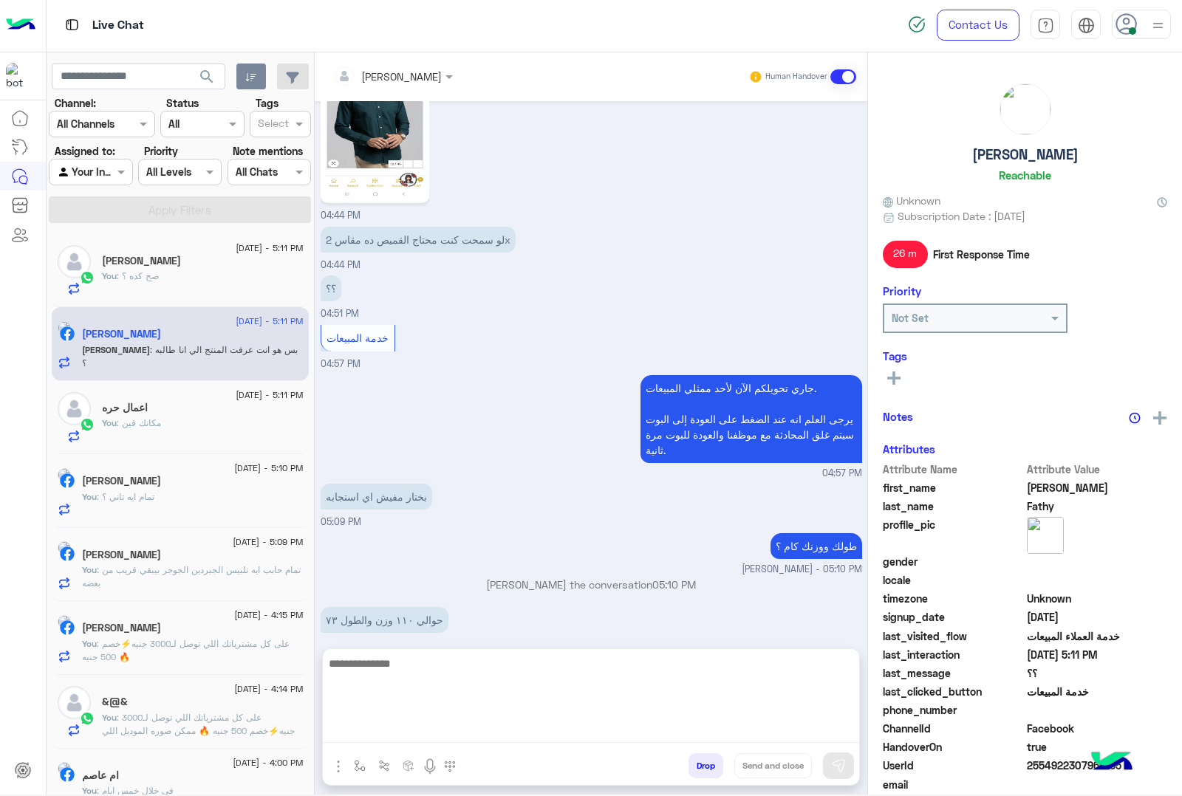
click at [392, 730] on textarea at bounding box center [591, 699] width 536 height 89
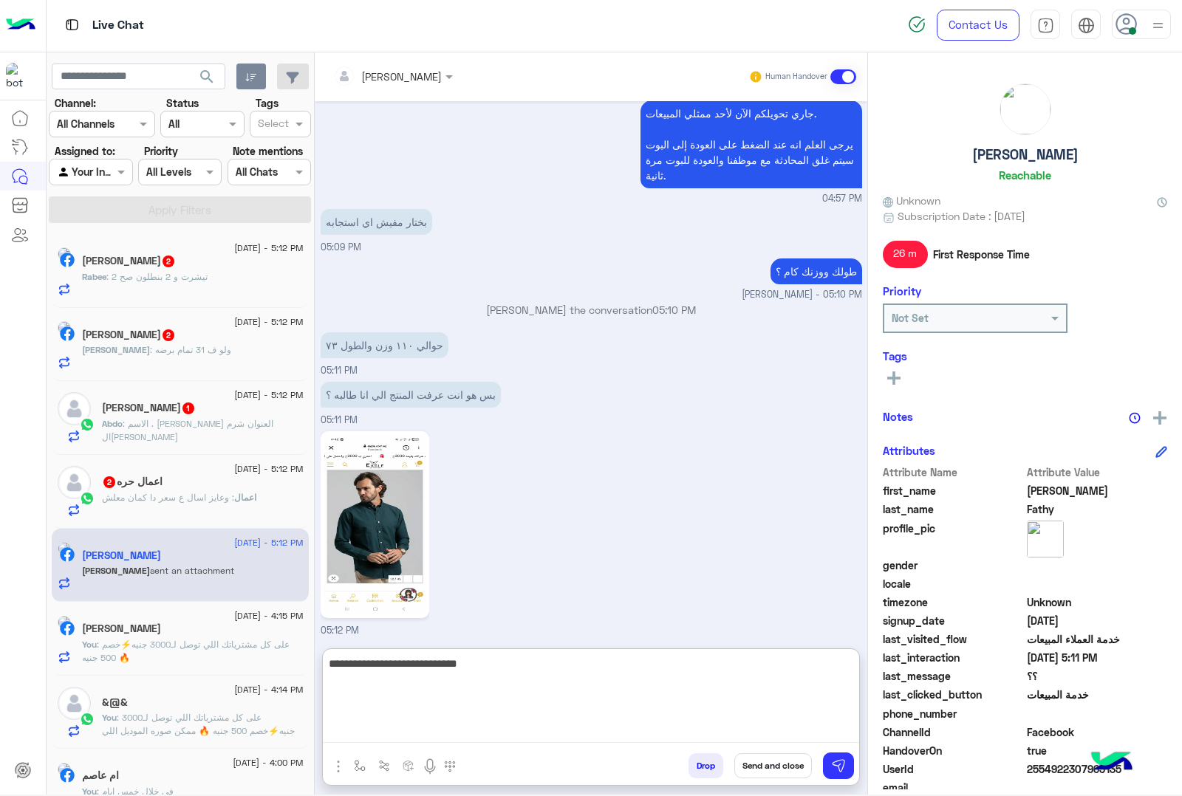
scroll to position [2102, 0]
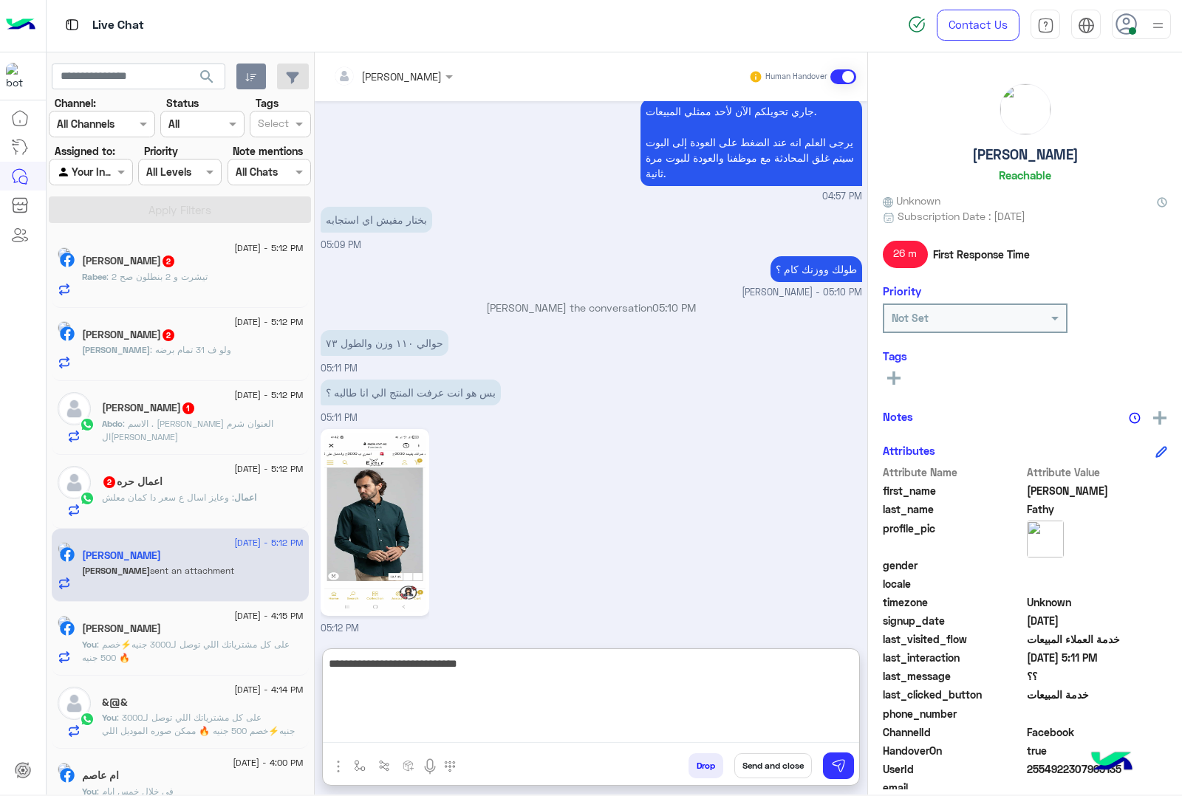
click at [703, 669] on textarea "**********" at bounding box center [591, 699] width 536 height 89
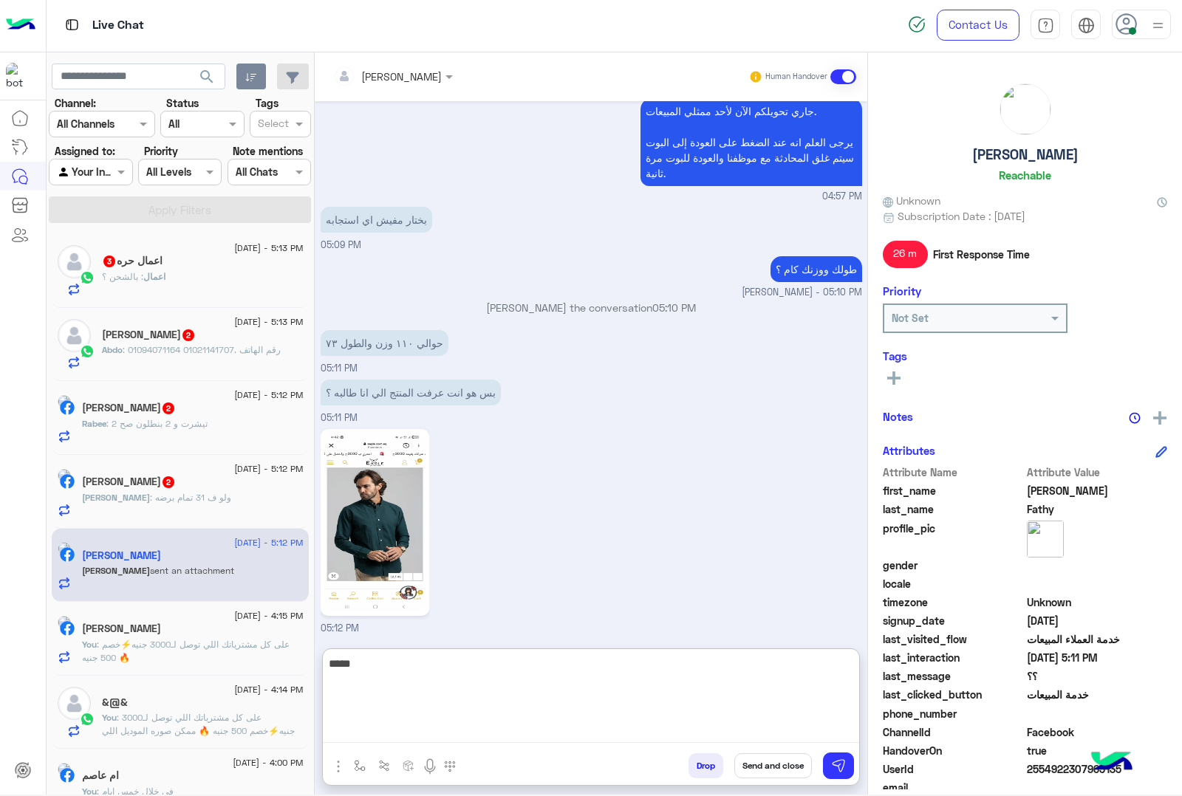
type textarea "******"
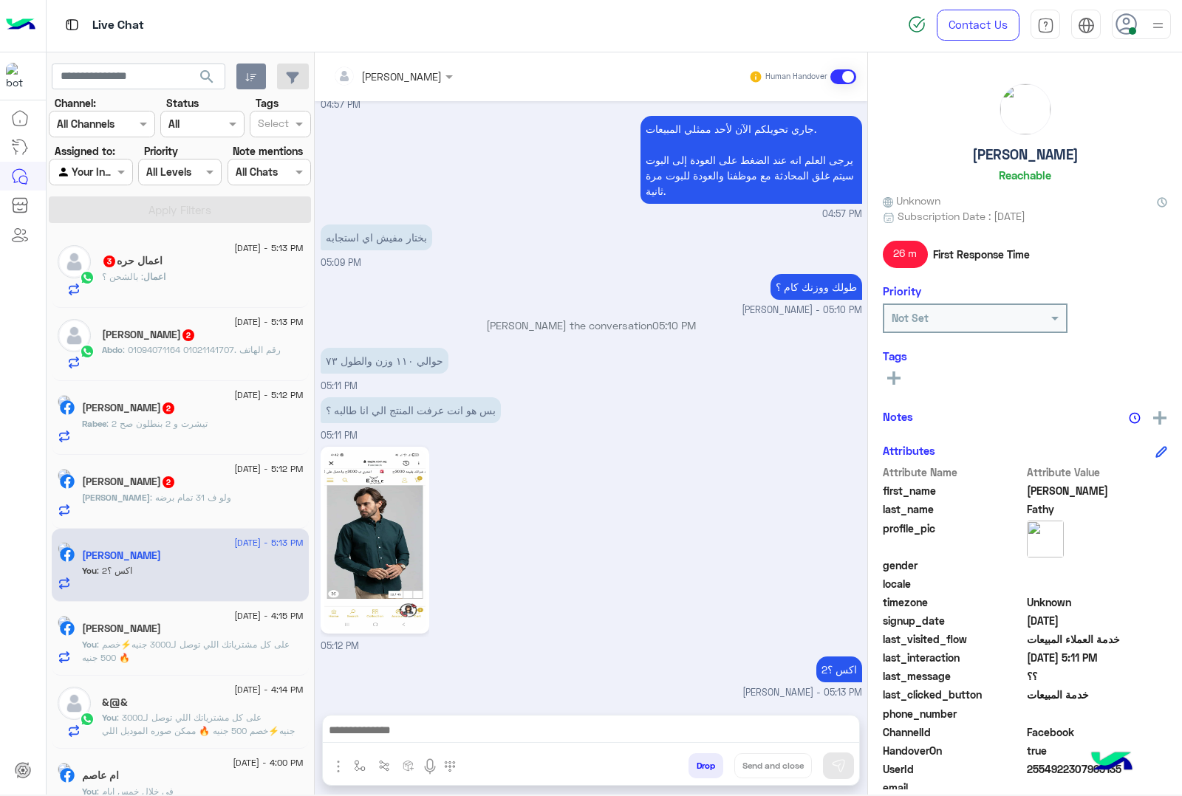
click at [188, 267] on div "اعمال حره 3" at bounding box center [203, 263] width 202 height 16
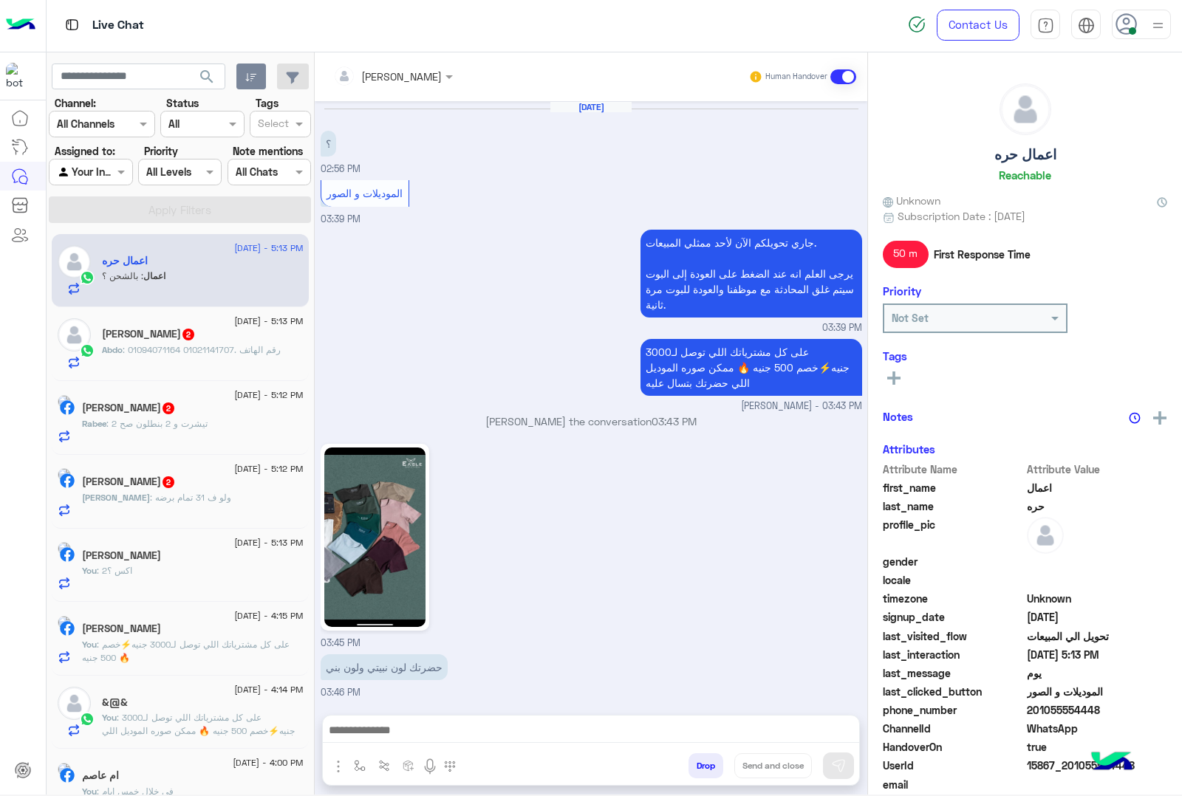
scroll to position [2557, 0]
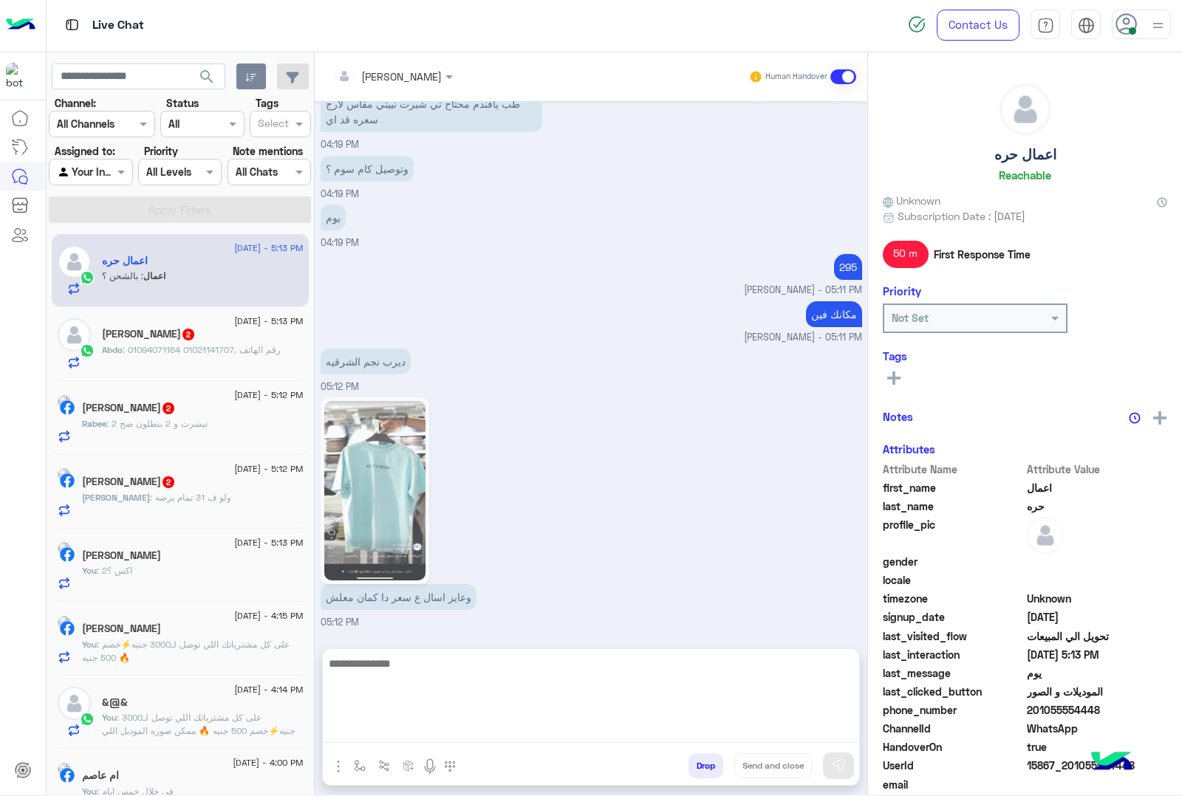
click at [422, 735] on textarea at bounding box center [591, 699] width 536 height 89
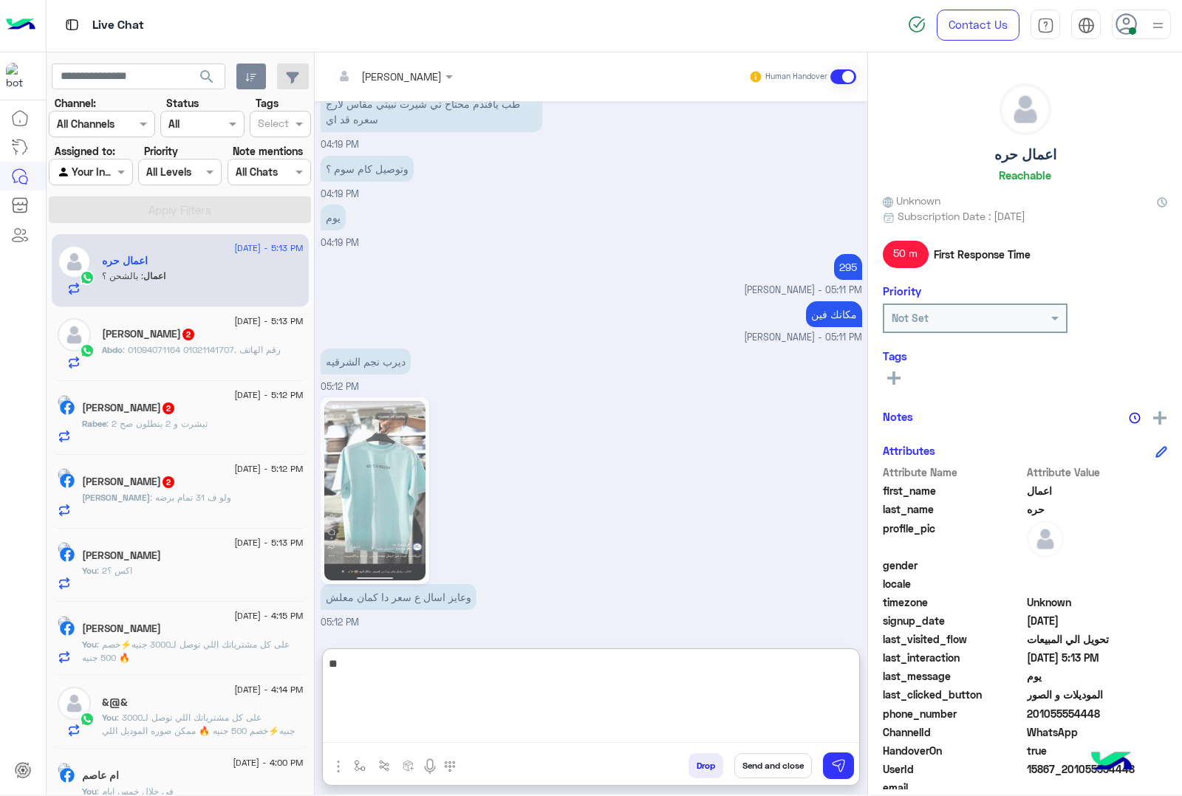
type textarea "*"
type textarea "*********"
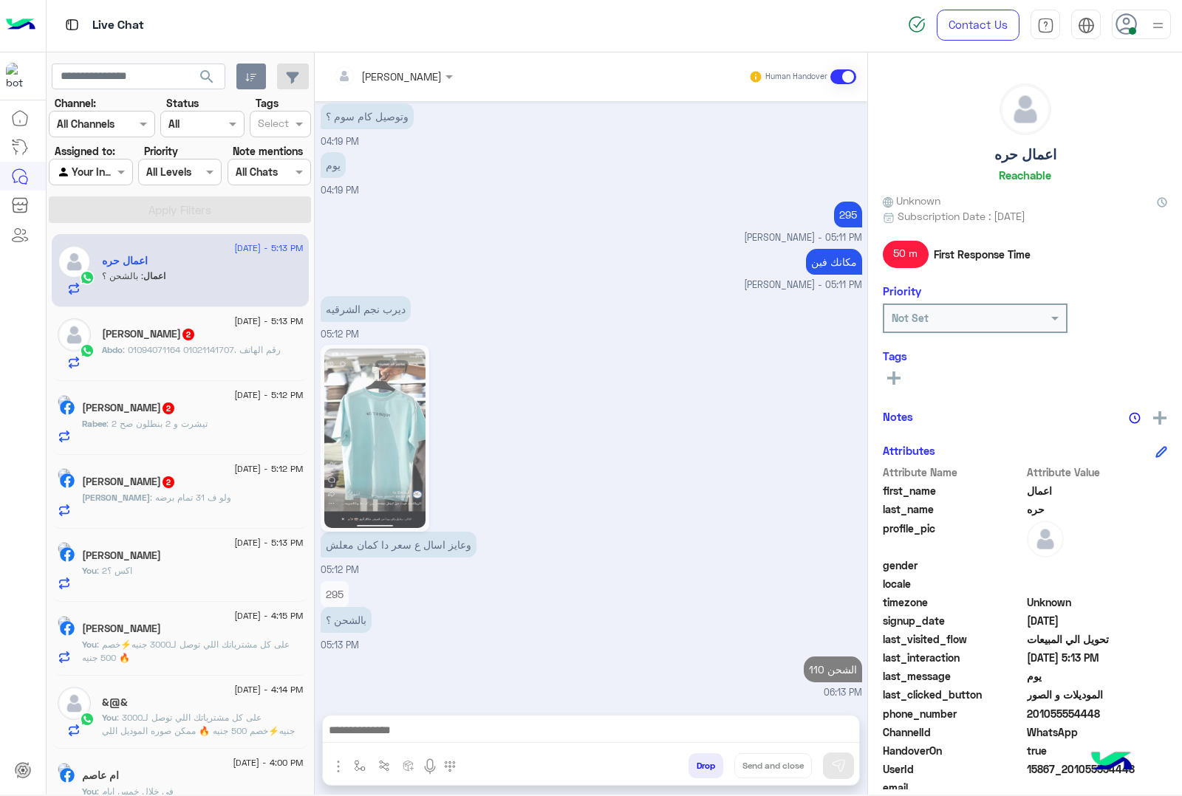
click at [368, 399] on img at bounding box center [374, 439] width 101 height 180
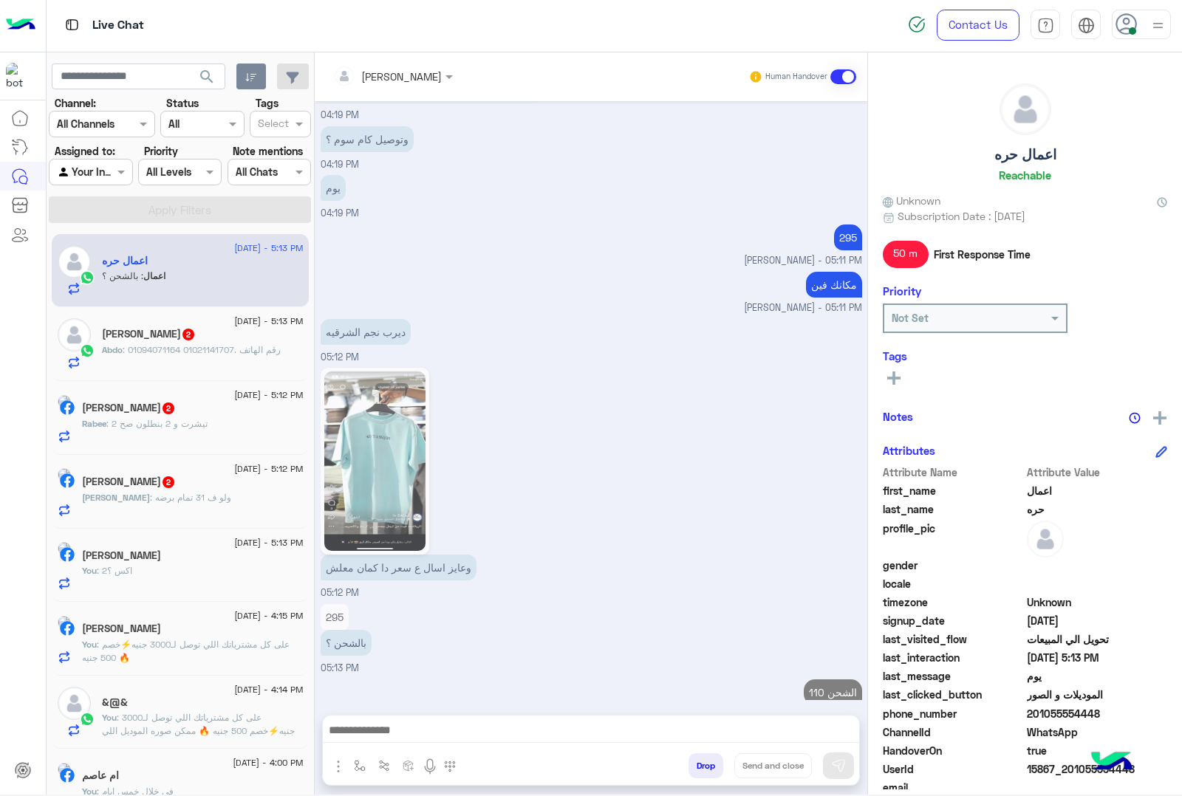
click at [368, 422] on img at bounding box center [374, 462] width 101 height 180
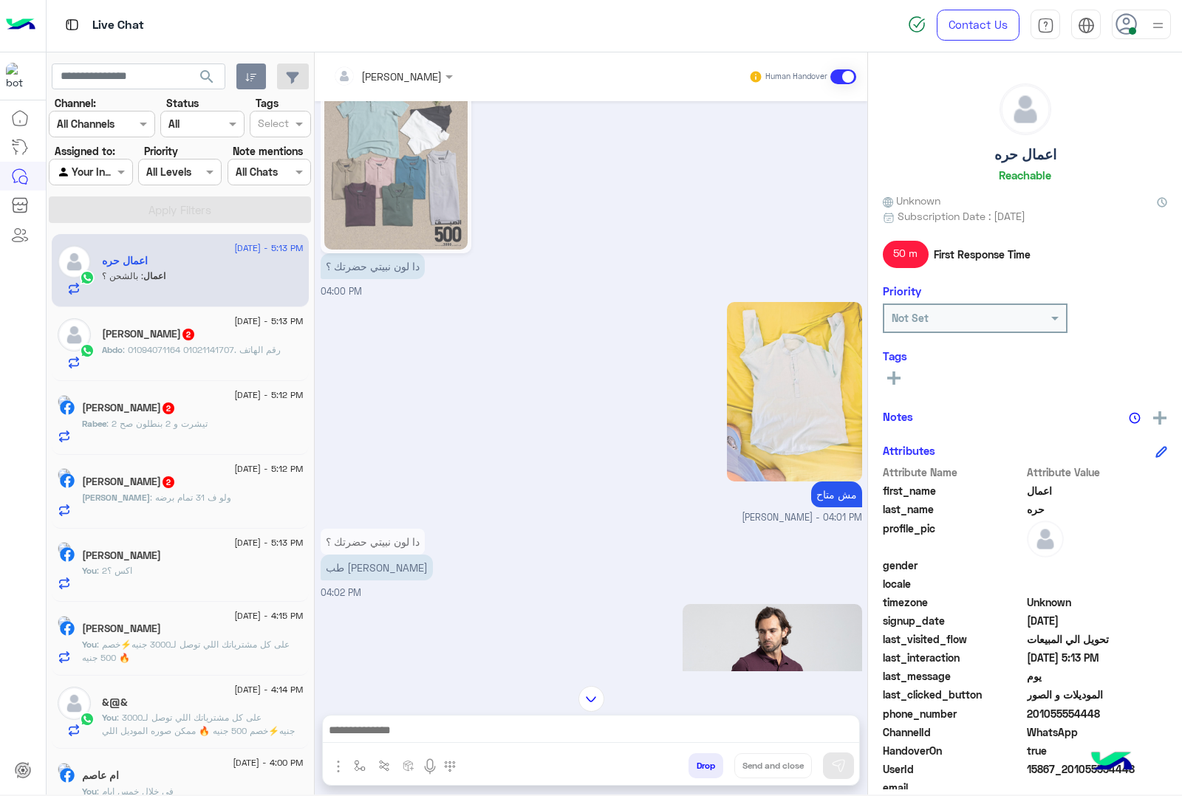
scroll to position [0, 0]
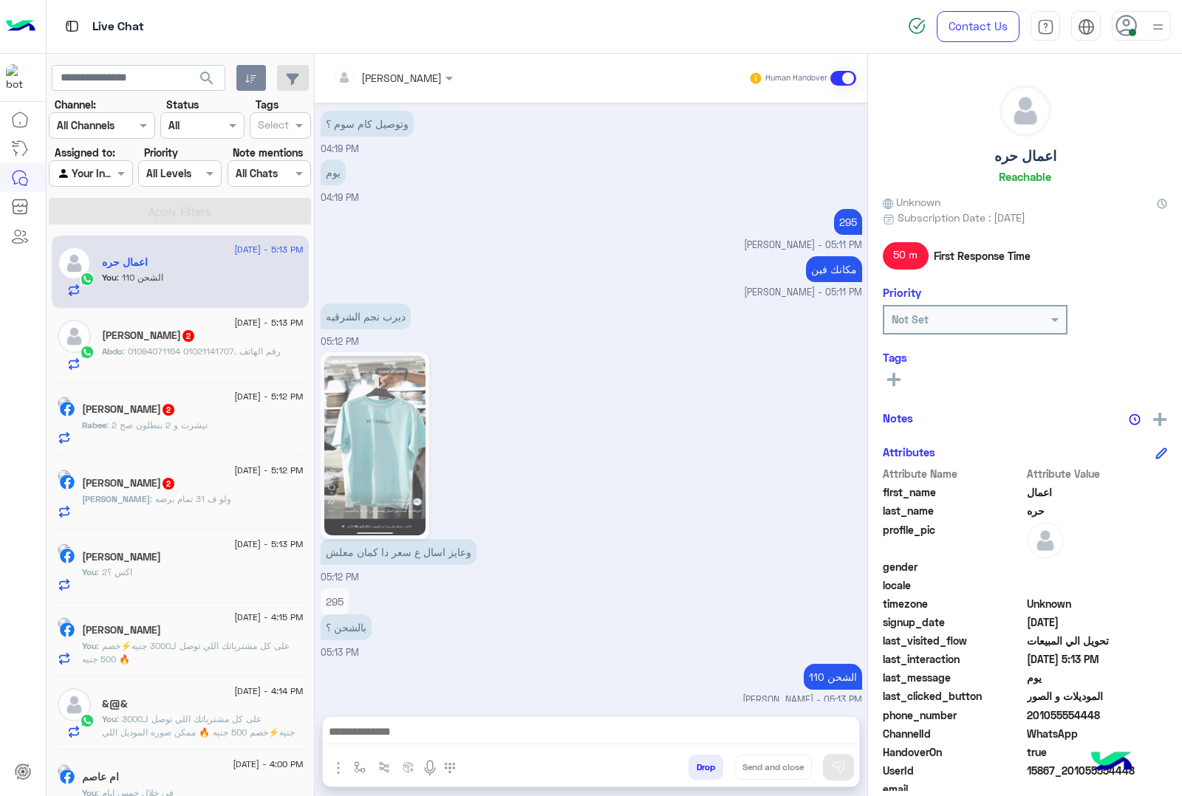
click at [378, 405] on img at bounding box center [374, 446] width 101 height 180
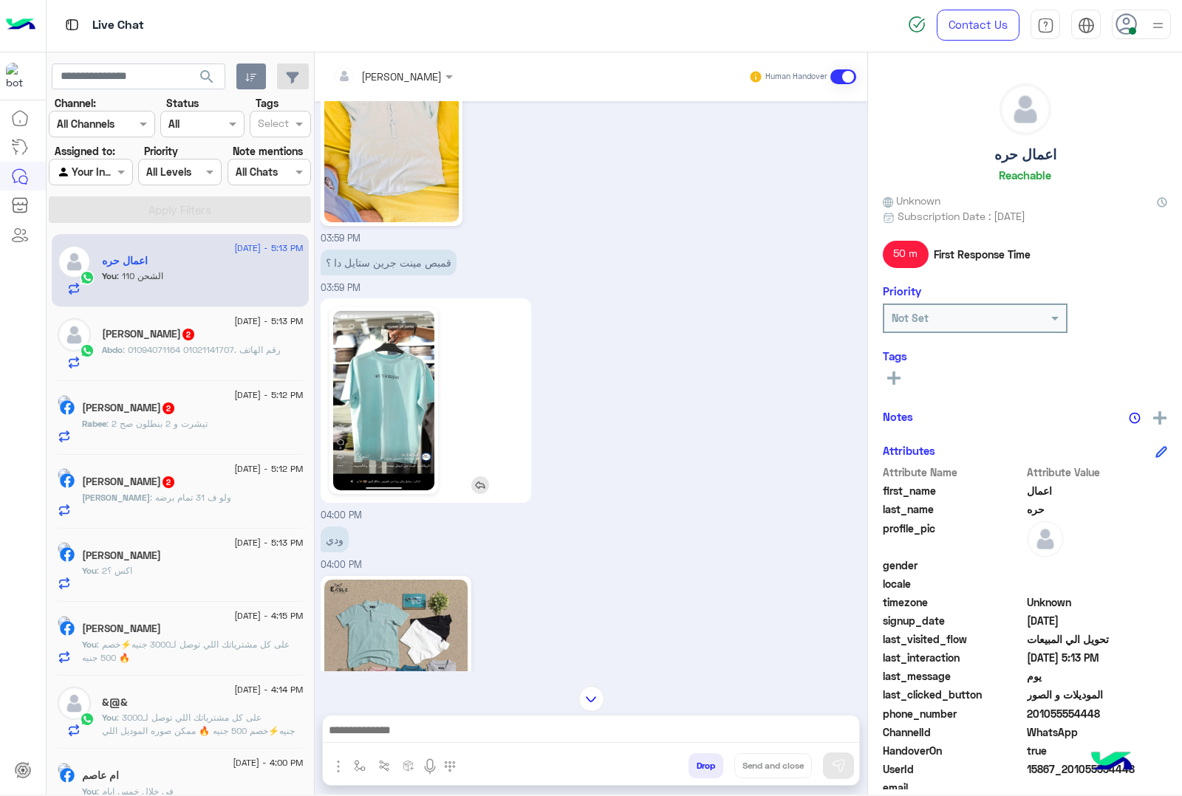
scroll to position [905, 0]
click at [389, 395] on img at bounding box center [383, 402] width 101 height 180
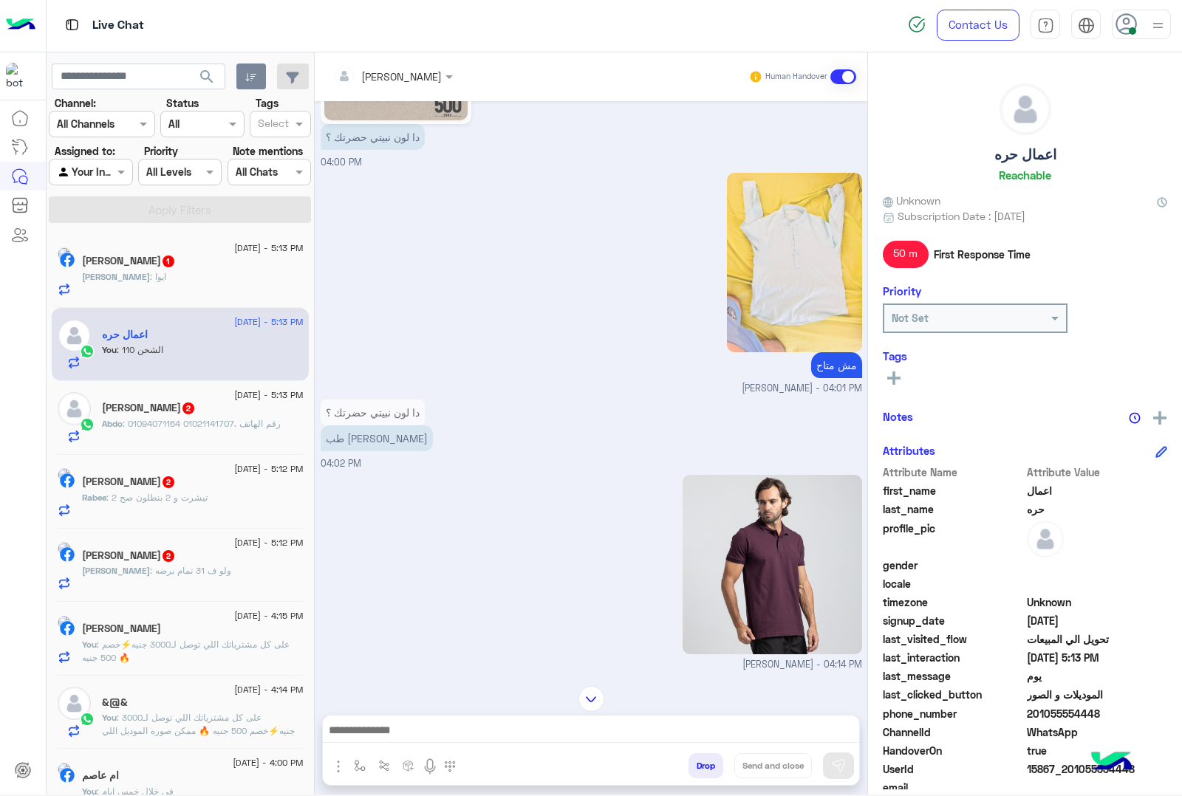
scroll to position [2013, 0]
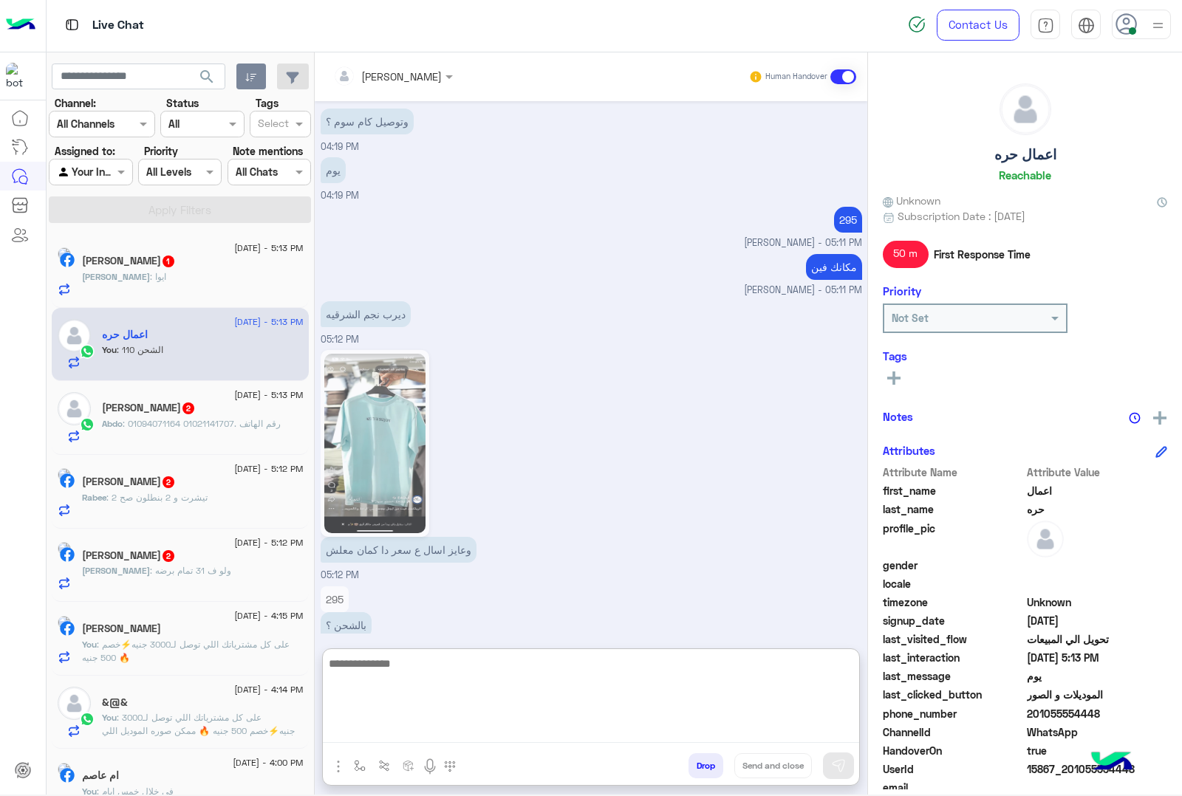
click at [393, 724] on textarea at bounding box center [591, 699] width 536 height 89
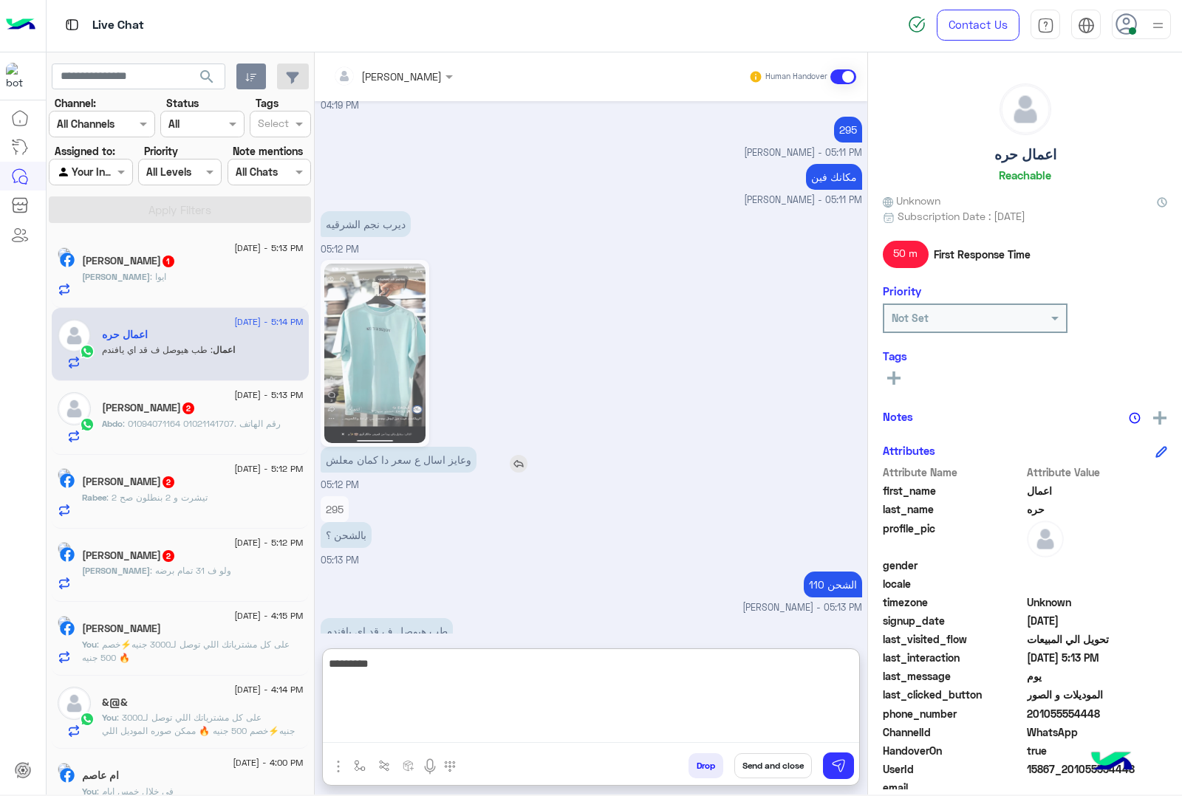
type textarea "*********"
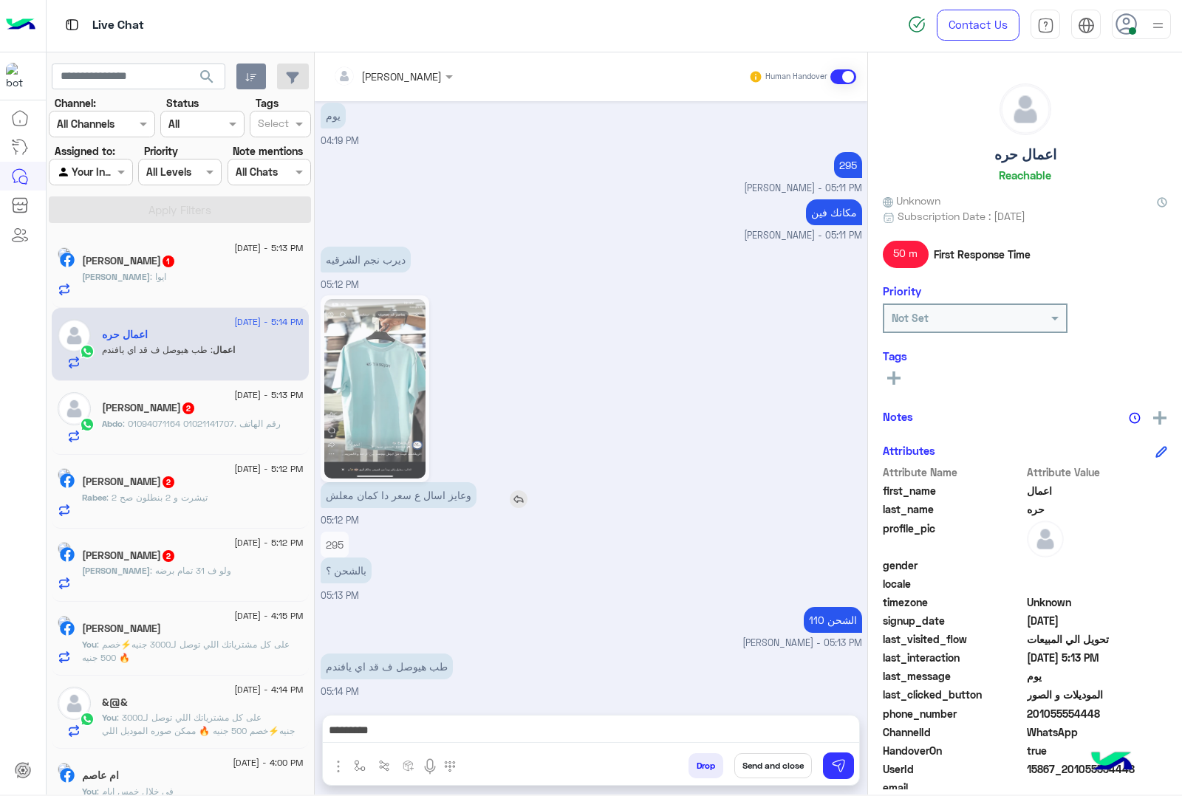
click at [518, 491] on img at bounding box center [519, 500] width 18 height 18
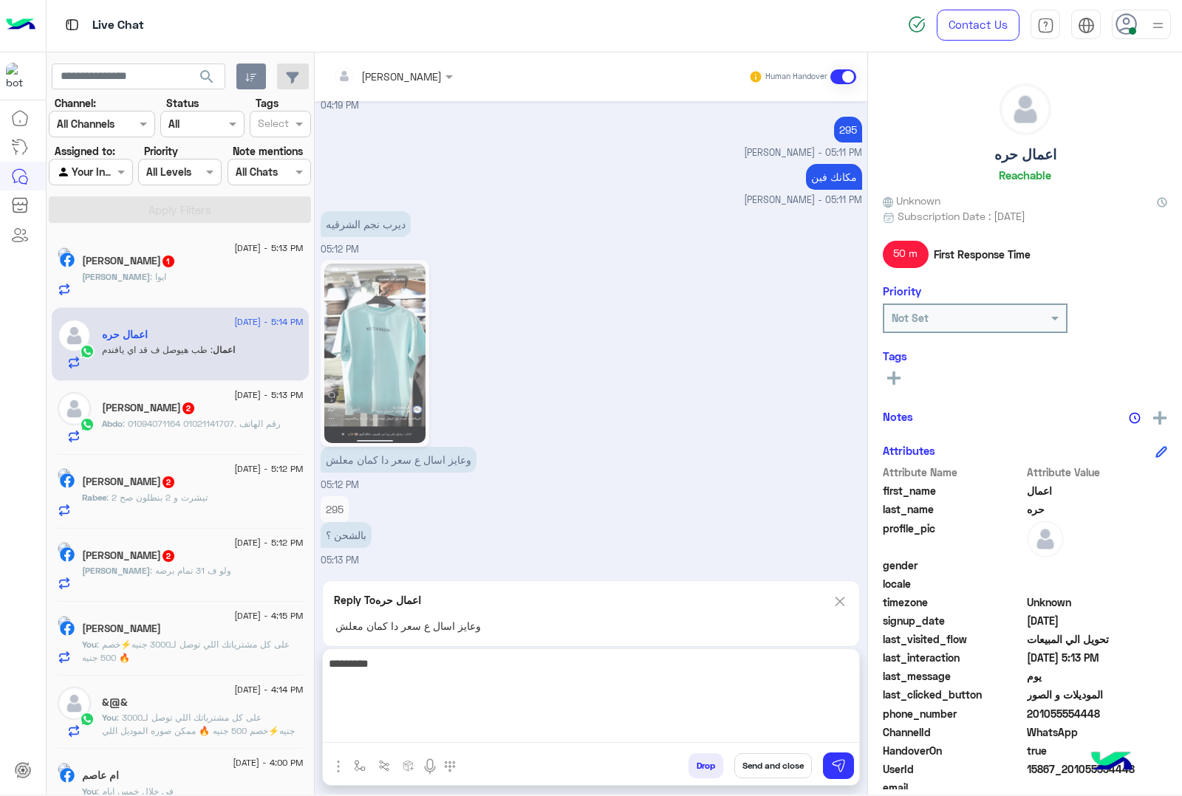
click at [717, 730] on textarea "*********" at bounding box center [591, 699] width 536 height 89
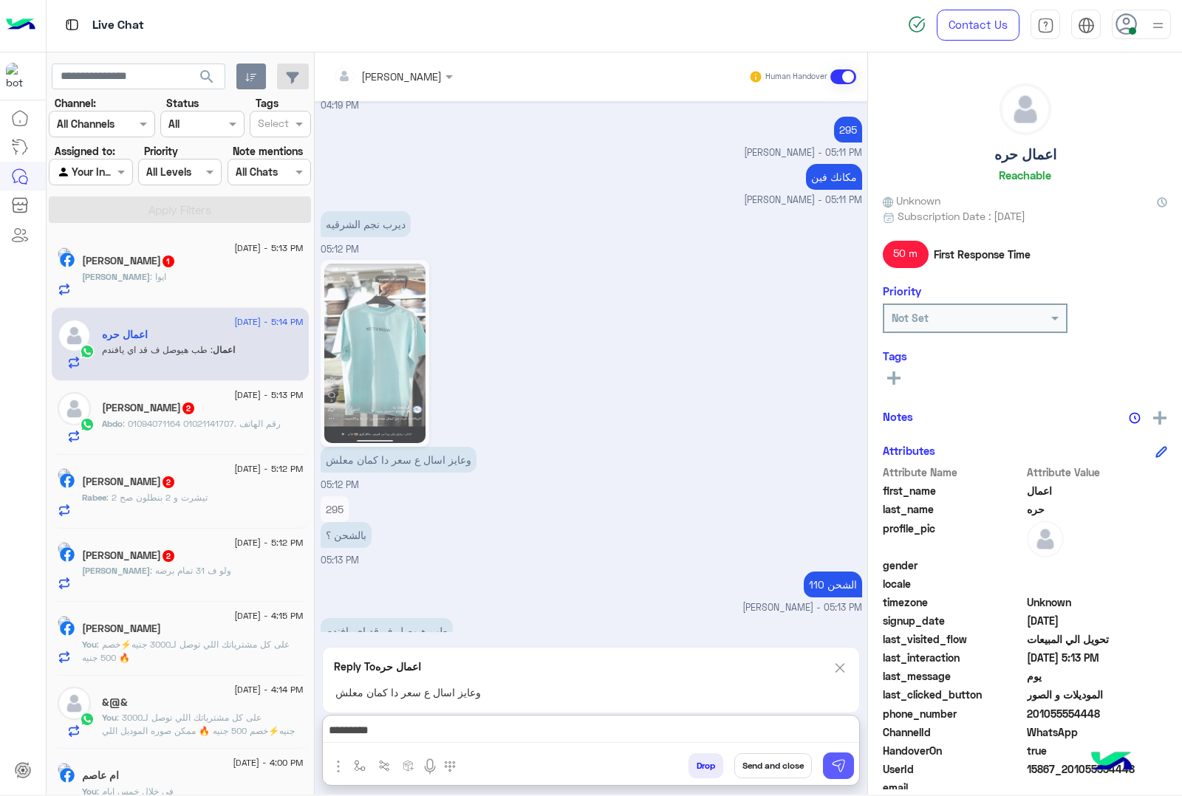
click at [842, 756] on button at bounding box center [838, 766] width 31 height 27
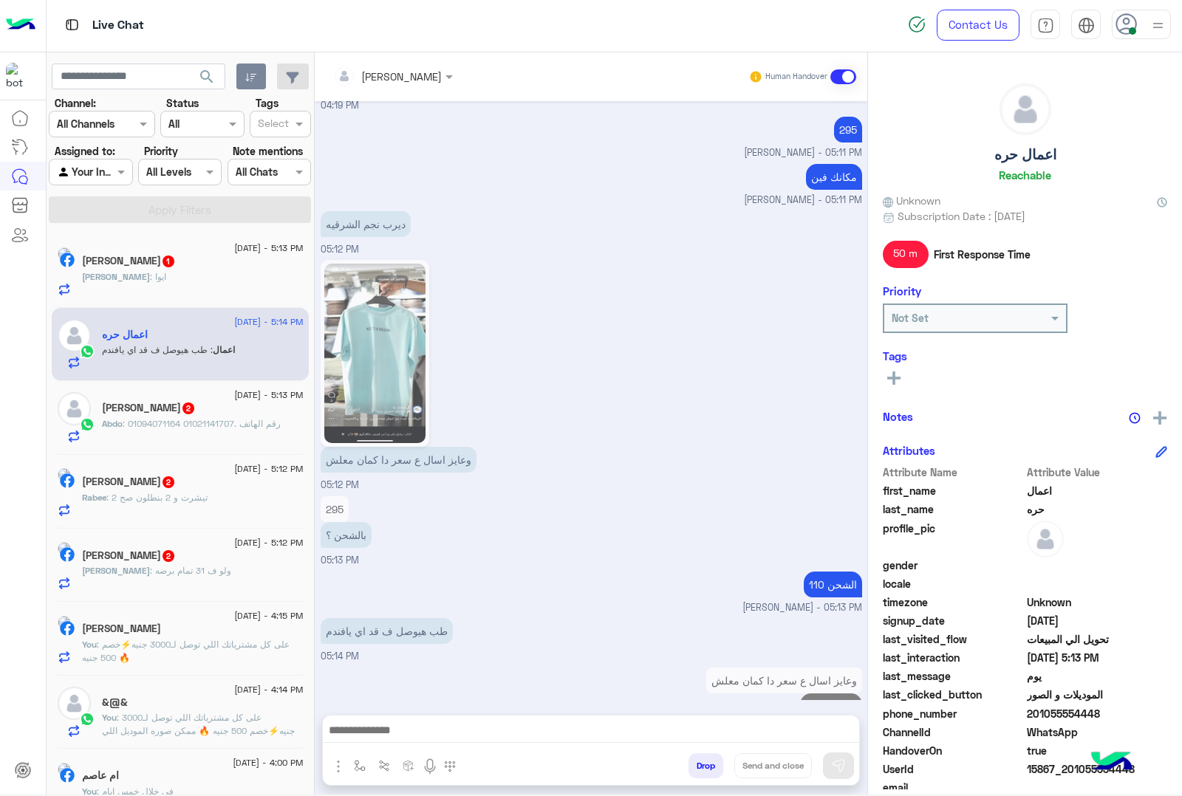
scroll to position [2726, 0]
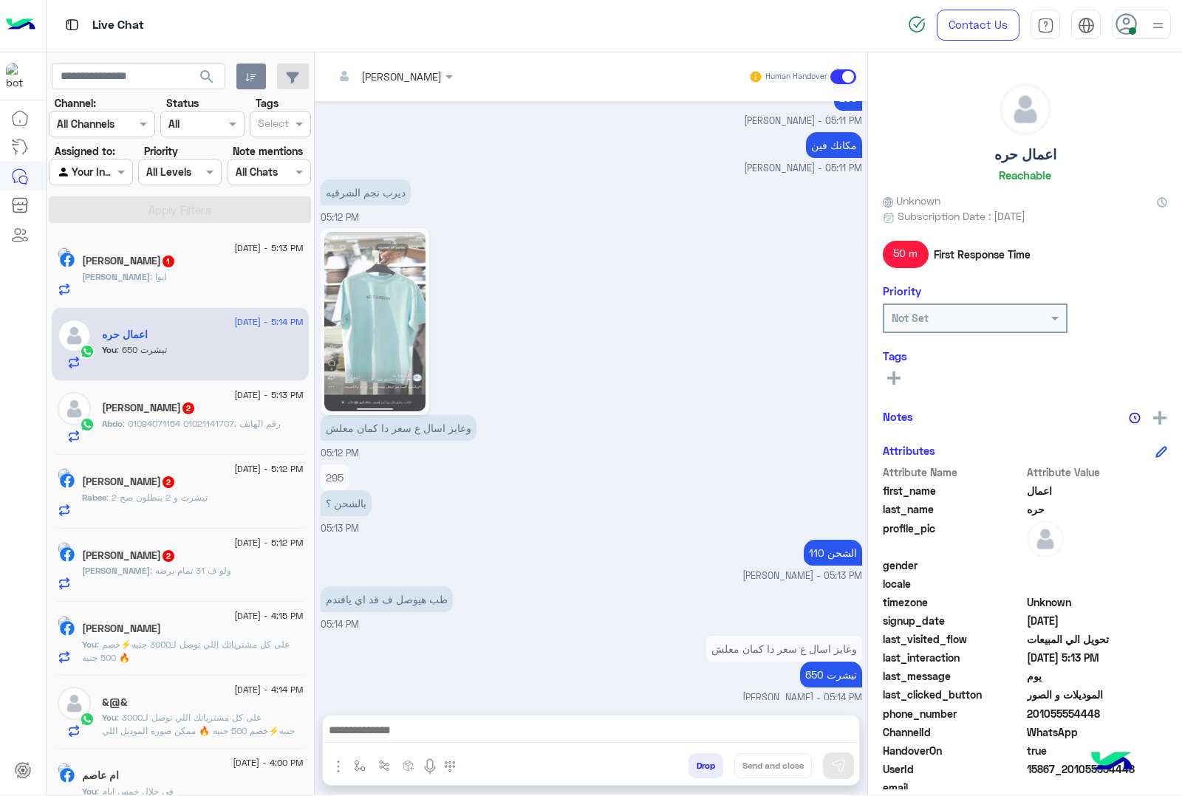
click at [211, 281] on div "[PERSON_NAME] : ايوا" at bounding box center [193, 283] width 222 height 26
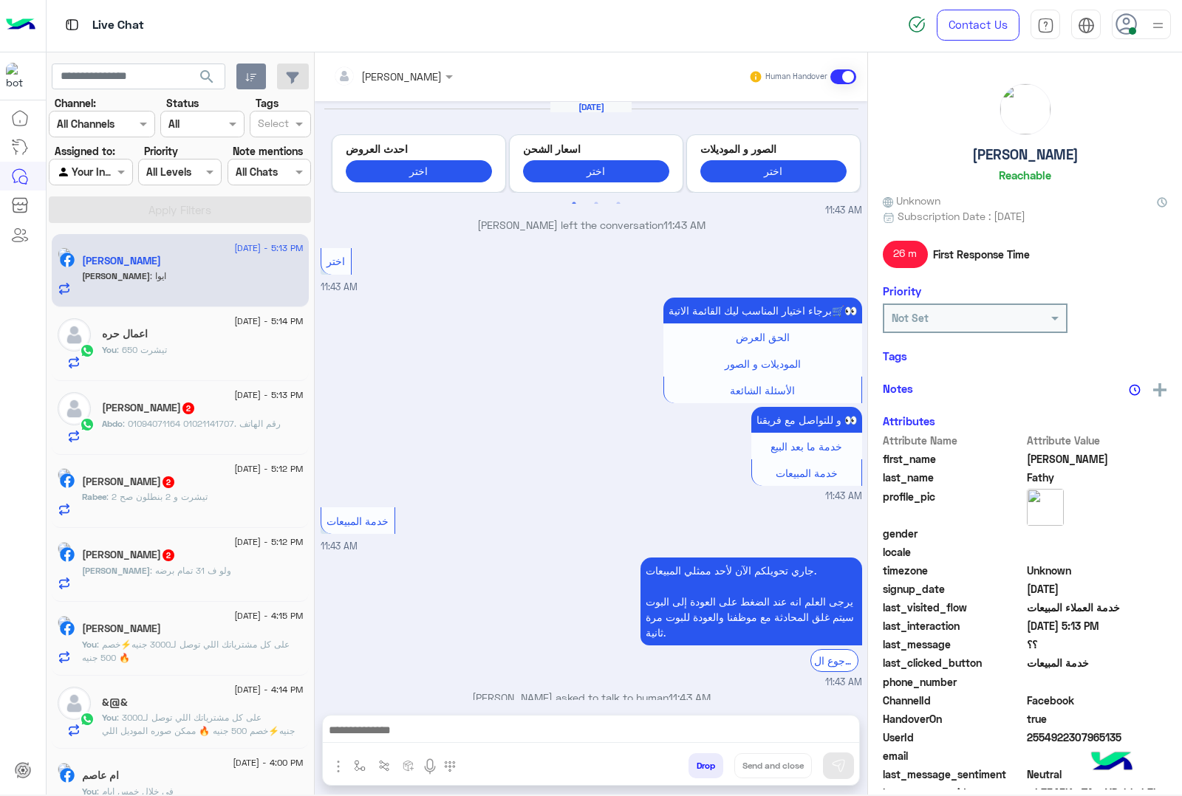
scroll to position [1822, 0]
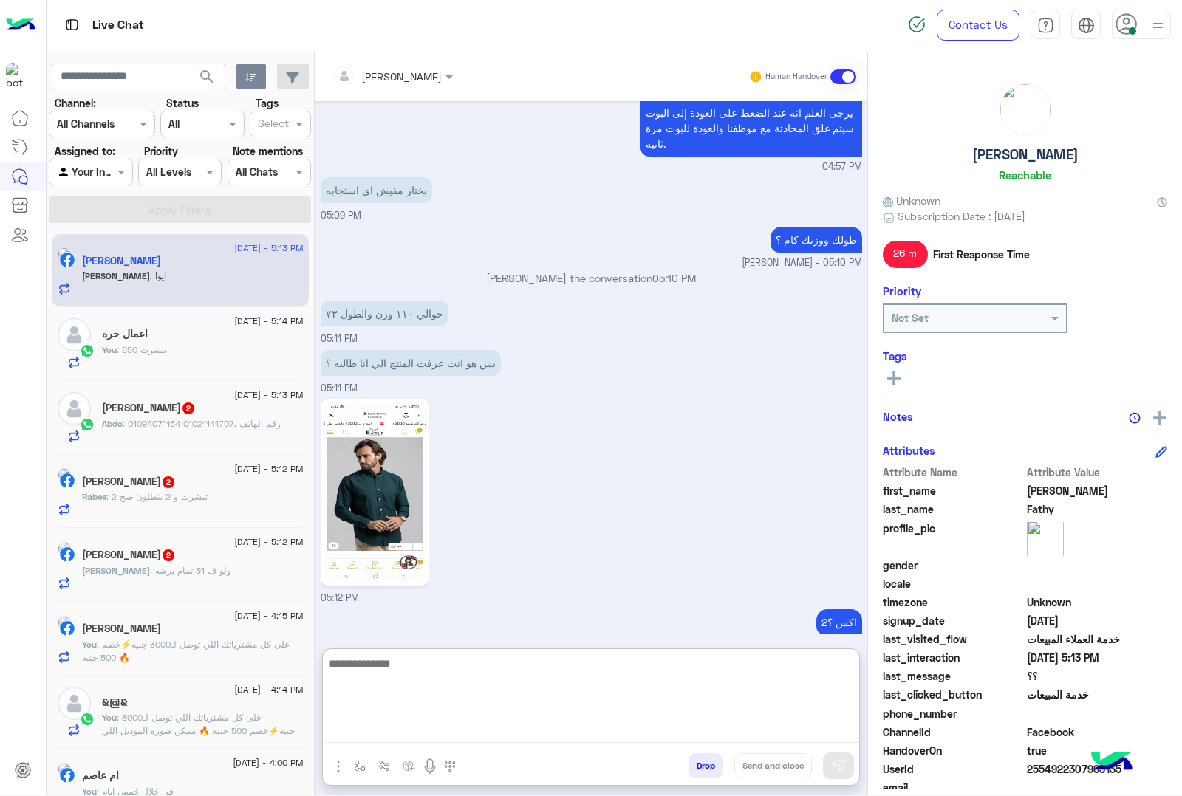
click at [444, 731] on textarea at bounding box center [591, 699] width 536 height 89
type textarea "*"
type textarea "**********"
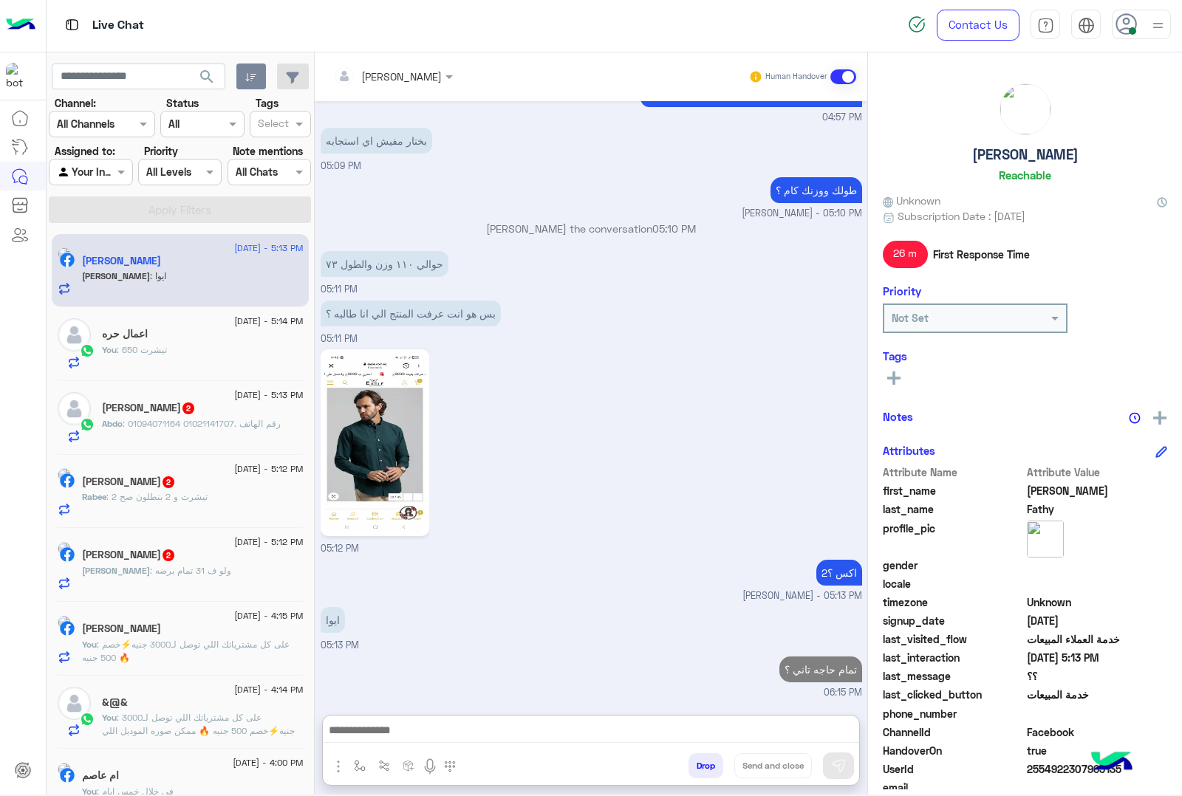
click at [189, 403] on div "[PERSON_NAME] 2" at bounding box center [203, 410] width 202 height 16
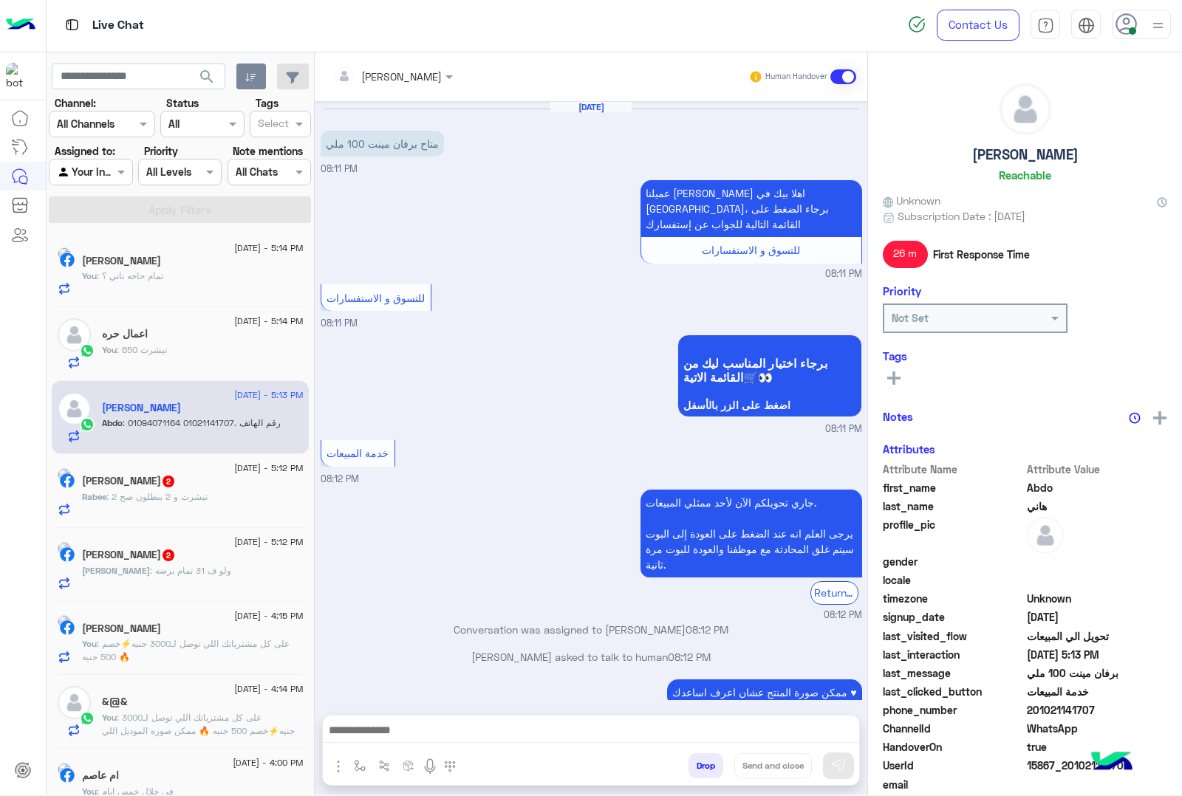
scroll to position [1217, 0]
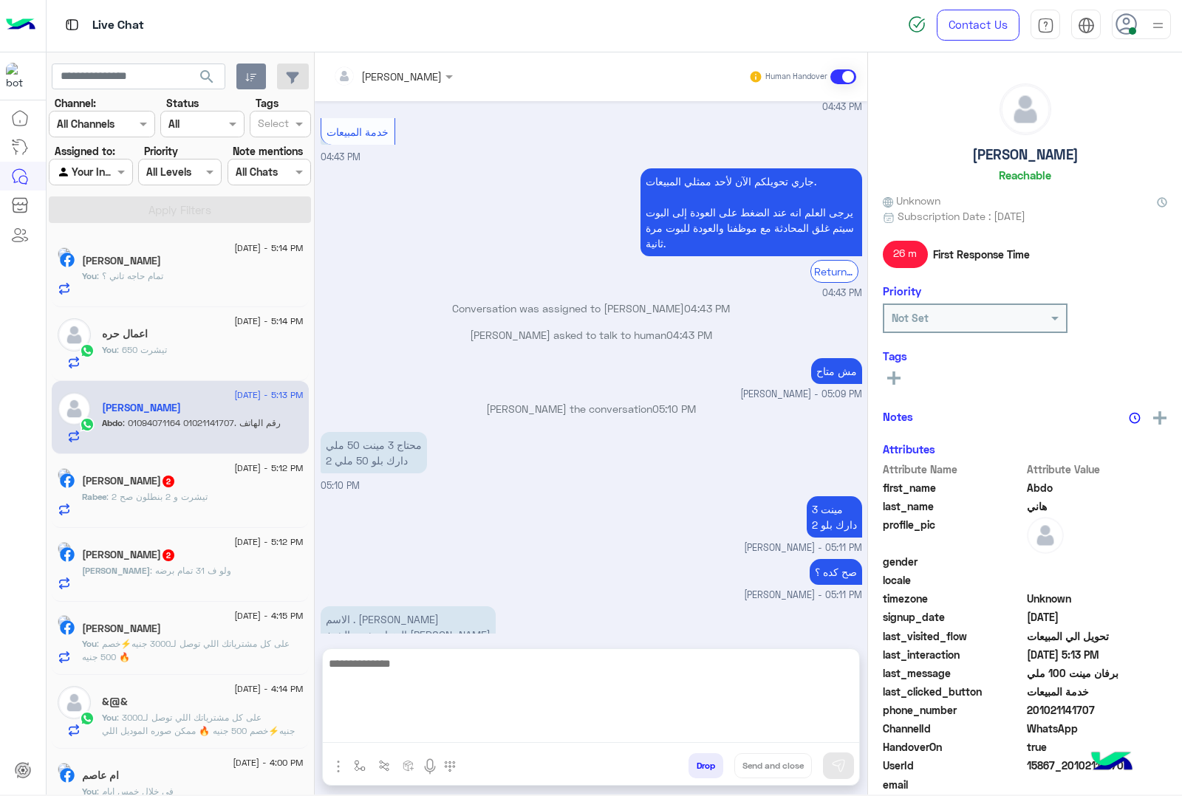
click at [405, 728] on textarea at bounding box center [591, 699] width 536 height 89
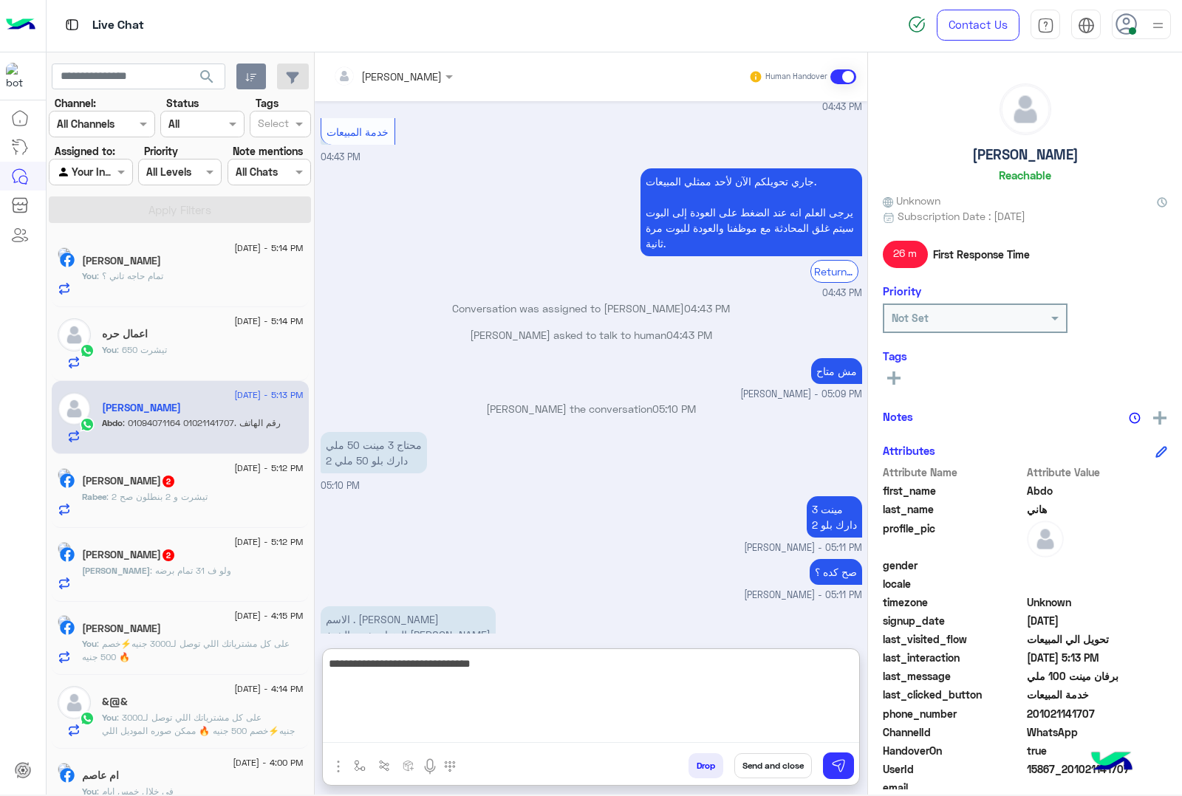
type textarea "**********"
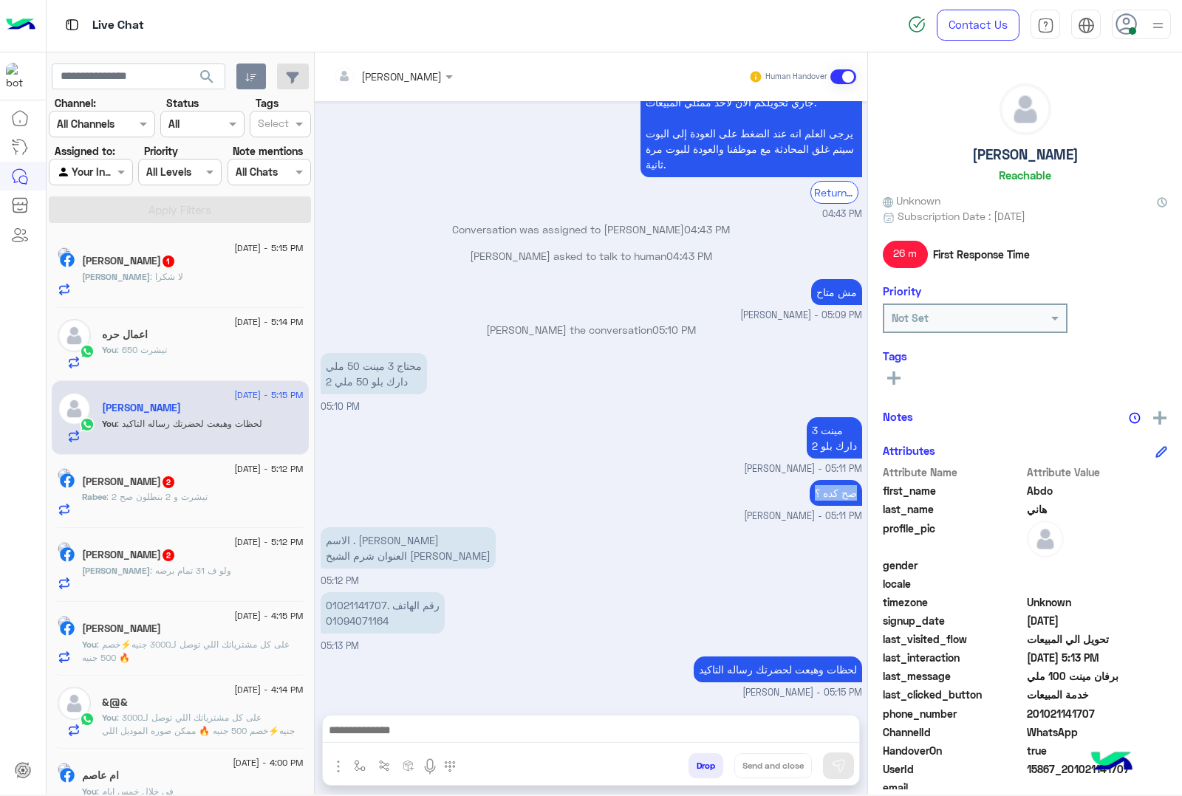
scroll to position [1264, 0]
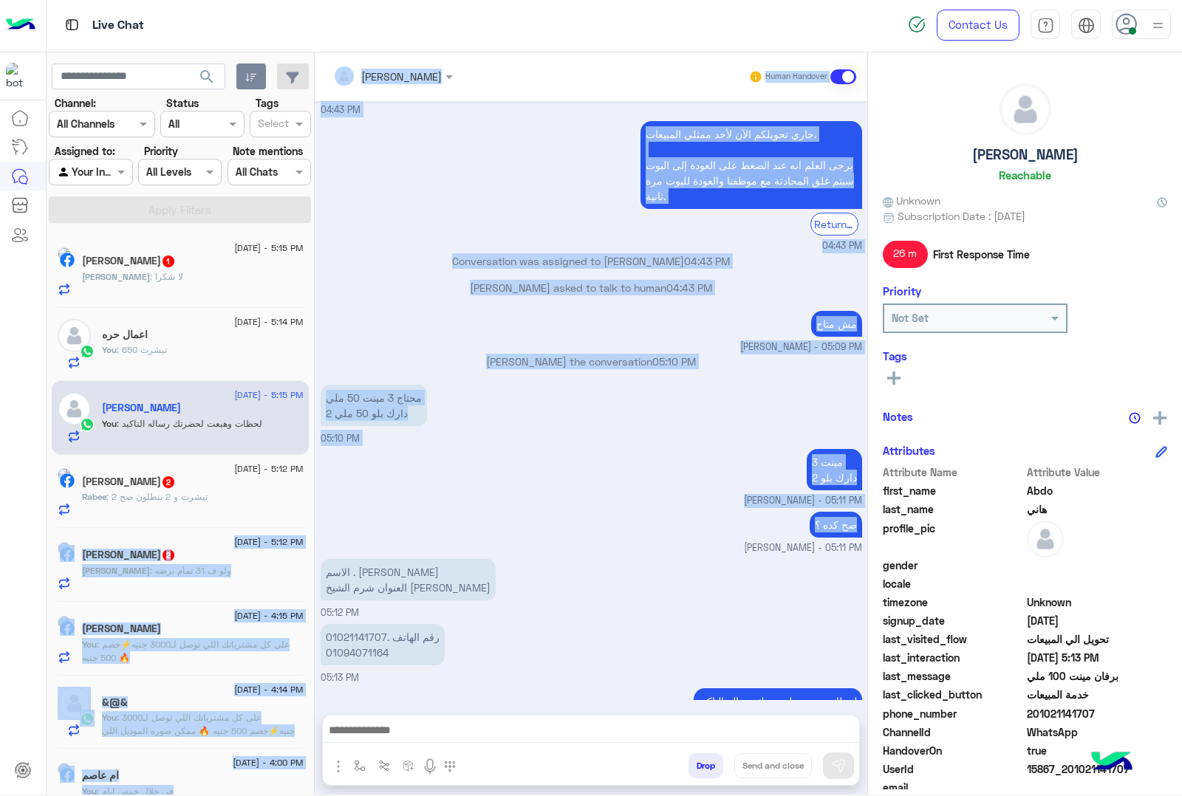
drag, startPoint x: 422, startPoint y: 474, endPoint x: 307, endPoint y: 501, distance: 118.3
click at [305, 500] on mat-drawer-container "search Channel: Channel All Channels Status Channel All Tags Select Assigned to…" at bounding box center [615, 426] width 1136 height 748
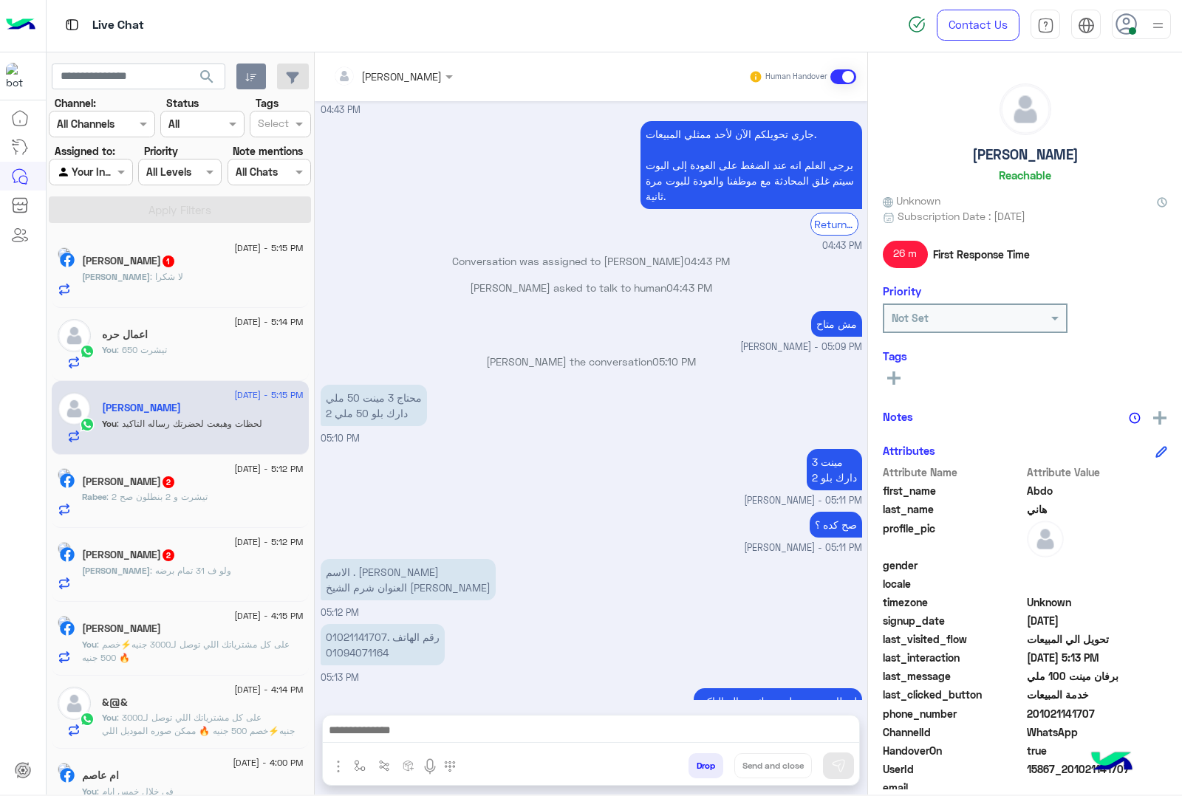
click at [208, 502] on span ": 2 تيشرت و 2 بنطلون صح" at bounding box center [156, 496] width 101 height 11
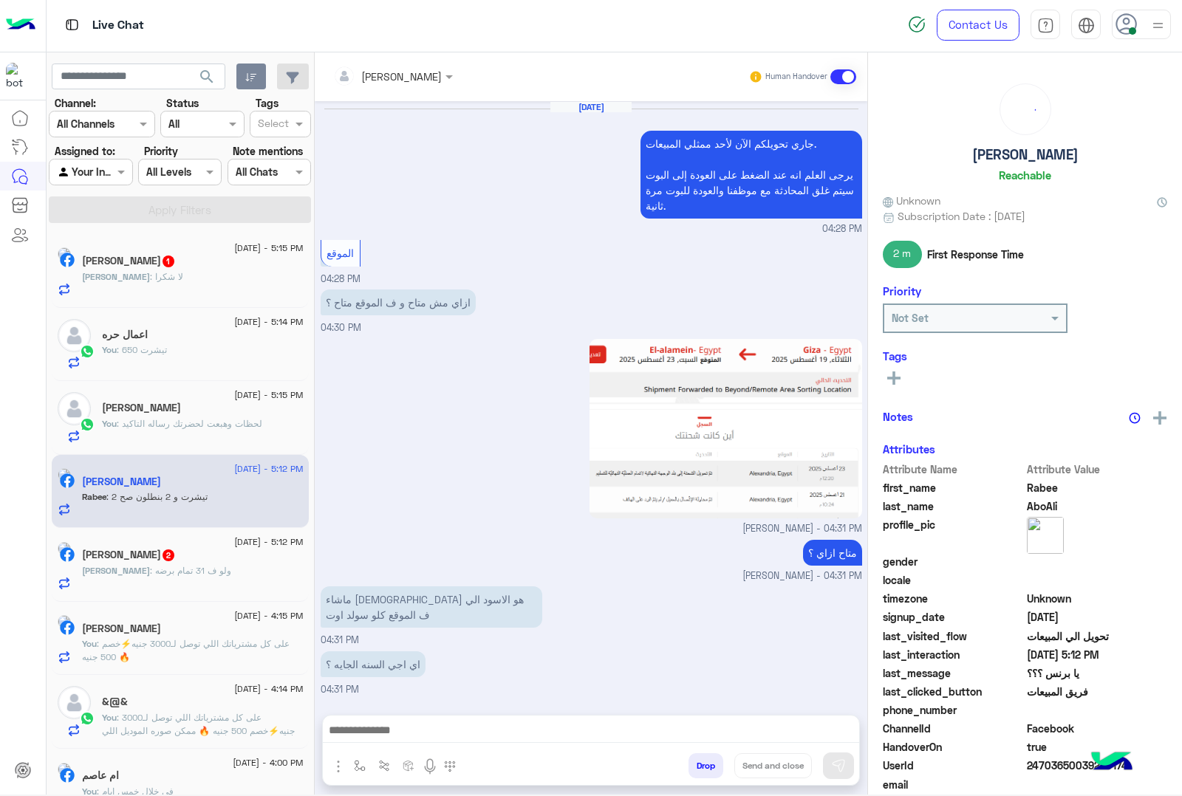
scroll to position [1275, 0]
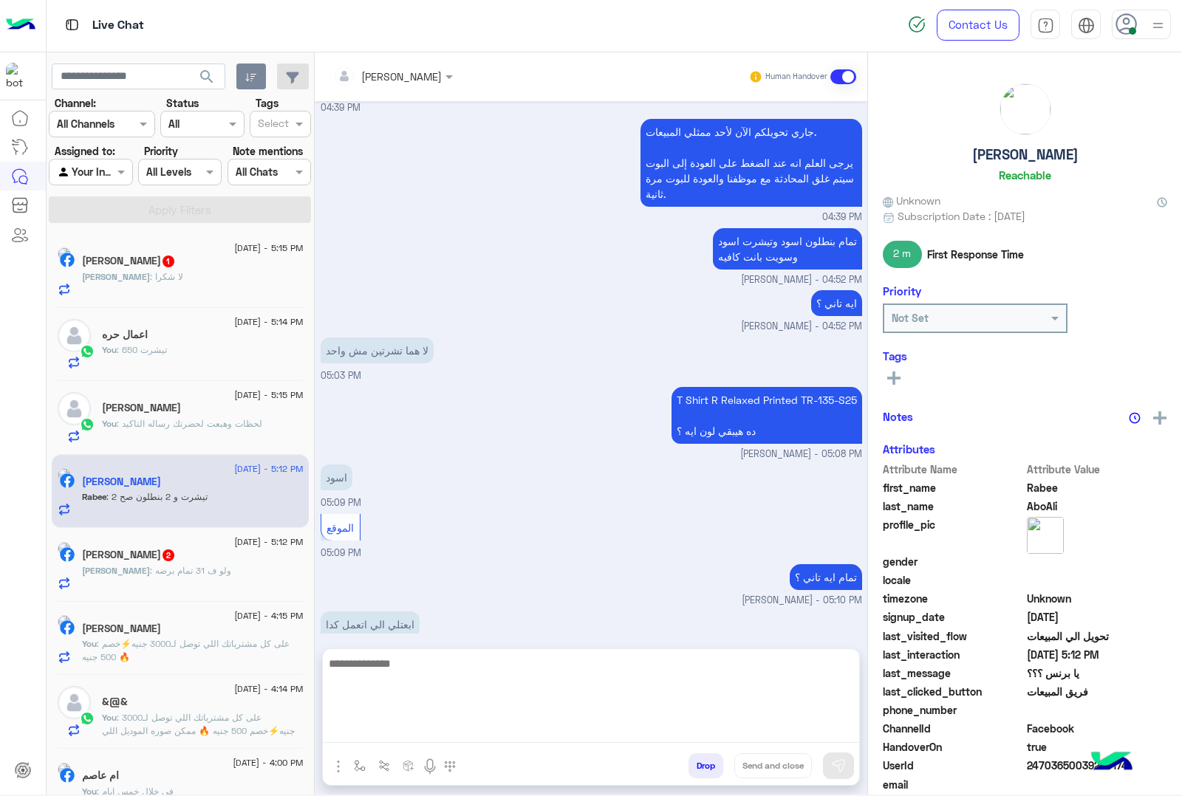
click at [431, 730] on textarea at bounding box center [591, 699] width 536 height 89
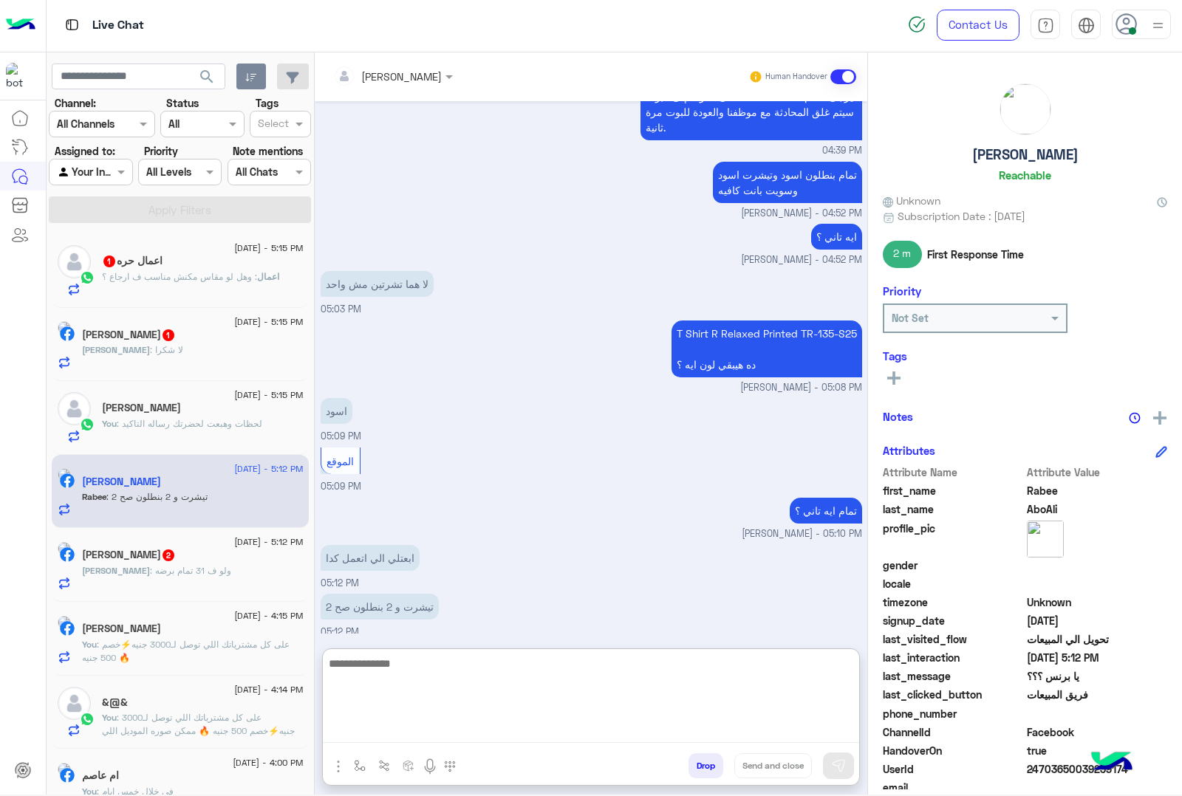
scroll to position [1249, 0]
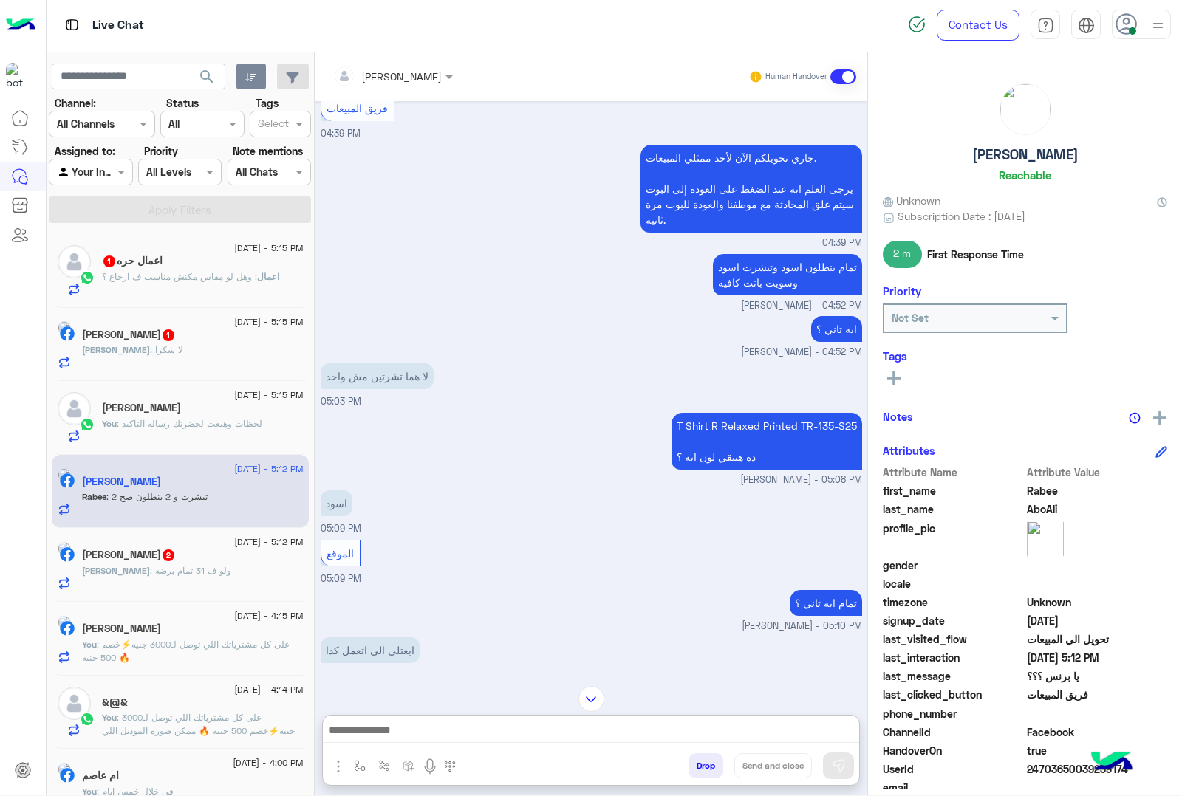
click at [722, 419] on p "T Shirt R Relaxed Printed TR-135-S25 ده هيبقي لون ايه ؟" at bounding box center [767, 441] width 191 height 57
copy p "T Shirt R Relaxed Printed TR-135-S25"
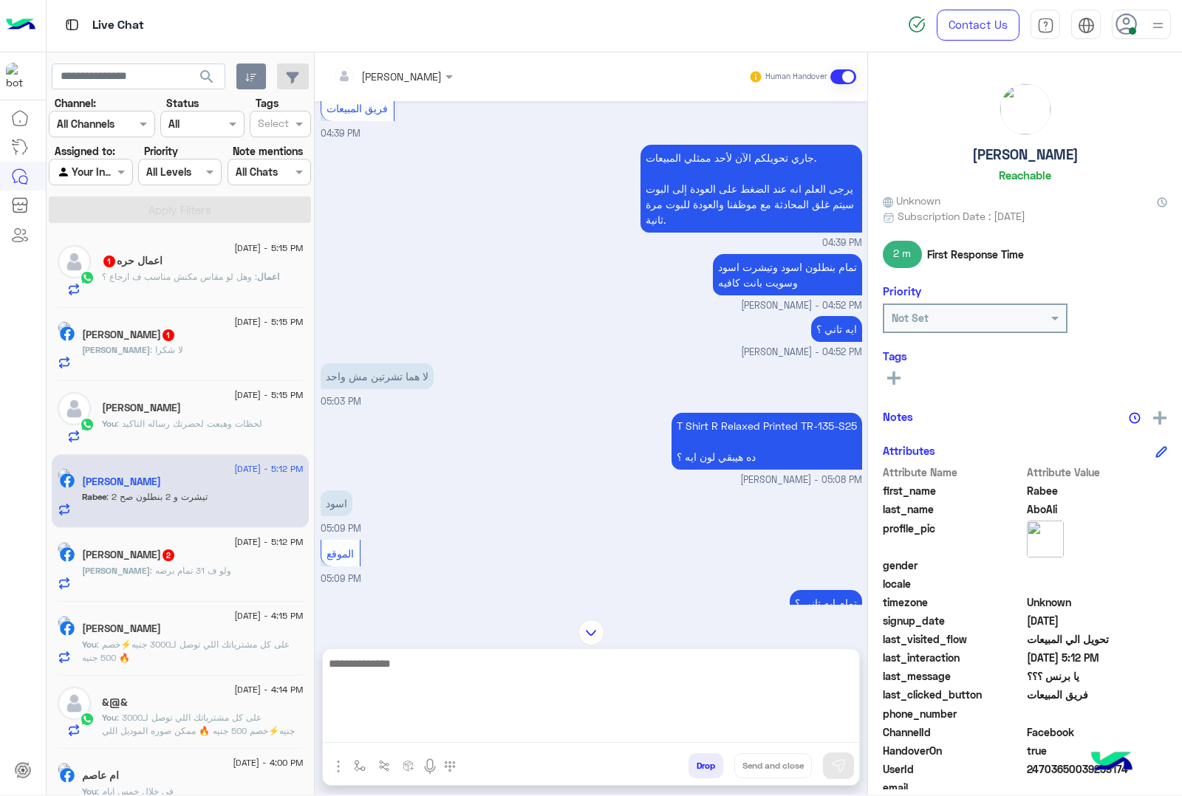
click at [443, 728] on textarea at bounding box center [591, 699] width 536 height 89
paste textarea "**********"
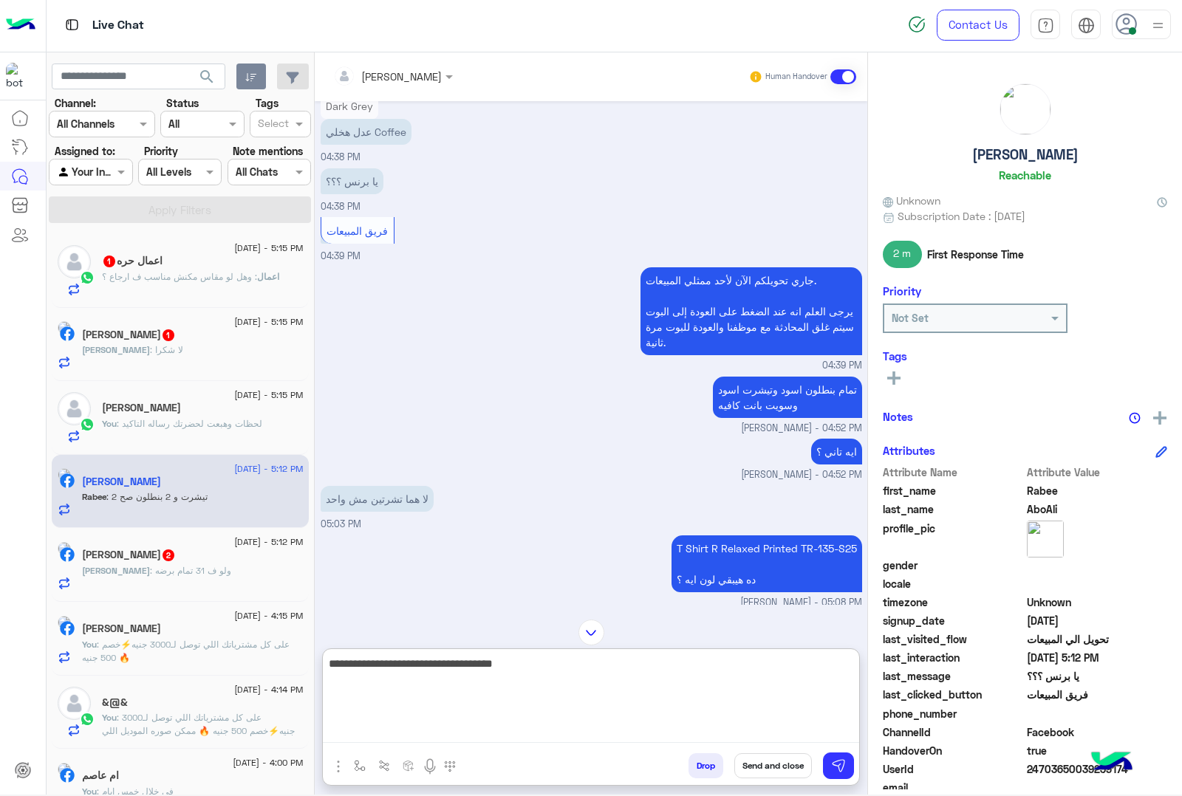
scroll to position [1157, 0]
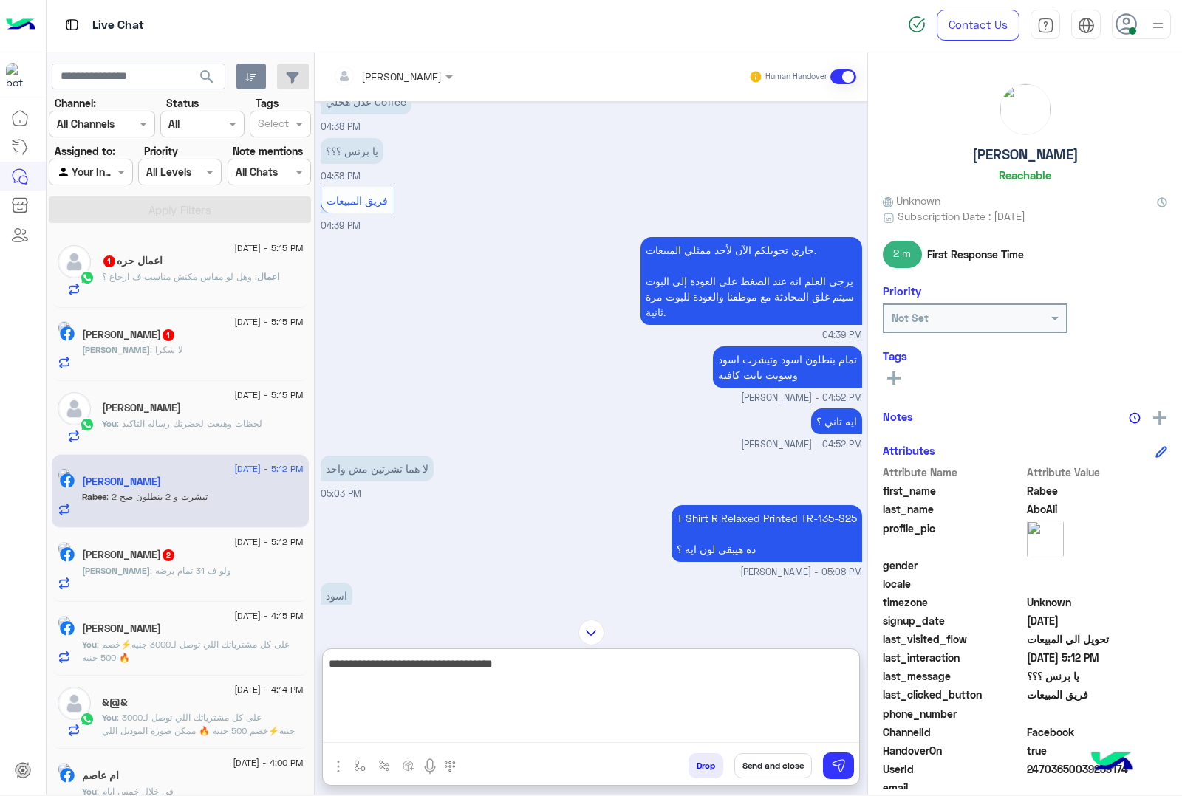
click at [533, 663] on textarea "**********" at bounding box center [591, 699] width 536 height 89
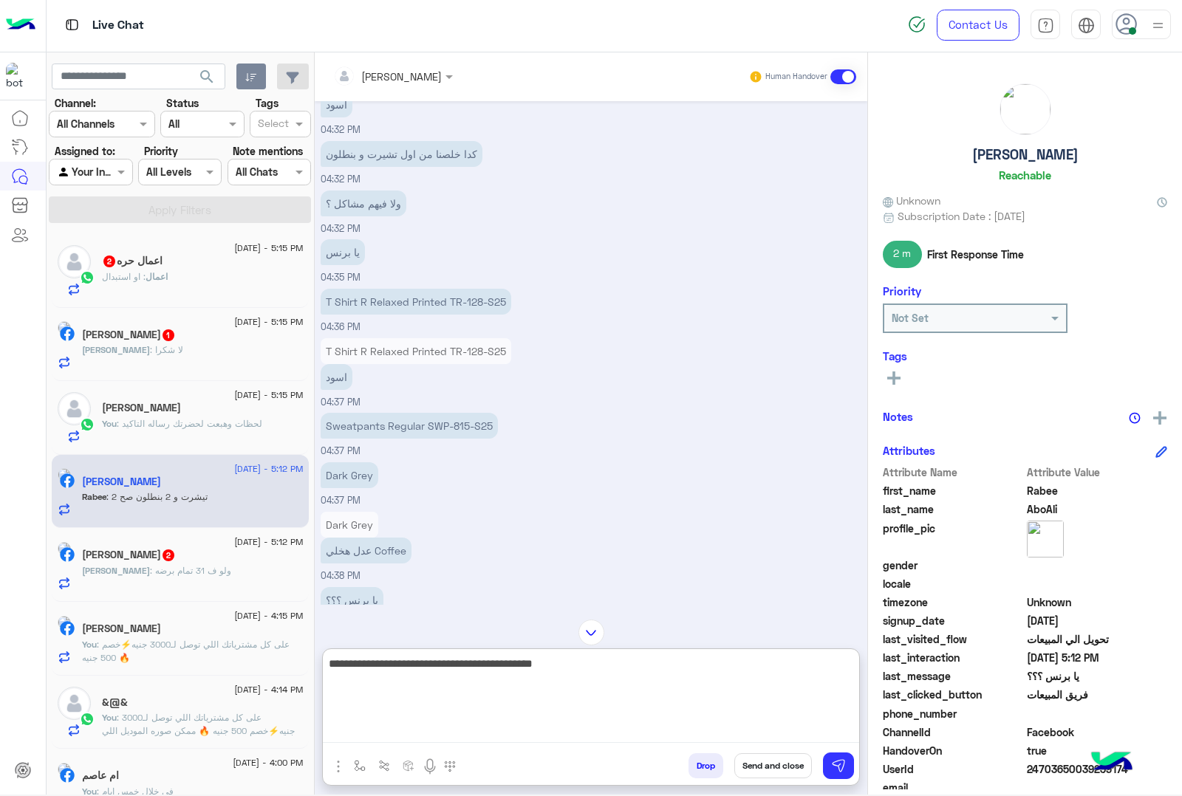
scroll to position [695, 0]
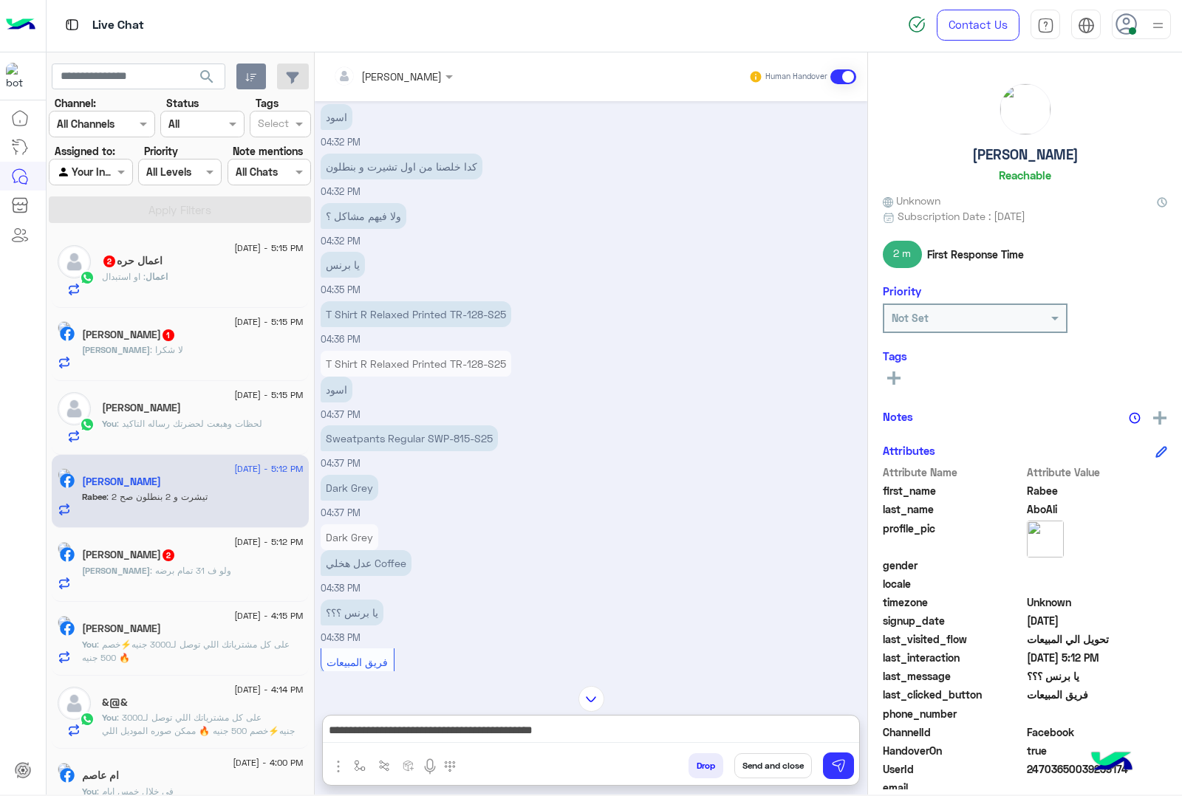
click at [444, 359] on p "T Shirt R Relaxed Printed TR-128-S25" at bounding box center [416, 364] width 191 height 26
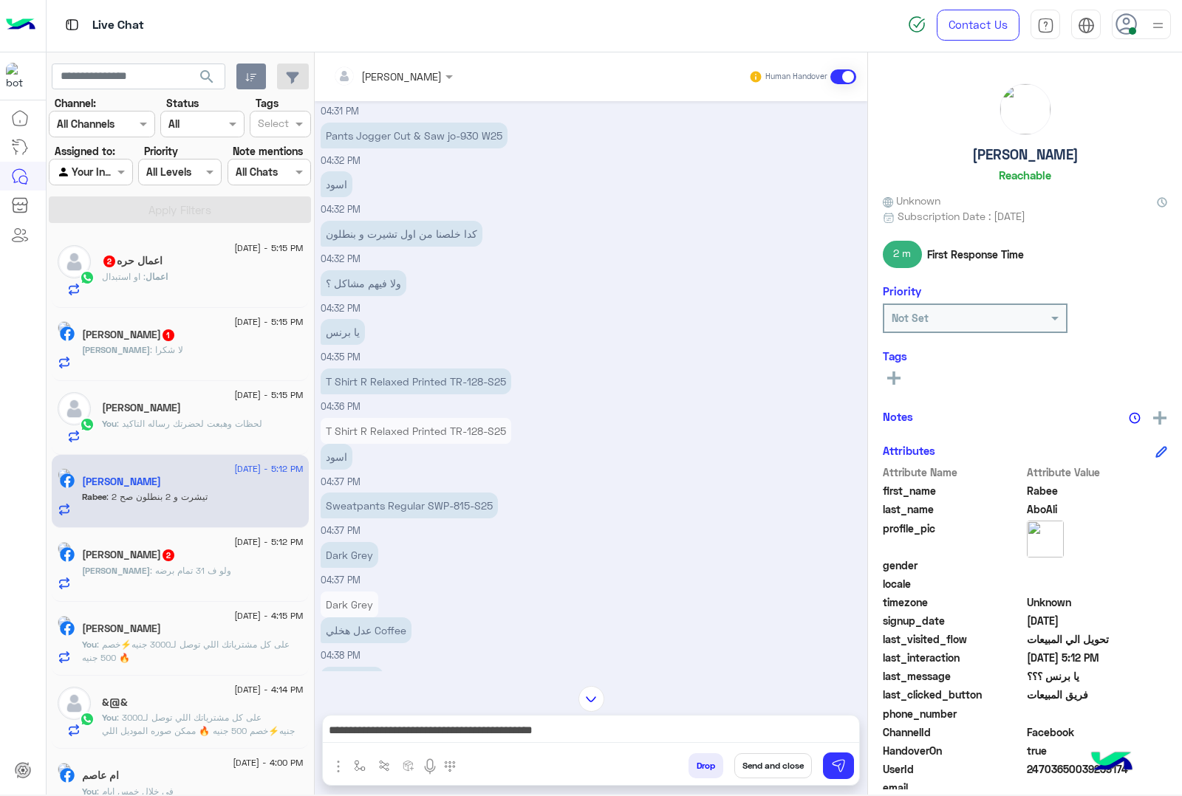
click at [408, 315] on div "[DATE] جاري تحويلكم الآن لأحد ممثلي المبيعات. يرجى العلم انه عند الضغط على العو…" at bounding box center [591, 386] width 553 height 570
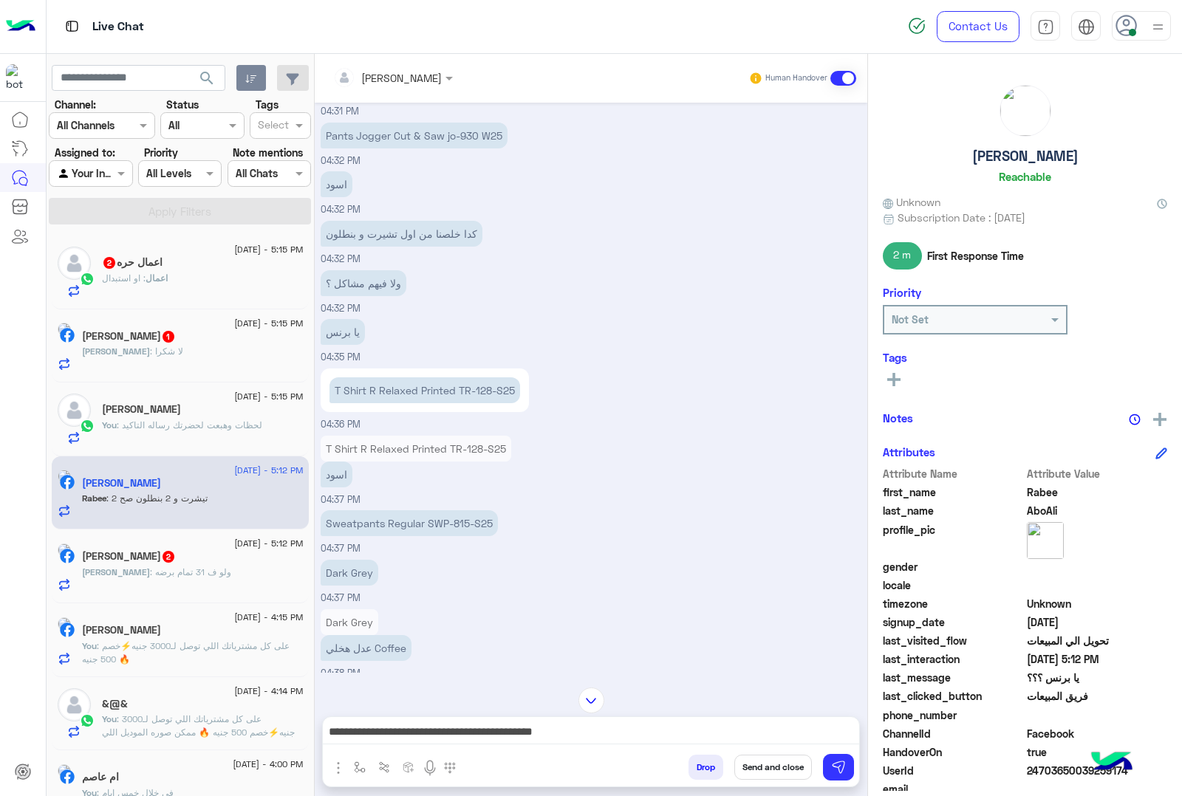
click at [408, 315] on div "يا برنس 04:35 PM" at bounding box center [592, 339] width 542 height 49
click at [392, 386] on p "T Shirt R Relaxed Printed TR-128-S25" at bounding box center [424, 391] width 191 height 26
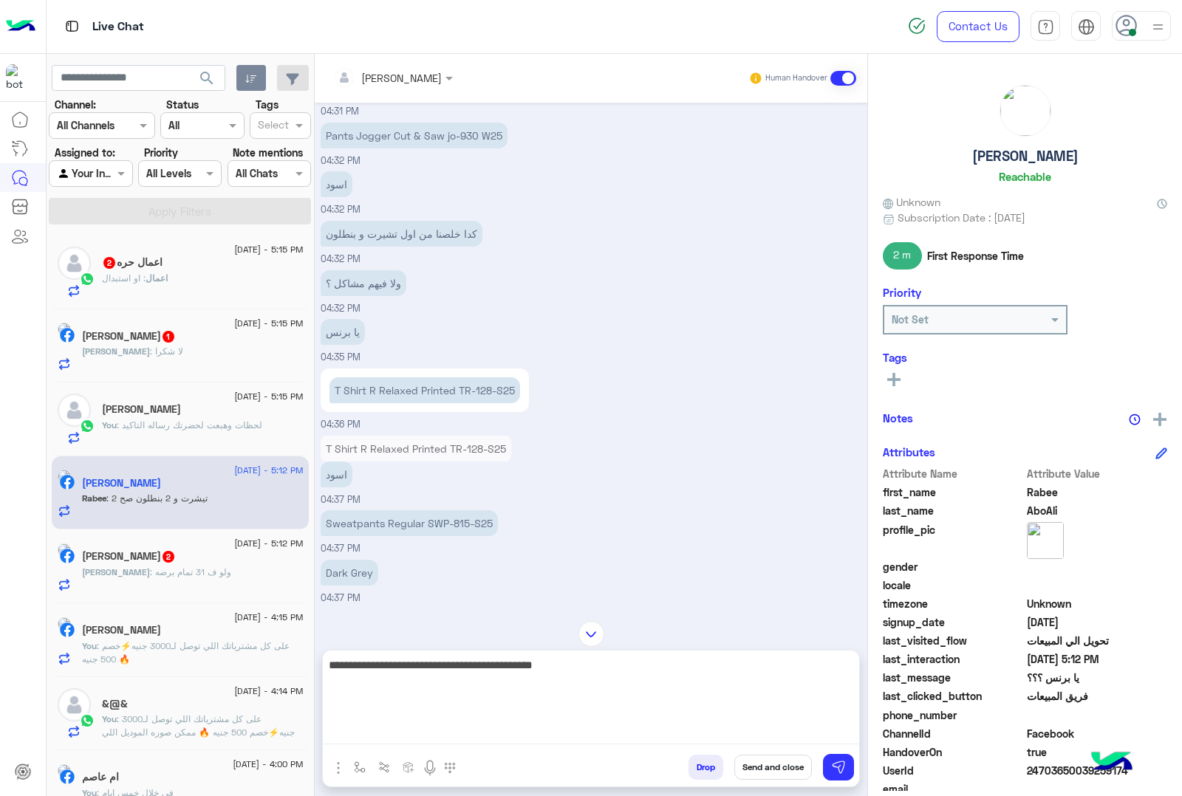
click at [470, 740] on textarea "**********" at bounding box center [591, 700] width 536 height 89
click at [578, 673] on textarea "**********" at bounding box center [591, 700] width 536 height 89
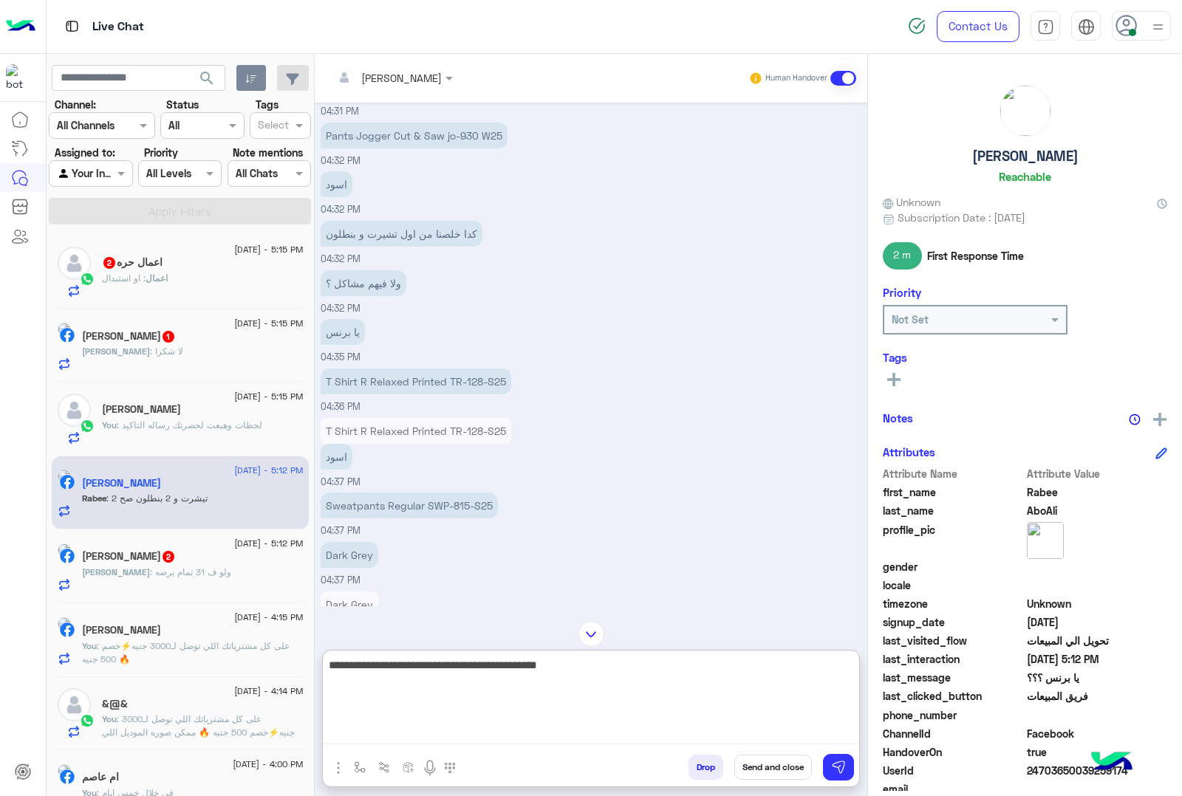
paste textarea "**********"
click at [545, 682] on textarea "**********" at bounding box center [591, 700] width 536 height 89
drag, startPoint x: 527, startPoint y: 669, endPoint x: 571, endPoint y: 667, distance: 44.3
click at [571, 667] on textarea "**********" at bounding box center [591, 700] width 536 height 89
click at [534, 684] on textarea "**********" at bounding box center [591, 700] width 536 height 89
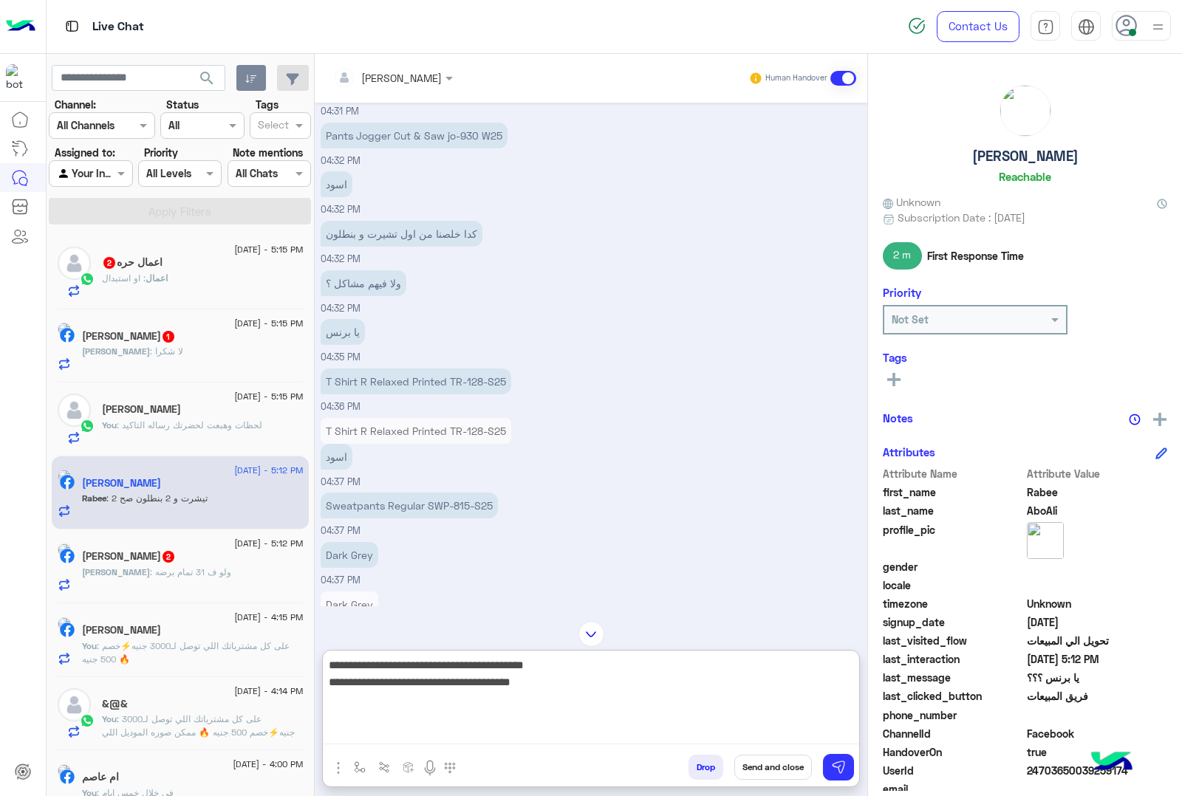
paste textarea "********"
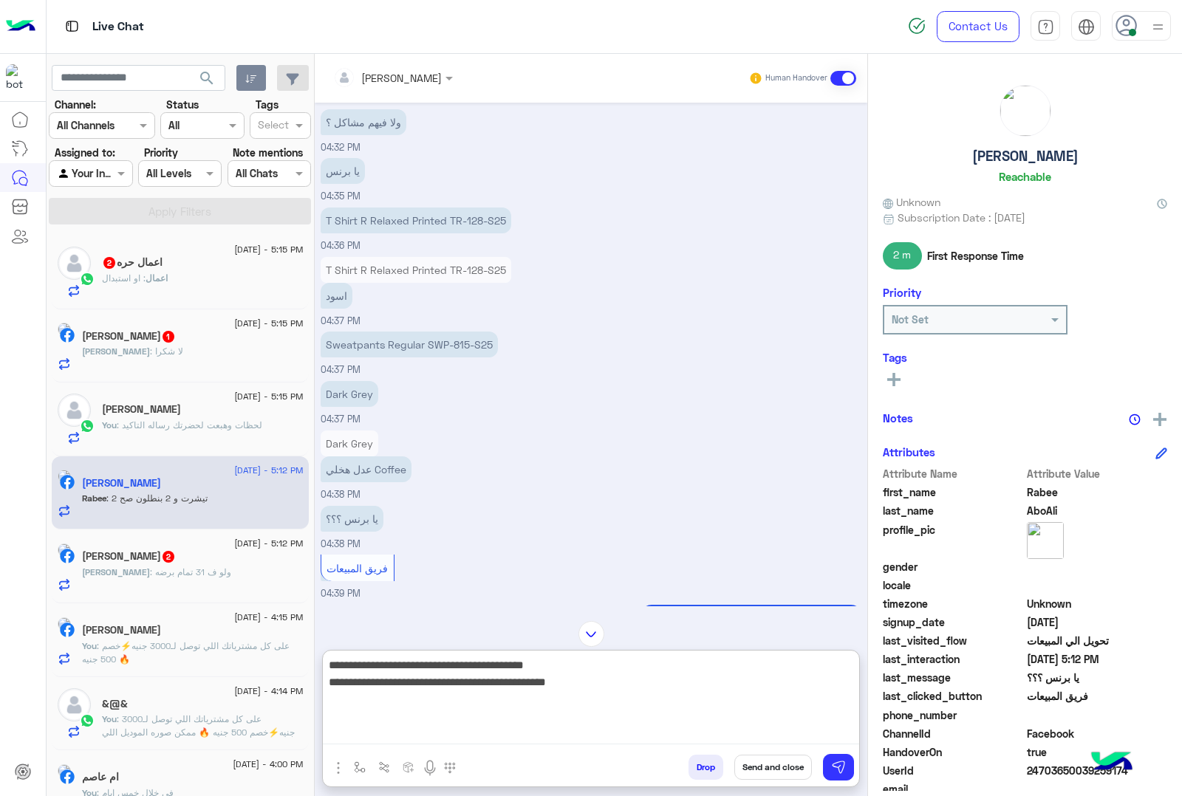
scroll to position [695, 0]
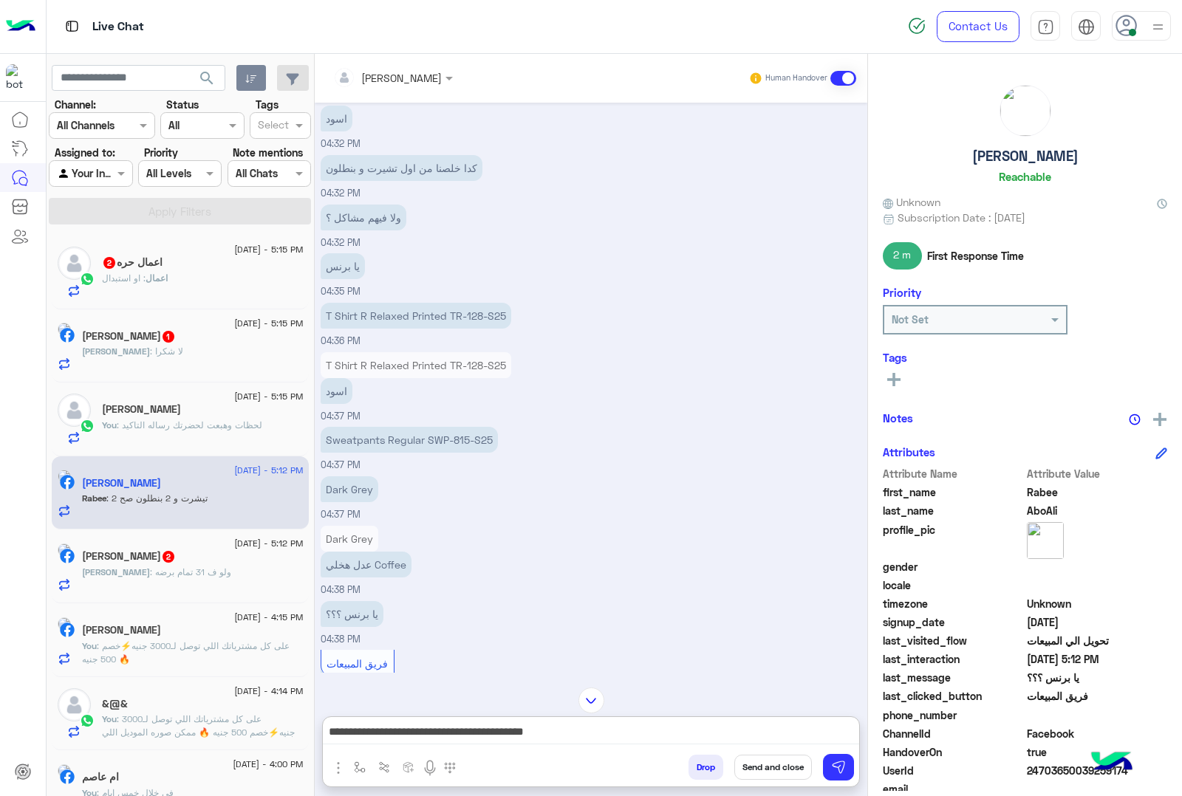
click at [445, 437] on p "Sweatpants Regular SWP-815-S25" at bounding box center [409, 440] width 177 height 26
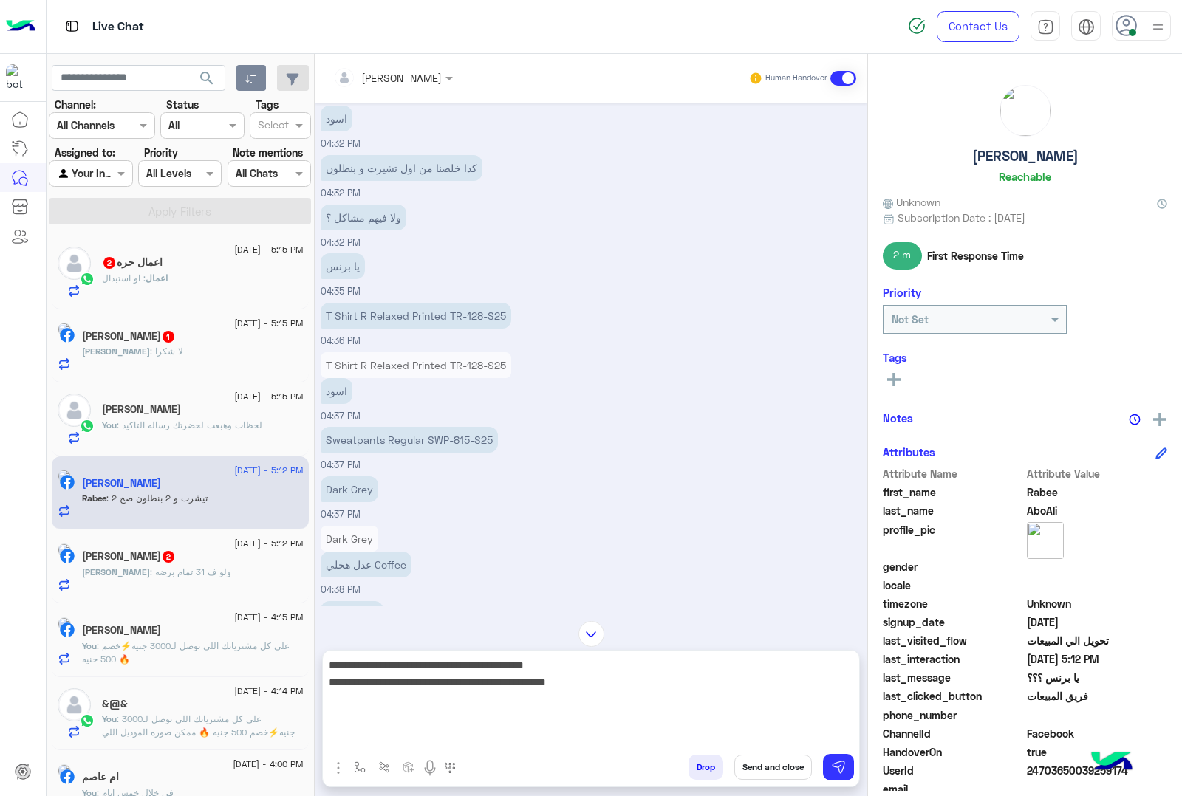
click at [565, 733] on textarea "**********" at bounding box center [591, 700] width 536 height 89
click at [506, 706] on textarea "**********" at bounding box center [591, 700] width 536 height 89
paste textarea "**********"
click at [511, 688] on textarea "**********" at bounding box center [591, 700] width 536 height 89
click at [519, 696] on textarea "**********" at bounding box center [591, 700] width 536 height 89
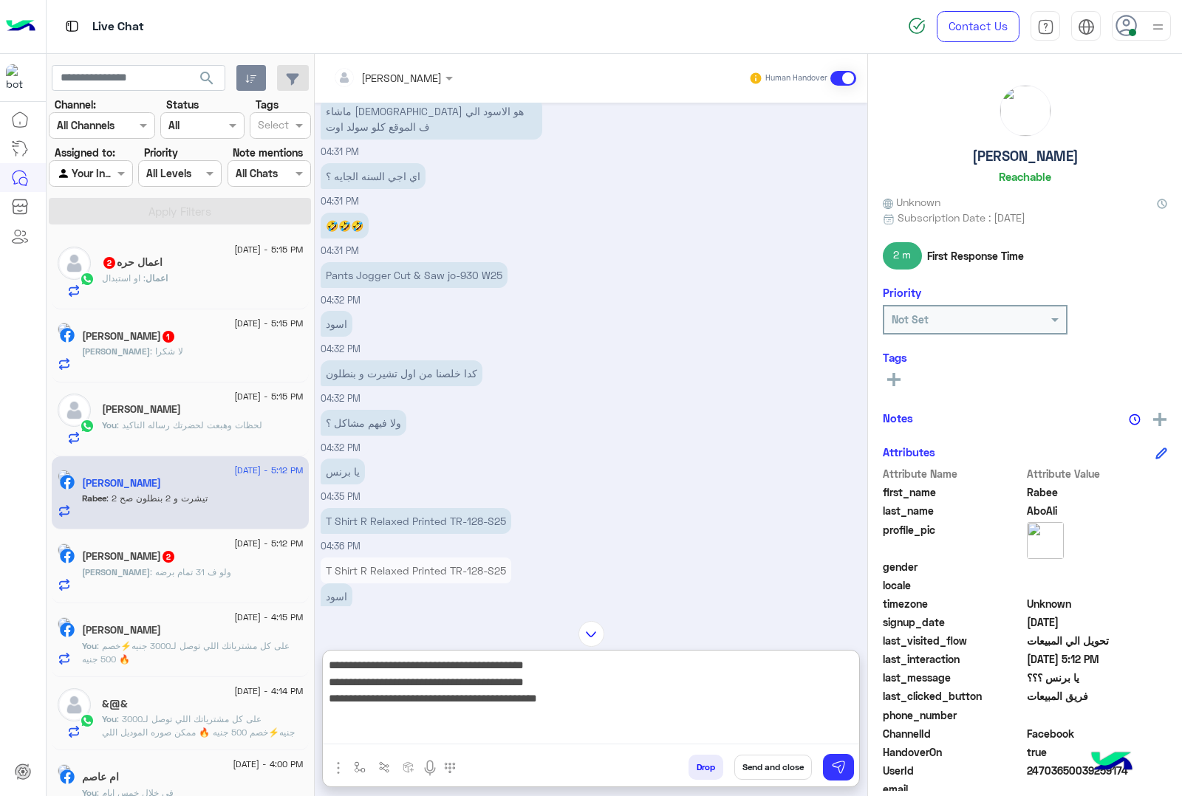
scroll to position [510, 0]
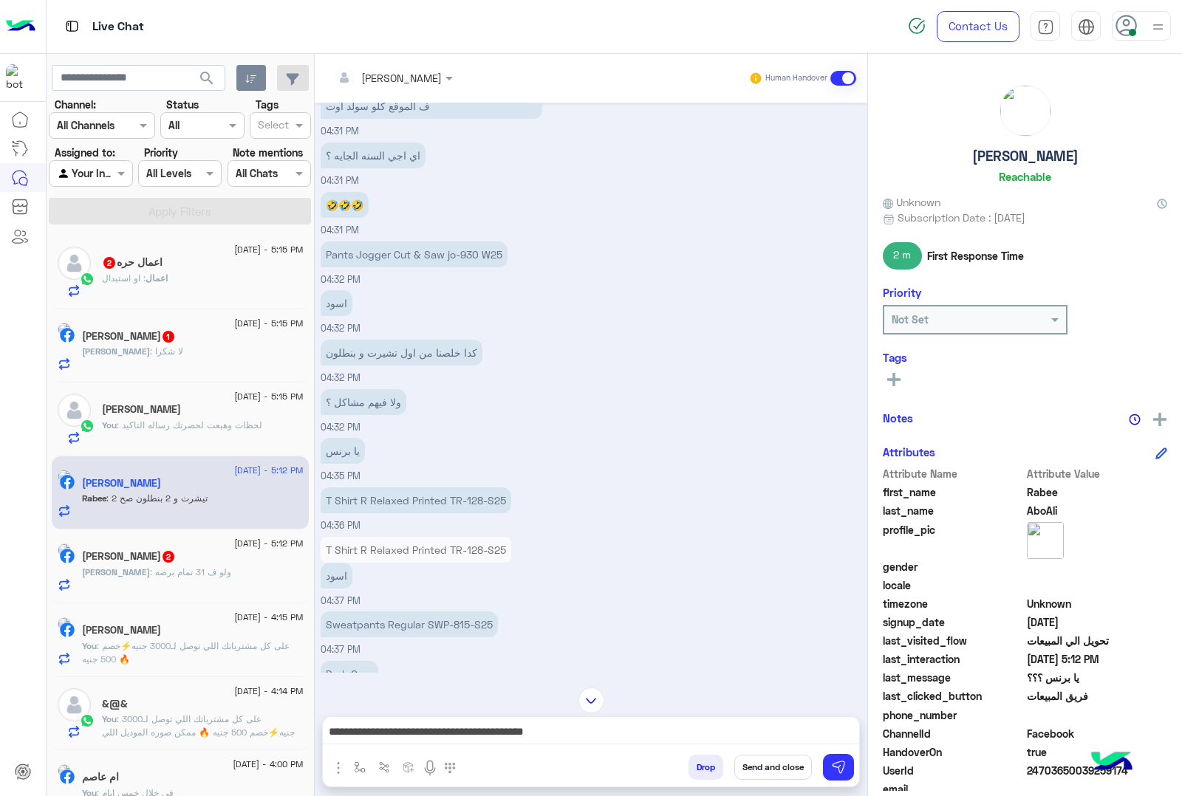
click at [415, 255] on p "Pants Jogger Cut & Saw jo-930 W25" at bounding box center [414, 255] width 187 height 26
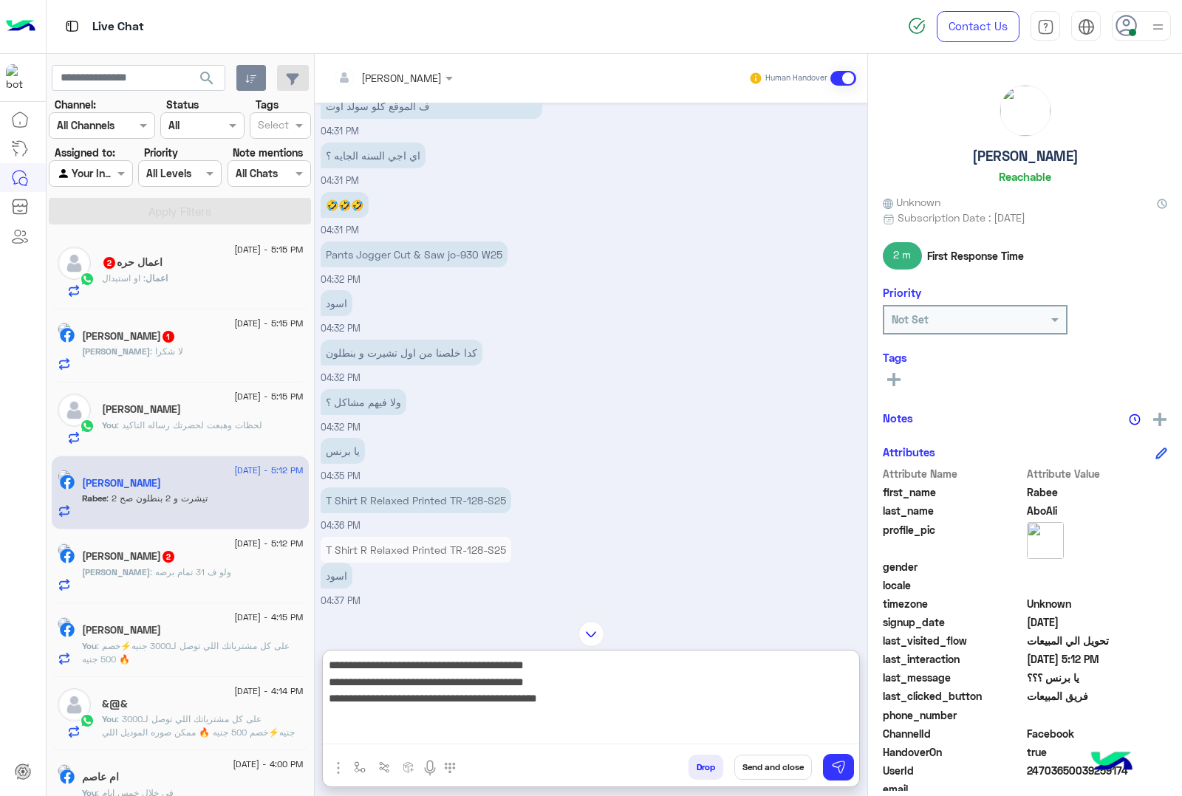
click at [588, 735] on textarea "**********" at bounding box center [591, 700] width 536 height 89
click at [567, 700] on textarea "**********" at bounding box center [591, 700] width 536 height 89
paste textarea "**********"
click at [538, 706] on textarea "**********" at bounding box center [591, 700] width 536 height 89
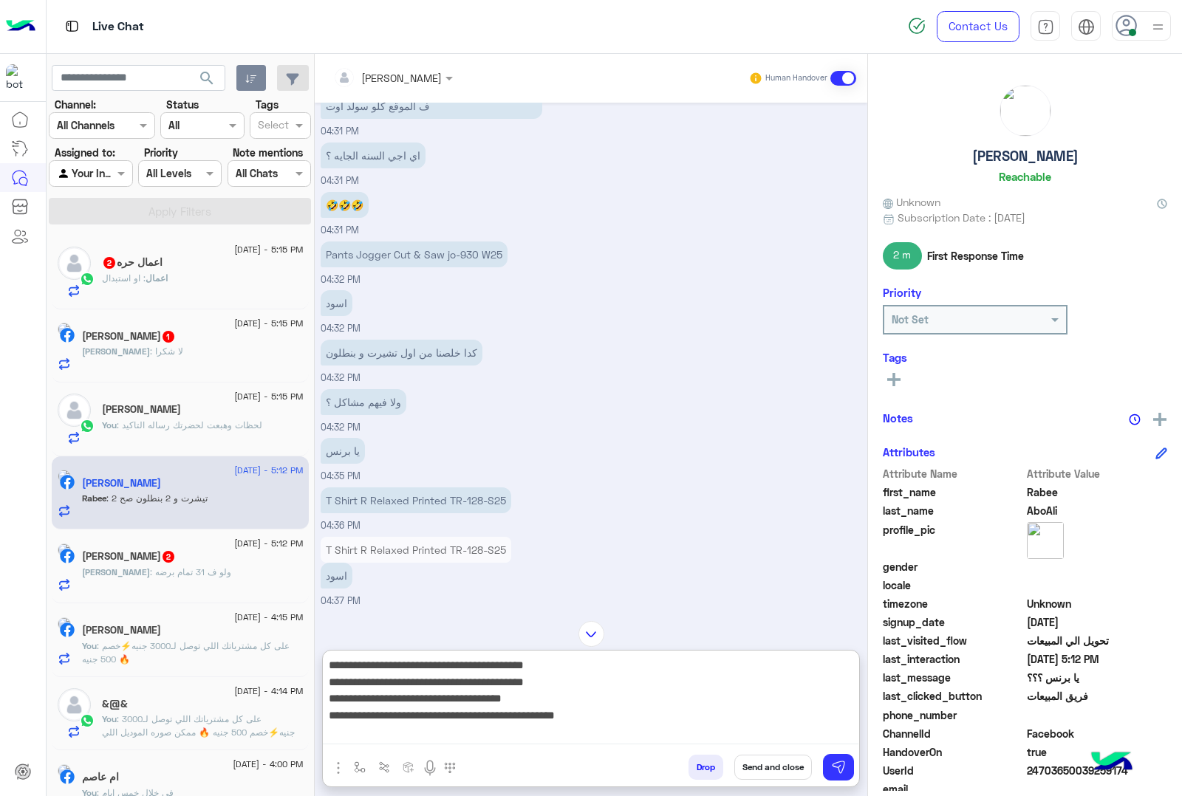
type textarea "**********"
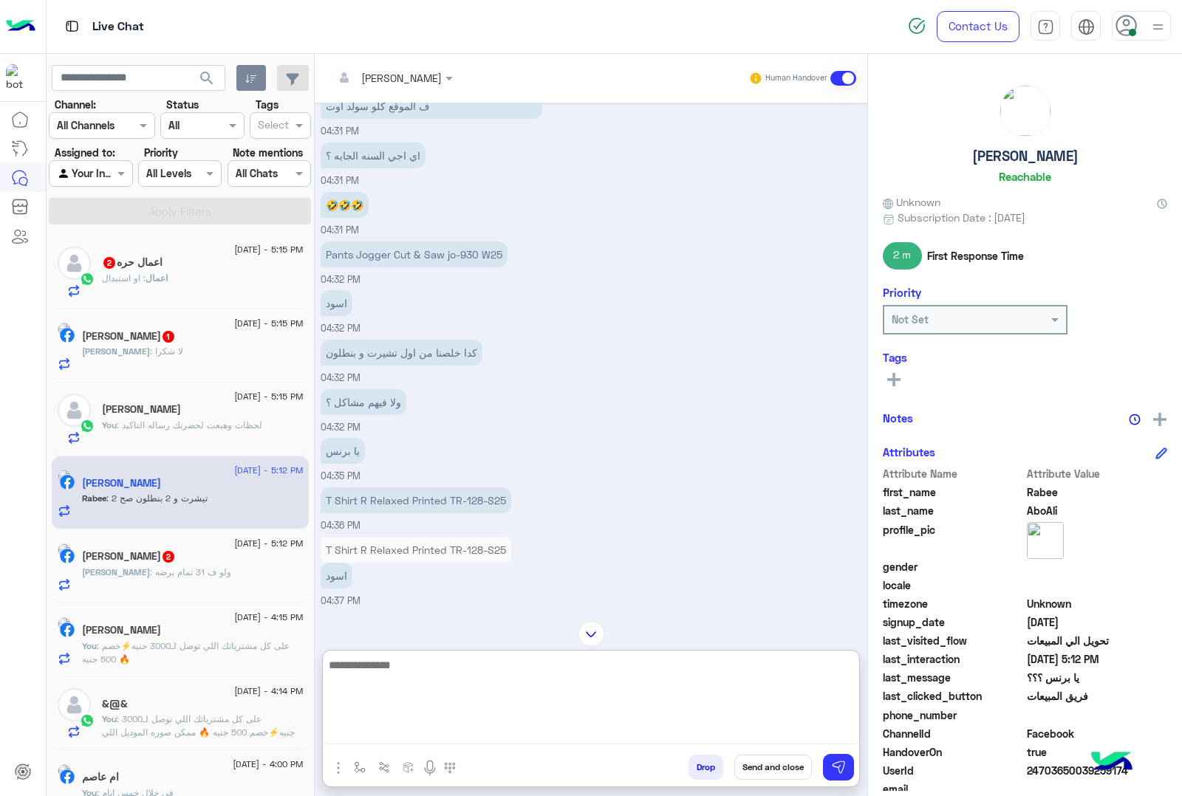
scroll to position [1497, 0]
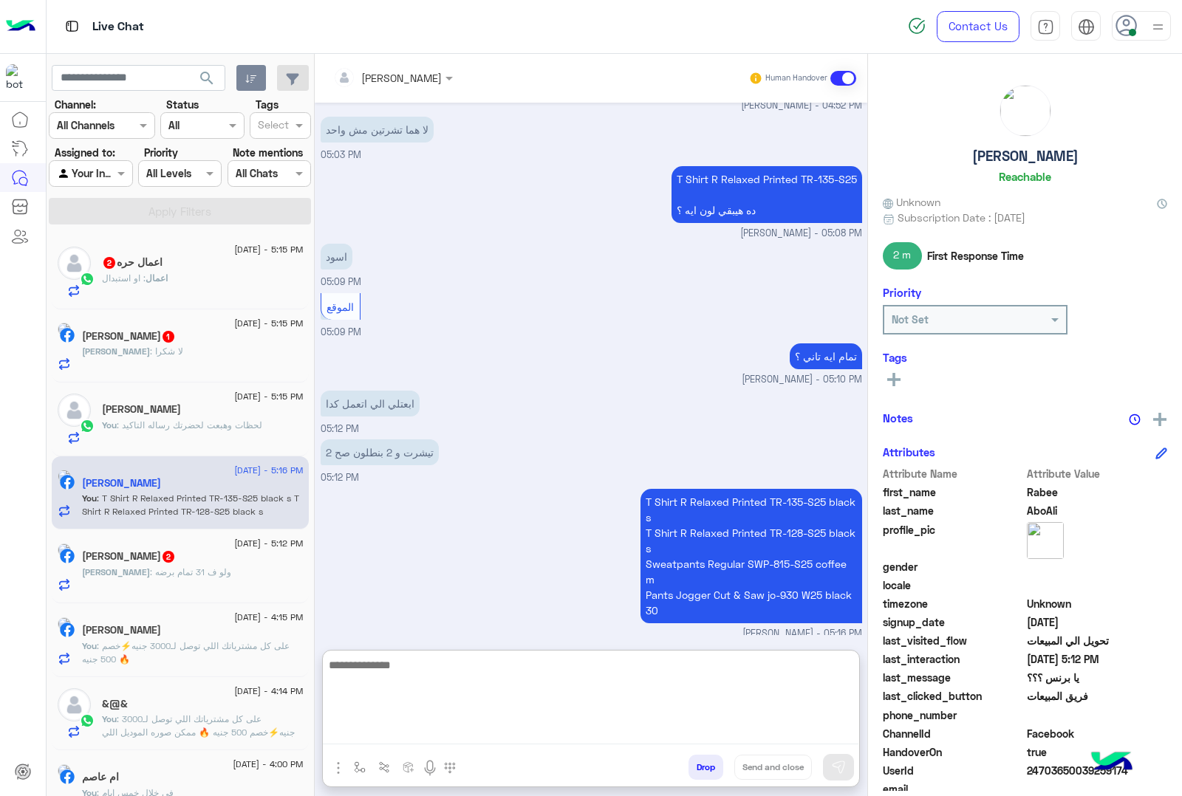
click at [139, 411] on h5 "[PERSON_NAME]" at bounding box center [141, 409] width 79 height 13
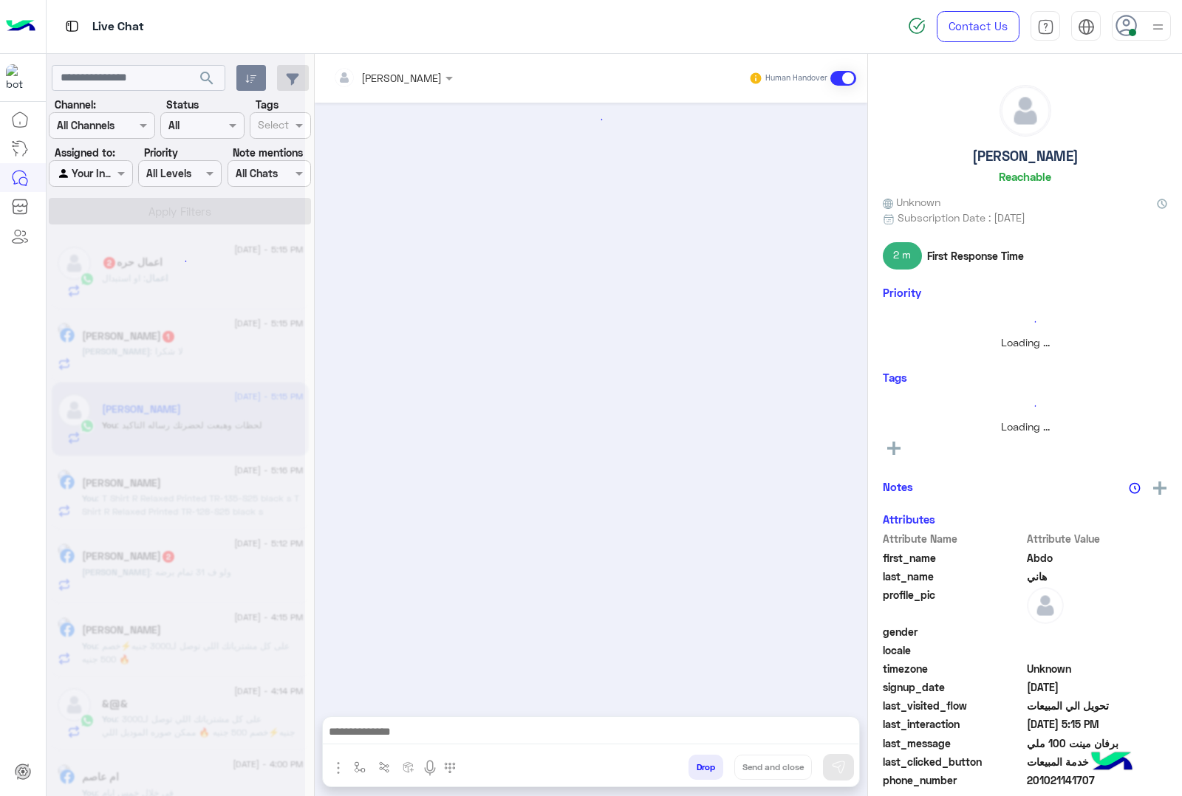
scroll to position [1215, 0]
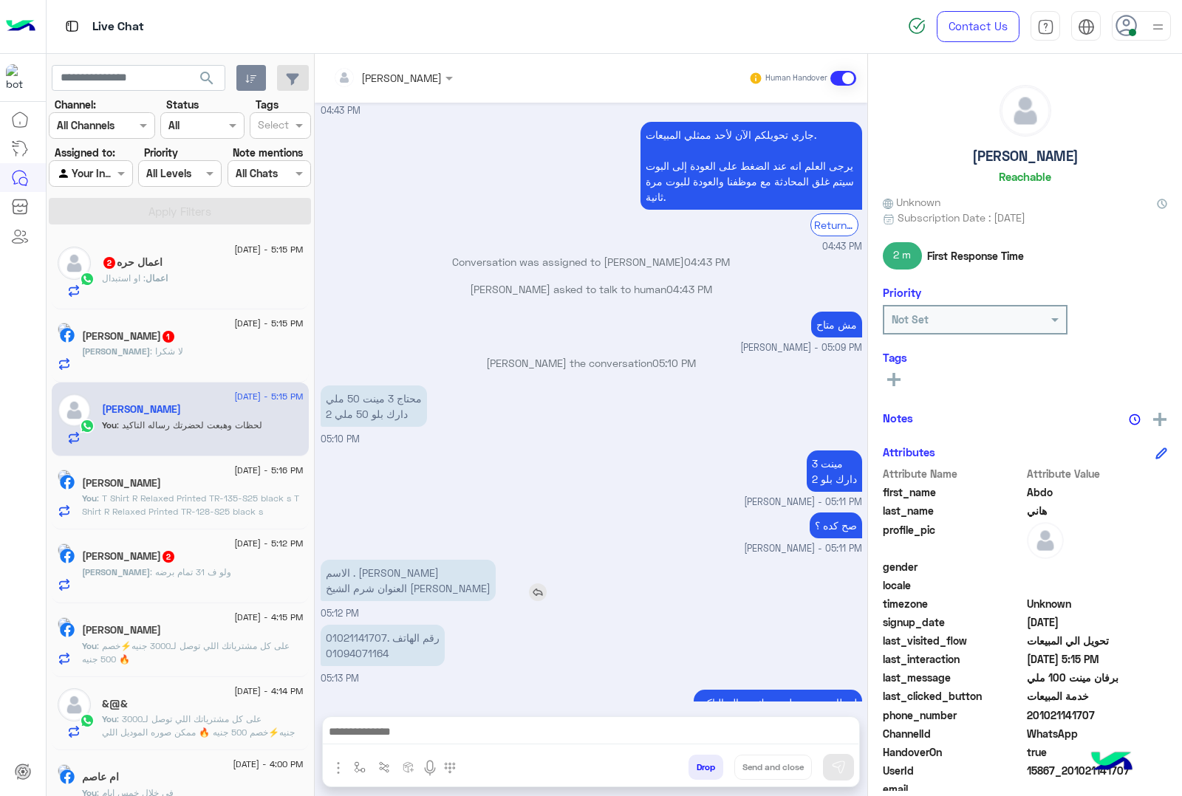
drag, startPoint x: 421, startPoint y: 544, endPoint x: 329, endPoint y: 547, distance: 91.7
click at [329, 560] on p "الاسم . [PERSON_NAME] العنوان شرم ال[PERSON_NAME]" at bounding box center [408, 580] width 175 height 41
click at [374, 560] on p "الاسم . [PERSON_NAME] العنوان شرم ال[PERSON_NAME]" at bounding box center [408, 580] width 175 height 41
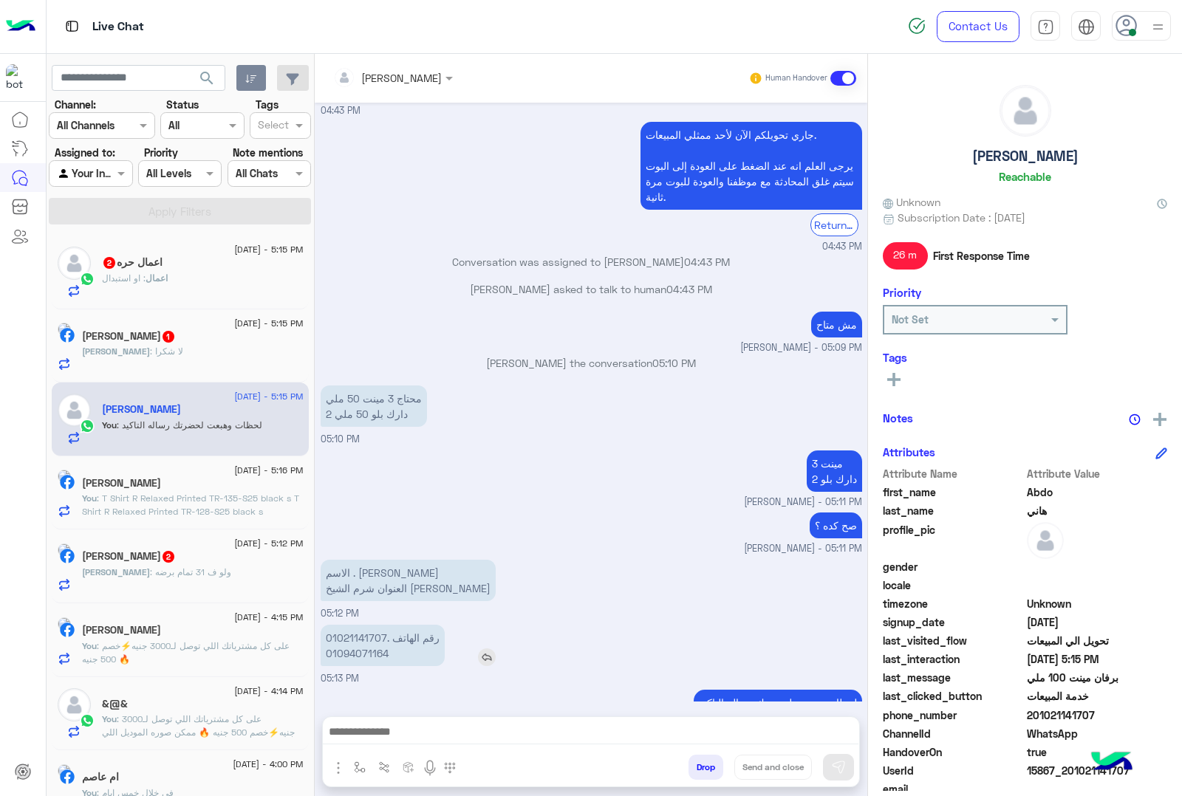
click at [355, 625] on p "رقم الهاتف .01021141707 01094071164" at bounding box center [383, 645] width 124 height 41
click at [335, 625] on p "رقم الهاتف .01021141707 01094071164" at bounding box center [383, 645] width 124 height 41
click at [537, 621] on div "رقم الهاتف .01021141707 01094071164 05:13 PM" at bounding box center [592, 653] width 542 height 65
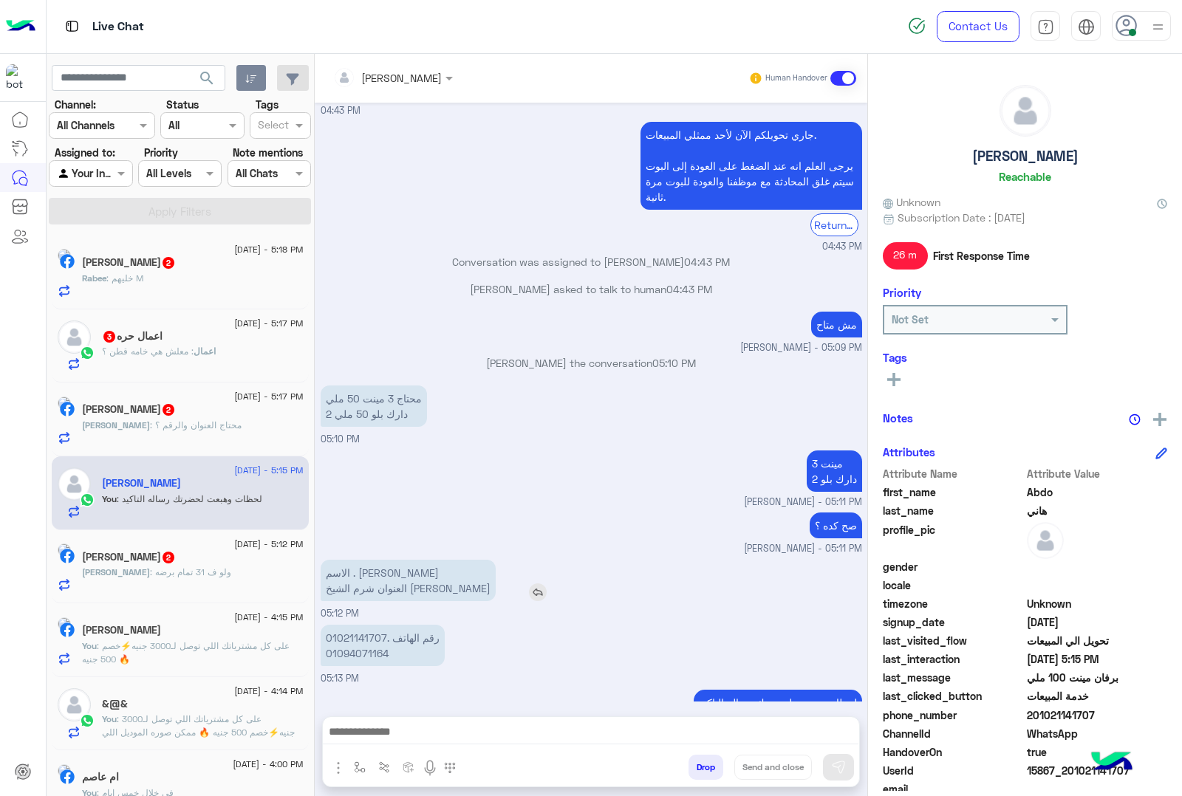
drag, startPoint x: 421, startPoint y: 542, endPoint x: 327, endPoint y: 539, distance: 94.6
click at [327, 560] on p "الاسم . [PERSON_NAME] العنوان شرم ال[PERSON_NAME]" at bounding box center [408, 580] width 175 height 41
click at [397, 561] on p "الاسم . [PERSON_NAME] العنوان شرم ال[PERSON_NAME]" at bounding box center [408, 580] width 175 height 41
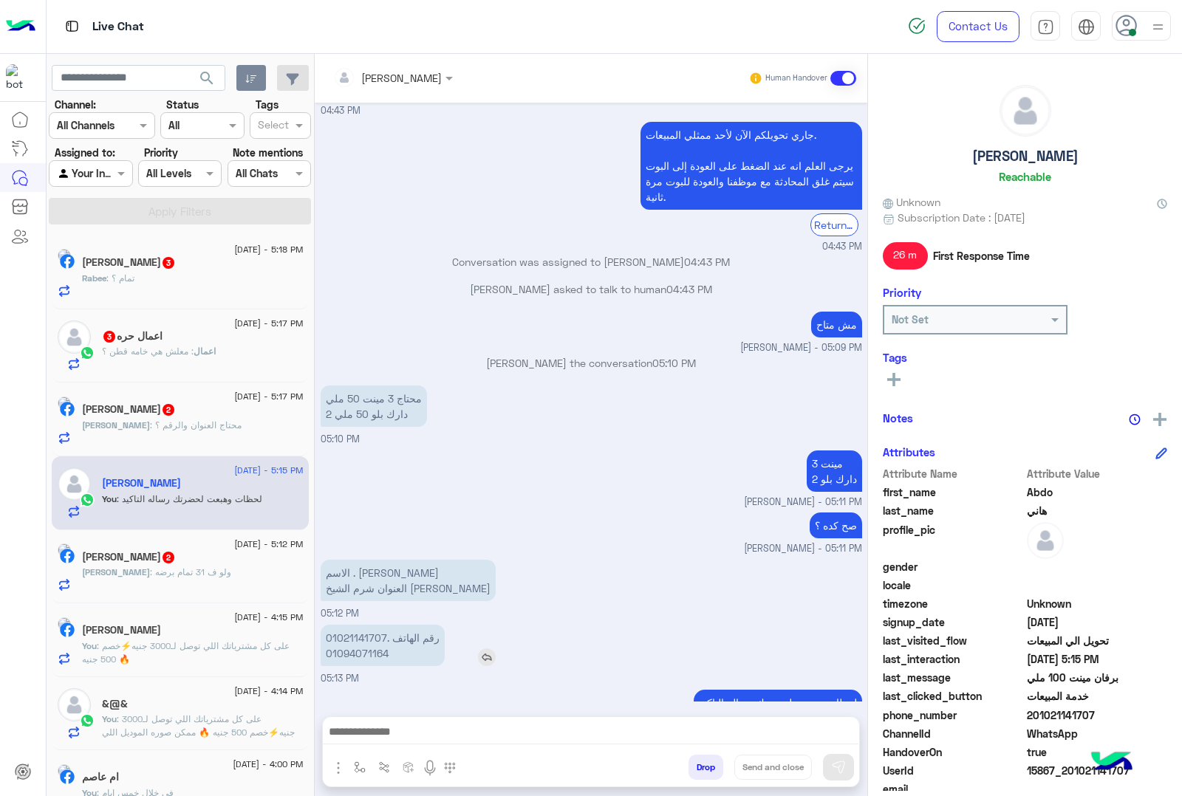
click at [357, 625] on p "رقم الهاتف .01021141707 01094071164" at bounding box center [383, 645] width 124 height 41
click at [1059, 774] on span "15867_201021141707" at bounding box center [1097, 771] width 141 height 16
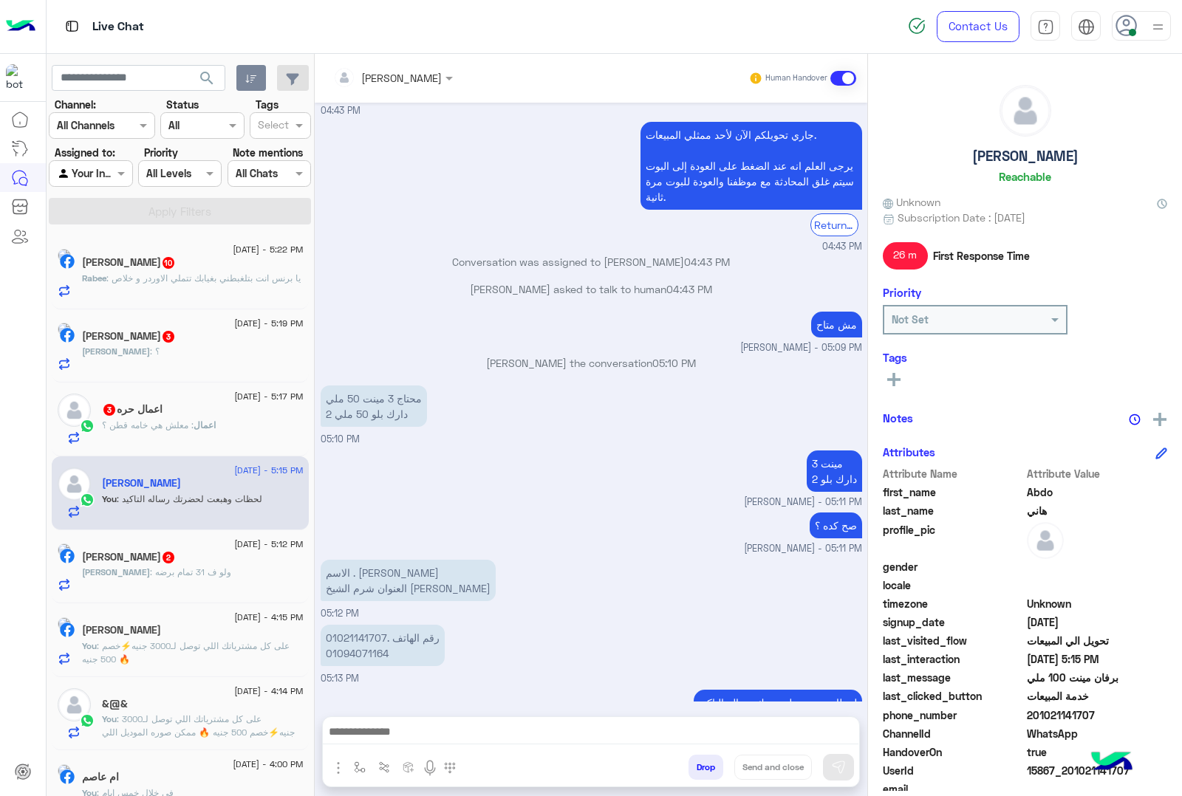
click at [384, 735] on textarea at bounding box center [591, 733] width 536 height 22
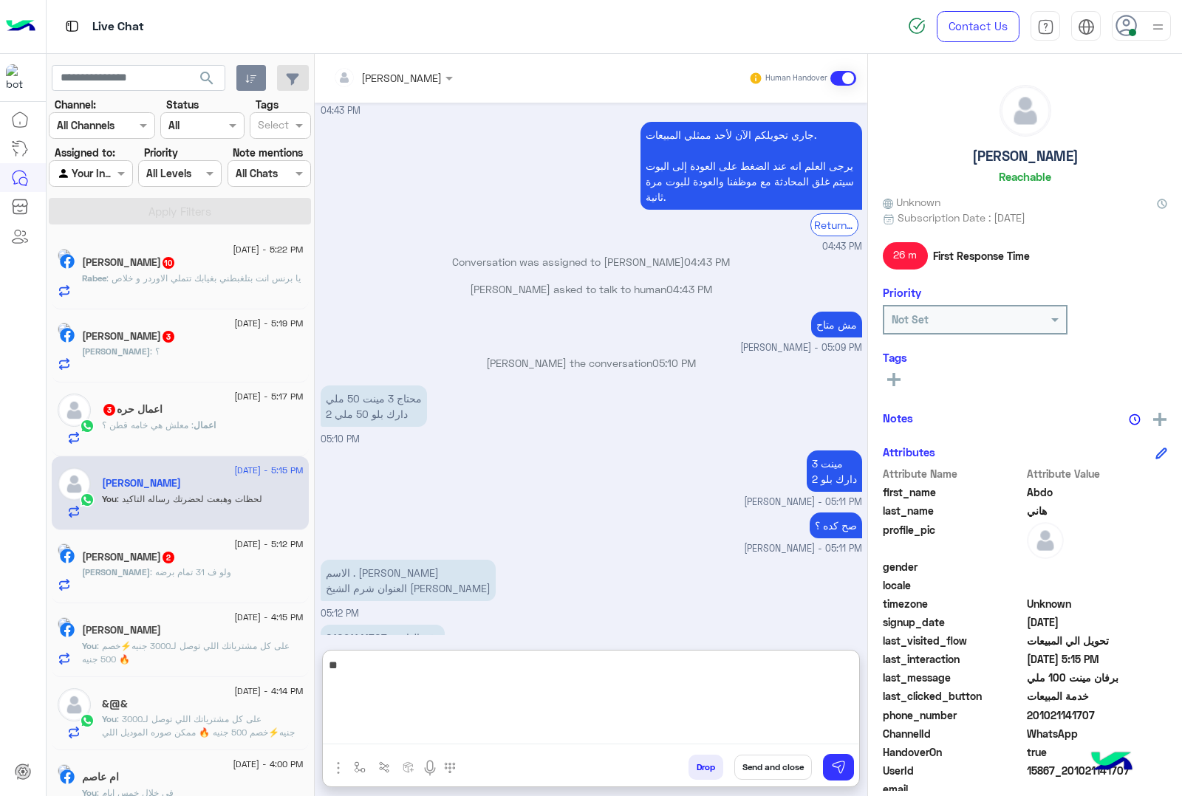
type textarea "*"
click at [754, 670] on textarea "**********" at bounding box center [591, 700] width 536 height 89
click at [750, 687] on textarea "**********" at bounding box center [591, 700] width 536 height 89
paste textarea "**********"
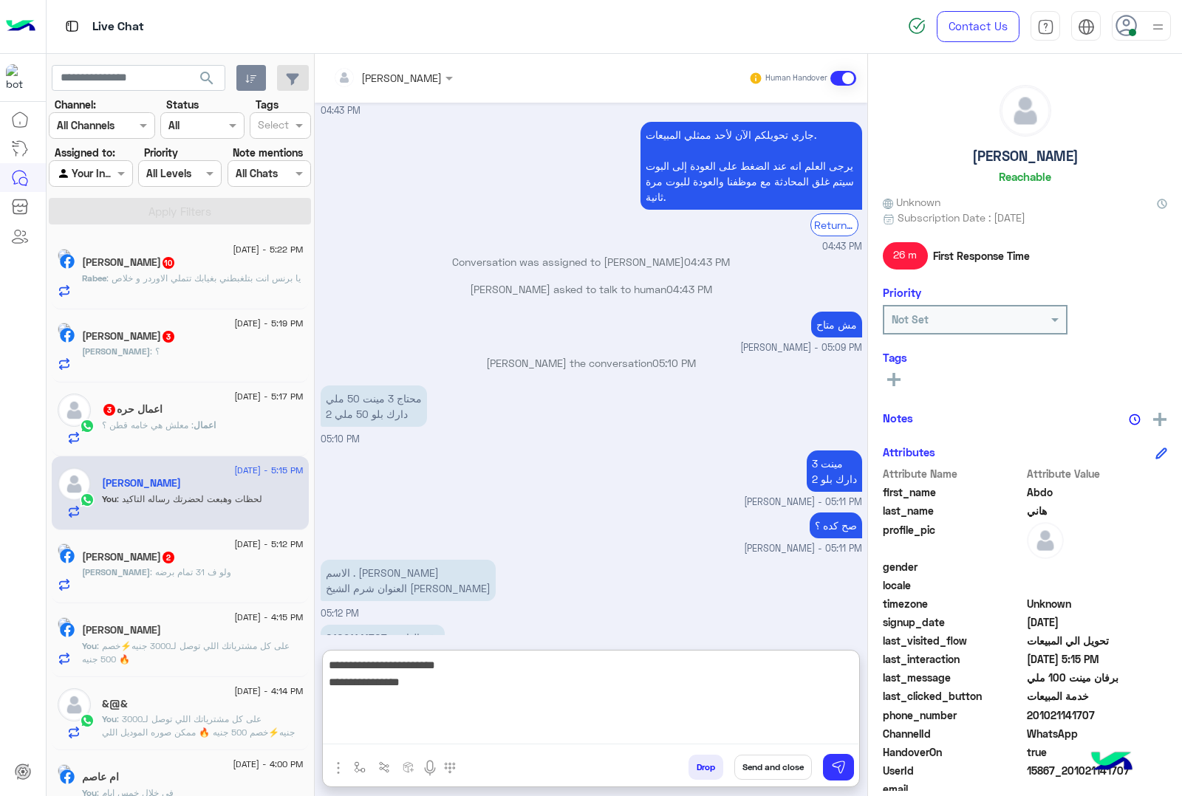
type textarea "**********"
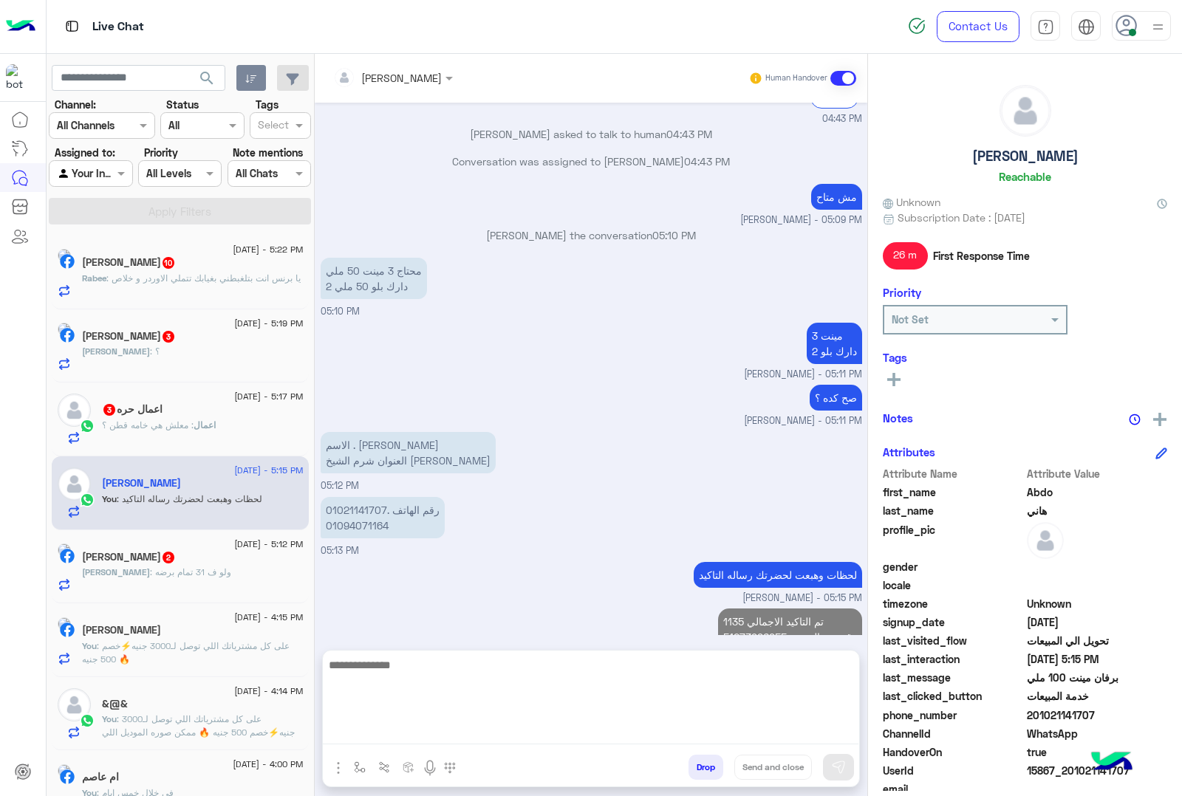
click at [224, 279] on span ": يا برنس انت بتلغبطني بغيابك تتملي الاوردر و خلاص" at bounding box center [203, 278] width 194 height 11
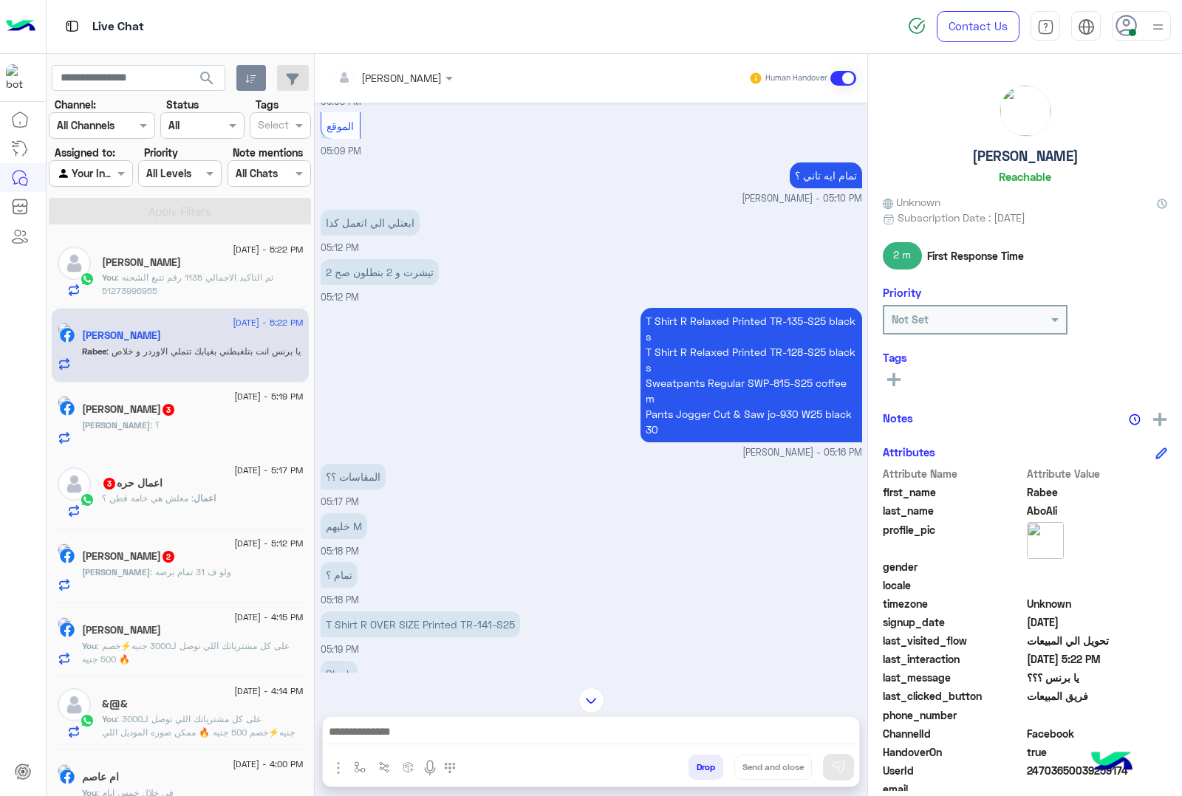
scroll to position [895, 0]
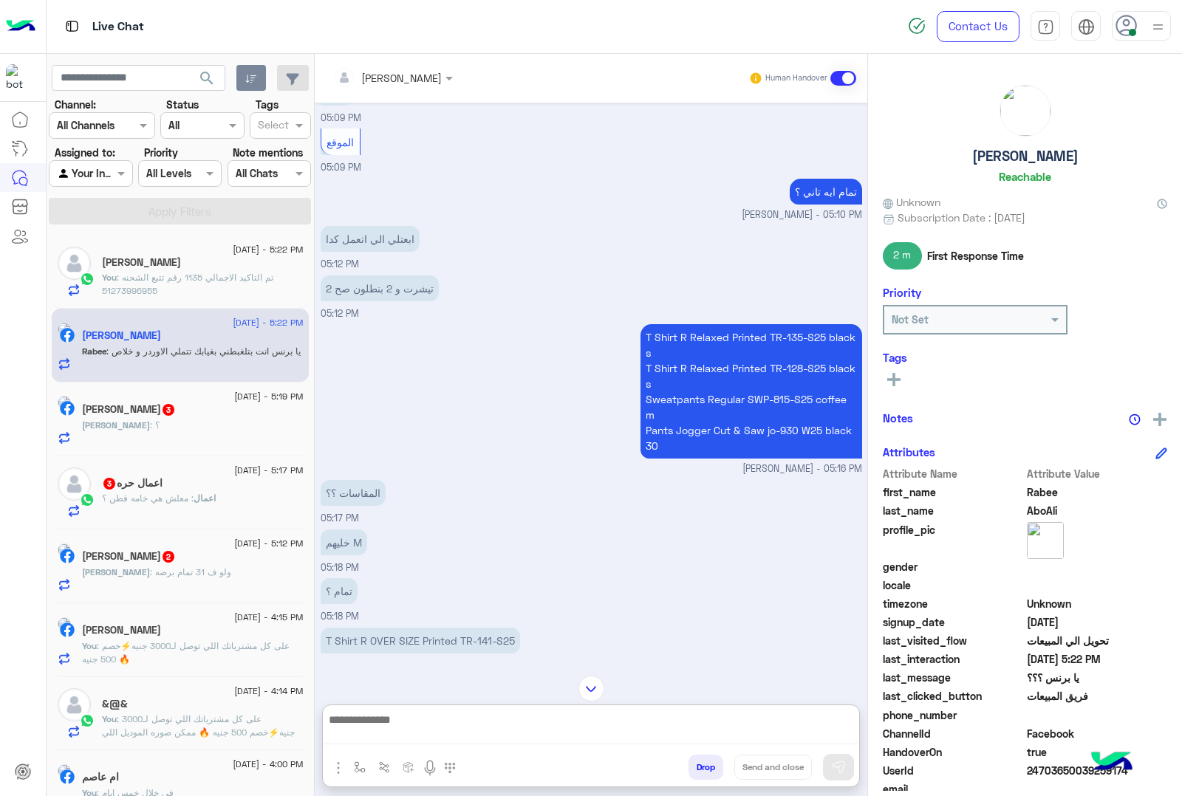
click at [392, 737] on textarea at bounding box center [591, 728] width 536 height 34
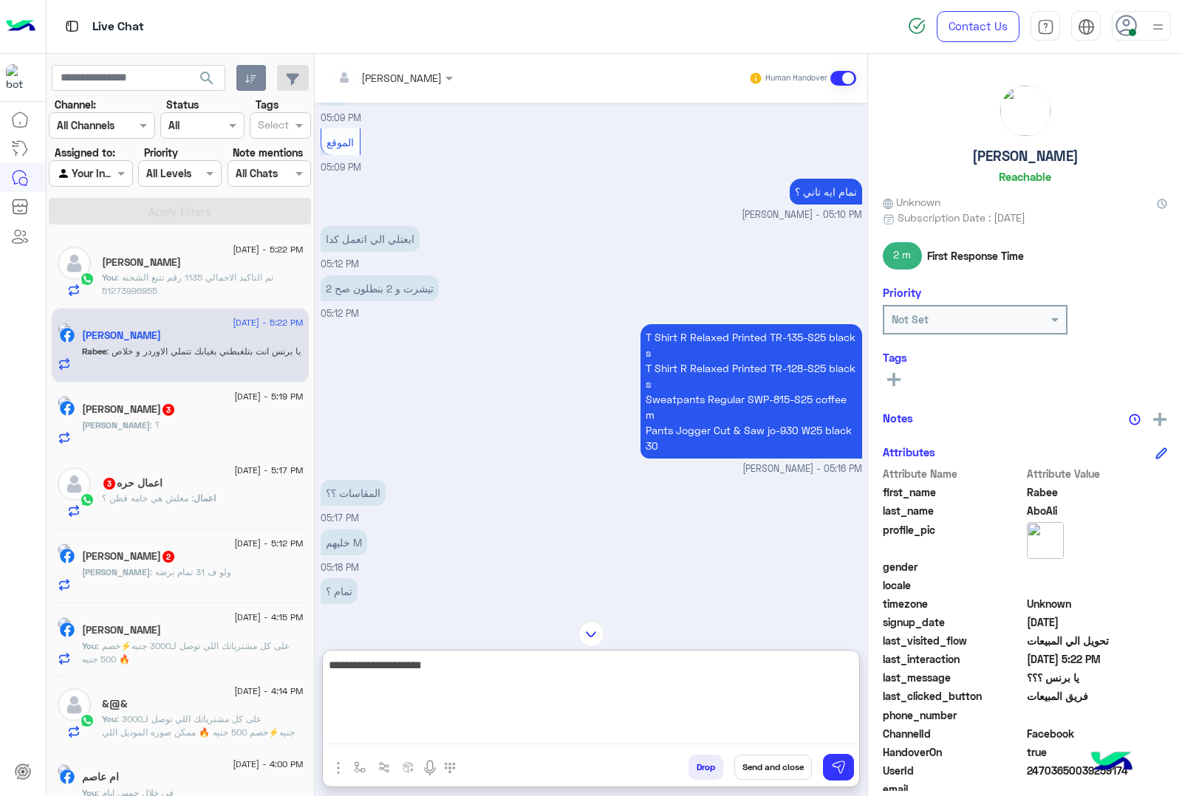
type textarea "**********"
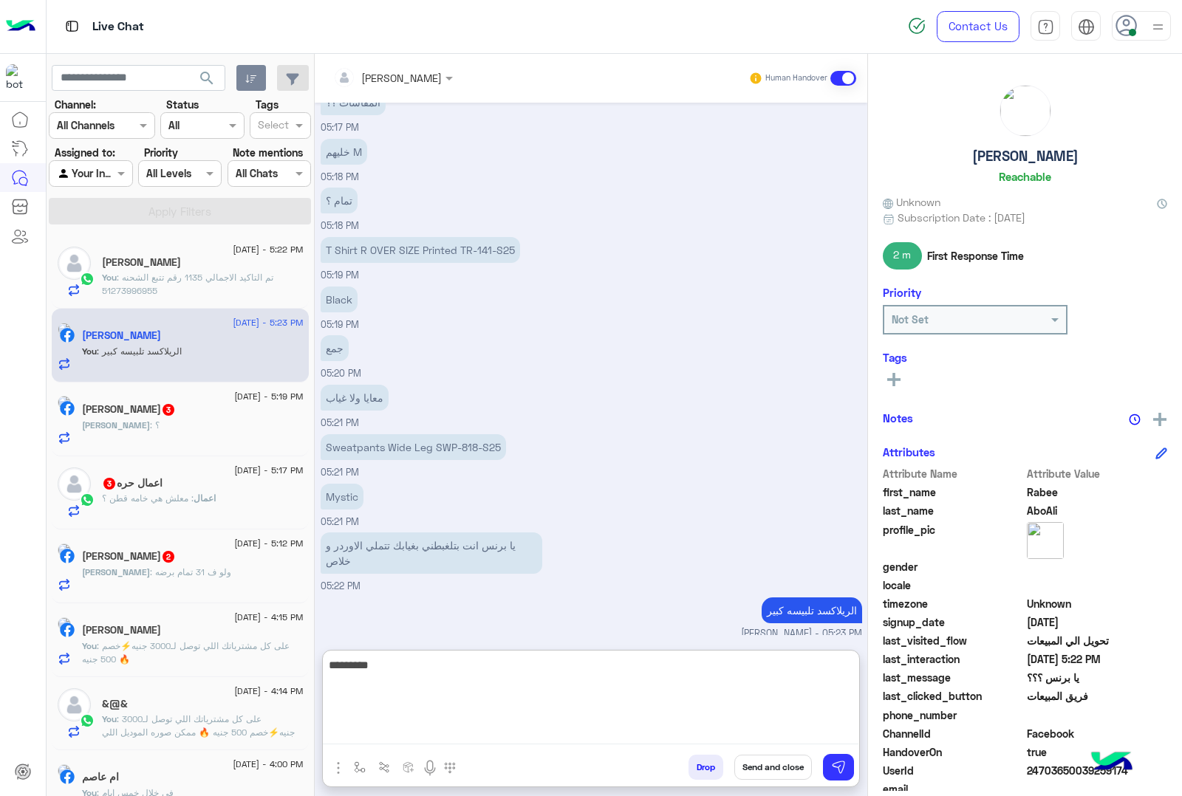
type textarea "*********"
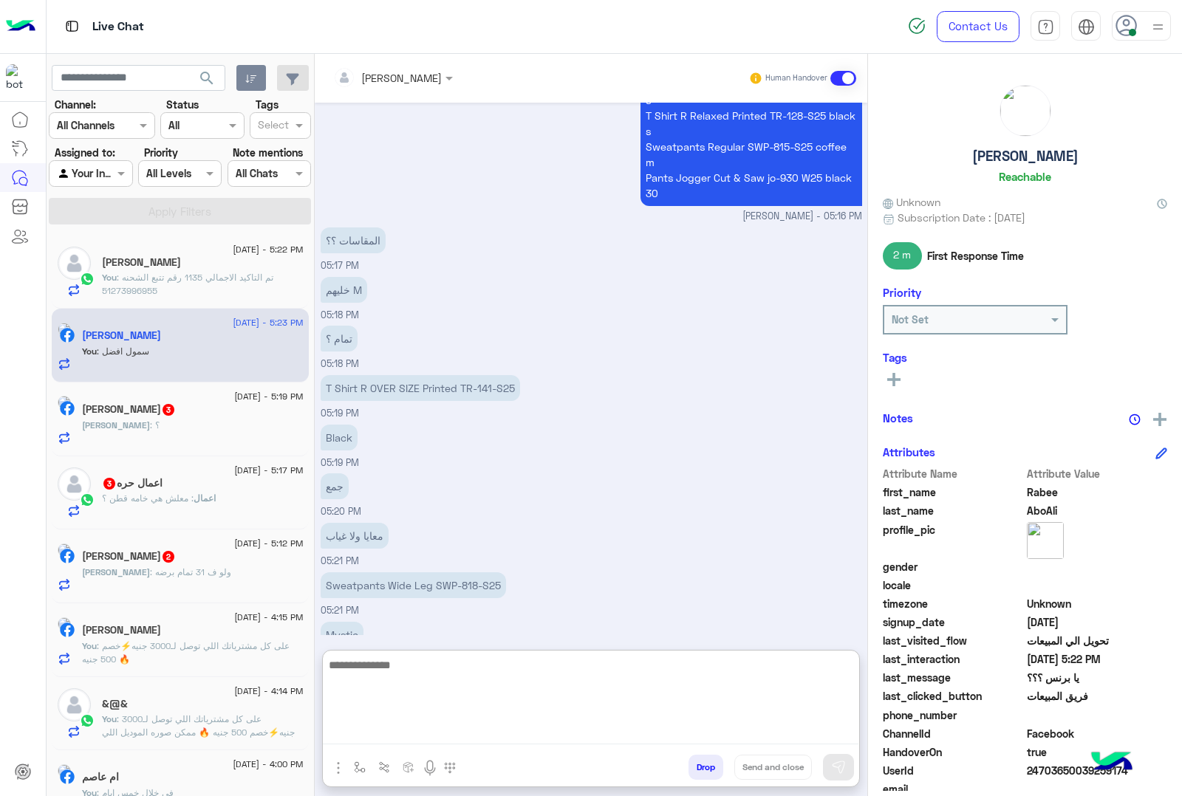
scroll to position [1332, 0]
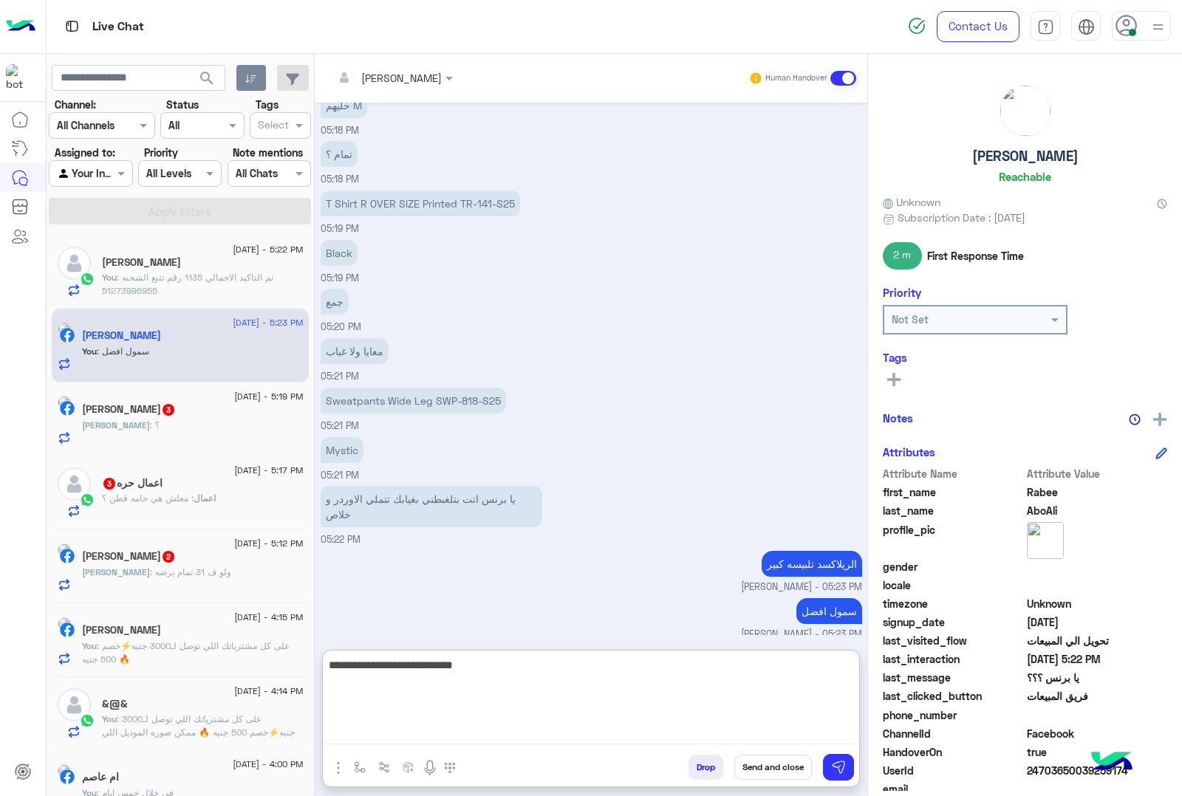
type textarea "**********"
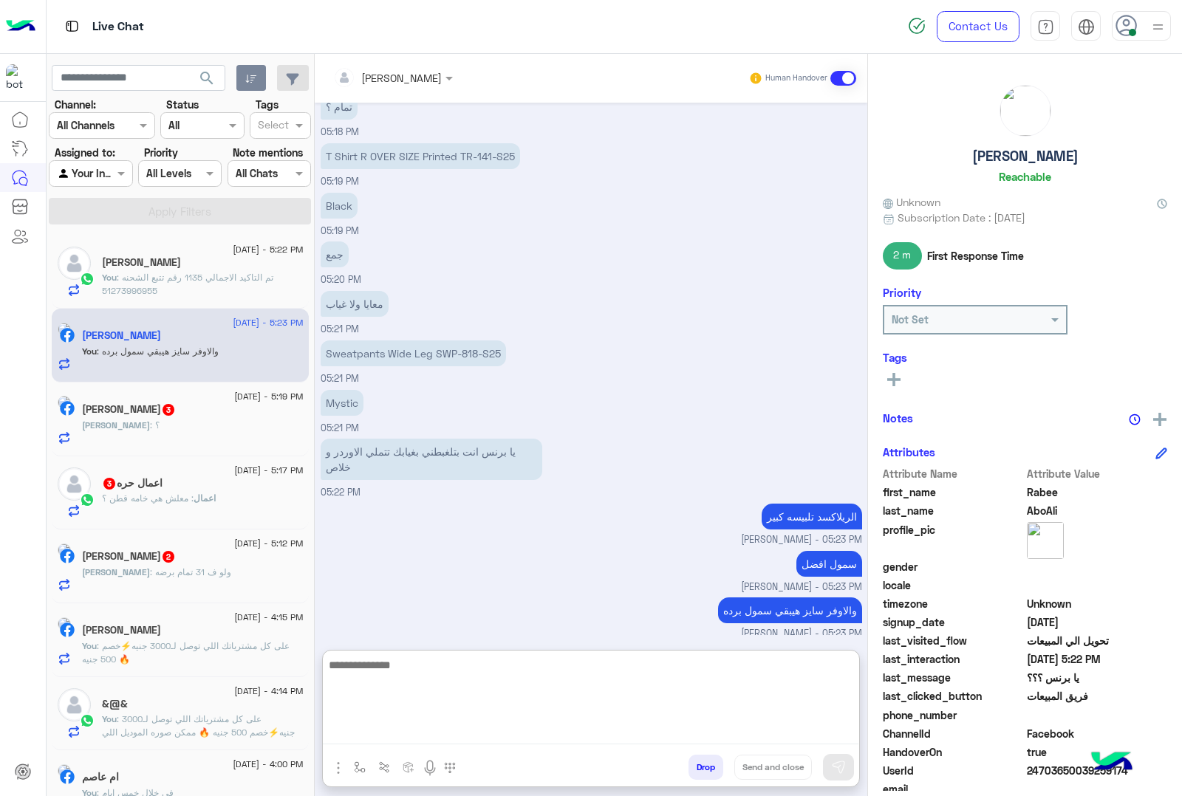
click at [393, 349] on p "Sweatpants Wide Leg SWP-818-S25" at bounding box center [413, 354] width 185 height 26
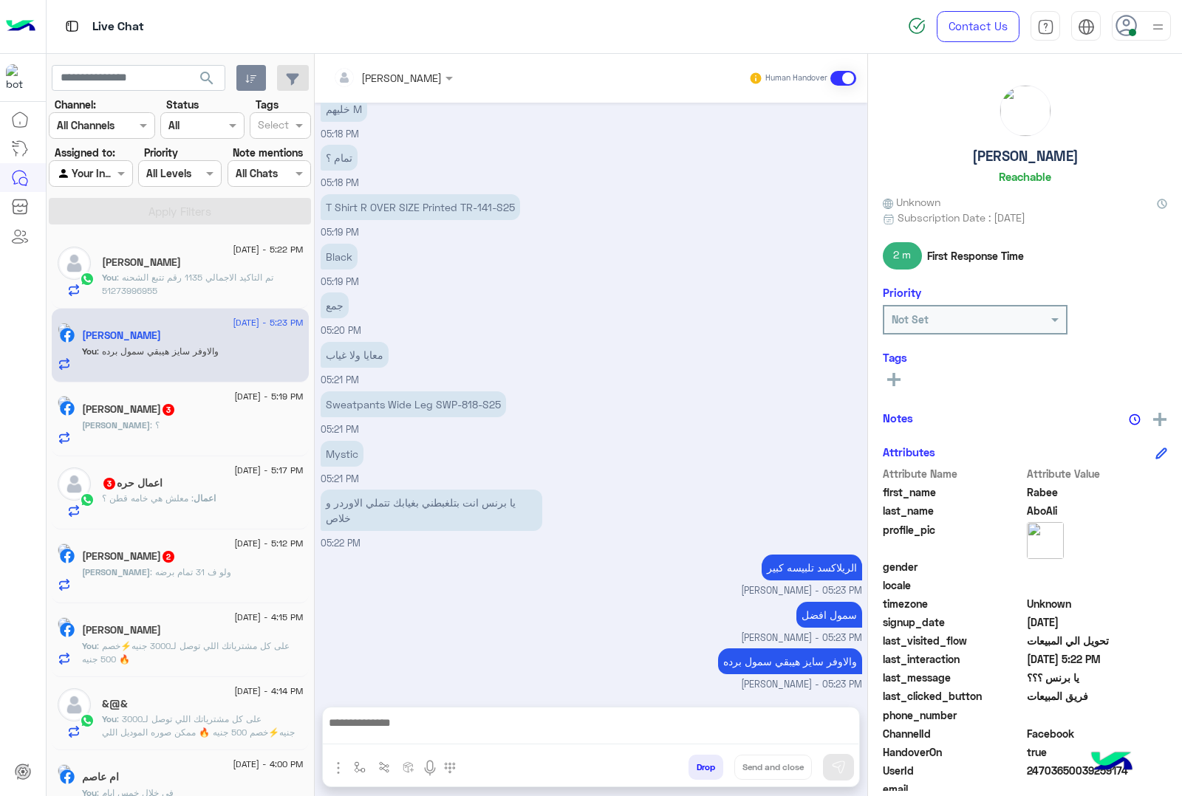
scroll to position [1313, 0]
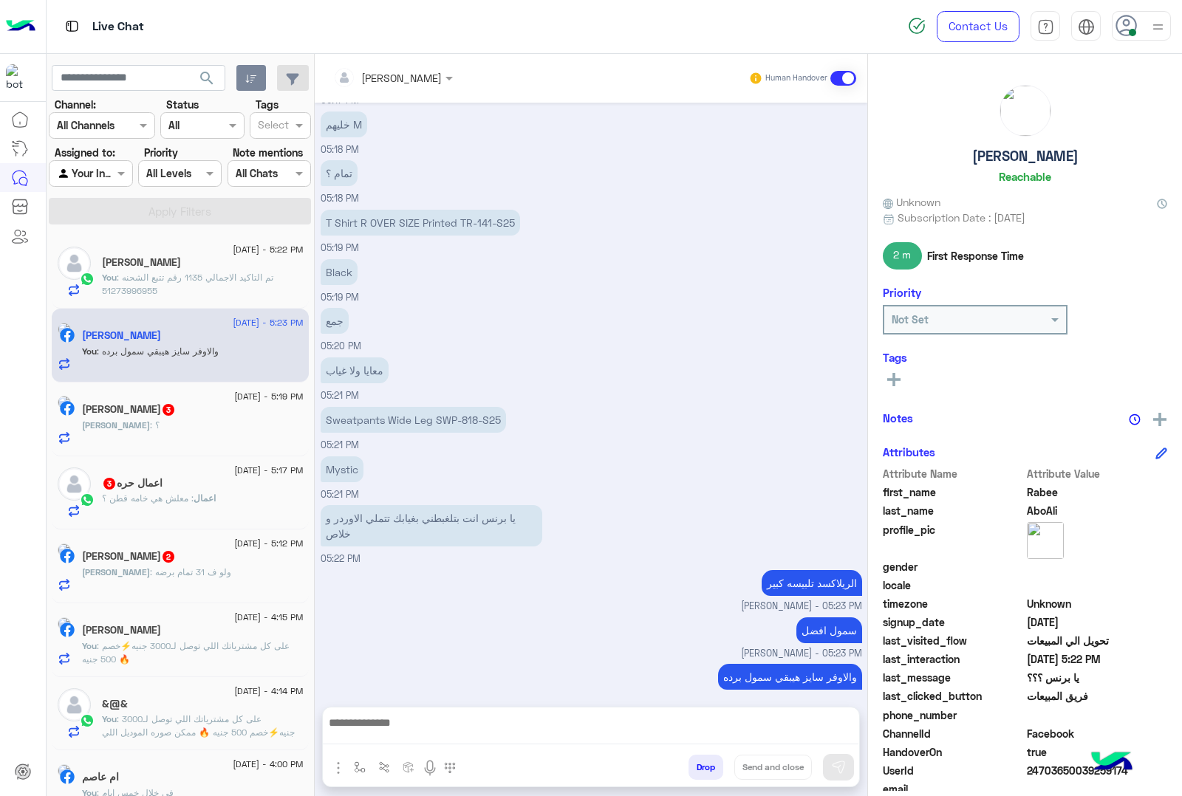
click at [393, 354] on div "معايا ولا غياب 05:21 PM" at bounding box center [592, 378] width 542 height 49
click at [431, 411] on p "Sweatpants Wide Leg SWP-818-S25" at bounding box center [413, 420] width 185 height 26
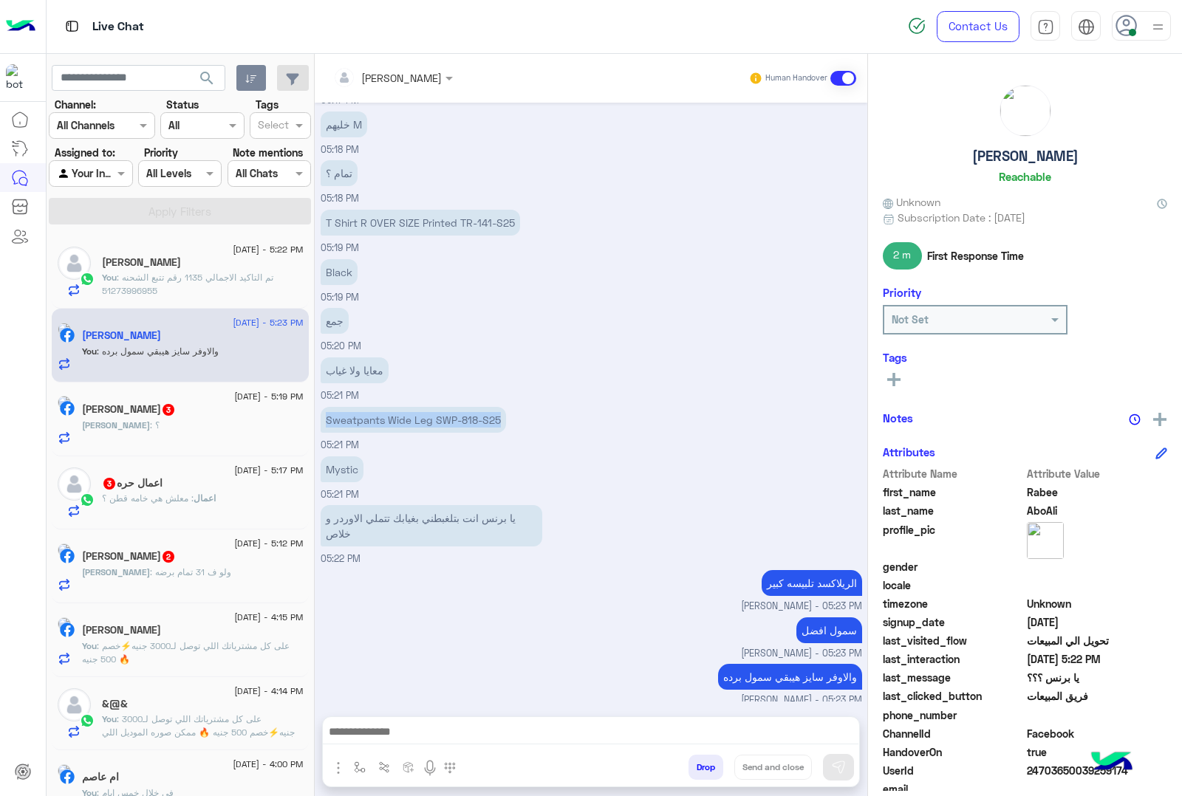
click at [431, 411] on p "Sweatpants Wide Leg SWP-818-S25" at bounding box center [413, 420] width 185 height 26
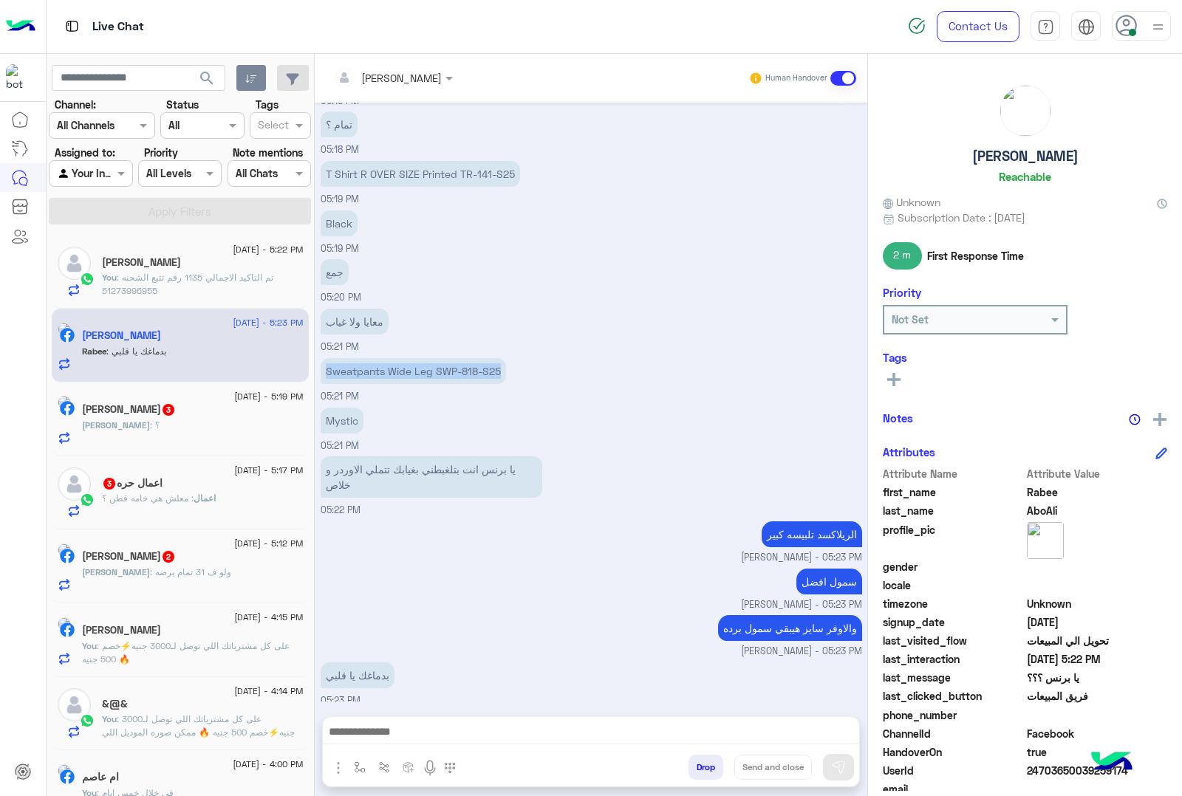
click at [384, 729] on textarea at bounding box center [591, 733] width 536 height 22
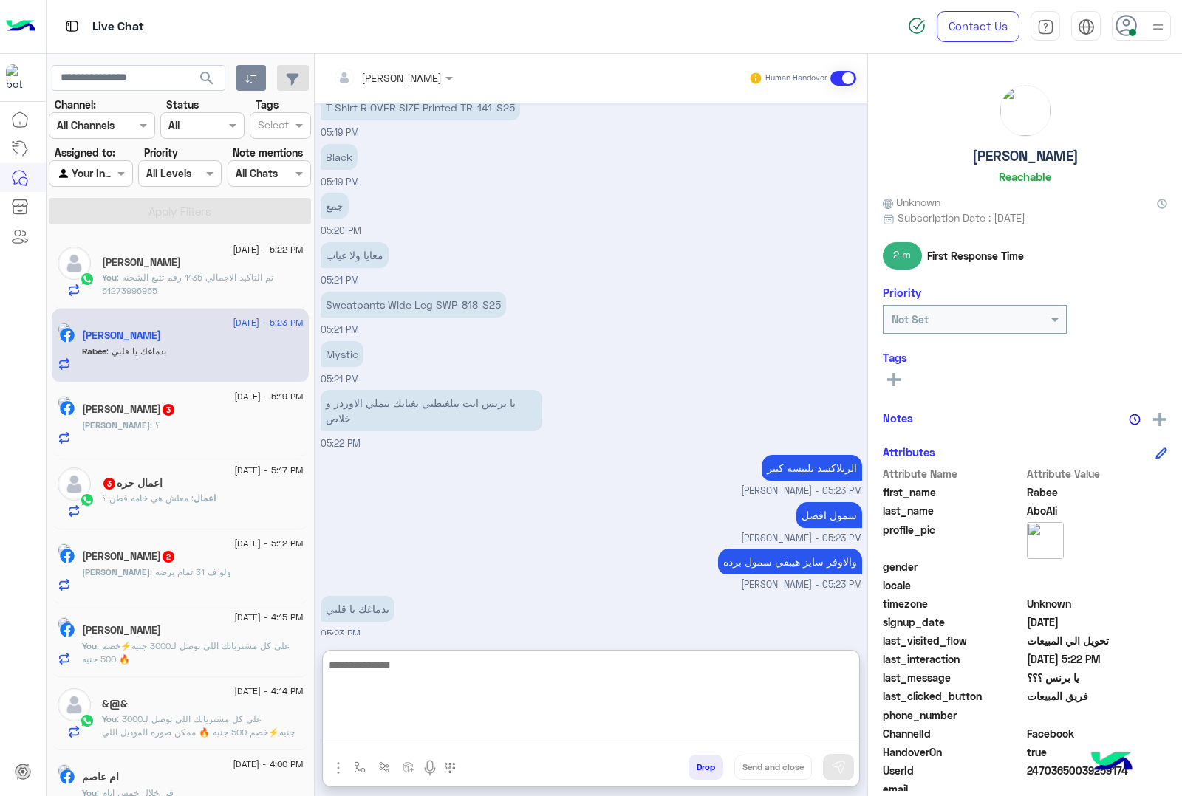
scroll to position [1493, 0]
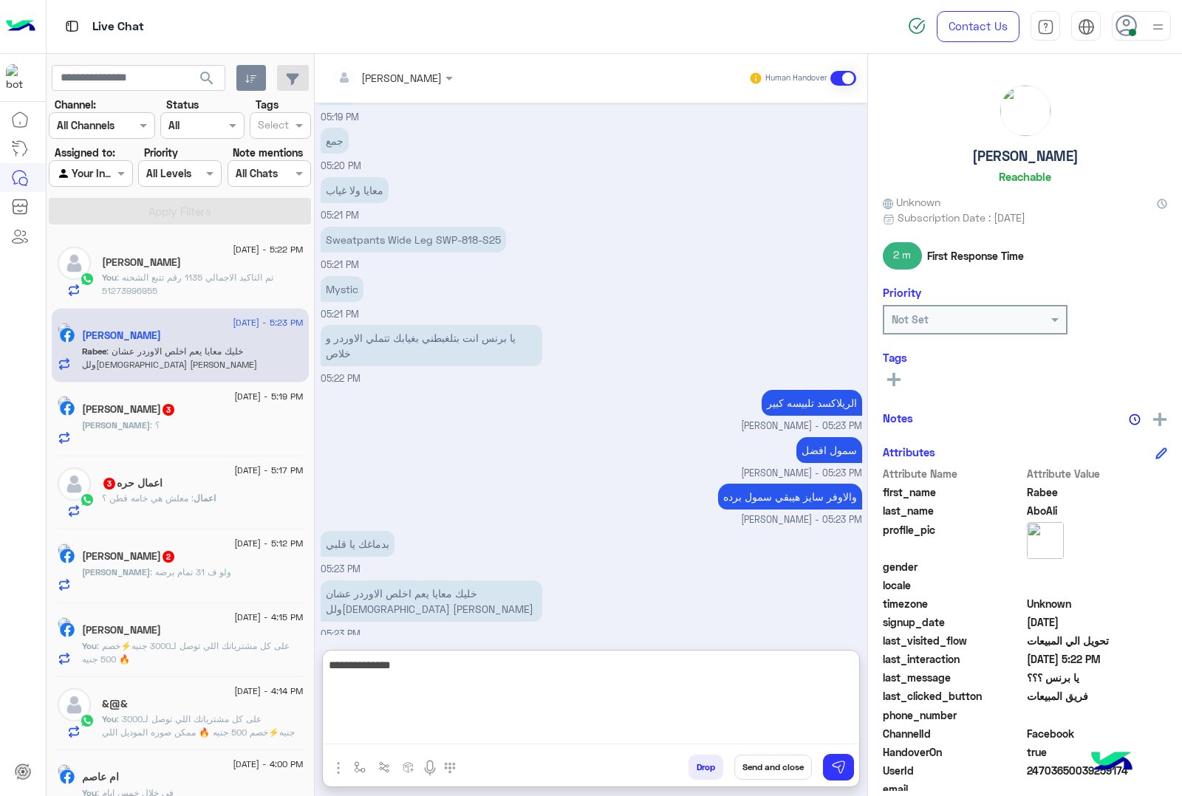
type textarea "**********"
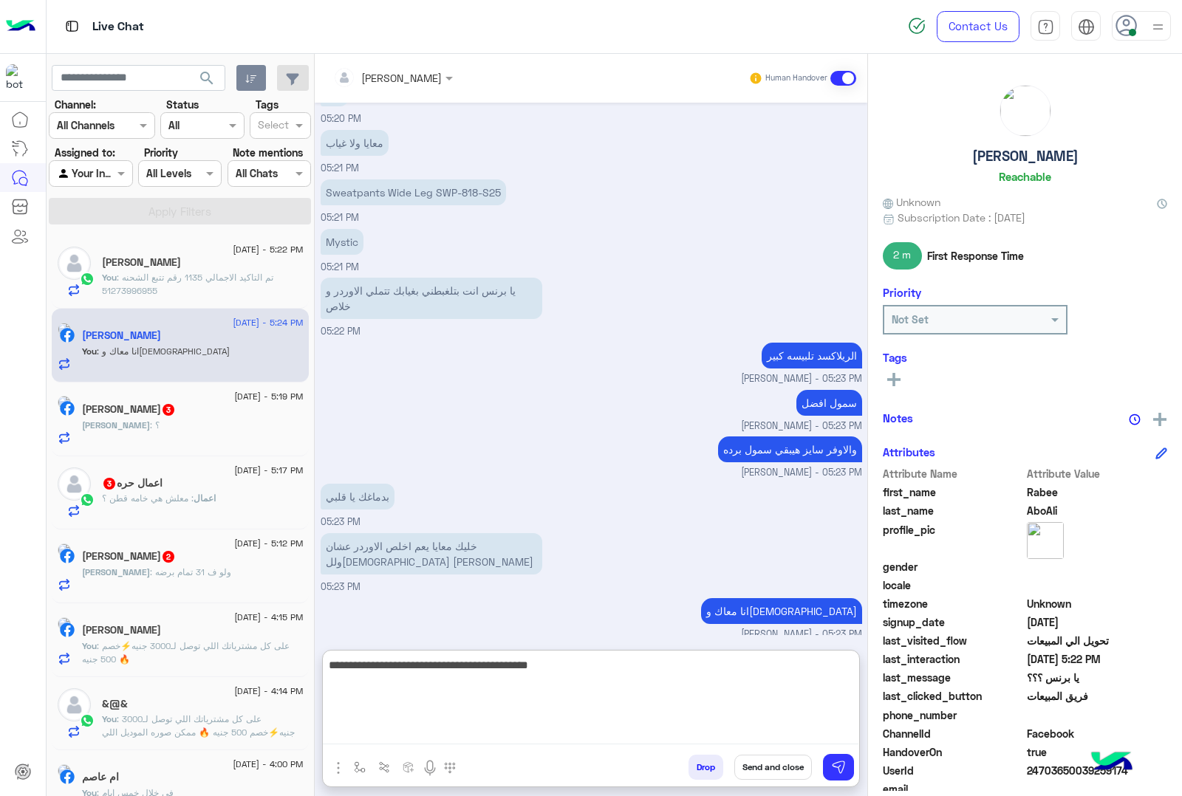
type textarea "**********"
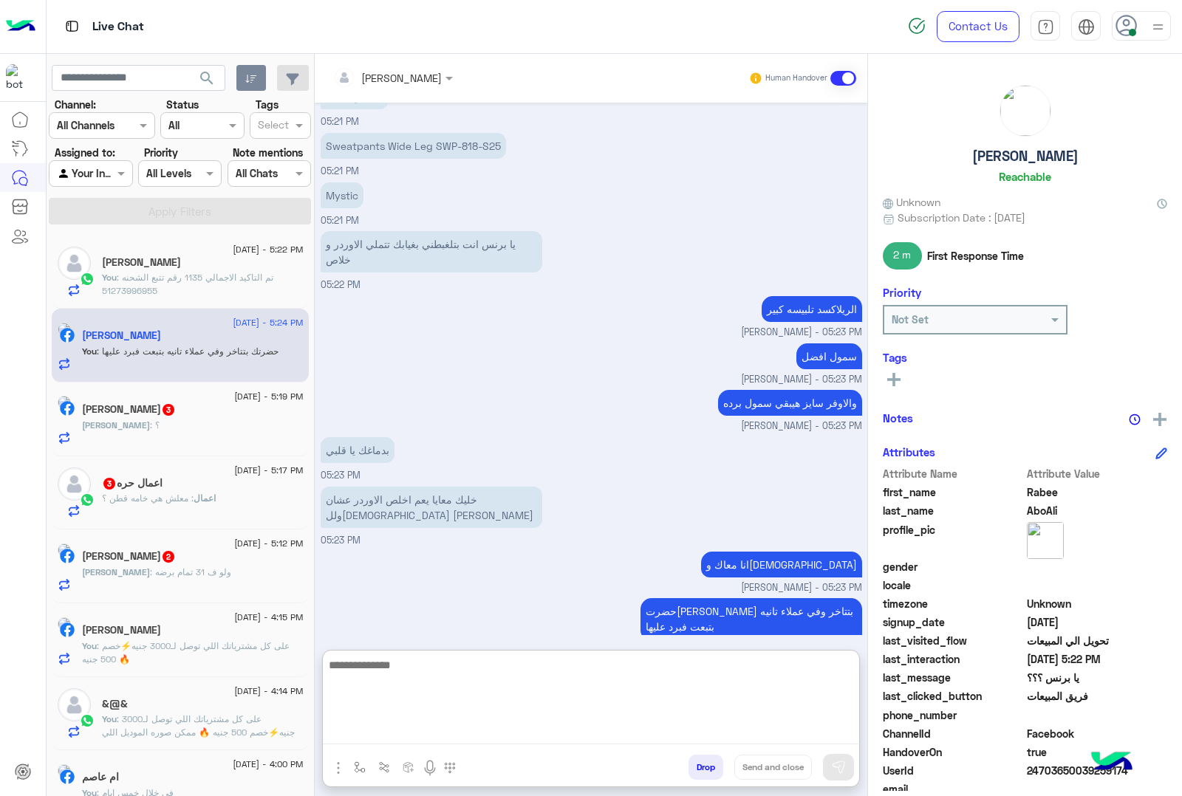
scroll to position [1636, 0]
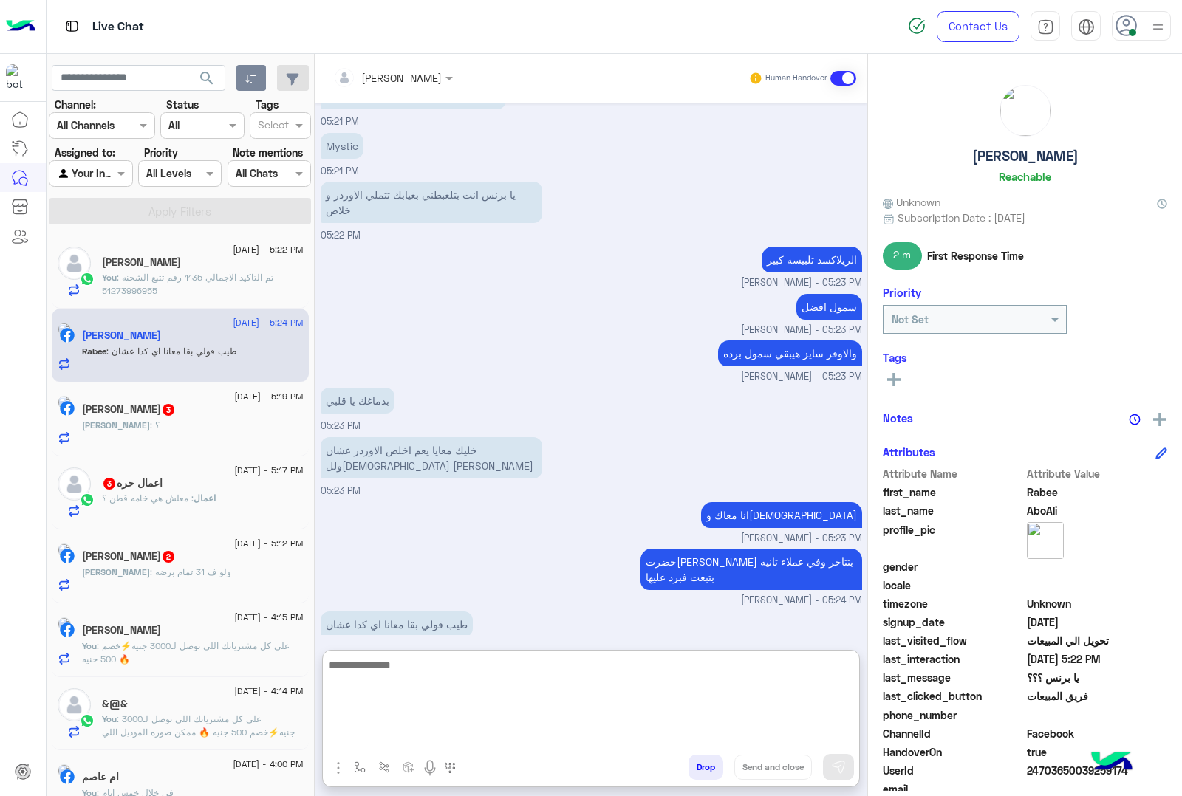
click at [420, 667] on textarea at bounding box center [591, 700] width 536 height 89
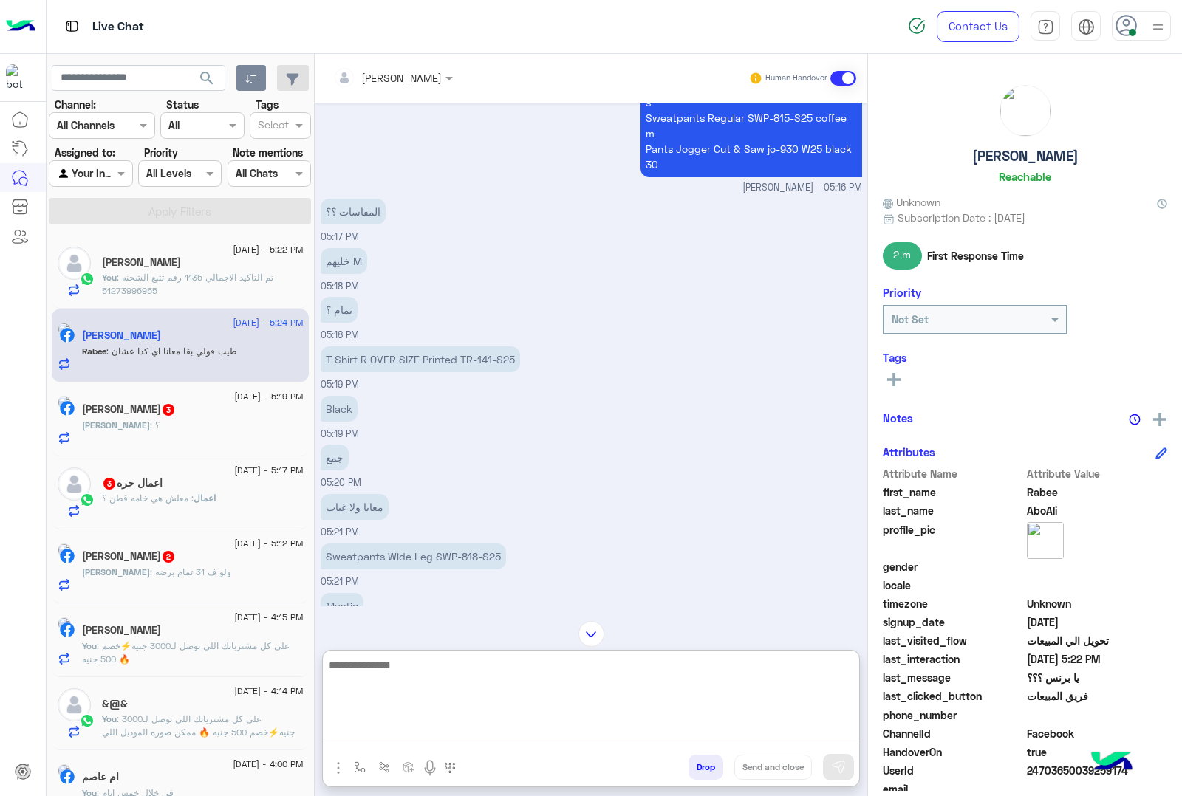
scroll to position [1175, 0]
click at [396, 553] on p "Sweatpants Wide Leg SWP-818-S25" at bounding box center [413, 558] width 185 height 26
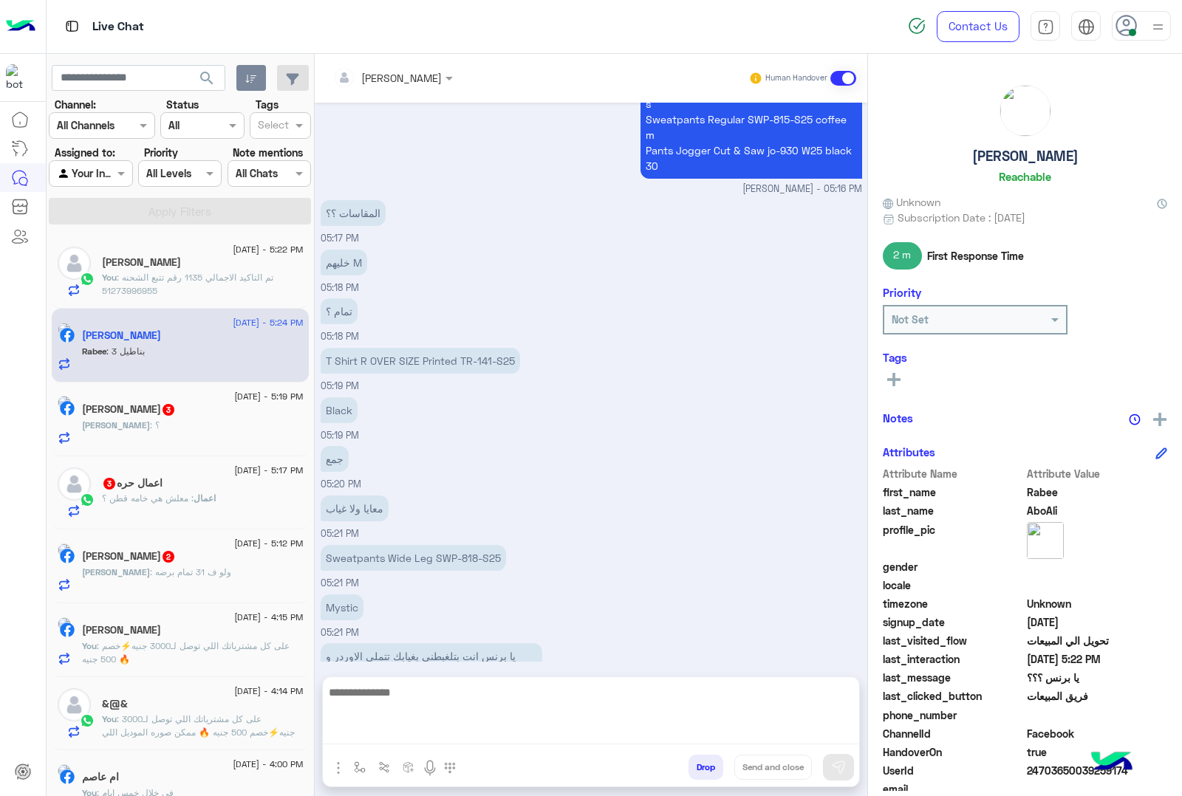
scroll to position [1619, 0]
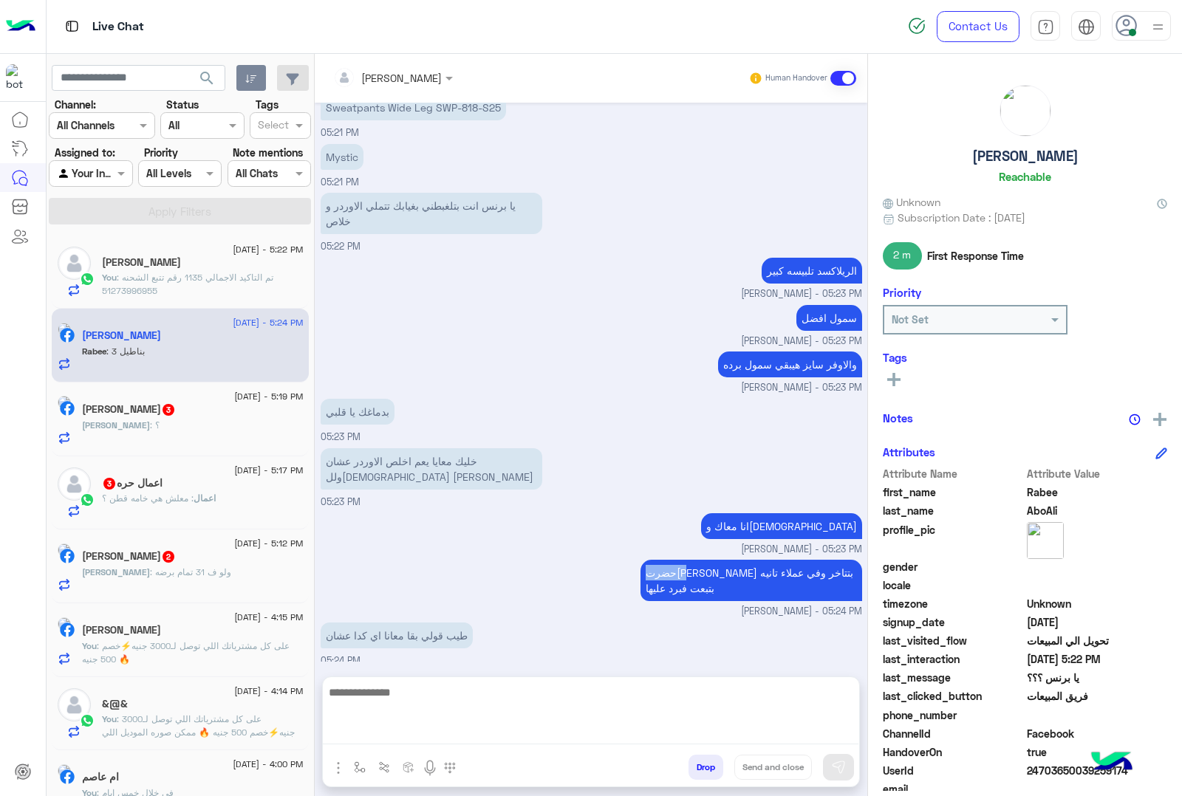
click at [396, 553] on div "[DATE] ولا فيهم مشاكل ؟ 04:32 PM يا برنس 04:35 PM T Shirt R Relaxed Printed TR-…" at bounding box center [591, 383] width 553 height 560
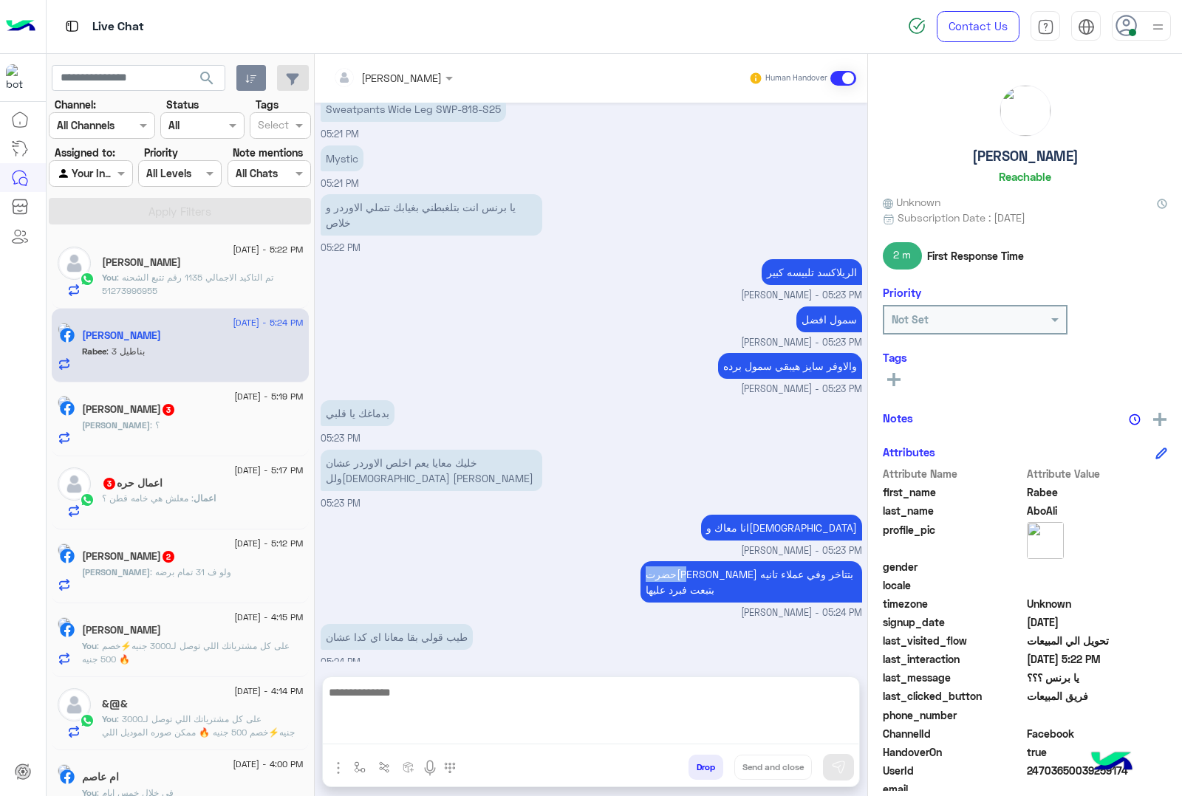
click at [396, 553] on small "[PERSON_NAME] - 05:23 PM" at bounding box center [592, 551] width 542 height 14
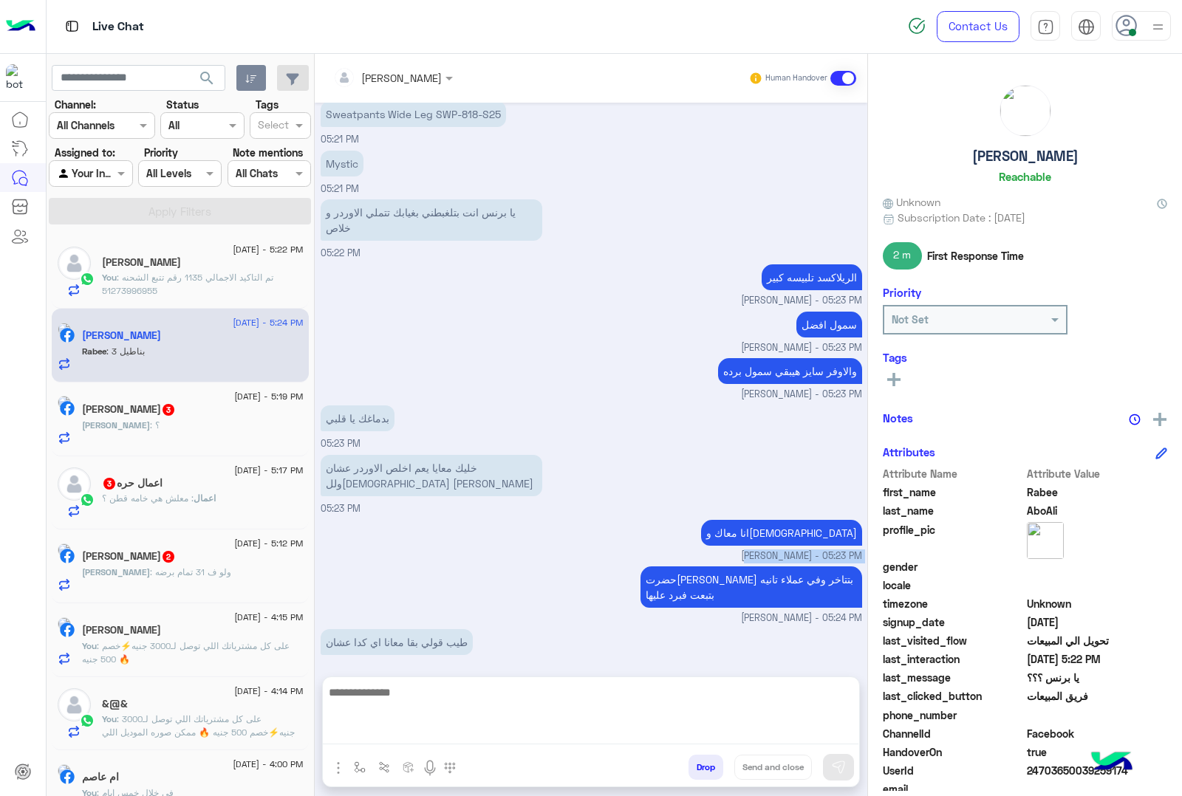
click at [396, 553] on small "[PERSON_NAME] - 05:23 PM" at bounding box center [592, 557] width 542 height 14
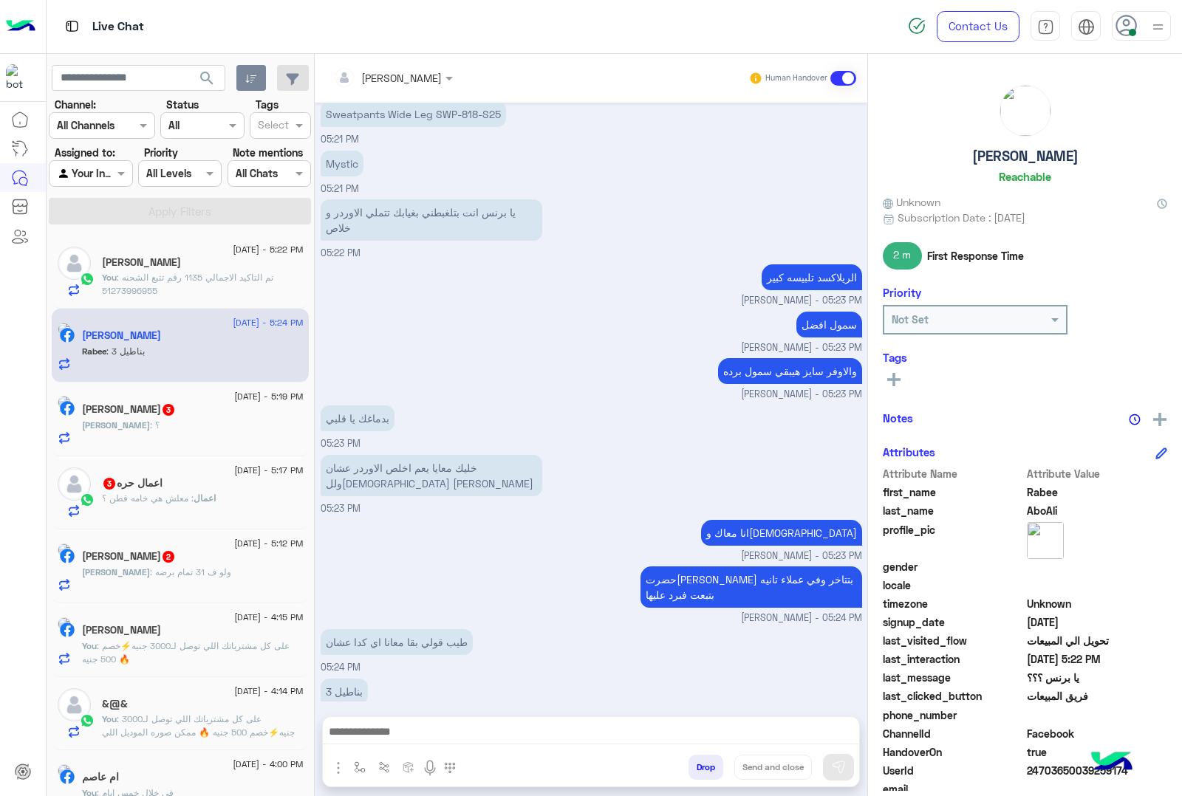
click at [508, 689] on div "3 بناطيل 05:24 PM" at bounding box center [592, 699] width 542 height 49
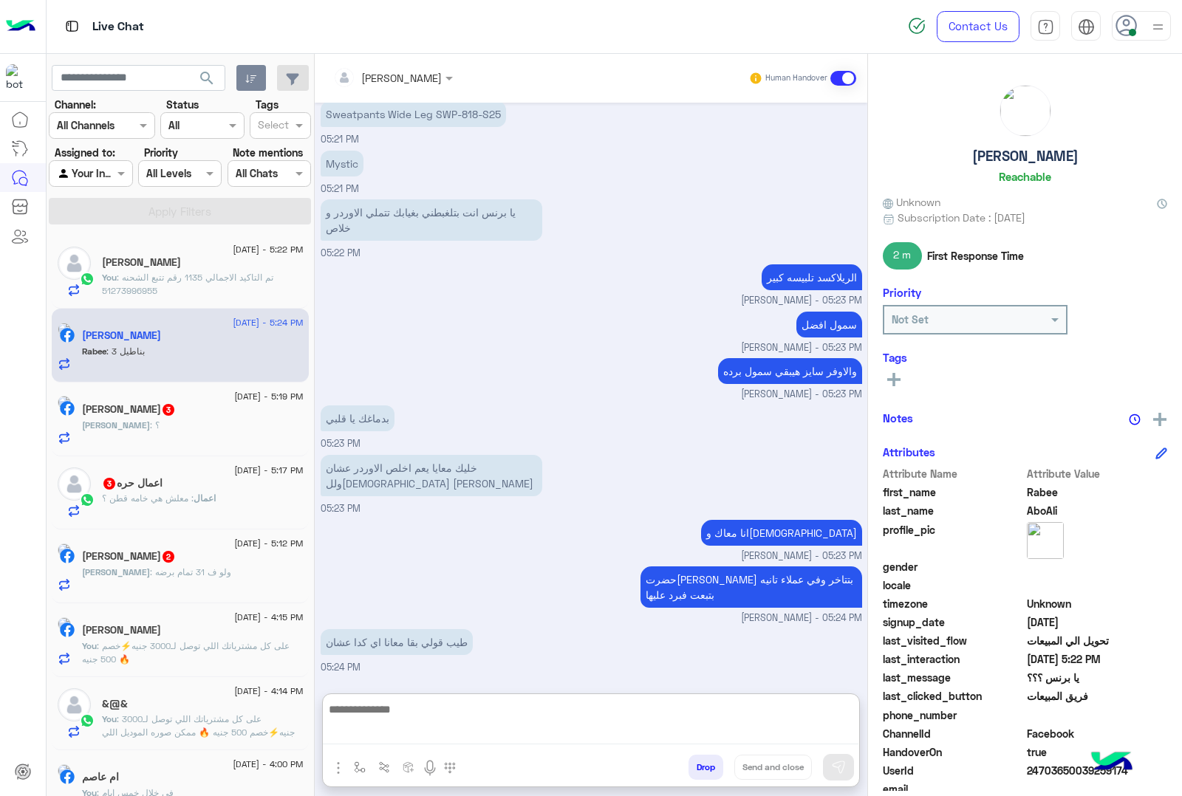
click at [420, 729] on textarea at bounding box center [591, 722] width 536 height 45
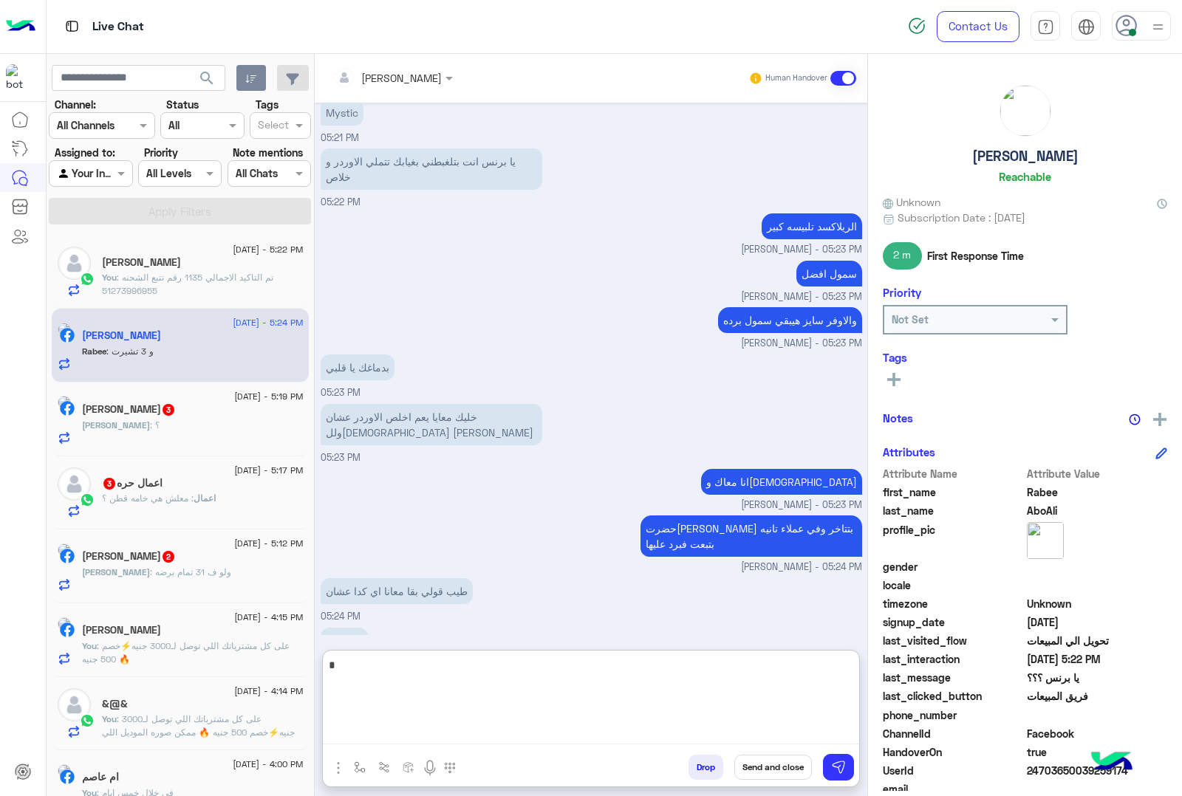
scroll to position [1734, 0]
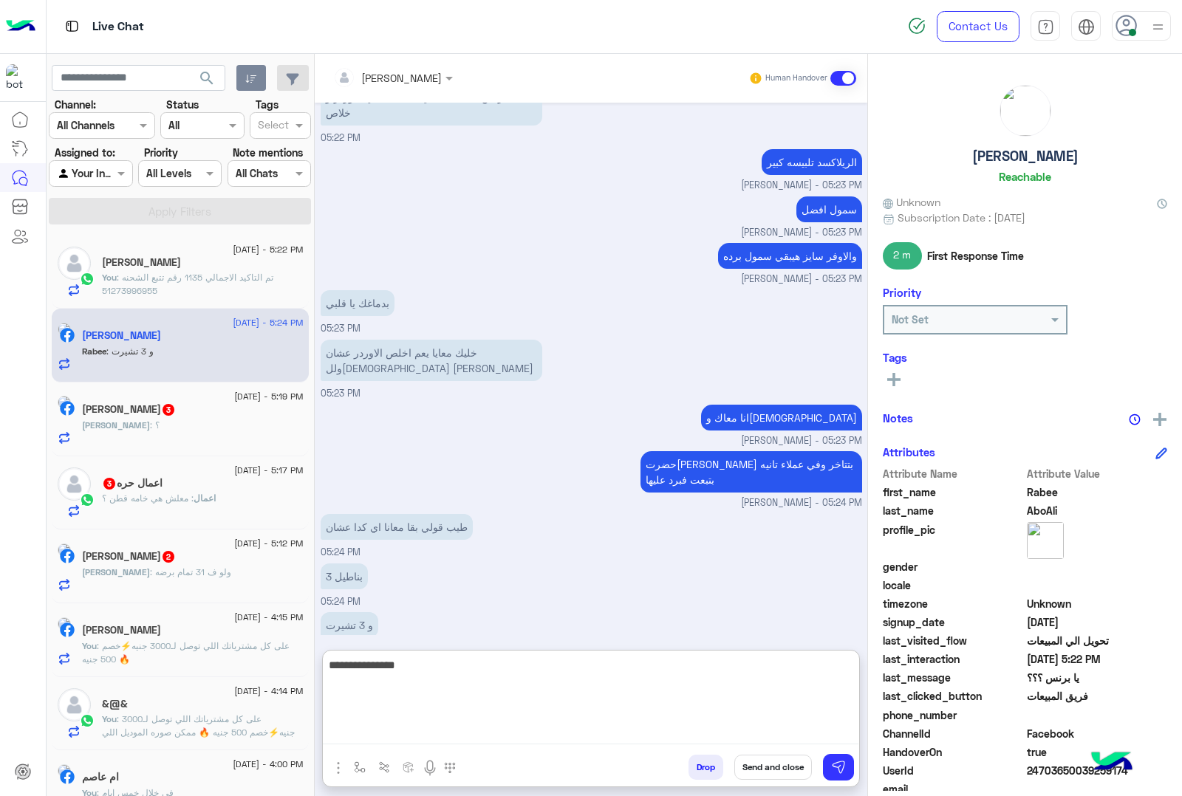
type textarea "**********"
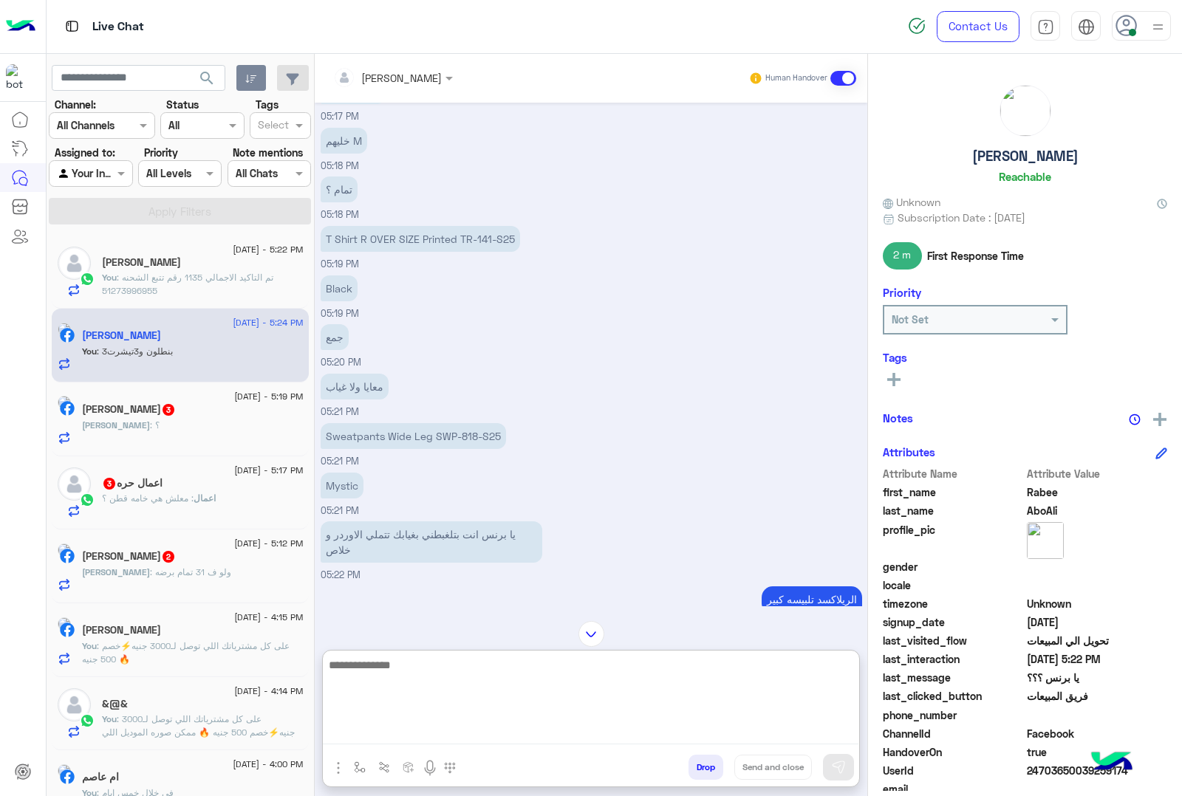
scroll to position [1227, 0]
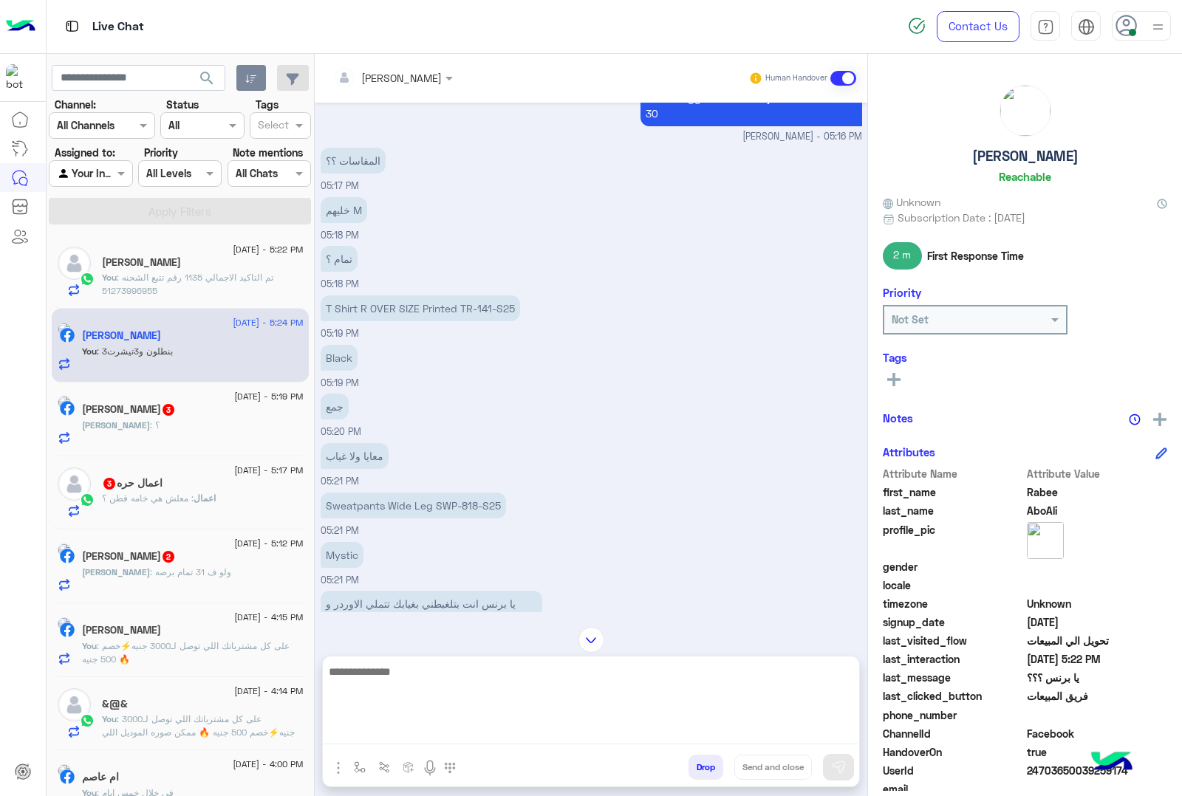
click at [442, 502] on p "Sweatpants Wide Leg SWP-818-S25" at bounding box center [413, 506] width 185 height 26
click at [443, 501] on p "Sweatpants Wide Leg SWP-818-S25" at bounding box center [413, 506] width 185 height 26
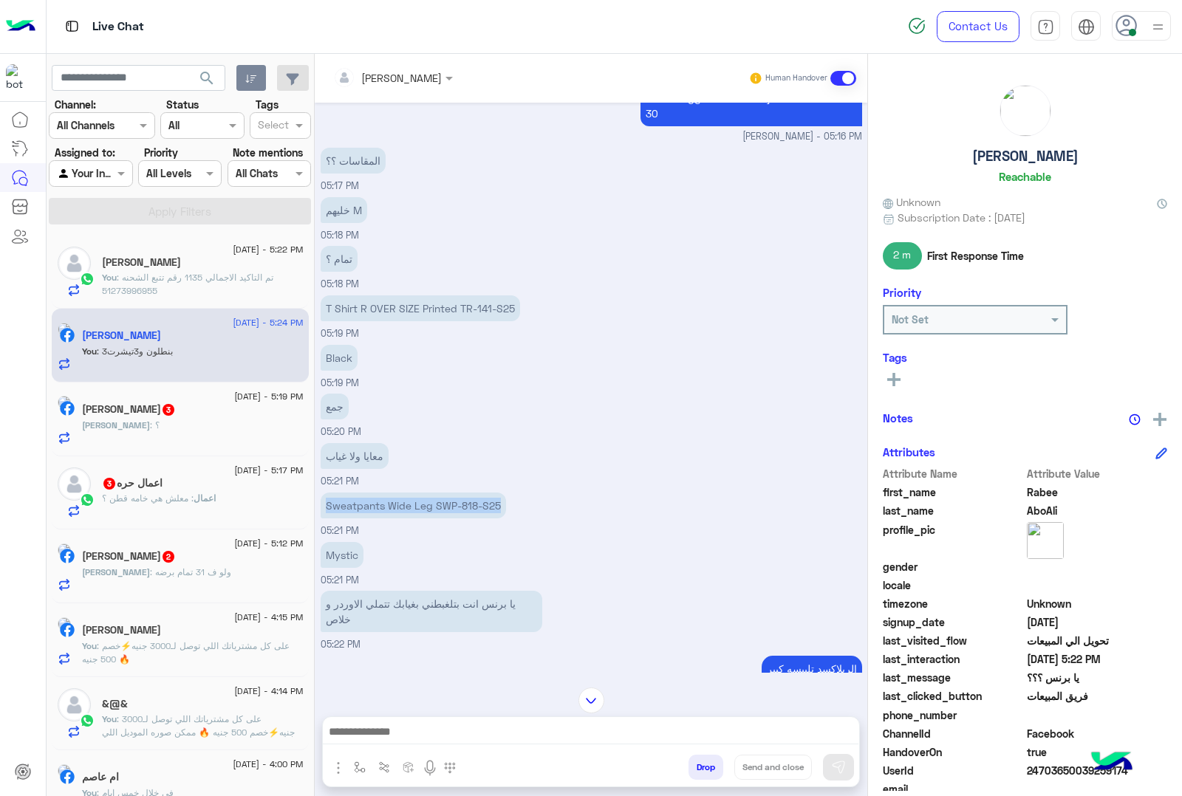
click at [443, 501] on p "Sweatpants Wide Leg SWP-818-S25" at bounding box center [413, 506] width 185 height 26
click at [397, 304] on p "T Shirt R OVER SIZE Printed TR-141-S25" at bounding box center [420, 308] width 199 height 26
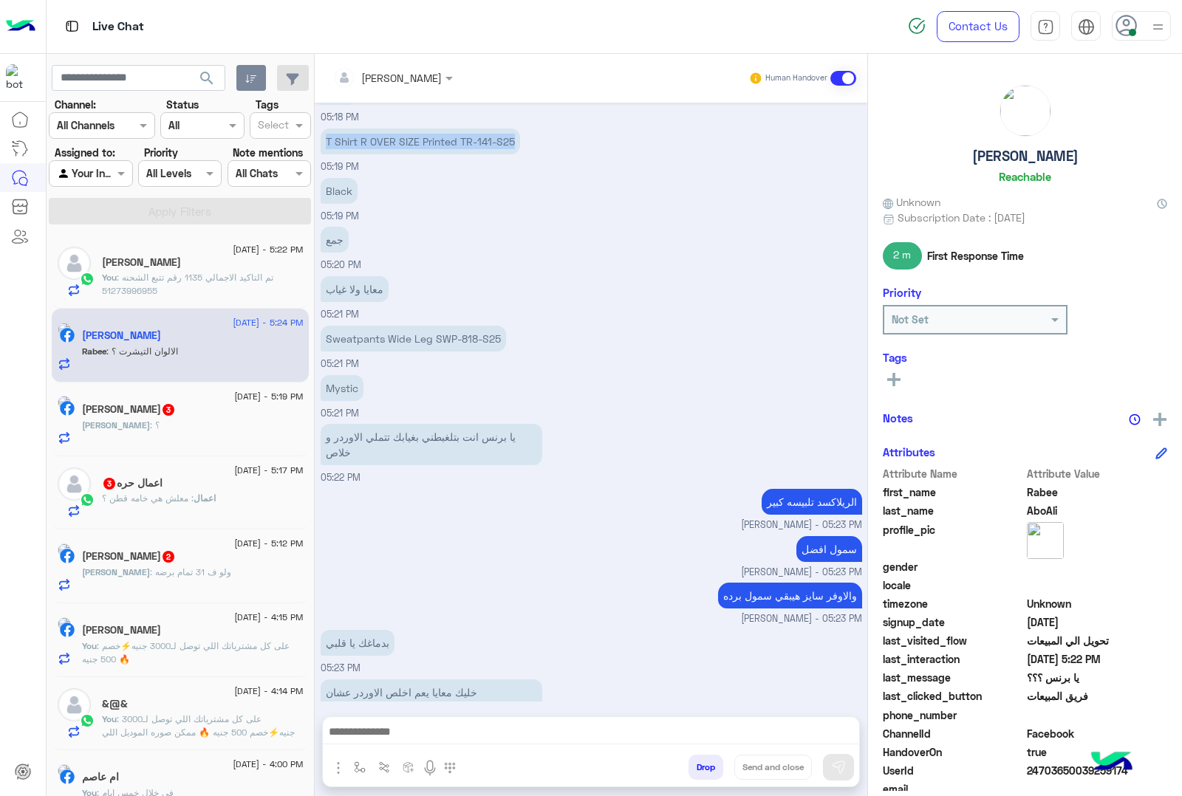
scroll to position [1812, 0]
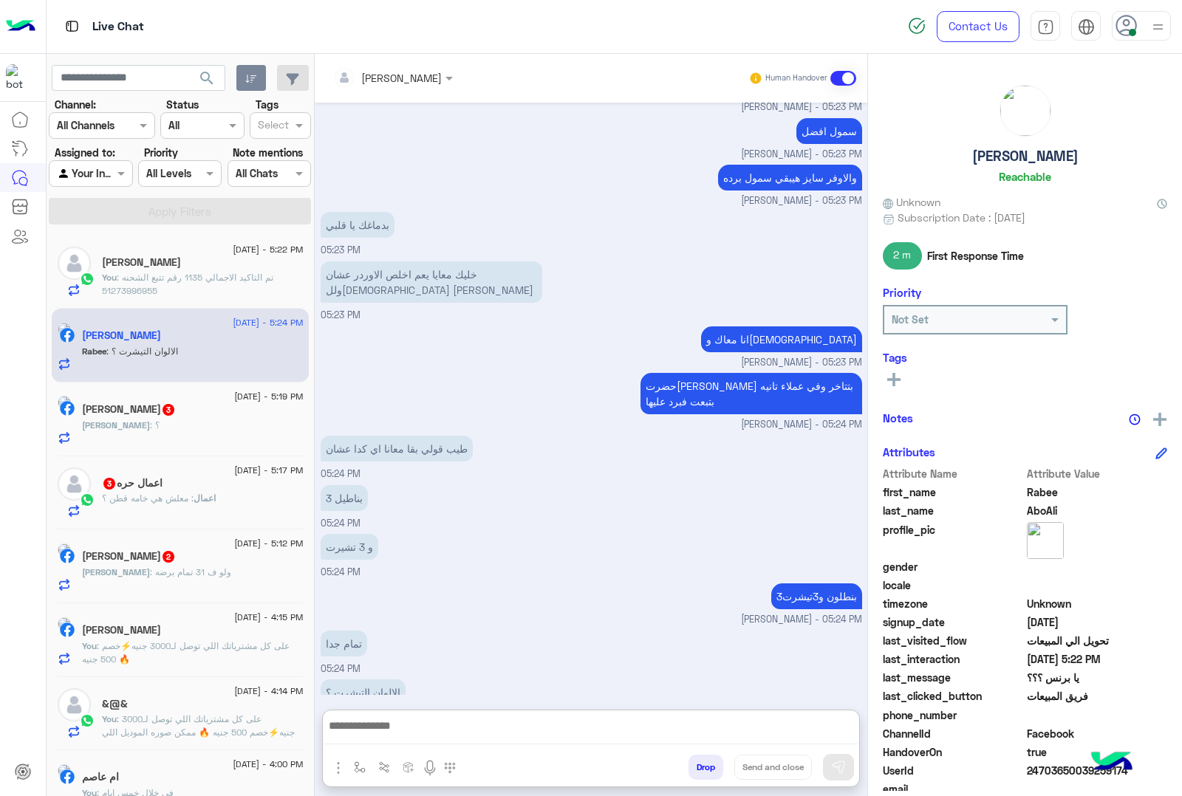
click at [403, 737] on textarea at bounding box center [591, 731] width 536 height 28
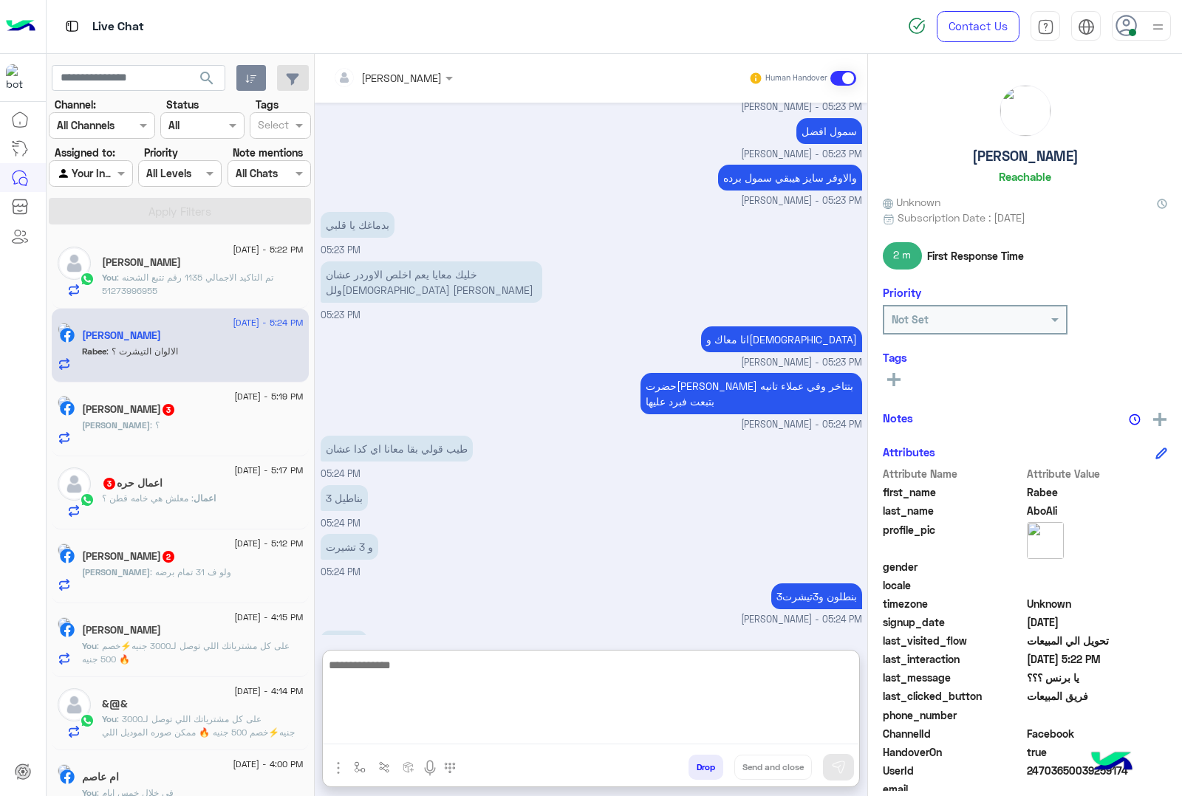
scroll to position [1879, 0]
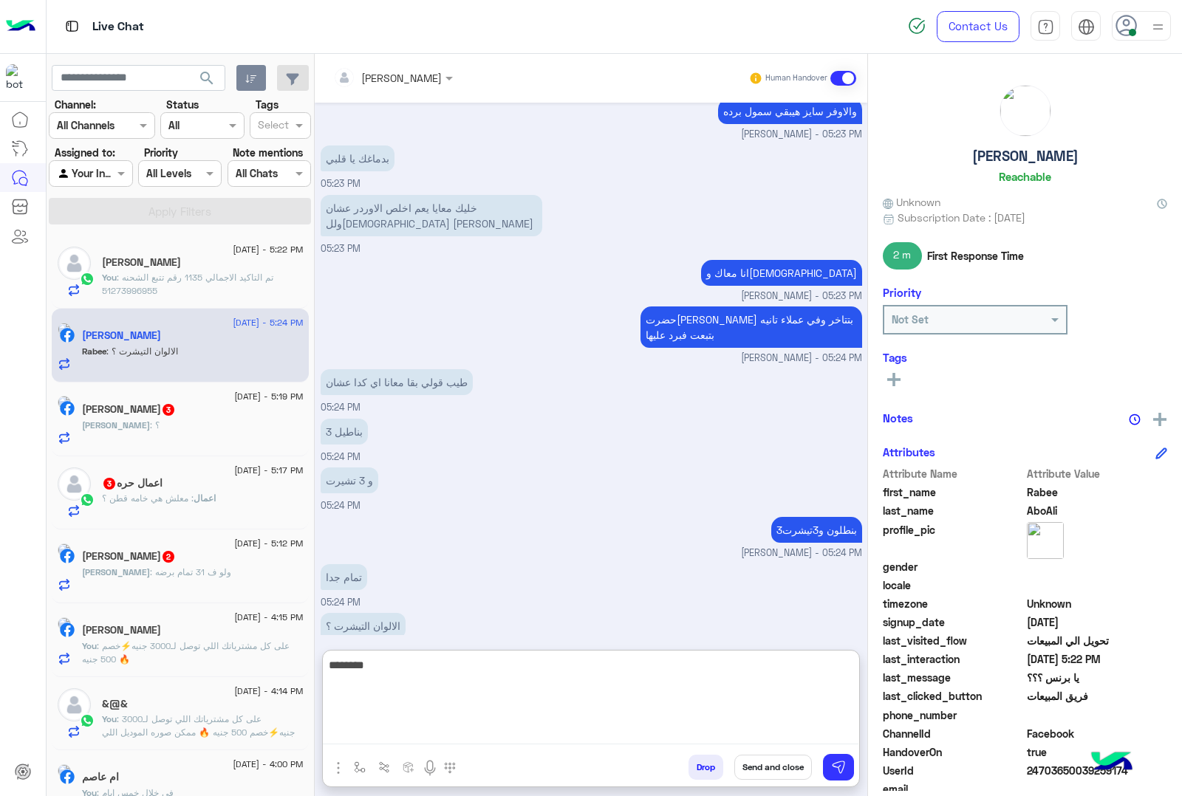
type textarea "********"
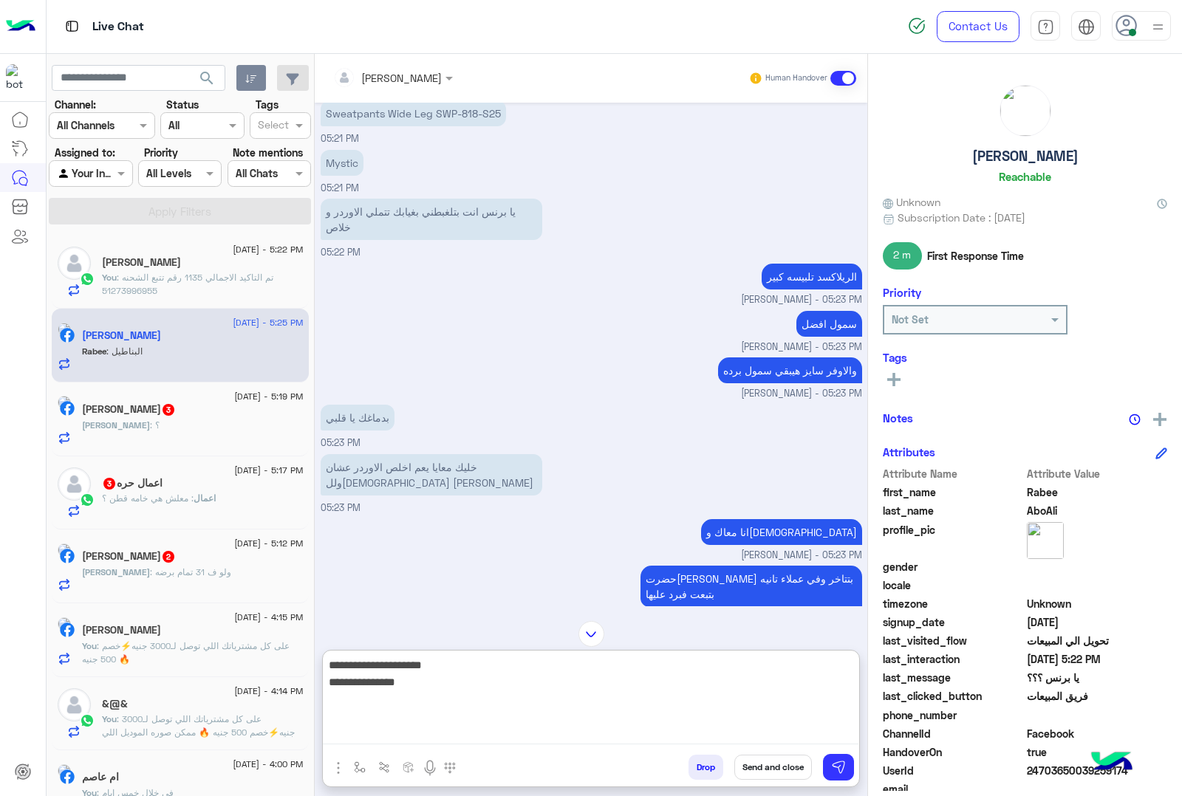
scroll to position [1605, 0]
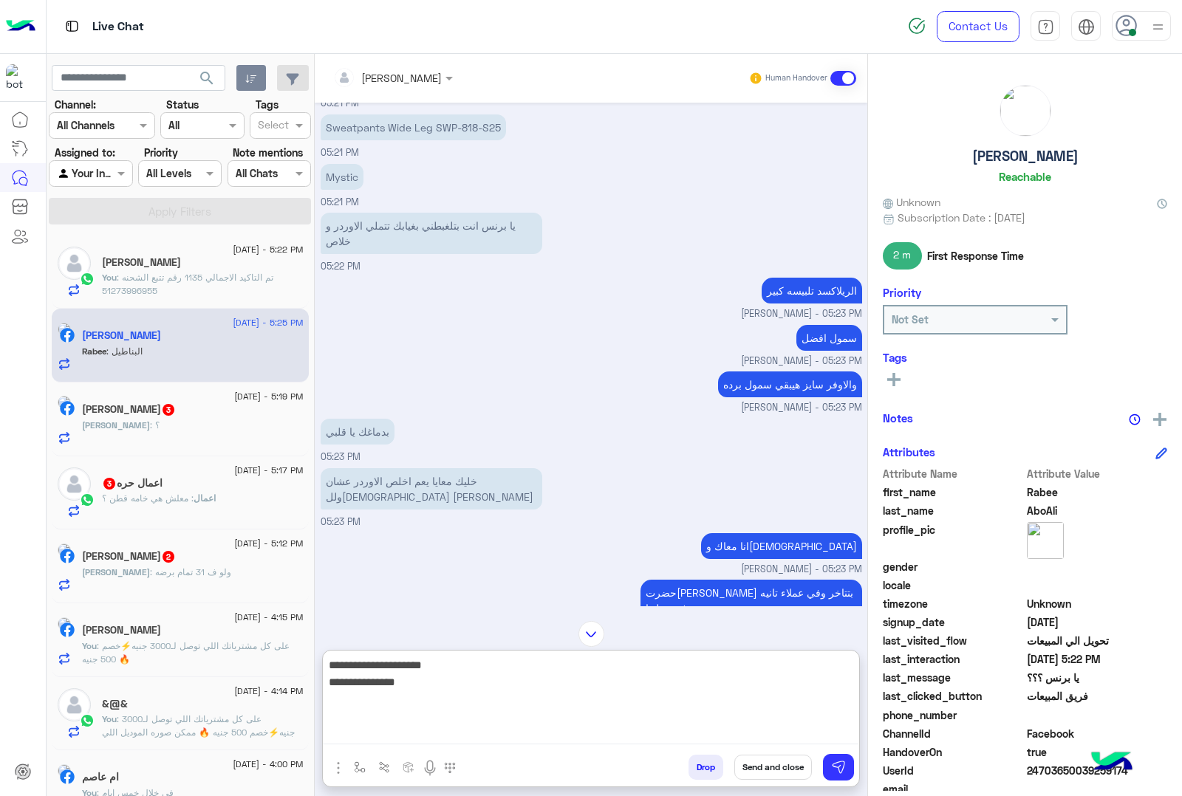
click at [796, 684] on textarea "**********" at bounding box center [591, 700] width 536 height 89
type textarea "**********"
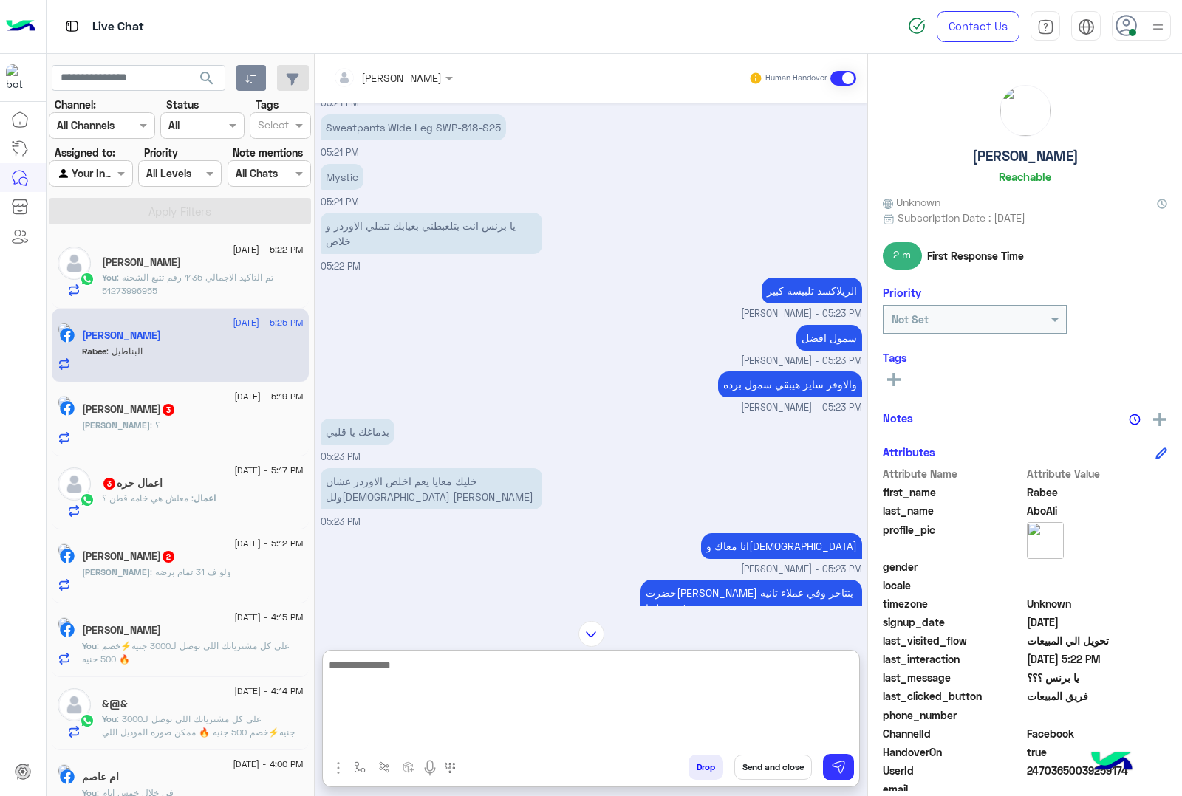
scroll to position [2037, 0]
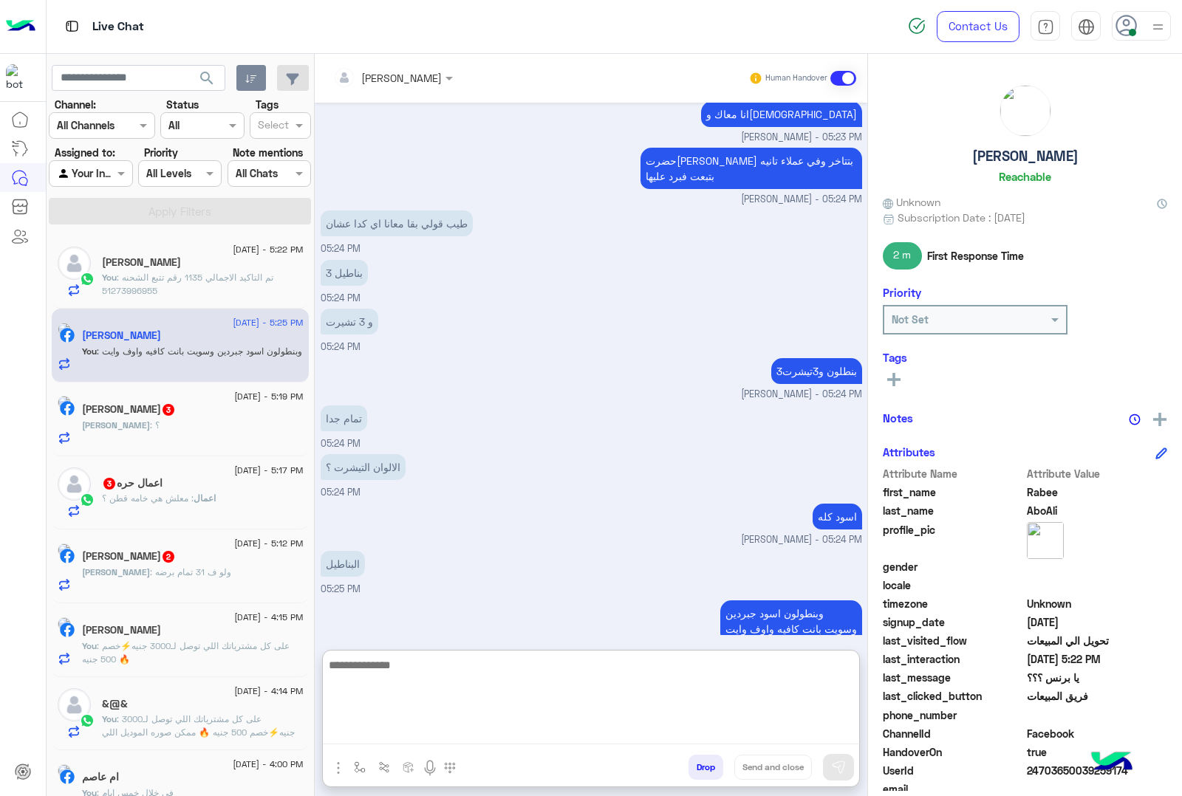
click at [157, 430] on div "[PERSON_NAME] : ؟" at bounding box center [193, 432] width 222 height 26
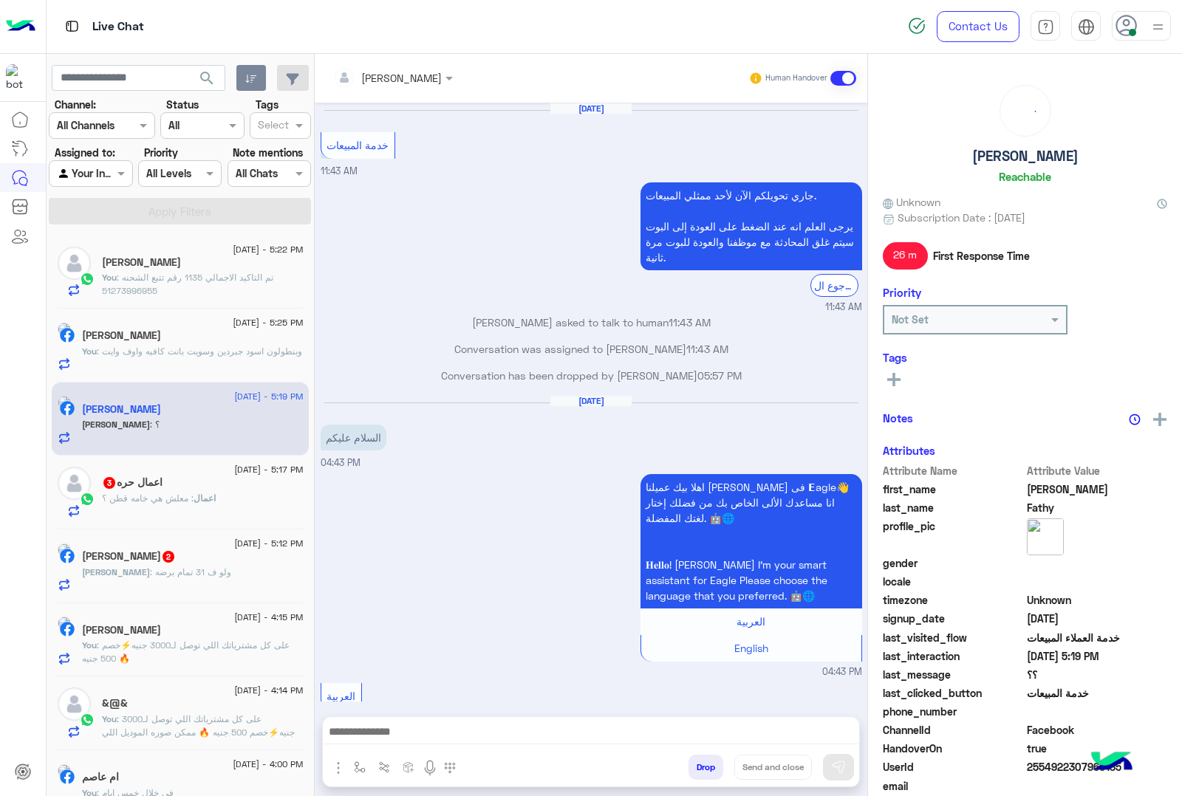
scroll to position [1639, 0]
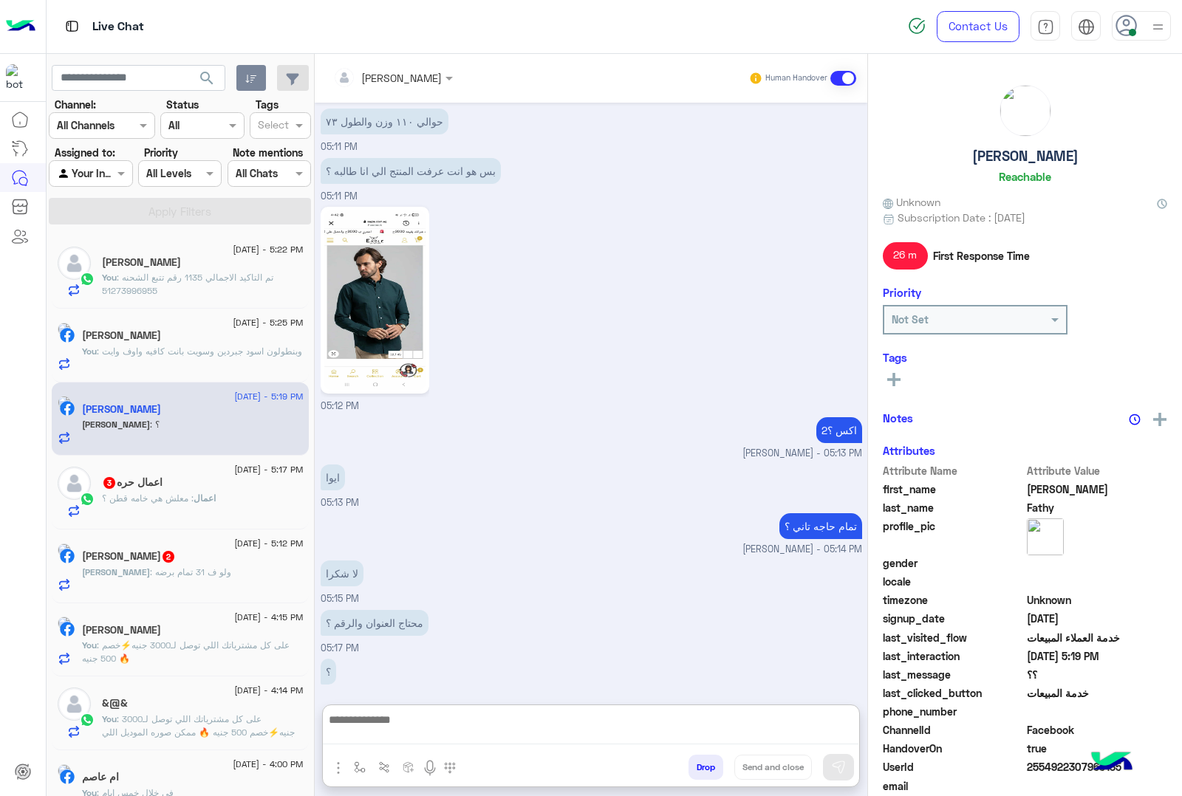
click at [390, 731] on textarea at bounding box center [591, 728] width 536 height 34
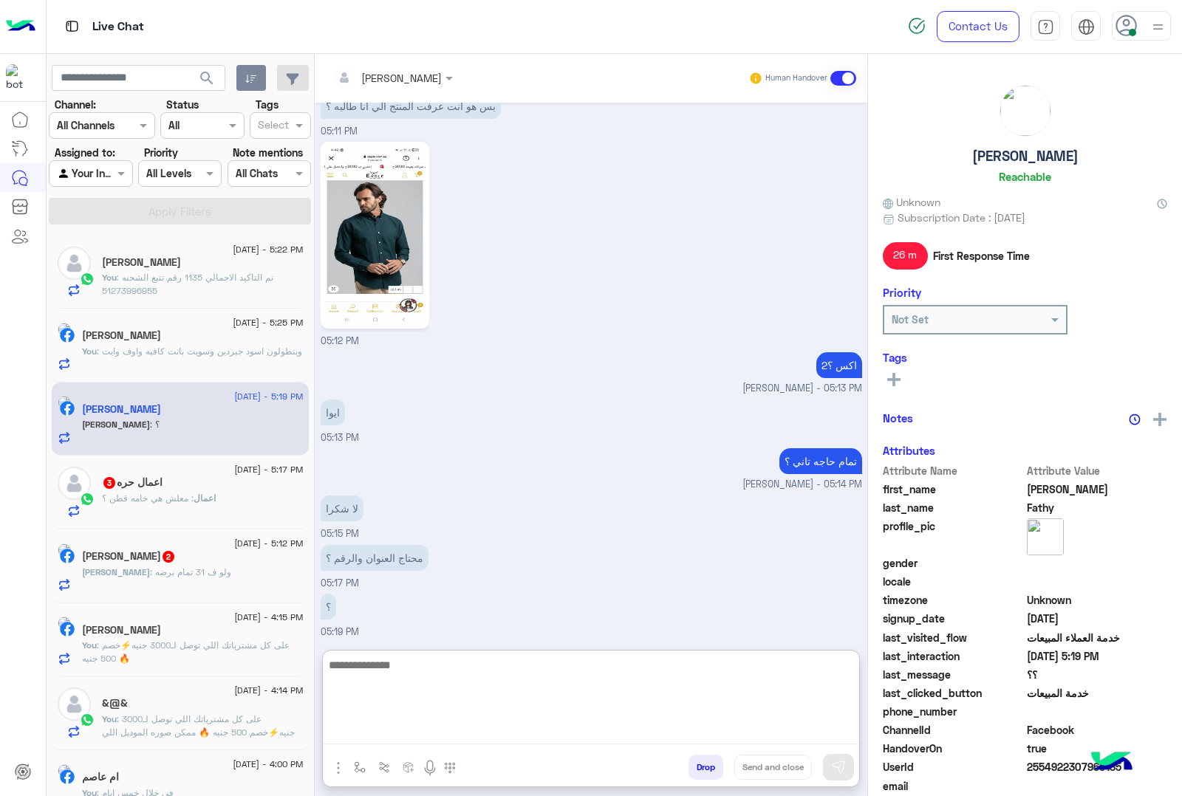
scroll to position [1704, 0]
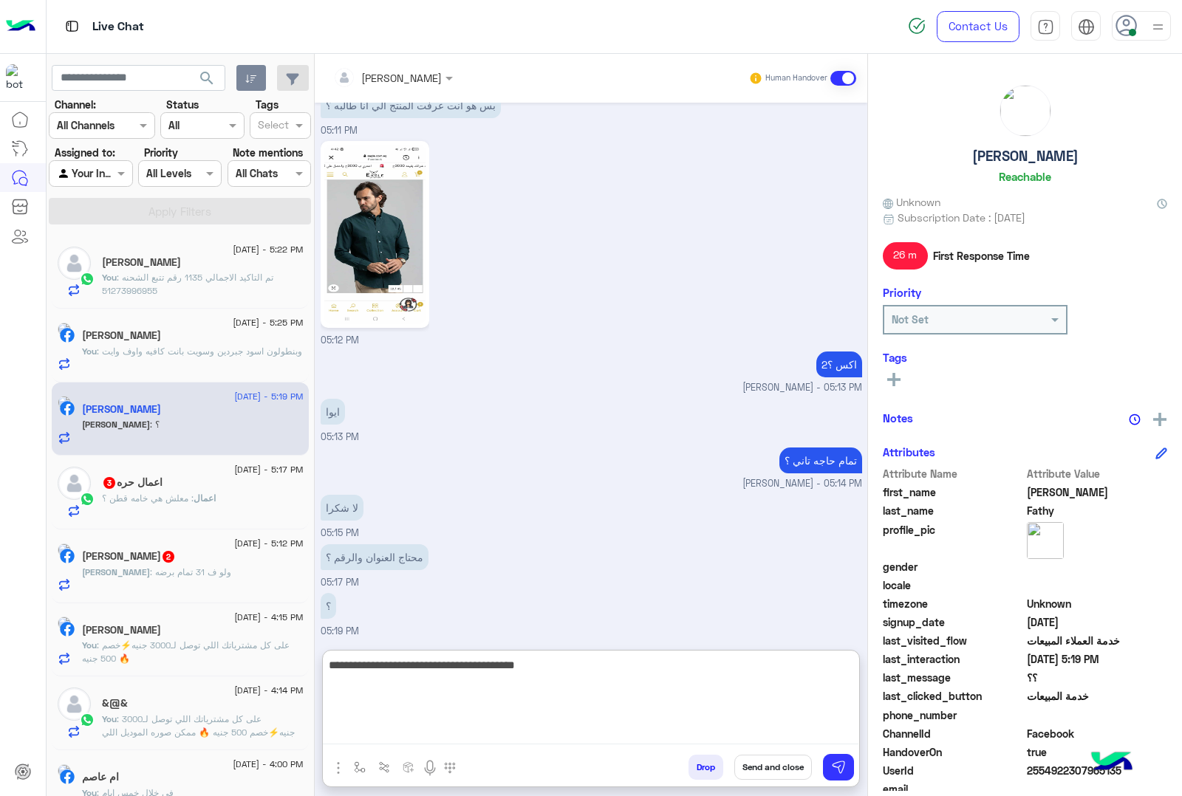
type textarea "**********"
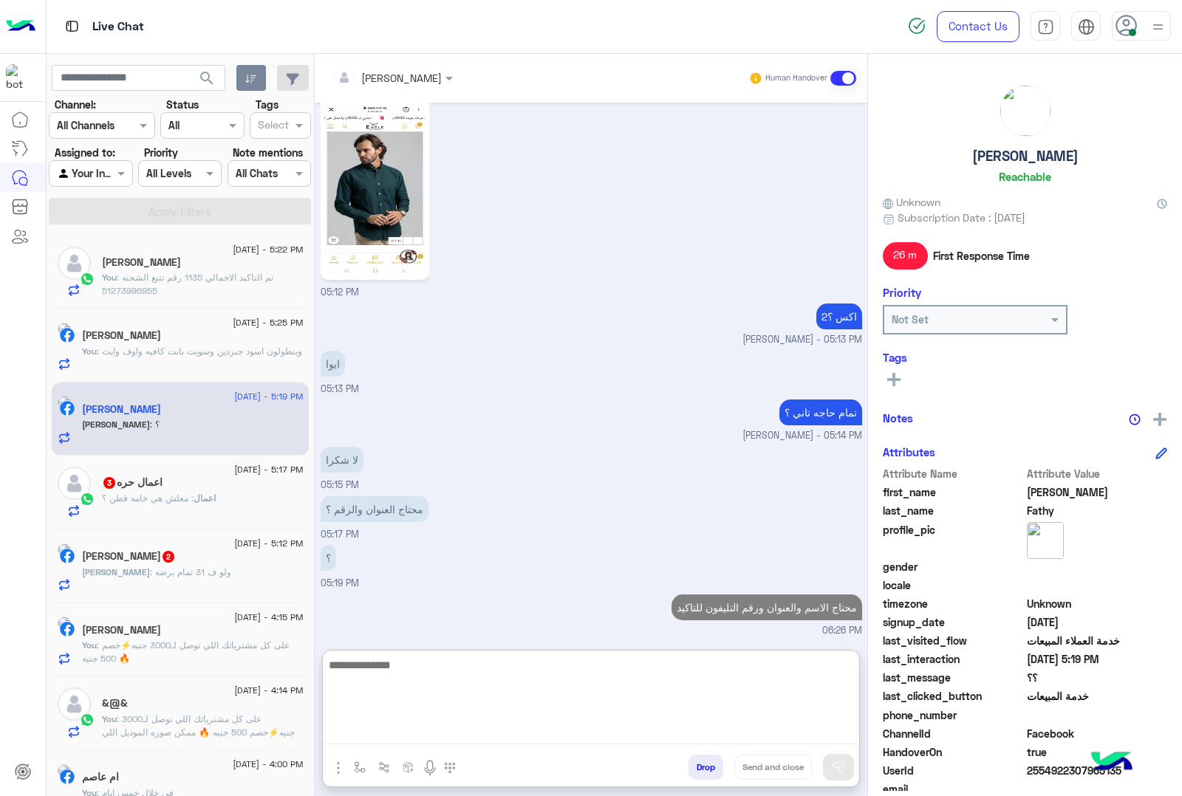
click at [137, 505] on p "اعمال : معلش هي خامه قطن ؟" at bounding box center [159, 498] width 114 height 13
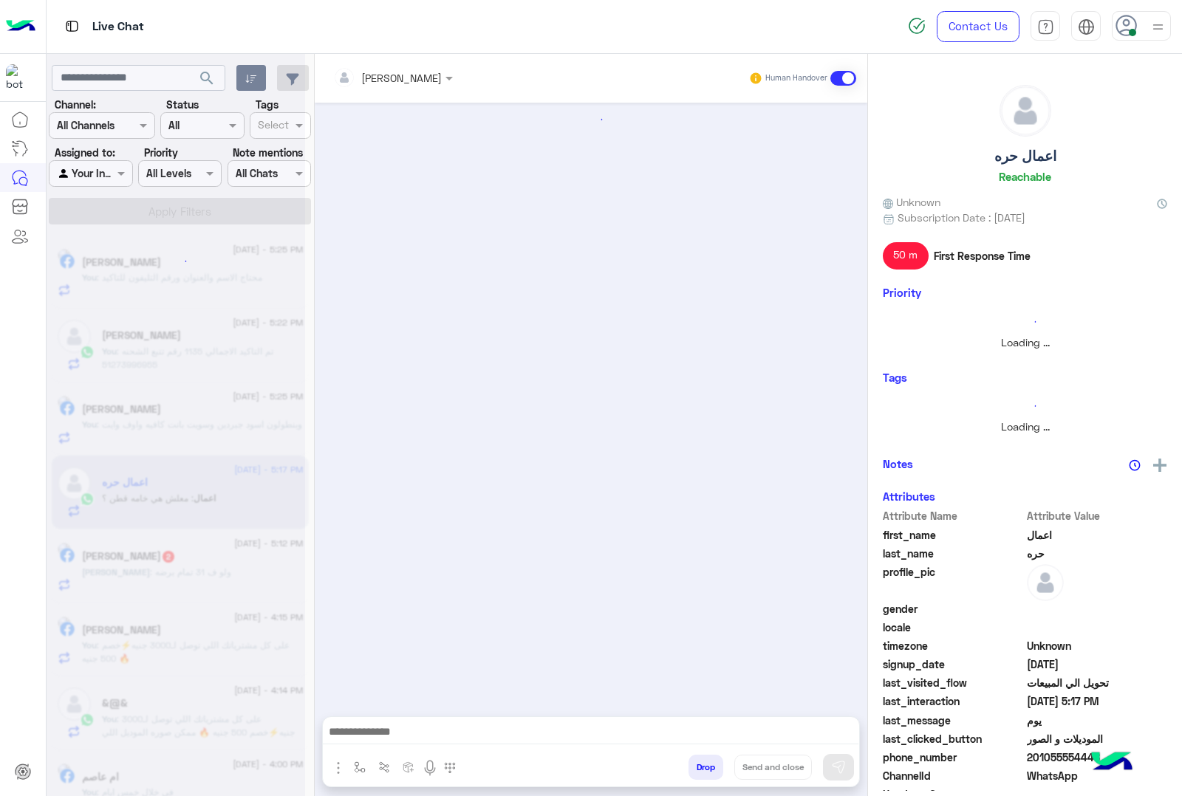
scroll to position [2376, 0]
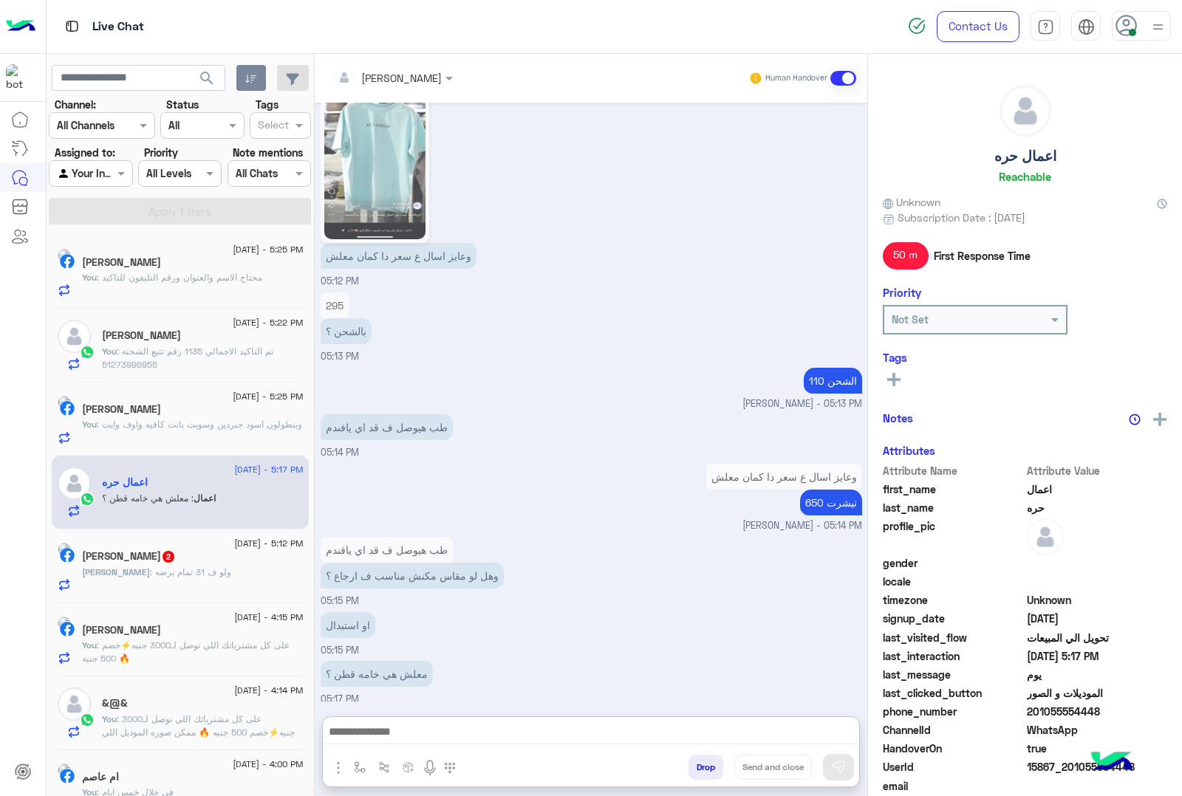
click at [366, 725] on textarea at bounding box center [591, 733] width 536 height 22
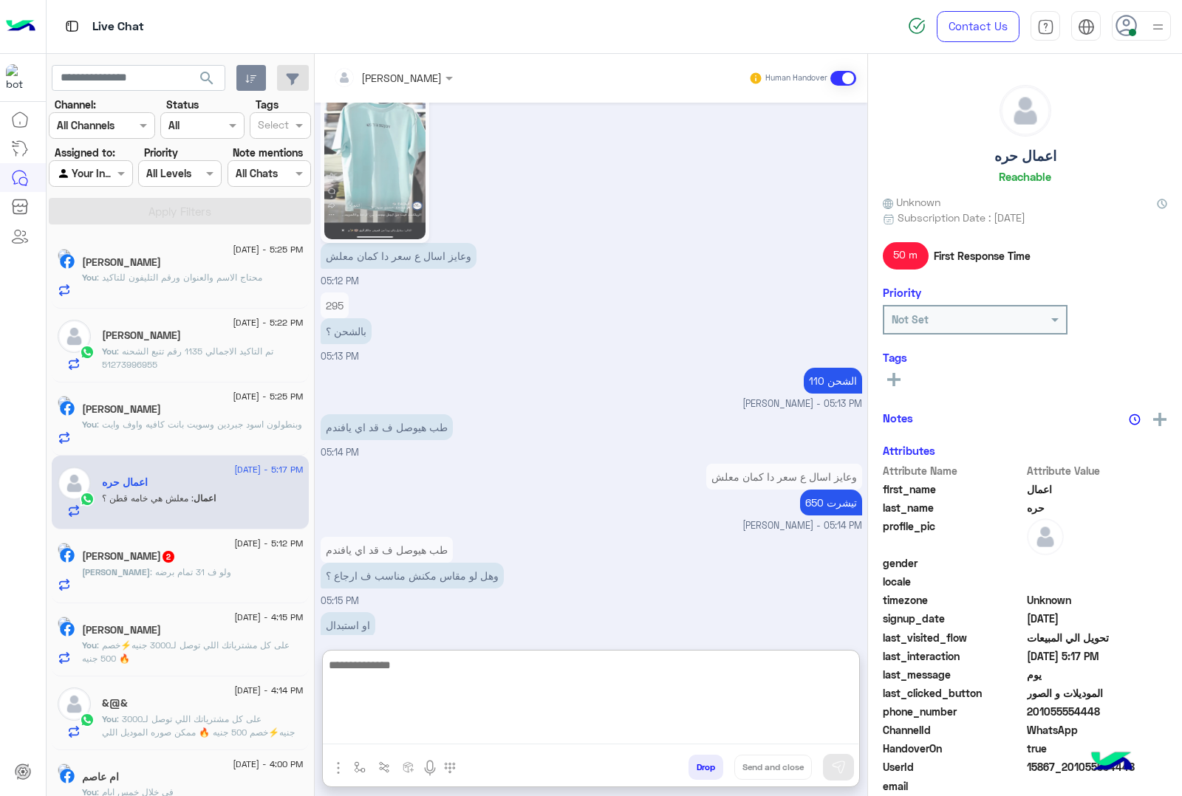
scroll to position [2442, 0]
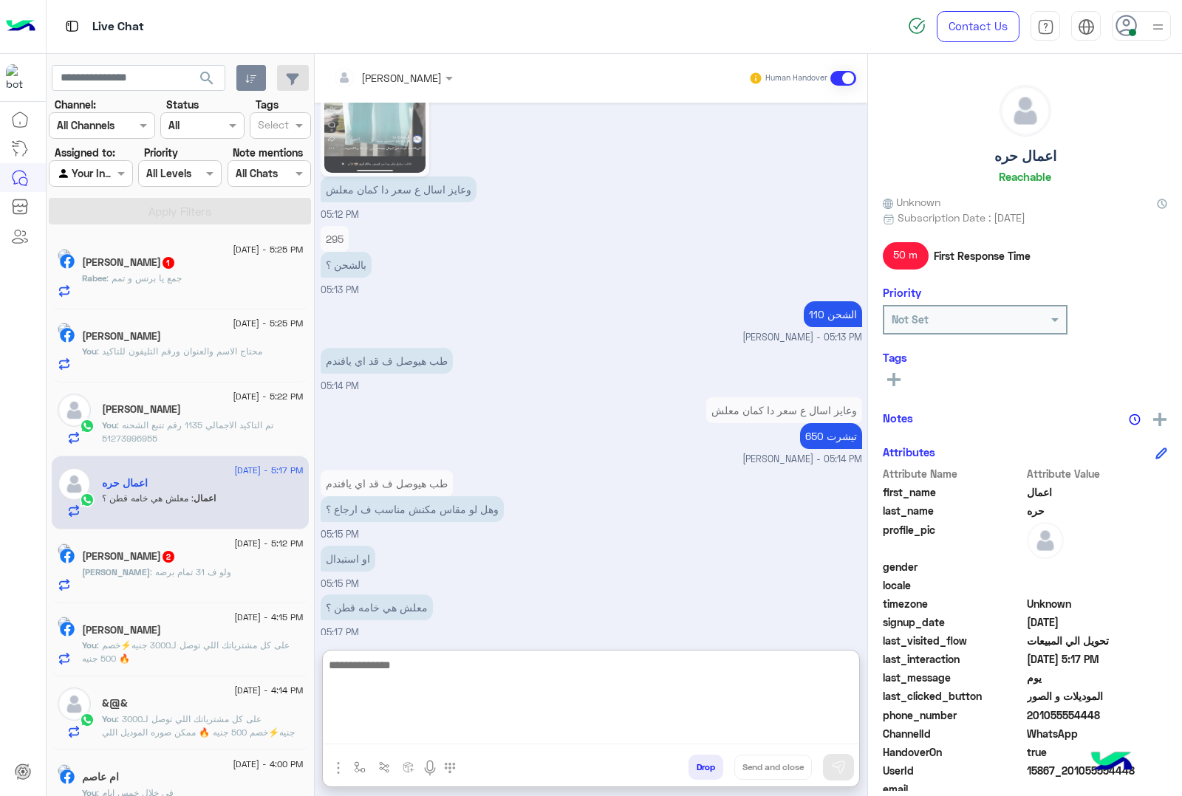
paste textarea "**********"
type textarea "**********"
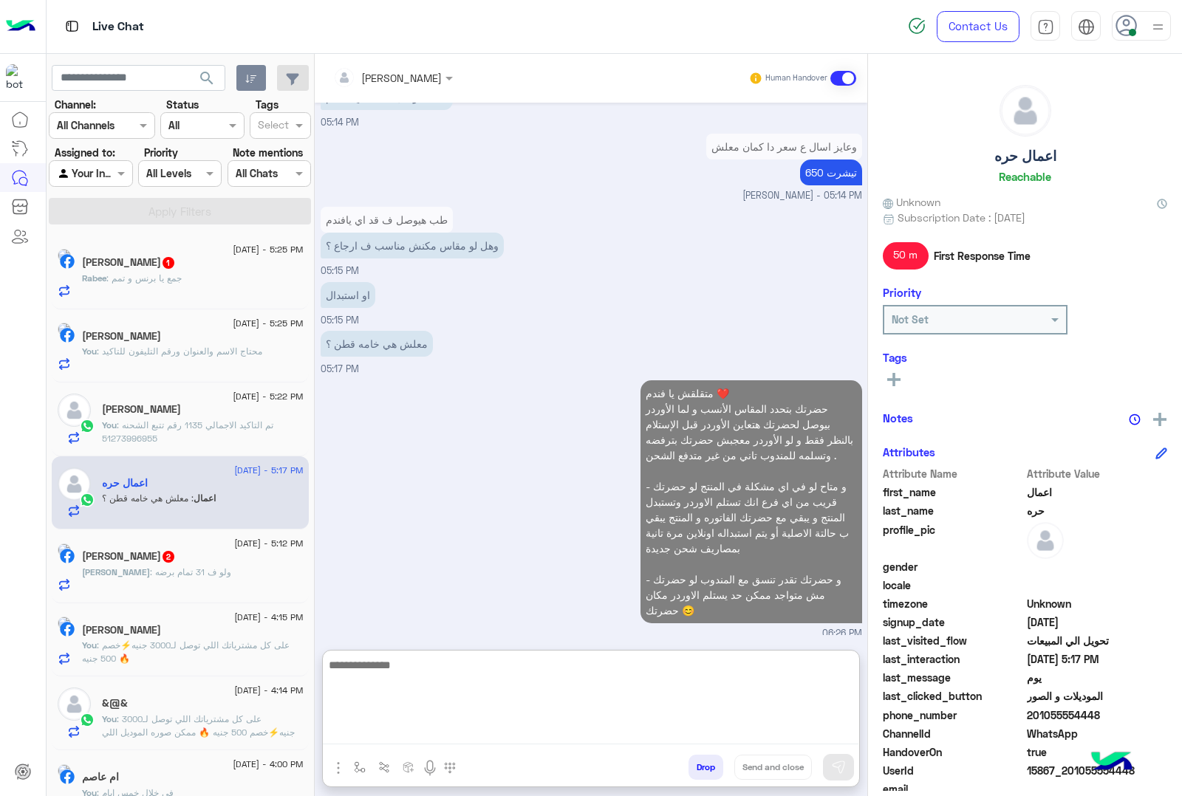
click at [127, 270] on div "Rabee AboAli 1" at bounding box center [193, 264] width 222 height 16
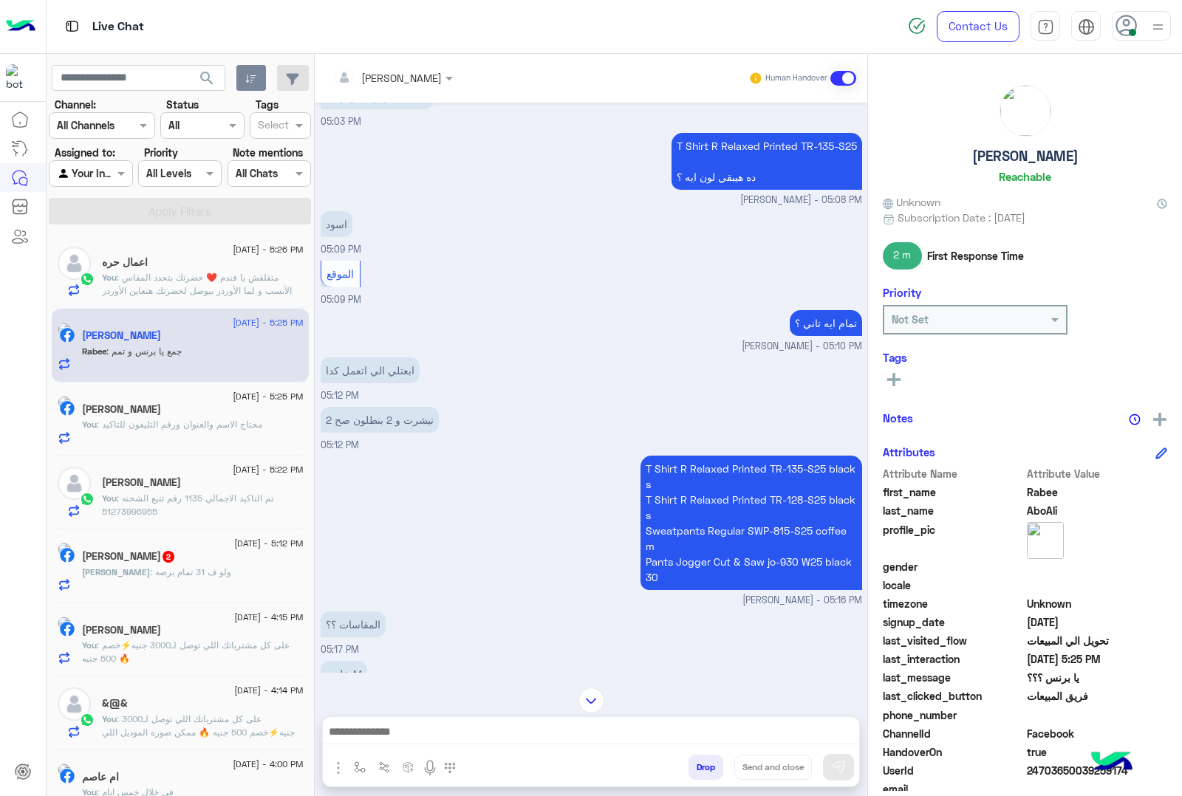
scroll to position [1630, 0]
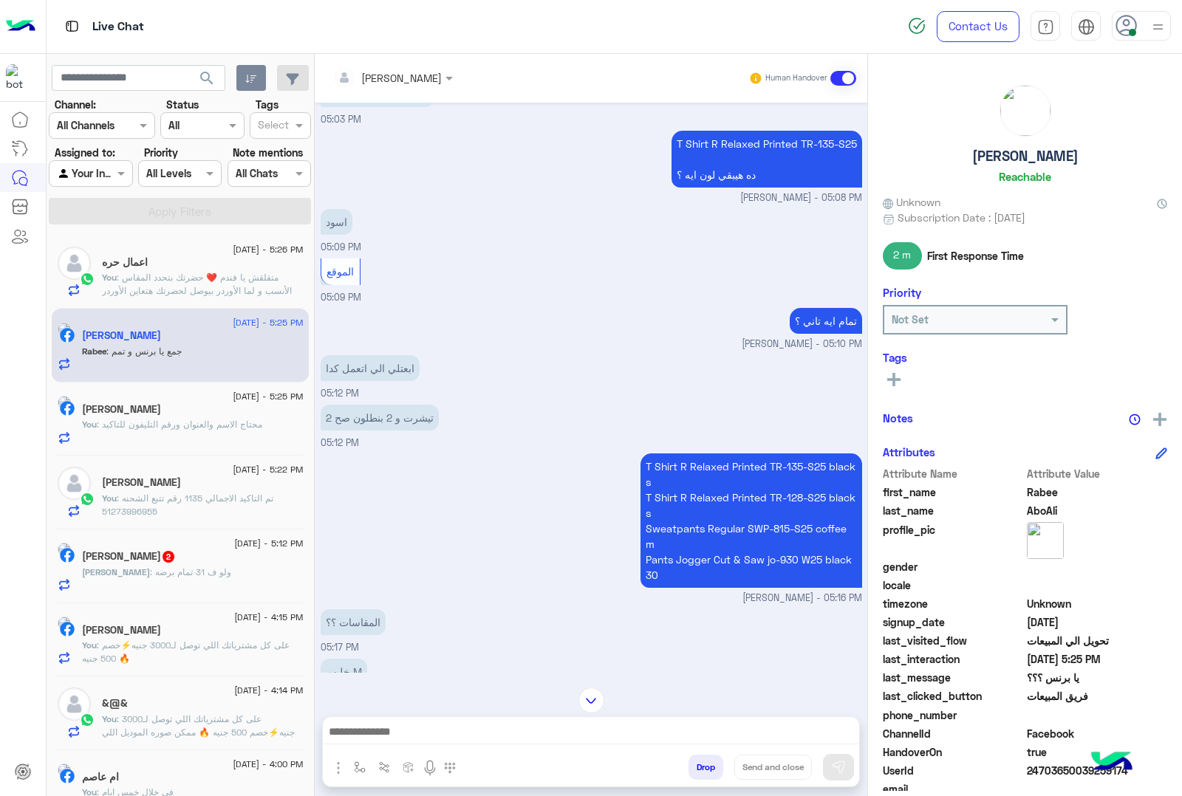
click at [706, 462] on p "T Shirt R Relaxed Printed TR-135-S25 black s T Shirt R Relaxed Printed TR-128-S…" at bounding box center [751, 521] width 222 height 134
click at [681, 493] on p "T Shirt R Relaxed Printed TR-135-S25 black s T Shirt R Relaxed Printed TR-128-S…" at bounding box center [751, 521] width 222 height 134
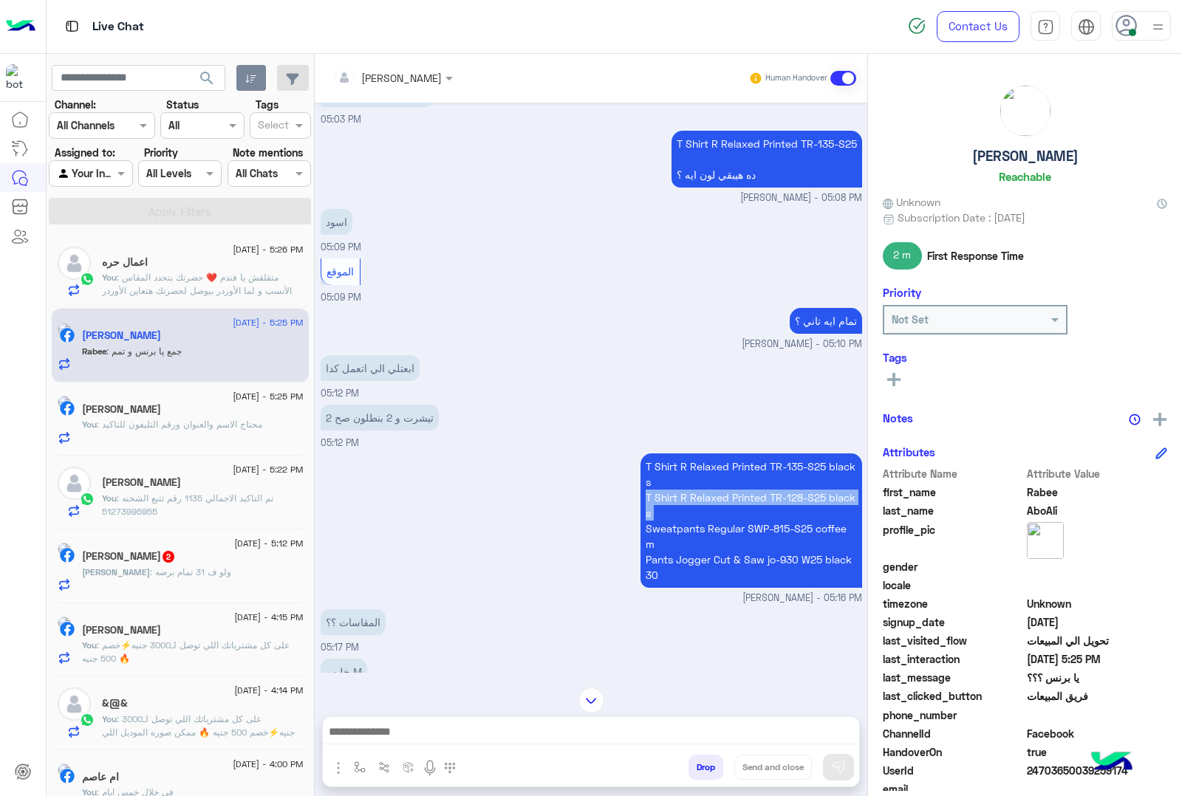
click at [681, 493] on p "T Shirt R Relaxed Printed TR-135-S25 black s T Shirt R Relaxed Printed TR-128-S…" at bounding box center [751, 521] width 222 height 134
click at [691, 526] on p "T Shirt R Relaxed Printed TR-135-S25 black s T Shirt R Relaxed Printed TR-128-S…" at bounding box center [751, 521] width 222 height 134
click at [709, 550] on p "T Shirt R Relaxed Printed TR-135-S25 black s T Shirt R Relaxed Printed TR-128-S…" at bounding box center [751, 521] width 222 height 134
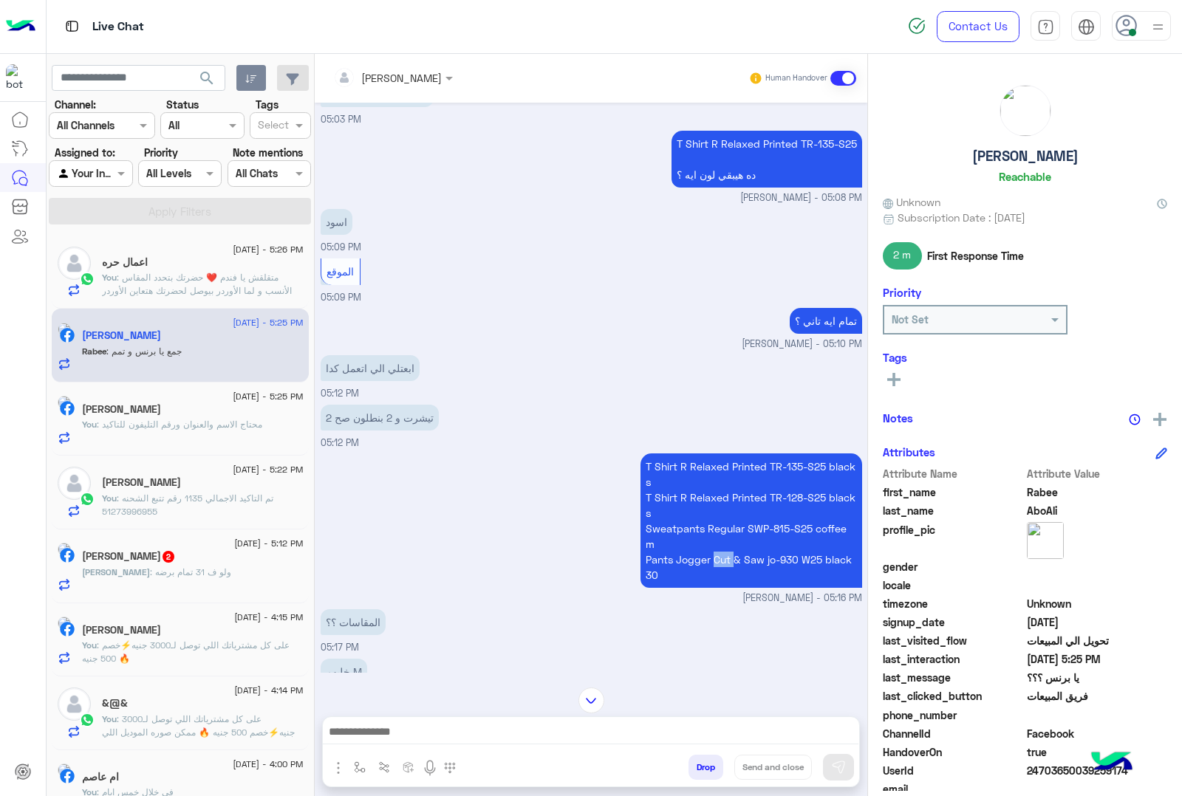
click at [709, 550] on p "T Shirt R Relaxed Printed TR-135-S25 black s T Shirt R Relaxed Printed TR-128-S…" at bounding box center [751, 521] width 222 height 134
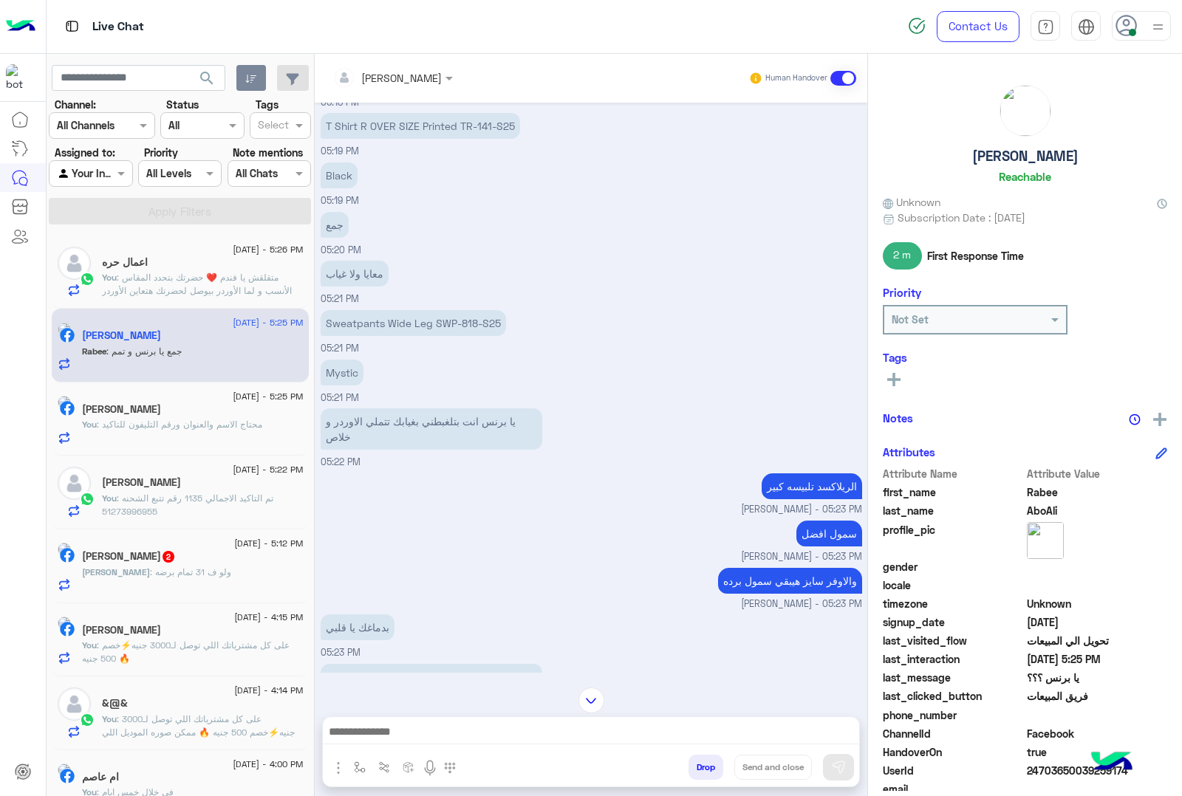
scroll to position [2235, 0]
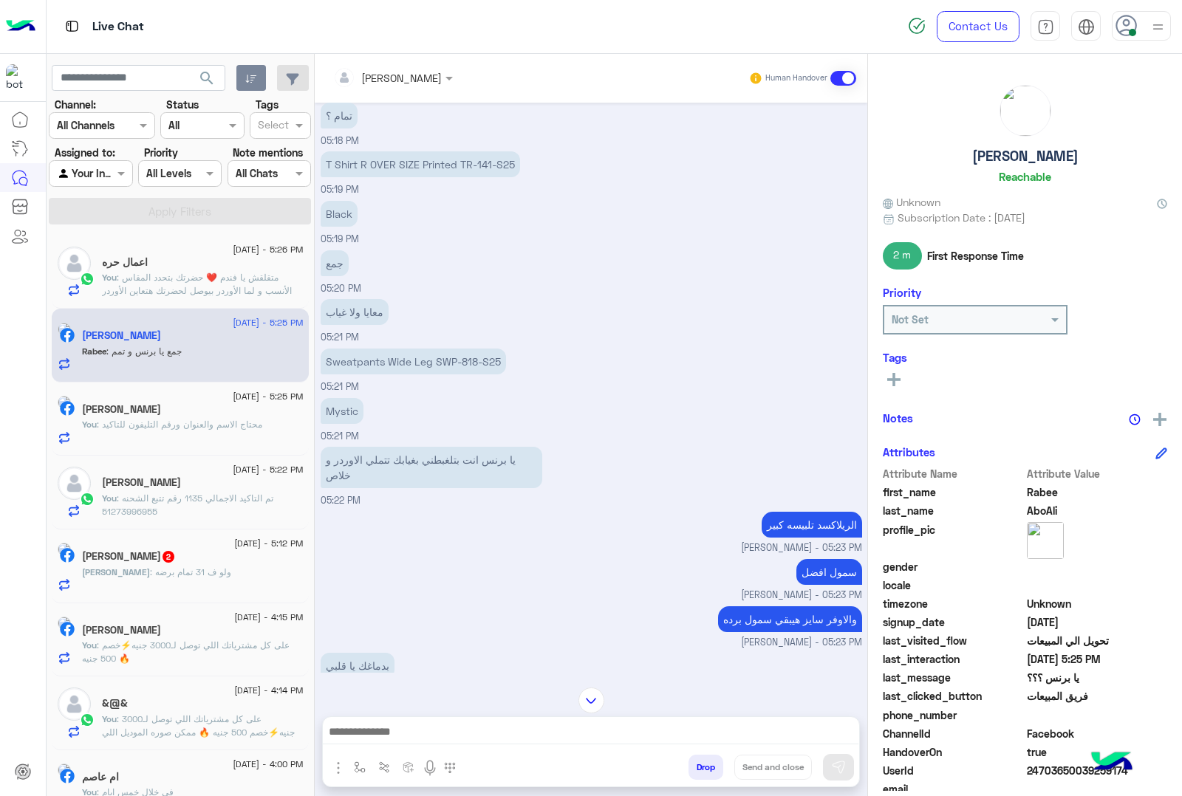
click at [404, 353] on p "Sweatpants Wide Leg SWP-818-S25" at bounding box center [413, 362] width 185 height 26
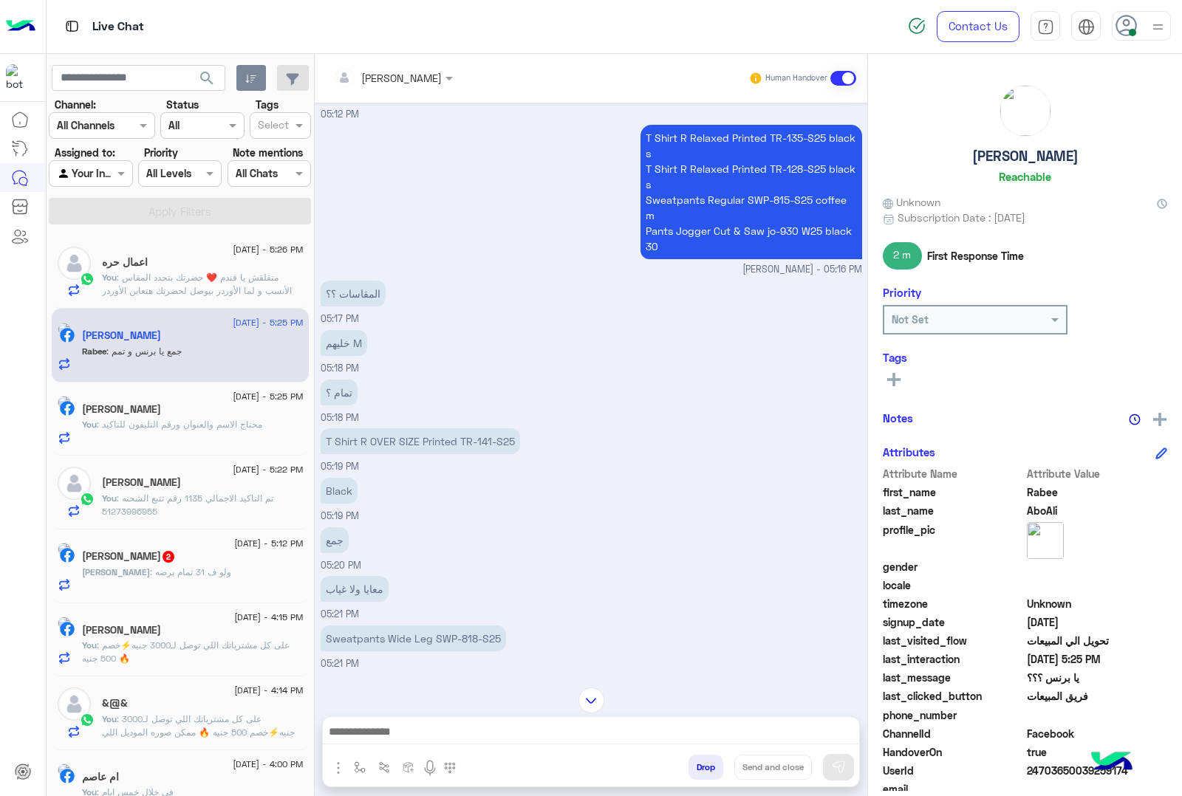
click at [418, 441] on p "T Shirt R OVER SIZE Printed TR-141-S25" at bounding box center [420, 441] width 199 height 26
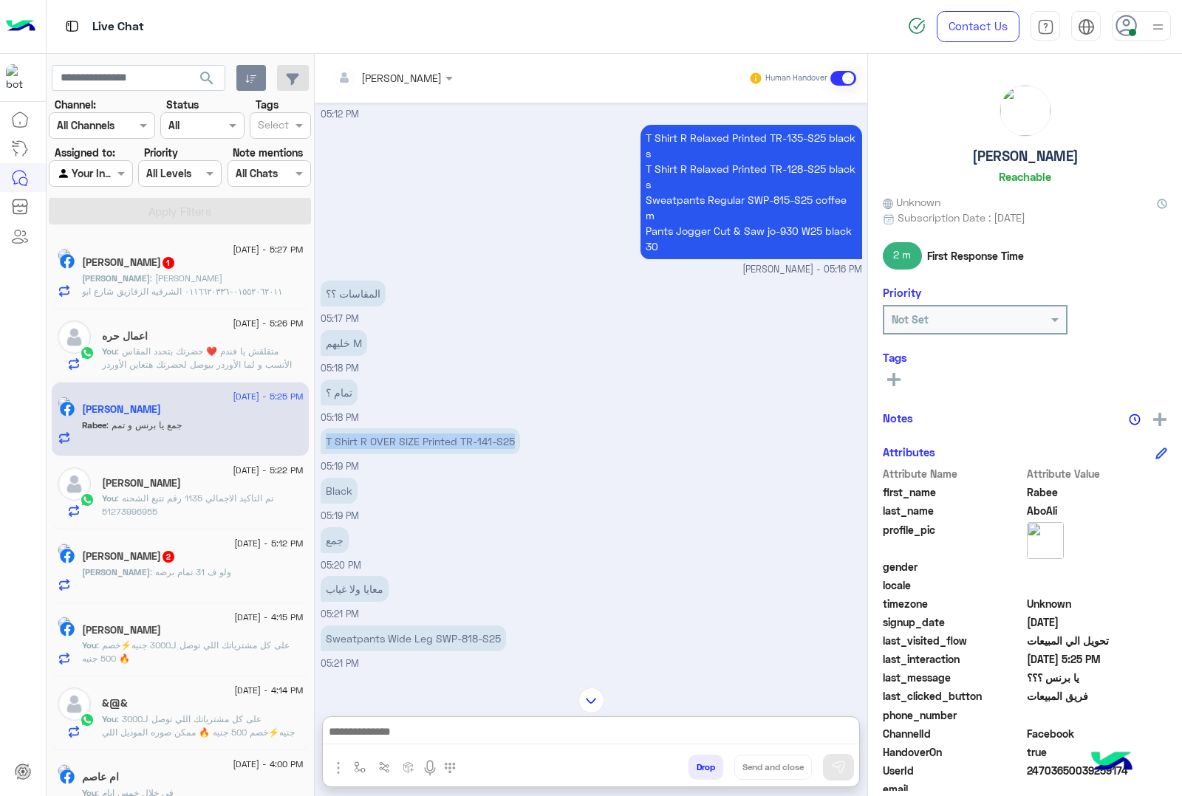
click at [394, 722] on textarea at bounding box center [591, 733] width 536 height 22
click at [646, 704] on div at bounding box center [591, 701] width 553 height 26
click at [696, 730] on textarea "**********" at bounding box center [591, 731] width 536 height 28
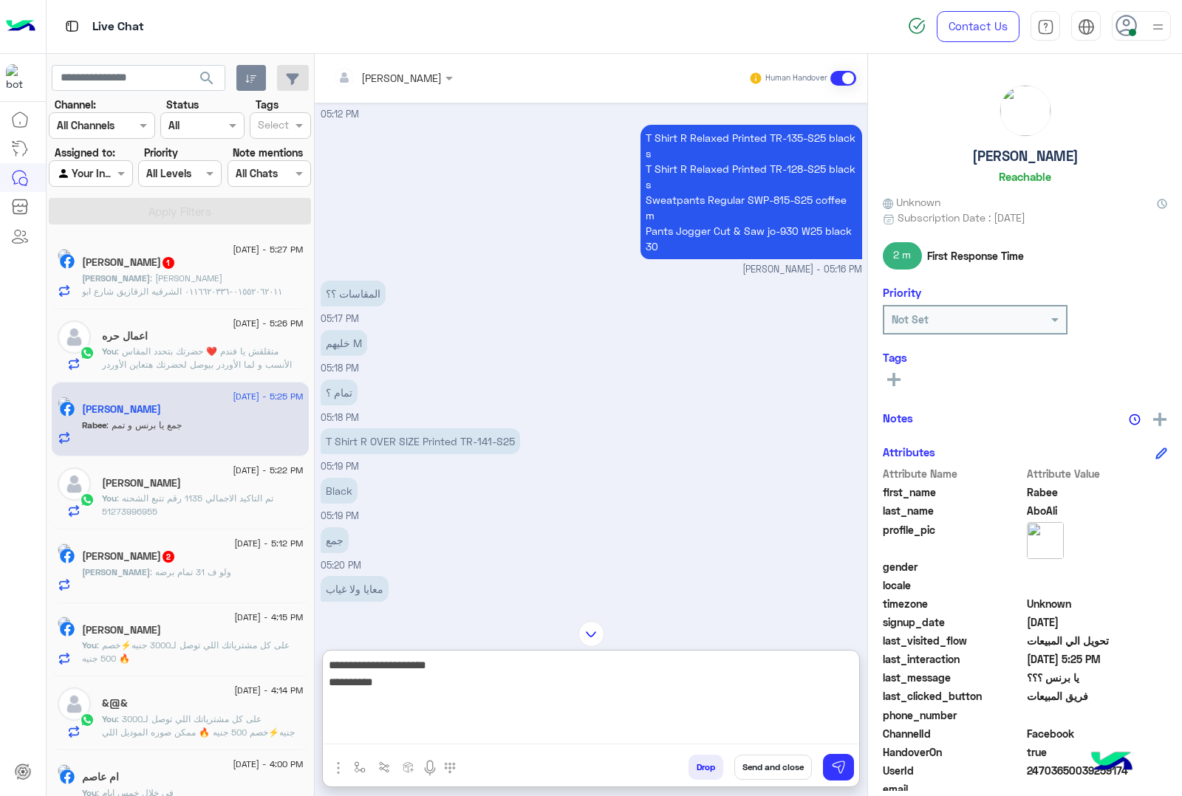
click at [747, 689] on textarea "**********" at bounding box center [591, 700] width 536 height 89
type textarea "**********"
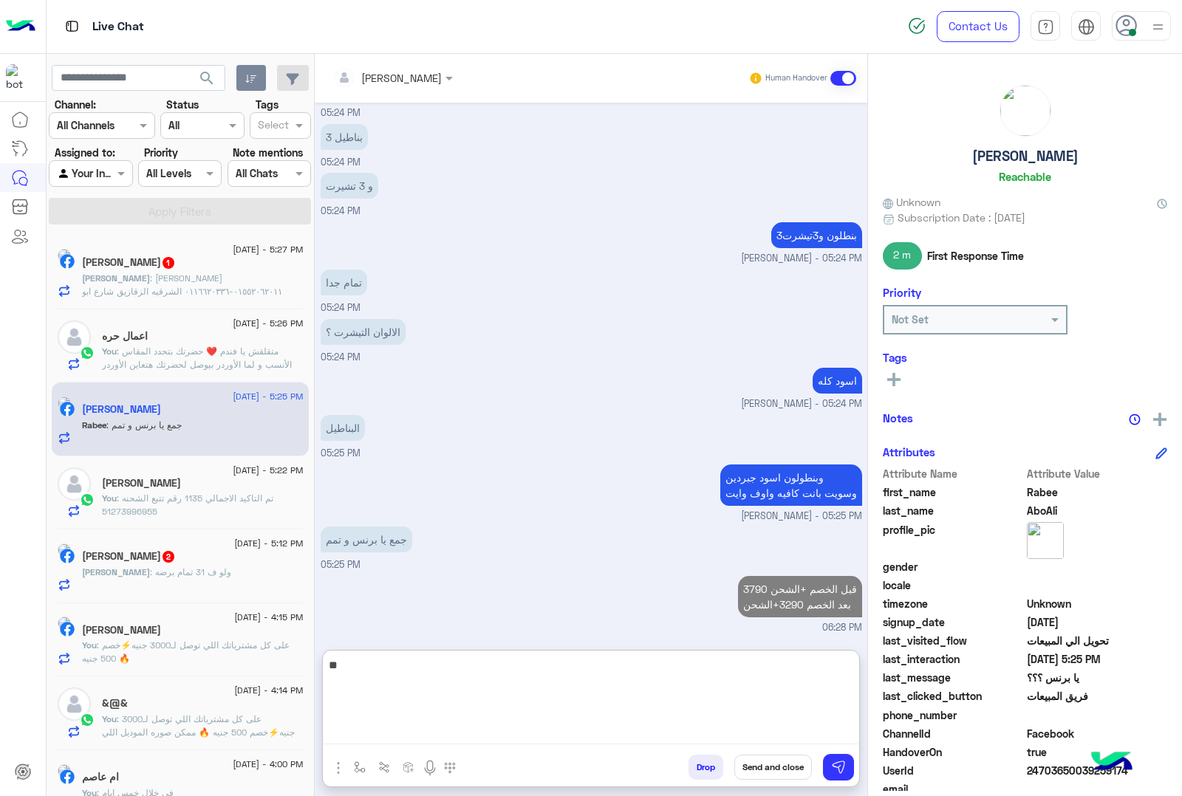
scroll to position [3011, 0]
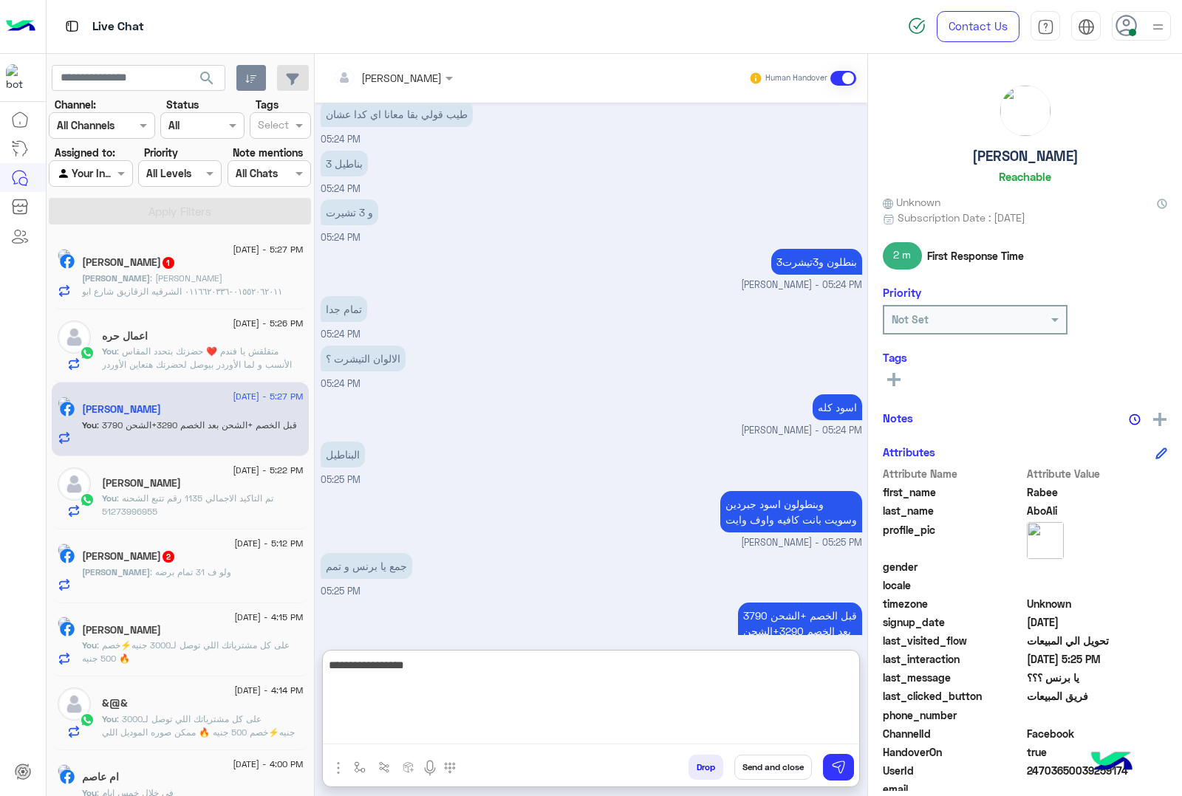
type textarea "**********"
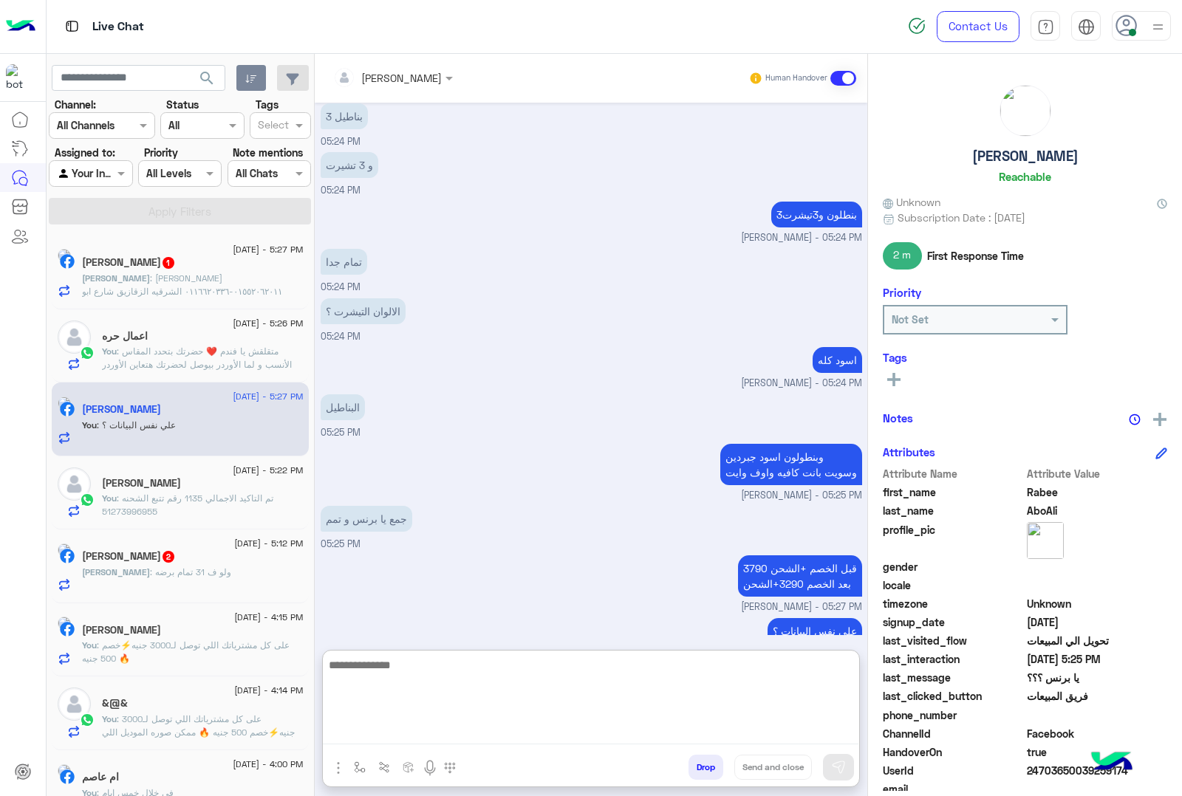
click at [134, 276] on span ": [PERSON_NAME] ٠١٥٥٢٠٦٢٠١١-٠١١٦٦٢٠٣٣٦ الشرقيه الزقازيق شارع ابو نضاره منزل رقم…" at bounding box center [182, 292] width 200 height 38
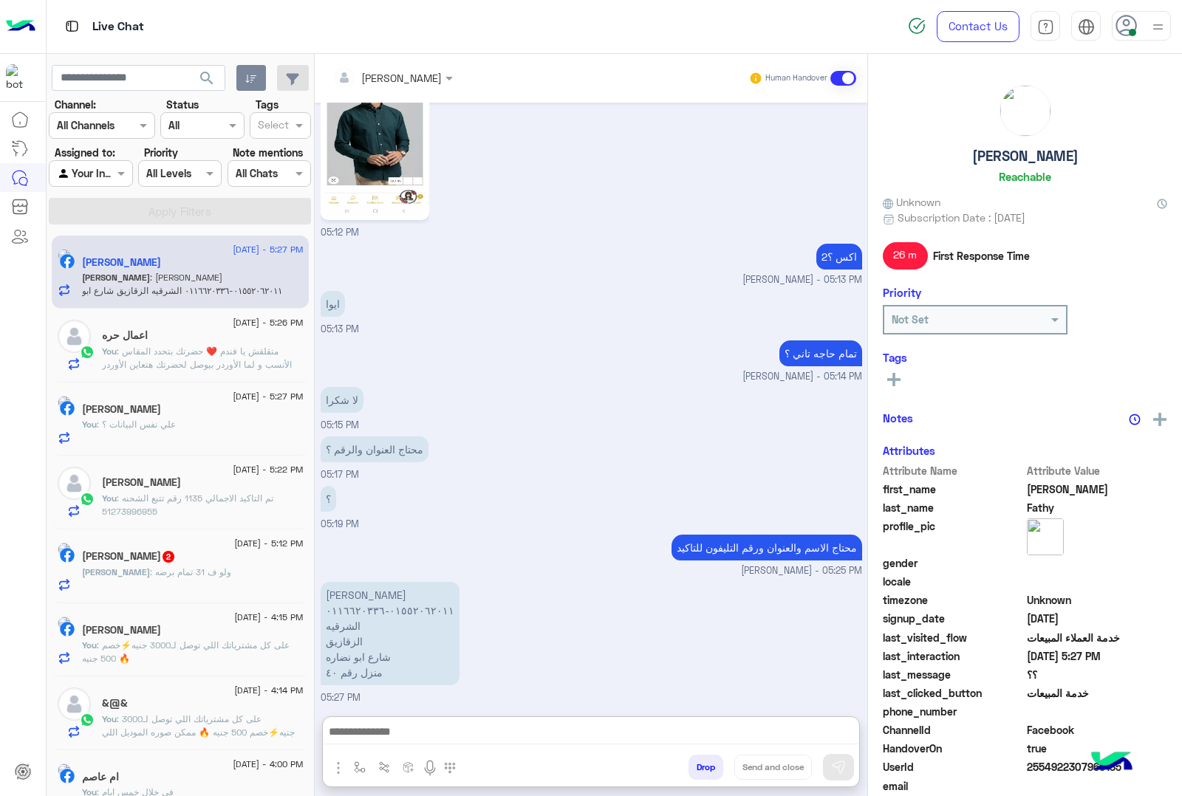
click at [411, 739] on textarea at bounding box center [591, 733] width 536 height 22
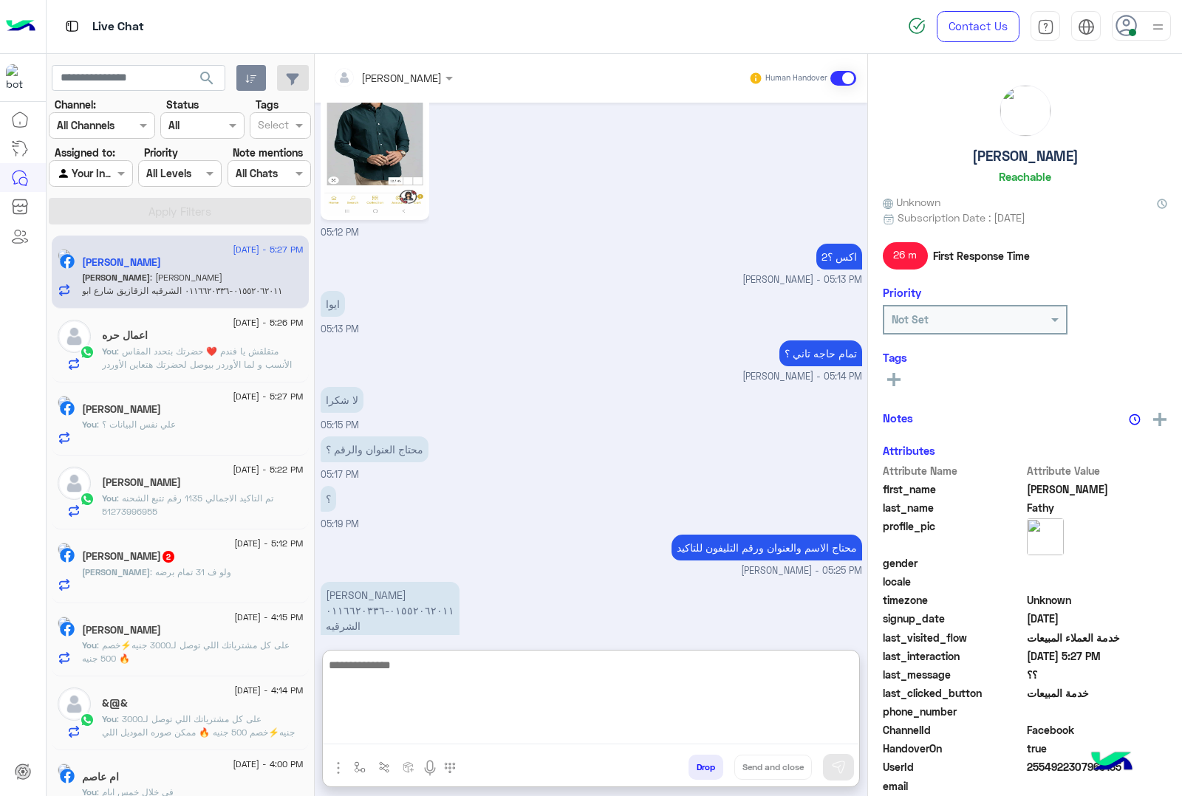
scroll to position [1692, 0]
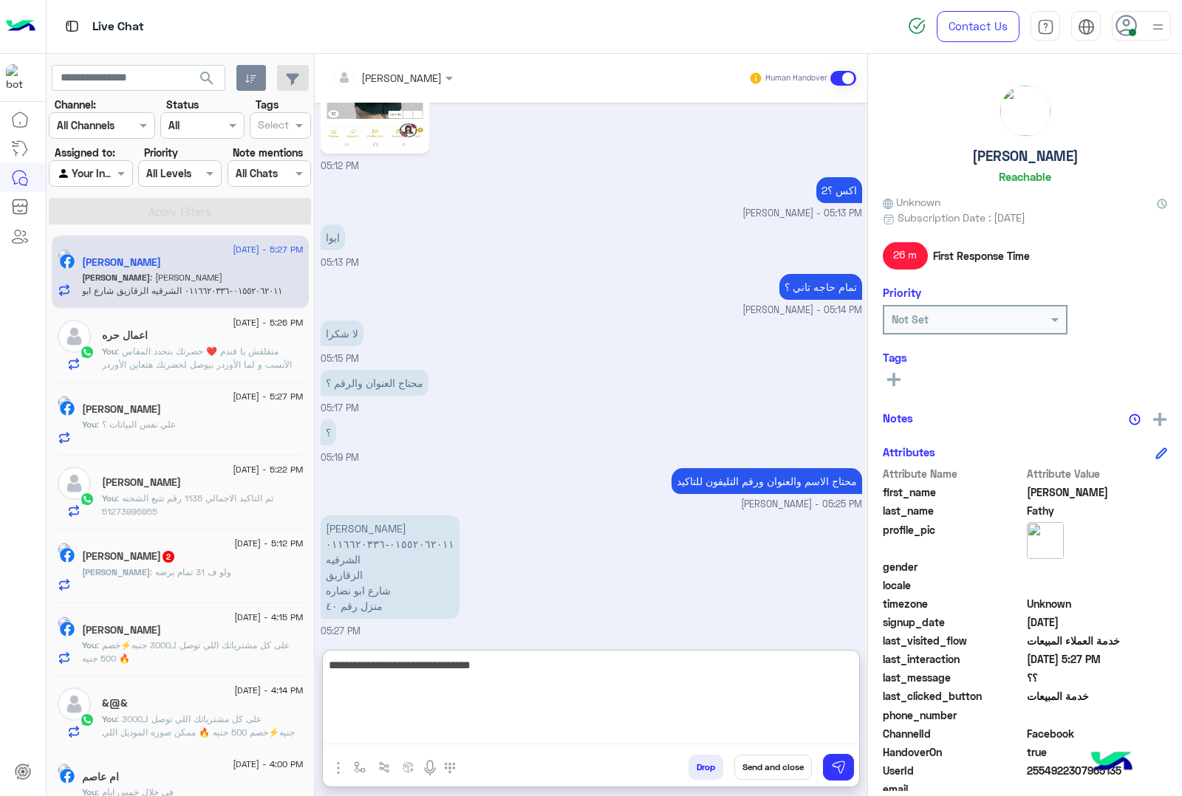
type textarea "**********"
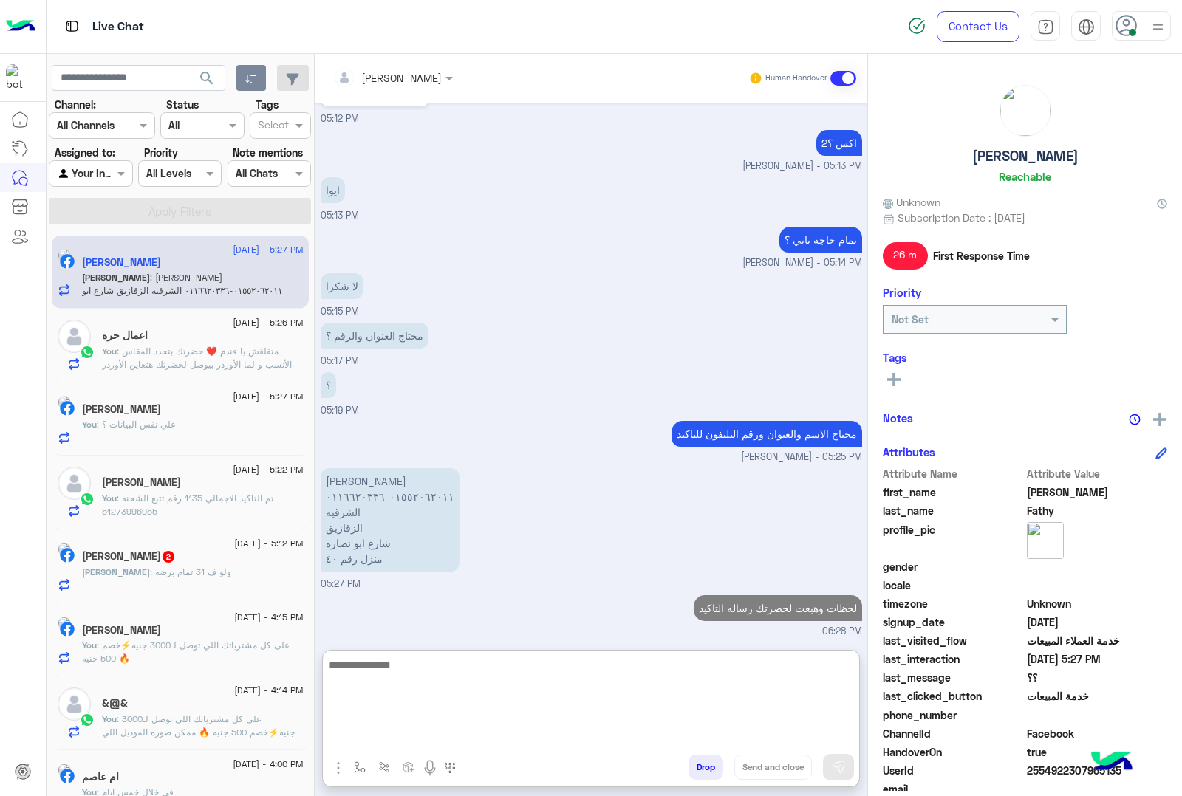
click at [172, 585] on div "[PERSON_NAME] : ولو ف 31 تمام برضه" at bounding box center [193, 579] width 222 height 26
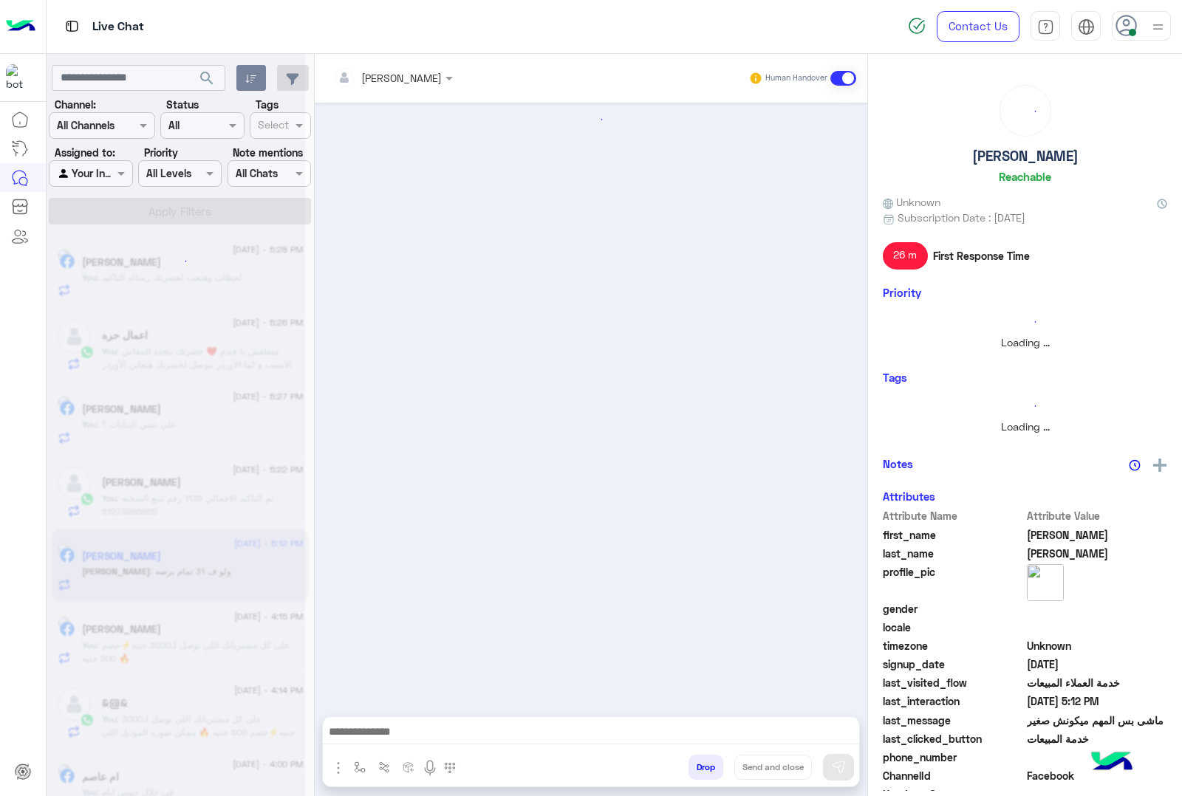
scroll to position [1422, 0]
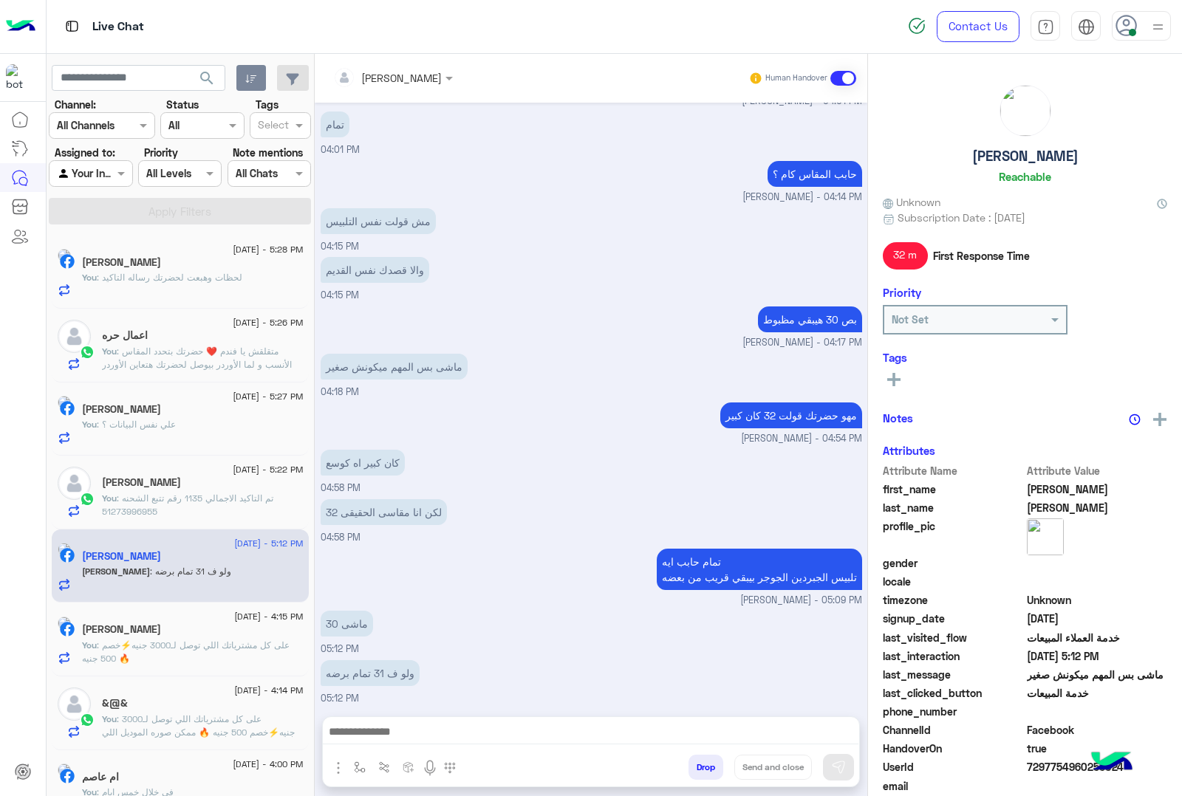
click at [386, 725] on textarea at bounding box center [591, 733] width 536 height 22
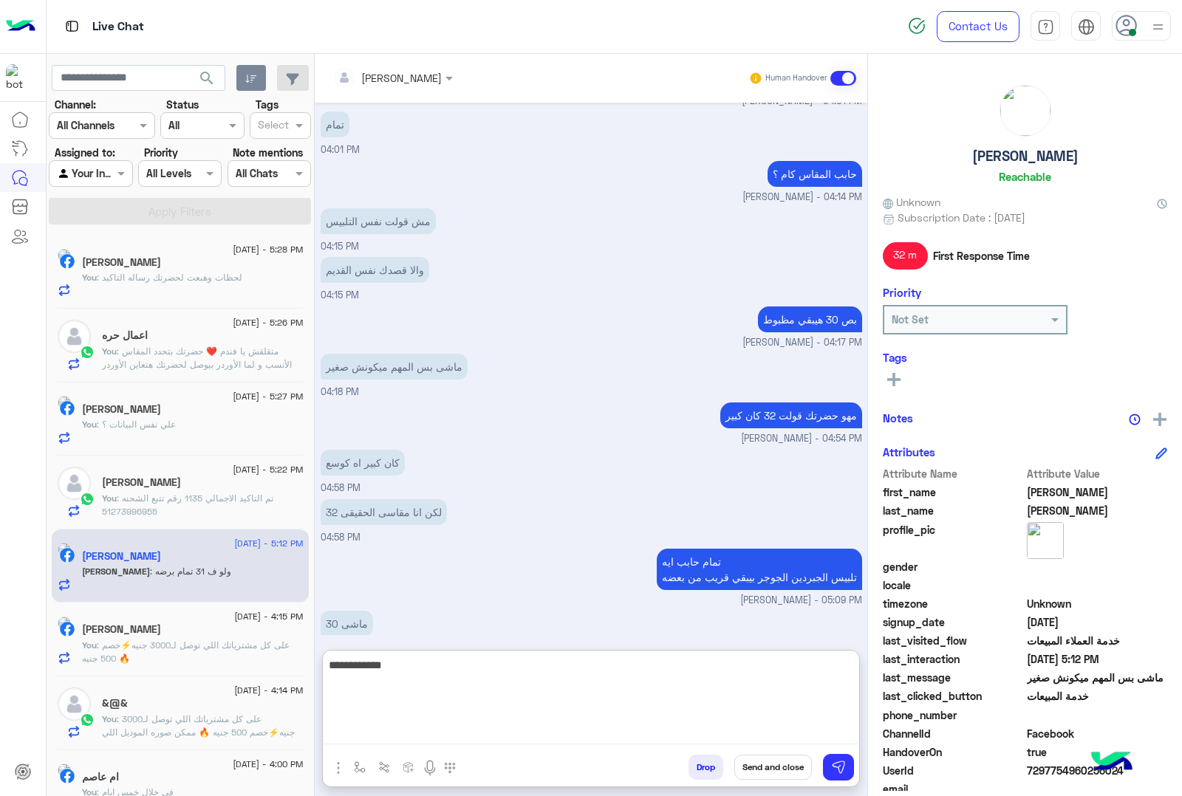
type textarea "**********"
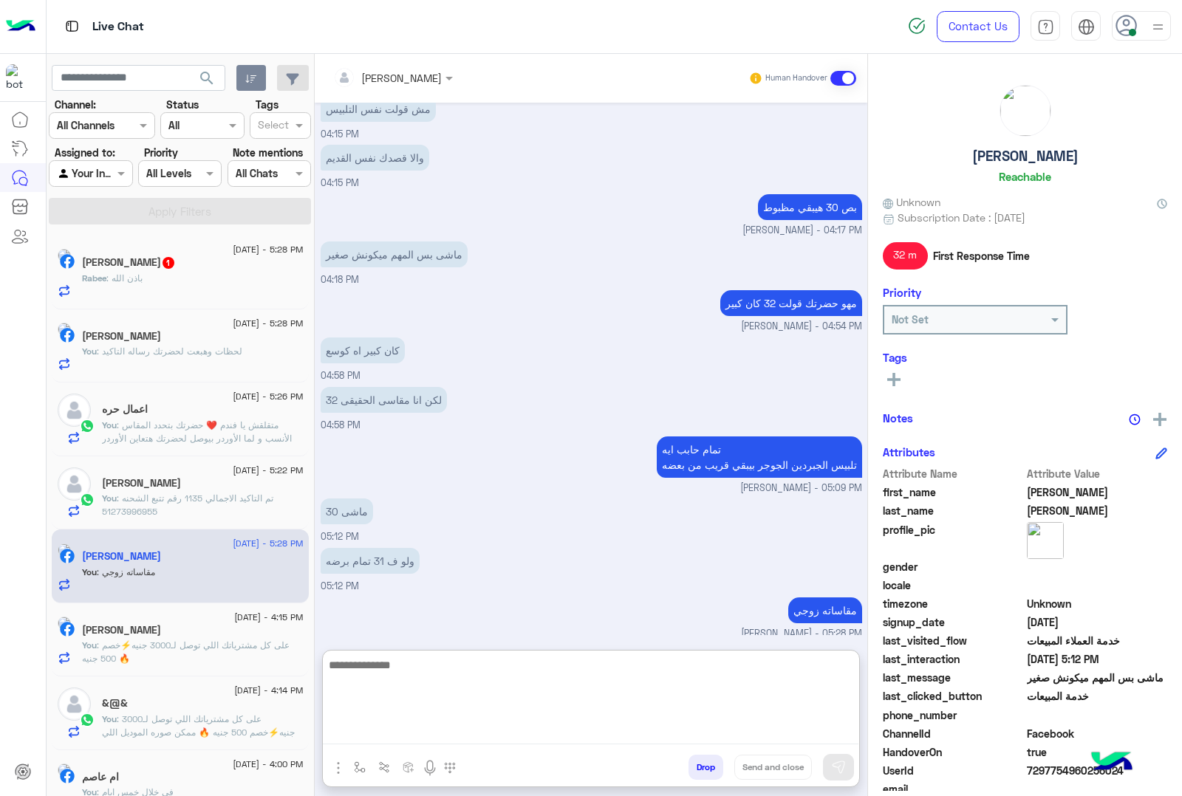
click at [143, 281] on span ": باذن الله" at bounding box center [124, 278] width 36 height 11
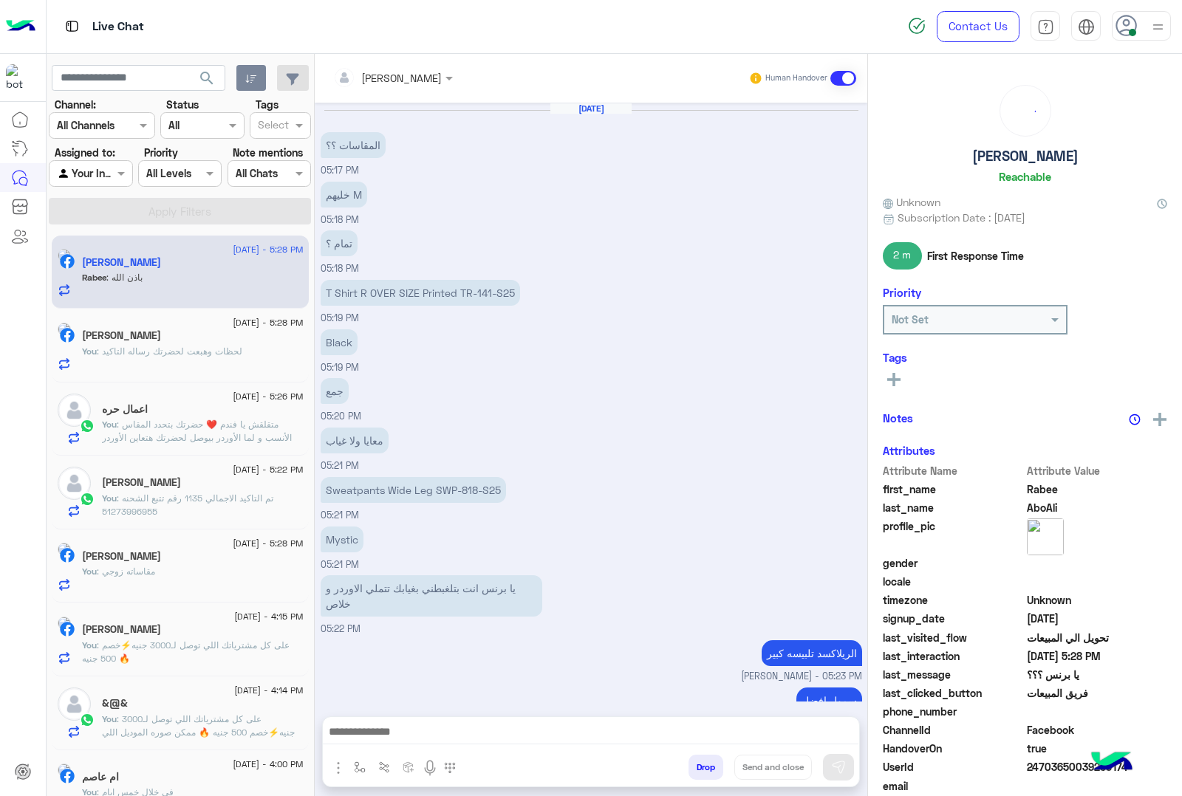
scroll to position [940, 0]
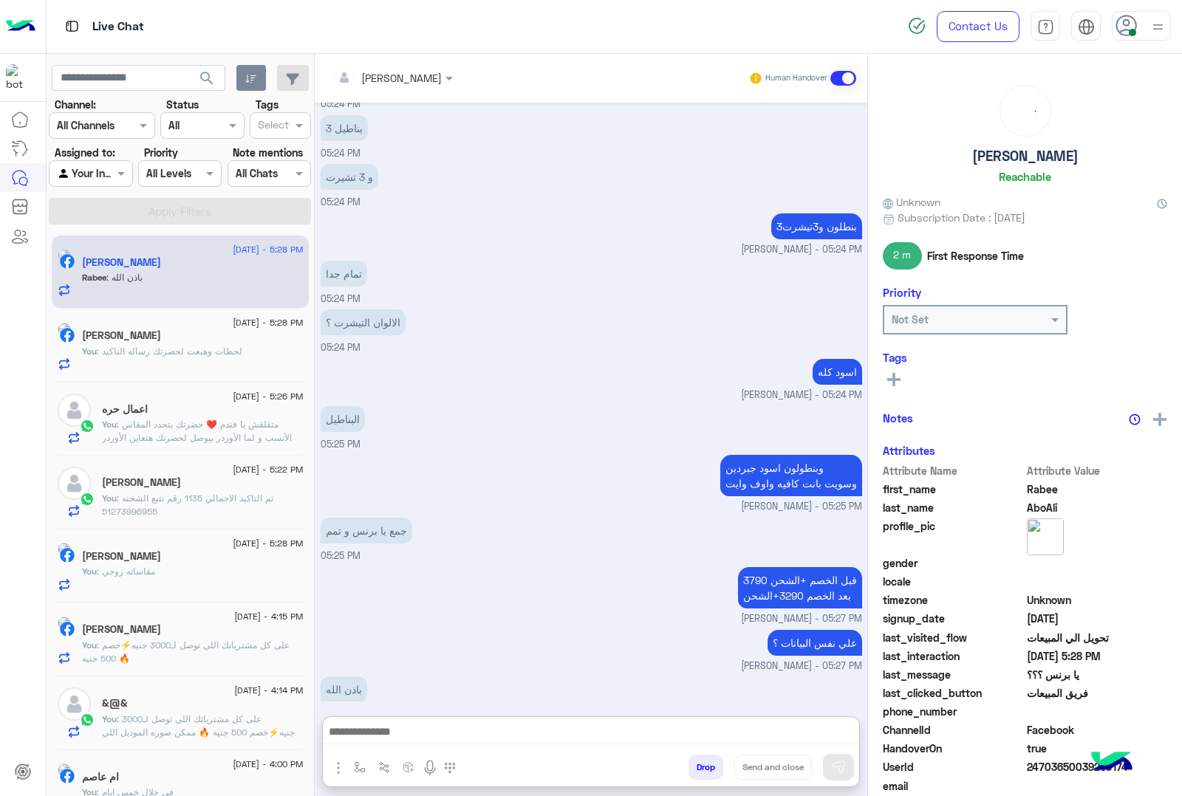
click at [407, 728] on textarea at bounding box center [591, 733] width 536 height 22
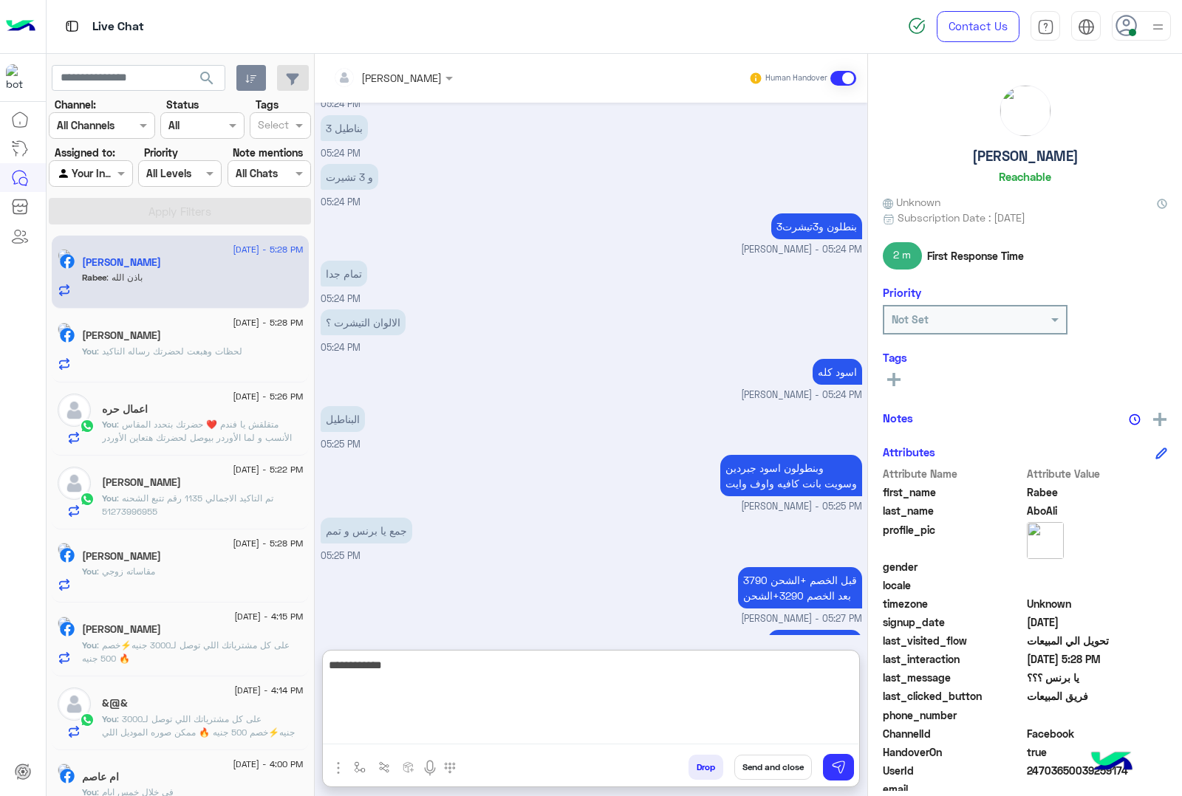
scroll to position [1055, 0]
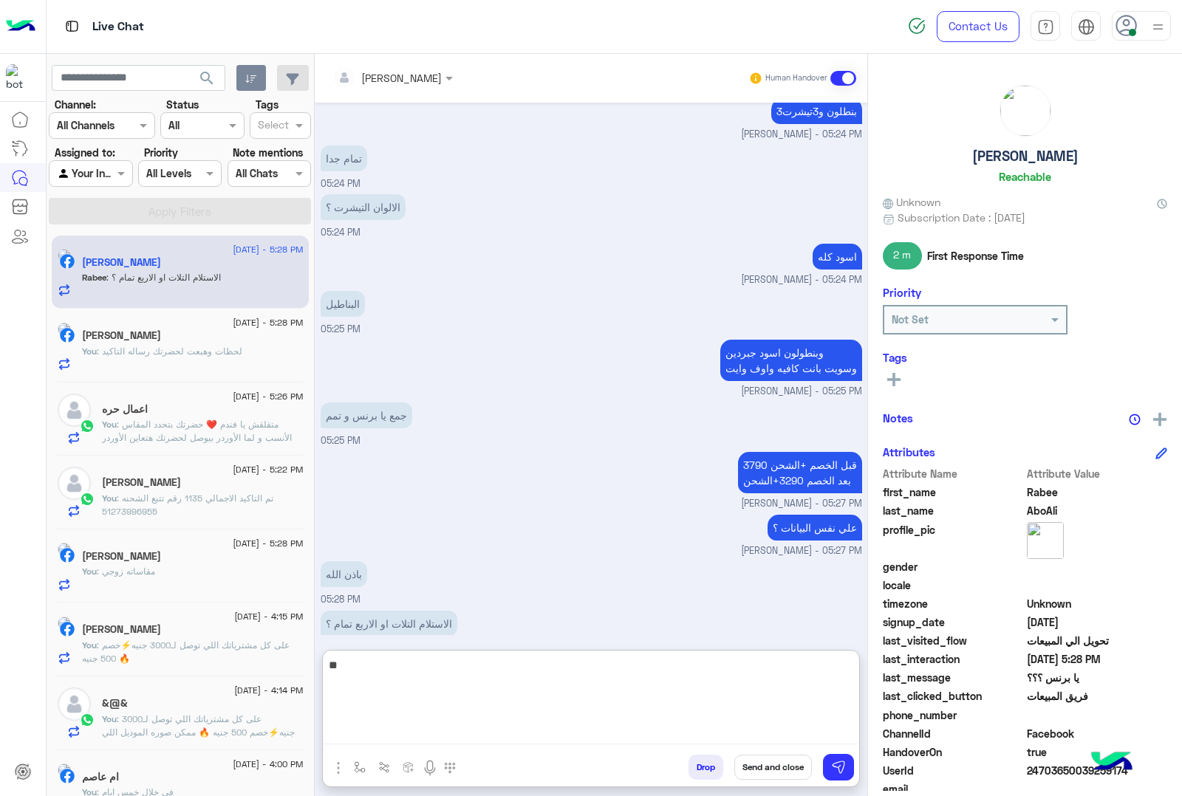
type textarea "*"
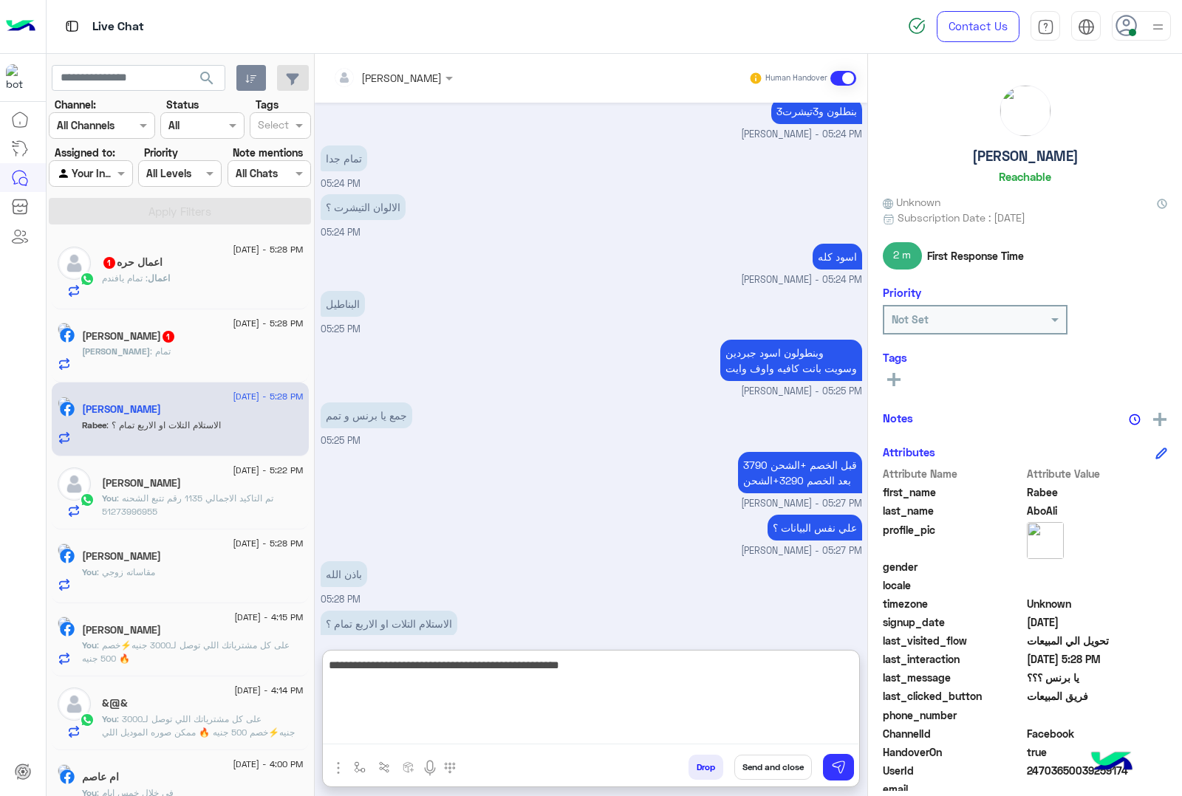
type textarea "**********"
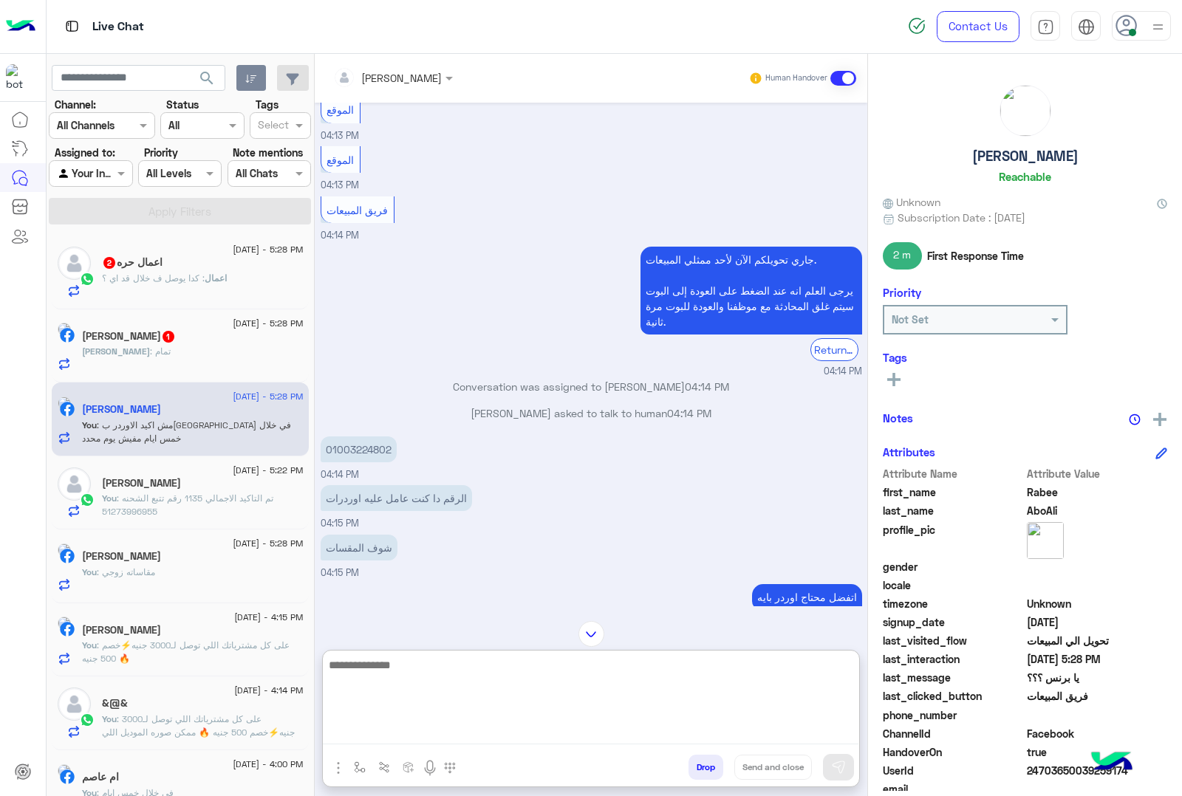
scroll to position [667, 0]
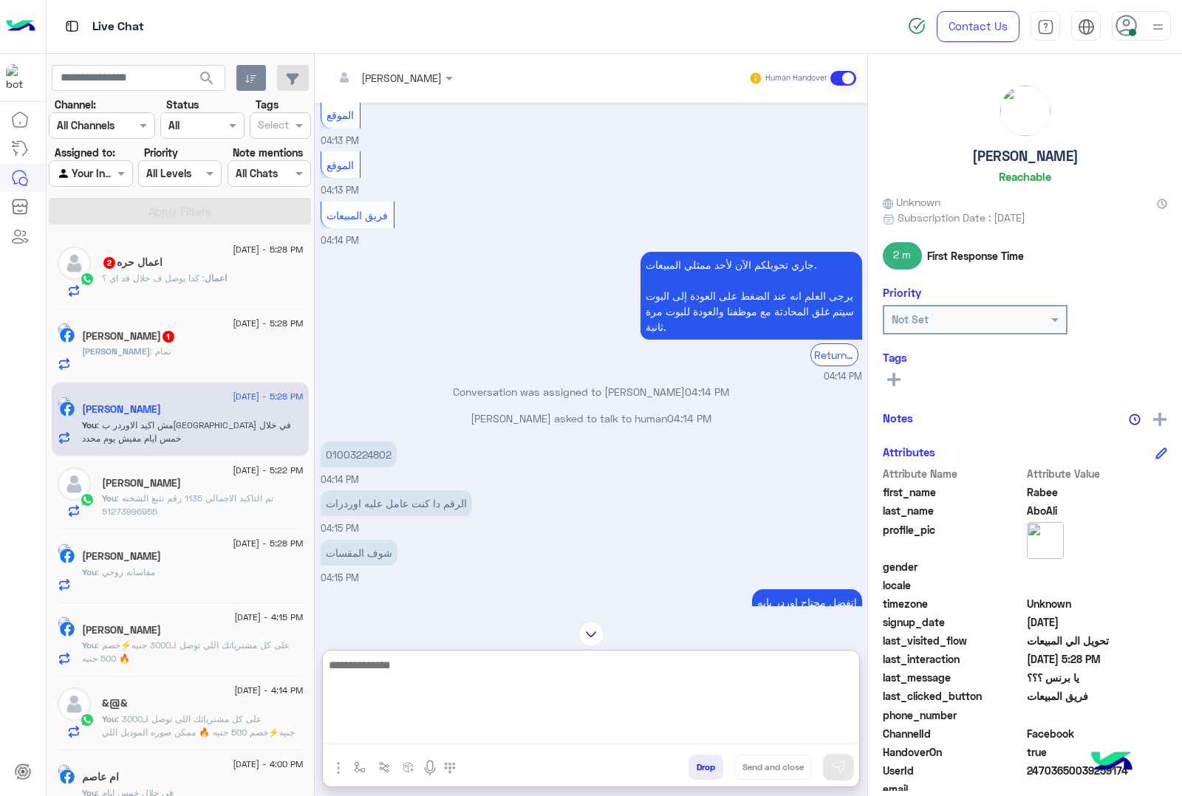
click at [358, 454] on p "01003224802" at bounding box center [359, 455] width 76 height 26
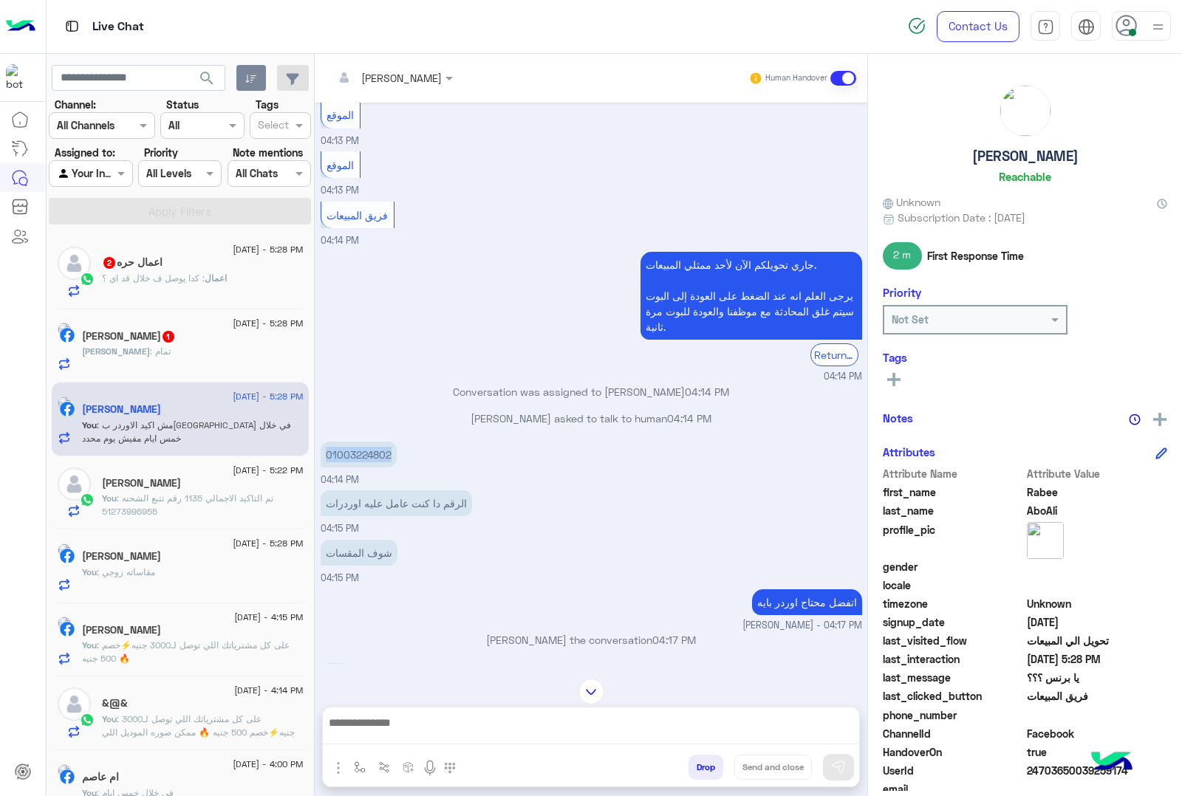
click at [358, 454] on p "01003224802" at bounding box center [359, 455] width 76 height 26
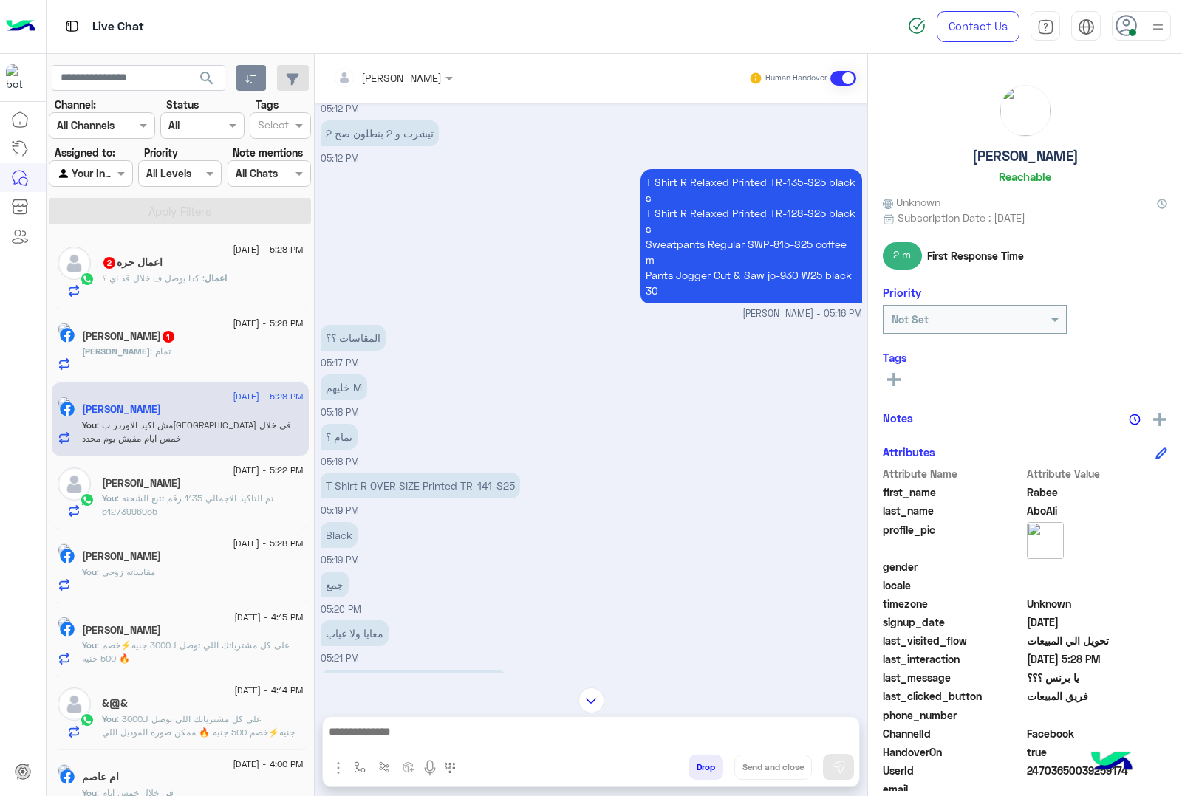
scroll to position [3437, 0]
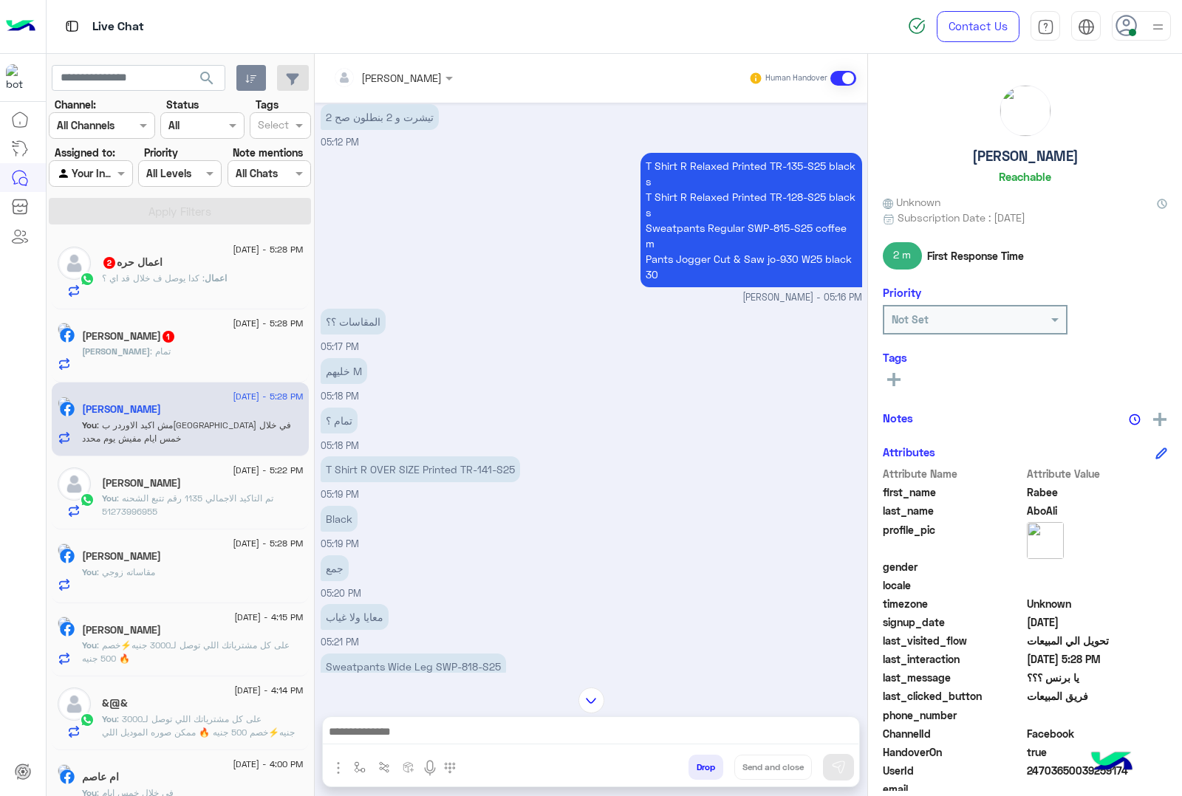
click at [691, 153] on p "T Shirt R Relaxed Printed TR-135-S25 black s T Shirt R Relaxed Printed TR-128-S…" at bounding box center [751, 220] width 222 height 134
click at [711, 185] on p "T Shirt R Relaxed Printed TR-135-S25 black s T Shirt R Relaxed Printed TR-128-S…" at bounding box center [751, 220] width 222 height 134
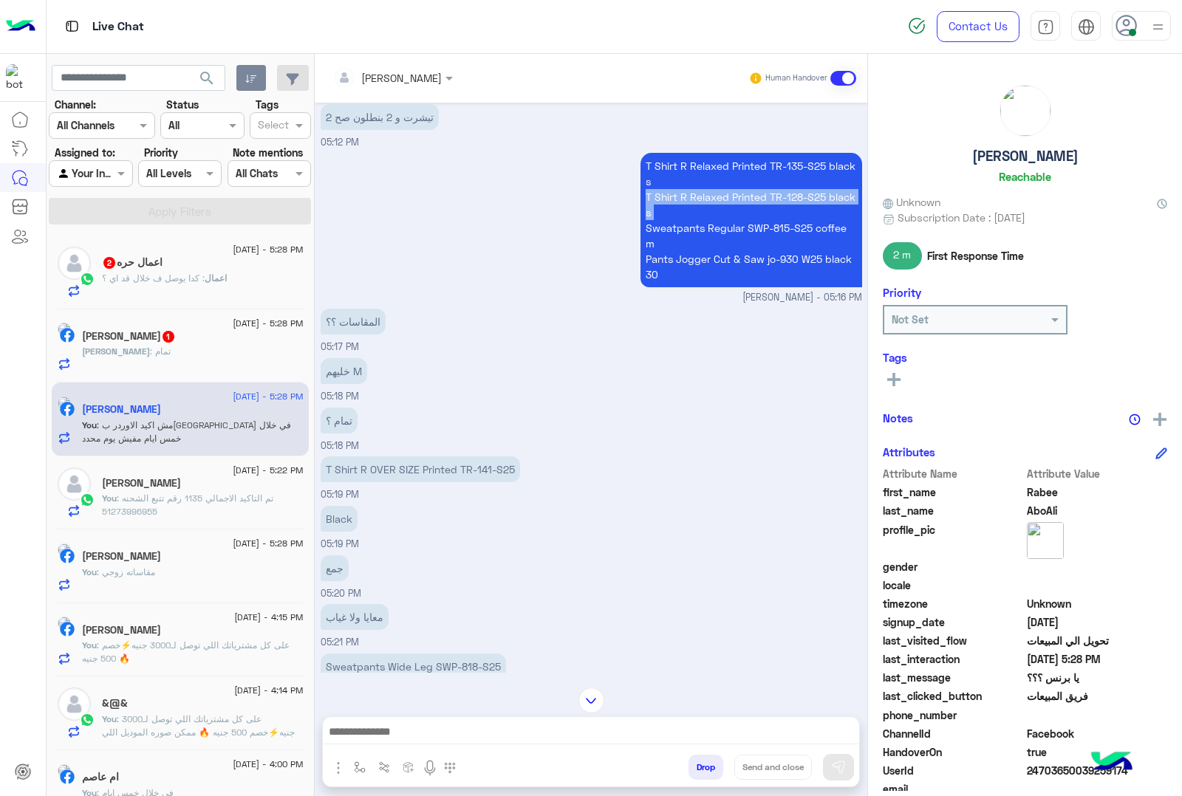
click at [711, 185] on p "T Shirt R Relaxed Printed TR-135-S25 black s T Shirt R Relaxed Printed TR-128-S…" at bounding box center [751, 220] width 222 height 134
click at [710, 216] on p "T Shirt R Relaxed Printed TR-135-S25 black s T Shirt R Relaxed Printed TR-128-S…" at bounding box center [751, 220] width 222 height 134
click at [729, 247] on p "T Shirt R Relaxed Printed TR-135-S25 black s T Shirt R Relaxed Printed TR-128-S…" at bounding box center [751, 220] width 222 height 134
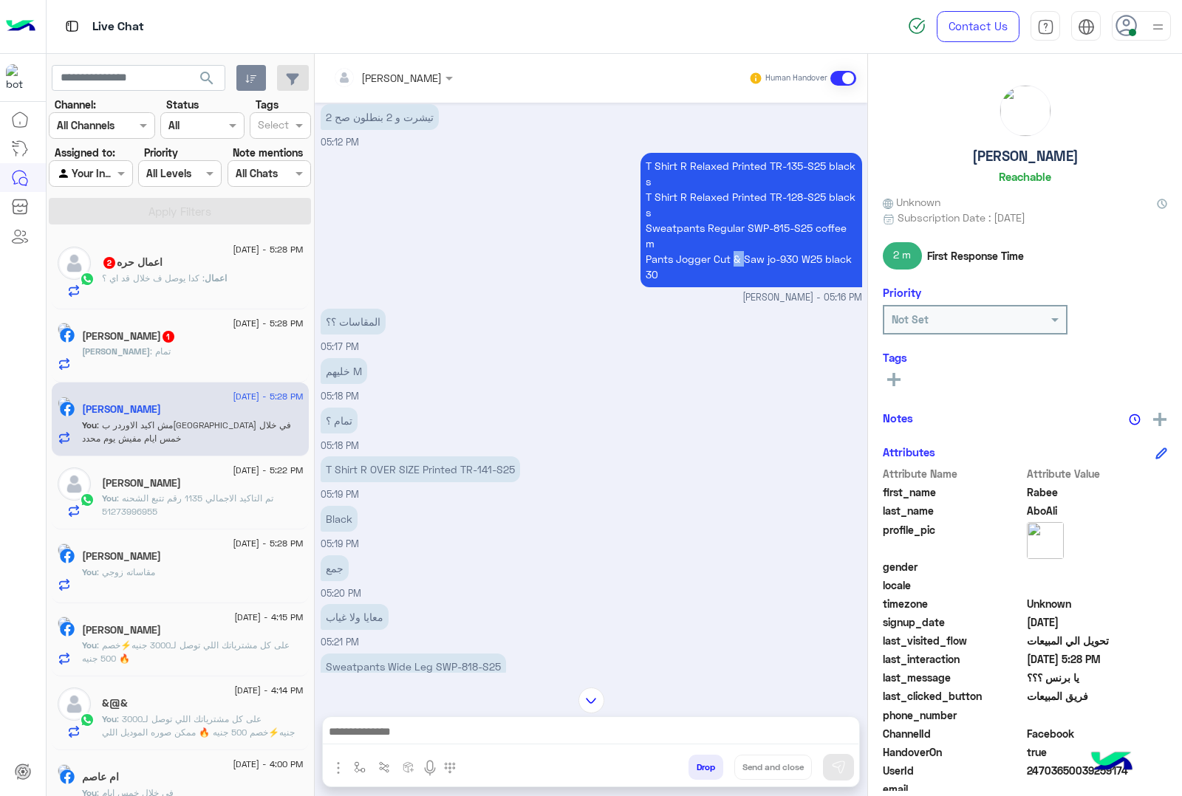
click at [729, 247] on p "T Shirt R Relaxed Printed TR-135-S25 black s T Shirt R Relaxed Printed TR-128-S…" at bounding box center [751, 220] width 222 height 134
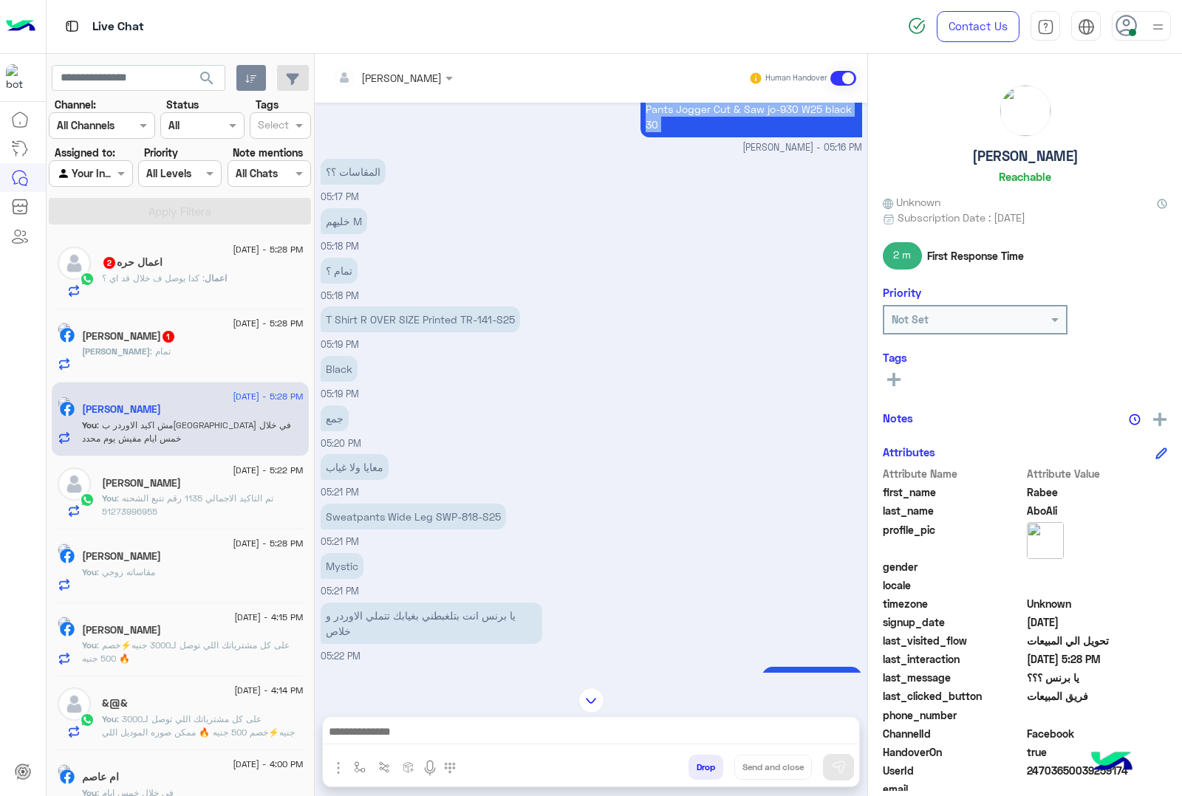
scroll to position [3530, 0]
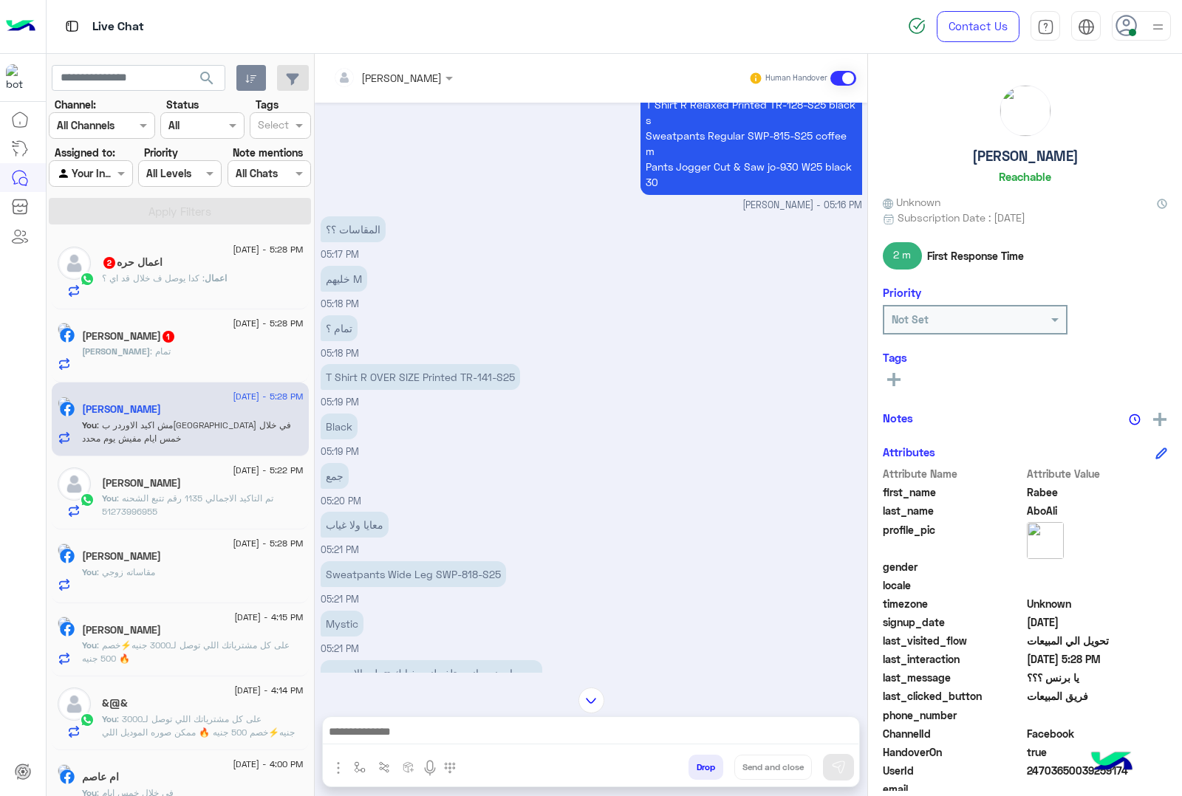
click at [411, 364] on p "T Shirt R OVER SIZE Printed TR-141-S25" at bounding box center [420, 377] width 199 height 26
click at [412, 565] on p "Sweatpants Wide Leg SWP-818-S25" at bounding box center [413, 574] width 185 height 26
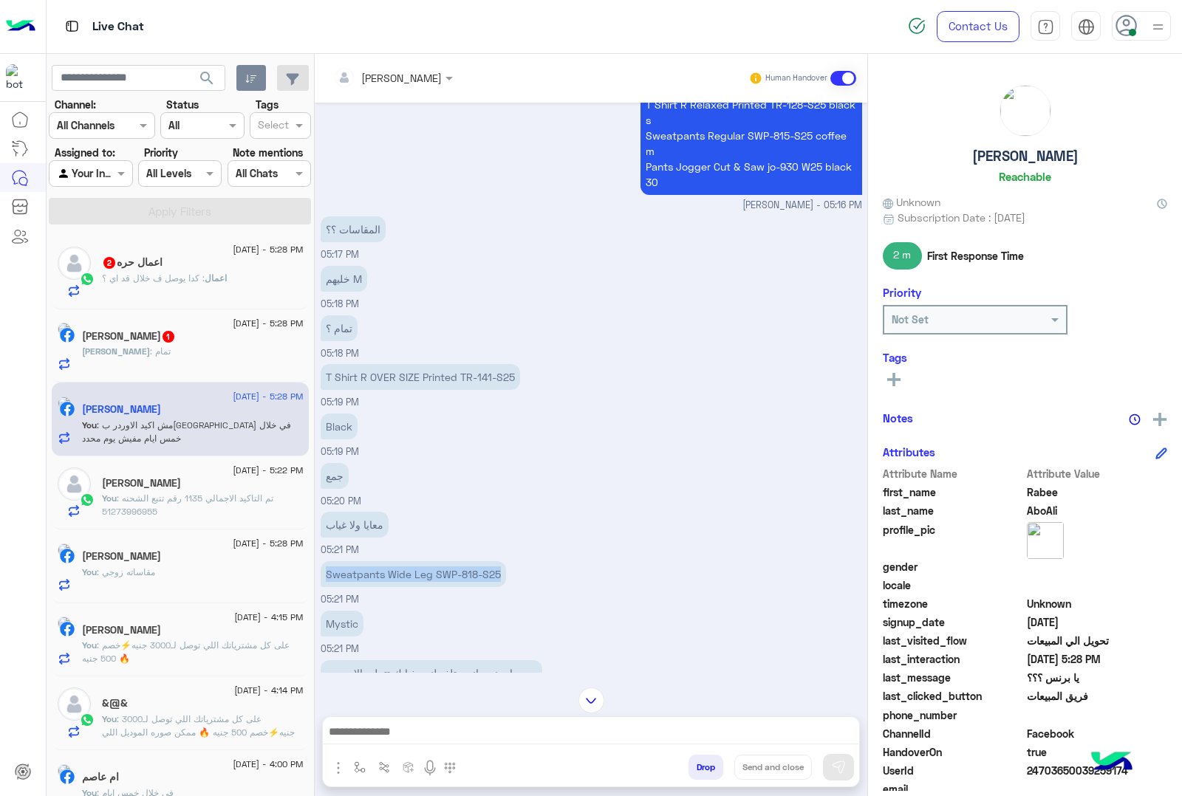
click at [412, 565] on p "Sweatpants Wide Leg SWP-818-S25" at bounding box center [413, 574] width 185 height 26
click at [629, 518] on div "معايا ولا غياب 05:21 PM" at bounding box center [592, 532] width 542 height 49
click at [1065, 771] on span "24703650039259174" at bounding box center [1097, 771] width 141 height 16
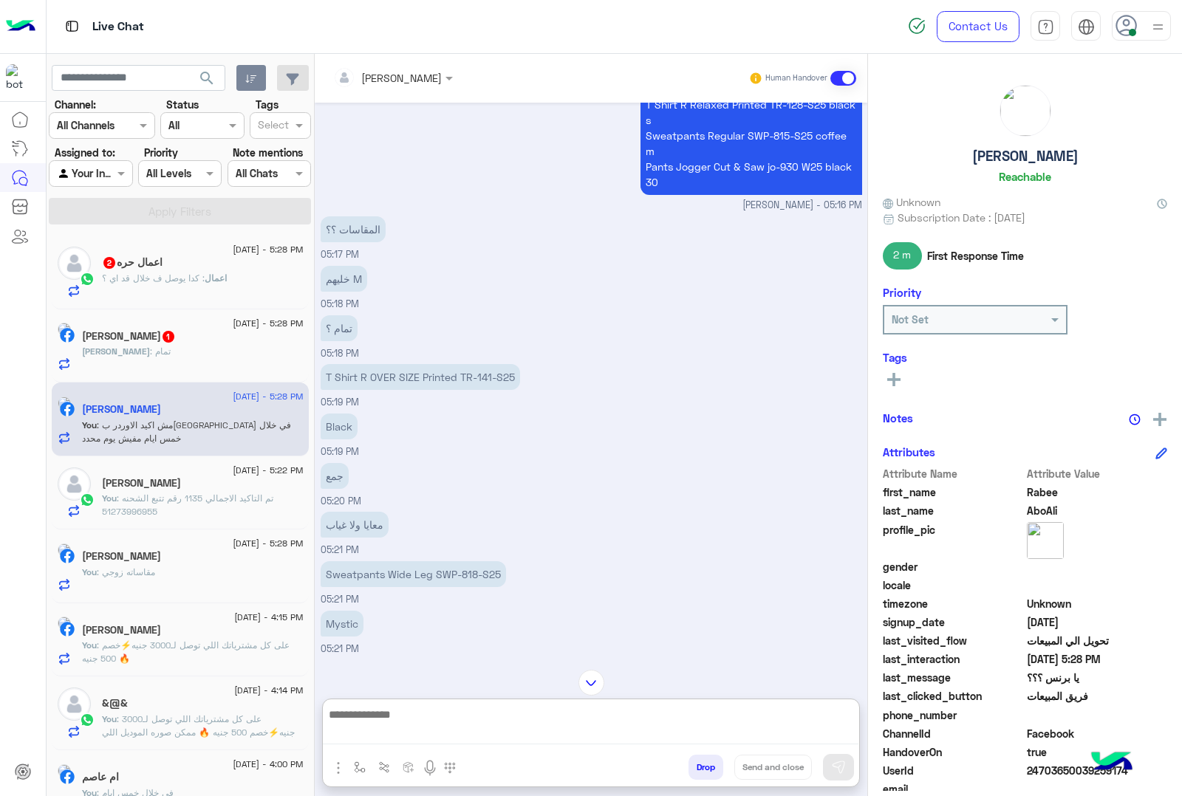
click at [403, 725] on textarea at bounding box center [591, 725] width 536 height 39
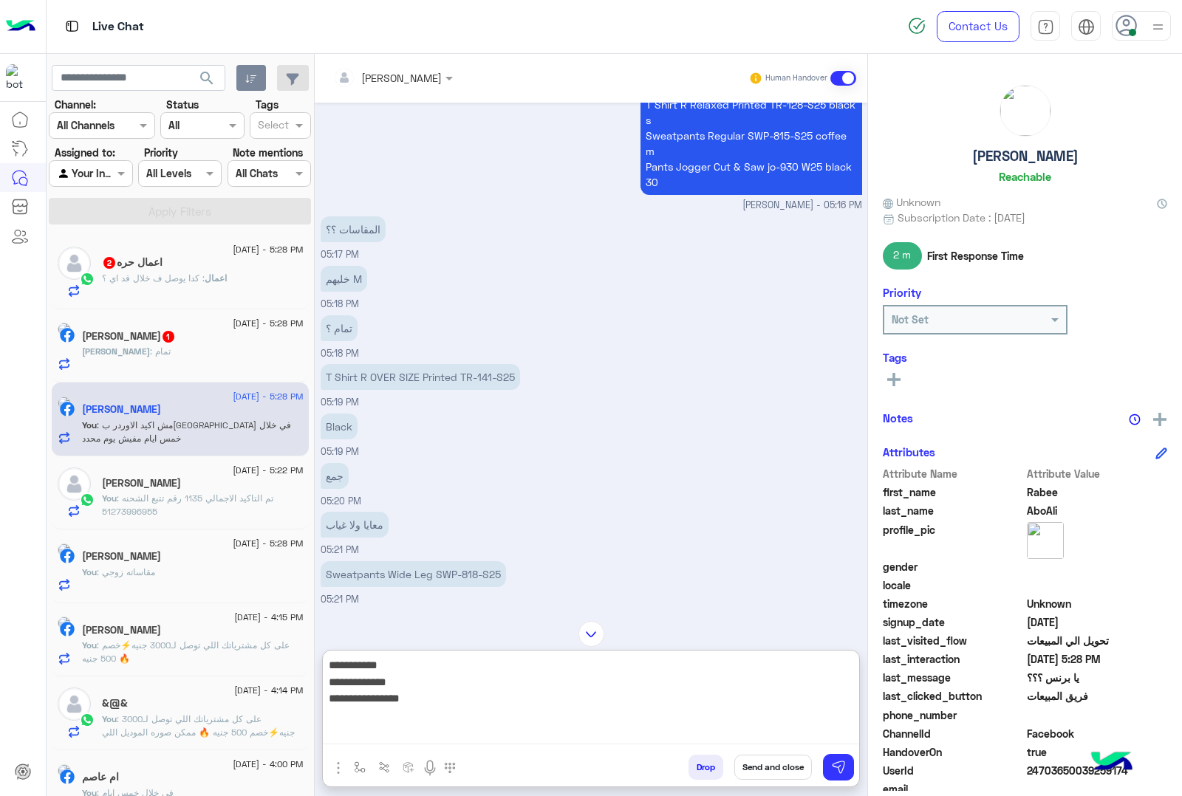
paste textarea "**********"
type textarea "**********"
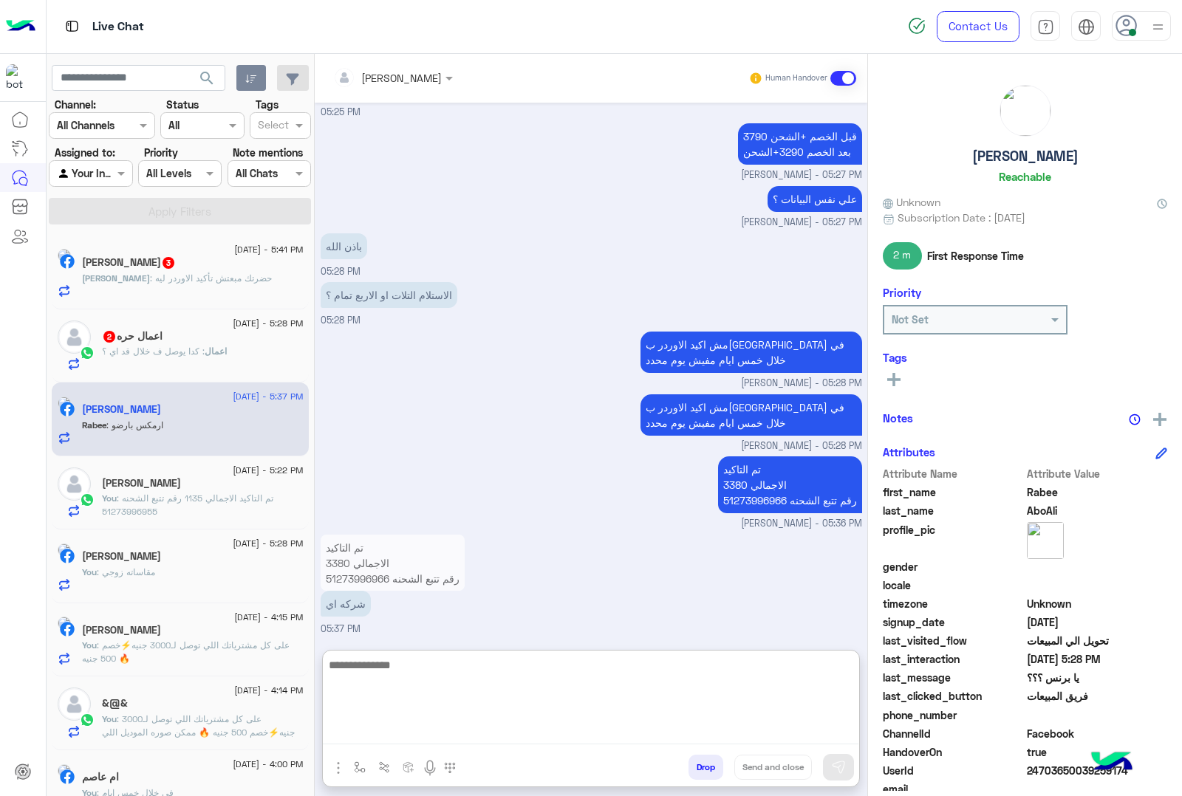
scroll to position [5017, 0]
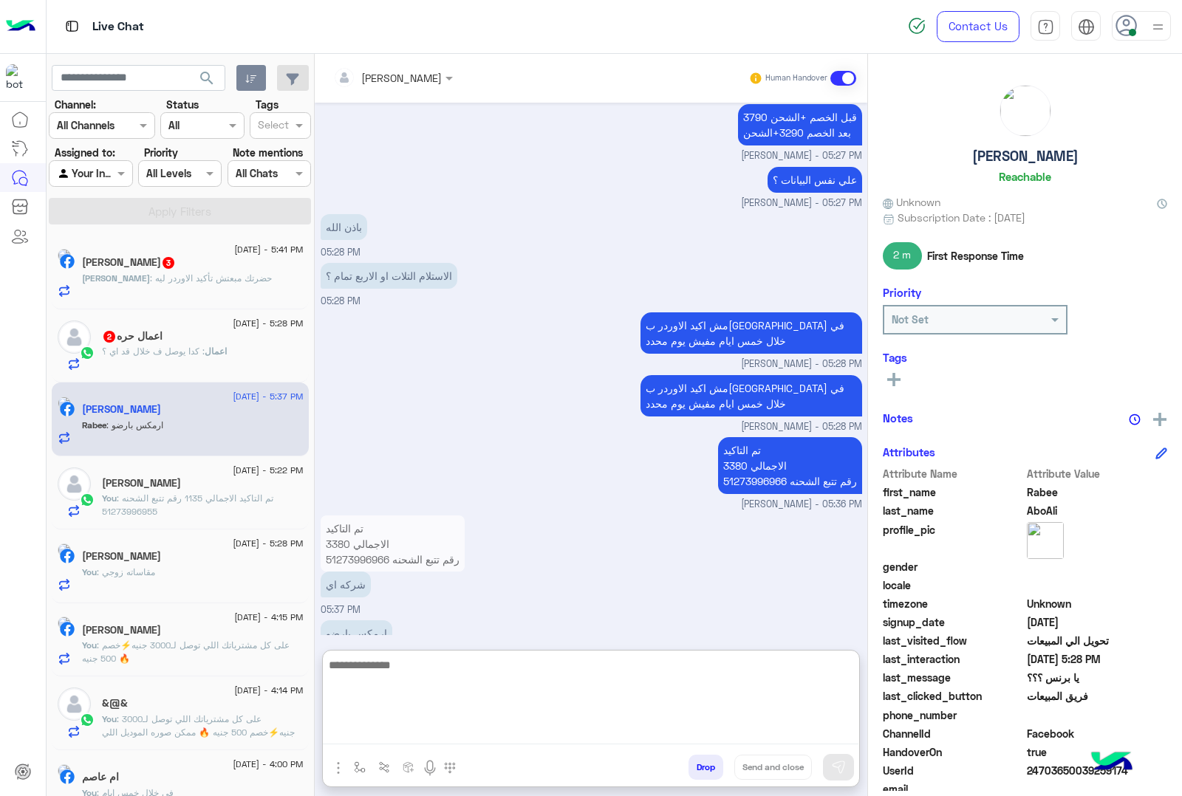
click at [385, 672] on textarea at bounding box center [591, 700] width 536 height 89
type textarea "*"
type textarea "******"
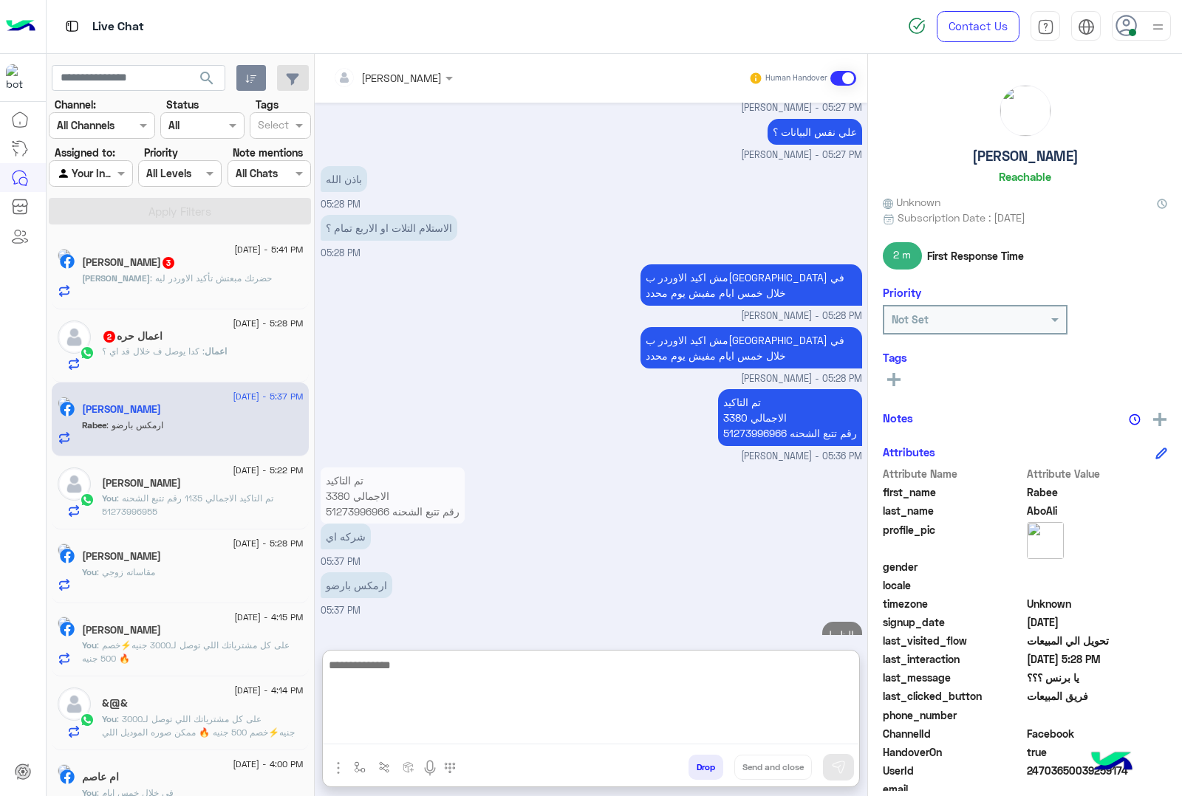
click at [148, 285] on p "[PERSON_NAME] : حضرتك مبعتش تأكيد الاوردر ليه" at bounding box center [177, 278] width 190 height 13
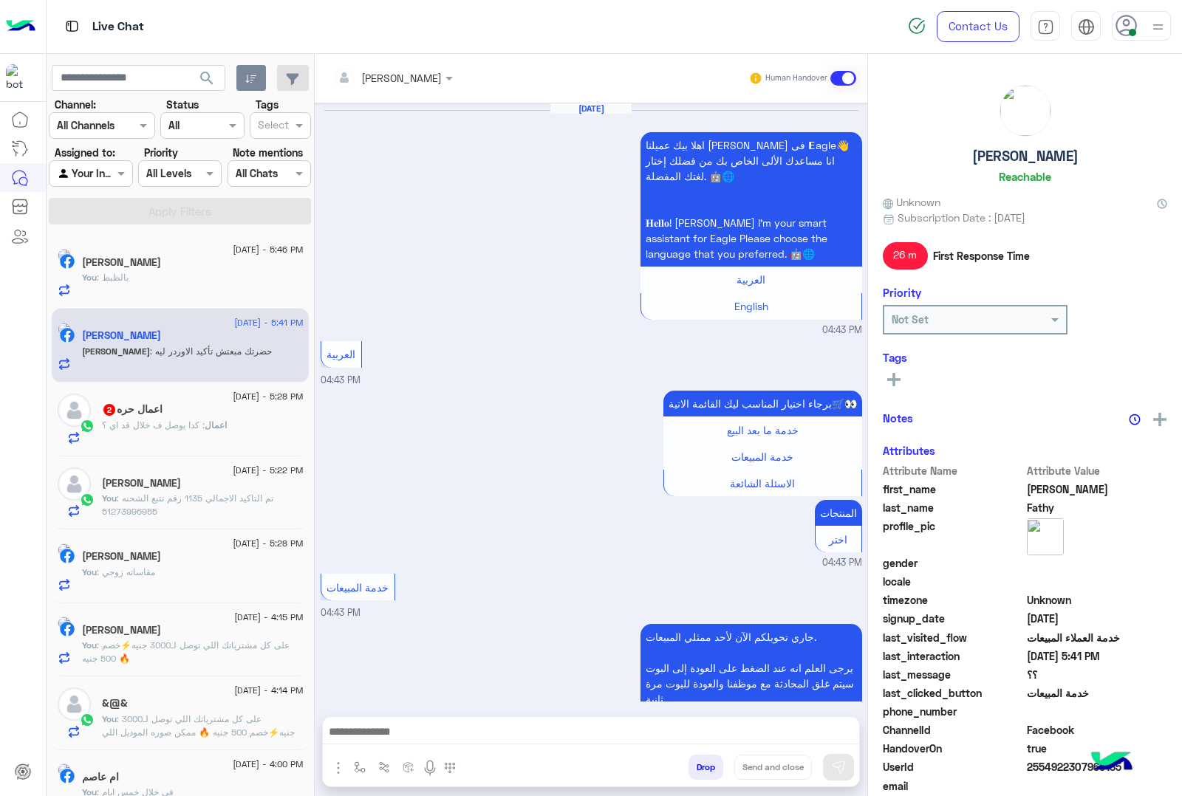
scroll to position [1664, 0]
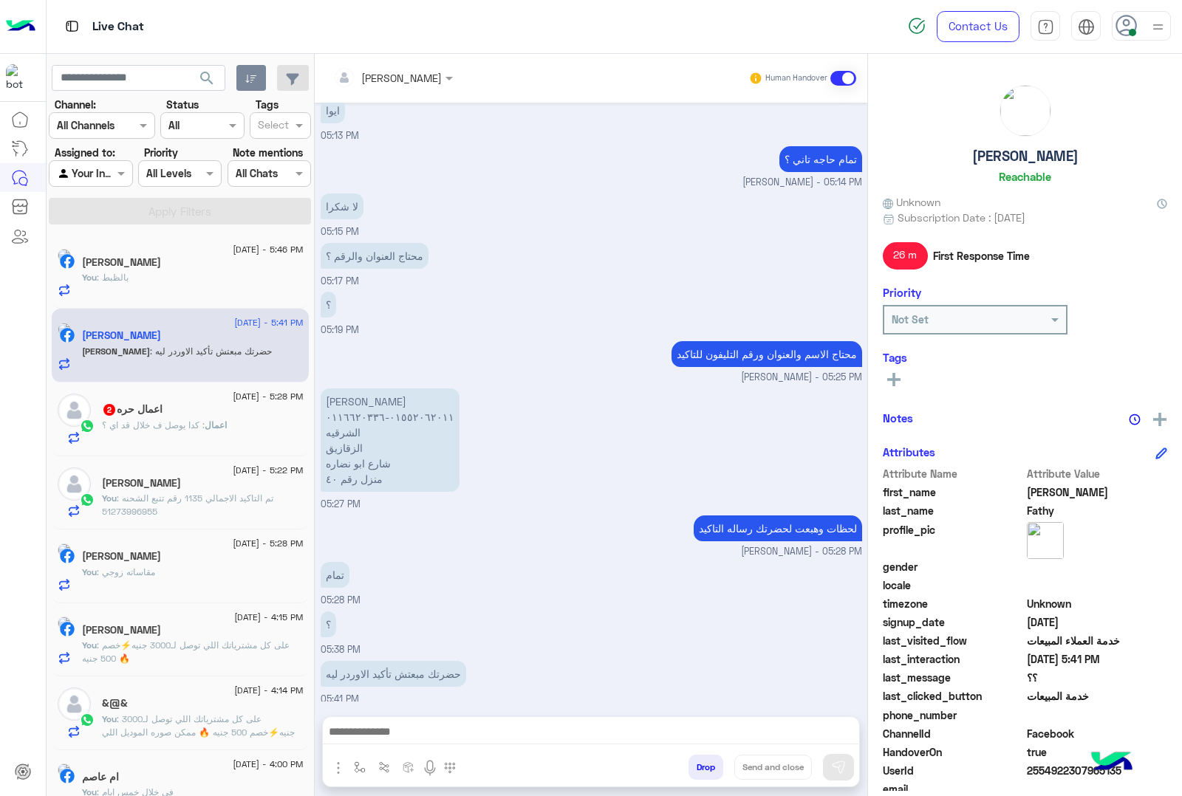
click at [374, 403] on p "[PERSON_NAME] ٠١٥٥٢٠٦٢٠١١-٠١١٦٦٢٠٣٣٦ الشرقيه الزقازيق شارع ابو نضاره منزل رقم ٤٠" at bounding box center [390, 440] width 139 height 103
click at [315, 428] on div "[DATE] اهلا بيك عميلنا [PERSON_NAME] فى 𝗘agle👋 انا مساعدك الألى الخاص بك من فضل…" at bounding box center [591, 402] width 553 height 599
drag, startPoint x: 320, startPoint y: 426, endPoint x: 386, endPoint y: 473, distance: 81.2
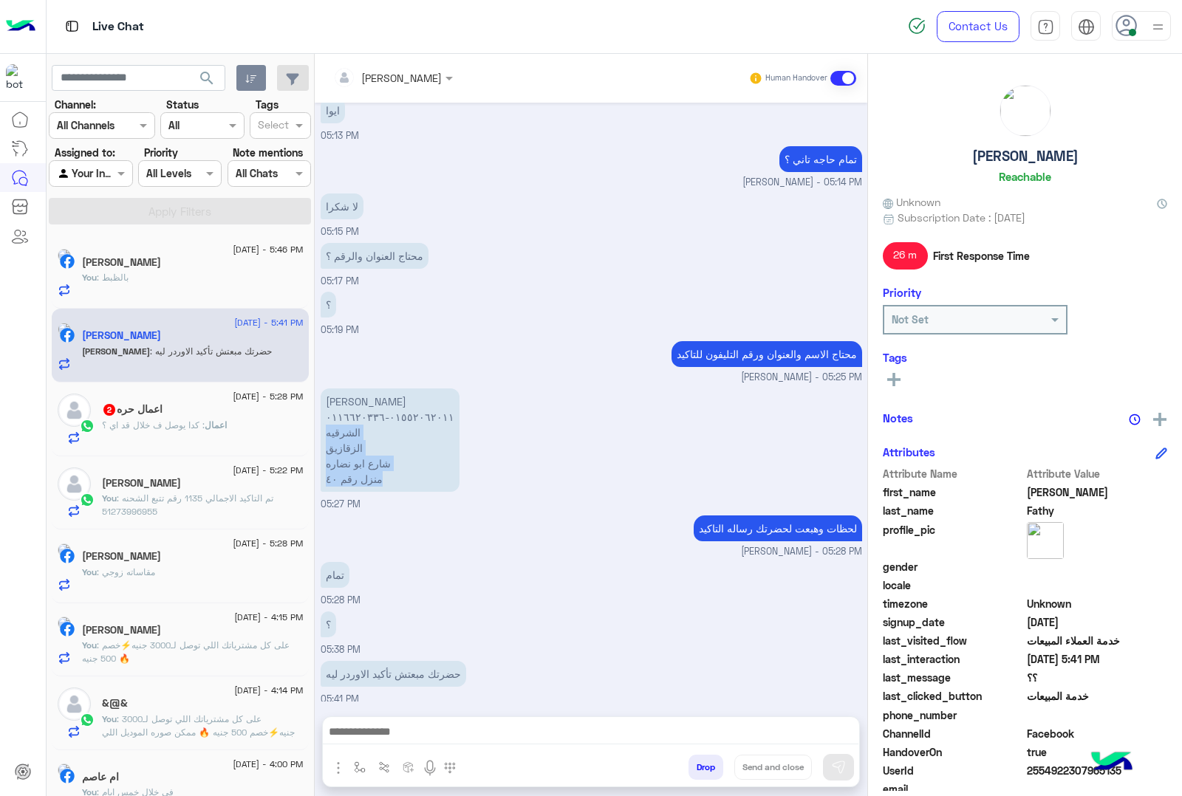
click at [386, 473] on p "[PERSON_NAME] ٠١٥٥٢٠٦٢٠١١-٠١١٦٦٢٠٣٣٦ الشرقيه الزقازيق شارع ابو نضاره منزل رقم ٤٠" at bounding box center [390, 440] width 139 height 103
click at [345, 441] on p "[PERSON_NAME] ٠١٥٥٢٠٦٢٠١١-٠١١٦٦٢٠٣٣٦ الشرقيه الزقازيق شارع ابو نضاره منزل رقم ٤٠" at bounding box center [390, 440] width 139 height 103
click at [344, 456] on p "[PERSON_NAME] ٠١٥٥٢٠٦٢٠١١-٠١١٦٦٢٠٣٣٦ الشرقيه الزقازيق شارع ابو نضاره منزل رقم ٤٠" at bounding box center [390, 440] width 139 height 103
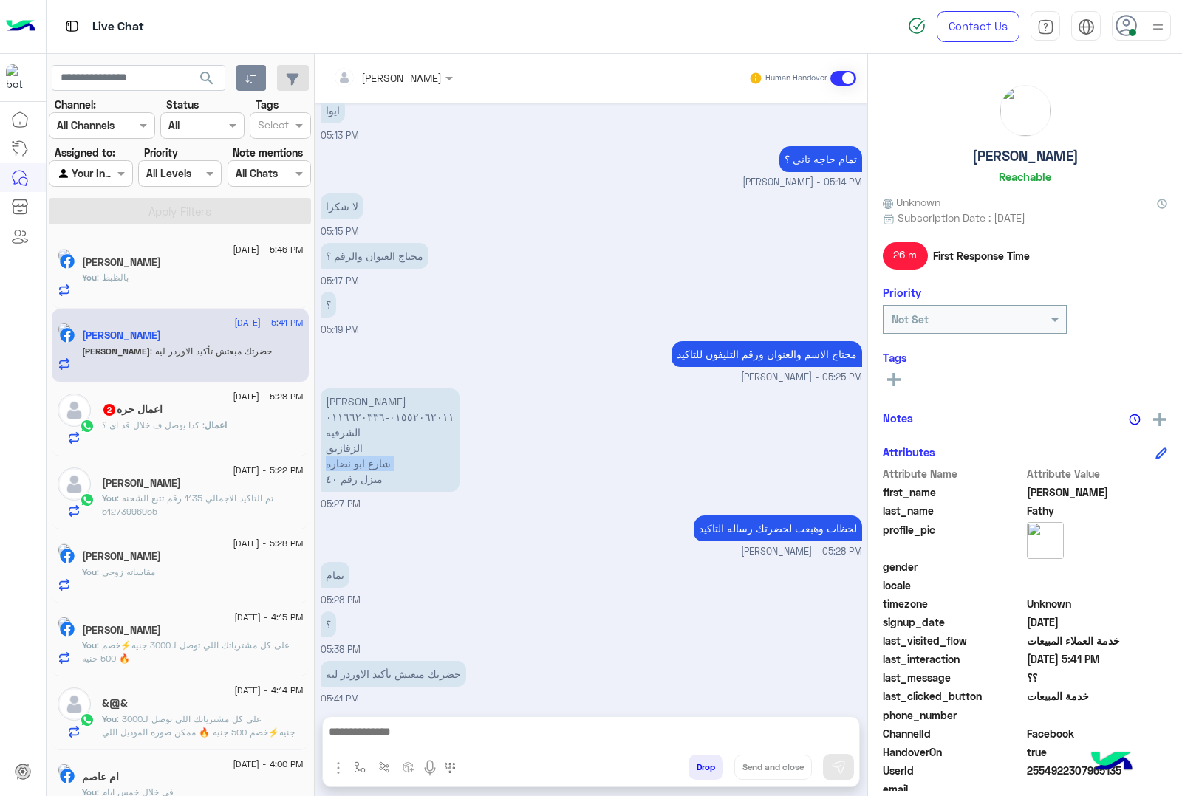
click at [344, 456] on p "[PERSON_NAME] ٠١٥٥٢٠٦٢٠١١-٠١١٦٦٢٠٣٣٦ الشرقيه الزقازيق شارع ابو نضاره منزل رقم ٤٠" at bounding box center [390, 440] width 139 height 103
click at [345, 477] on p "[PERSON_NAME] ٠١٥٥٢٠٦٢٠١١-٠١١٦٦٢٠٣٣٦ الشرقيه الزقازيق شارع ابو نضاره منزل رقم ٤٠" at bounding box center [390, 440] width 139 height 103
click at [346, 412] on p "[PERSON_NAME] ٠١٥٥٢٠٦٢٠١١-٠١١٦٦٢٠٣٣٦ الشرقيه الزقازيق شارع ابو نضاره منزل رقم ٤٠" at bounding box center [390, 440] width 139 height 103
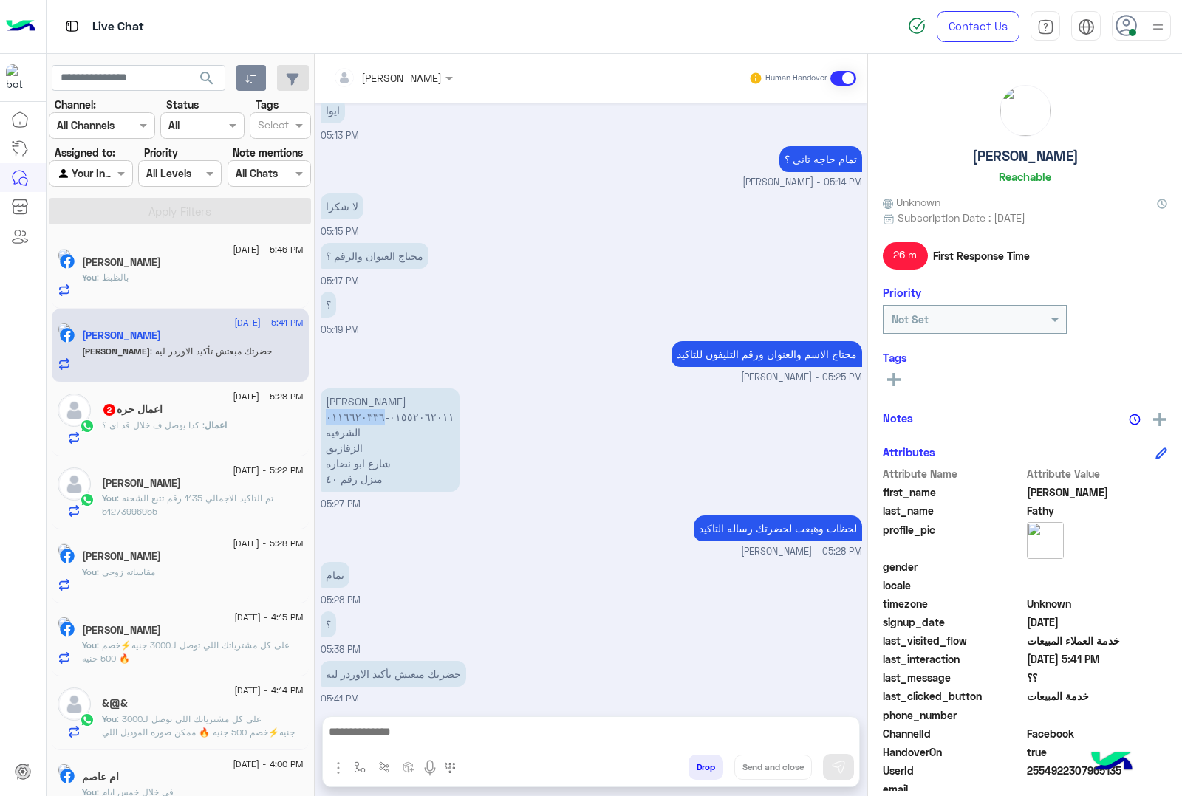
click at [346, 412] on p "[PERSON_NAME] ٠١٥٥٢٠٦٢٠١١-٠١١٦٦٢٠٣٣٦ الشرقيه الزقازيق شارع ابو نضاره منزل رقم ٤٠" at bounding box center [390, 440] width 139 height 103
click at [396, 411] on p "[PERSON_NAME] ٠١٥٥٢٠٦٢٠١١-٠١١٦٦٢٠٣٣٦ الشرقيه الزقازيق شارع ابو نضاره منزل رقم ٤٠" at bounding box center [390, 440] width 139 height 103
click at [484, 576] on div "تمام 05:28 PM" at bounding box center [592, 582] width 542 height 49
click at [359, 400] on p "[PERSON_NAME] ٠١٥٥٢٠٦٢٠١١-٠١١٦٦٢٠٣٣٦ الشرقيه الزقازيق شارع ابو نضاره منزل رقم ٤٠" at bounding box center [390, 440] width 139 height 103
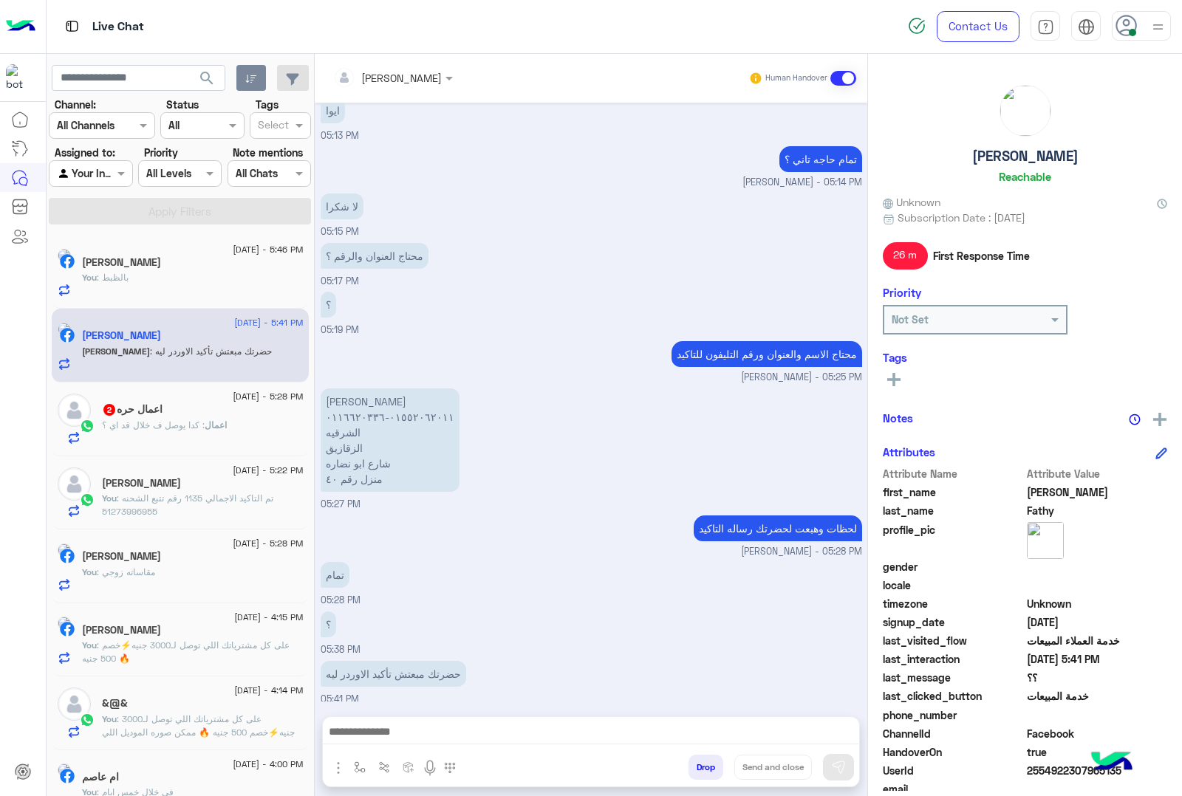
click at [359, 400] on p "[PERSON_NAME] ٠١٥٥٢٠٦٢٠١١-٠١١٦٦٢٠٣٣٦ الشرقيه الزقازيق شارع ابو نضاره منزل رقم ٤٠" at bounding box center [390, 440] width 139 height 103
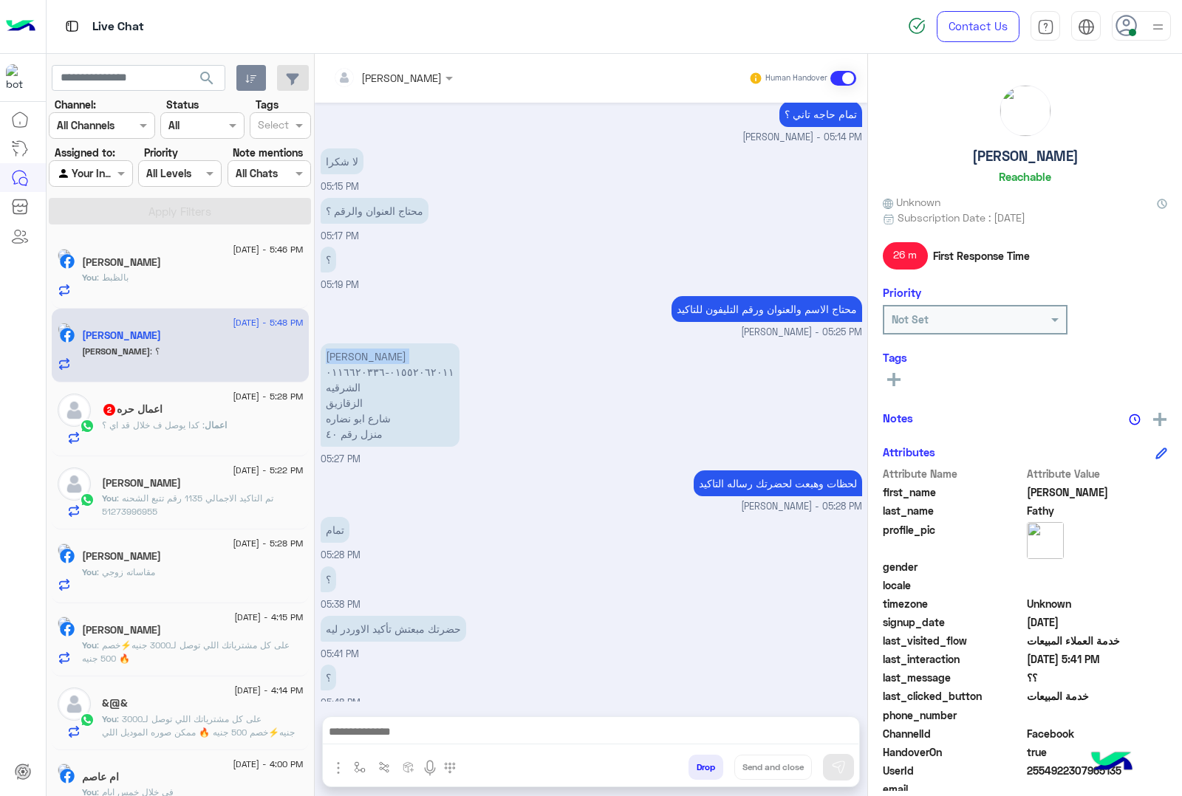
scroll to position [1712, 0]
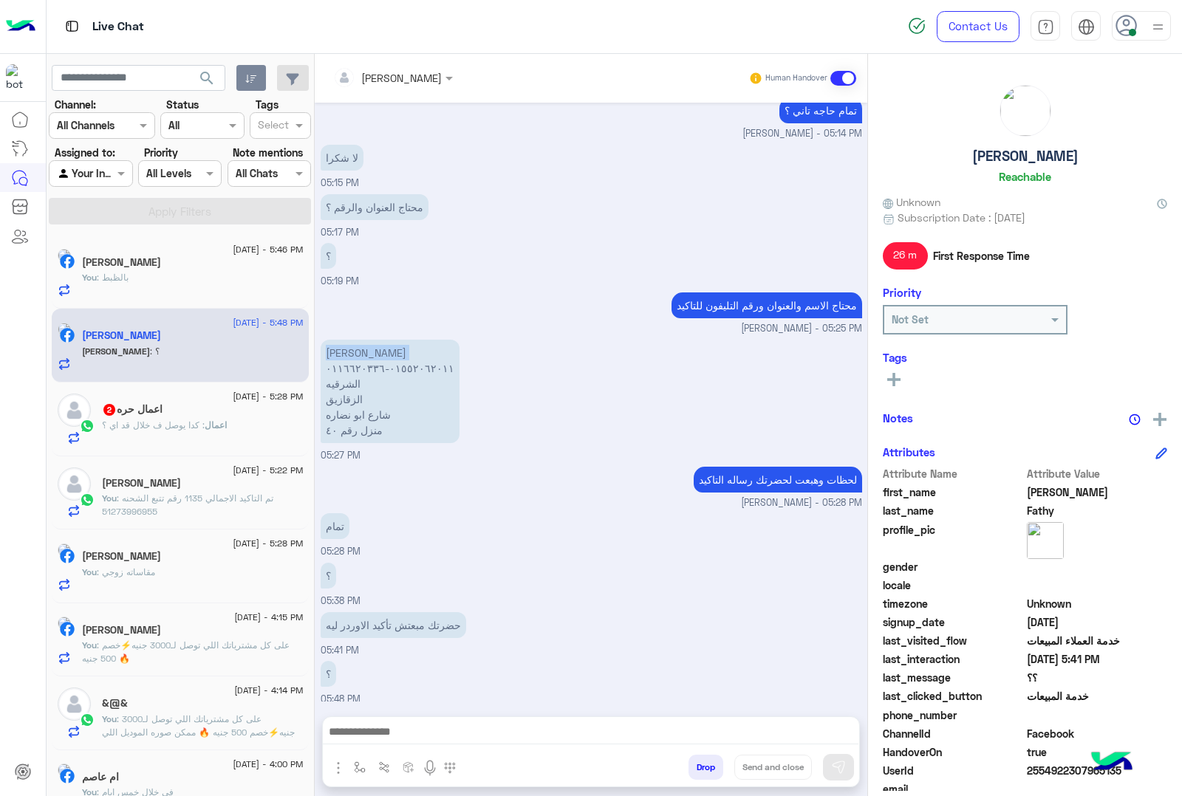
click at [364, 732] on textarea at bounding box center [591, 733] width 536 height 22
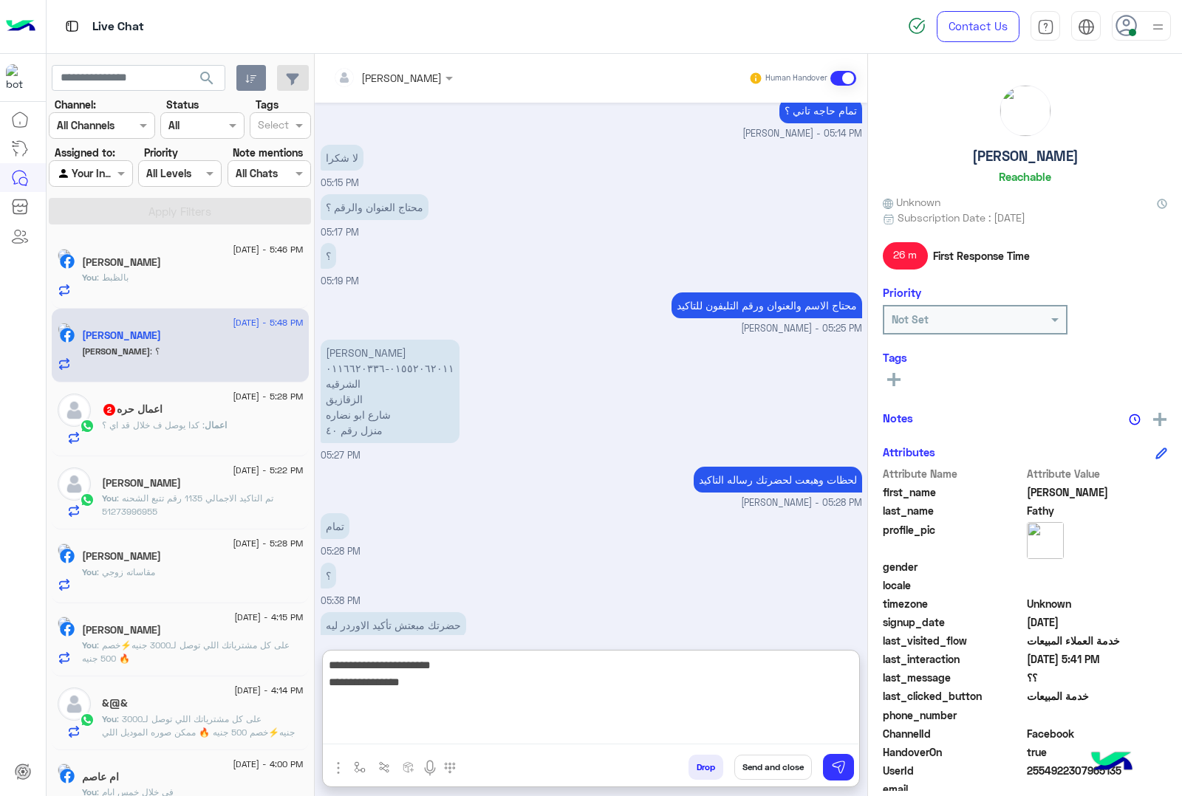
paste textarea "**********"
type textarea "**********"
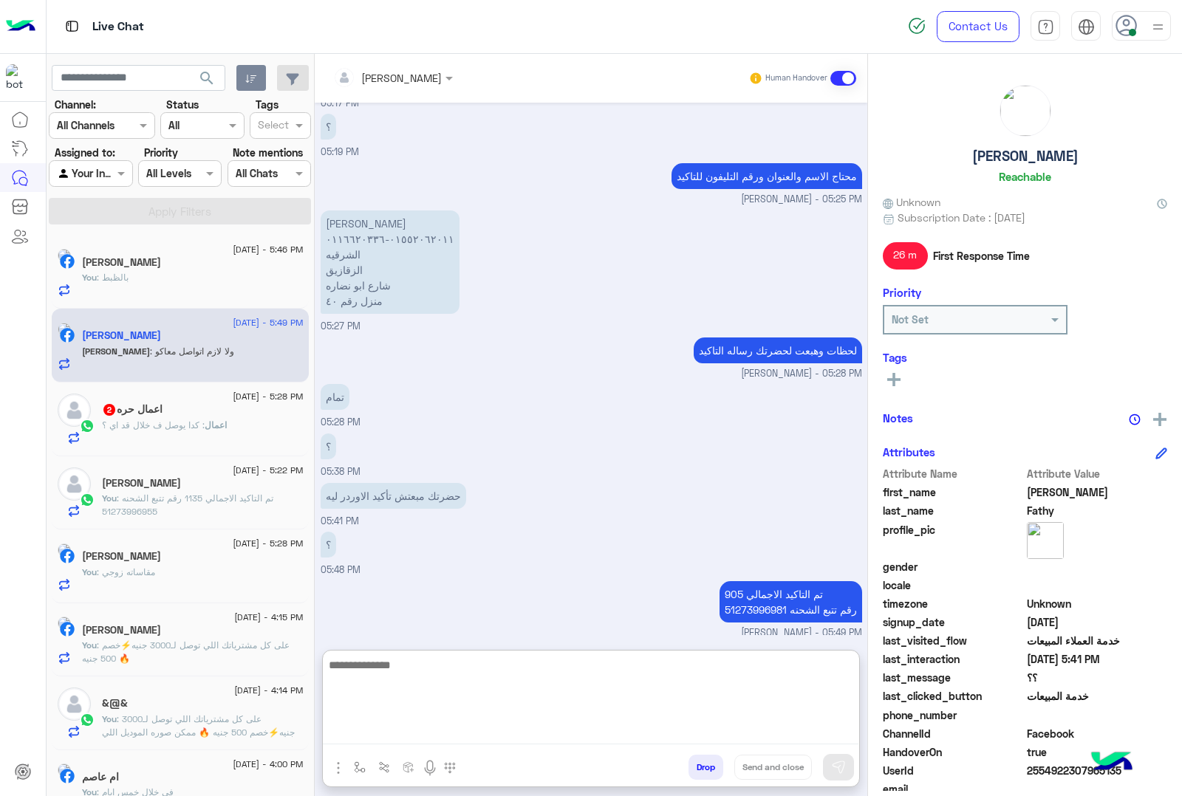
scroll to position [1889, 0]
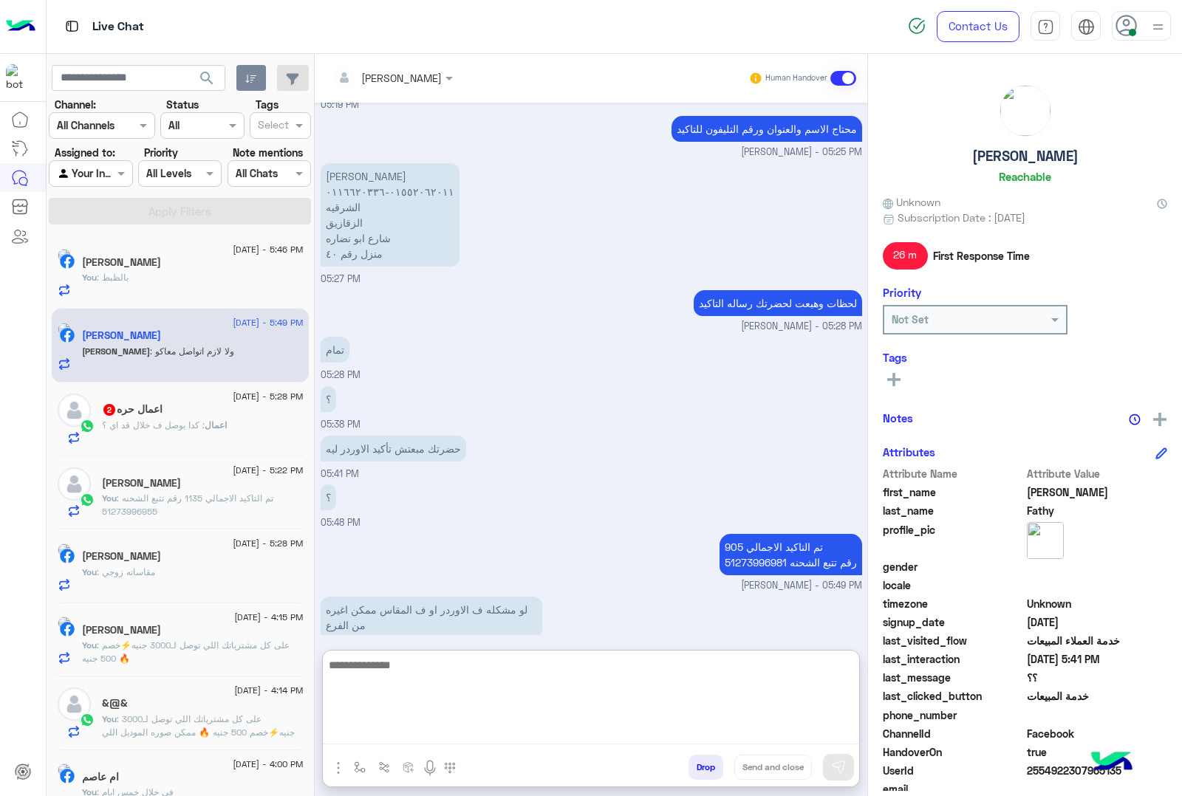
click at [1051, 771] on span "2554922307965135" at bounding box center [1097, 771] width 141 height 16
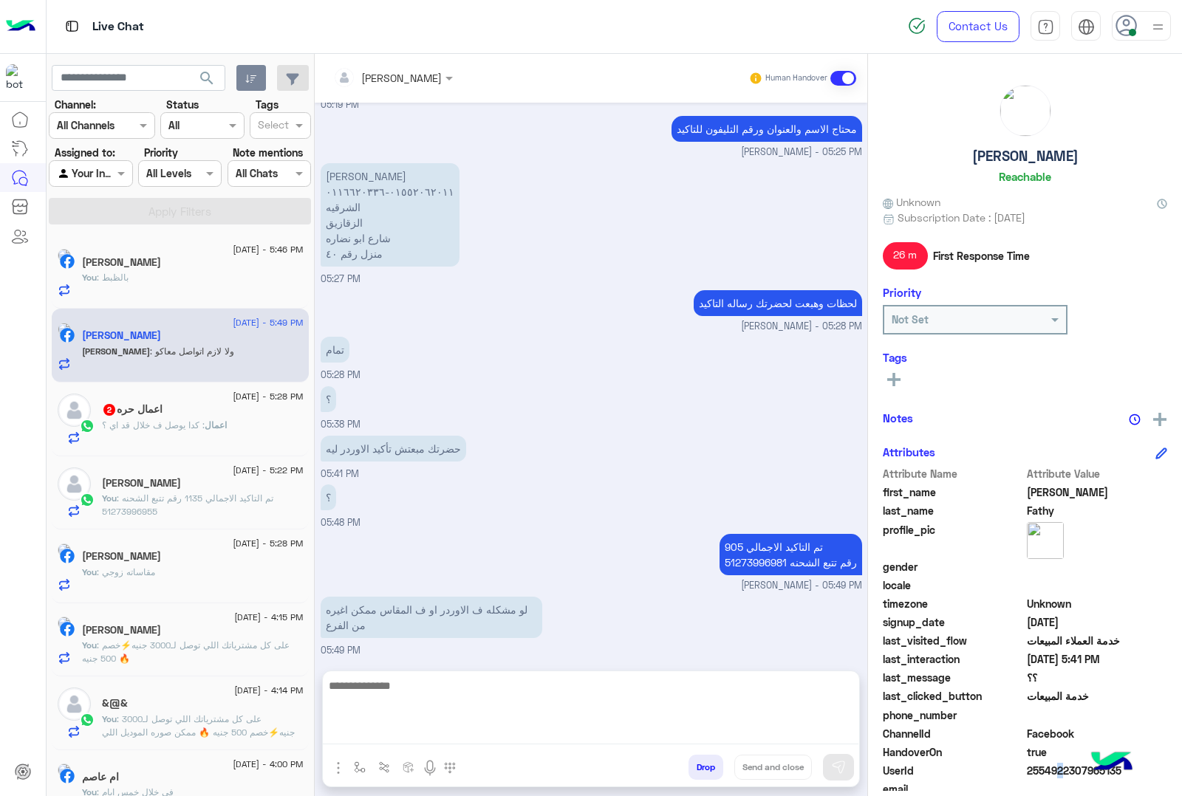
click at [1051, 771] on span "2554922307965135" at bounding box center [1097, 771] width 141 height 16
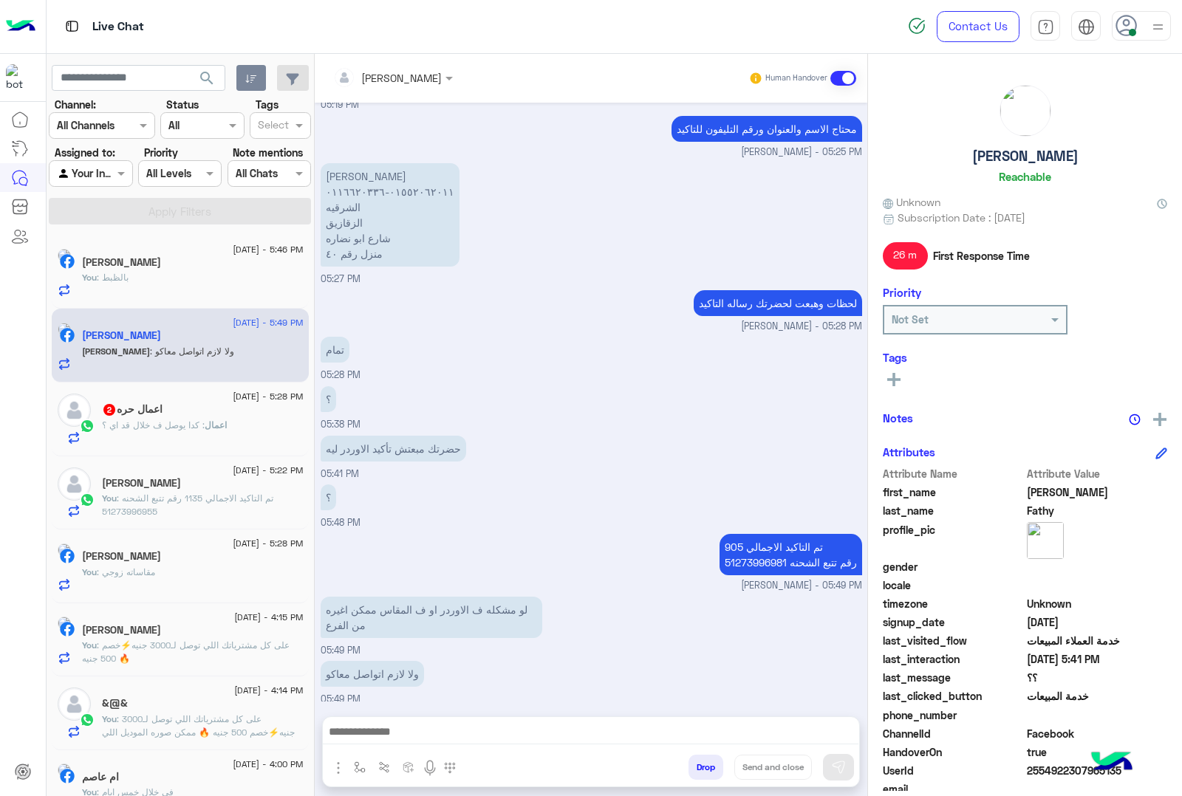
click at [431, 733] on textarea at bounding box center [591, 733] width 536 height 22
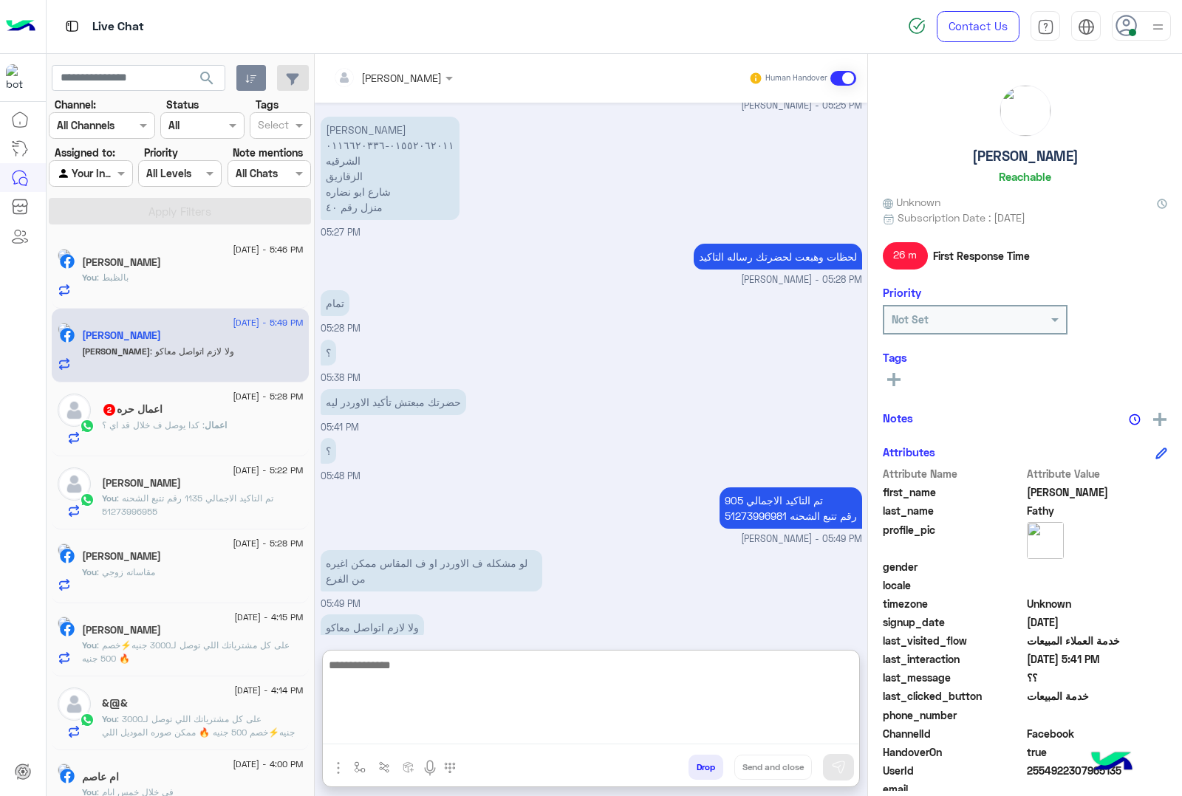
scroll to position [1955, 0]
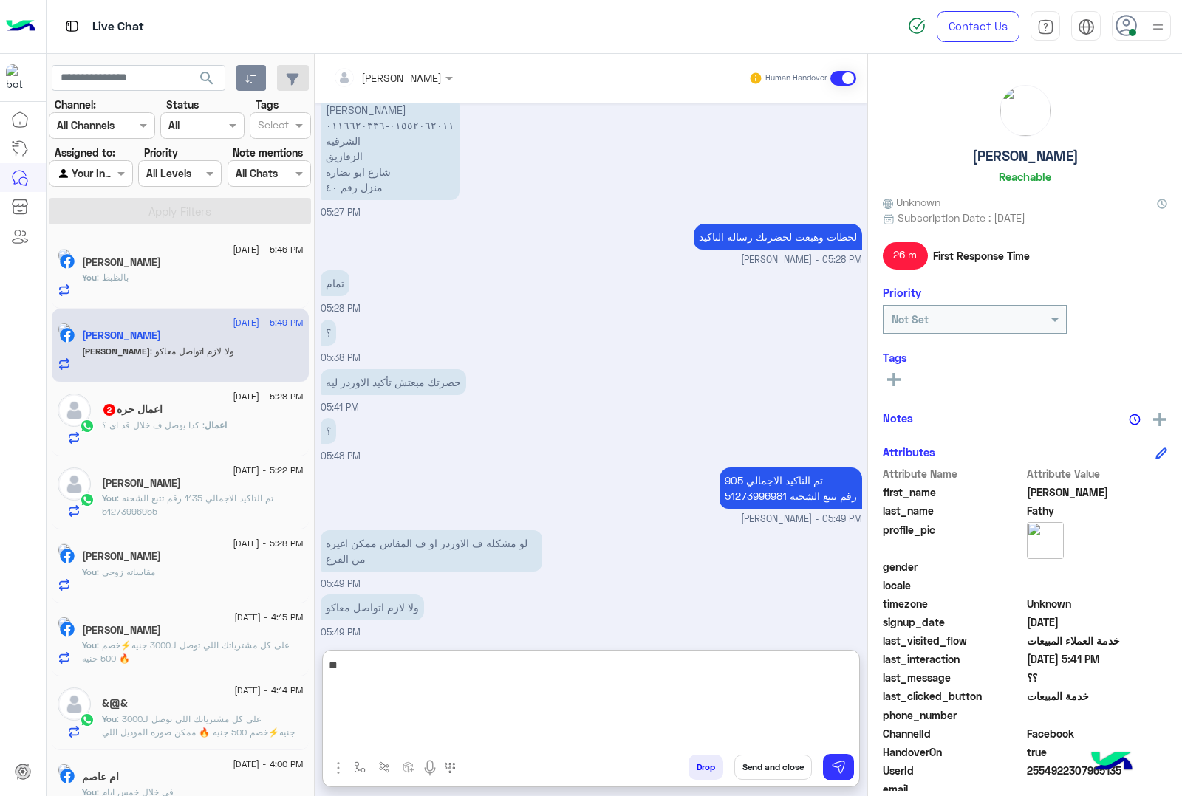
type textarea "*"
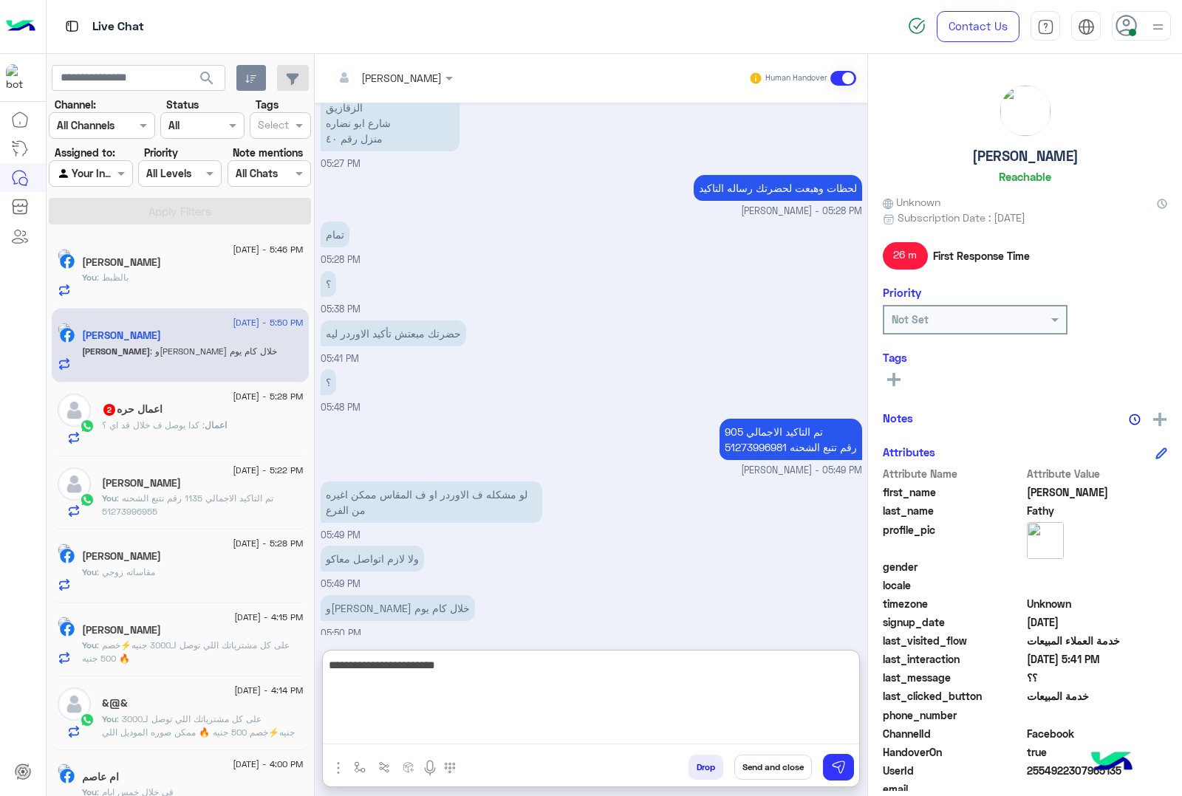
type textarea "**********"
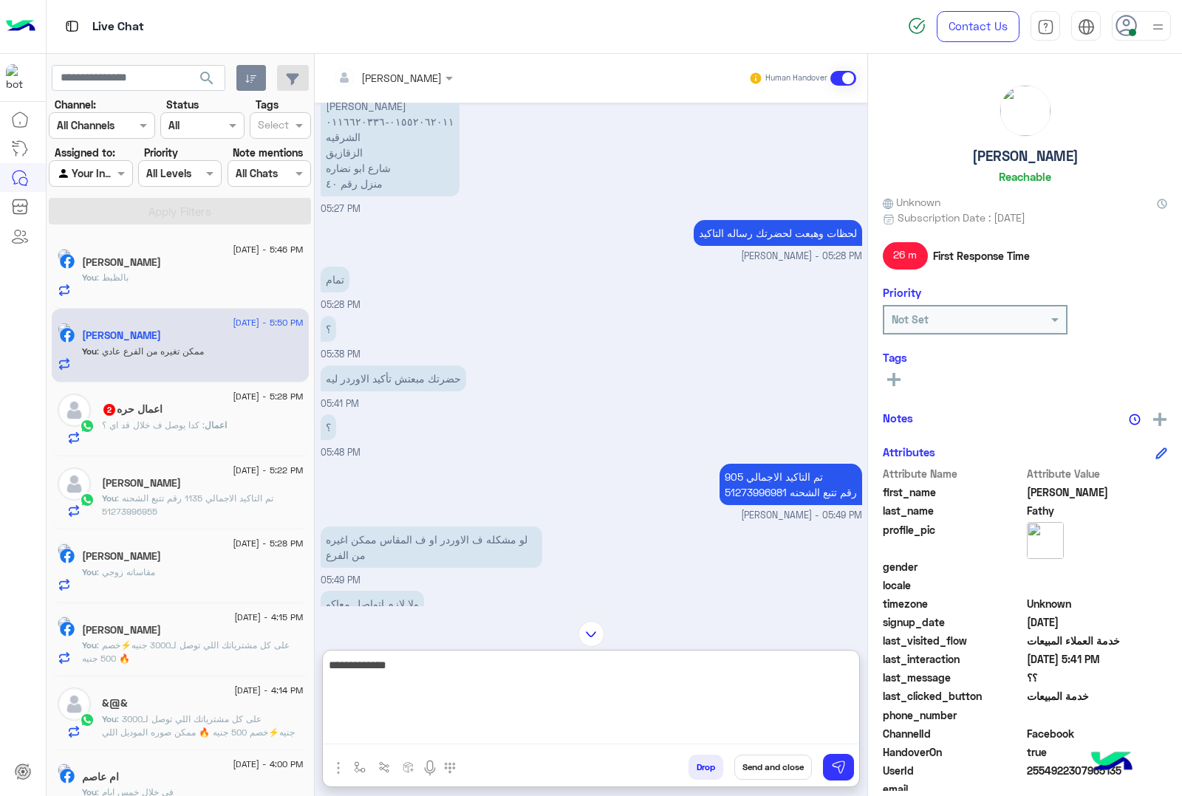
type textarea "**********"
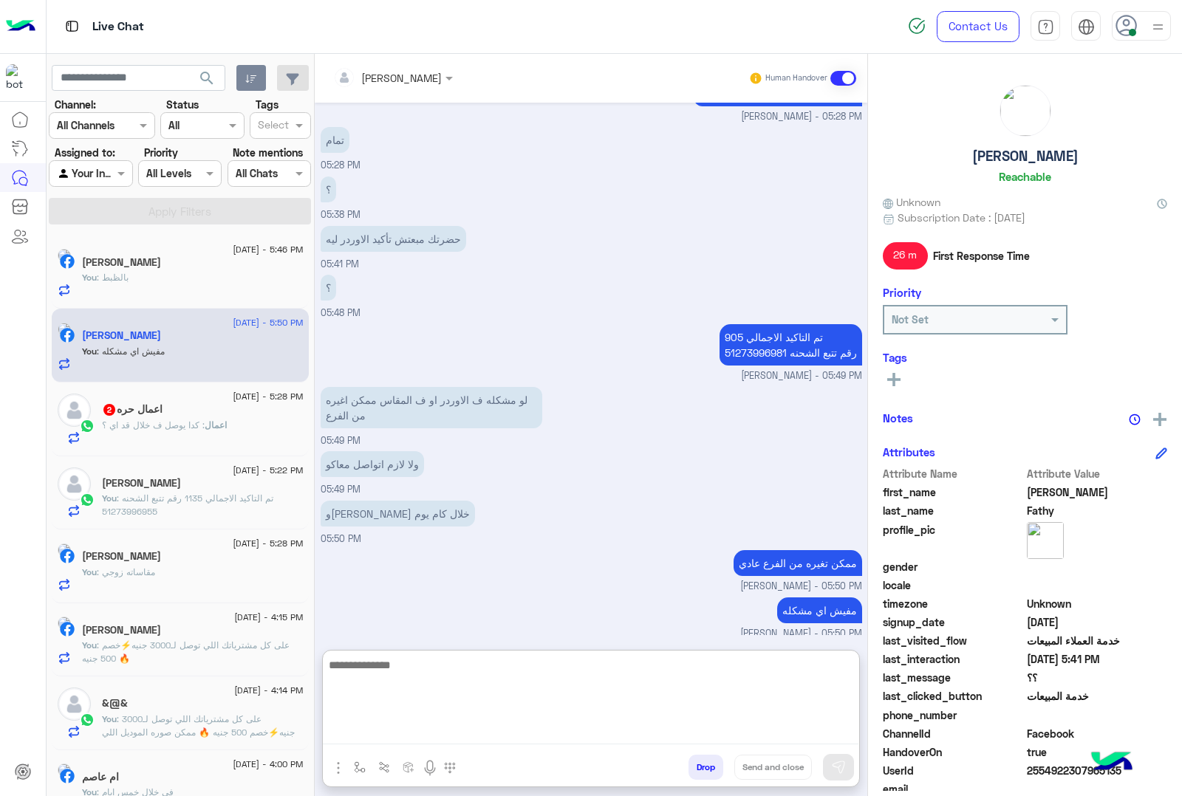
click at [412, 660] on textarea at bounding box center [591, 700] width 536 height 89
click at [1045, 774] on span "2554922307965135" at bounding box center [1097, 771] width 141 height 16
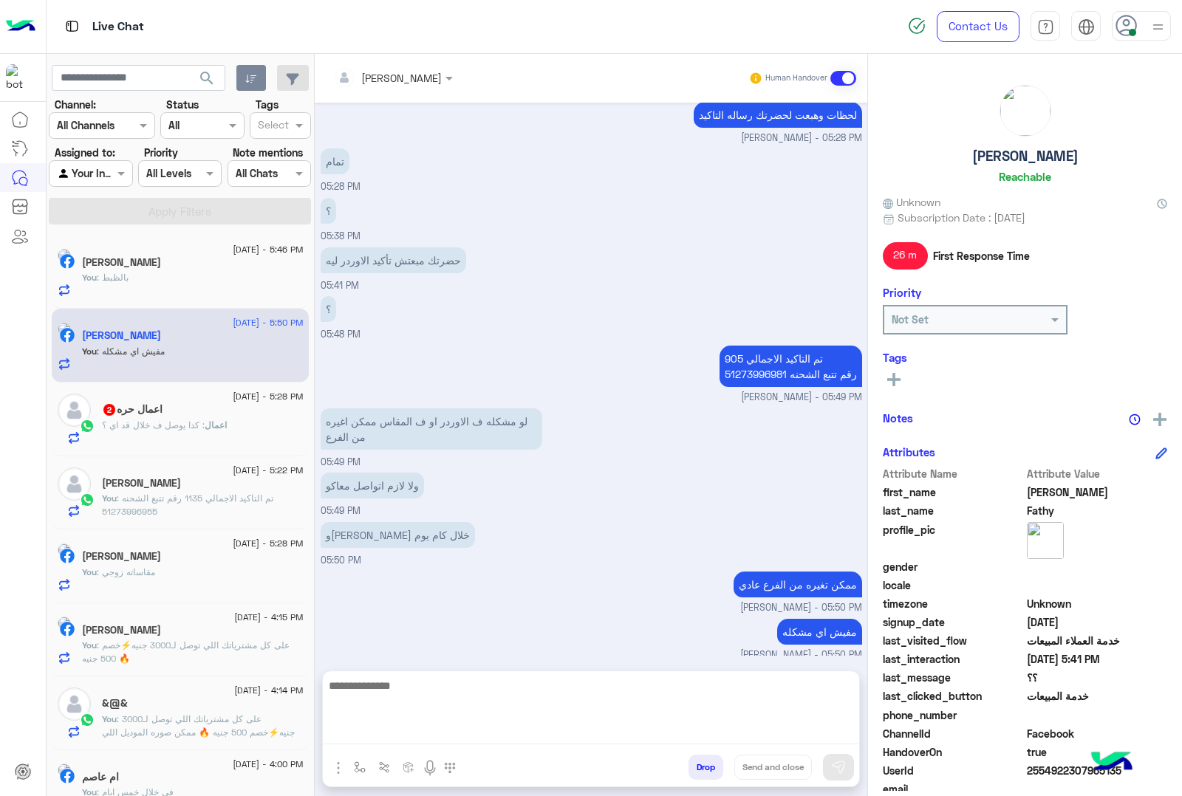
click at [1045, 774] on span "2554922307965135" at bounding box center [1097, 771] width 141 height 16
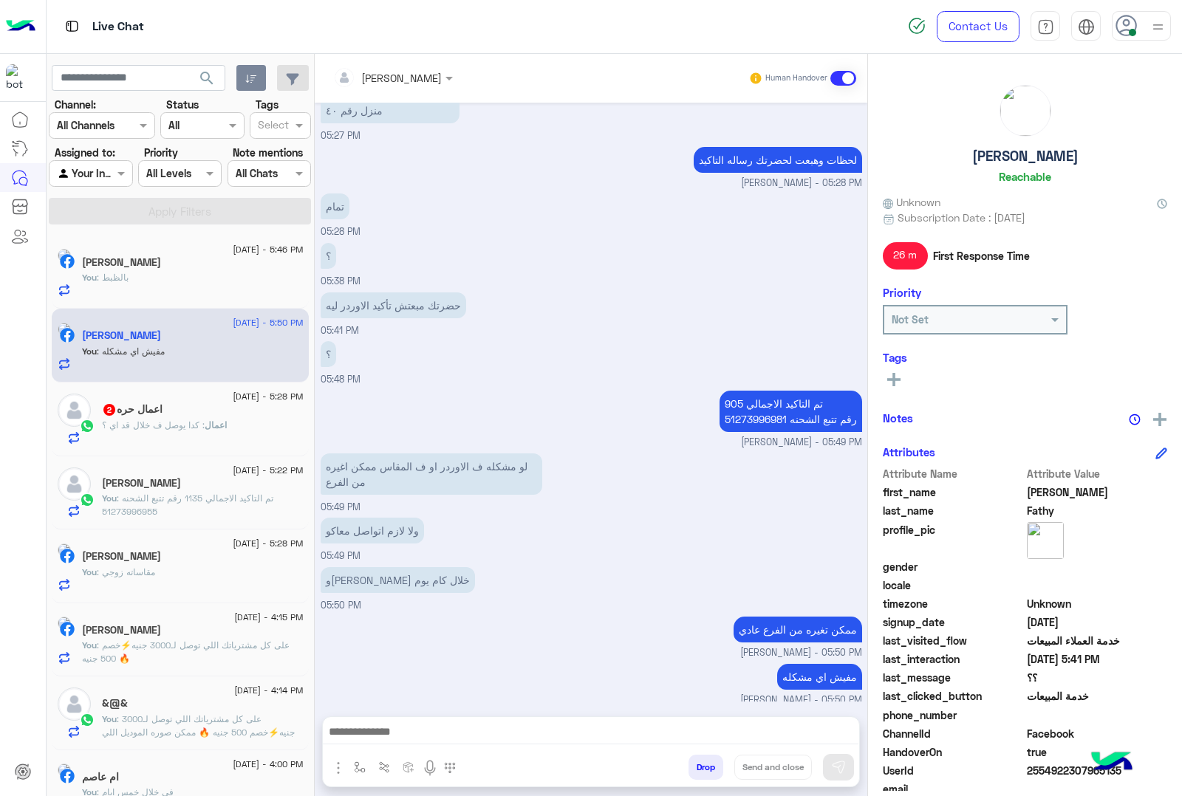
click at [149, 426] on span ": كدا يوصل ف خلال قد اي ؟" at bounding box center [153, 425] width 103 height 11
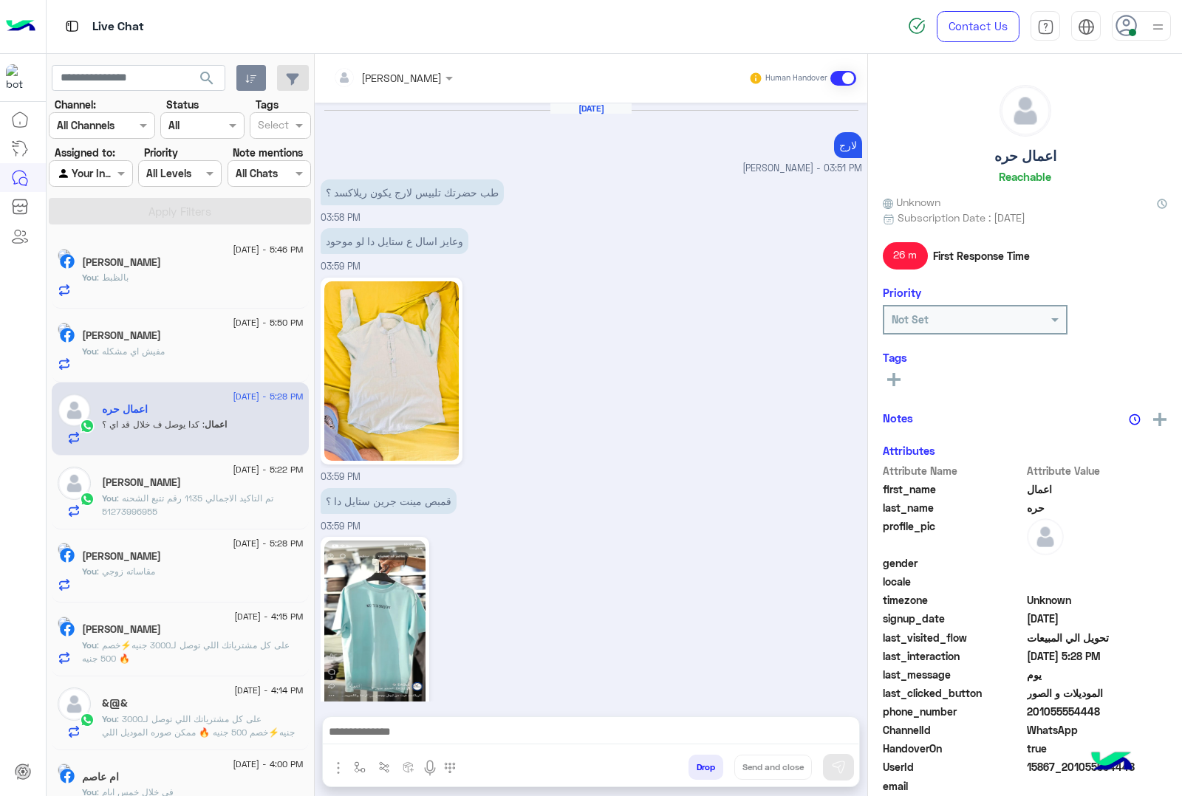
scroll to position [2593, 0]
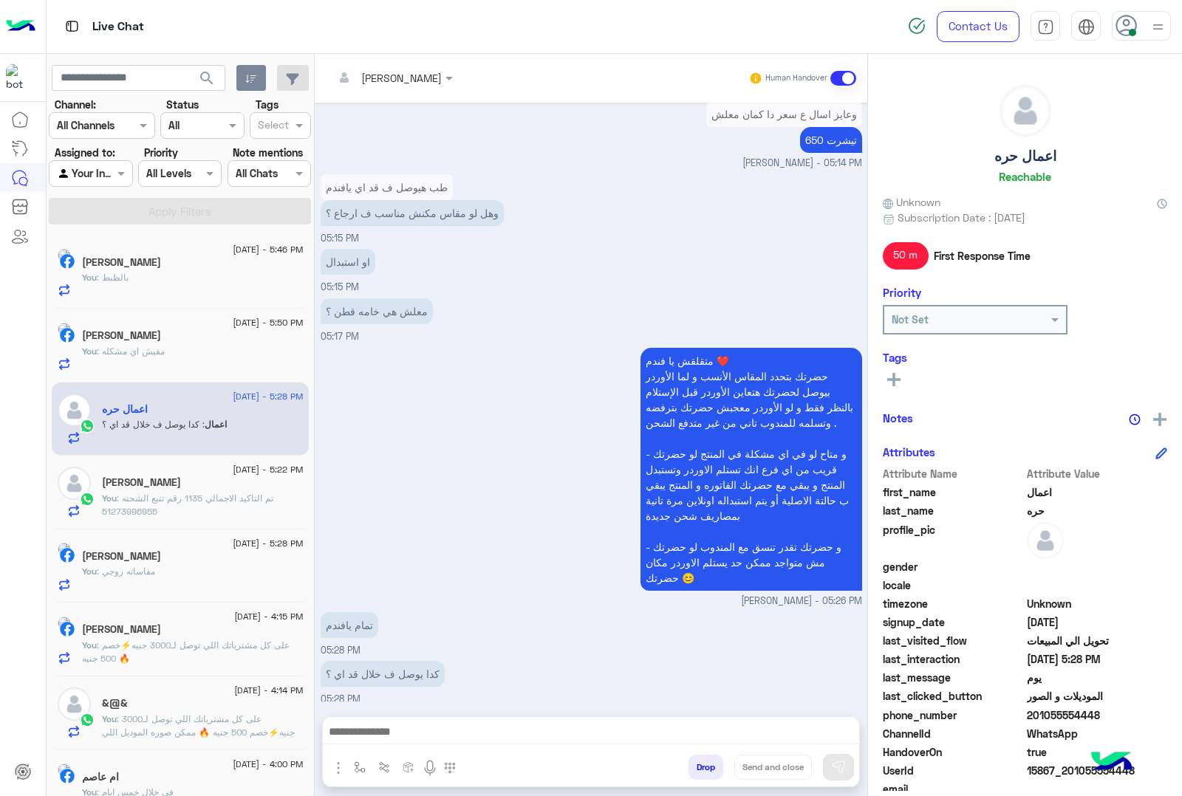
click at [380, 733] on textarea at bounding box center [591, 733] width 536 height 22
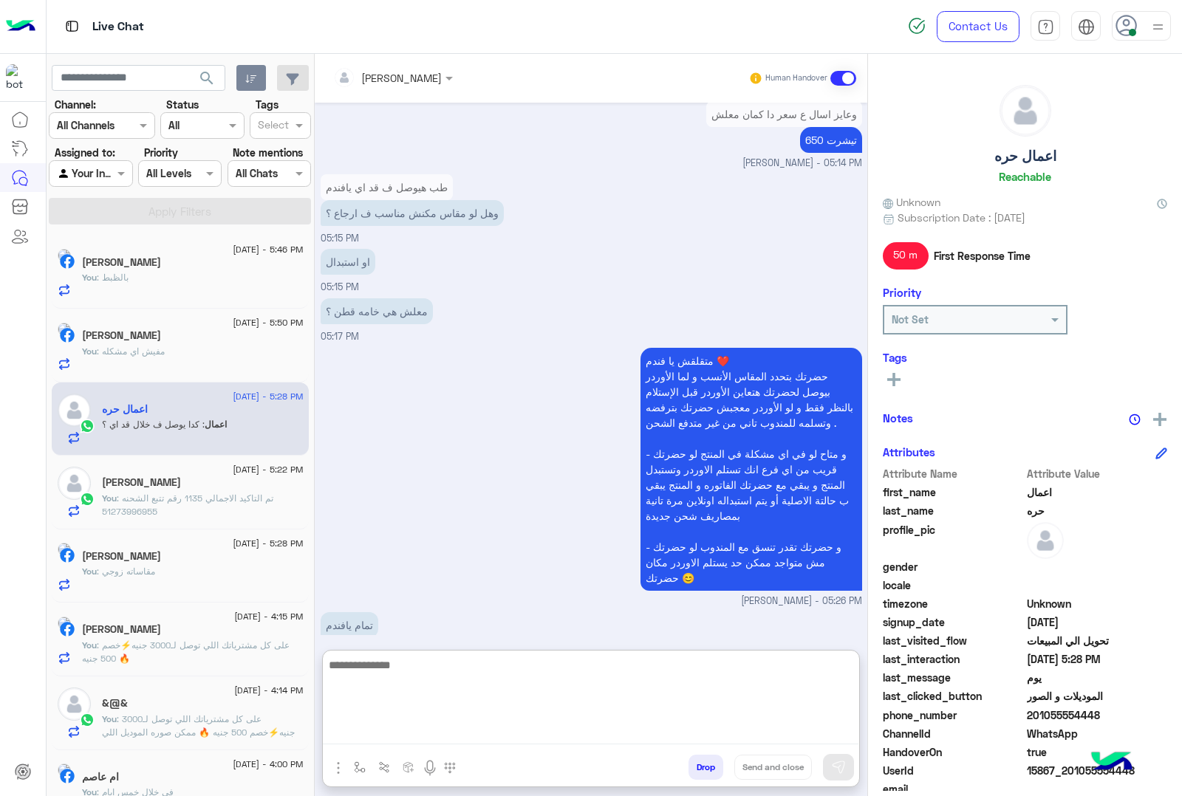
scroll to position [2659, 0]
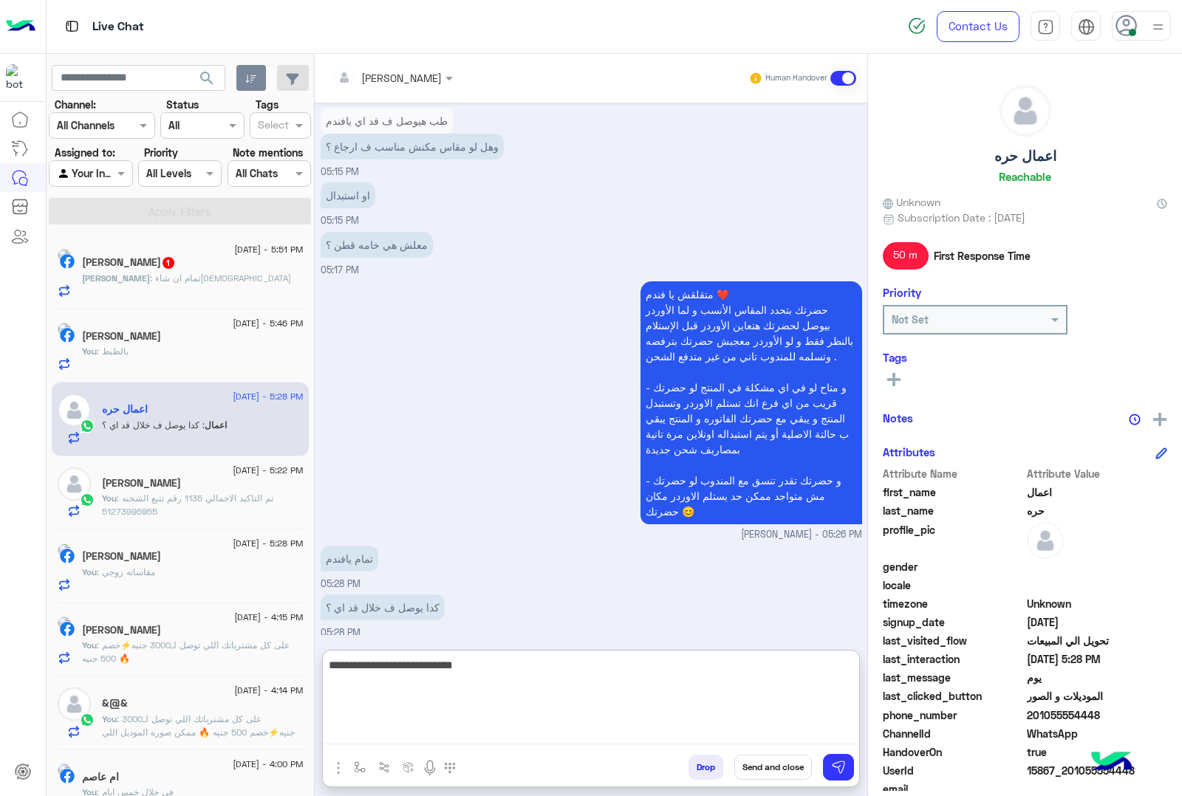
type textarea "**********"
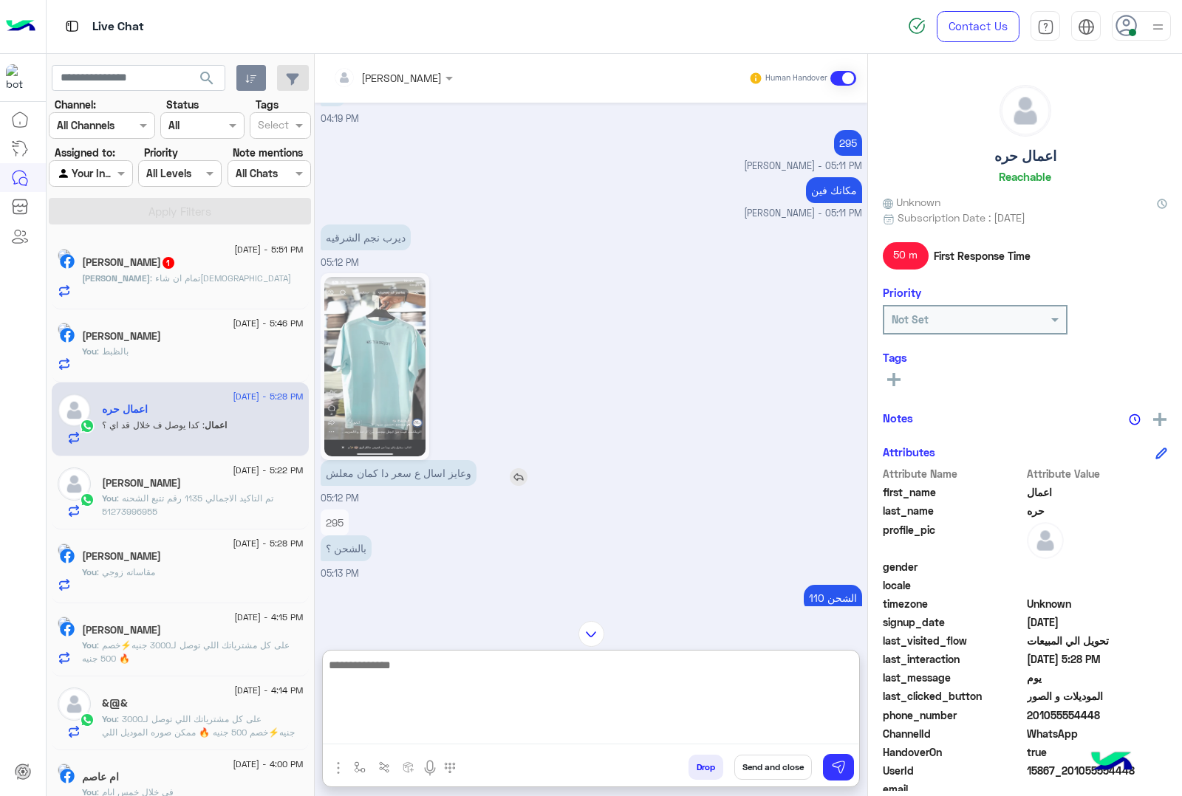
scroll to position [2706, 0]
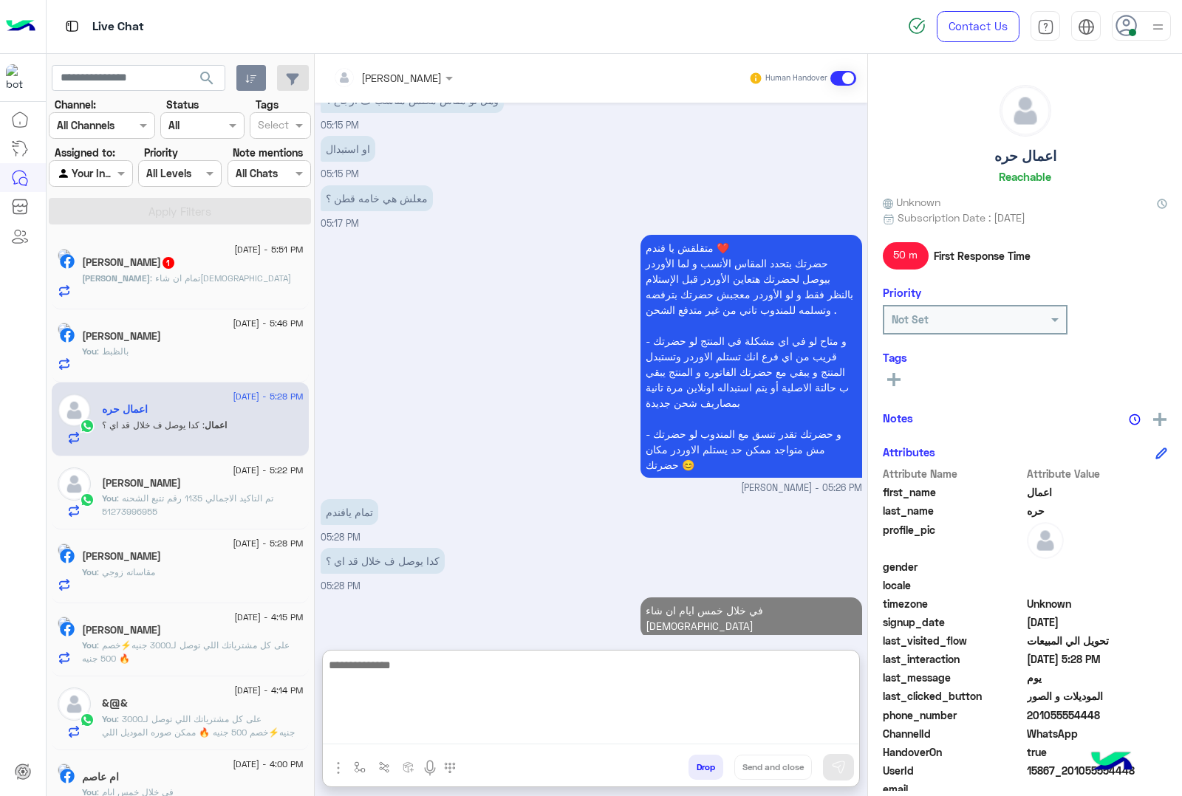
click at [208, 272] on div "[PERSON_NAME] 1" at bounding box center [193, 264] width 222 height 16
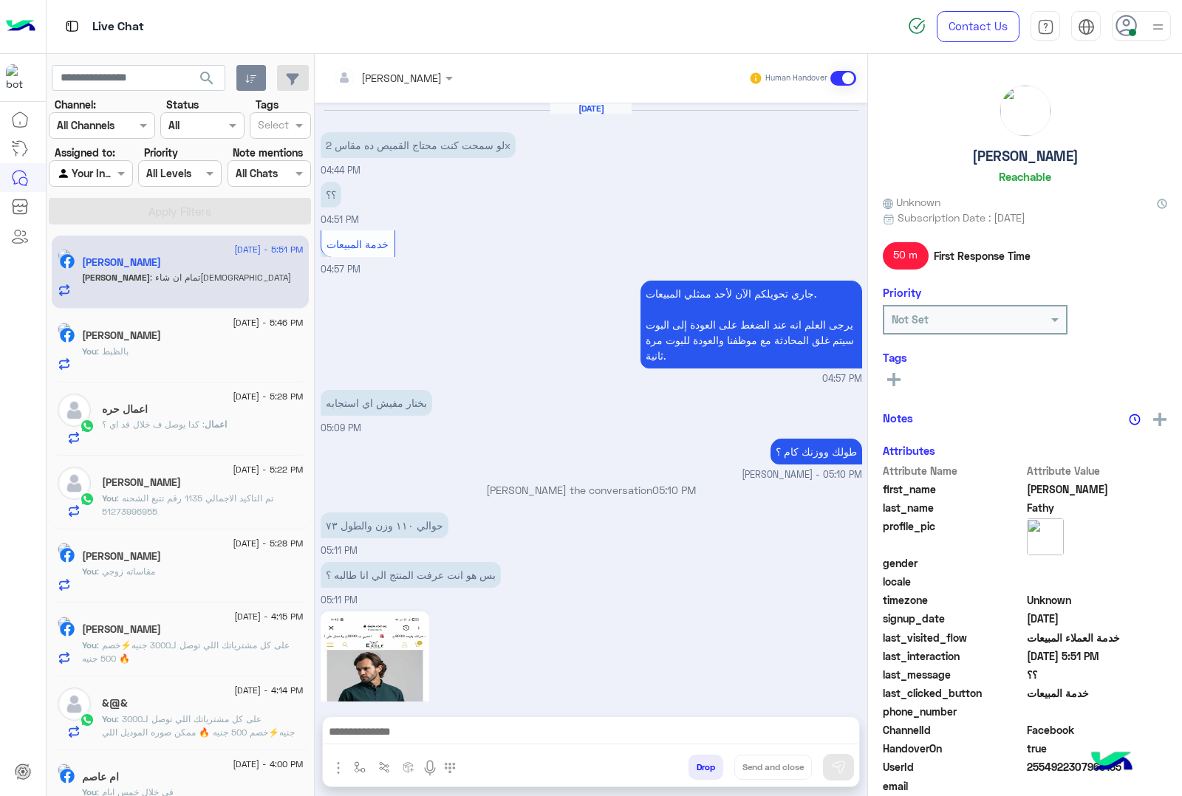
scroll to position [1190, 0]
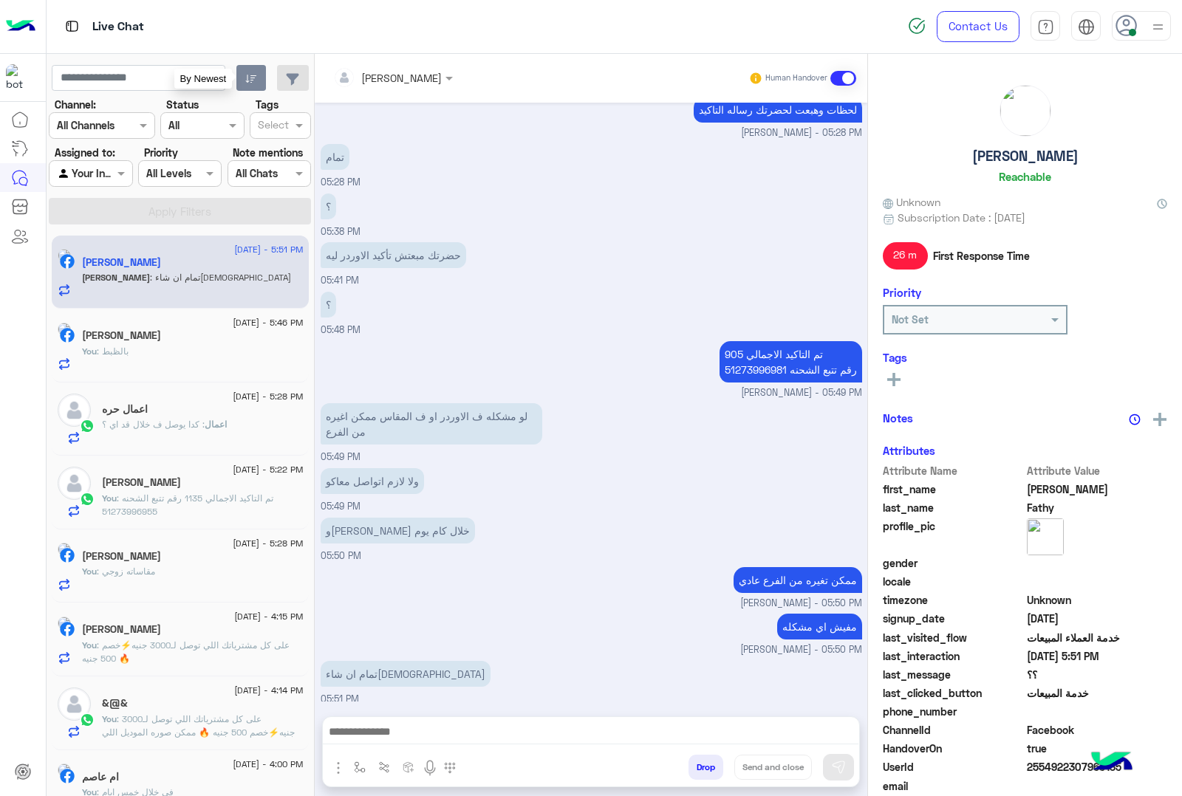
click at [263, 78] on button "button" at bounding box center [251, 78] width 30 height 27
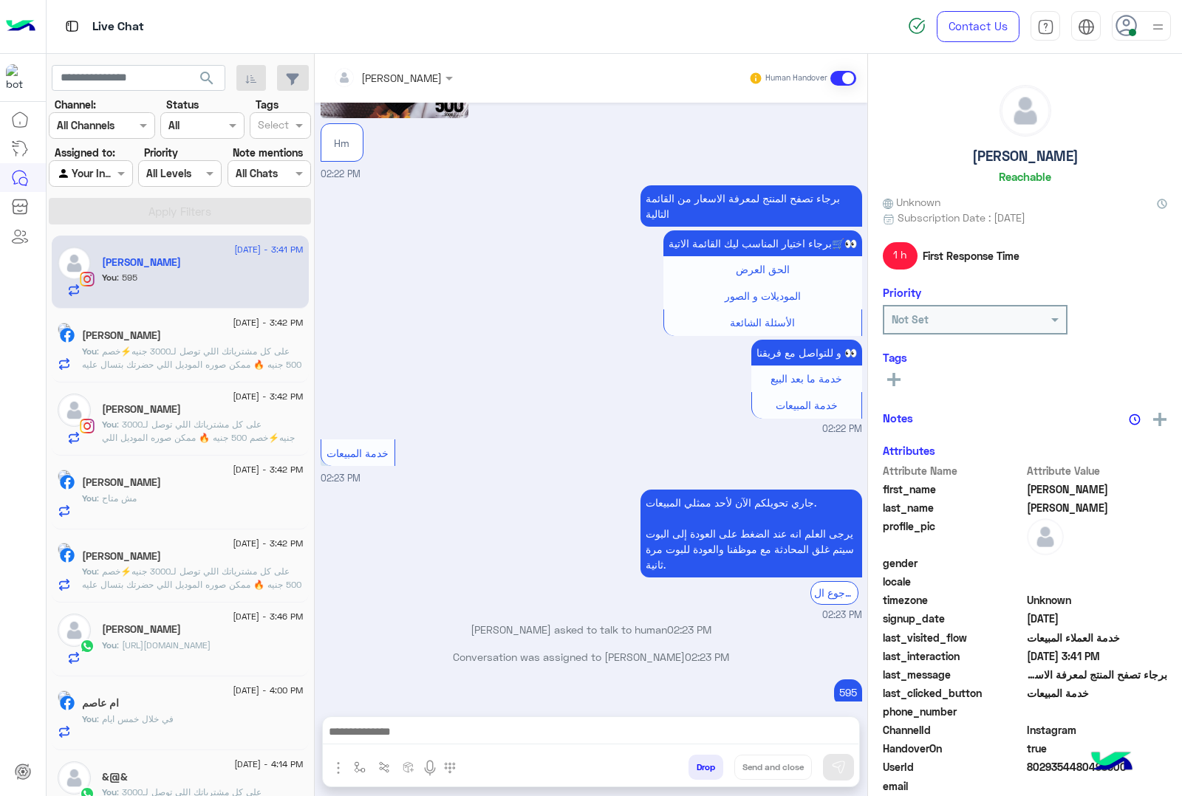
click at [706, 774] on button "Drop" at bounding box center [706, 767] width 35 height 25
click at [706, 774] on div "[PERSON_NAME] Human Handover [DATE] 02:50 PM عميلنا [PERSON_NAME] اهلا بيك في […" at bounding box center [591, 428] width 553 height 748
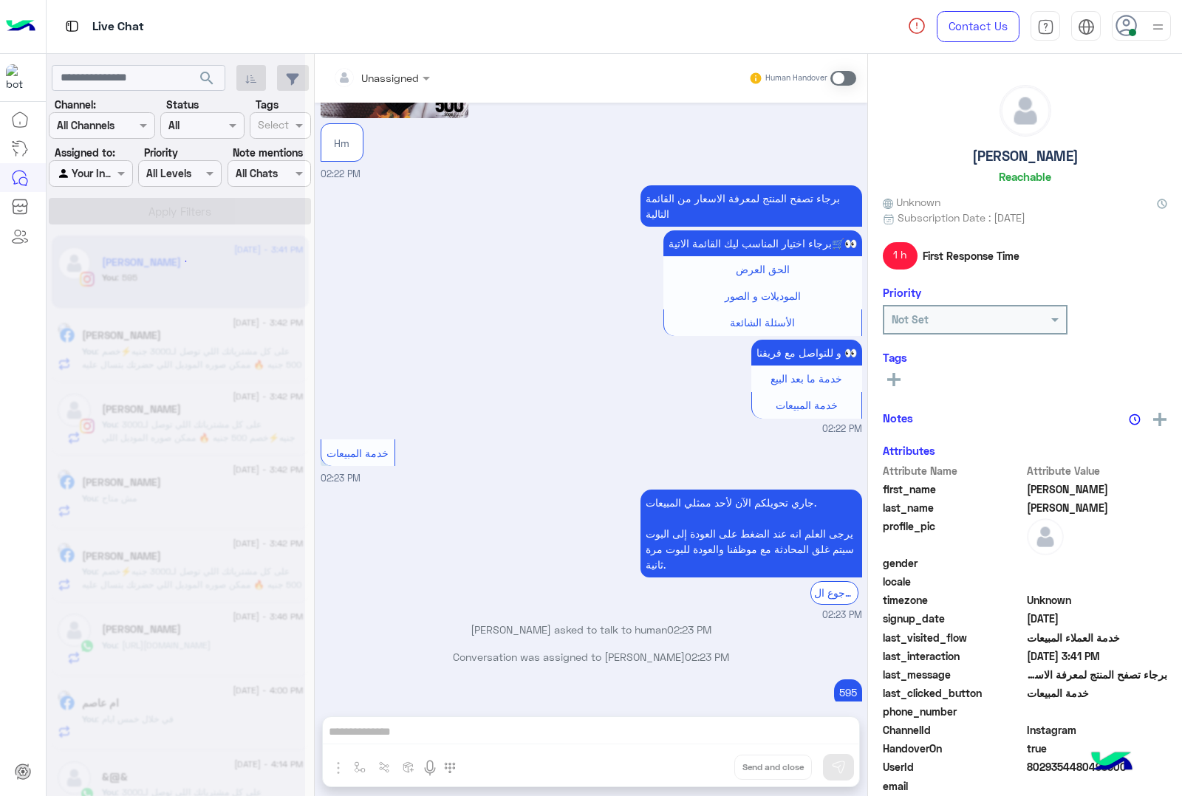
click at [706, 774] on div "Unassigned Human Handover [DATE] 02:50 PM عميلنا [PERSON_NAME] اهلا بيك في [GEO…" at bounding box center [591, 428] width 553 height 748
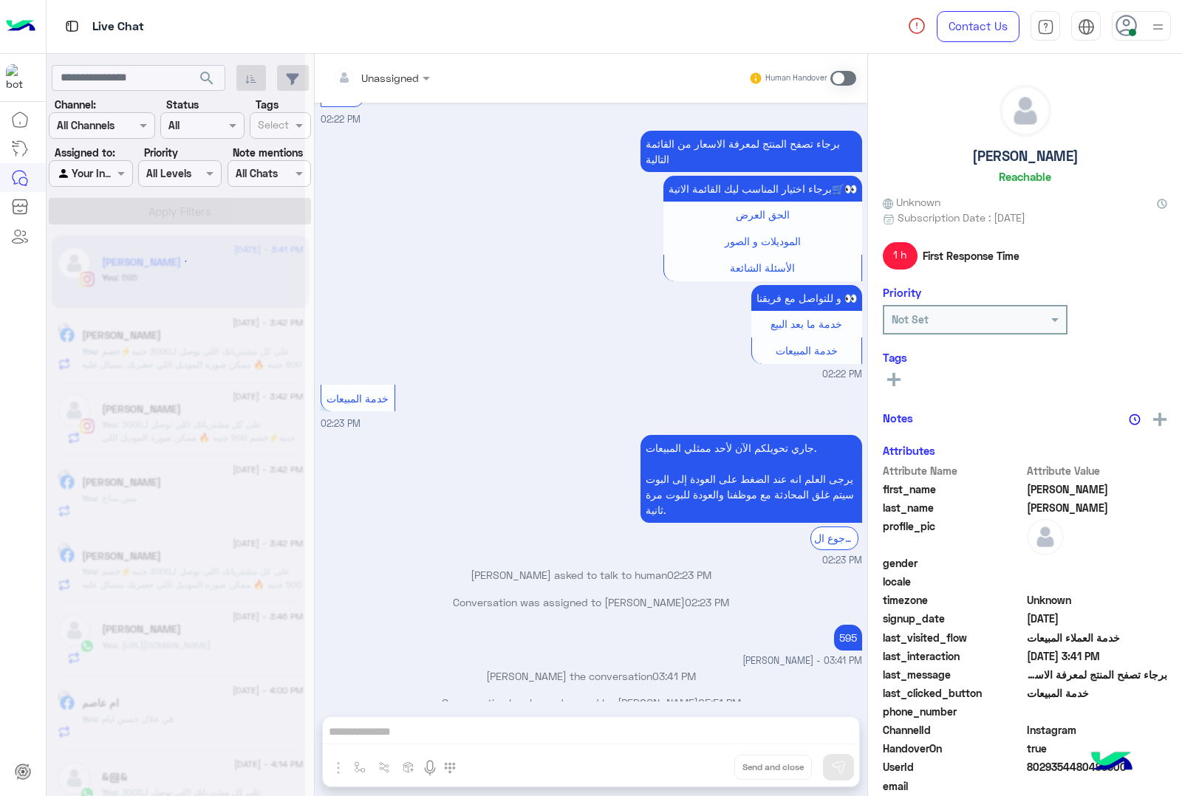
click at [706, 774] on div "Unassigned Human Handover [DATE] 02:50 PM عميلنا [PERSON_NAME] اهلا بيك في [GEO…" at bounding box center [591, 428] width 553 height 748
click at [0, 0] on button "Drop" at bounding box center [0, 0] width 0 height 0
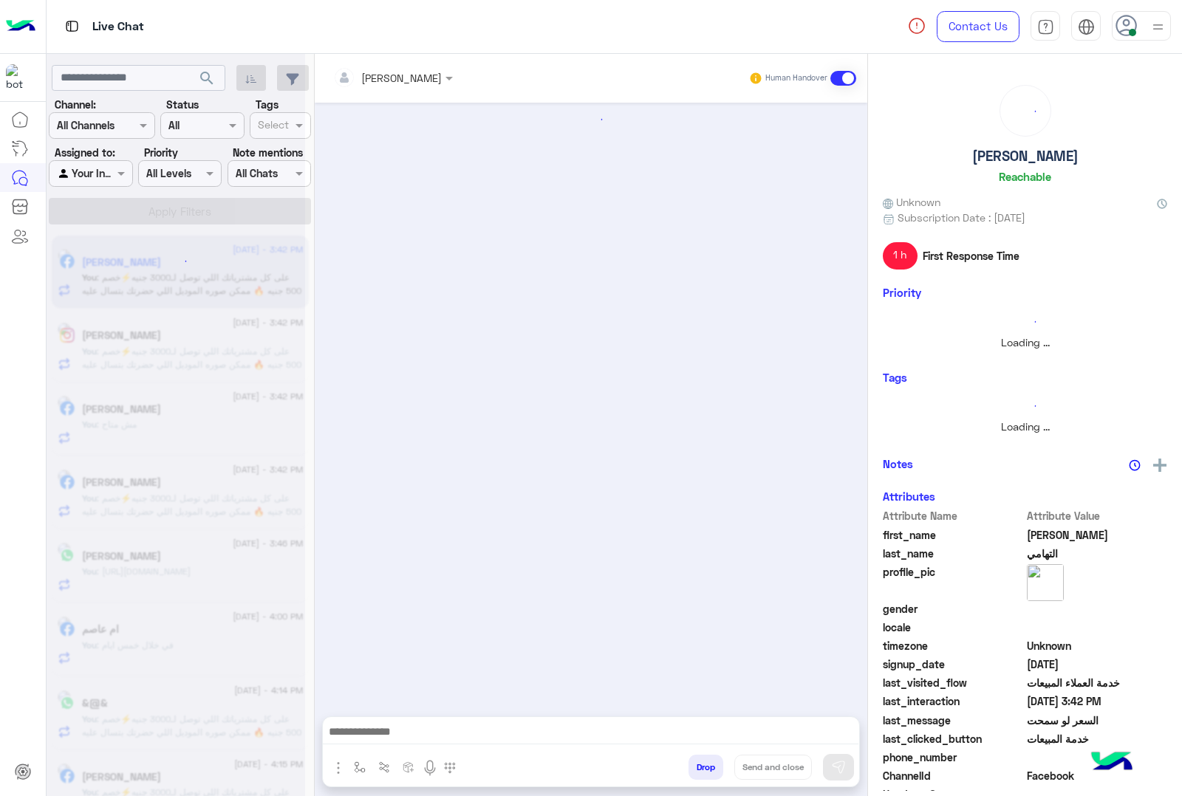
click at [706, 774] on button "Drop" at bounding box center [706, 767] width 35 height 25
click at [706, 774] on div "[PERSON_NAME] Human Handover Attachements Images Drop Send and close" at bounding box center [591, 428] width 553 height 748
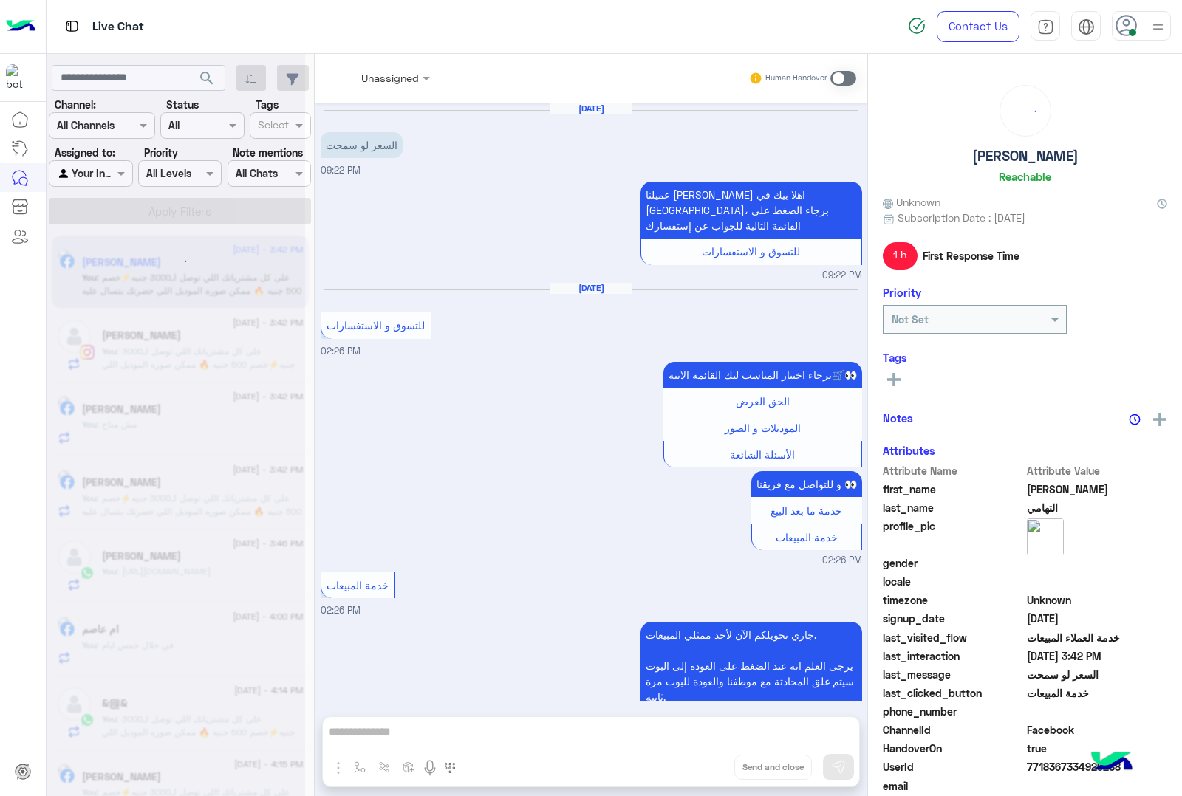
scroll to position [249, 0]
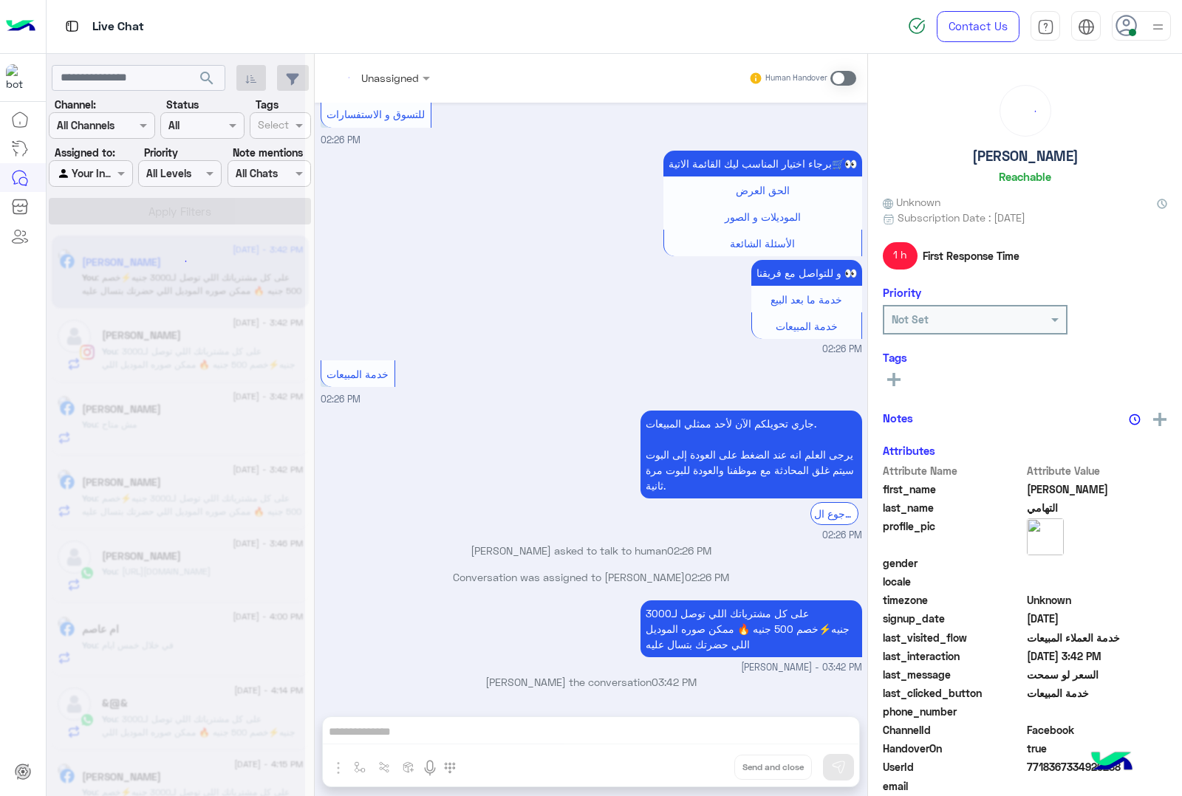
click at [0, 0] on button "Drop" at bounding box center [0, 0] width 0 height 0
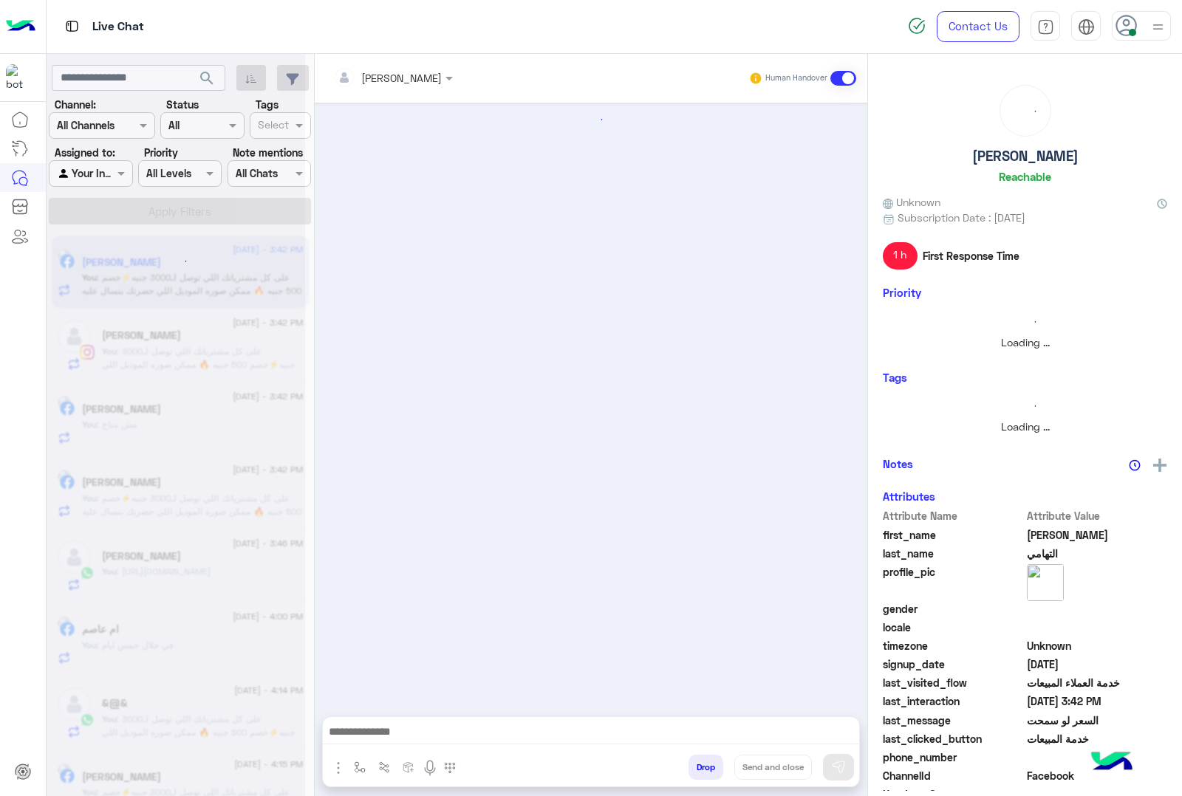
scroll to position [0, 0]
click at [706, 774] on button "Drop" at bounding box center [706, 767] width 35 height 25
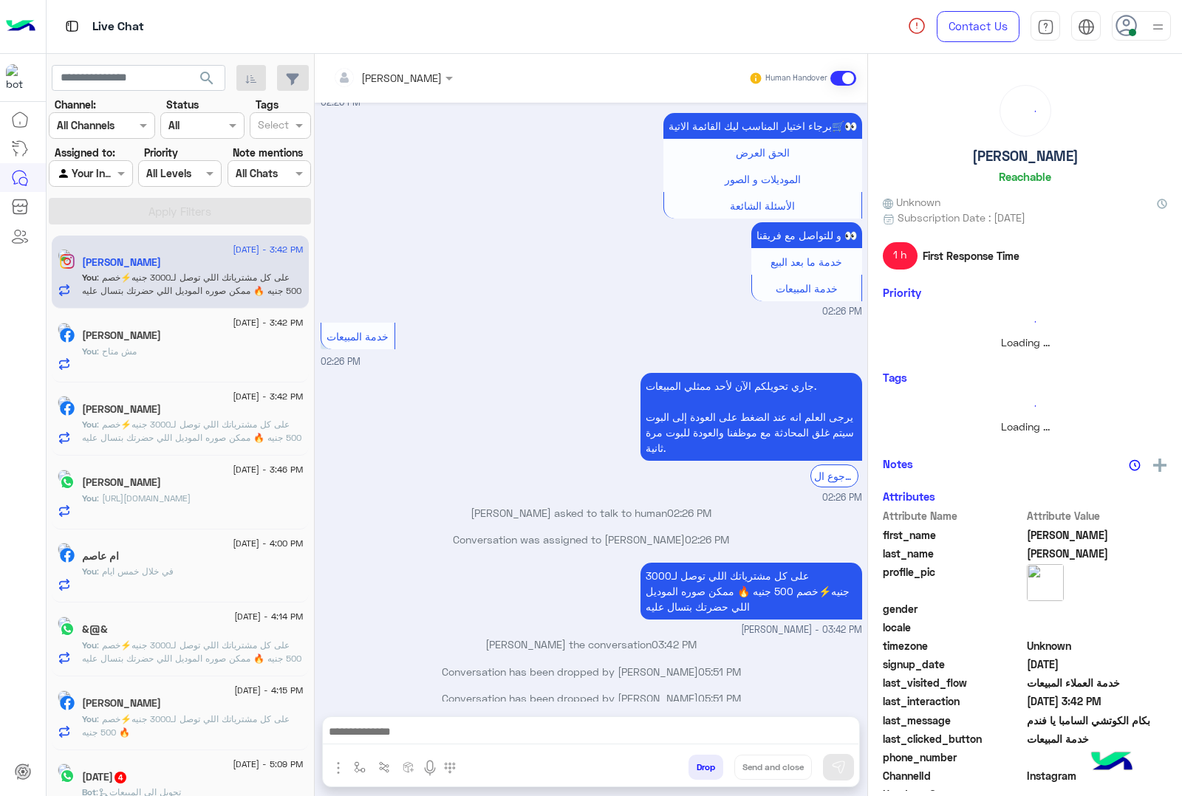
click at [706, 774] on button "Drop" at bounding box center [706, 767] width 35 height 25
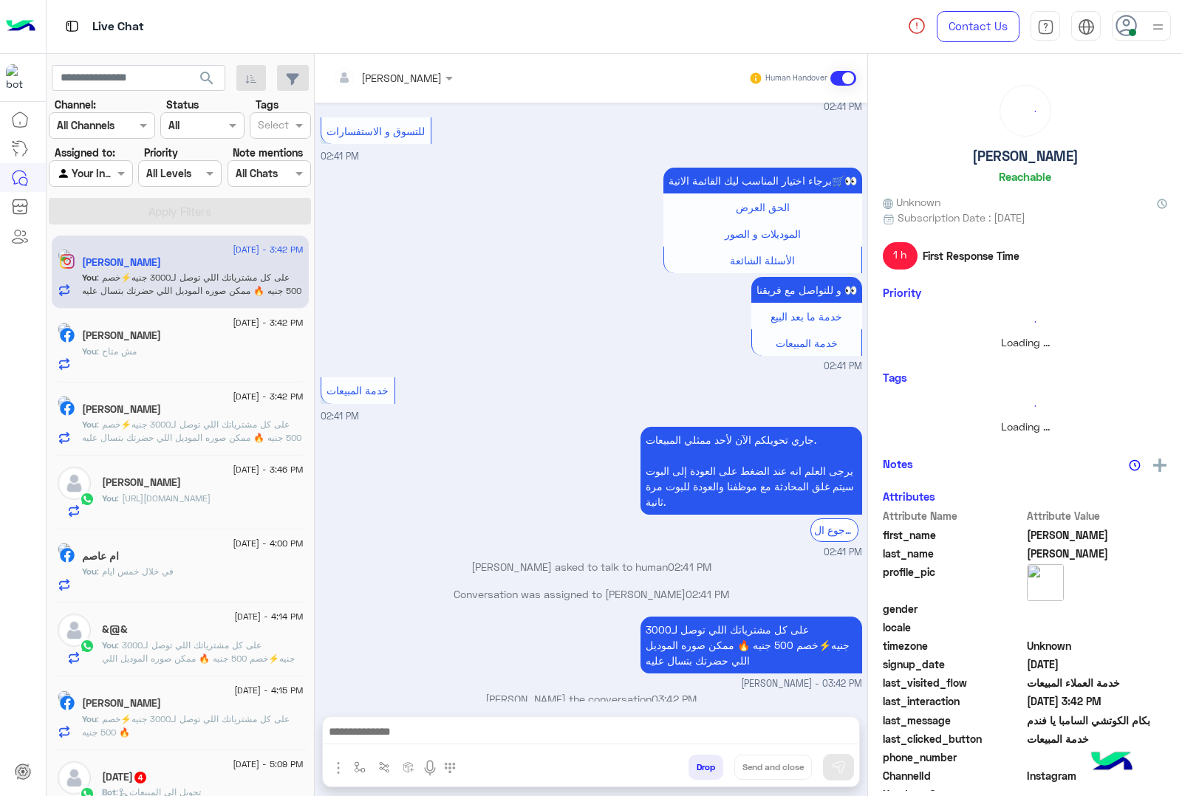
click at [706, 774] on button "Drop" at bounding box center [706, 767] width 35 height 25
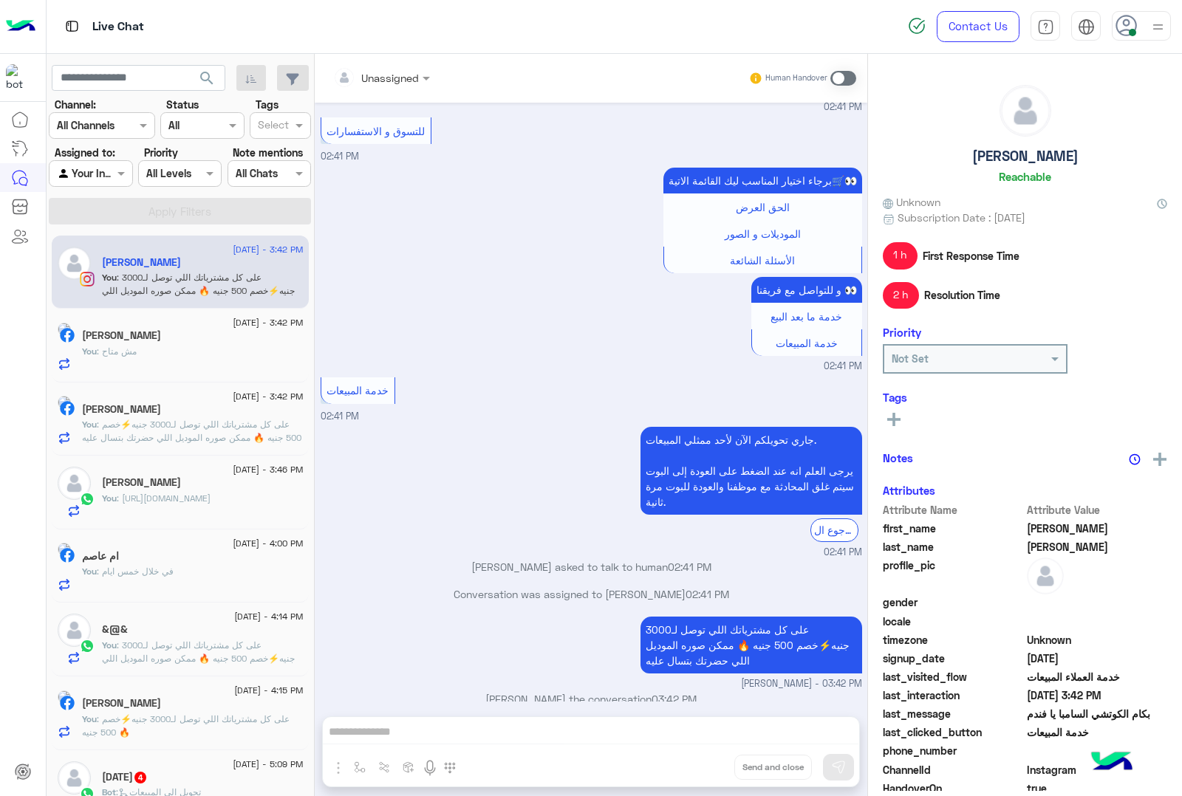
scroll to position [223, 0]
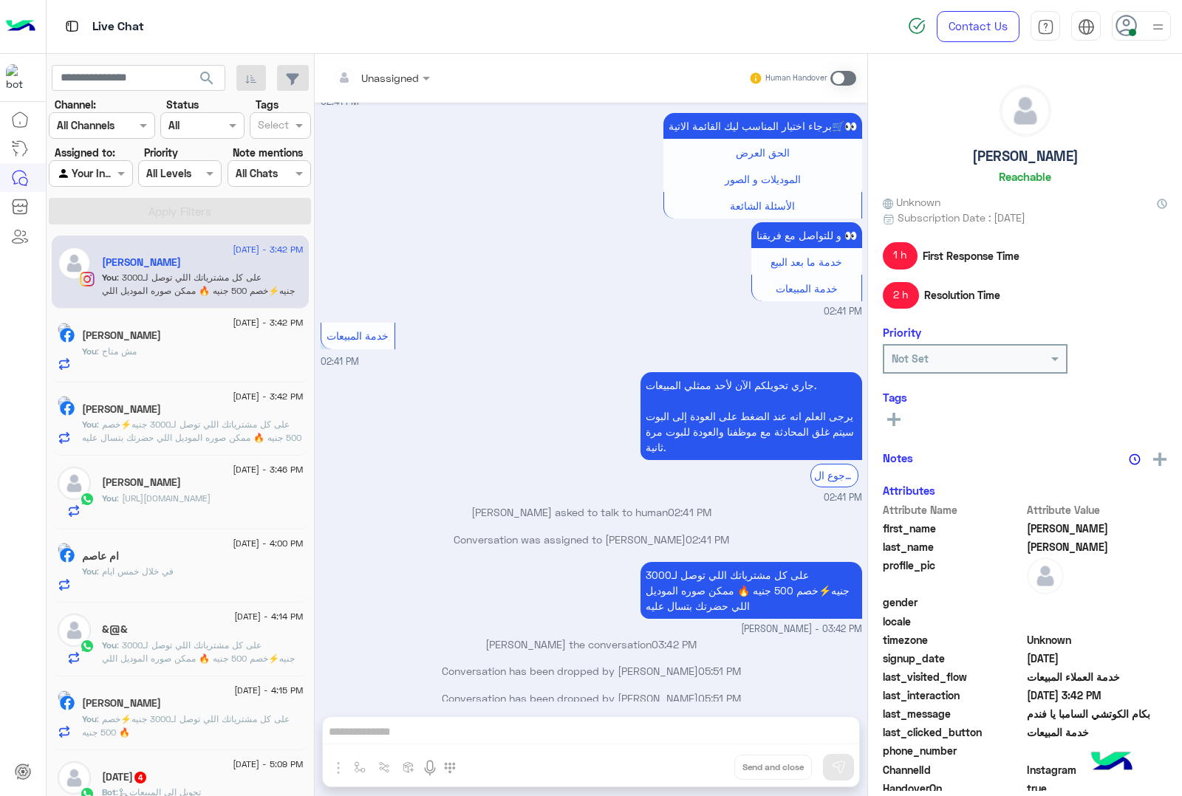
click at [706, 774] on div "Unassigned Human Handover [DATE] بكام الكوتشي السامبا يا فندم 02:41 PM عميلنا […" at bounding box center [591, 428] width 553 height 748
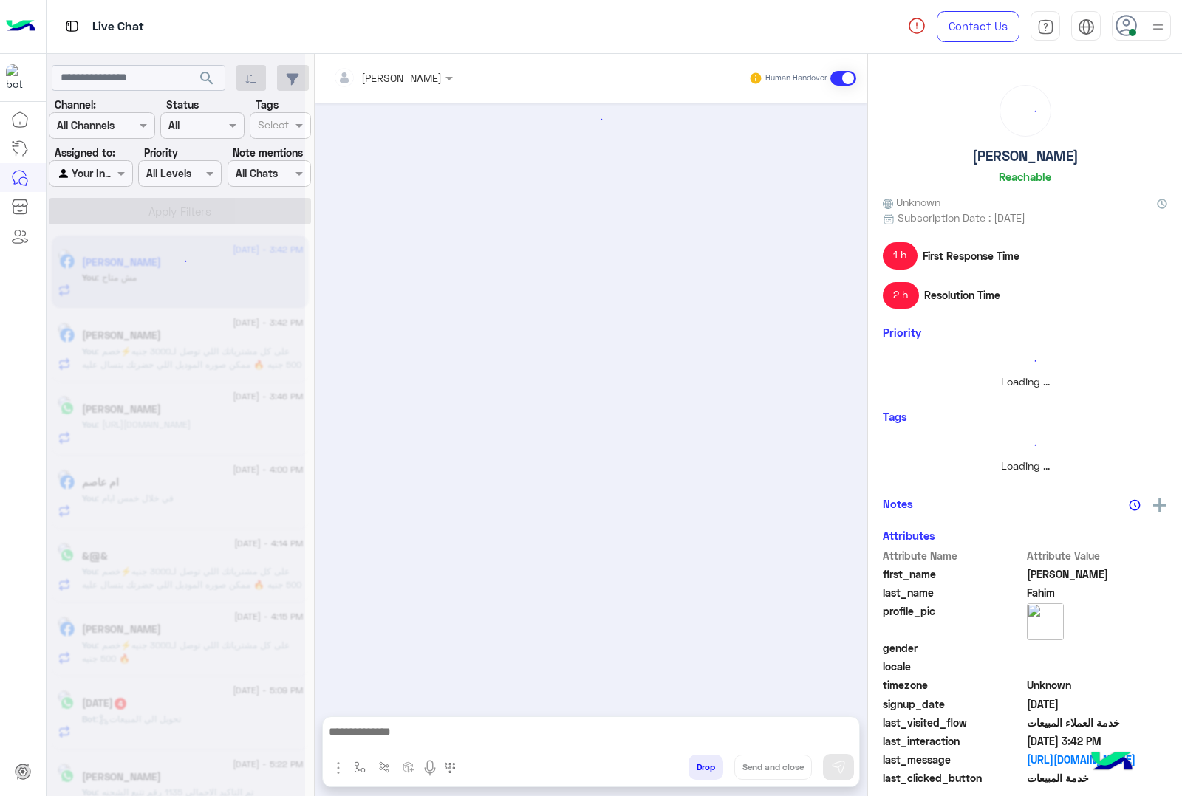
click at [706, 774] on button "Drop" at bounding box center [706, 767] width 35 height 25
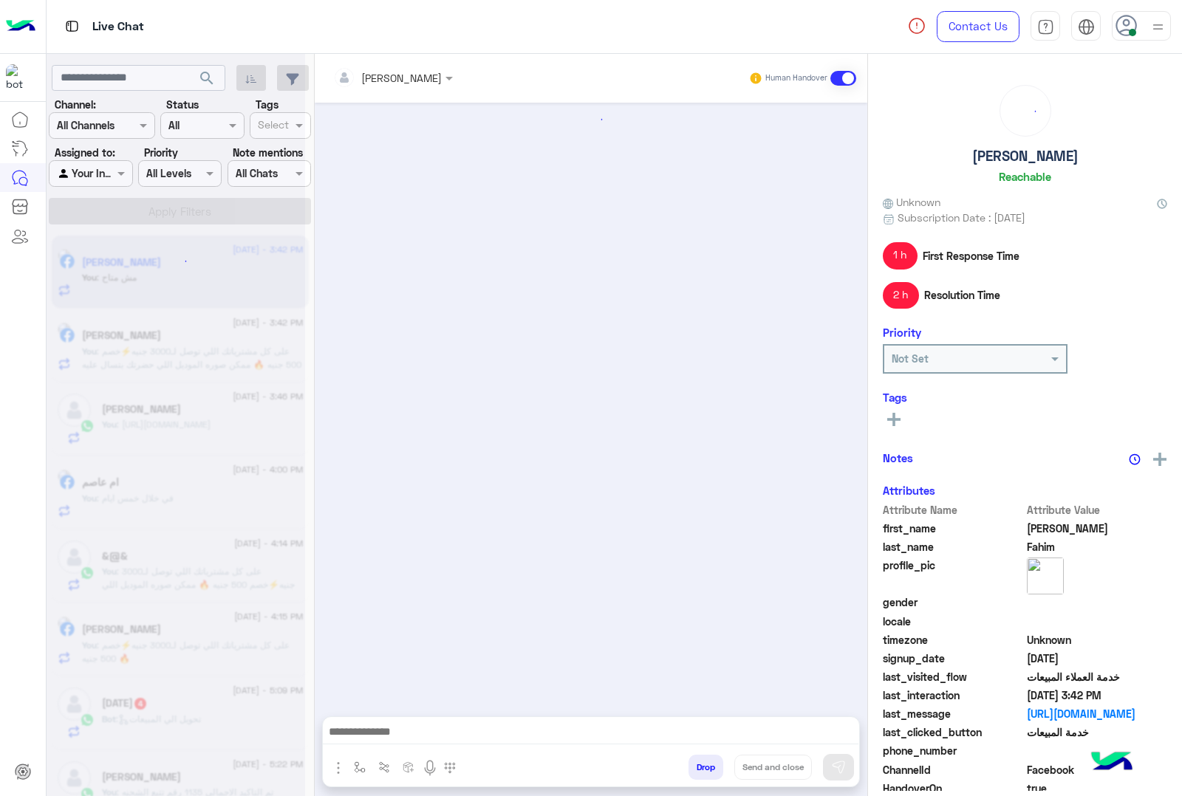
click at [706, 774] on div "[PERSON_NAME] Human Handover Attachements Images Drop Send and close" at bounding box center [591, 428] width 553 height 748
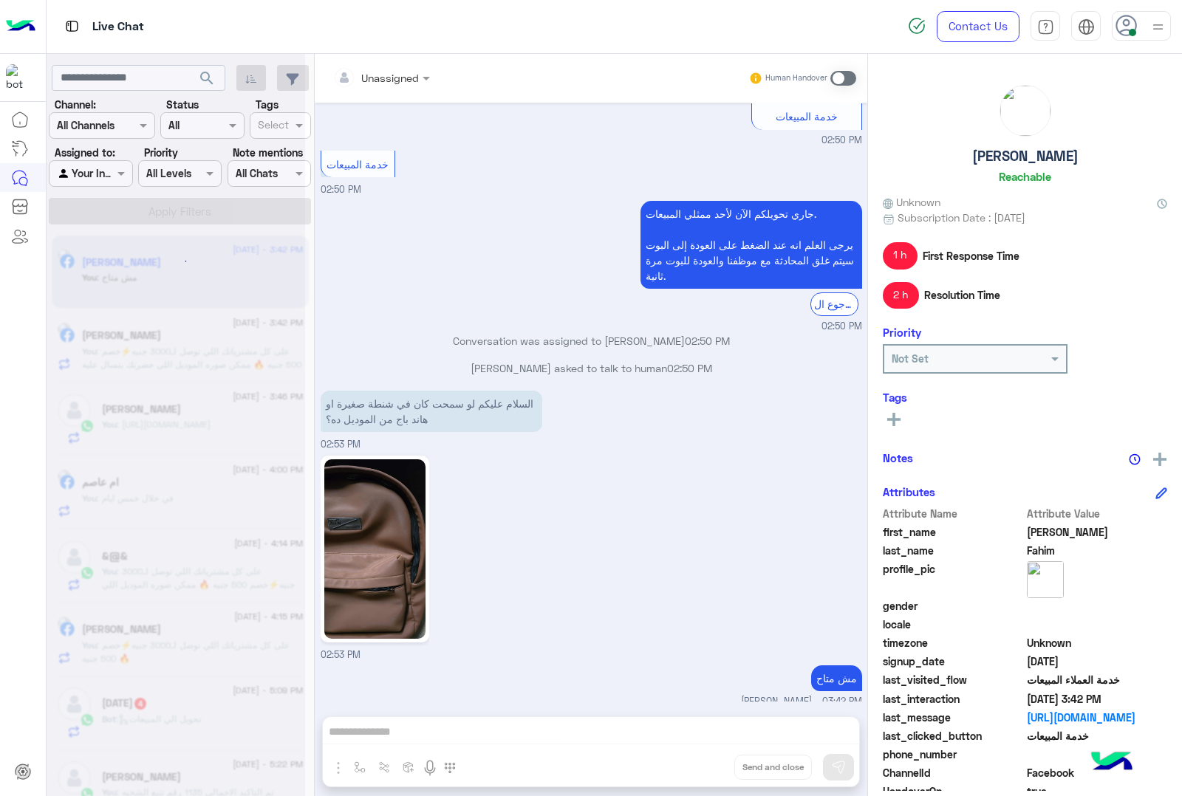
scroll to position [1789, 0]
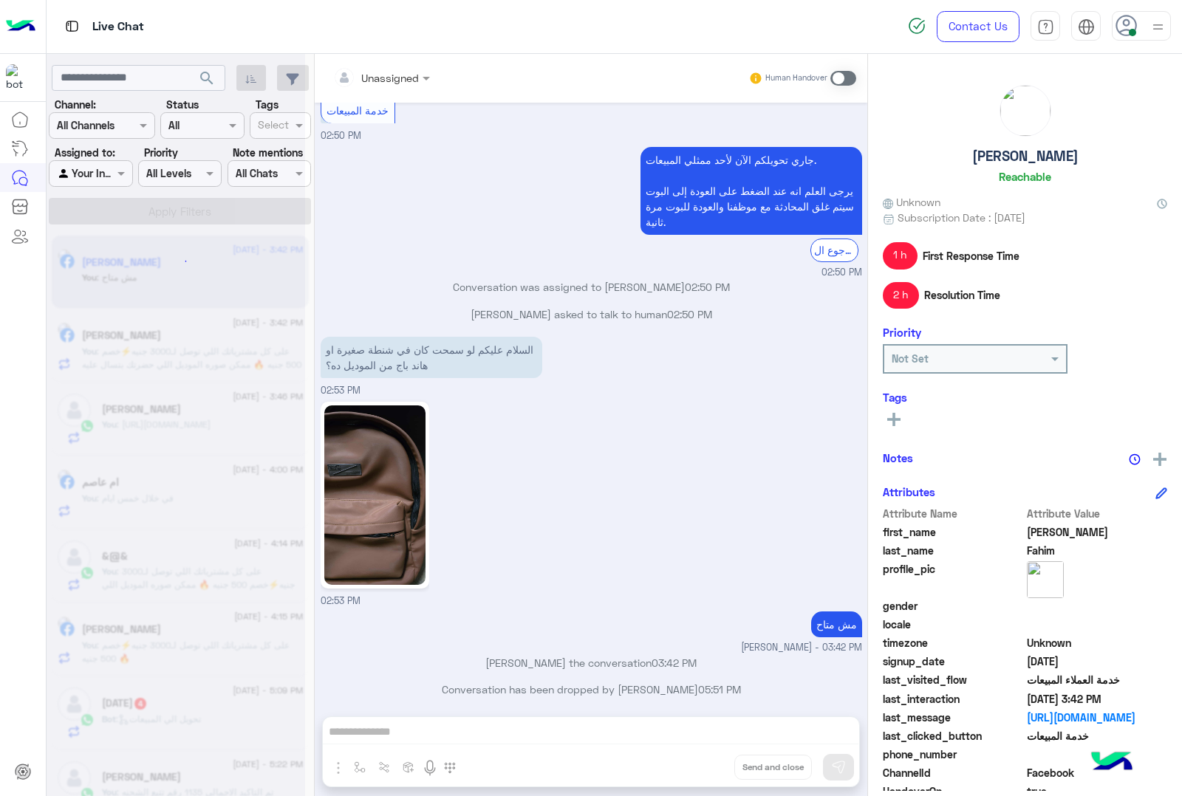
click at [706, 774] on div "Unassigned Human Handover [DATE] اه ف تبديل عادي 10:23 AM -TST-14-S25 Black متا…" at bounding box center [591, 428] width 553 height 748
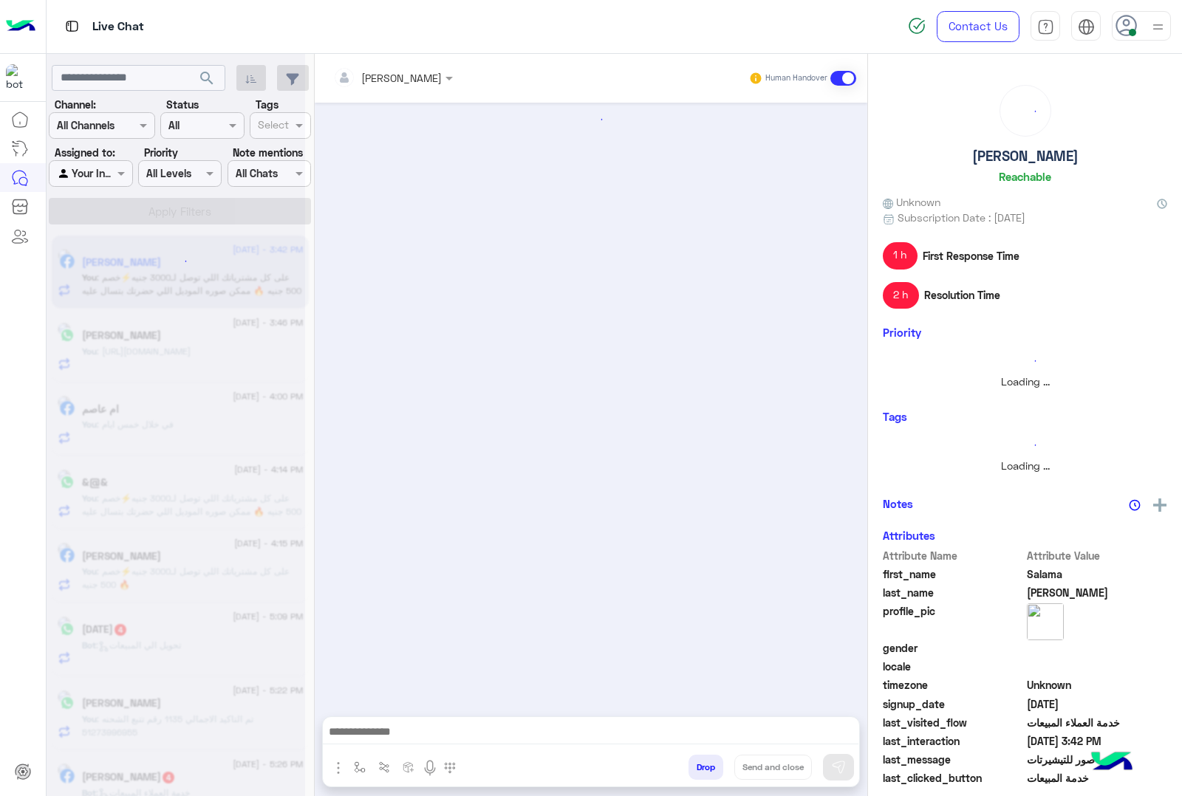
click at [706, 774] on button "Drop" at bounding box center [706, 767] width 35 height 25
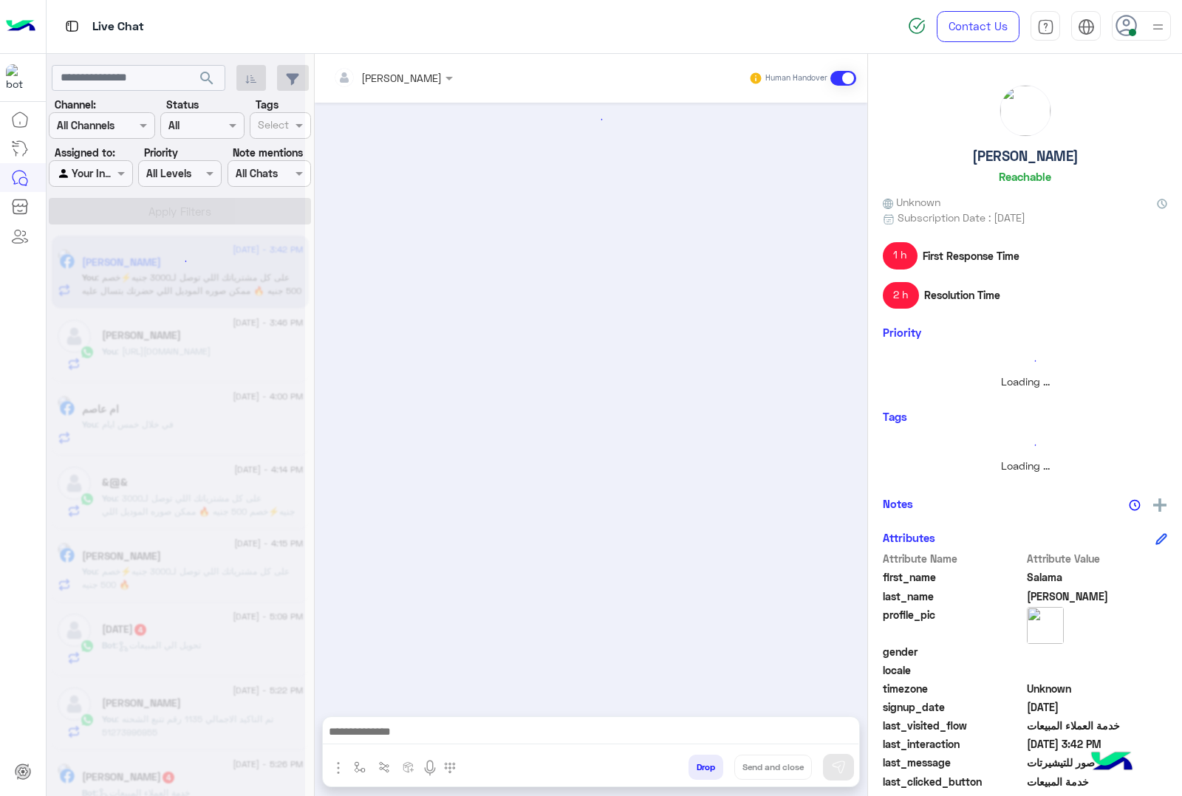
click at [706, 774] on button "Drop" at bounding box center [706, 767] width 35 height 25
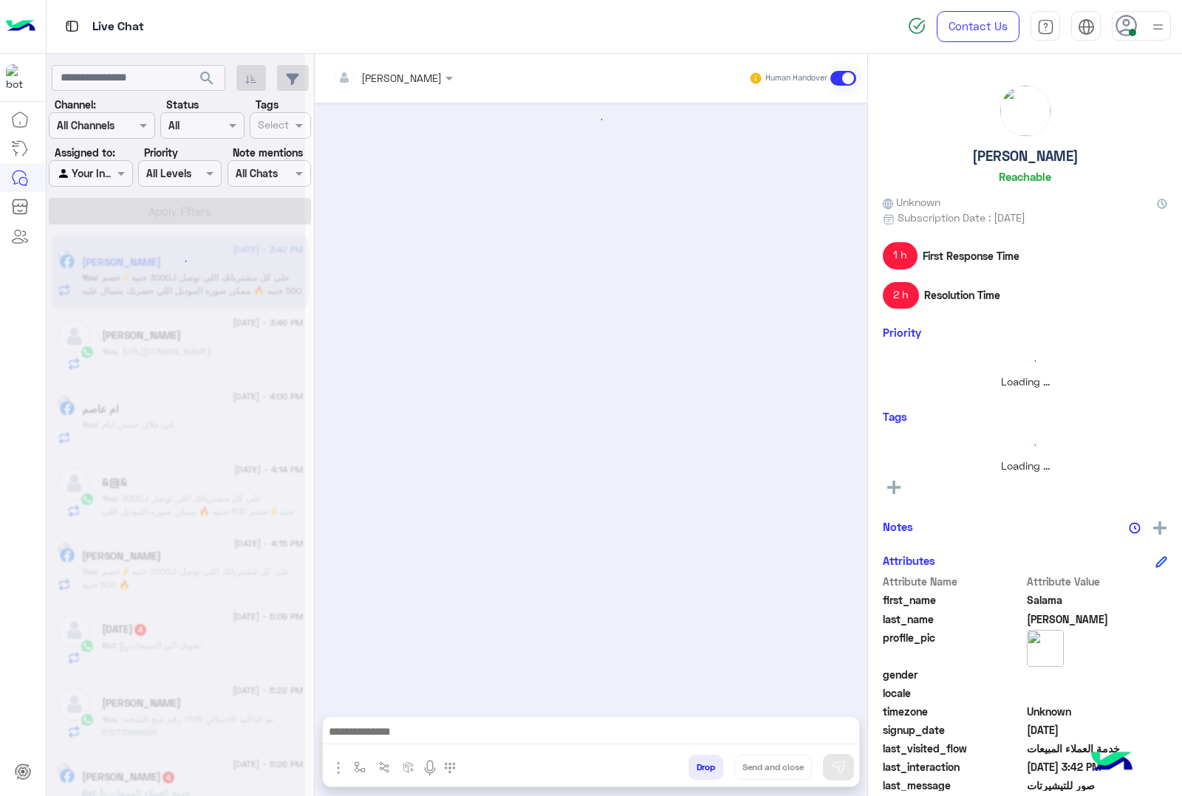
click at [706, 774] on button "Drop" at bounding box center [706, 767] width 35 height 25
click at [706, 774] on div "[PERSON_NAME] Human Handover Attachements Images Drop Send and close" at bounding box center [591, 428] width 553 height 748
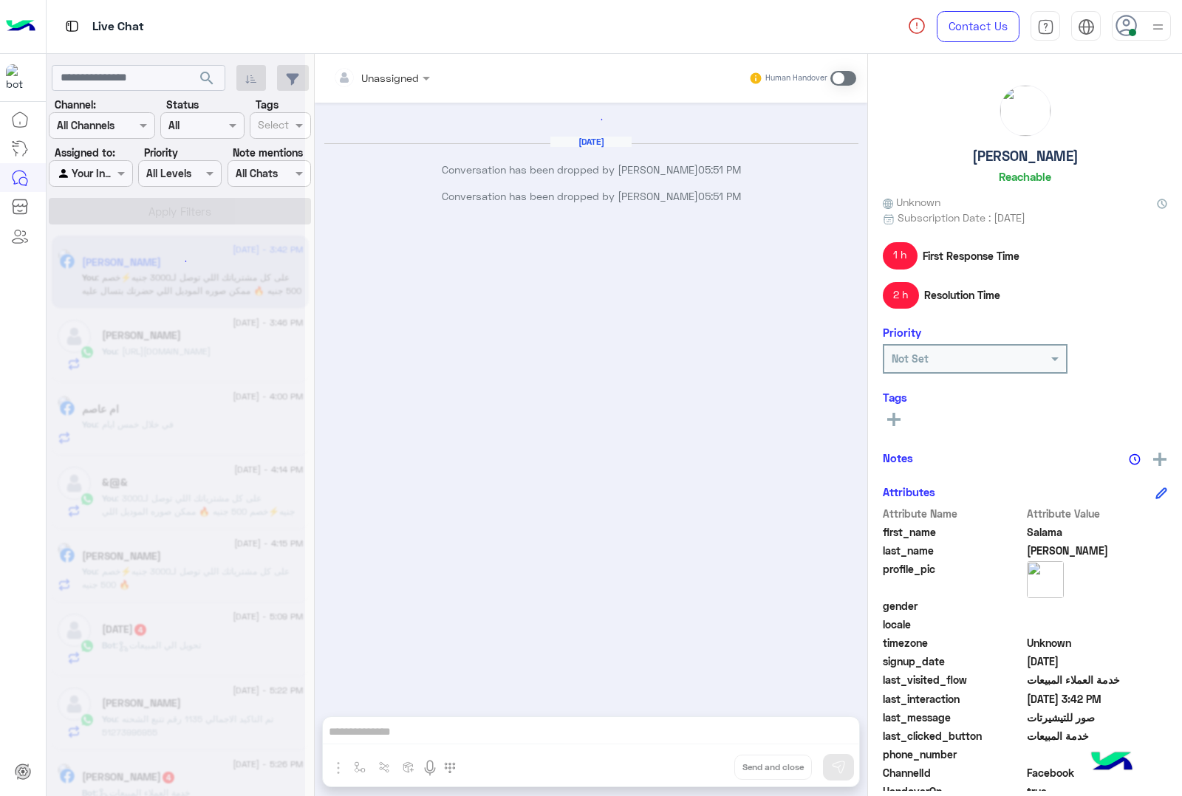
click at [0, 0] on button "Drop" at bounding box center [0, 0] width 0 height 0
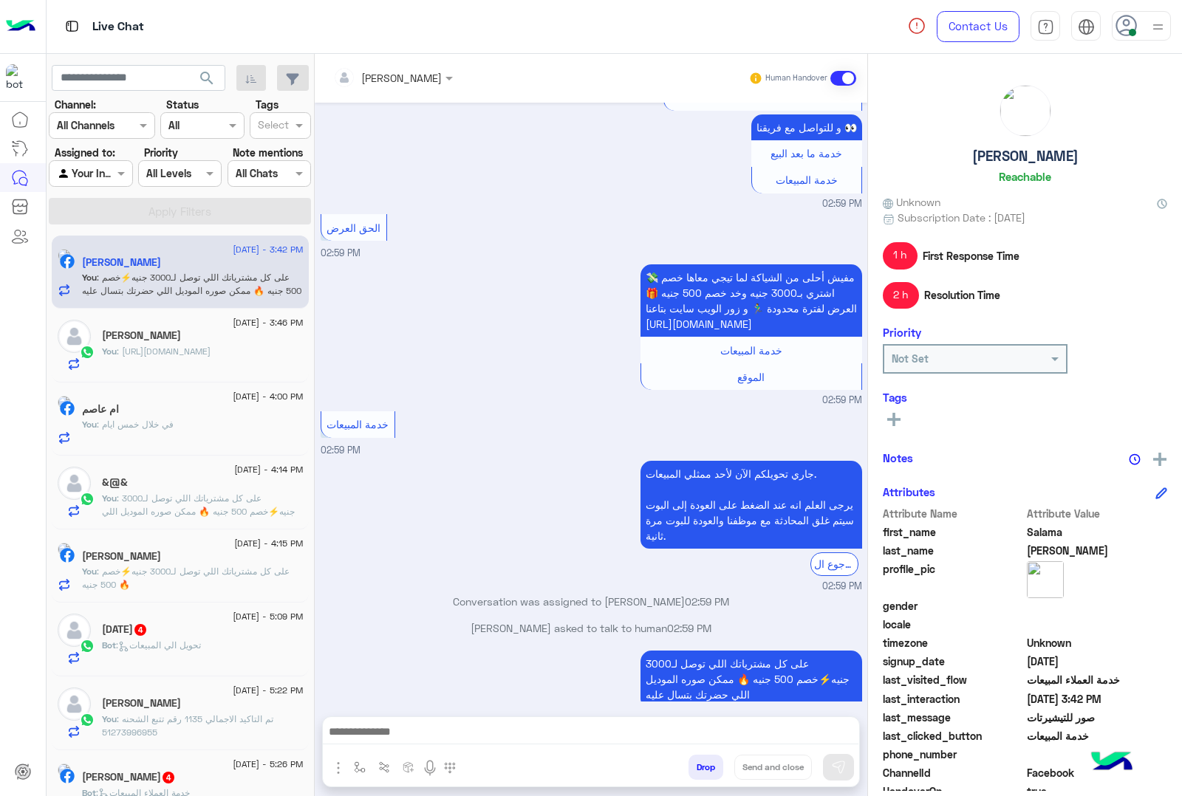
click at [706, 774] on button "Drop" at bounding box center [706, 767] width 35 height 25
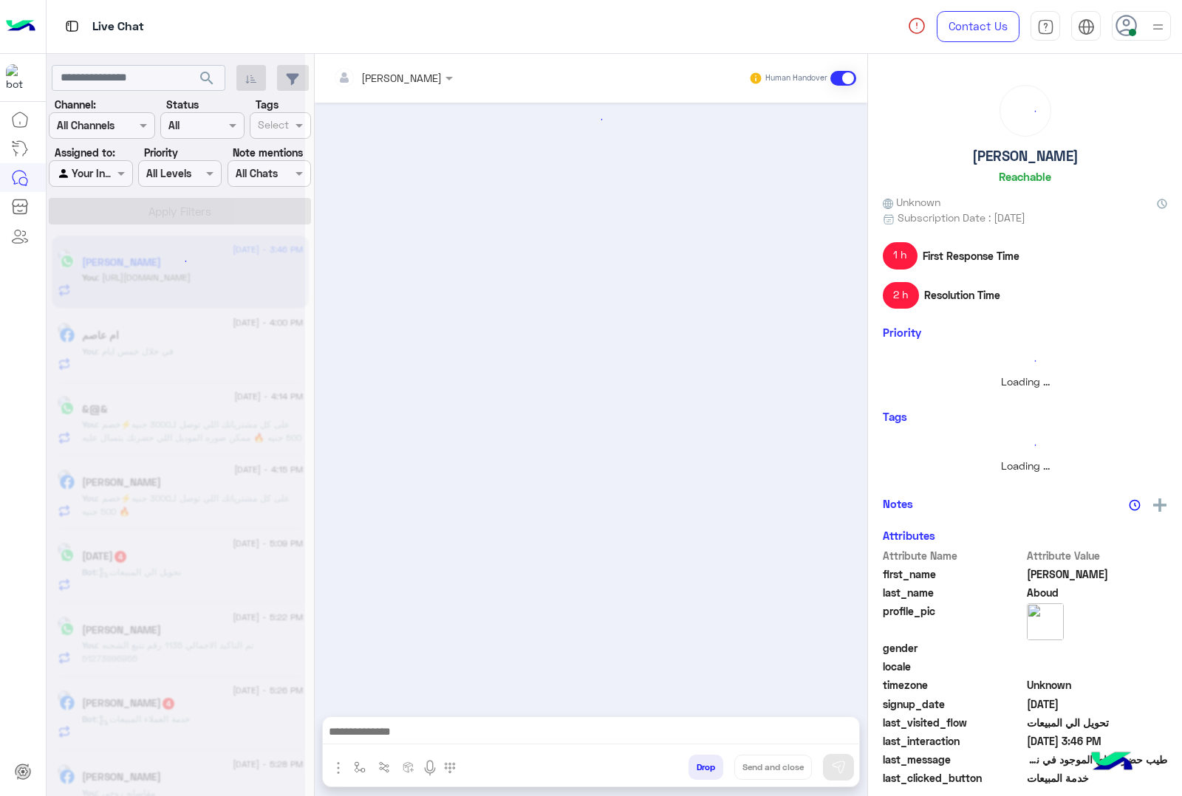
click at [706, 774] on button "Drop" at bounding box center [706, 767] width 35 height 25
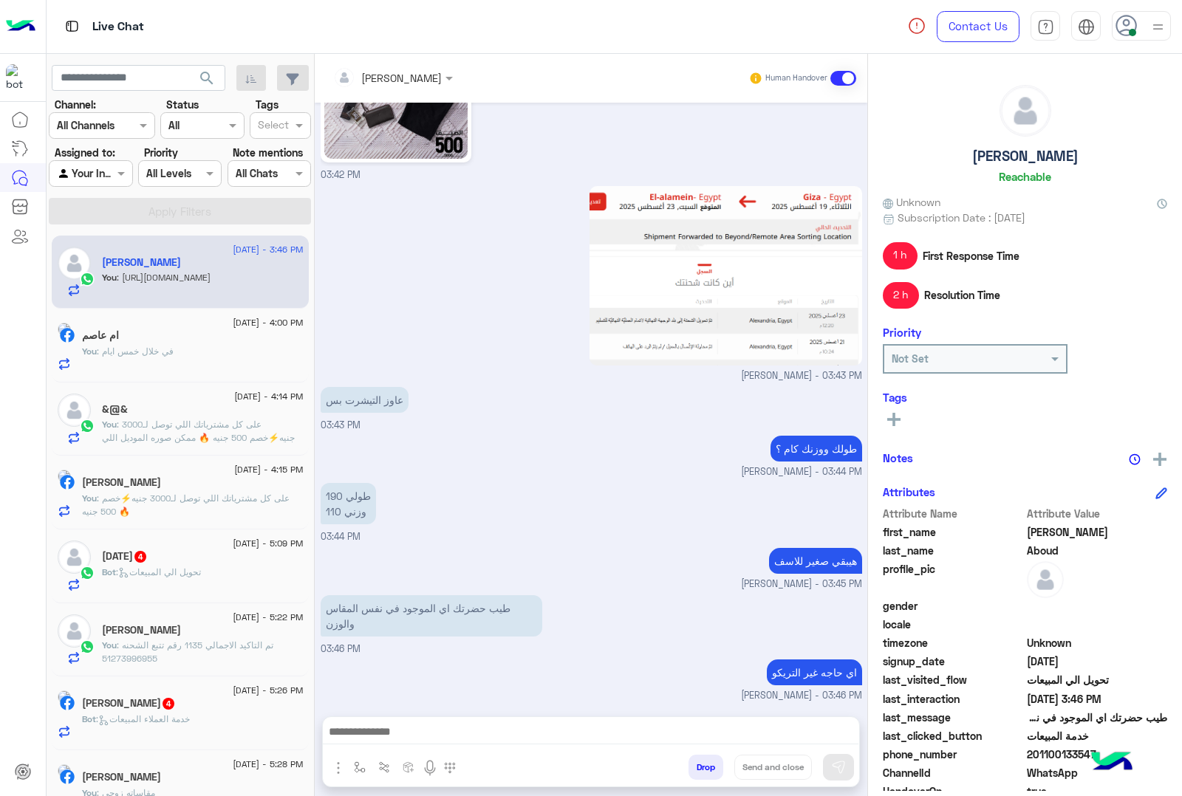
click at [706, 774] on div "[PERSON_NAME] Human Handover [DATE] السلام عليكم 02:44 PM اهلا بيك عميلنا [PERS…" at bounding box center [591, 428] width 553 height 748
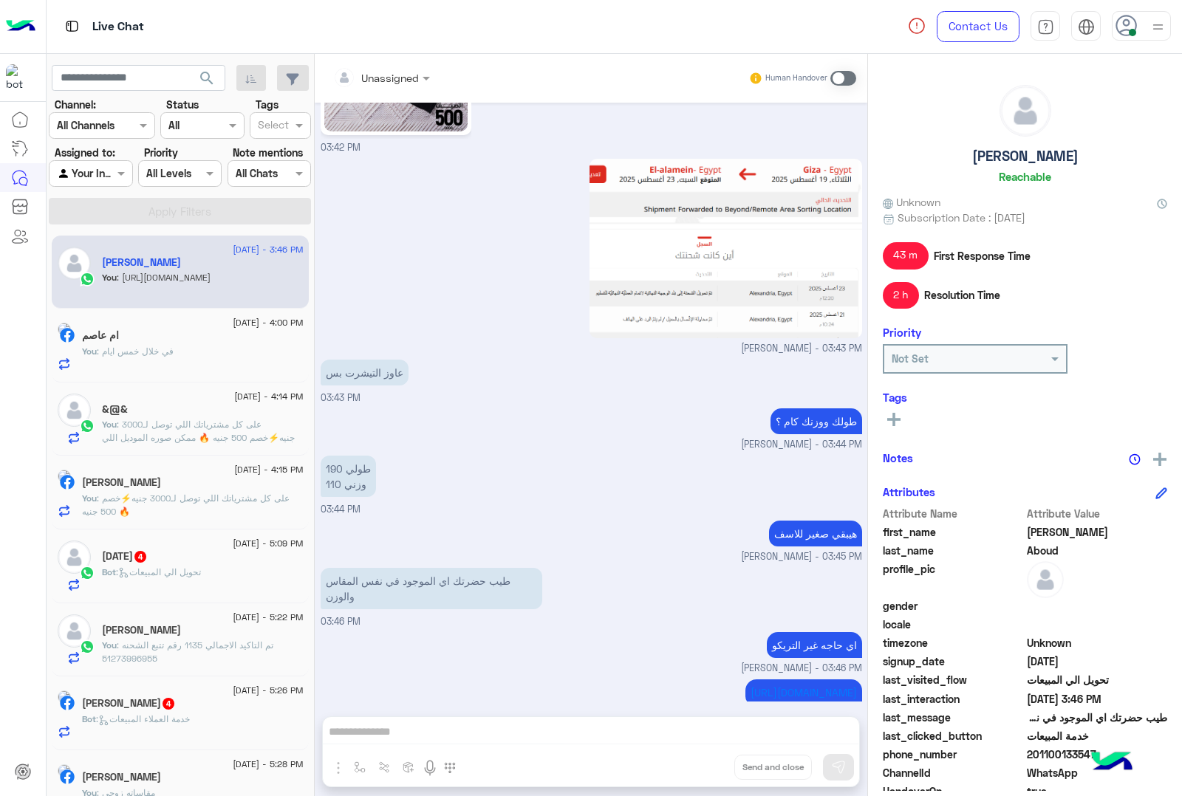
click at [706, 774] on div "Unassigned Human Handover [DATE] السلام عليكم 02:44 PM اهلا بيك عميلنا [PERSON_…" at bounding box center [591, 428] width 553 height 748
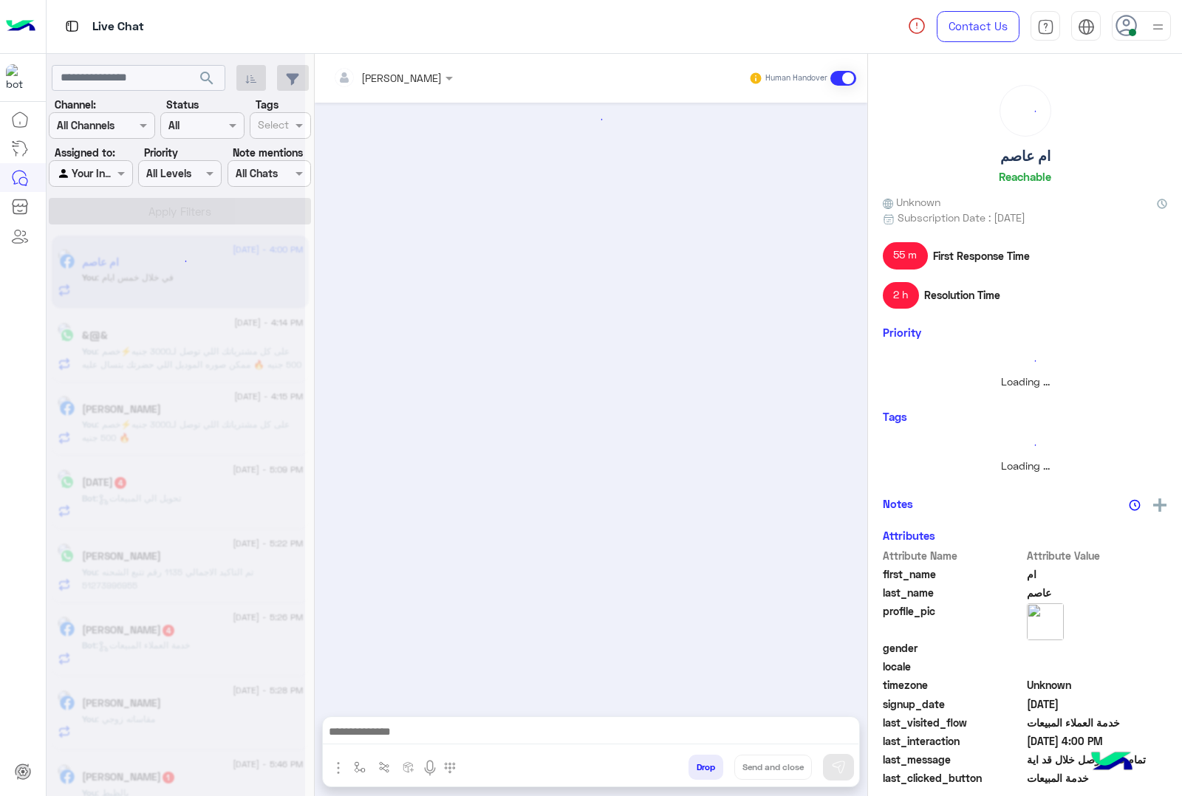
click at [706, 774] on button "Drop" at bounding box center [706, 767] width 35 height 25
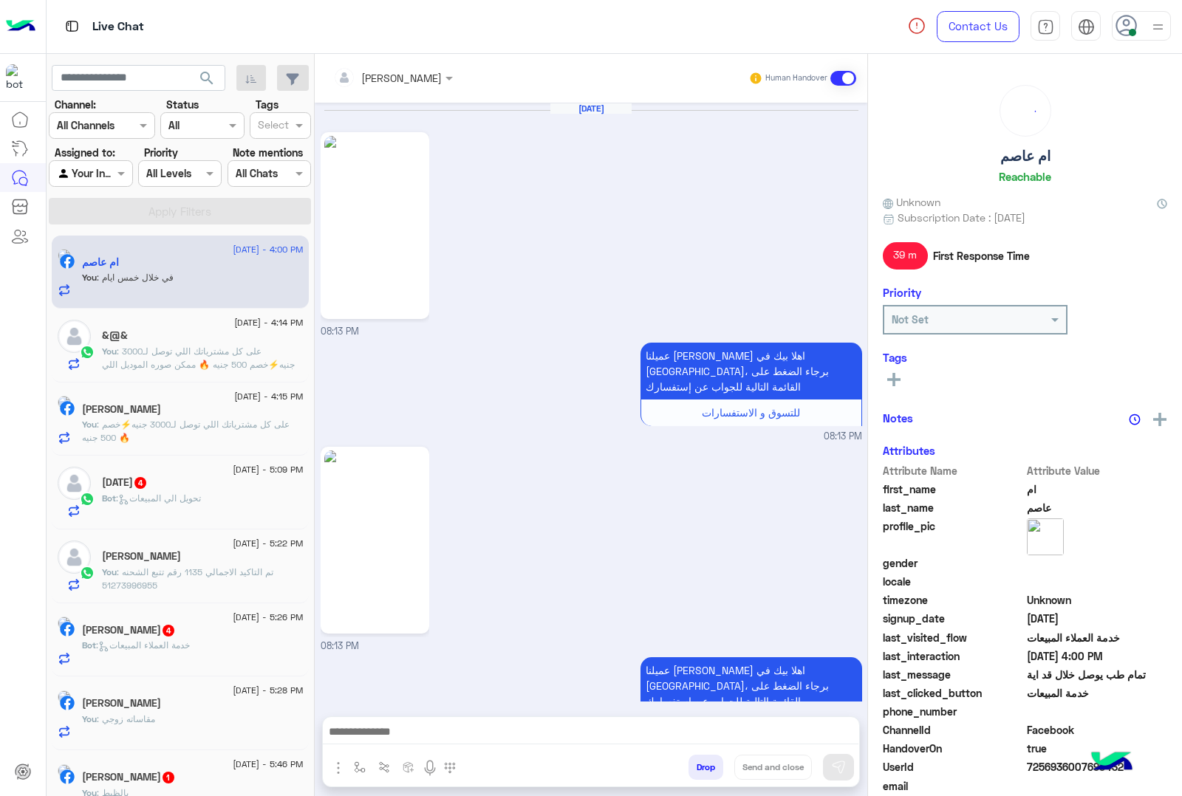
click at [706, 774] on button "Drop" at bounding box center [706, 767] width 35 height 25
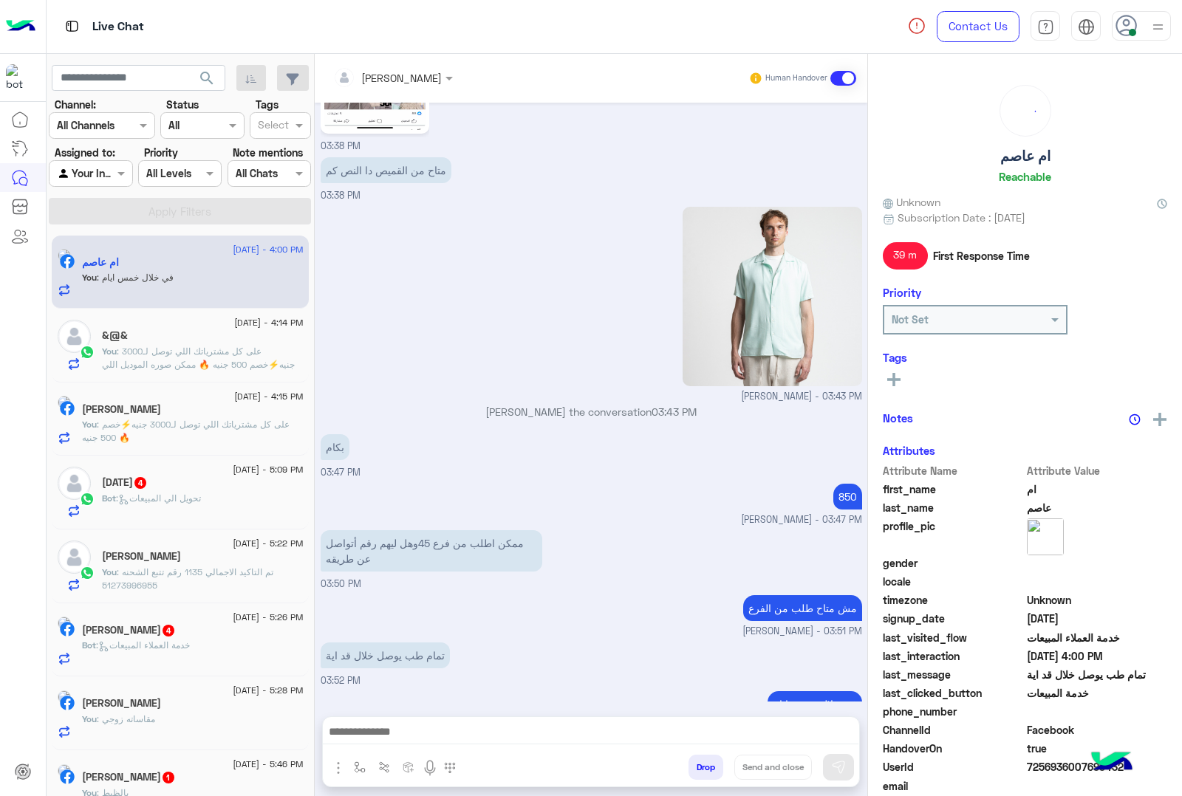
click at [706, 774] on div "[PERSON_NAME] Human Handover [DATE] 08:13 PM عميلنا [PERSON_NAME] اهلا بيك في […" at bounding box center [591, 428] width 553 height 748
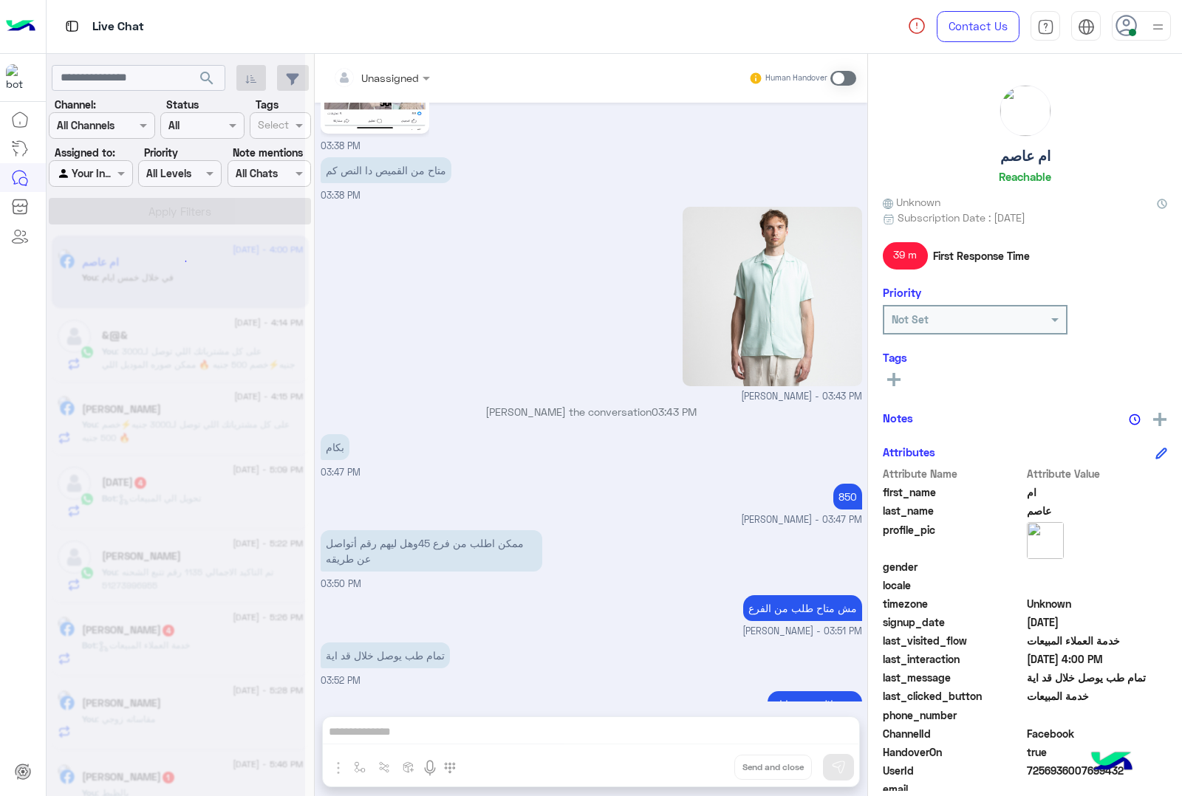
scroll to position [2207, 0]
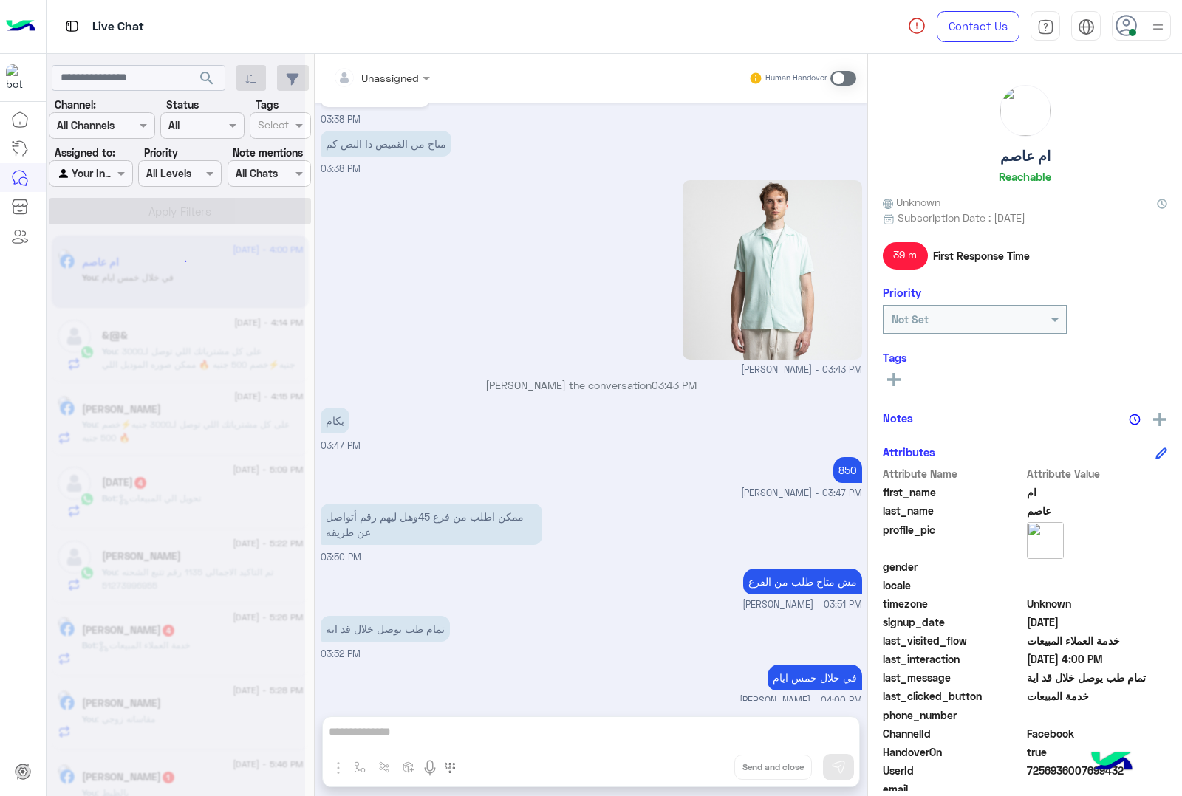
click at [706, 774] on div "Unassigned Human Handover [DATE] 08:13 PM عميلنا [PERSON_NAME] اهلا بيك في [GEO…" at bounding box center [591, 428] width 553 height 748
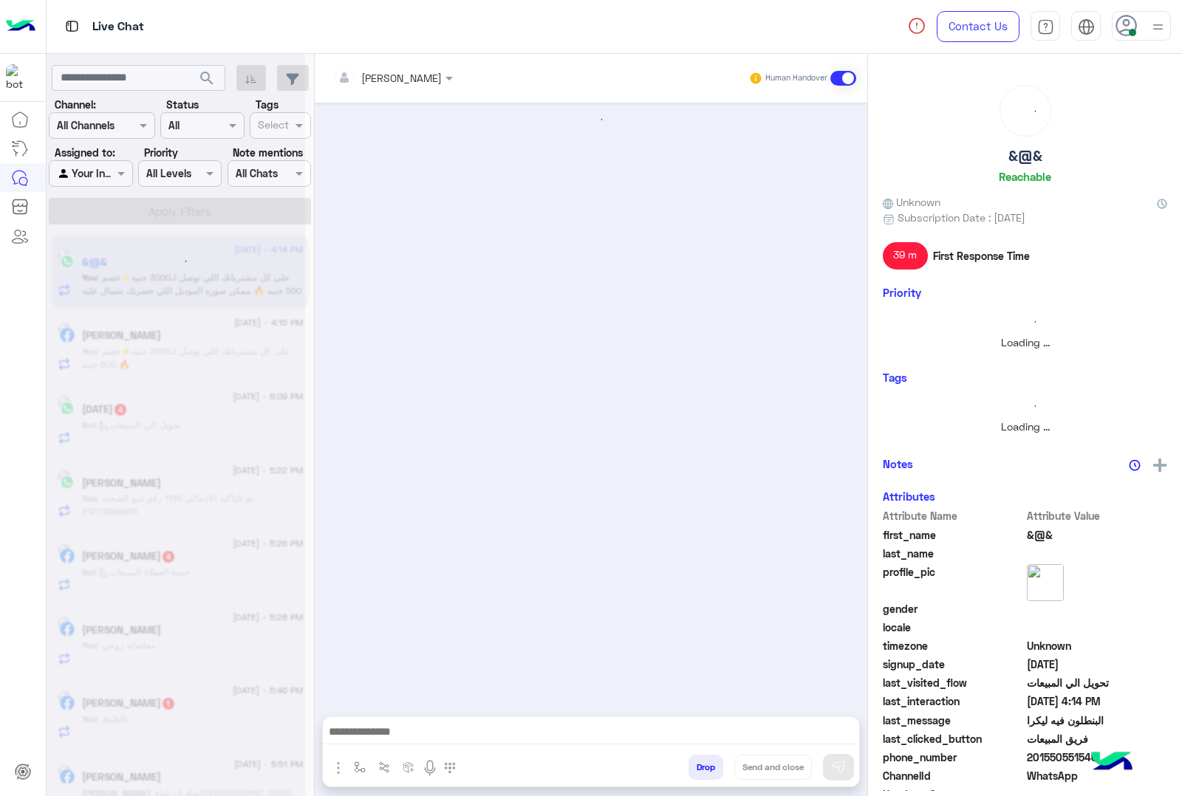
click at [706, 774] on button "Drop" at bounding box center [706, 767] width 35 height 25
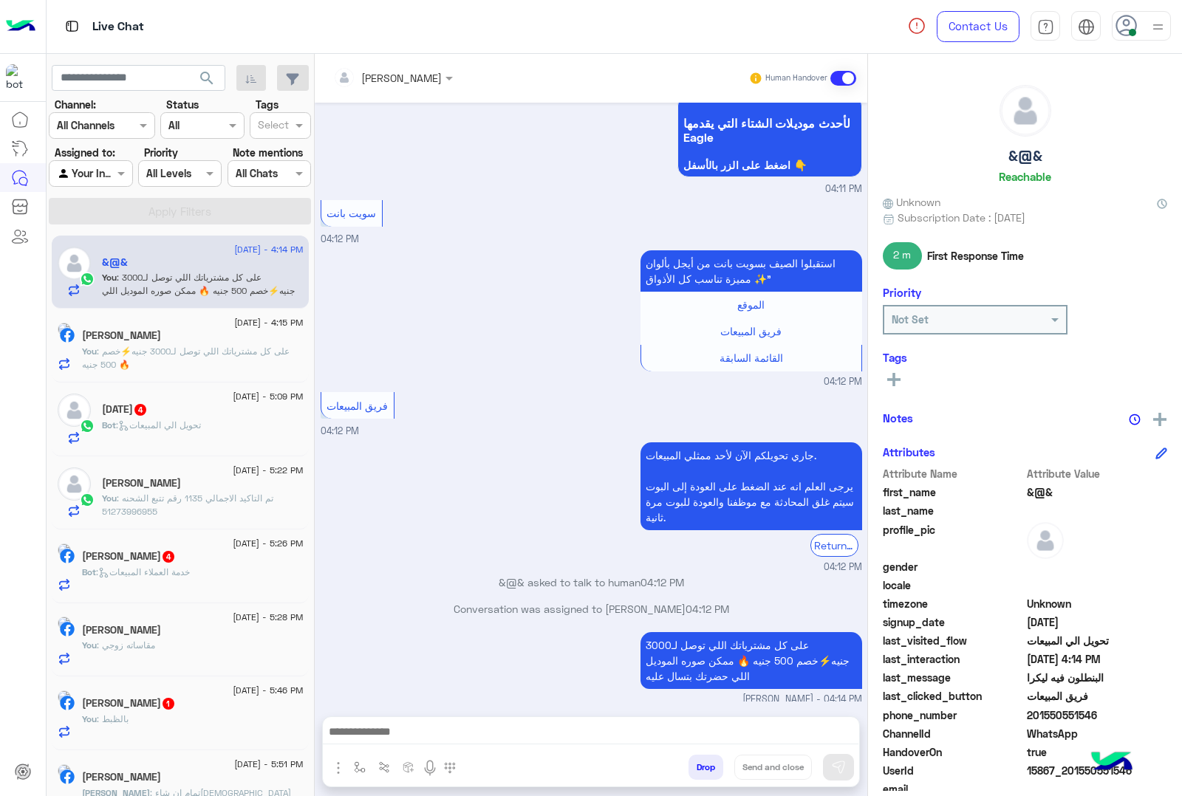
click at [706, 774] on div "[PERSON_NAME] Human Handover [DATE] سلام عليكم 01:27 AM اهلا بيك عميلنا العزيز …" at bounding box center [591, 428] width 553 height 748
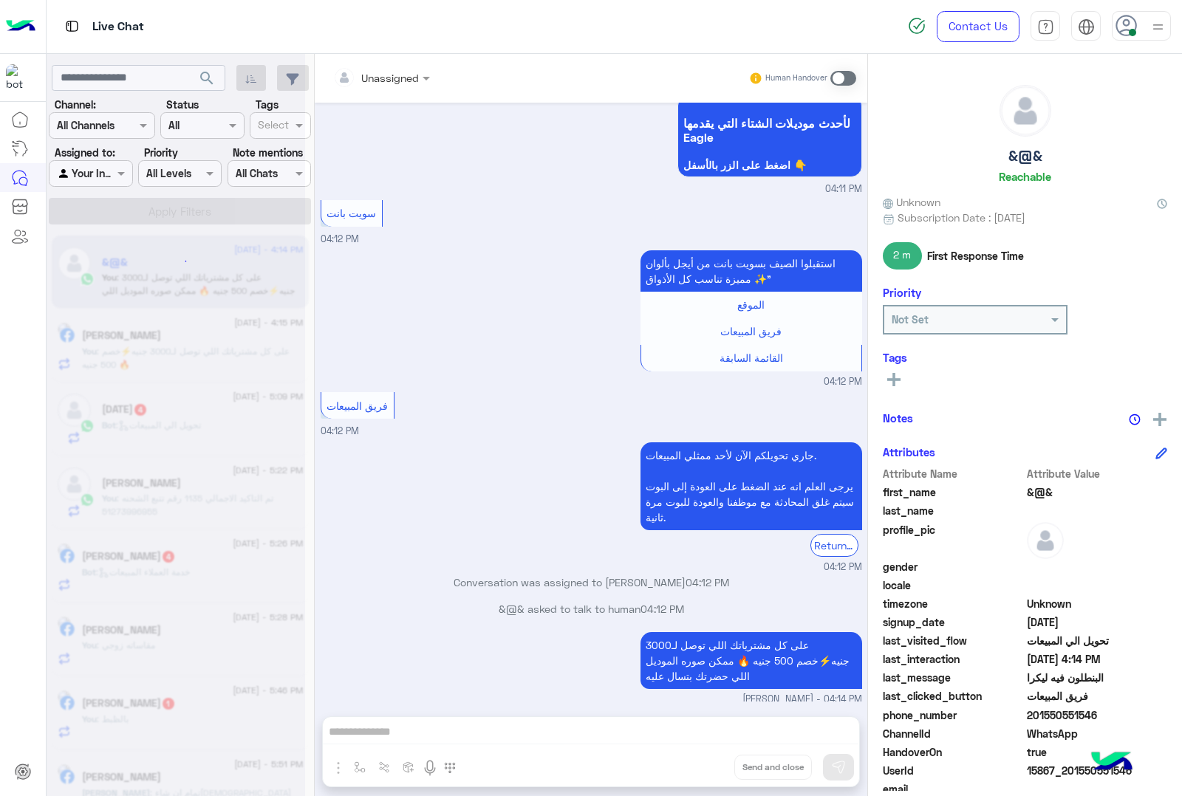
scroll to position [997, 0]
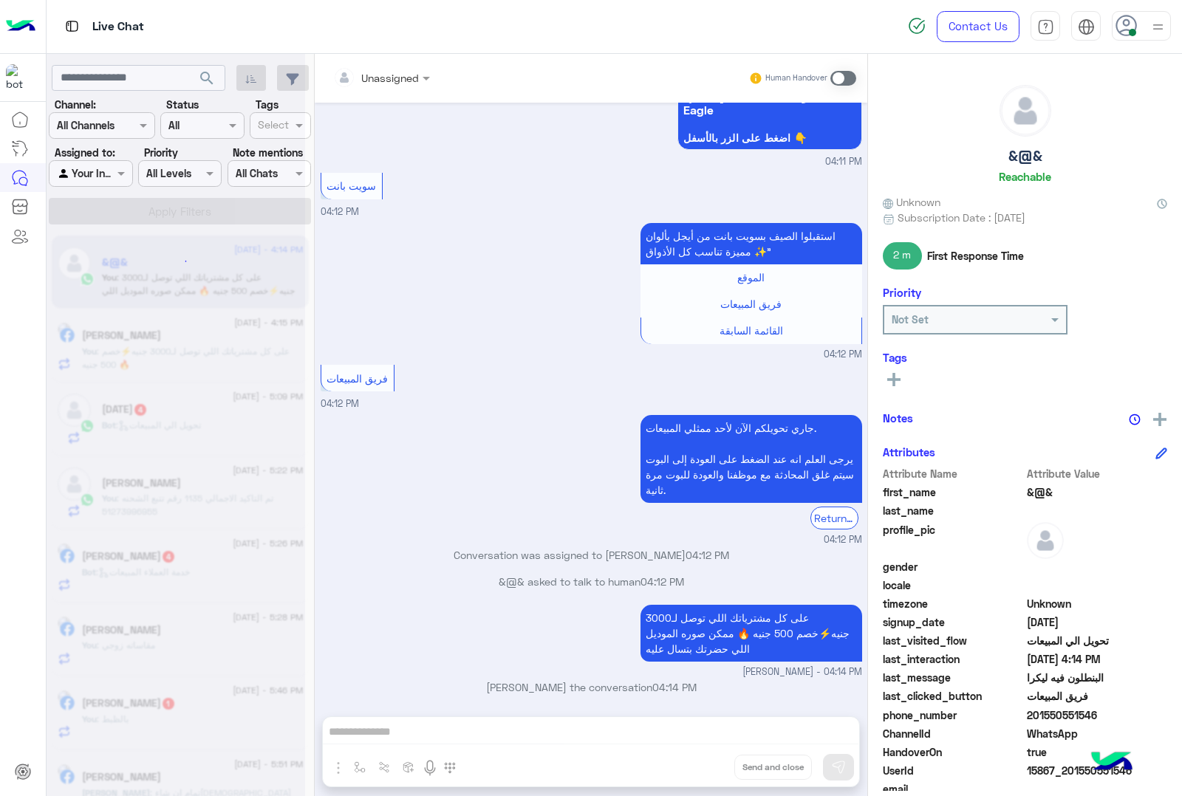
click at [706, 774] on div "Unassigned Human Handover [DATE] سلام عليكم 01:27 AM اهلا بيك عميلنا العزيز &@&…" at bounding box center [591, 428] width 553 height 748
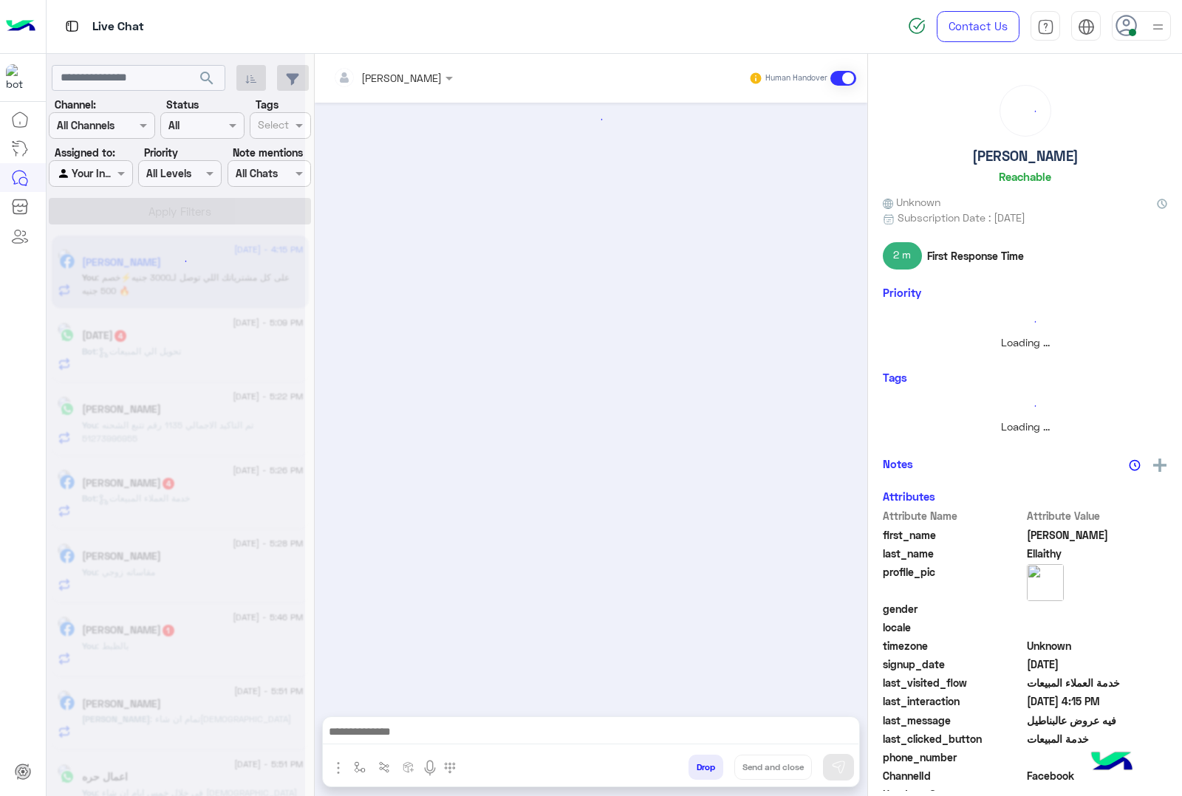
click at [706, 774] on button "Drop" at bounding box center [706, 767] width 35 height 25
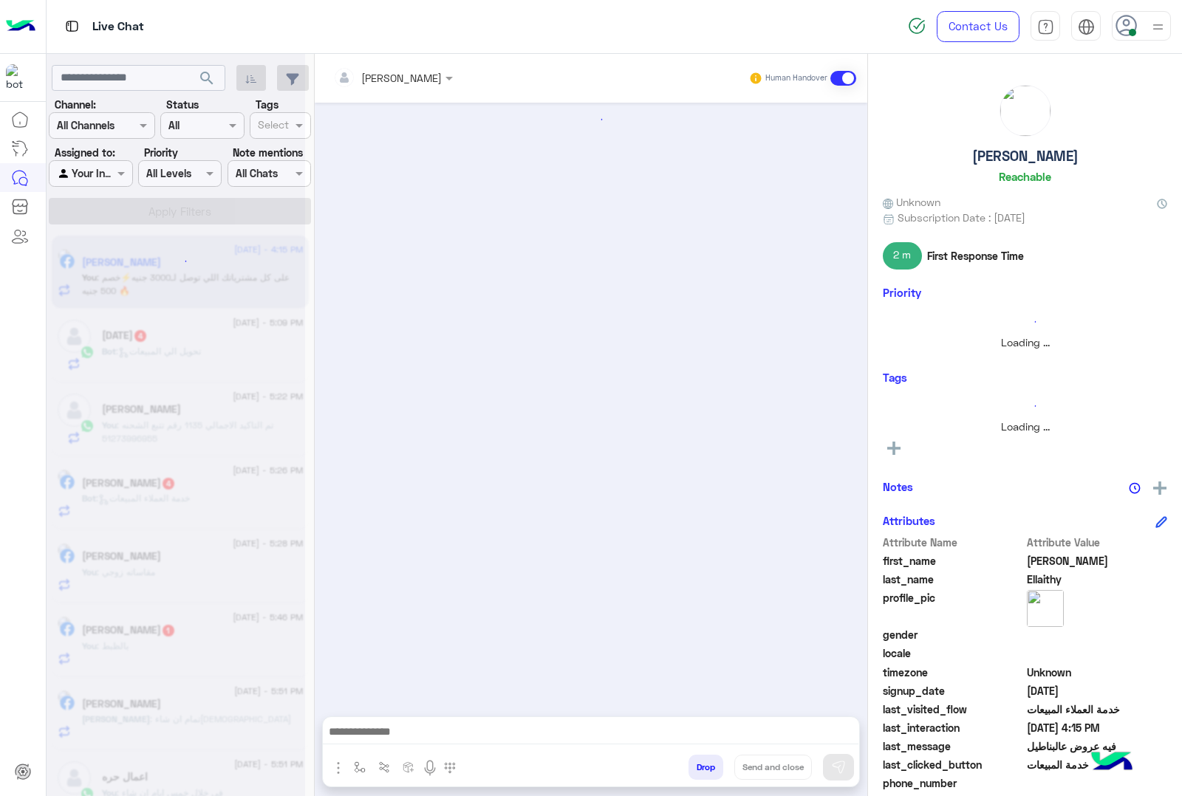
click at [706, 774] on button "Drop" at bounding box center [706, 767] width 35 height 25
click at [706, 774] on div "[PERSON_NAME] Human Handover Attachements Images Drop Send and close" at bounding box center [591, 428] width 553 height 748
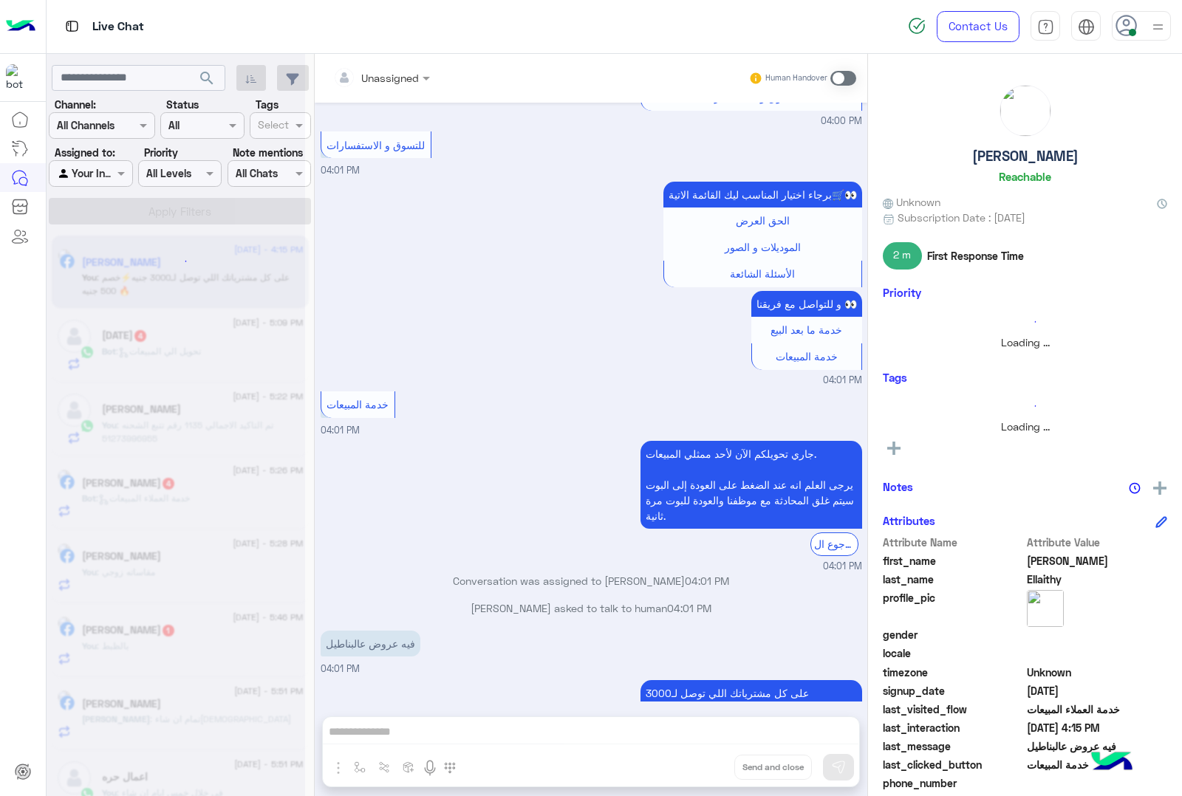
click at [706, 774] on div "Unassigned Human Handover [DATE] مفيش أحلى من الشياكة لما تيجي معاها خصم 💸 اشتر…" at bounding box center [591, 428] width 553 height 748
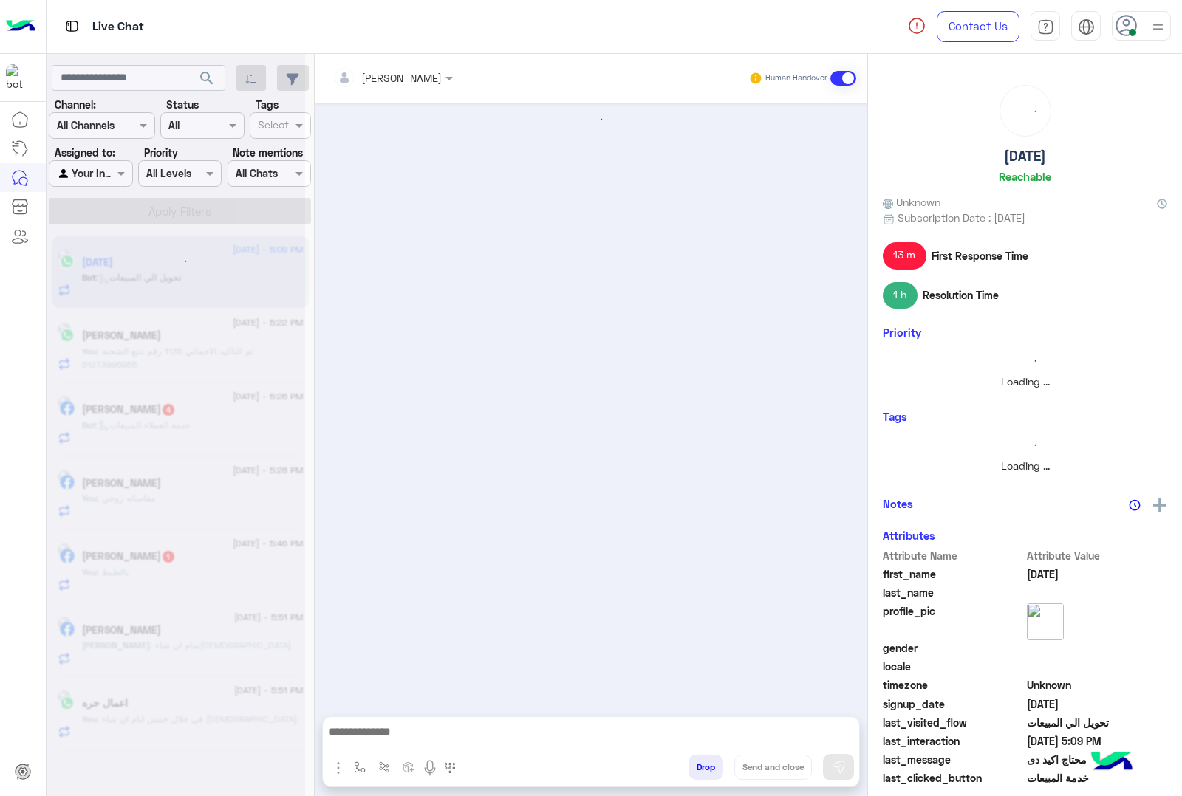
click at [706, 774] on button "Drop" at bounding box center [706, 767] width 35 height 25
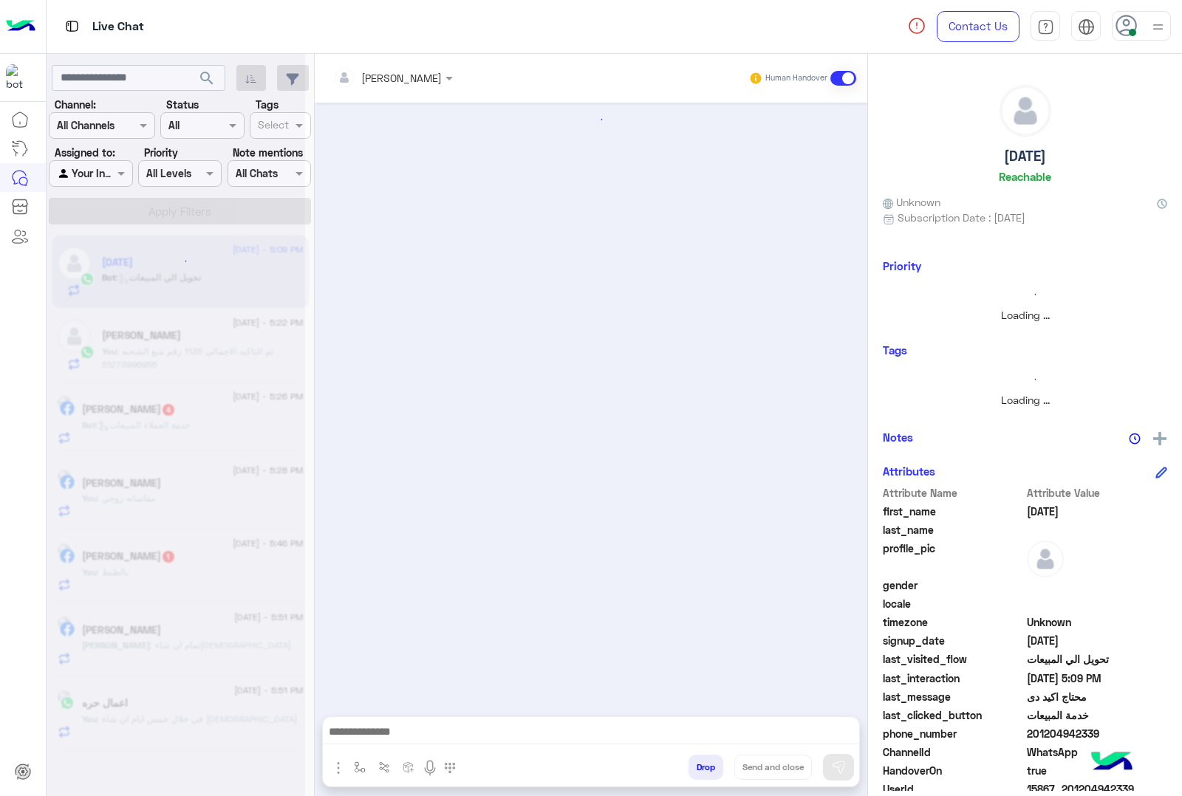
click at [706, 774] on button "Drop" at bounding box center [706, 767] width 35 height 25
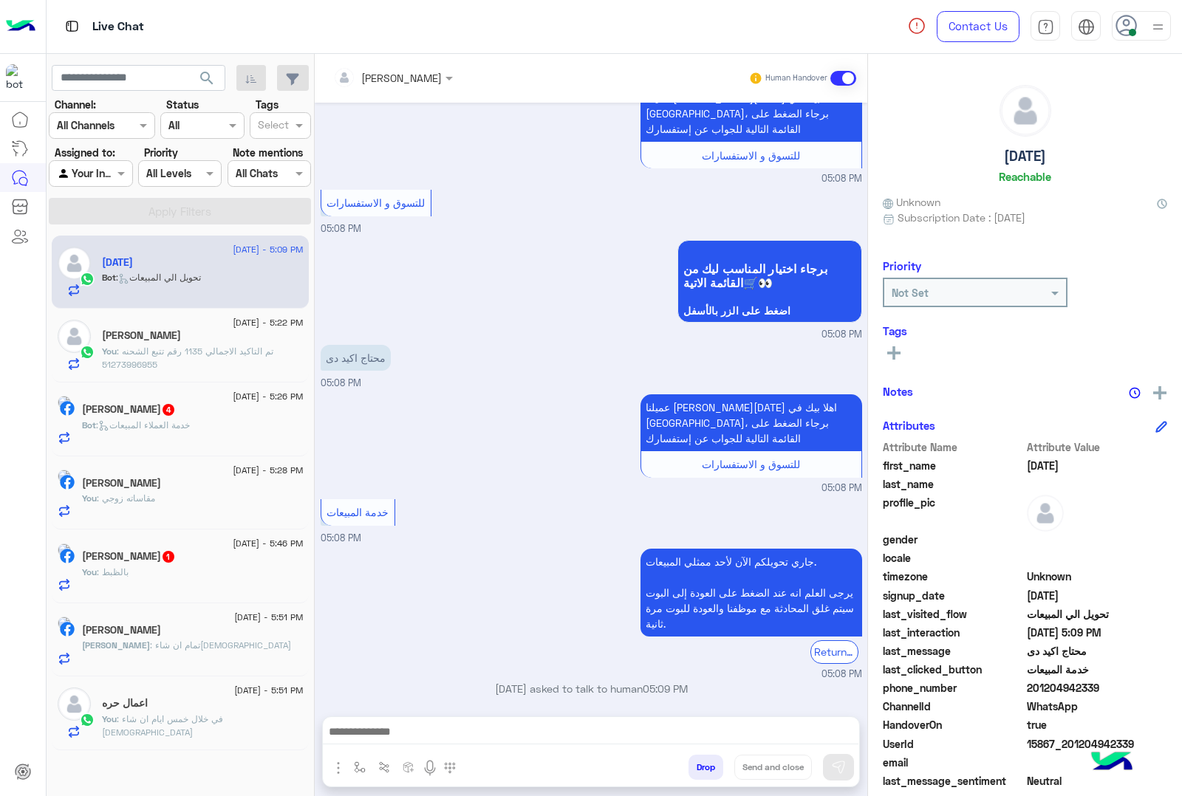
click at [706, 774] on div "[PERSON_NAME] Human Handover [DATE] المتوفيره 11:14 PM القميص XL التيشيرت XL ال…" at bounding box center [591, 428] width 553 height 748
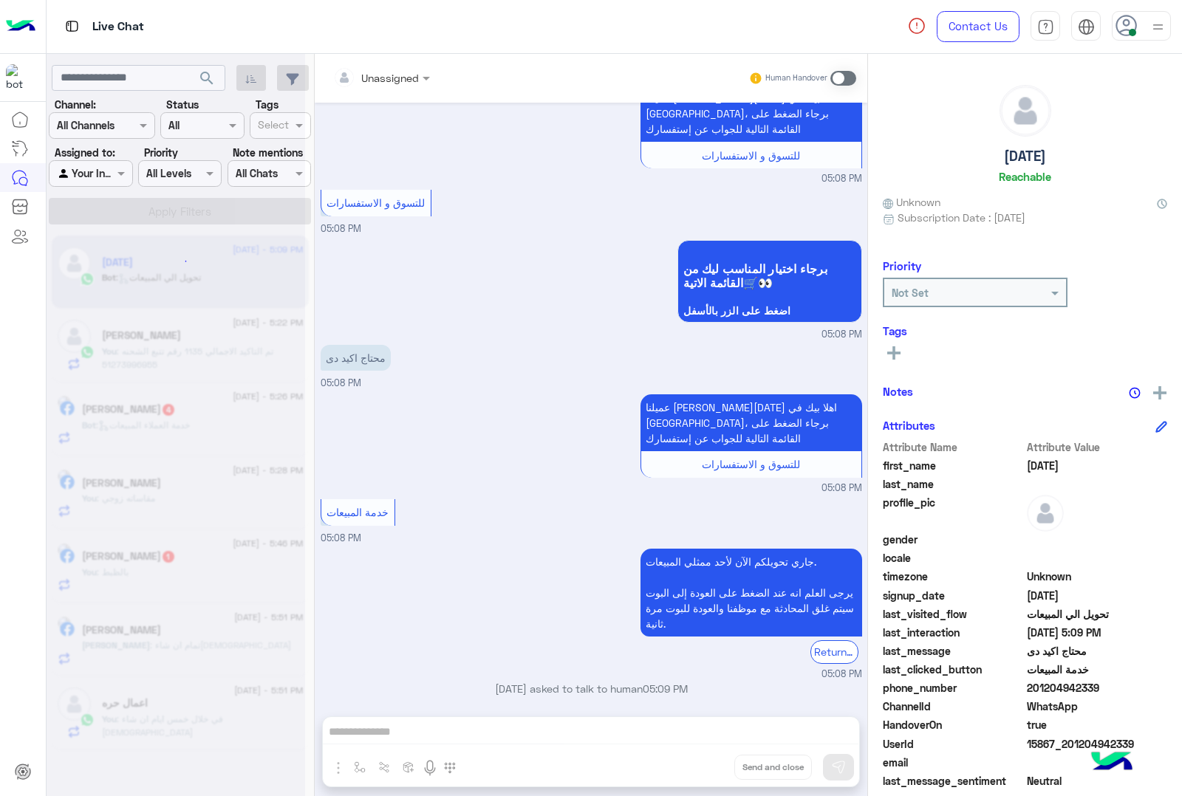
scroll to position [1645, 0]
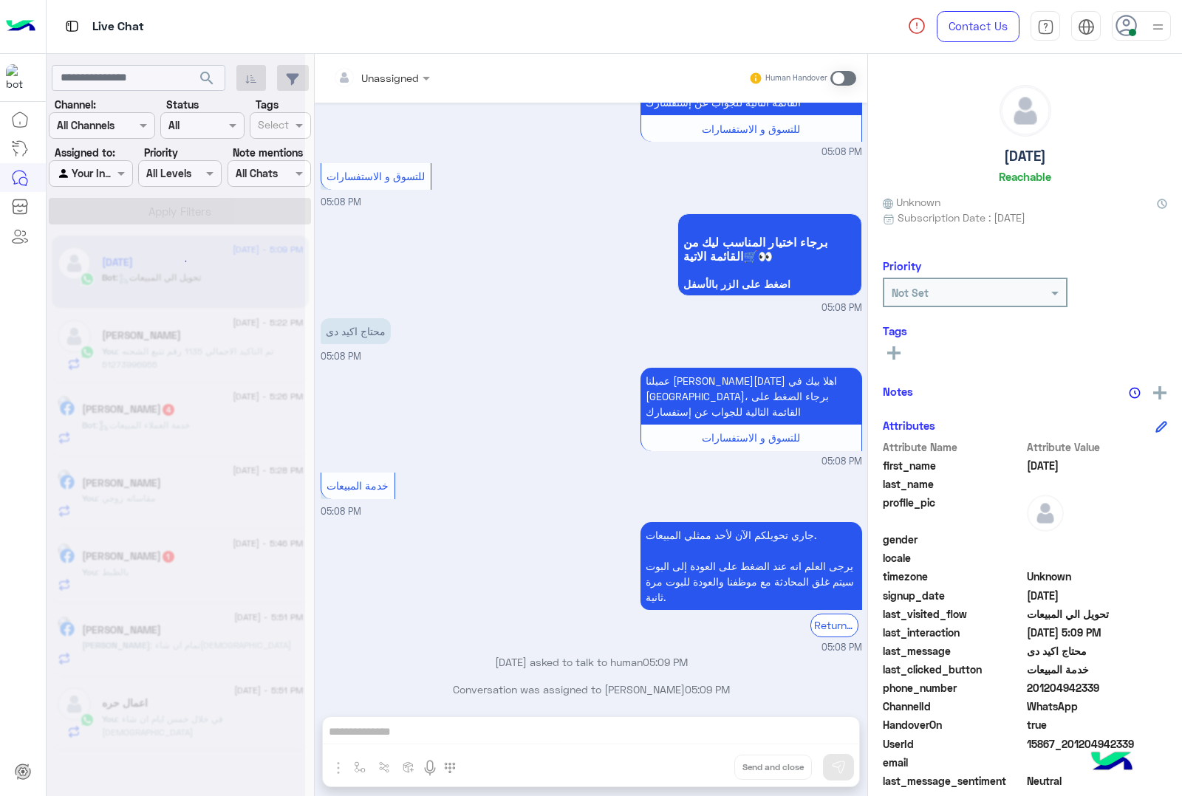
click at [0, 0] on button "Drop" at bounding box center [0, 0] width 0 height 0
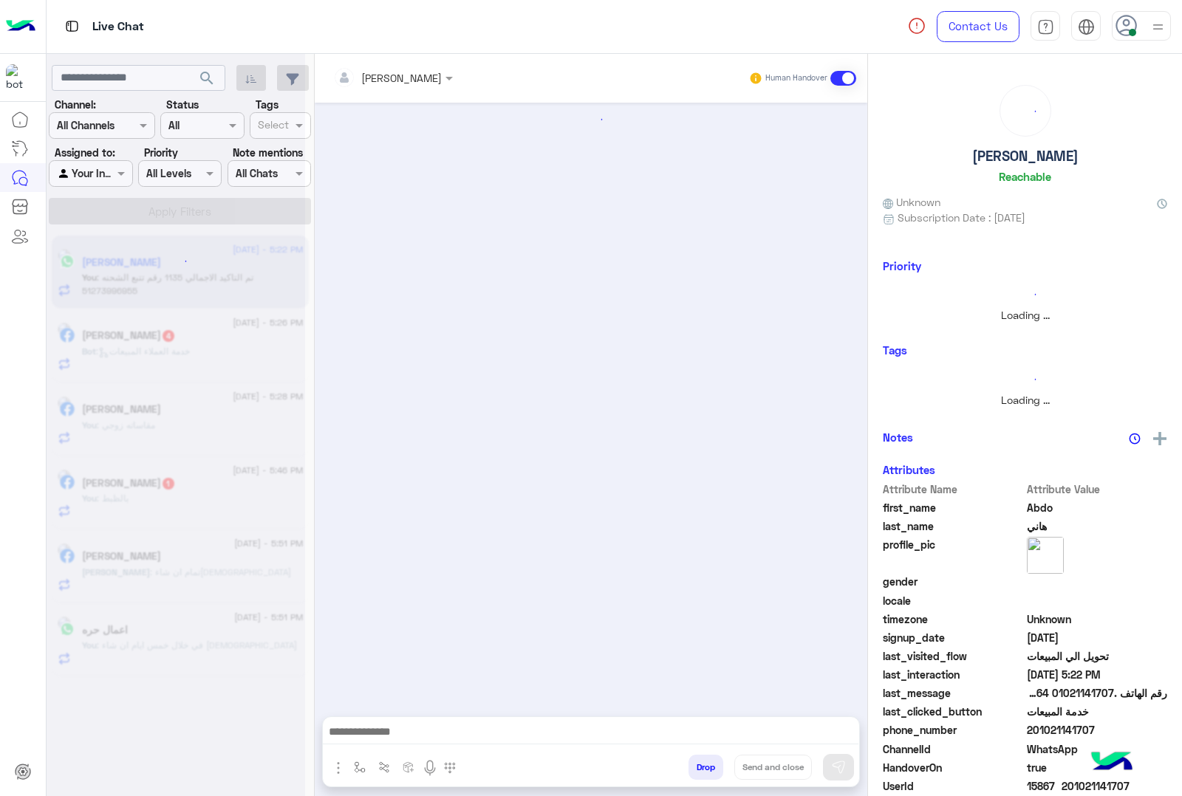
click at [706, 774] on button "Drop" at bounding box center [706, 767] width 35 height 25
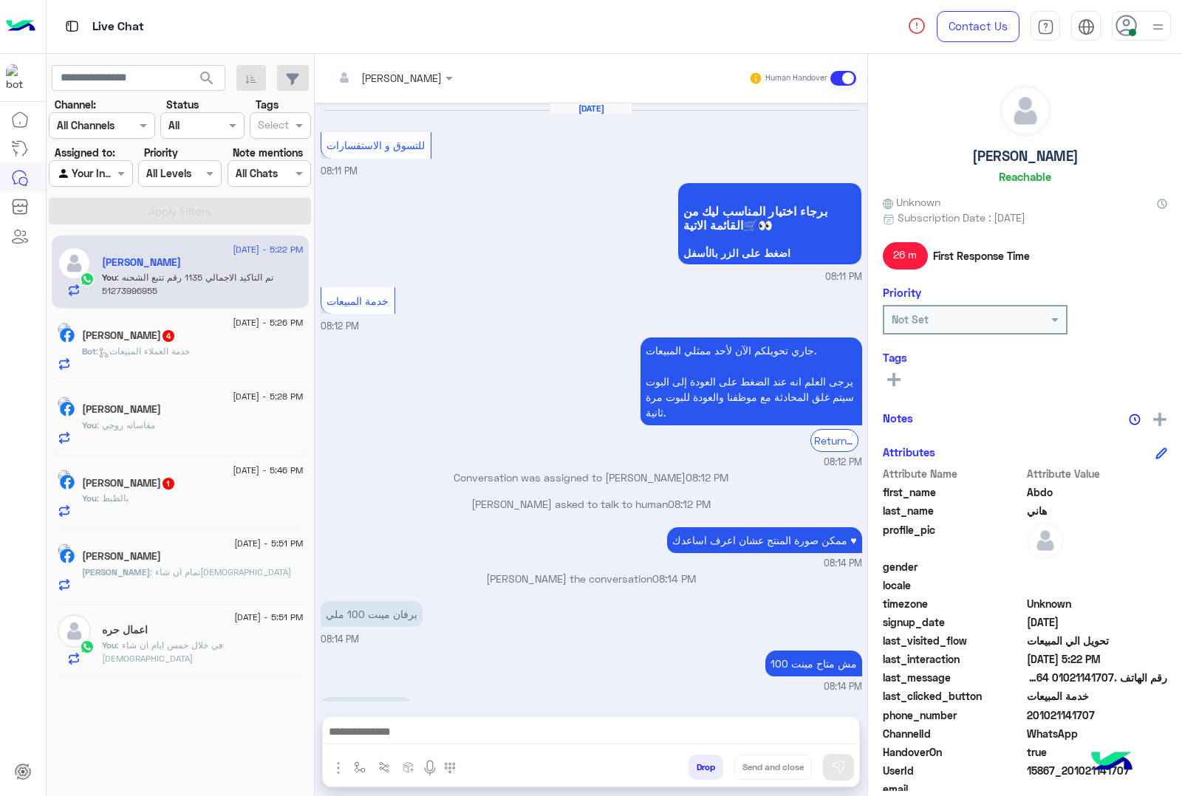
click at [706, 774] on button "Drop" at bounding box center [706, 767] width 35 height 25
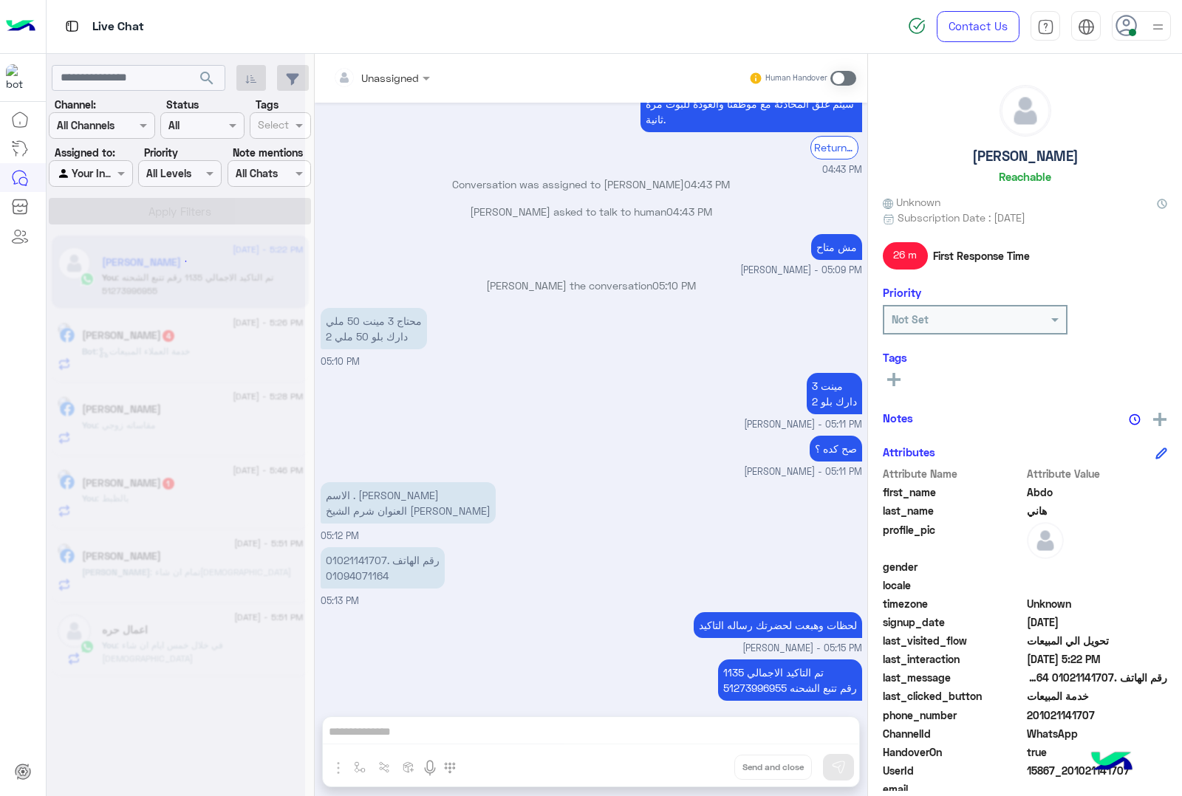
click at [706, 774] on div "Unassigned Human Handover [DATE] للتسوق و الاستفسارات 08:11 PM برجاء اختيار الم…" at bounding box center [591, 428] width 553 height 748
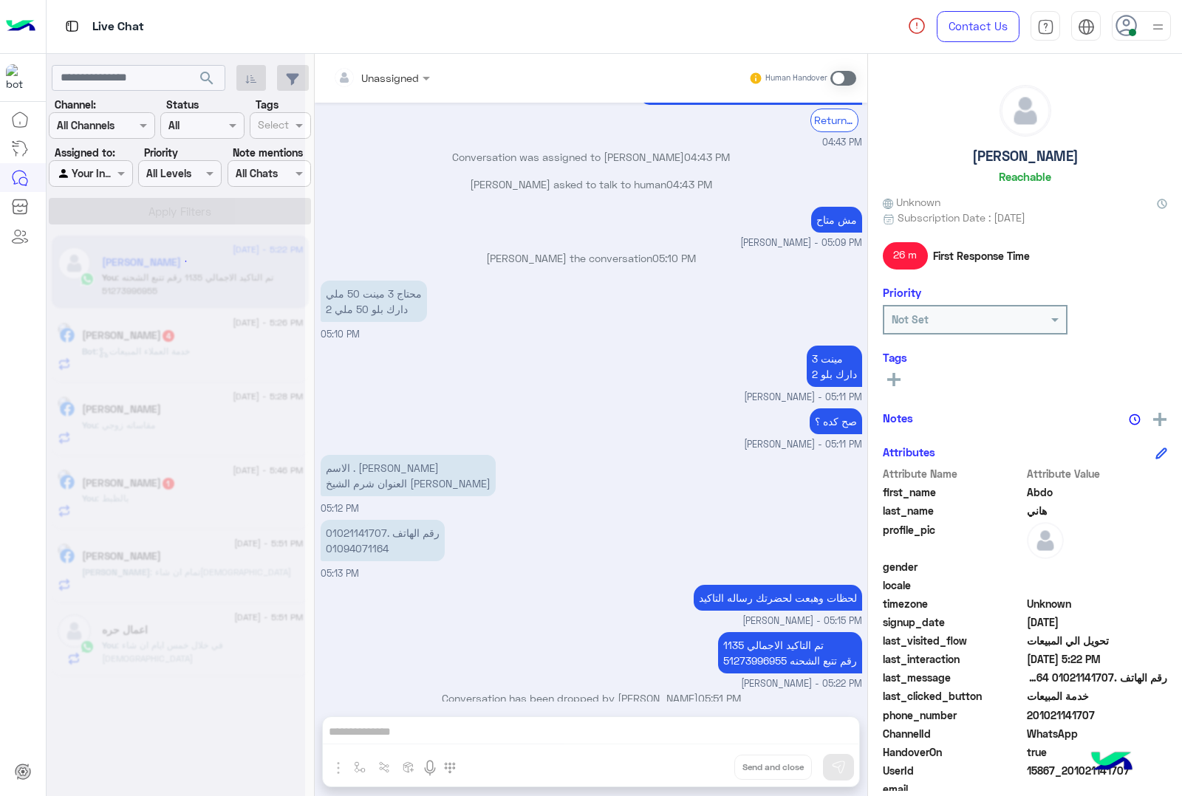
click at [706, 774] on div "Unassigned Human Handover [DATE] للتسوق و الاستفسارات 08:11 PM برجاء اختيار الم…" at bounding box center [591, 428] width 553 height 748
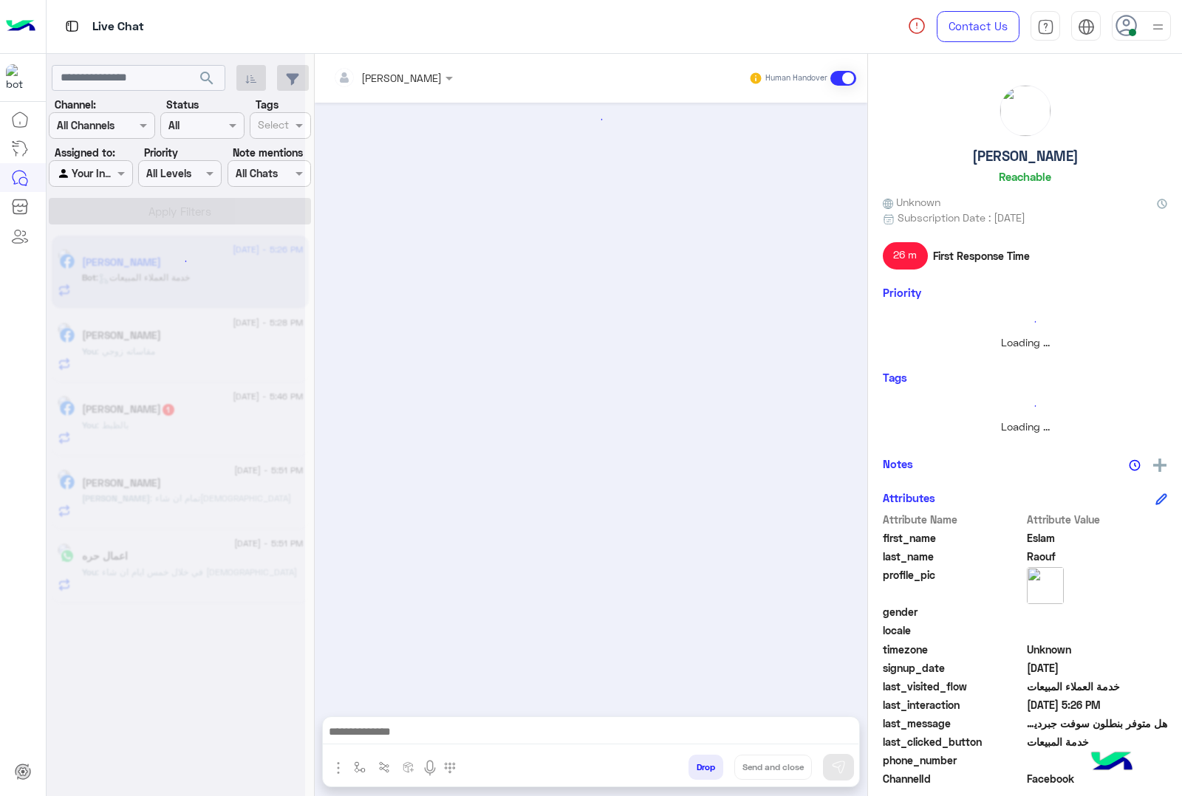
click at [706, 774] on button "Drop" at bounding box center [706, 767] width 35 height 25
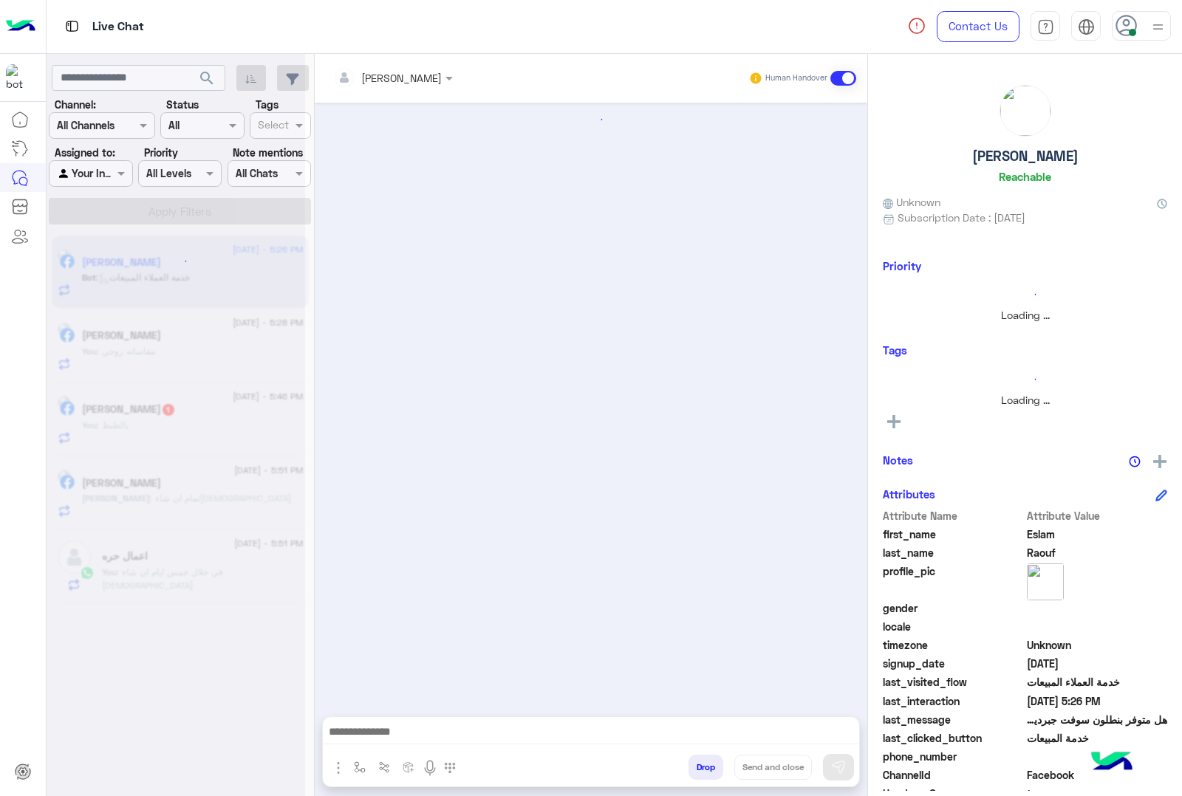
click at [706, 774] on button "Drop" at bounding box center [706, 767] width 35 height 25
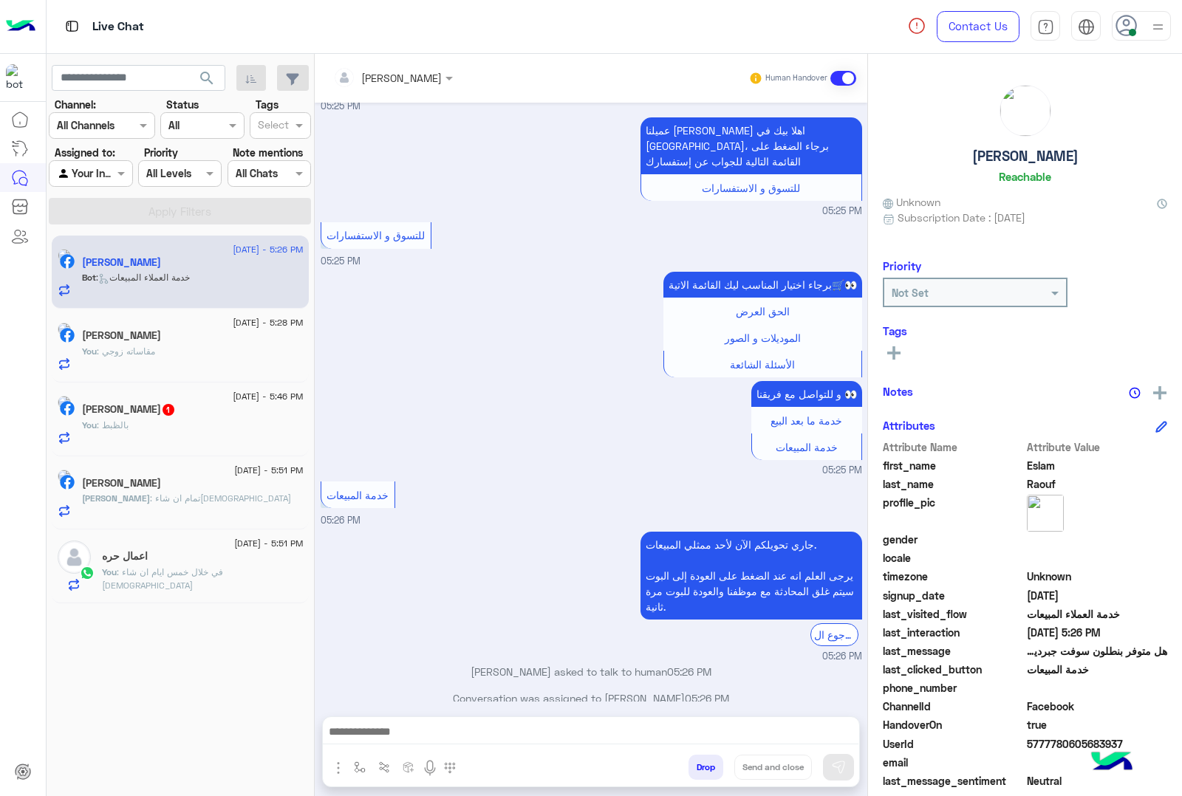
click at [706, 774] on button "Drop" at bounding box center [706, 767] width 35 height 25
click at [706, 774] on div "[PERSON_NAME] Human Handover [DATE] مساء الخير 05:25 PM مساء الخير 🌚 اهلا بيك ع…" at bounding box center [591, 428] width 553 height 748
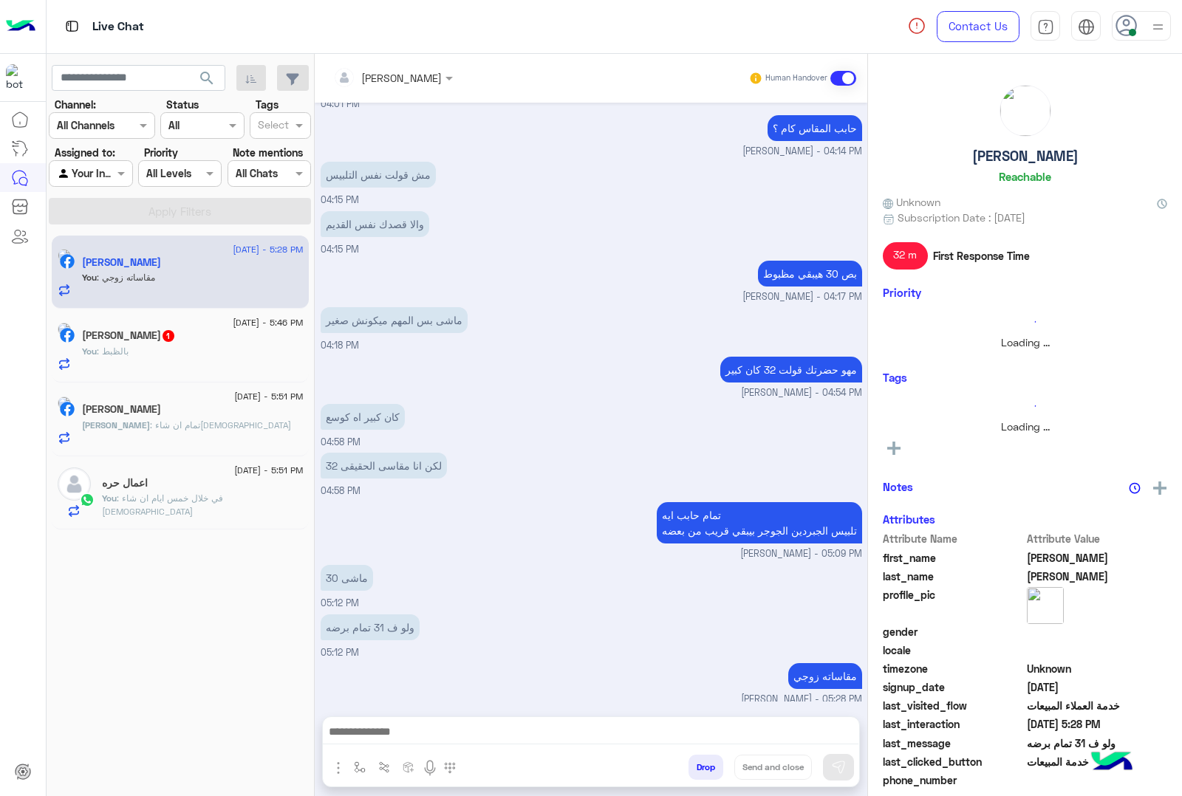
click at [706, 774] on button "Drop" at bounding box center [706, 767] width 35 height 25
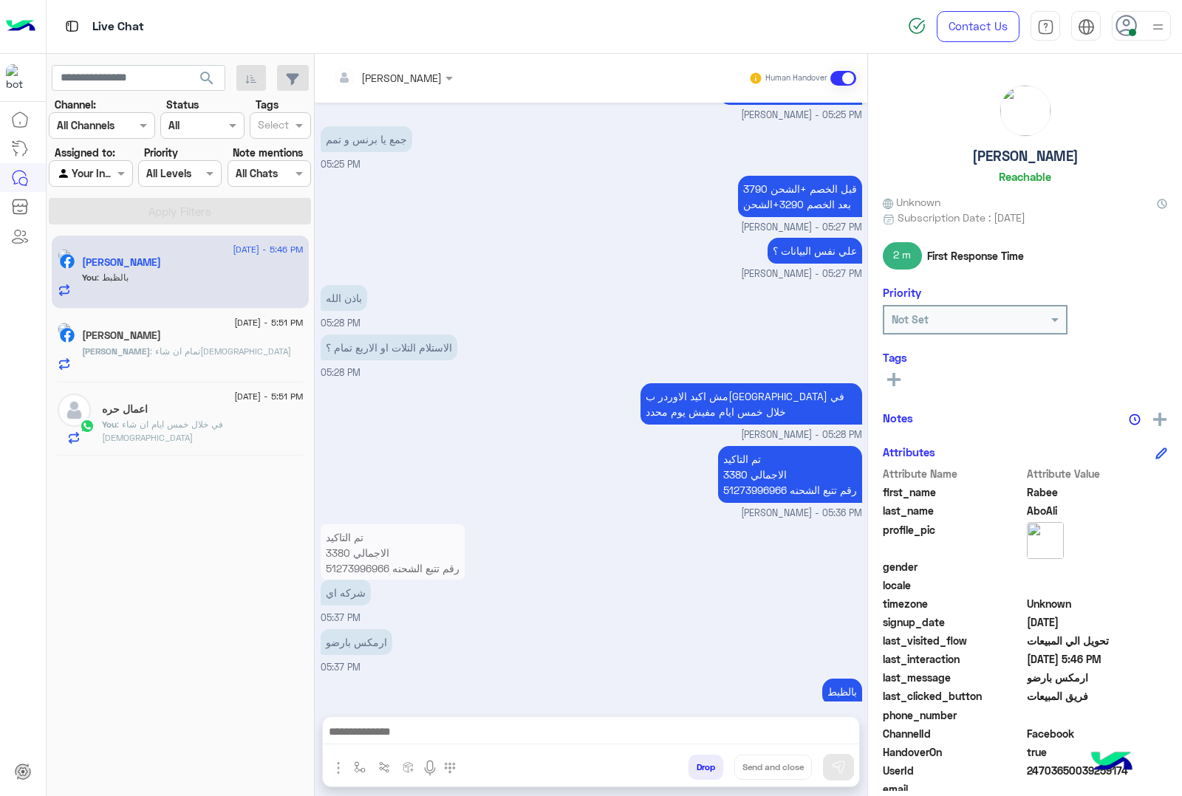
click at [706, 774] on button "Drop" at bounding box center [706, 767] width 35 height 25
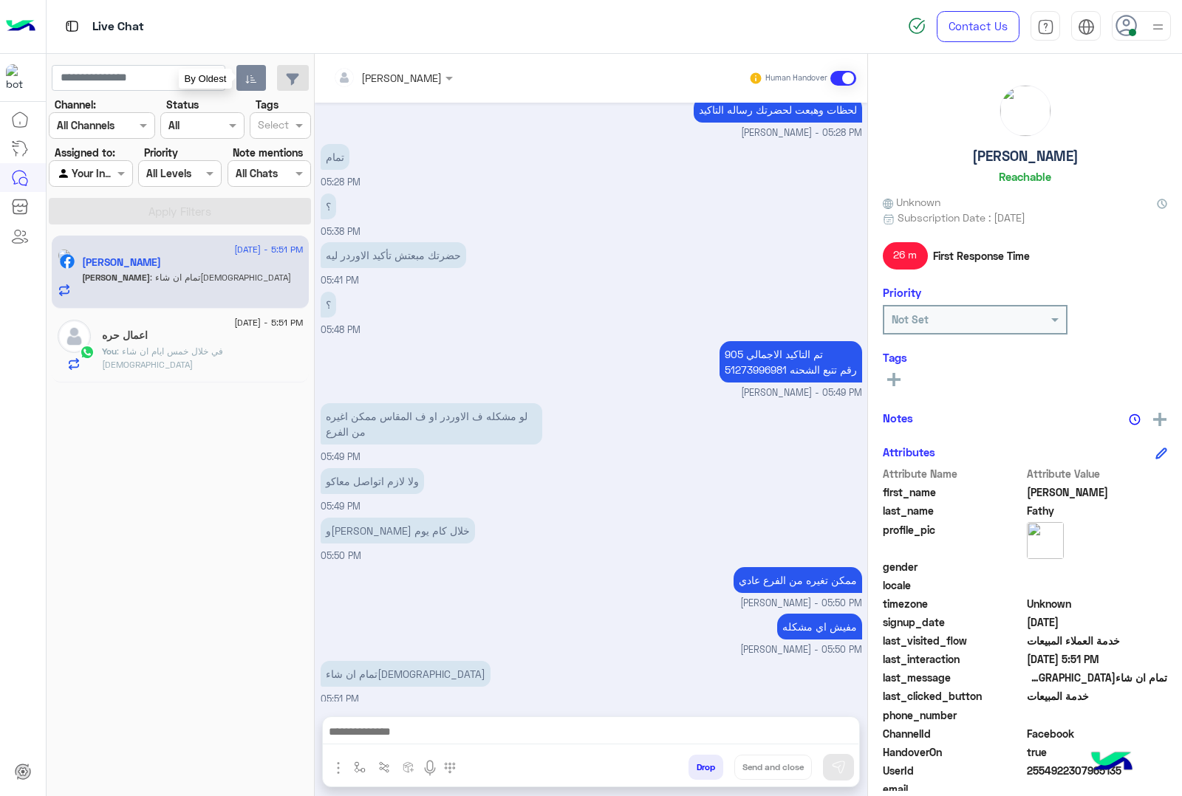
click at [257, 83] on button "button" at bounding box center [251, 78] width 30 height 27
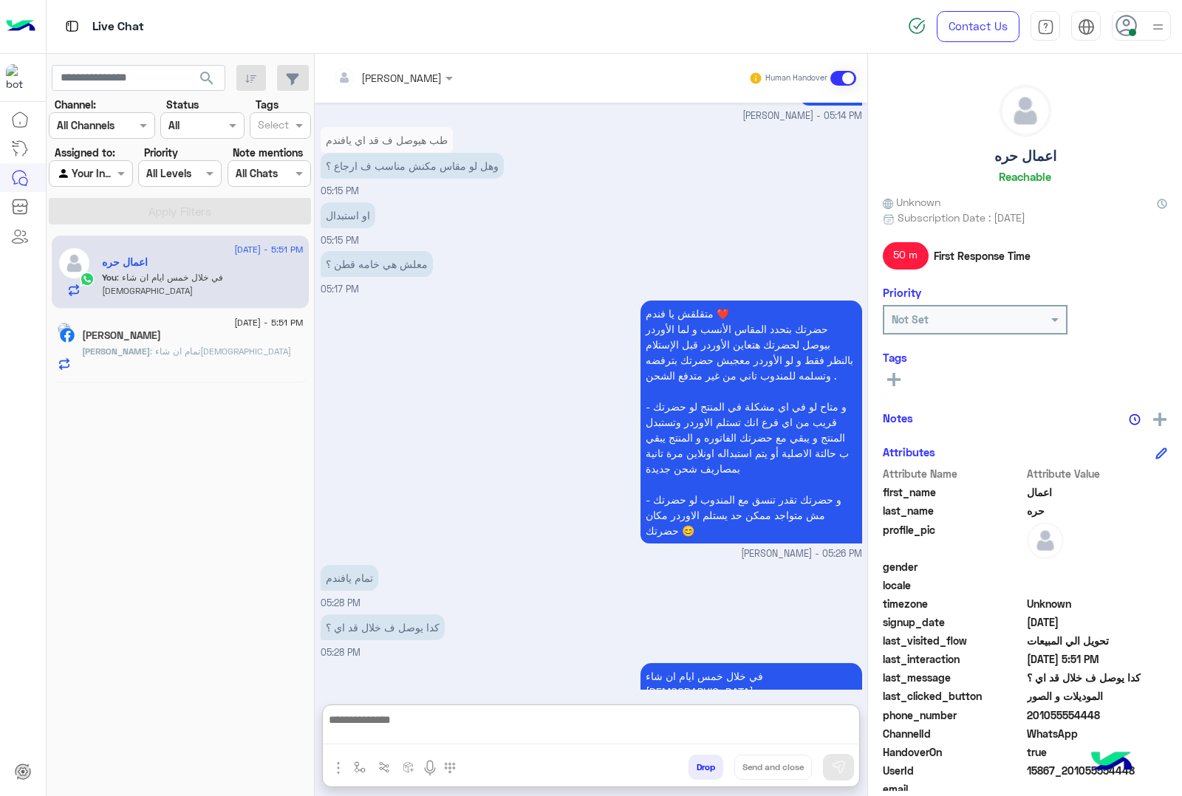
click at [423, 733] on textarea at bounding box center [591, 728] width 536 height 34
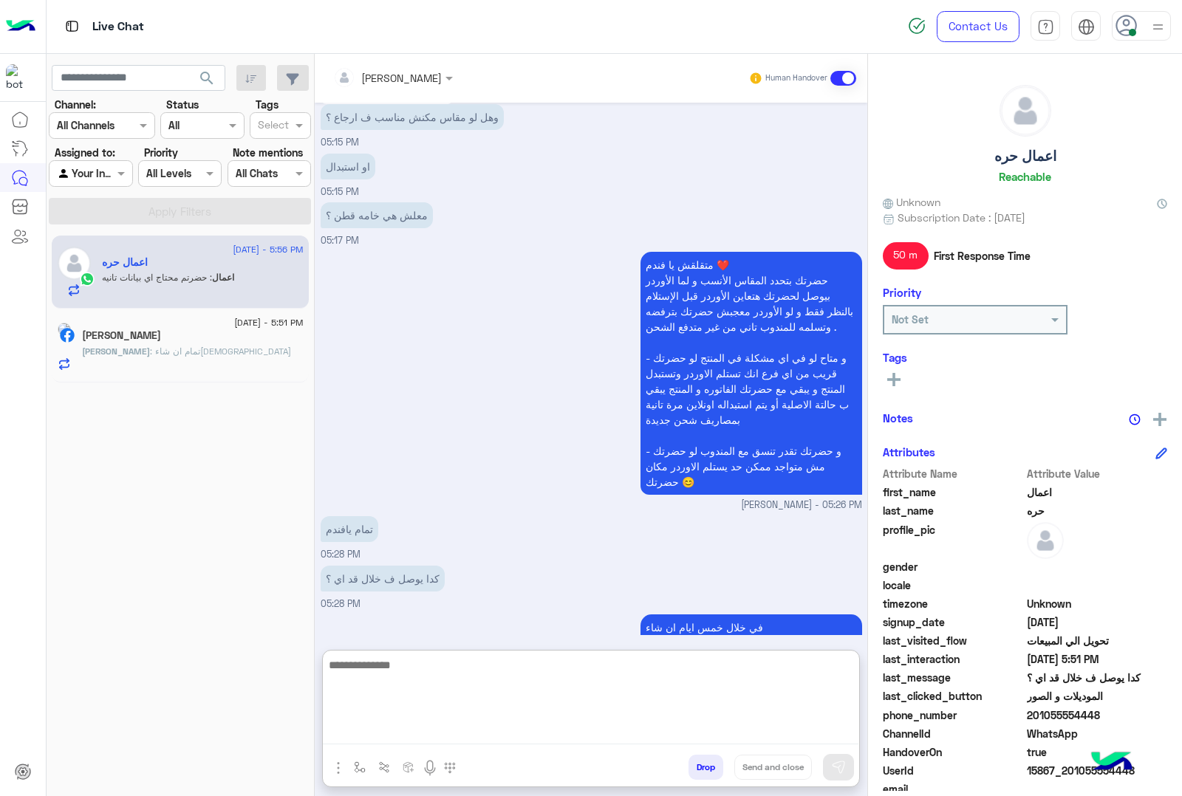
scroll to position [2708, 0]
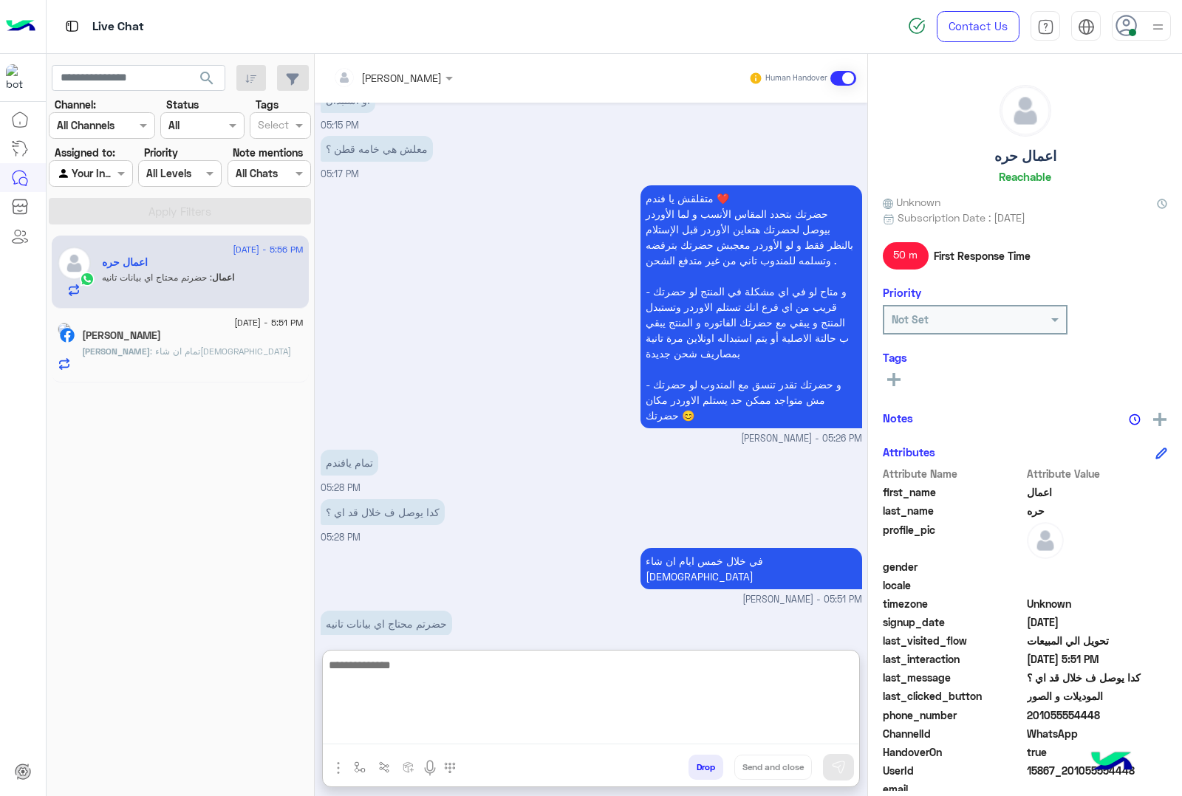
click at [399, 83] on input "text" at bounding box center [373, 78] width 81 height 16
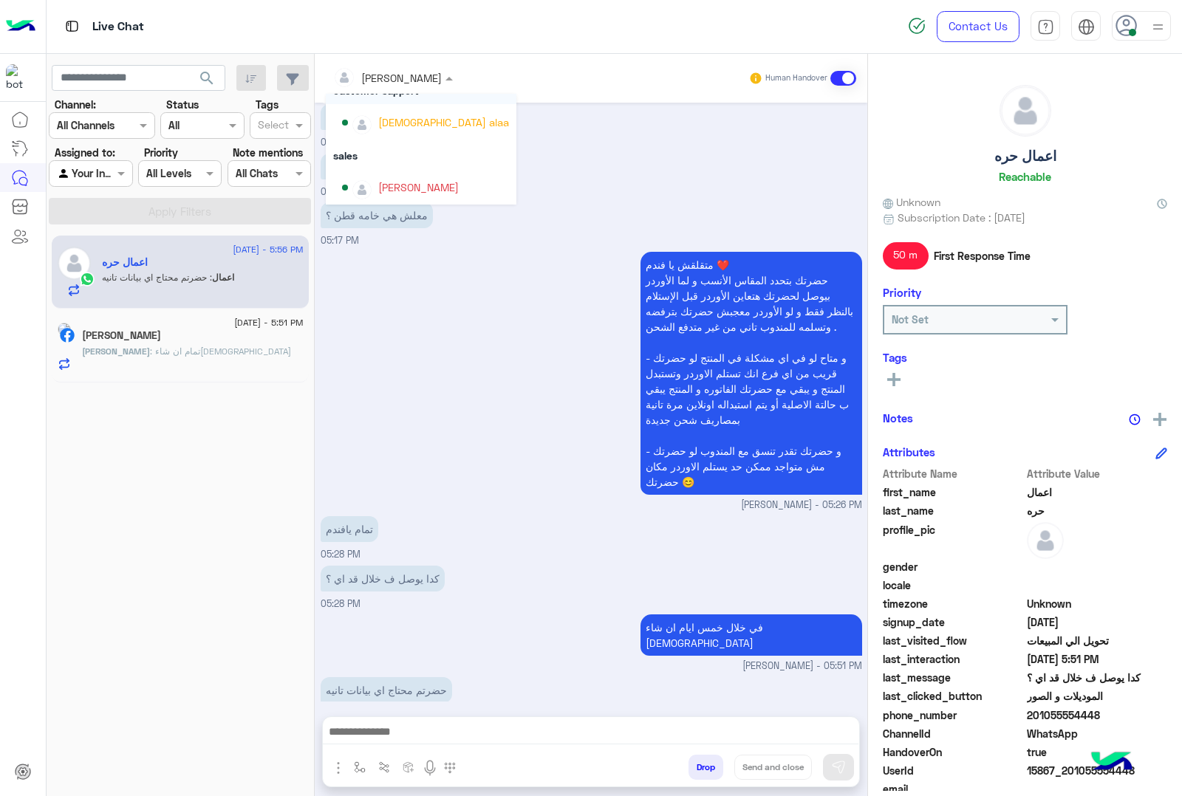
scroll to position [94, 0]
click at [496, 468] on div "متقلقش يا فندم ❤️ حضرتك بتحدد المقاس الأنسب و لما الأوردر بيوصل لحضرتك هتعاين ا…" at bounding box center [592, 380] width 542 height 264
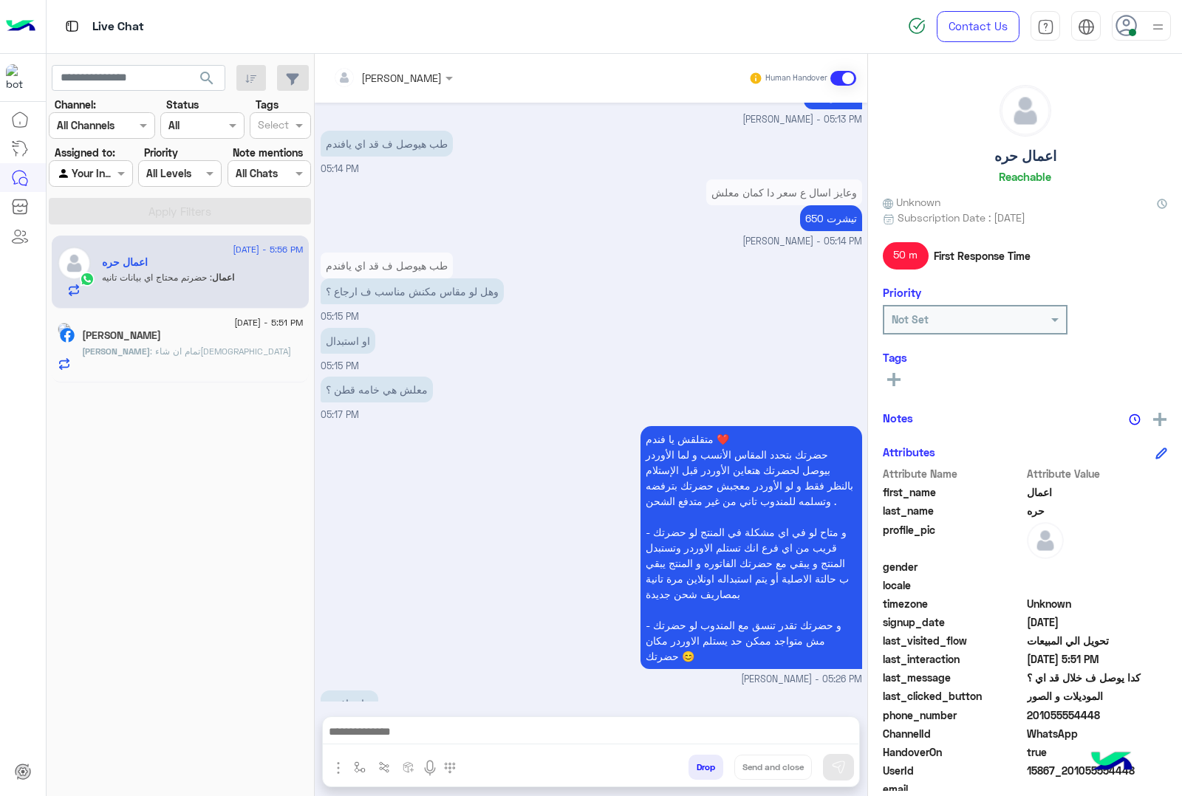
scroll to position [2642, 0]
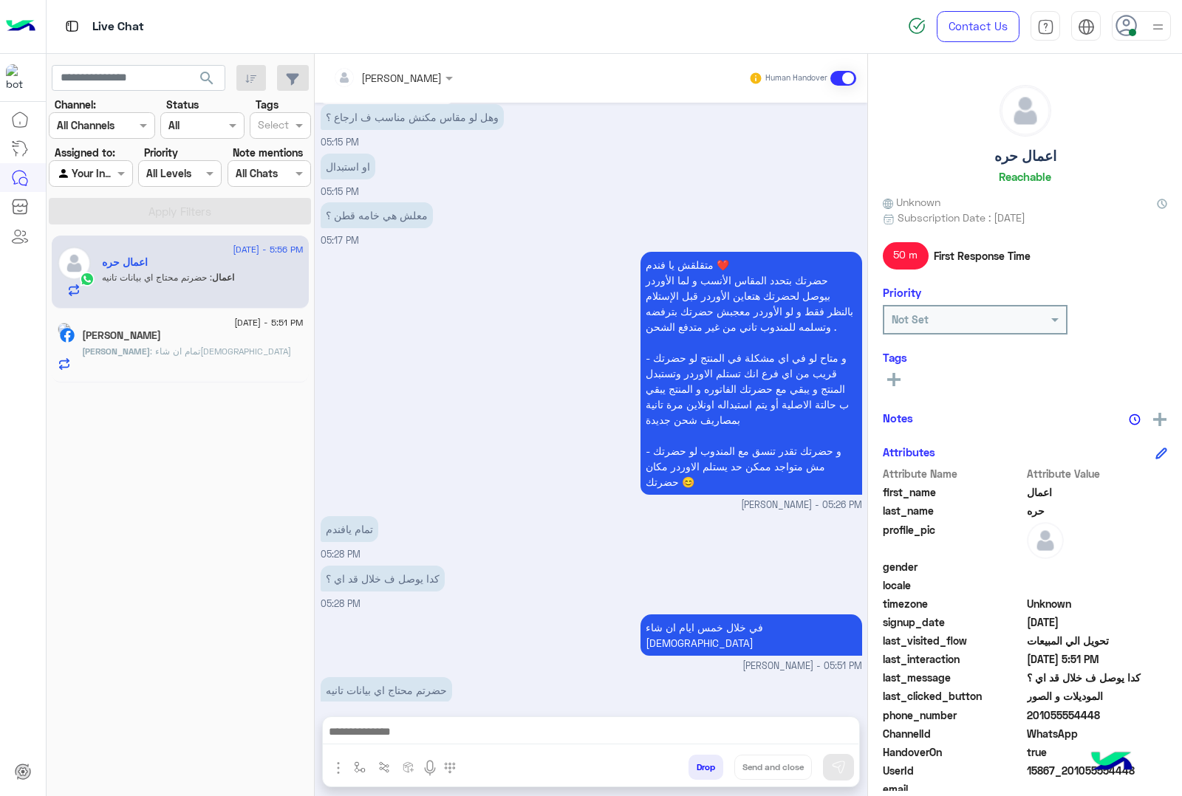
click at [1038, 776] on span "15867_201055554448" at bounding box center [1097, 771] width 141 height 16
